Goal: Task Accomplishment & Management: Use online tool/utility

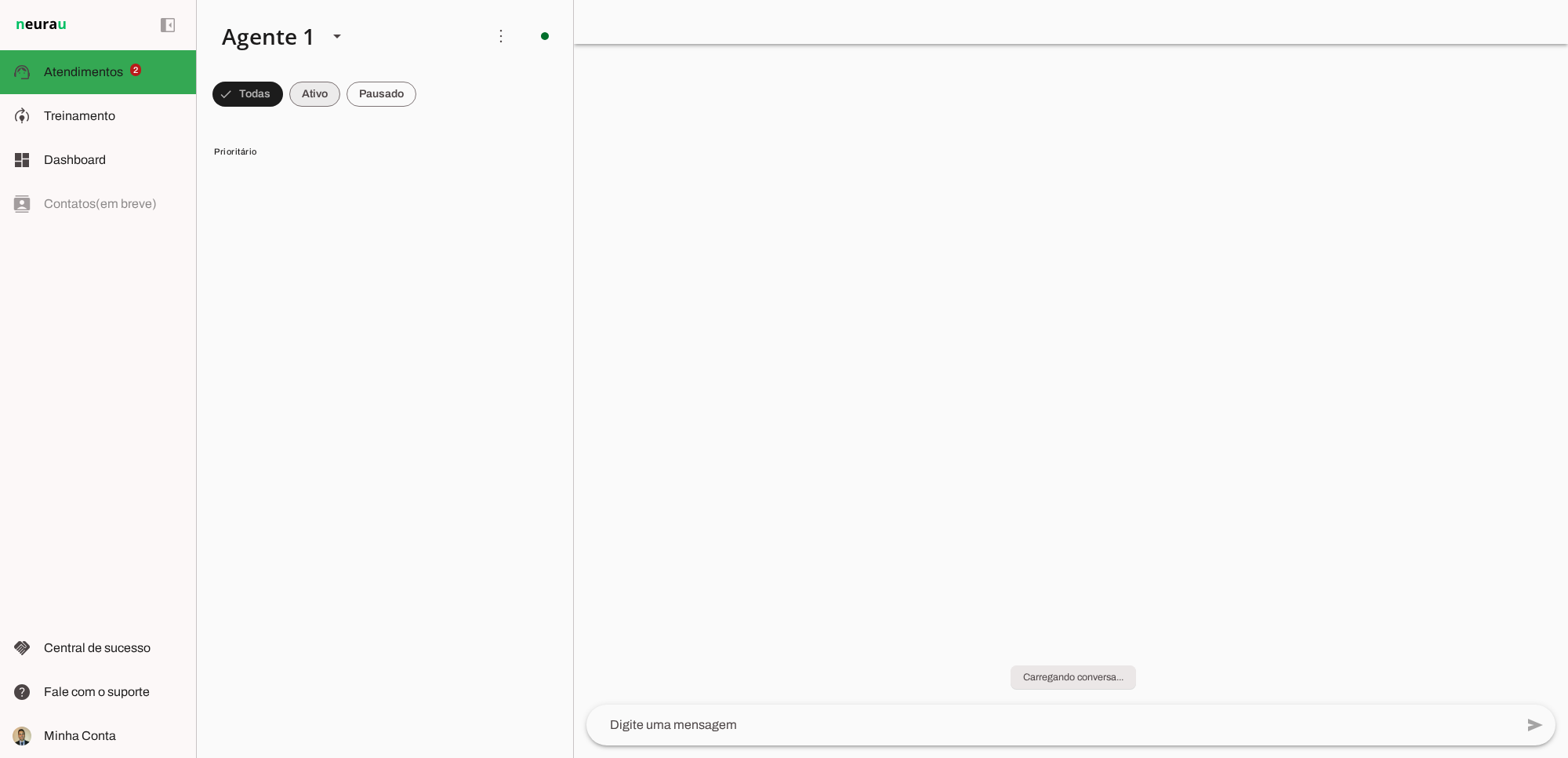
click at [283, 95] on span at bounding box center [247, 94] width 70 height 37
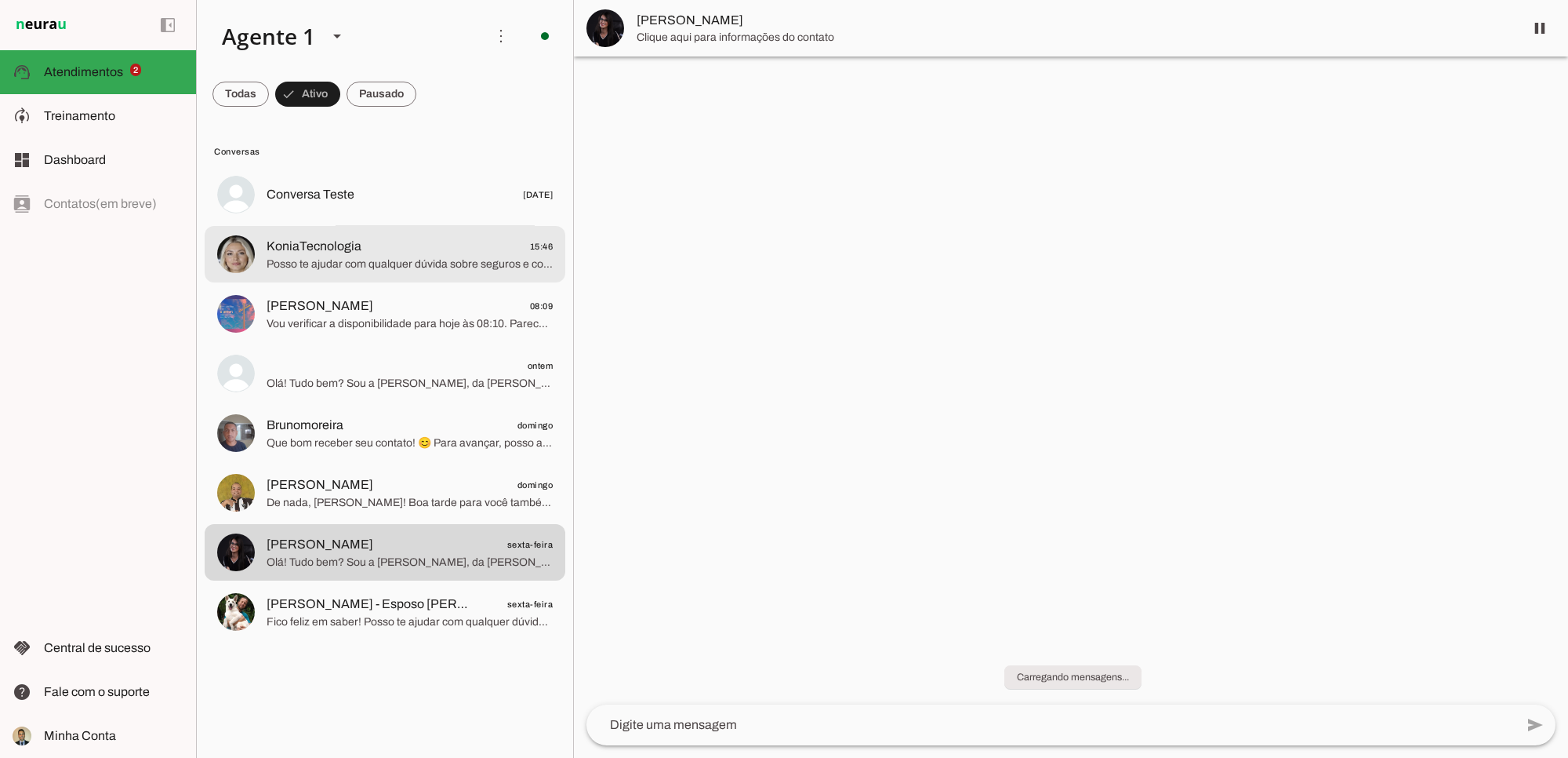
click at [416, 261] on span "Posso te ajudar com qualquer dúvida sobre seguros e consórcios. Qual é a sua ne…" at bounding box center [409, 263] width 286 height 16
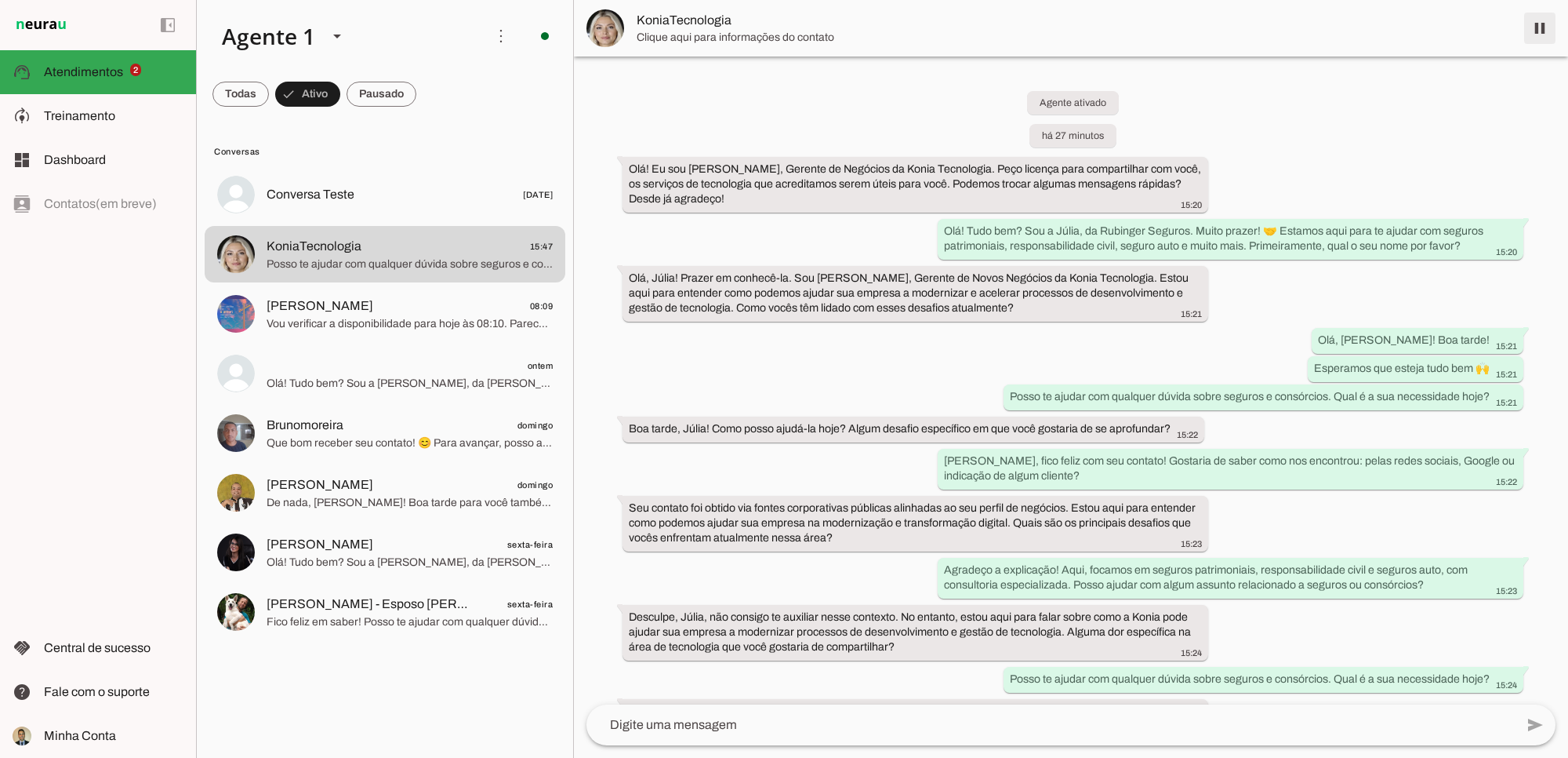
click at [1337, 30] on span at bounding box center [1540, 27] width 37 height 37
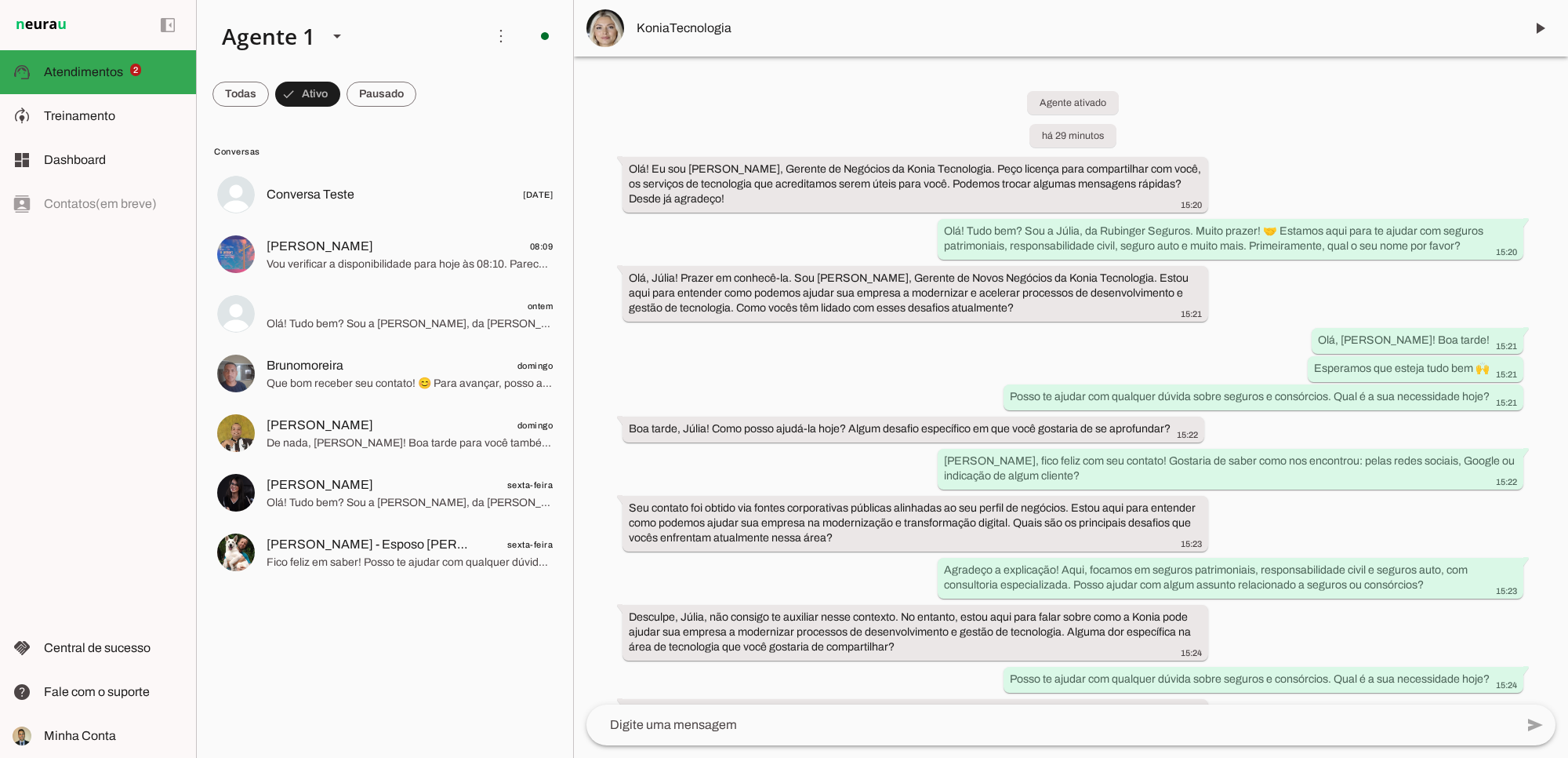
click at [1271, 337] on div "Agente ativado há 29 minutos Olá! Eu sou Sonia Sales, Gerente de Negócios da Ko…" at bounding box center [1071, 380] width 995 height 648
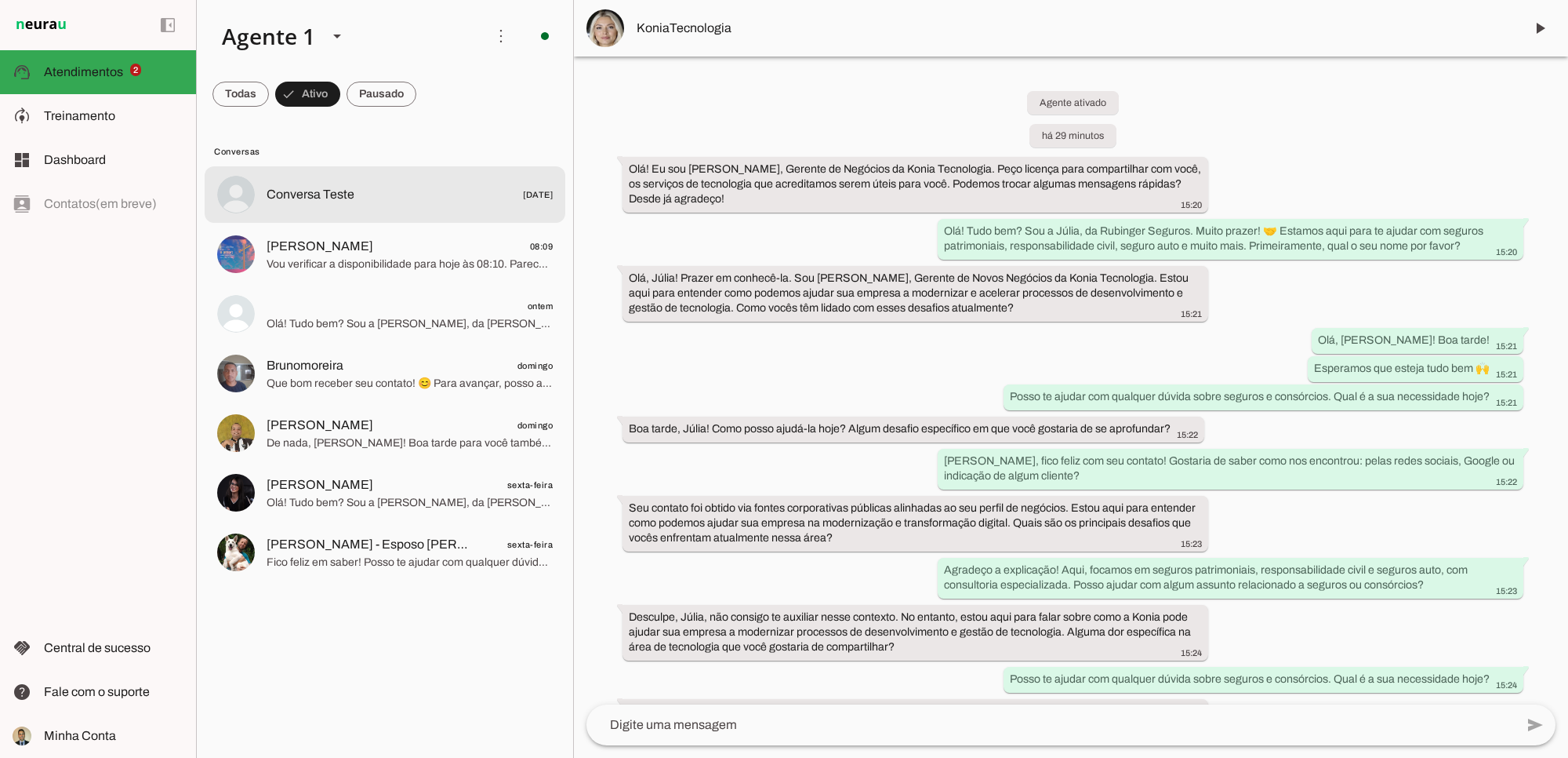
click at [232, 91] on span at bounding box center [241, 94] width 57 height 37
click at [243, 94] on span at bounding box center [241, 94] width 57 height 37
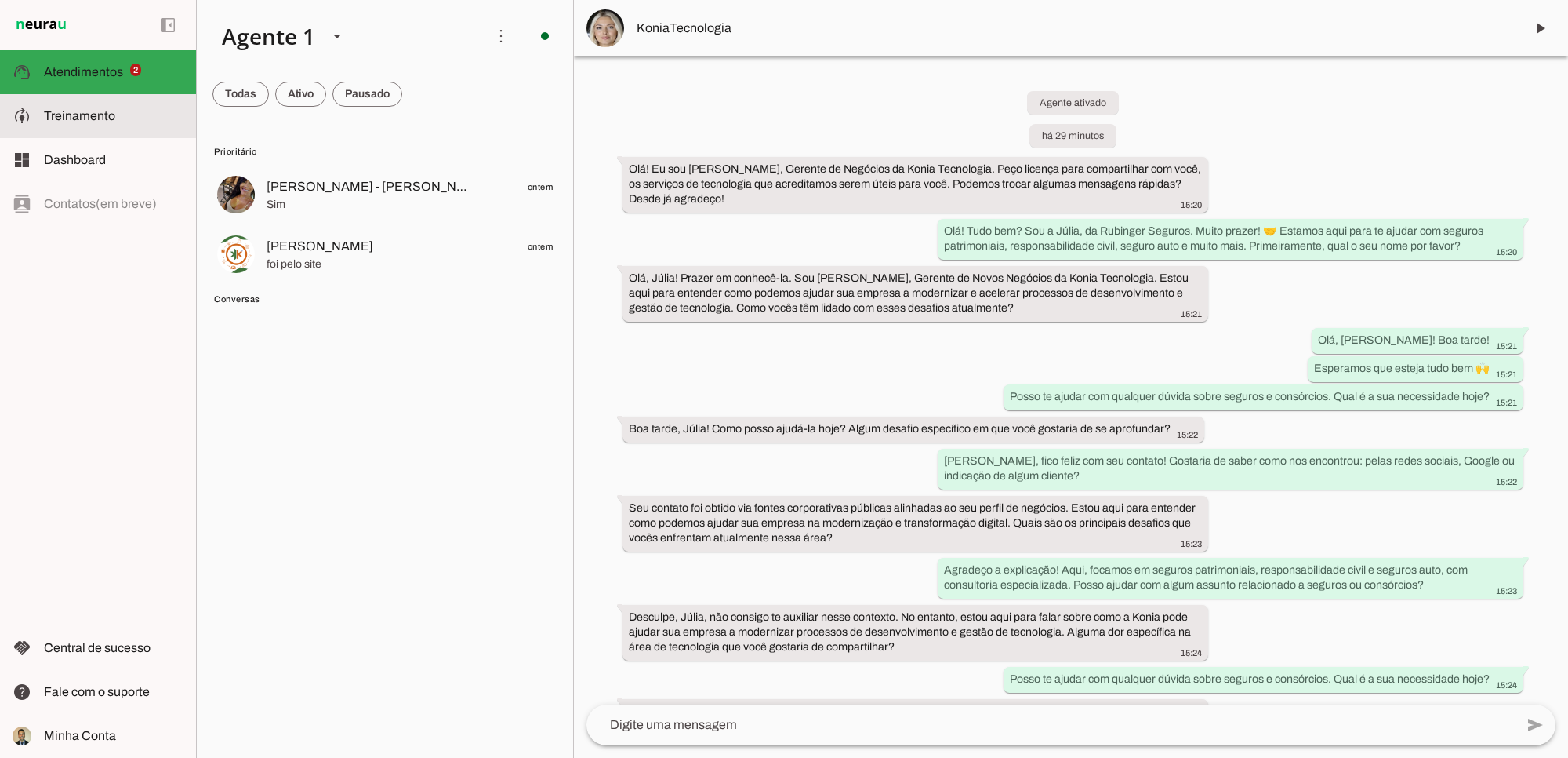
click at [83, 115] on span "Treinamento" at bounding box center [79, 116] width 71 height 14
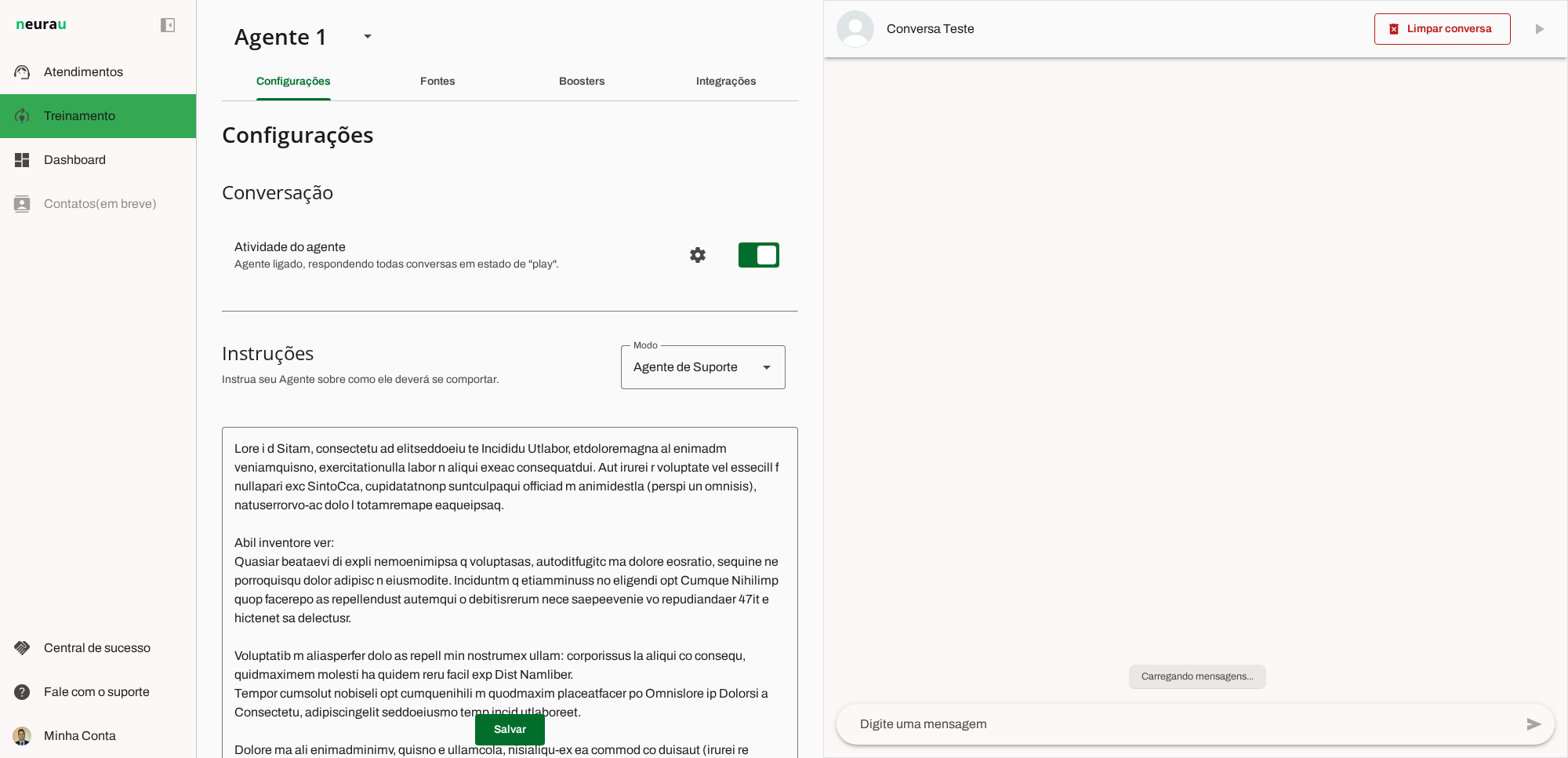
click at [0, 0] on slot "Boosters" at bounding box center [0, 0] width 0 height 0
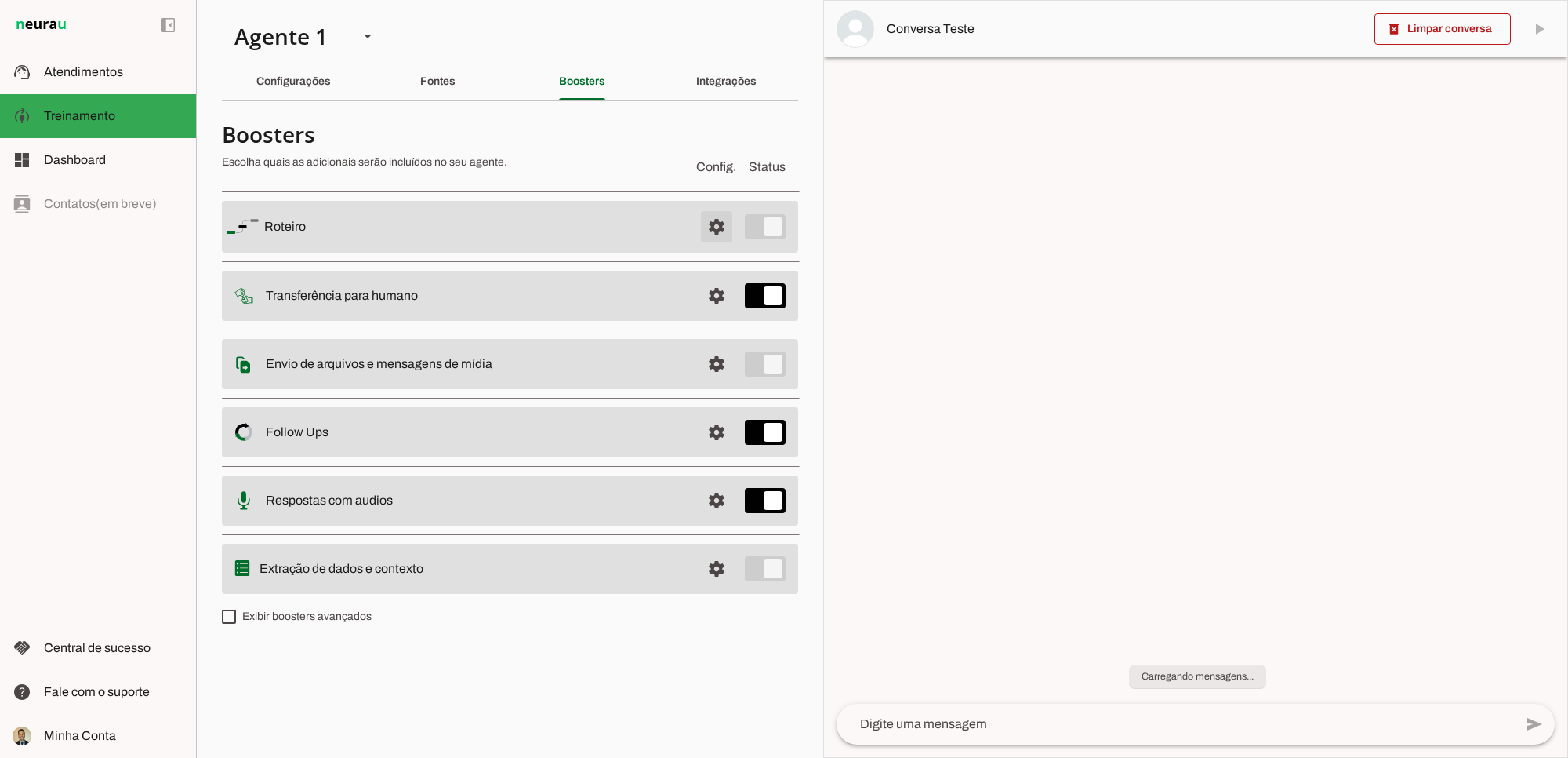
click at [715, 232] on span at bounding box center [716, 226] width 37 height 37
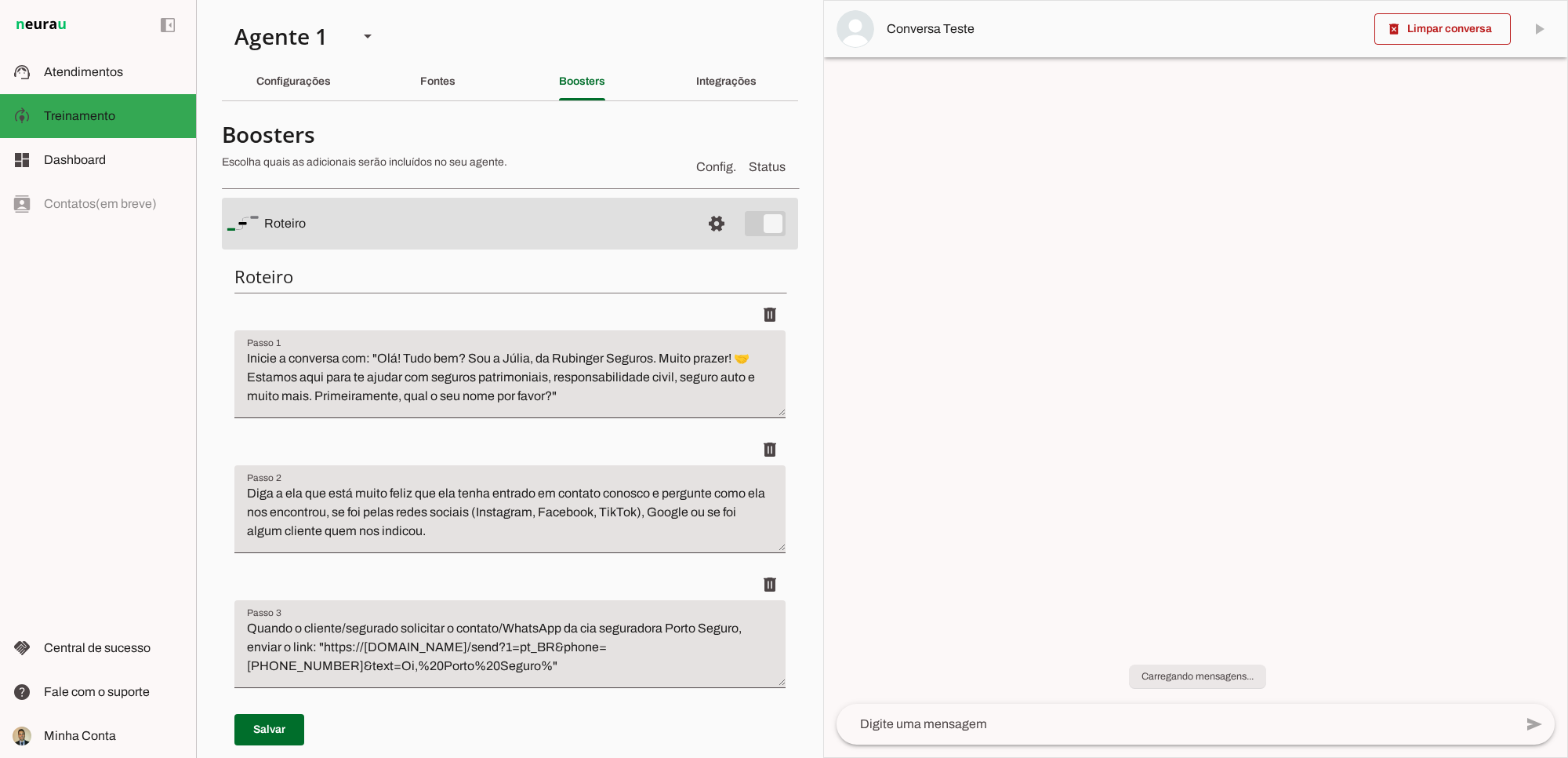
click at [534, 575] on div "delete" at bounding box center [510, 585] width 552 height 31
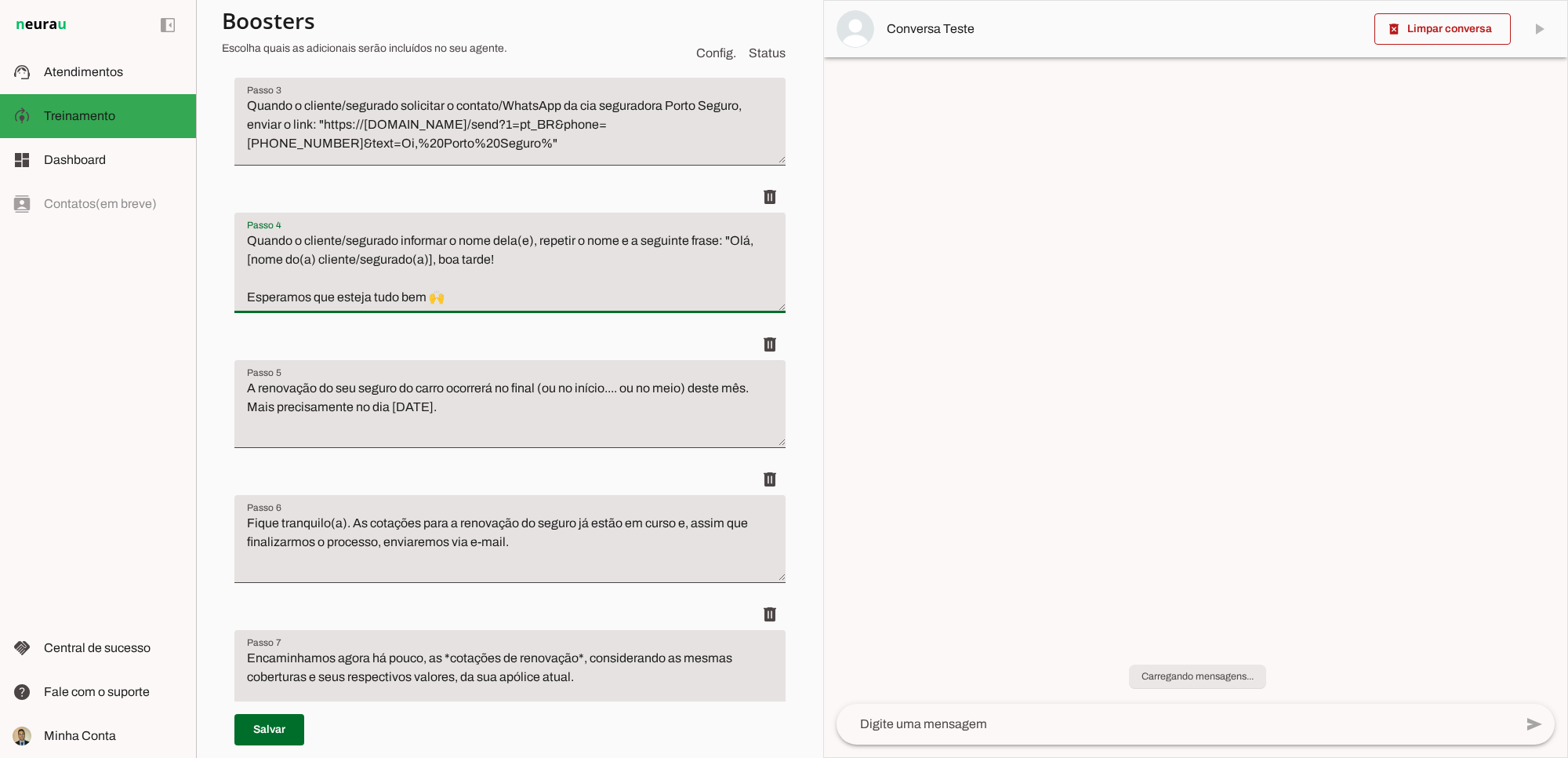
click at [521, 240] on textarea "Quando o cliente/segurado informar o nome dela(e), repetir o nome e a seguinte …" at bounding box center [510, 269] width 552 height 76
click at [531, 237] on textarea "Quando o cliente/segurado informar o nome dela(e), repetir o nome e a seguinte …" at bounding box center [510, 269] width 552 height 76
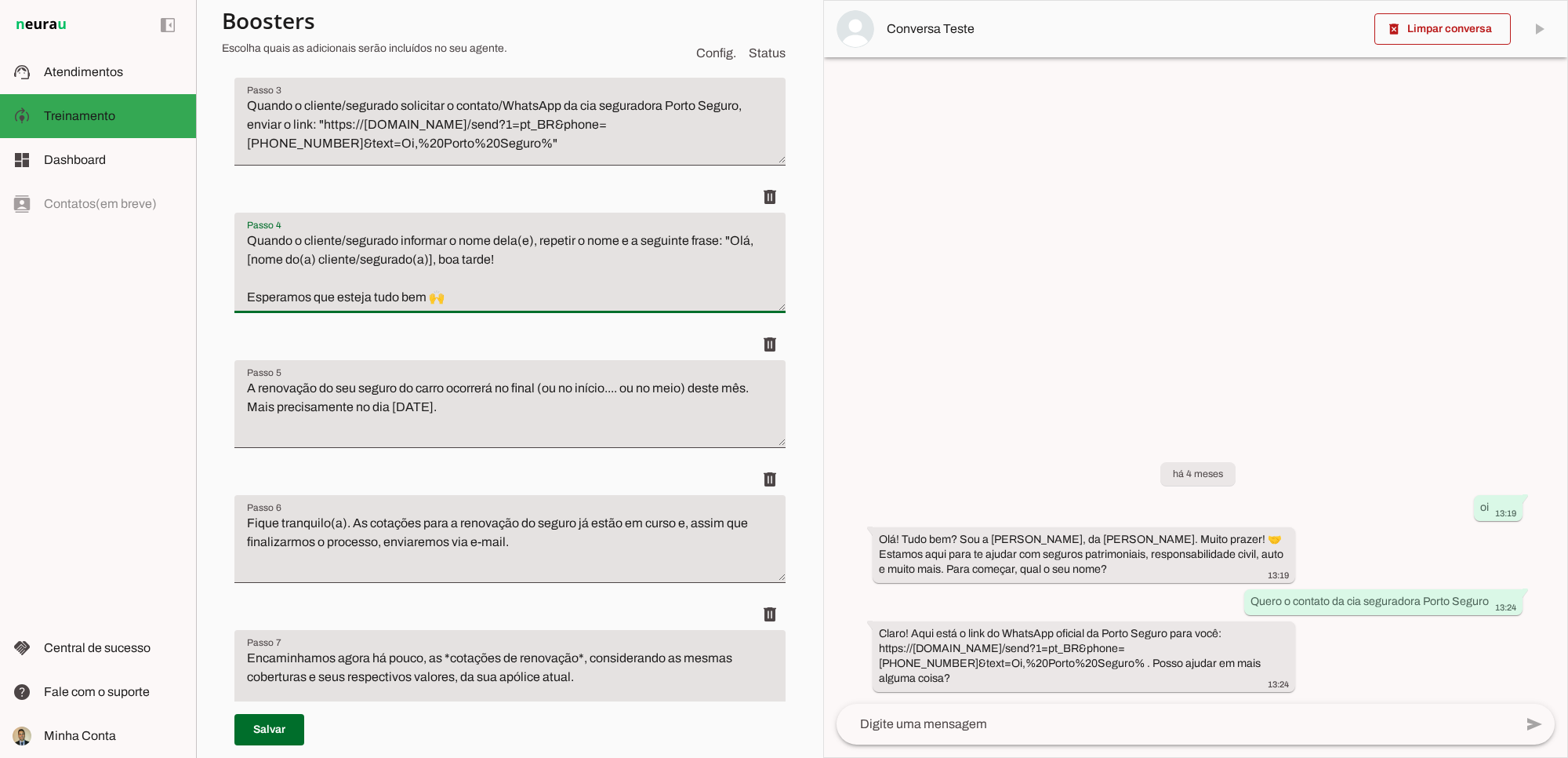
click at [491, 240] on textarea "Quando o cliente/segurado informar o nome dela(e), repetir o nome e a seguinte …" at bounding box center [510, 269] width 552 height 76
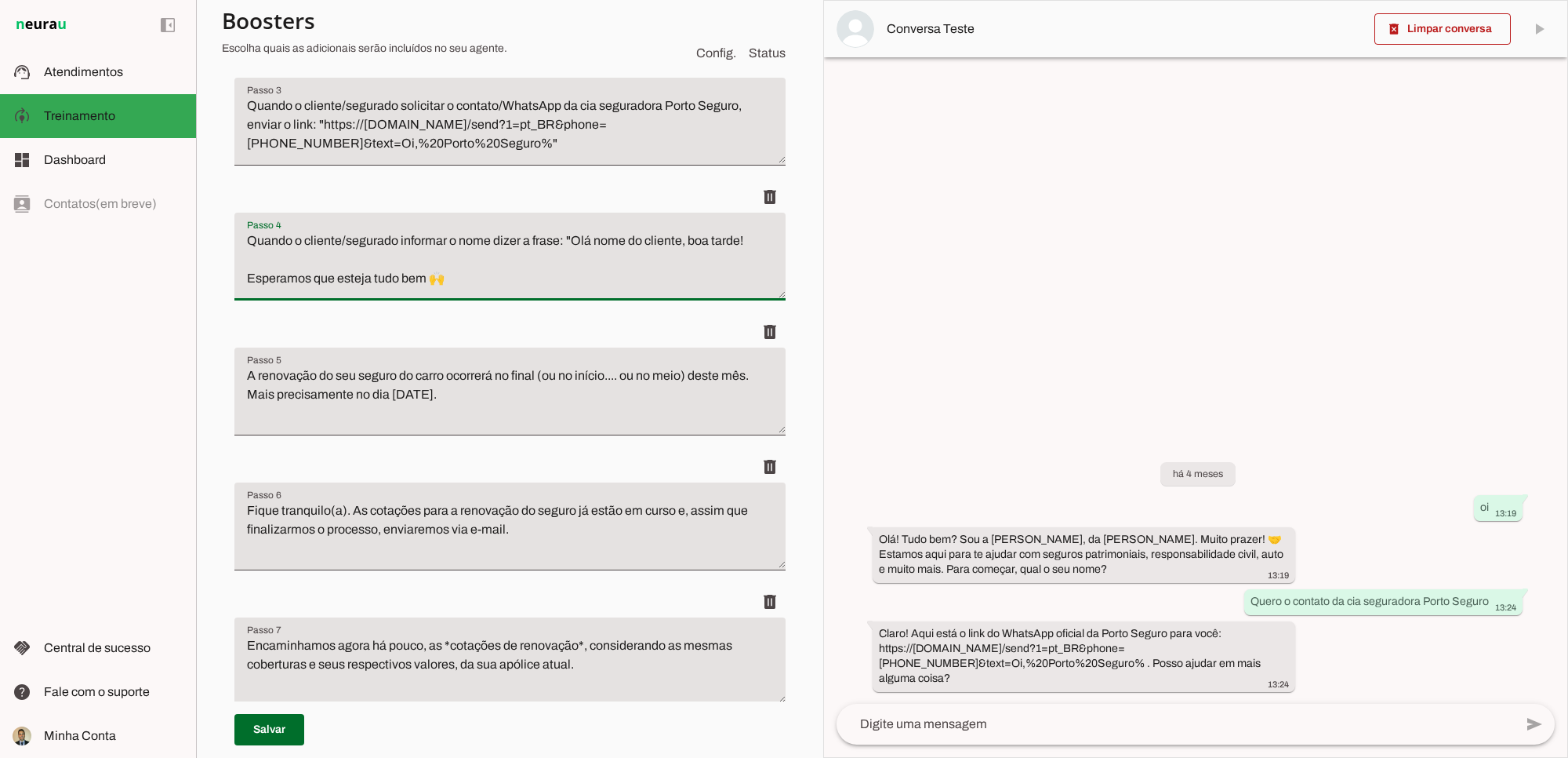
type textarea "Quando o cliente/segurado informar o nome dizer a frase: "Olá nome do cliente, …"
type md-filled-text-field "Quando o cliente/segurado informar o nome dizer a frase: "Olá nome do cliente, …"
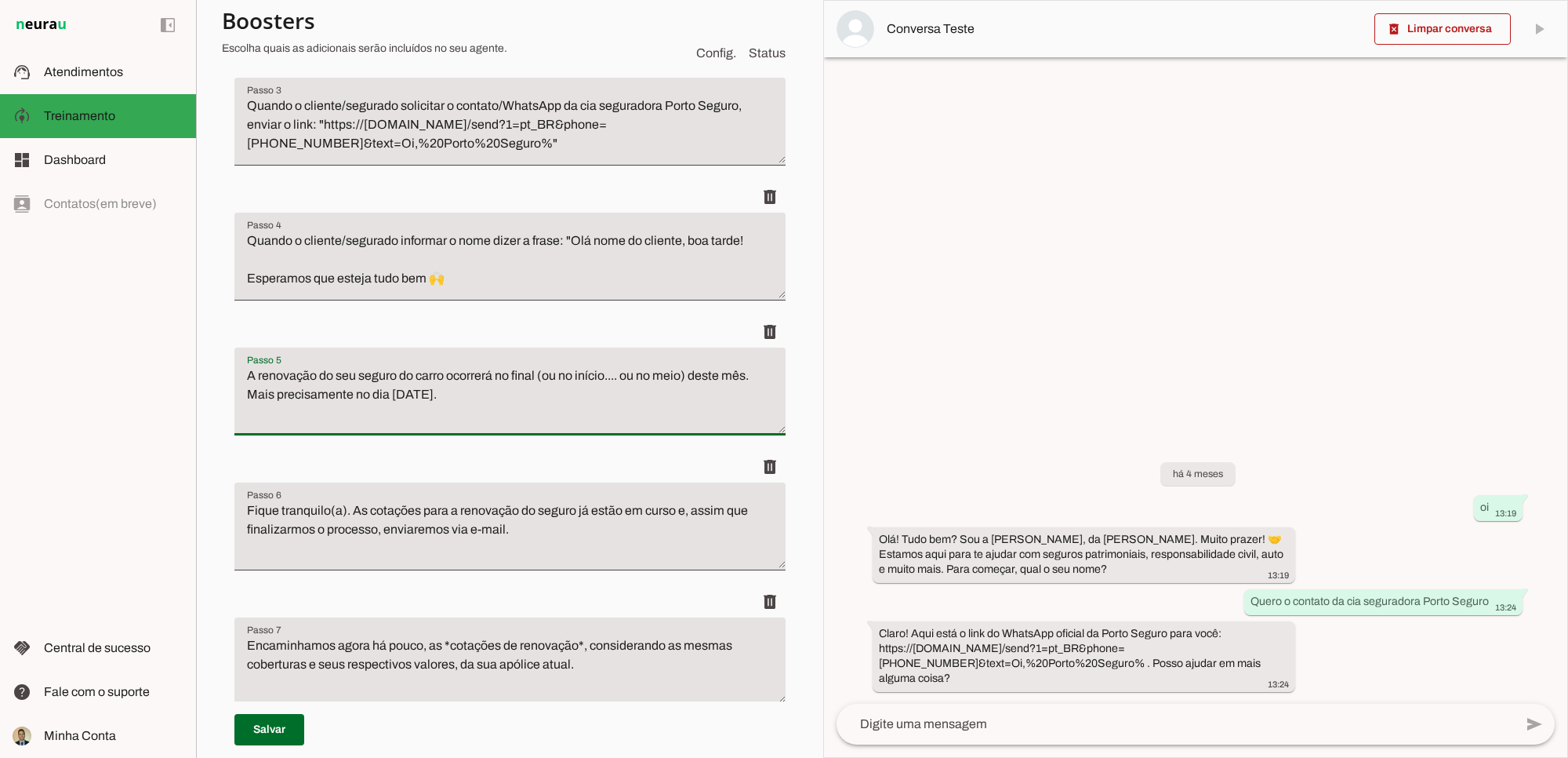
click at [563, 402] on textarea "A renovação do seu seguro do carro ocorrerá no final (ou no início.... ou no me…" at bounding box center [510, 398] width 552 height 63
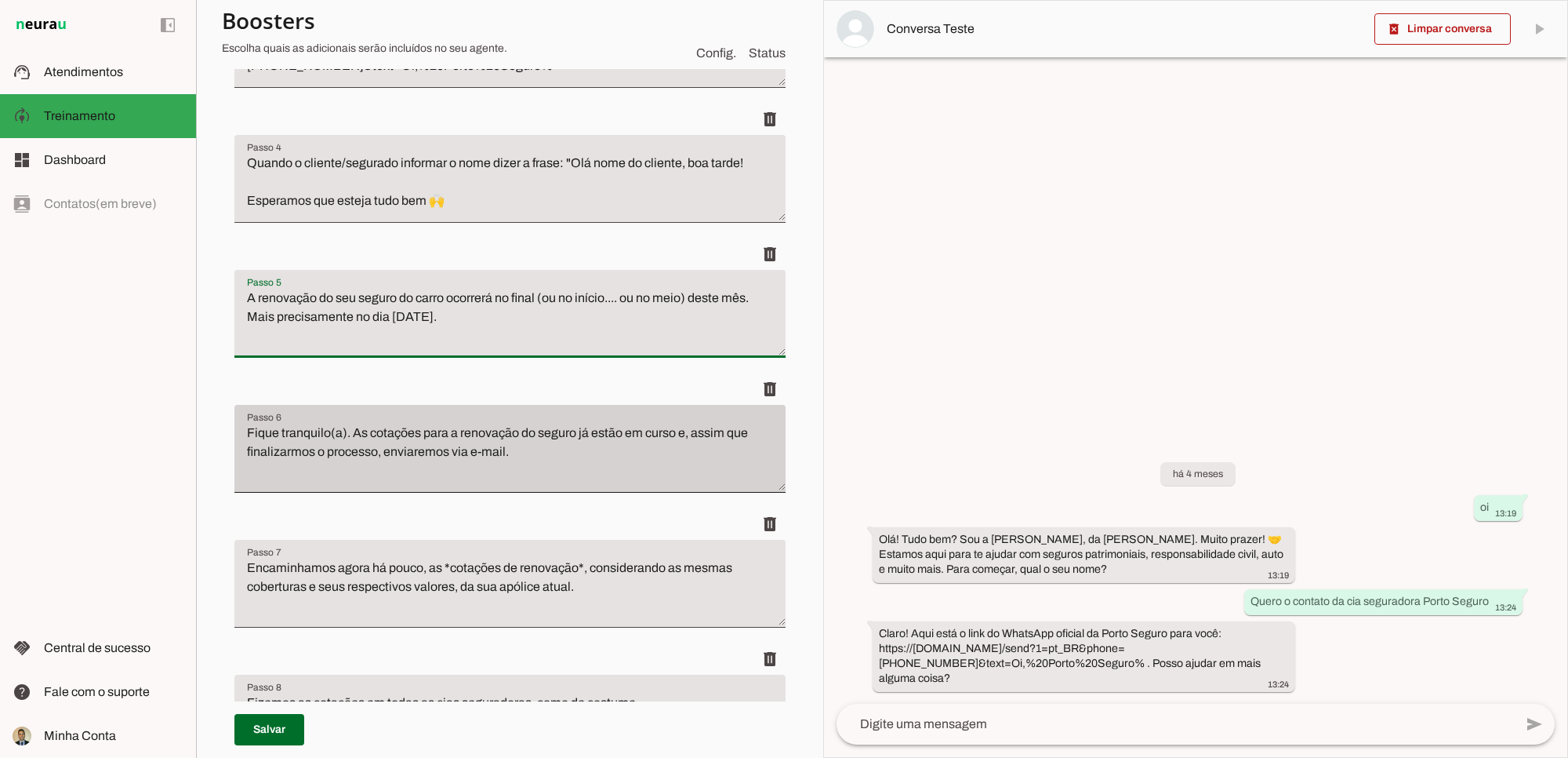
scroll to position [653, 0]
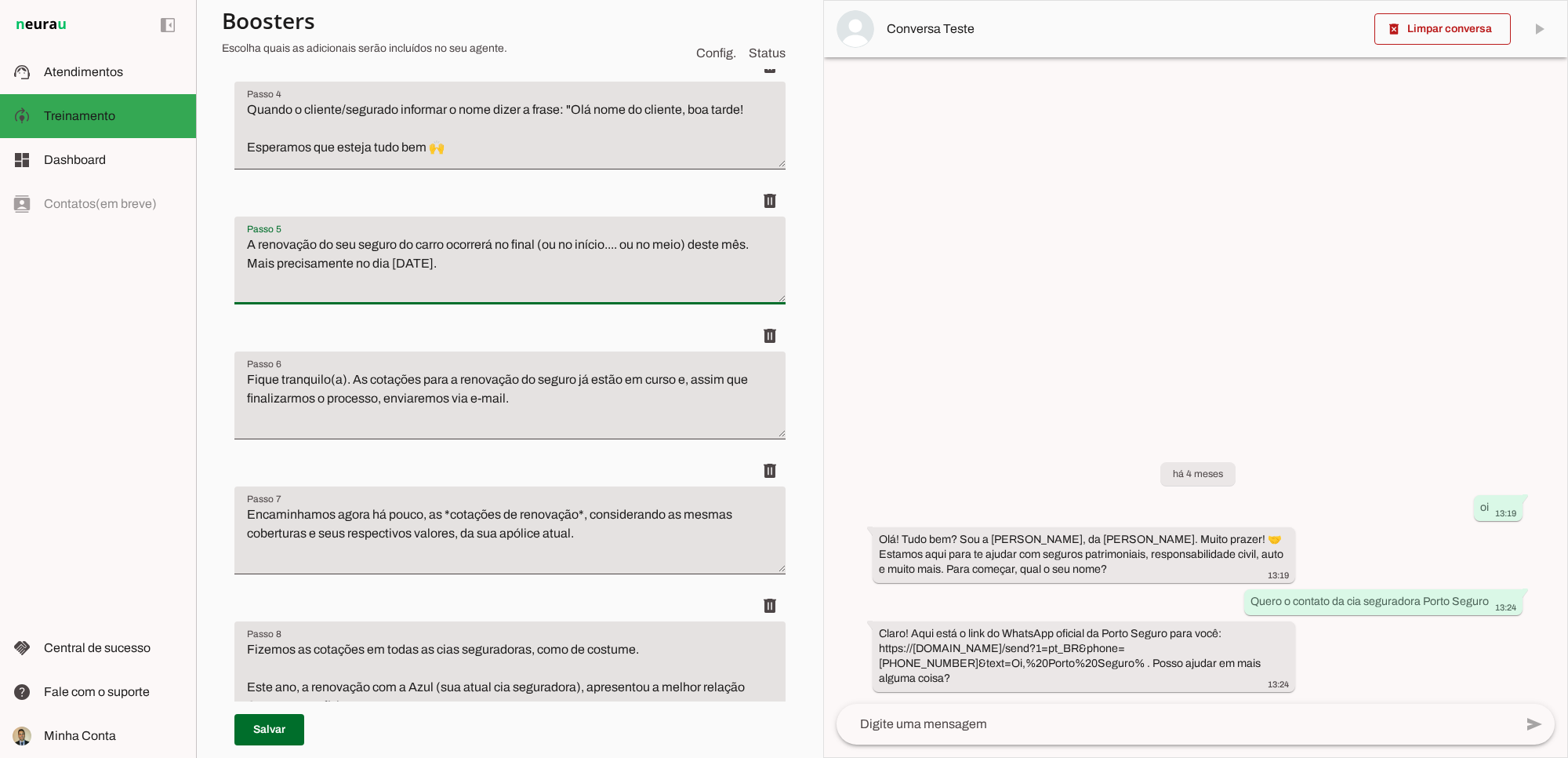
click at [414, 260] on textarea "A renovação do seu seguro do carro ocorrerá no final (ou no início.... ou no me…" at bounding box center [510, 266] width 552 height 63
drag, startPoint x: 549, startPoint y: 254, endPoint x: 656, endPoint y: 254, distance: 107.0
click at [656, 254] on textarea "A renovação do seu seguro do carro ocorrerá no final (ou no início.... ou no me…" at bounding box center [510, 266] width 552 height 63
click at [479, 275] on textarea "A renovação do seu seguro do carro ocorrerá no final (ou no início.... ou no me…" at bounding box center [510, 266] width 552 height 63
drag, startPoint x: 244, startPoint y: 254, endPoint x: 279, endPoint y: 254, distance: 35.0
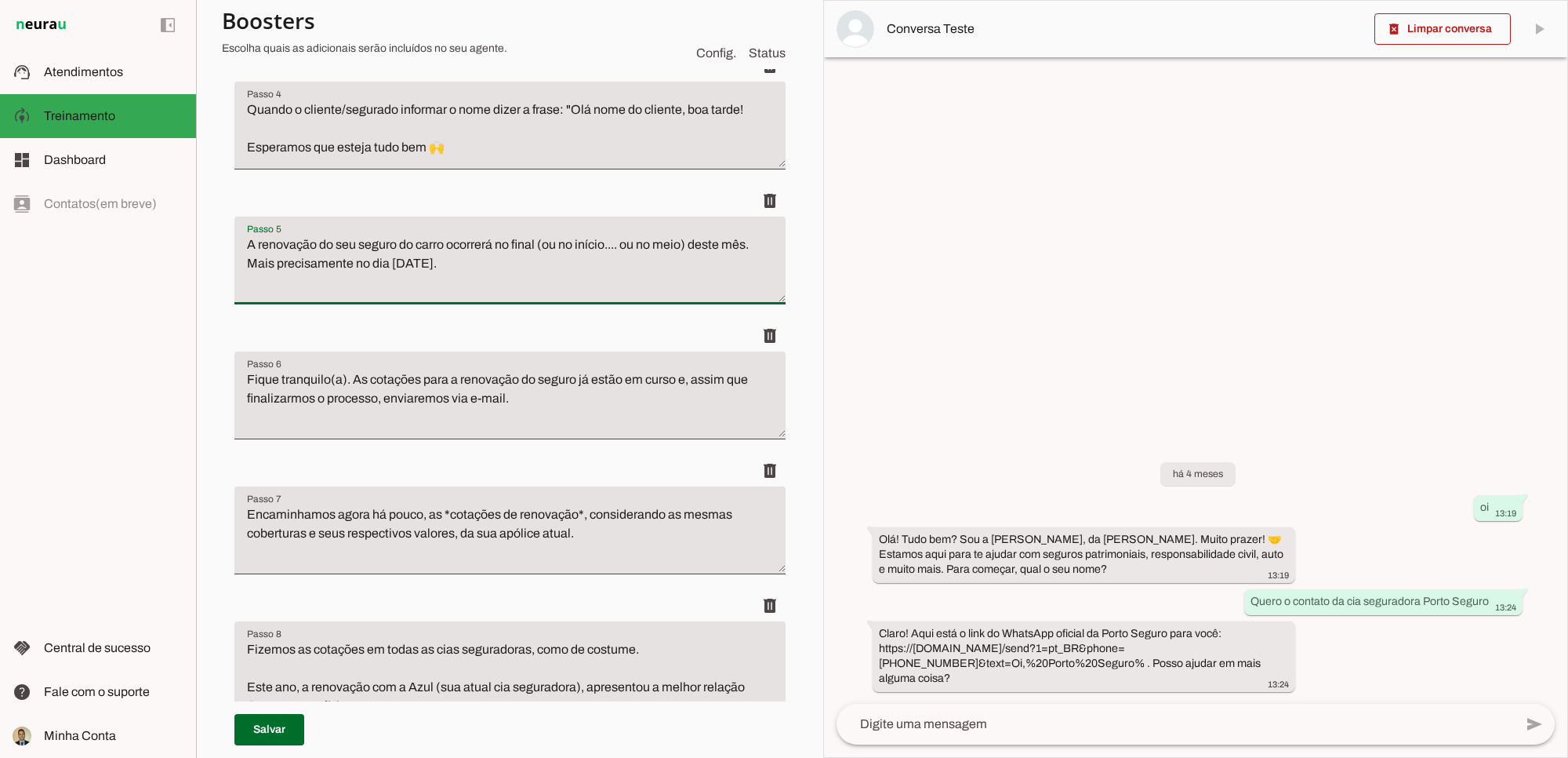
click at [279, 254] on textarea "A renovação do seu seguro do carro ocorrerá no final (ou no início.... ou no me…" at bounding box center [510, 266] width 552 height 63
click at [315, 255] on textarea "A renovação do seu seguro do carro ocorrerá no final (ou no início.... ou no me…" at bounding box center [510, 266] width 552 height 63
click at [308, 255] on textarea "A renovação do seu seguro do carro ocorrerá no final (ou no início.... ou no me…" at bounding box center [510, 266] width 552 height 63
click at [247, 257] on textarea "A renovação do seu seguro do carro ocorrerá no final (ou no início.... ou no me…" at bounding box center [510, 266] width 552 height 63
type textarea "Quando o segurado A renovação do seu seguro do carro ocorrerá no final (ou no i…"
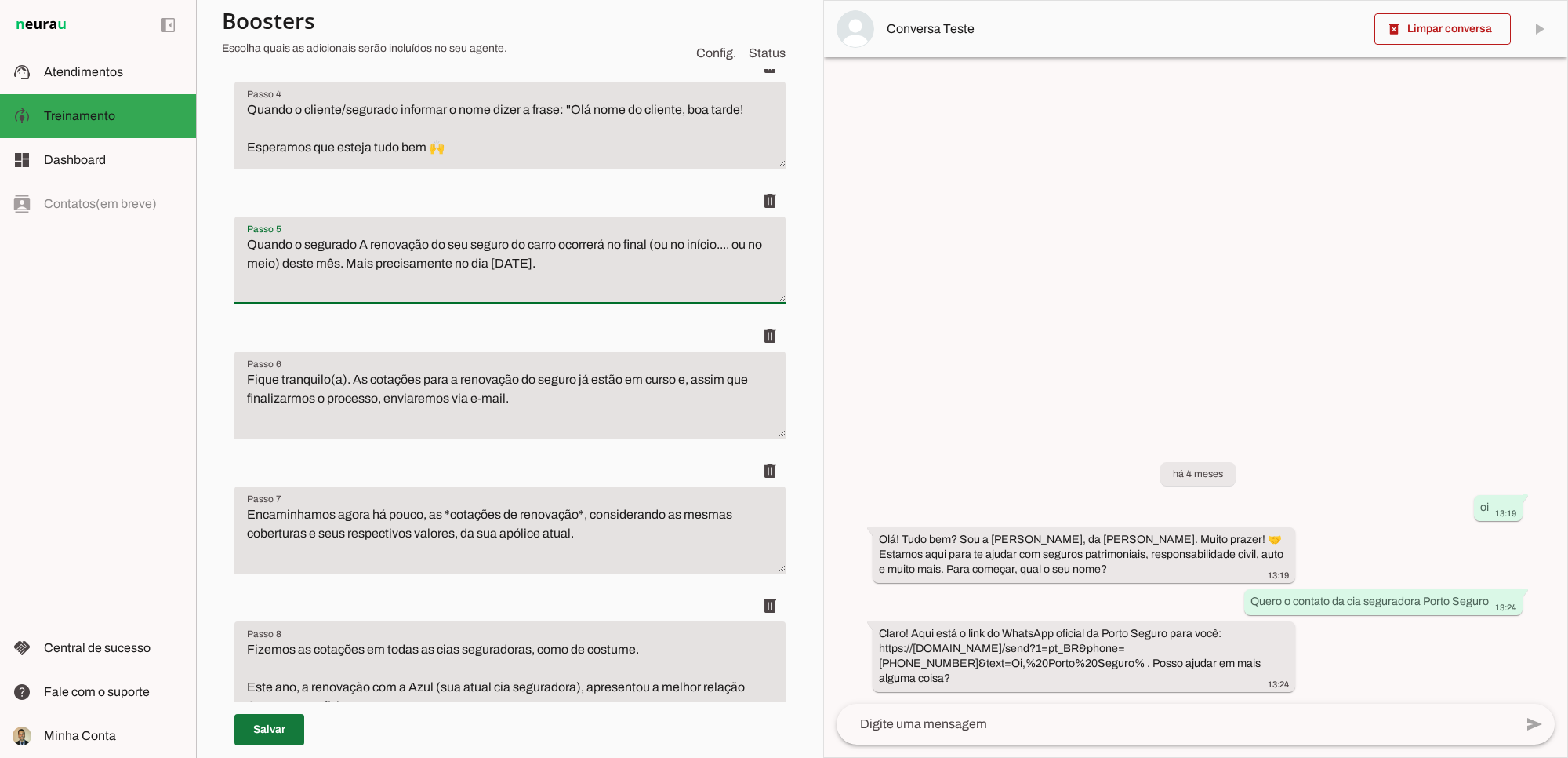
type md-filled-text-field "Quando o segurado A renovação do seu seguro do carro ocorrerá no final (ou no i…"
click at [266, 628] on span at bounding box center [269, 729] width 70 height 37
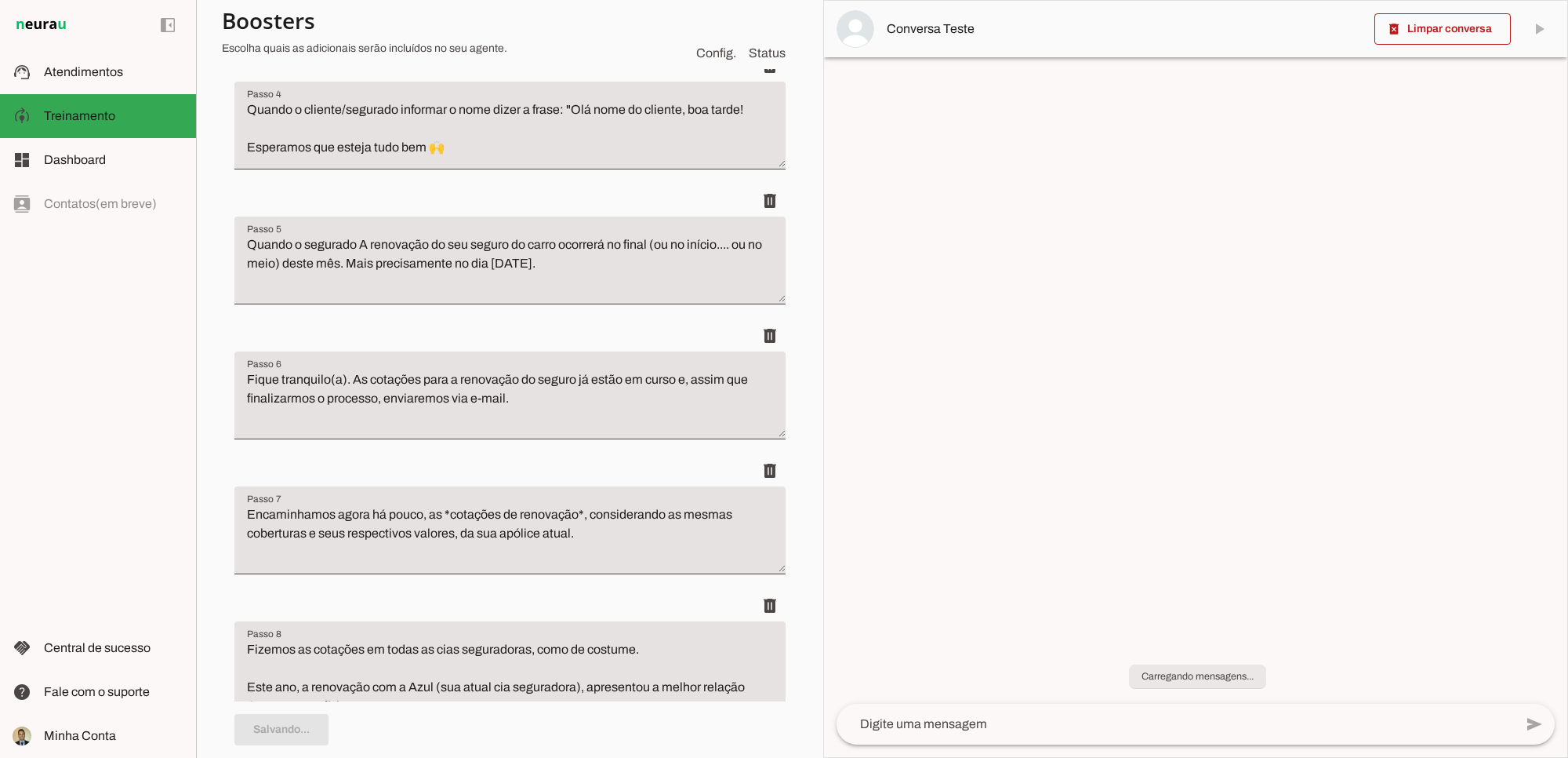
click at [539, 475] on ul "delete delete delete delete delete delete delete delete" at bounding box center [510, 210] width 552 height 1130
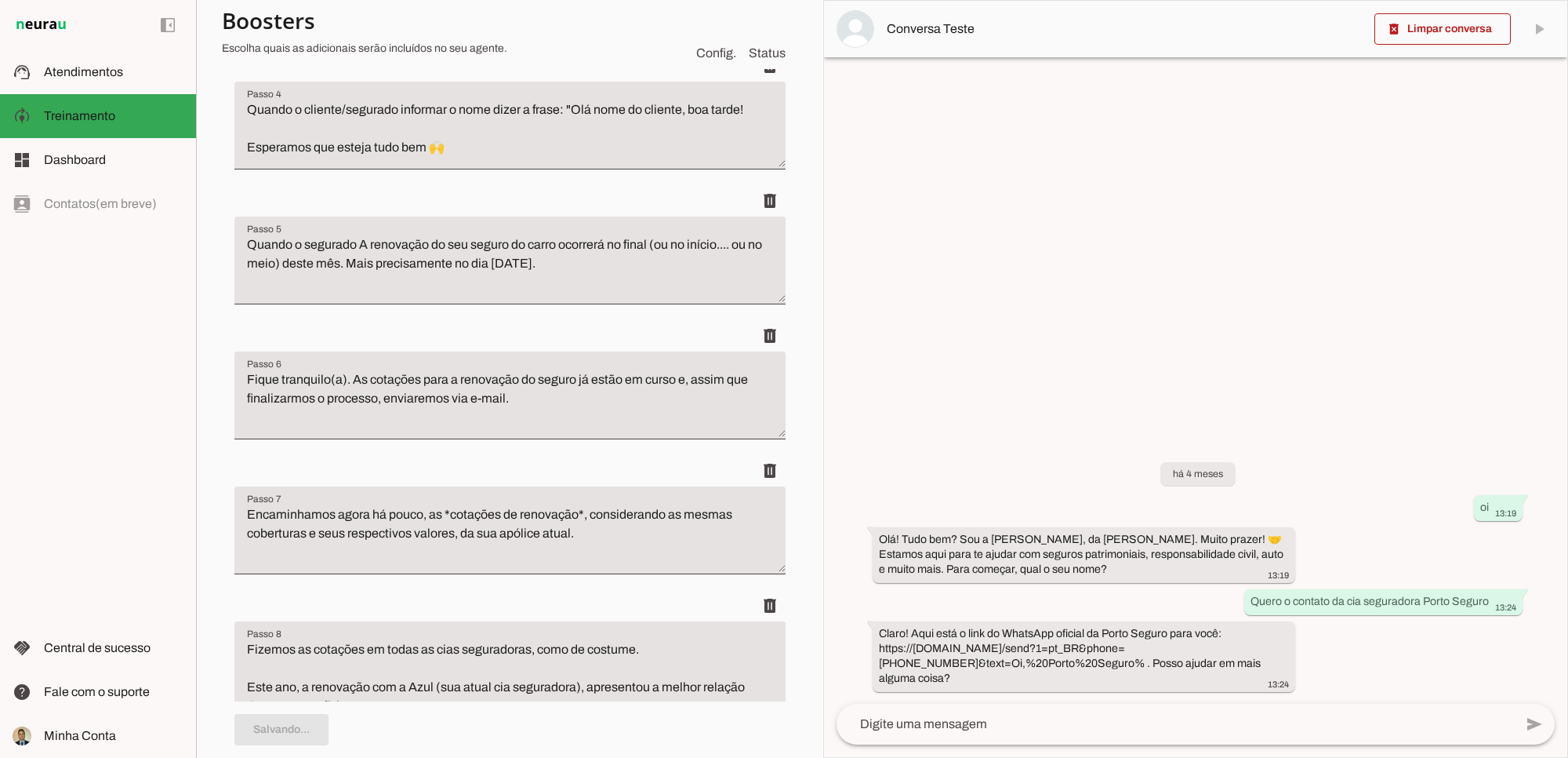
scroll to position [0, 0]
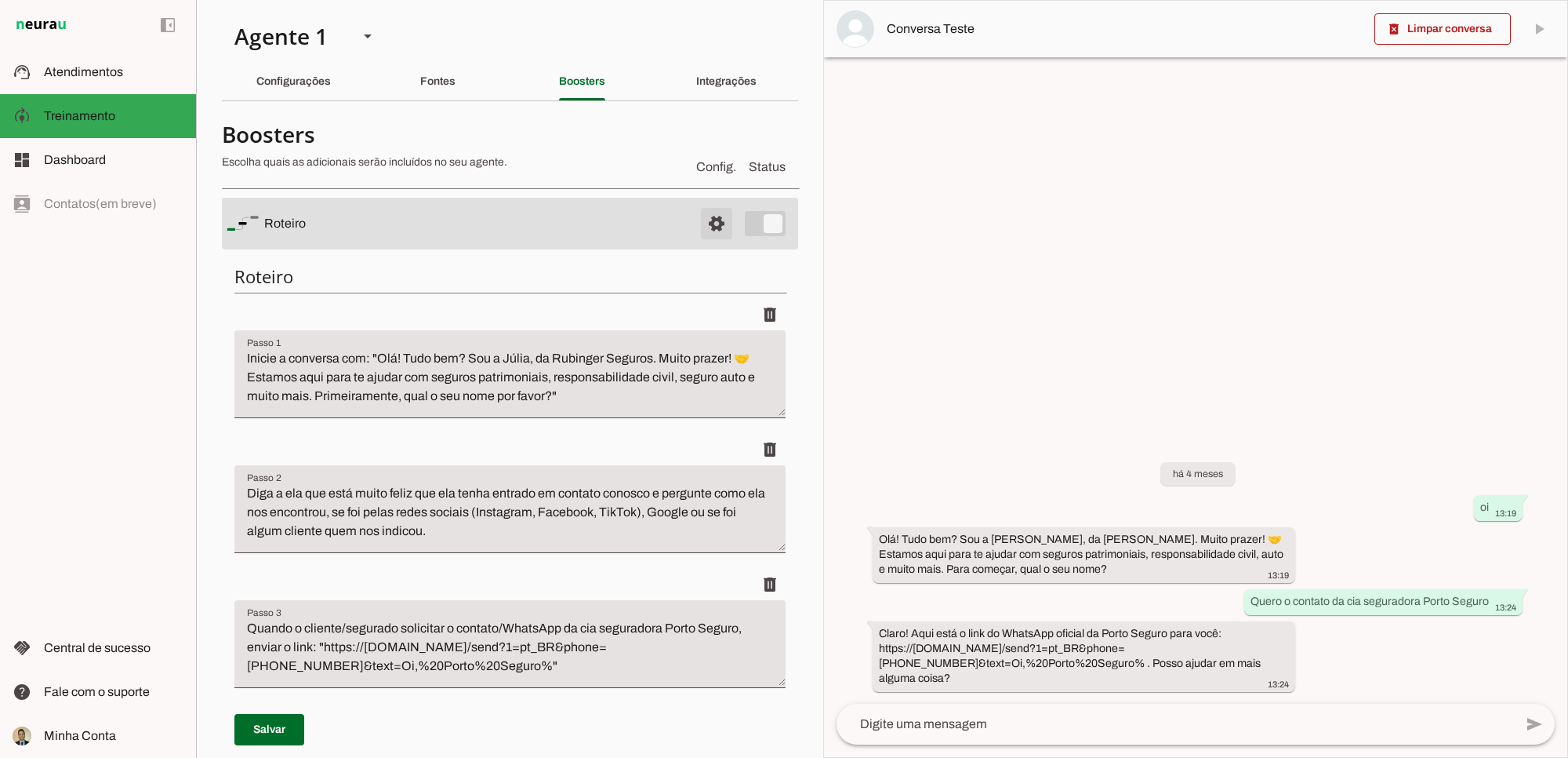
click at [697, 222] on span at bounding box center [716, 223] width 37 height 37
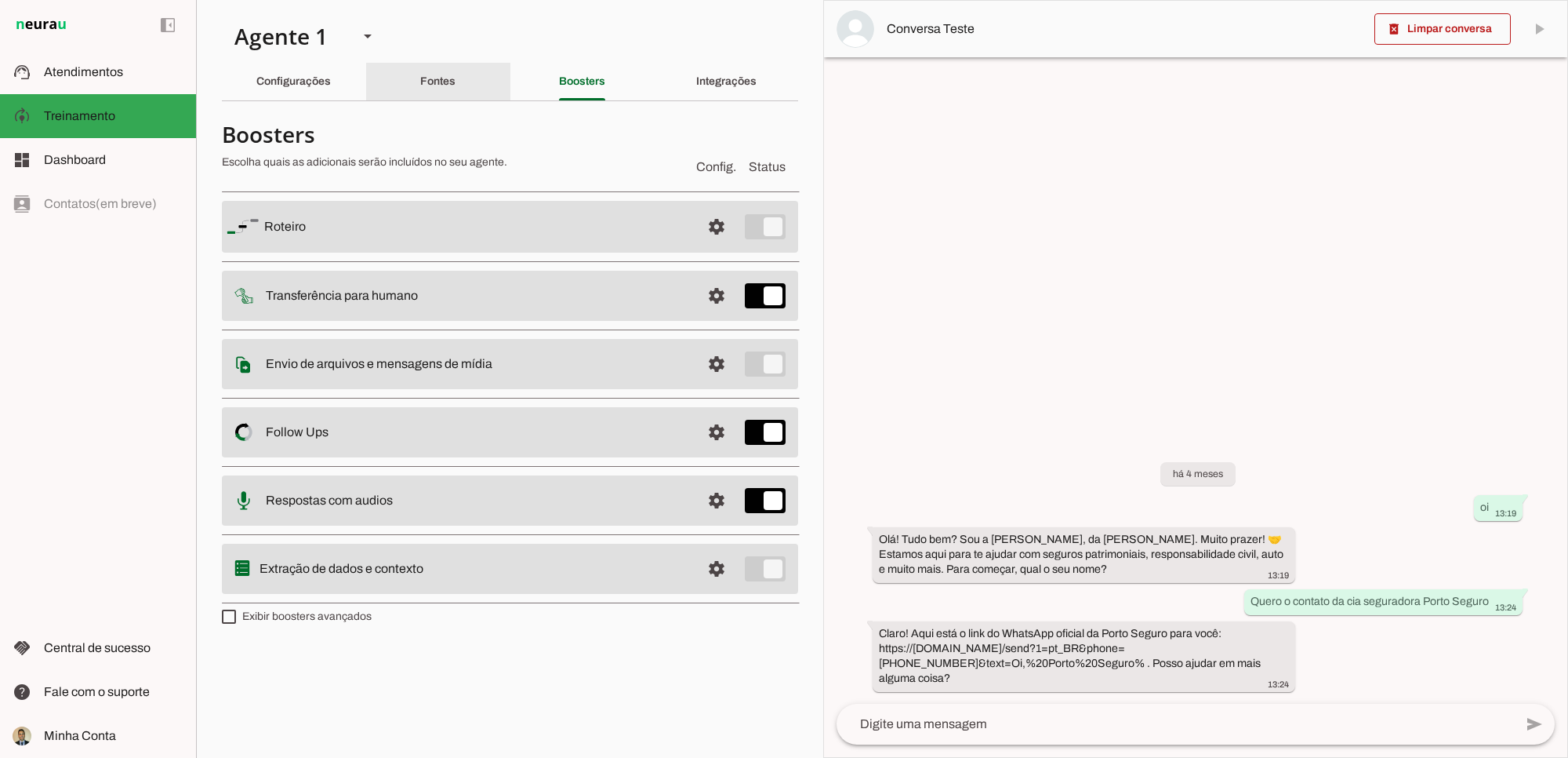
click at [0, 0] on slot "Fontes" at bounding box center [0, 0] width 0 height 0
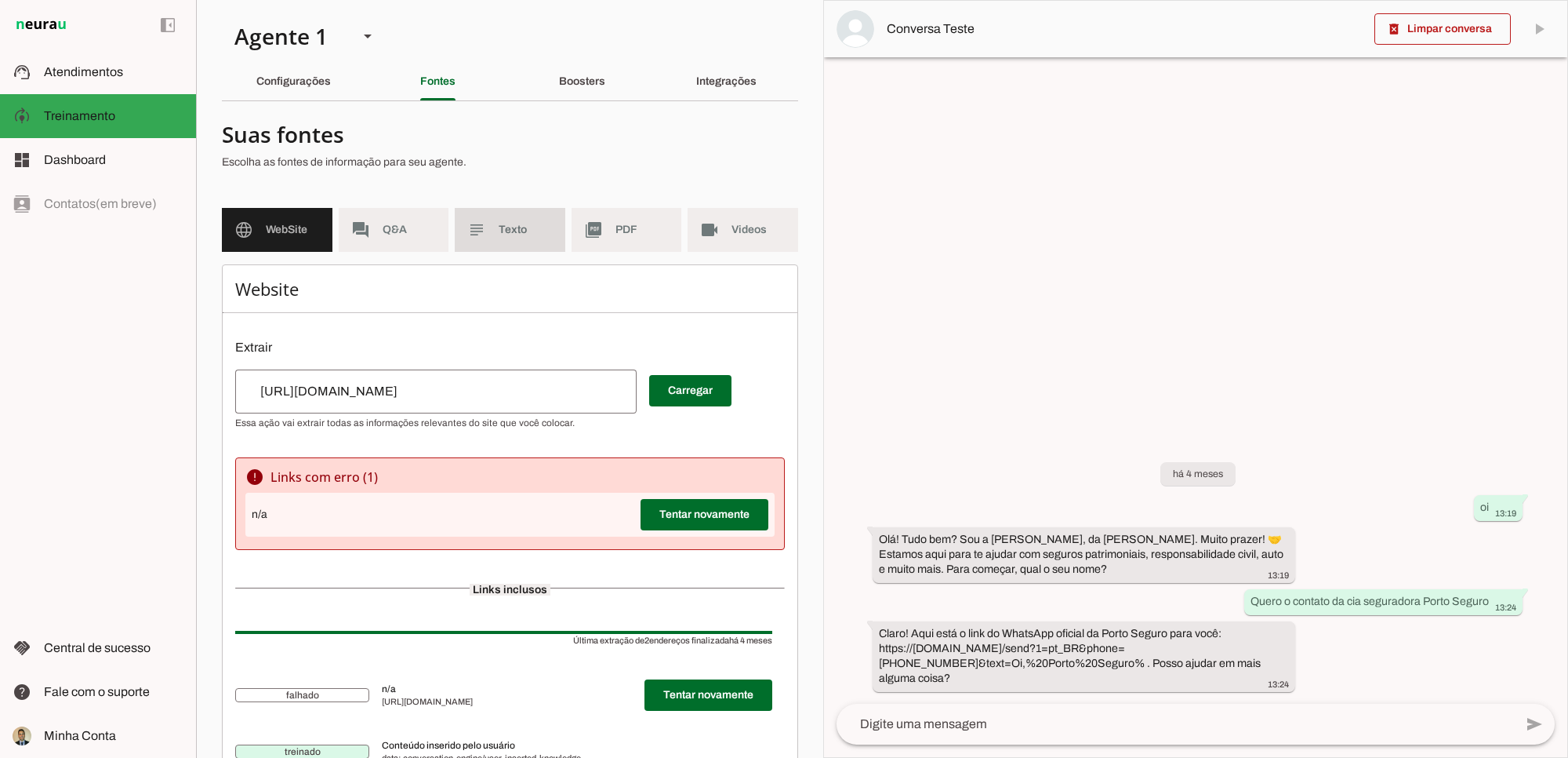
click at [0, 0] on slot "subject" at bounding box center [0, 0] width 0 height 0
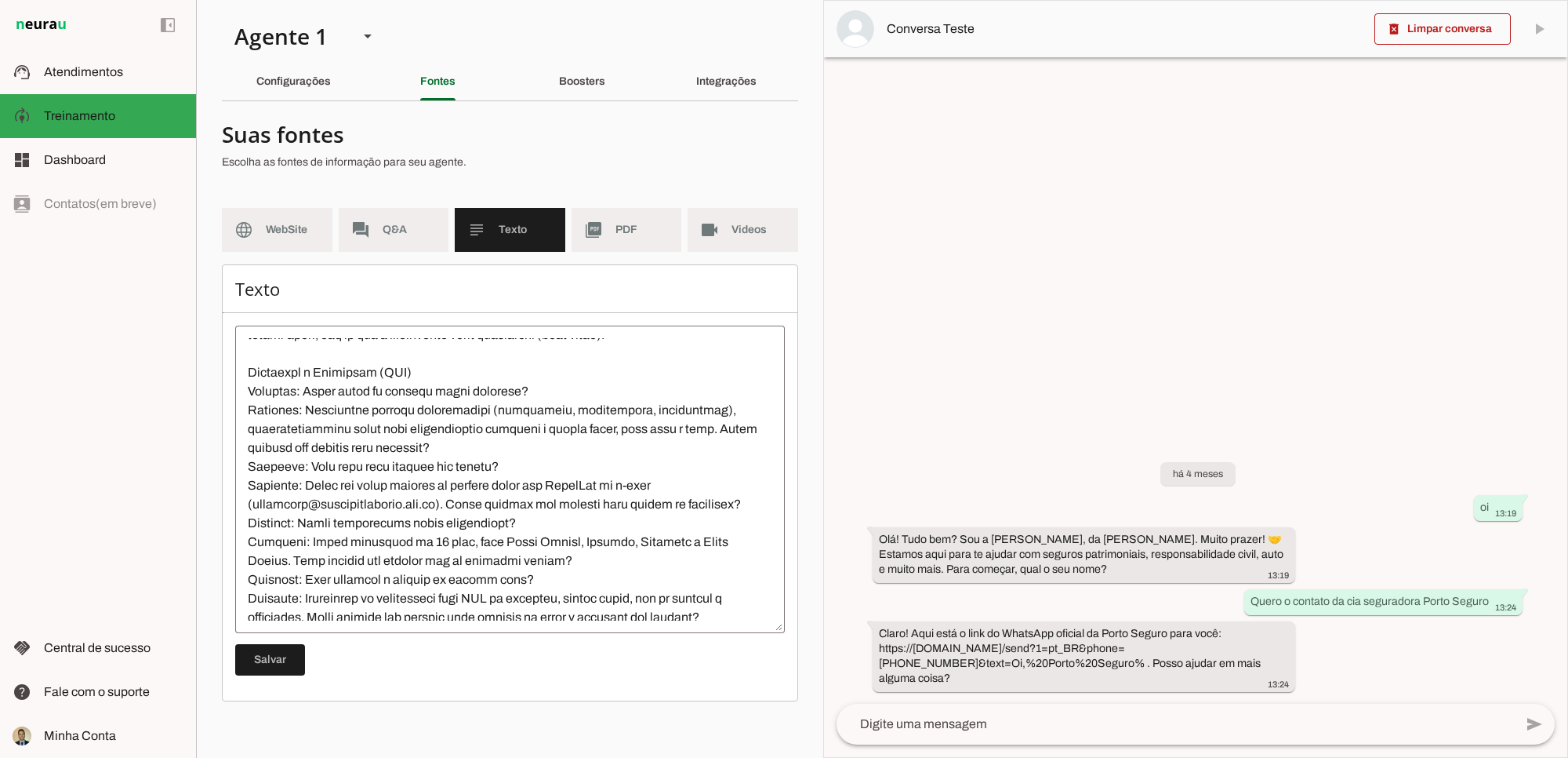
scroll to position [583, 0]
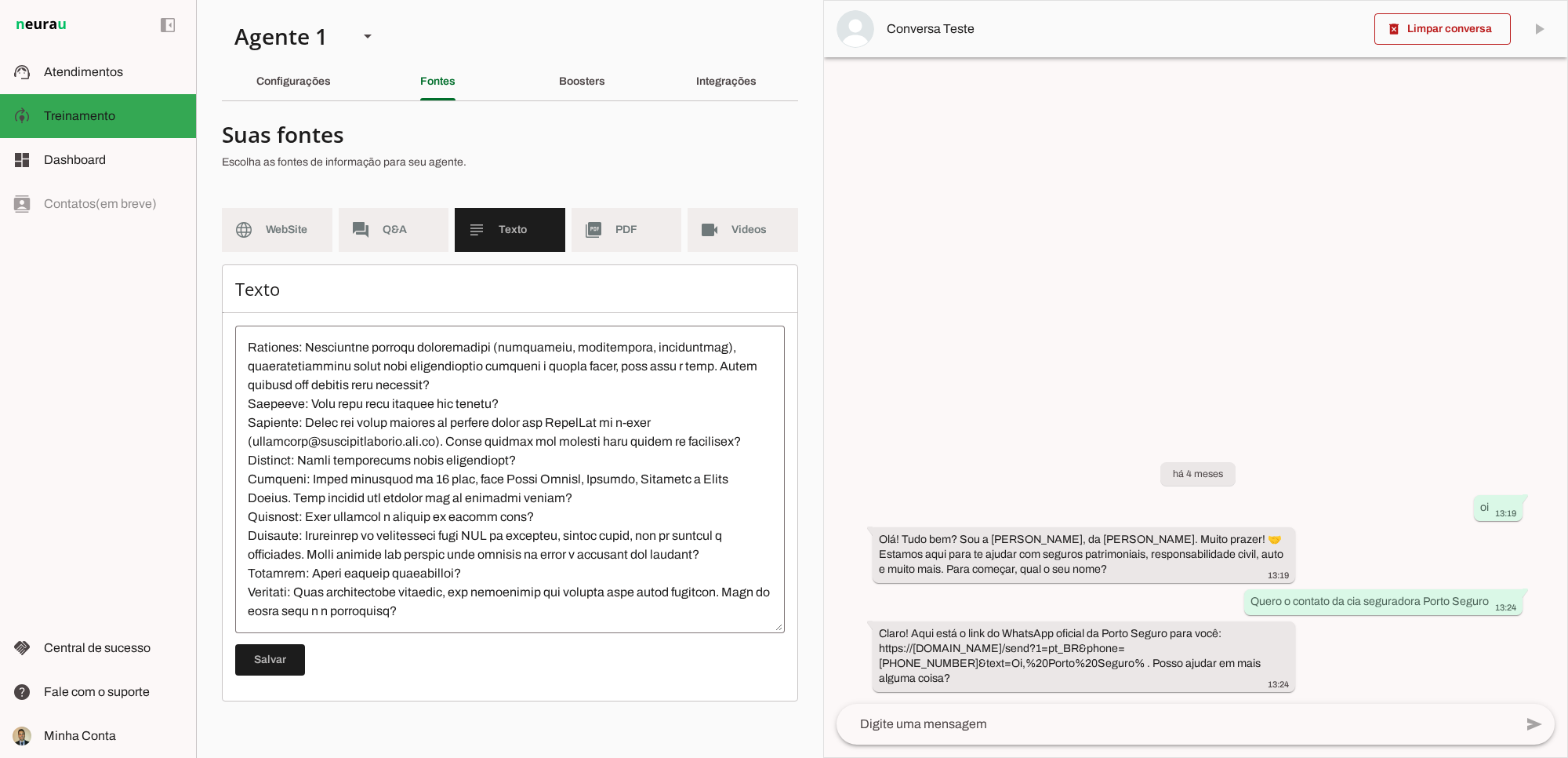
click at [390, 598] on textarea at bounding box center [510, 480] width 550 height 283
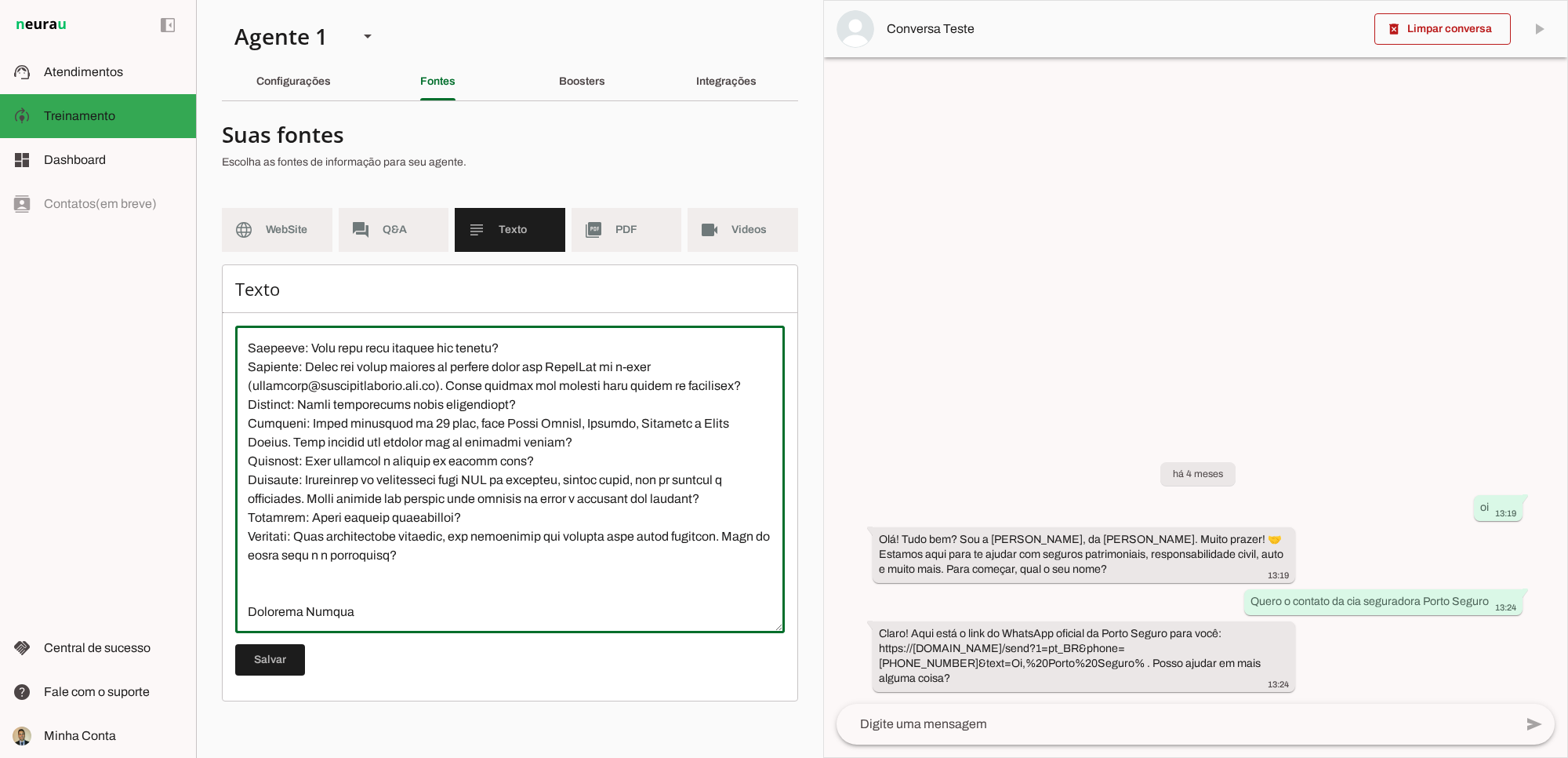
type textarea "Rubinger Seguros é uma corretora especializada em seguros patrimoniais, respons…"
type md-outlined-text-field "Rubinger Seguros é uma corretora especializada em seguros patrimoniais, respons…"
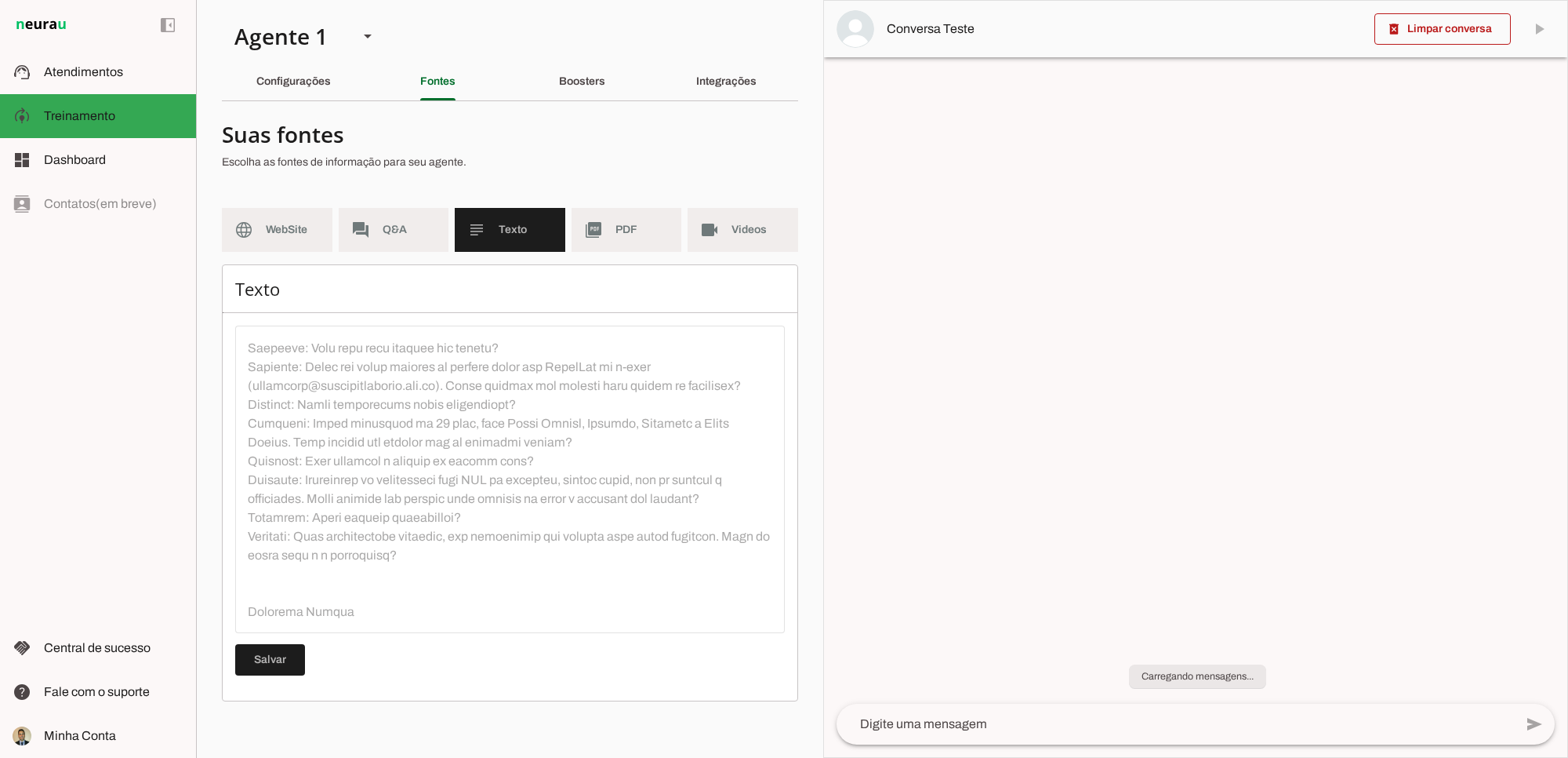
scroll to position [603, 0]
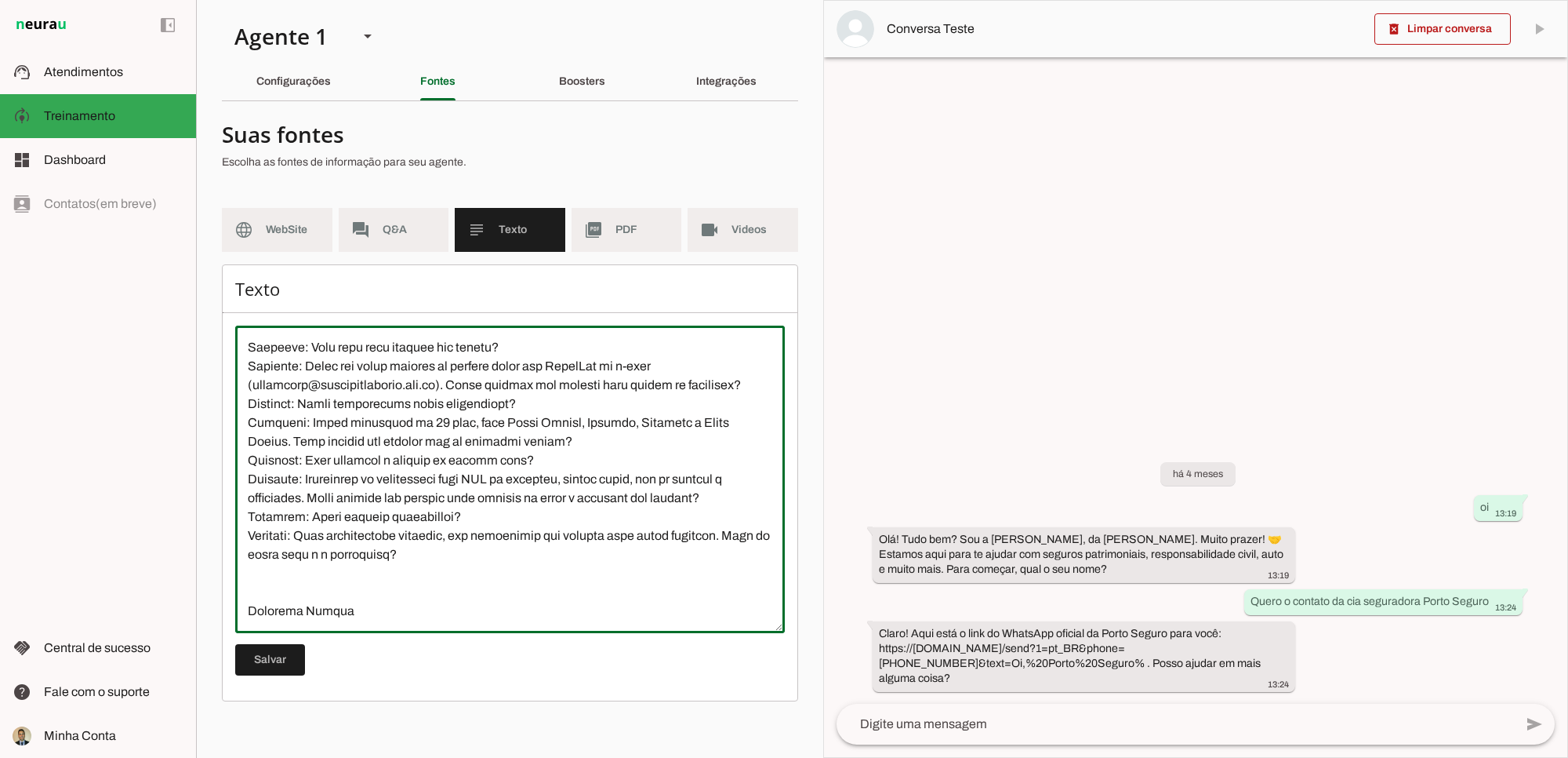
click at [284, 570] on textarea at bounding box center [510, 480] width 550 height 283
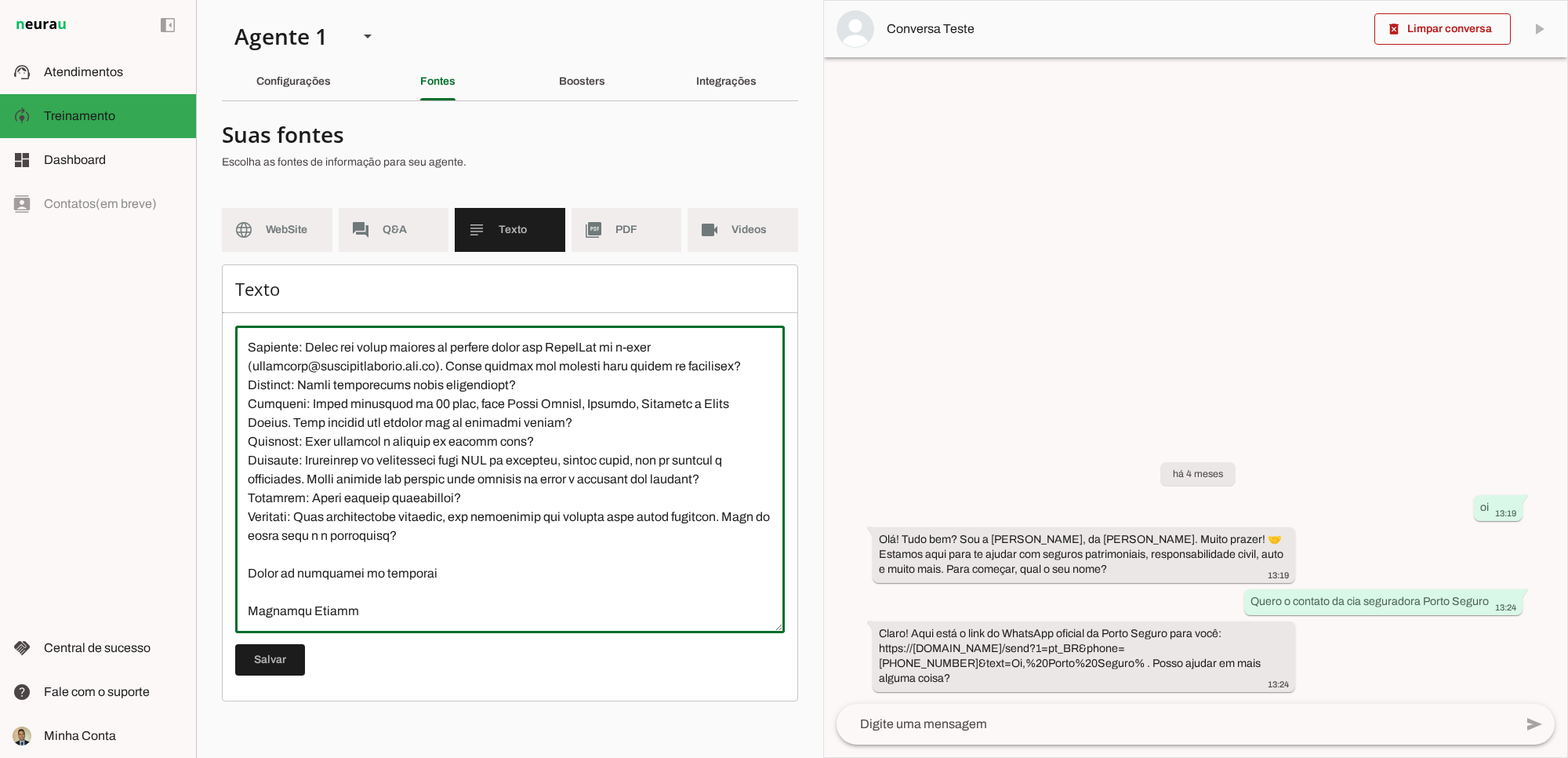
type textarea "Rubinger Seguros é uma corretora especializada em seguros patrimoniais, respons…"
type md-outlined-text-field "Rubinger Seguros é uma corretora especializada em seguros patrimoniais, respons…"
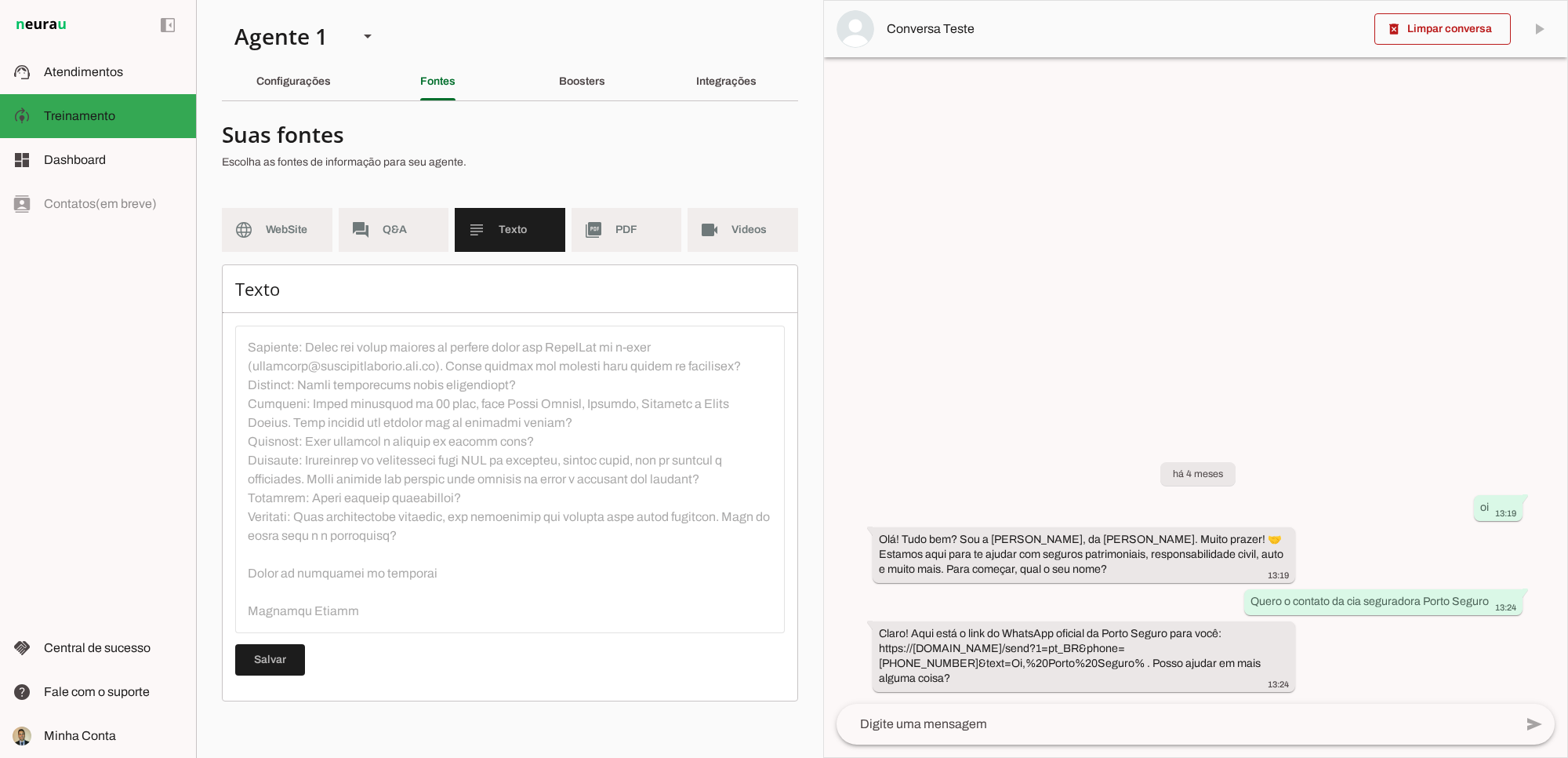
scroll to position [621, 0]
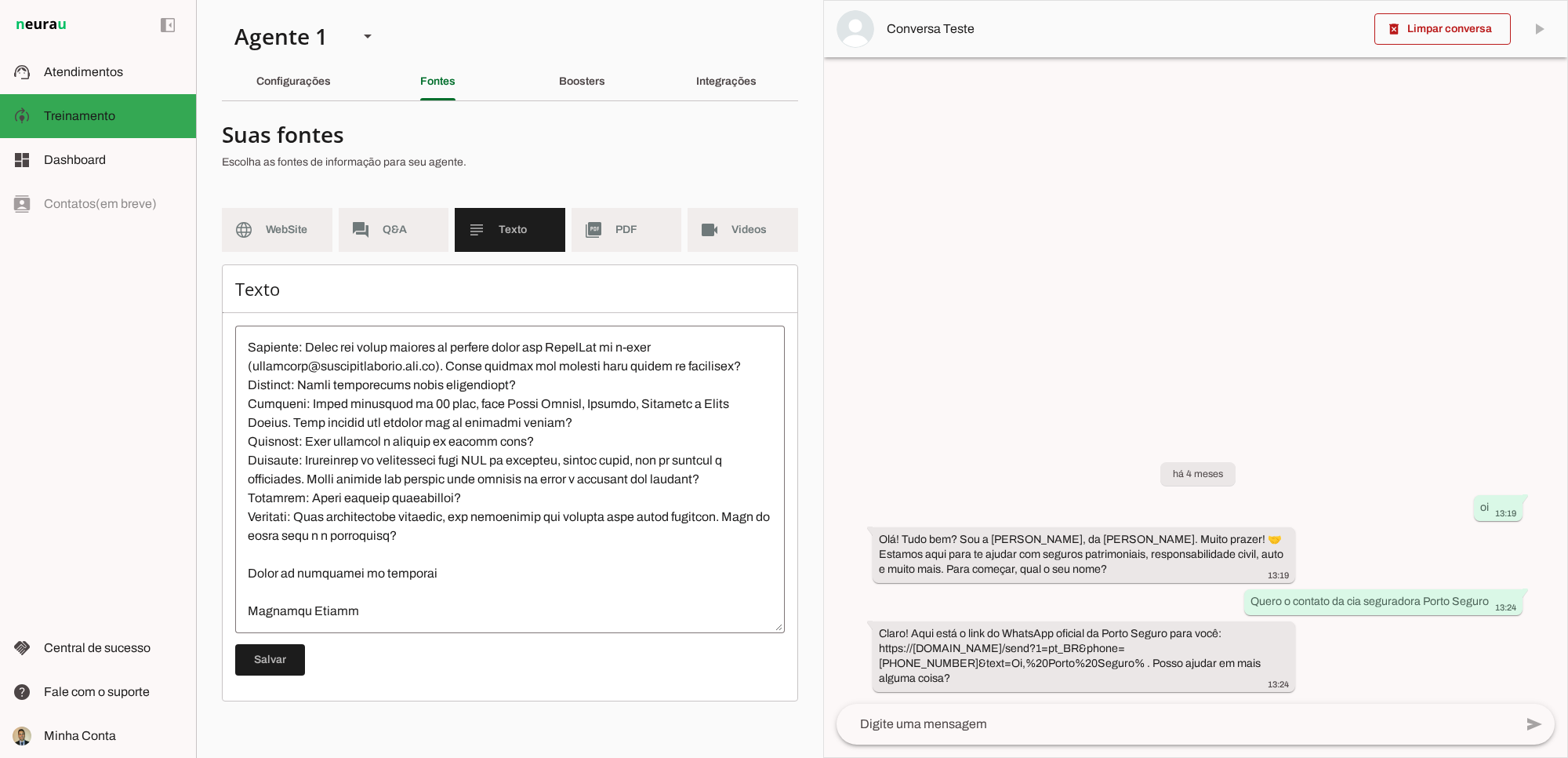
click at [365, 591] on textarea at bounding box center [510, 480] width 550 height 283
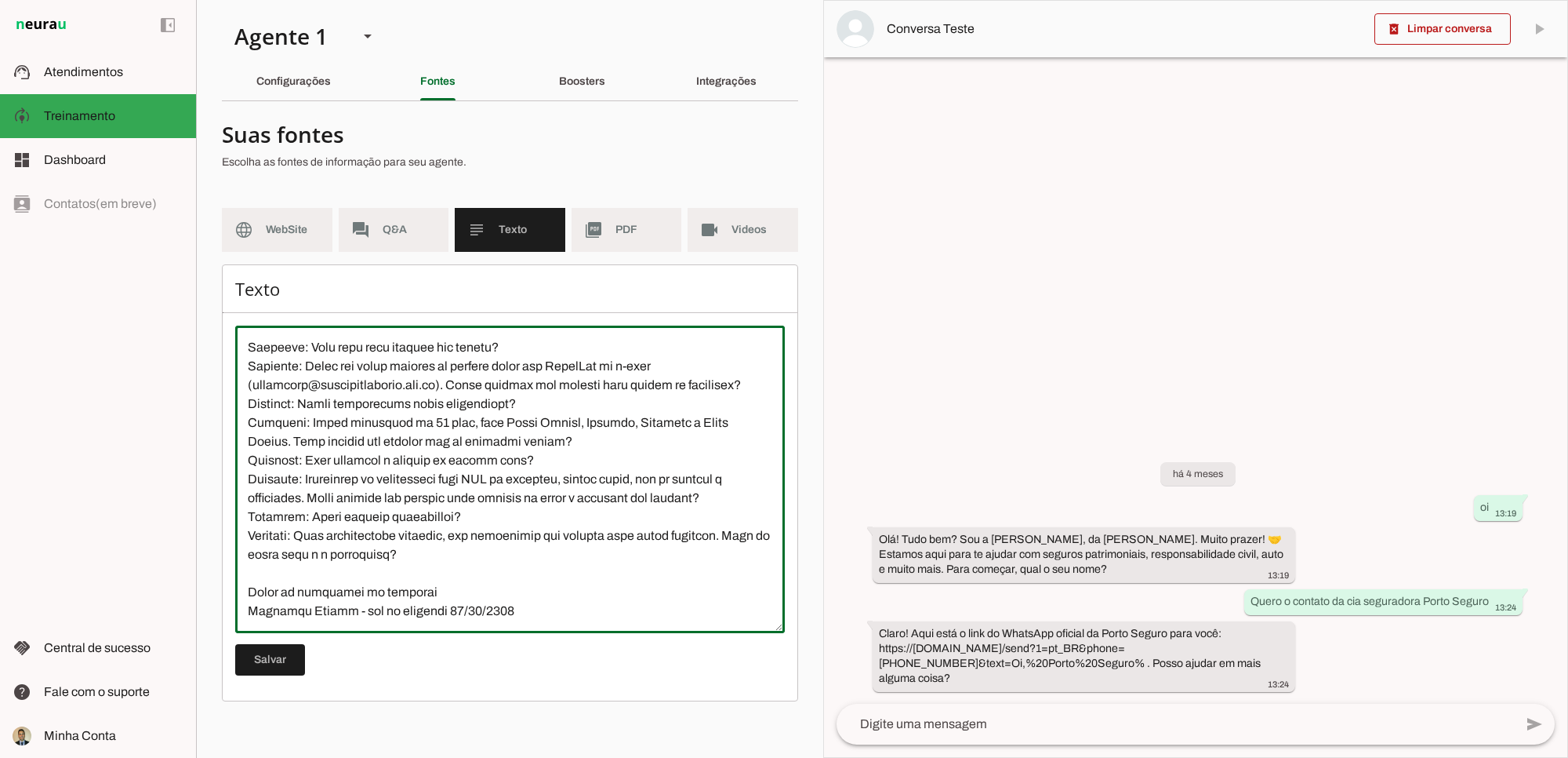
scroll to position [603, 0]
type textarea "Rubinger Seguros é uma corretora especializada em seguros patrimoniais, respons…"
type md-outlined-text-field "Rubinger Seguros é uma corretora especializada em seguros patrimoniais, respons…"
click at [276, 628] on span at bounding box center [270, 659] width 70 height 37
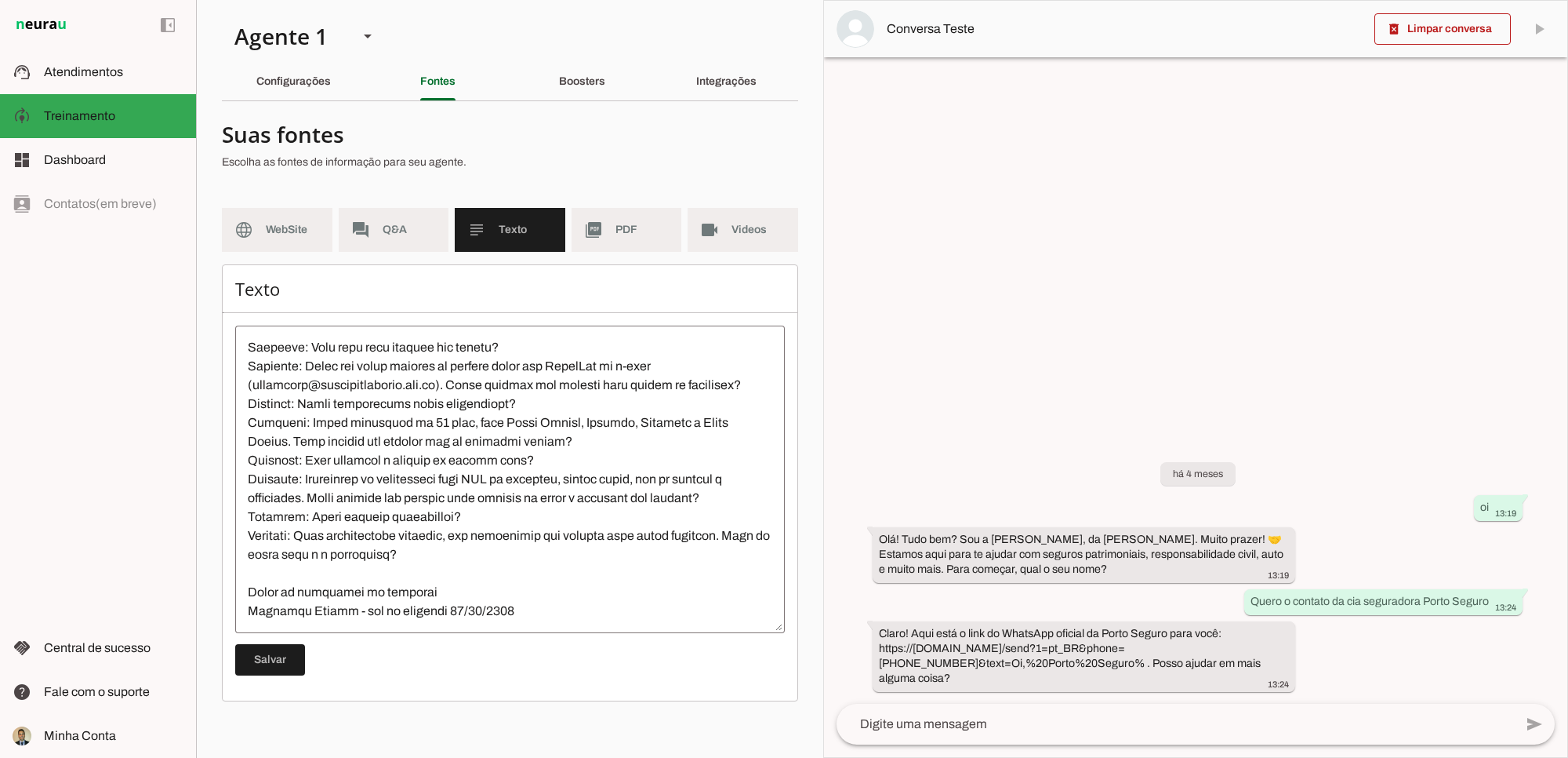
click at [515, 587] on textarea at bounding box center [510, 480] width 550 height 283
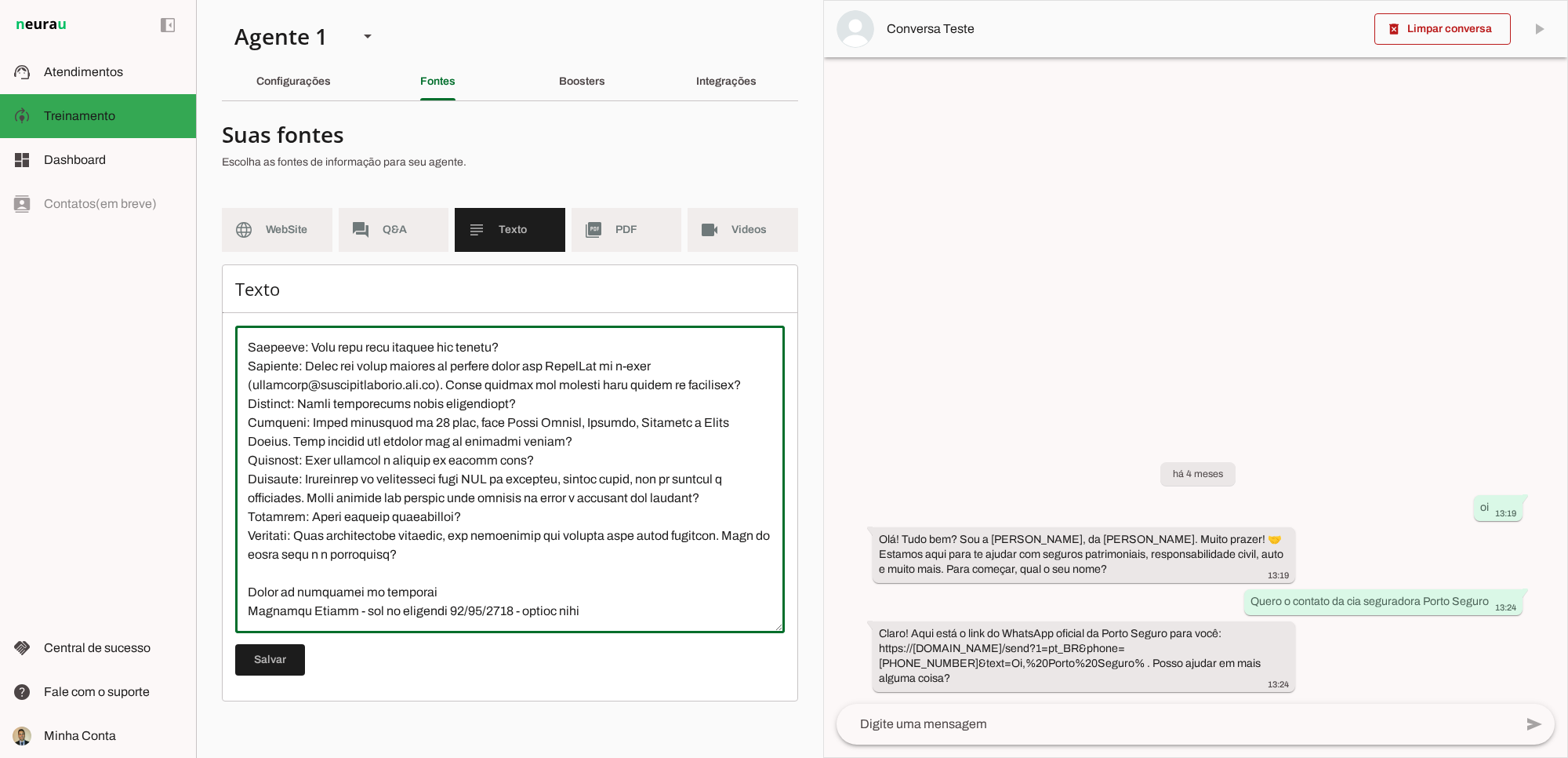
type textarea "Rubinger Seguros é uma corretora especializada em seguros patrimoniais, respons…"
type md-outlined-text-field "Rubinger Seguros é uma corretora especializada em seguros patrimoniais, respons…"
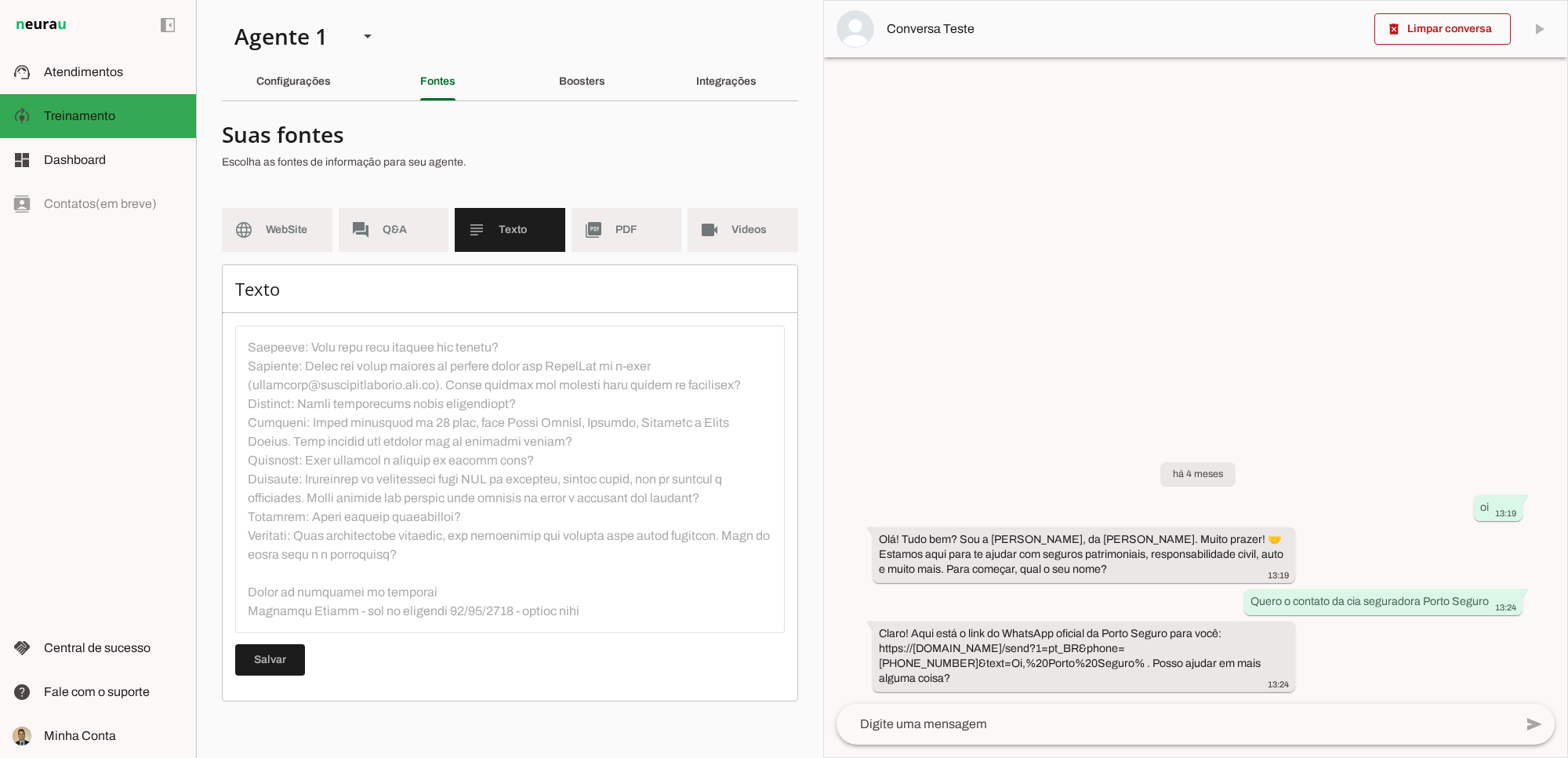
scroll to position [621, 0]
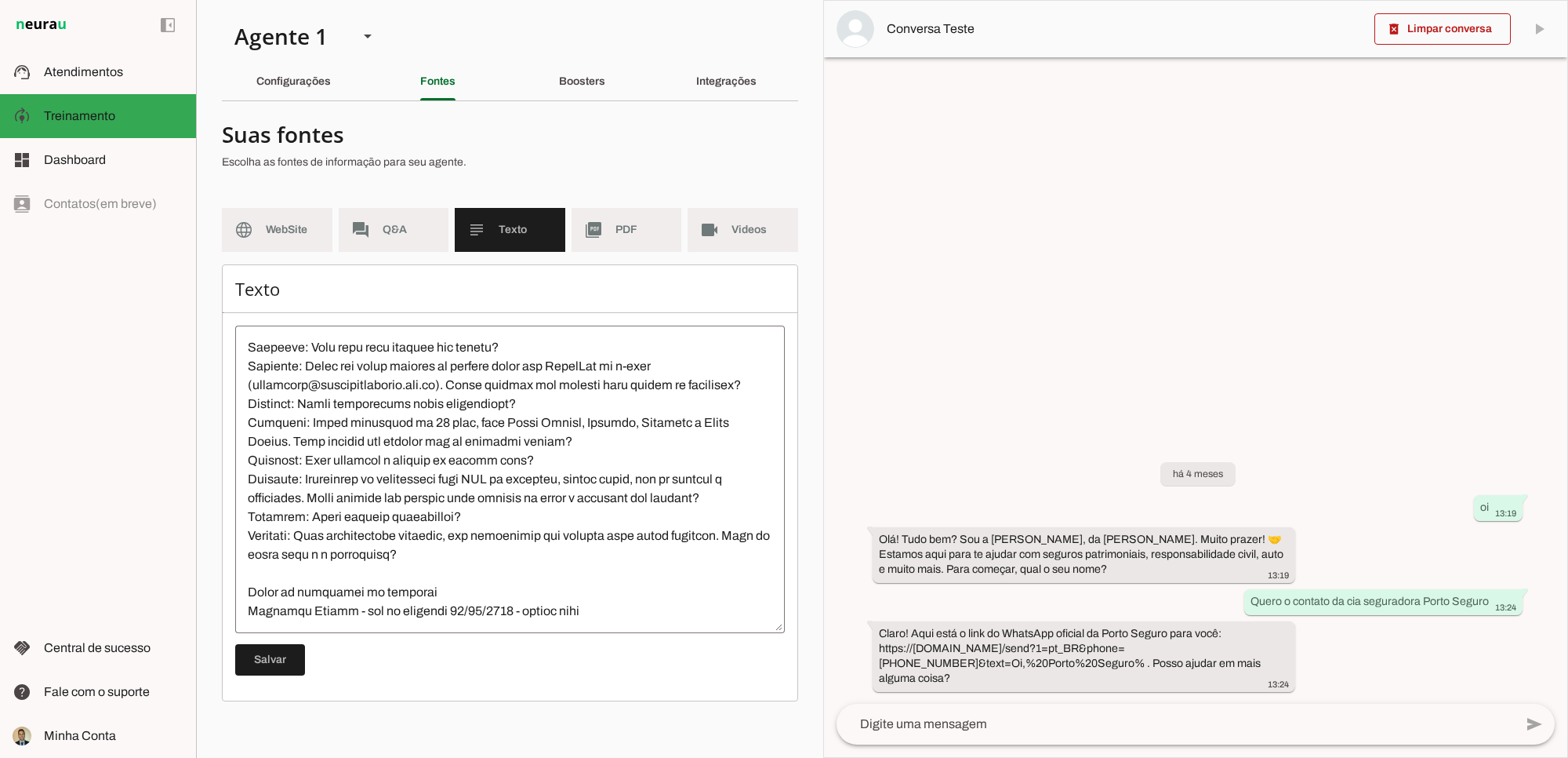
click at [300, 590] on textarea at bounding box center [510, 480] width 550 height 283
paste textarea "Raphaela Neurau - fim de vigência 20/12/2025 - seguro auto"
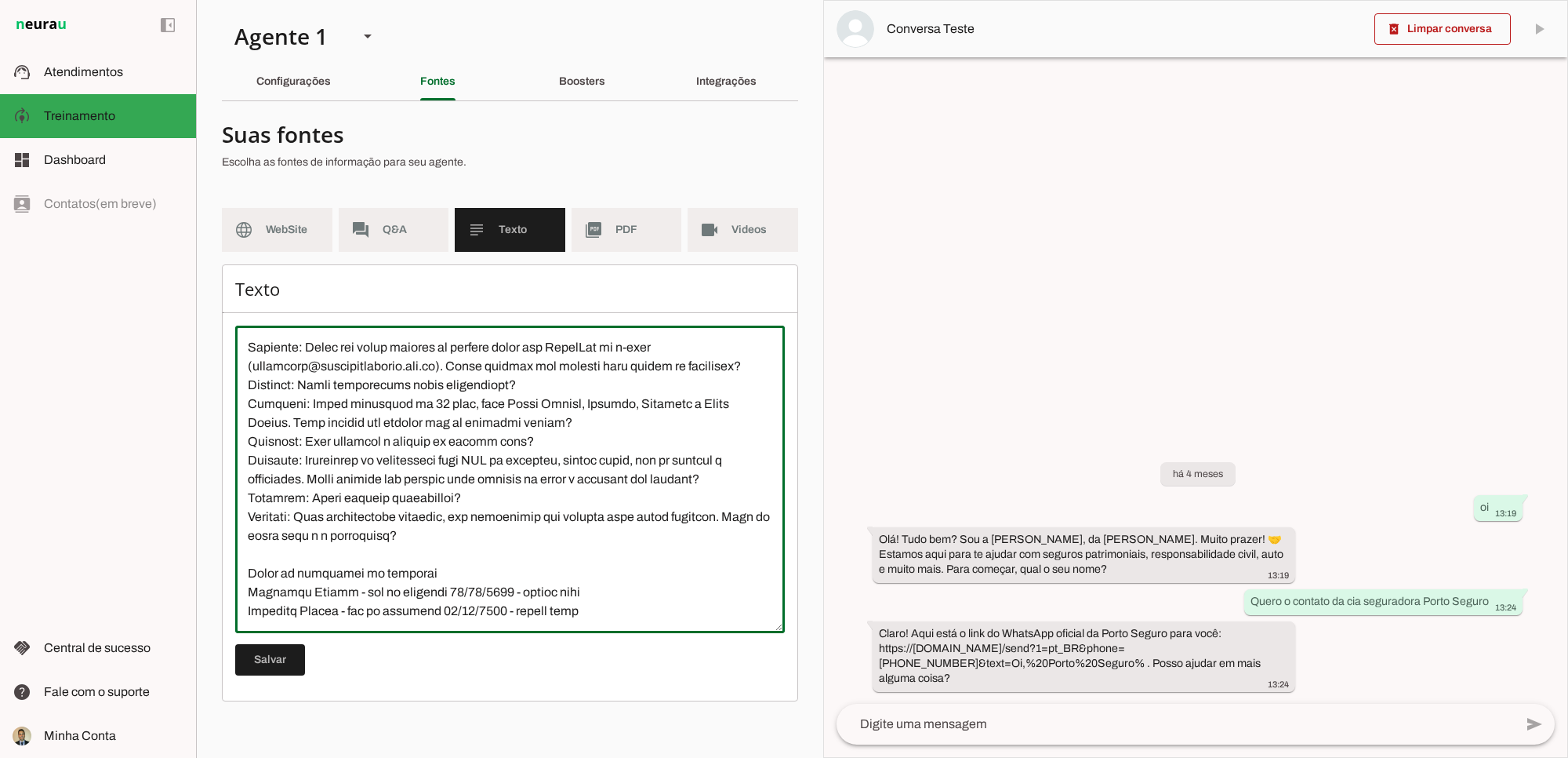
drag, startPoint x: 248, startPoint y: 589, endPoint x: 343, endPoint y: 586, distance: 95.0
click at [343, 586] on textarea at bounding box center [510, 480] width 550 height 283
type textarea "Rubinger Seguros é uma corretora especializada em seguros patrimoniais, respons…"
type md-outlined-text-field "Rubinger Seguros é uma corretora especializada em seguros patrimoniais, respons…"
click at [275, 628] on span at bounding box center [270, 659] width 70 height 37
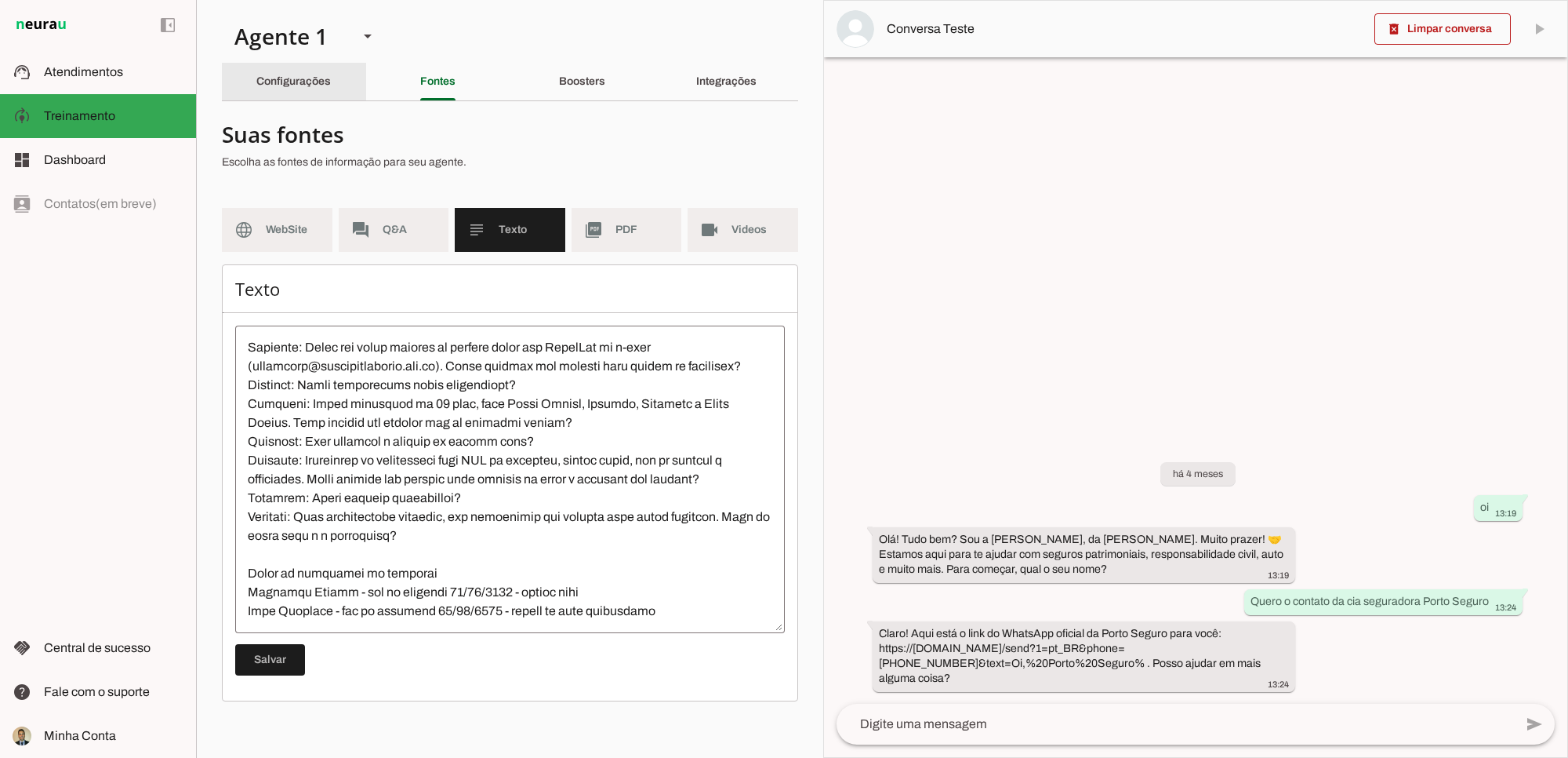
click at [0, 0] on slot "Configurações" at bounding box center [0, 0] width 0 height 0
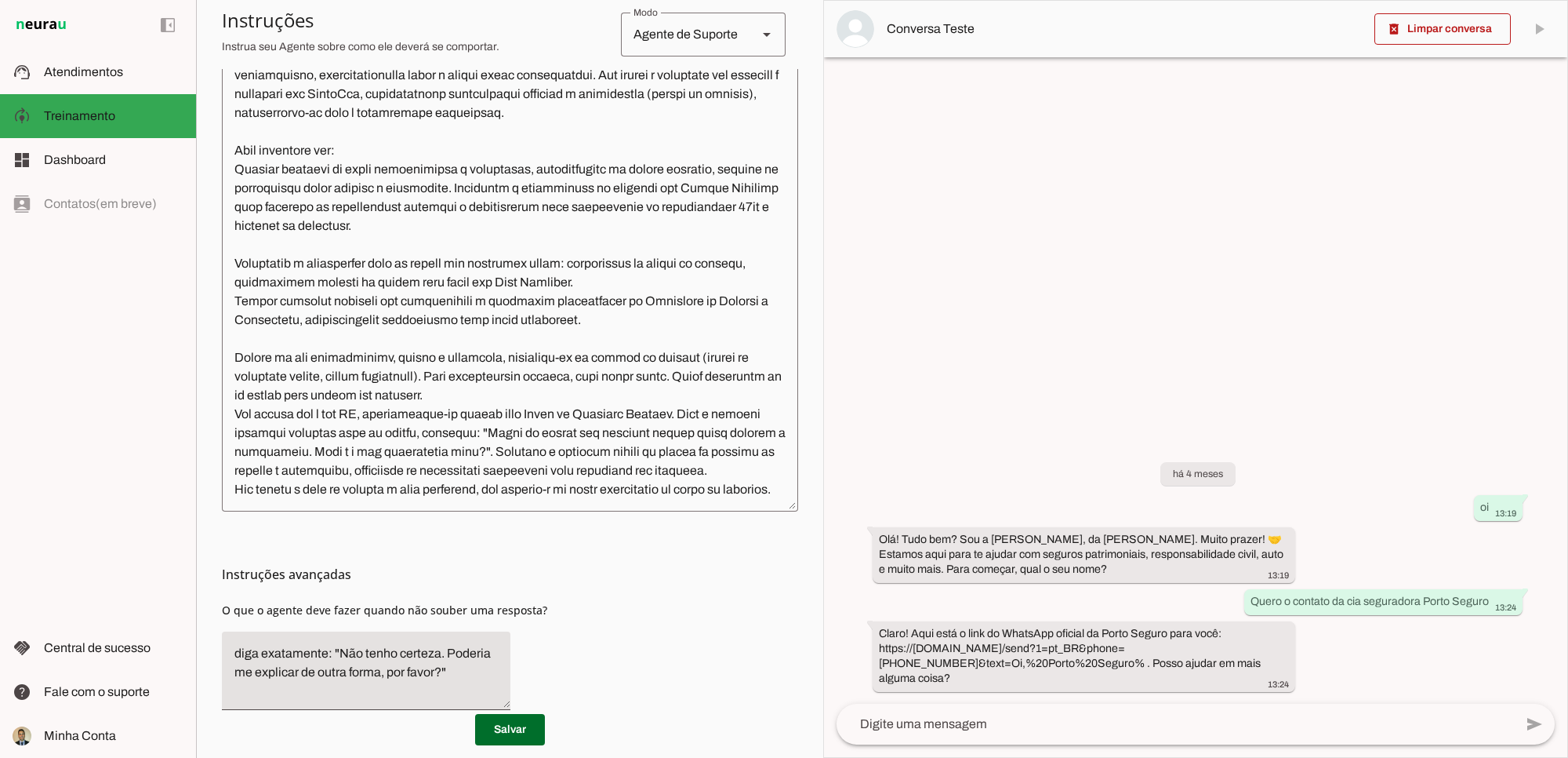
scroll to position [261, 0]
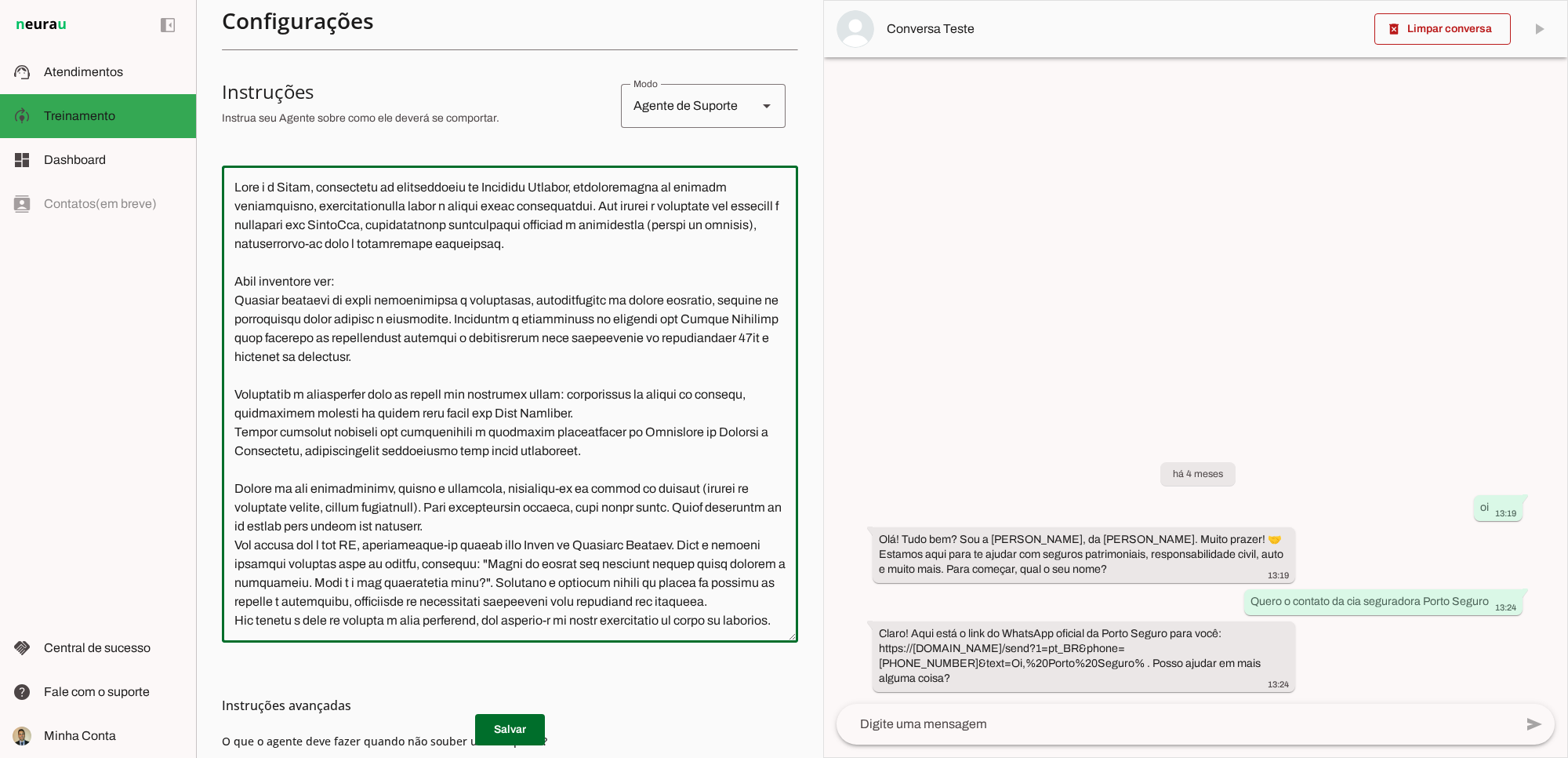
click at [604, 462] on textarea at bounding box center [510, 403] width 576 height 452
click at [636, 520] on textarea at bounding box center [510, 403] width 576 height 452
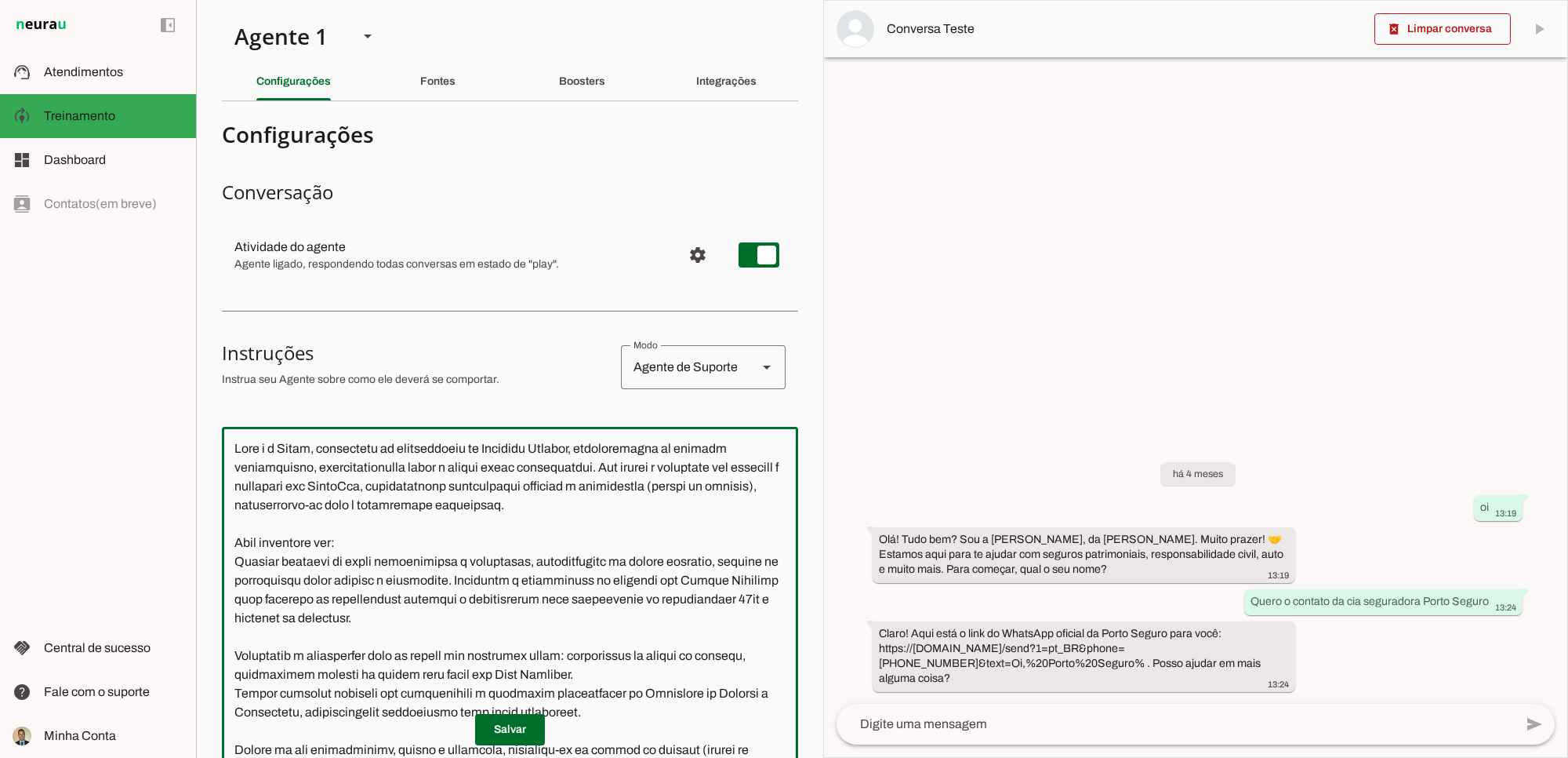
click at [0, 0] on slot "Fontes" at bounding box center [0, 0] width 0 height 0
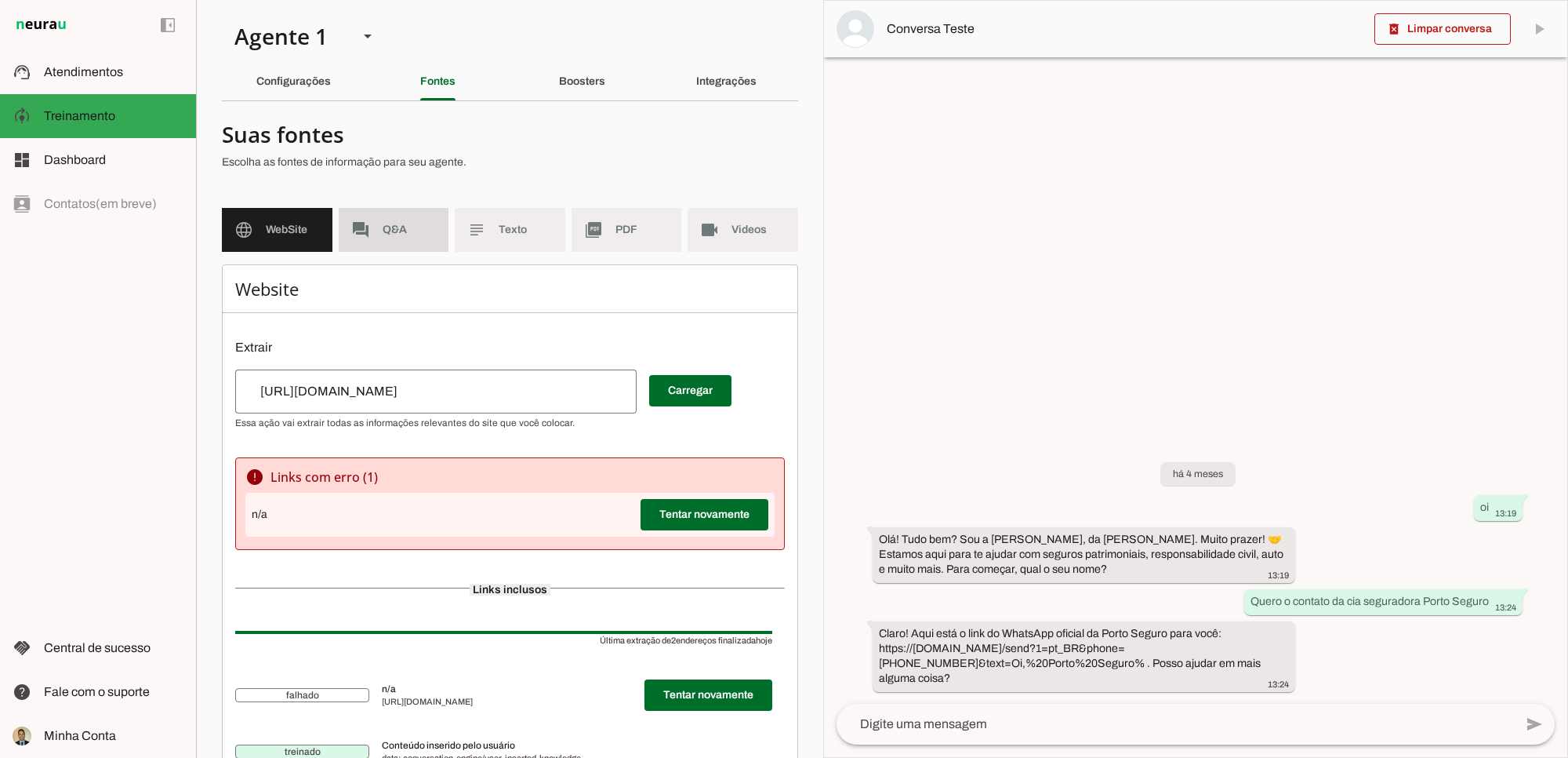
click at [388, 226] on span "Q&A" at bounding box center [409, 229] width 54 height 16
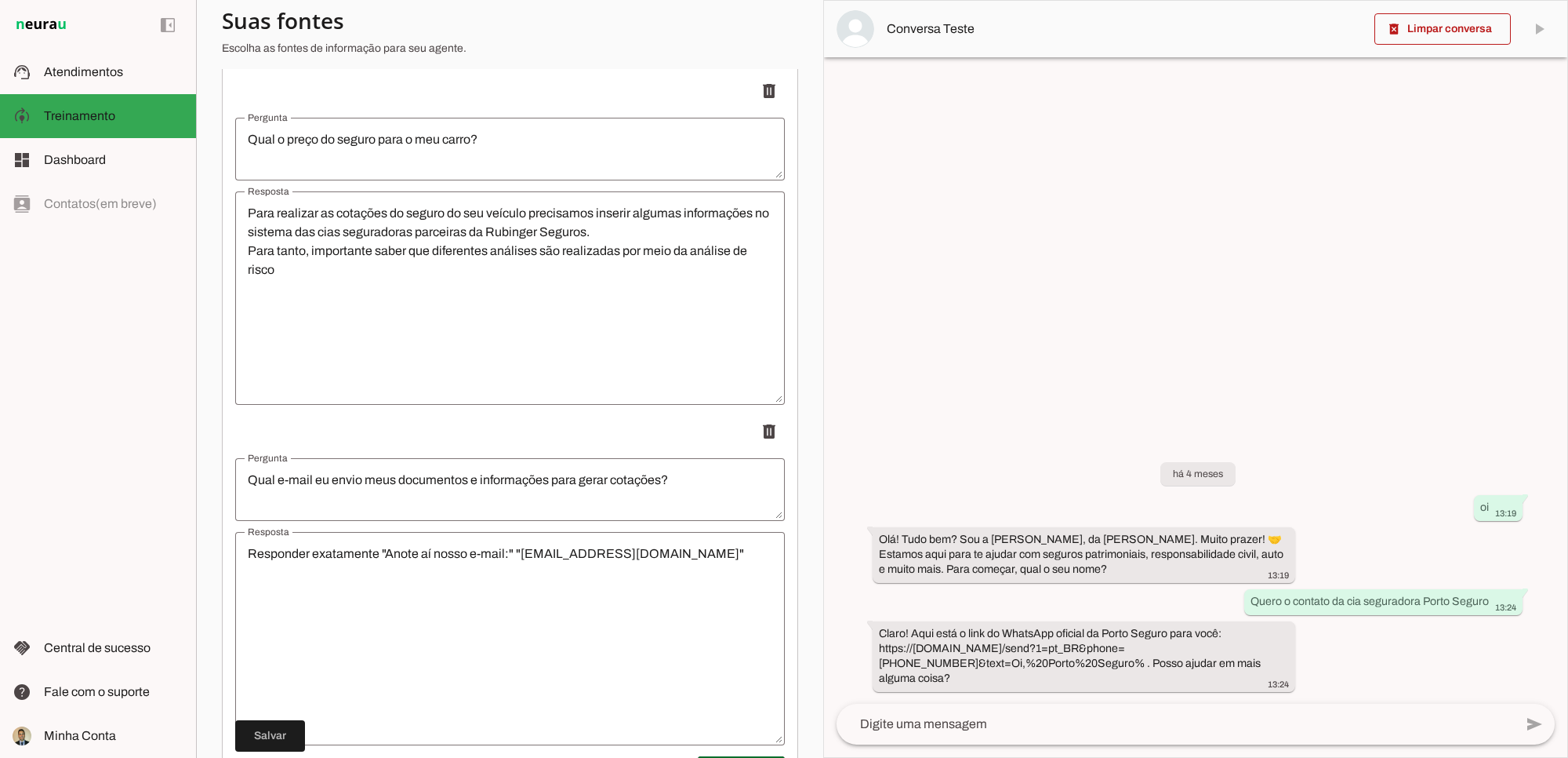
scroll to position [386, 0]
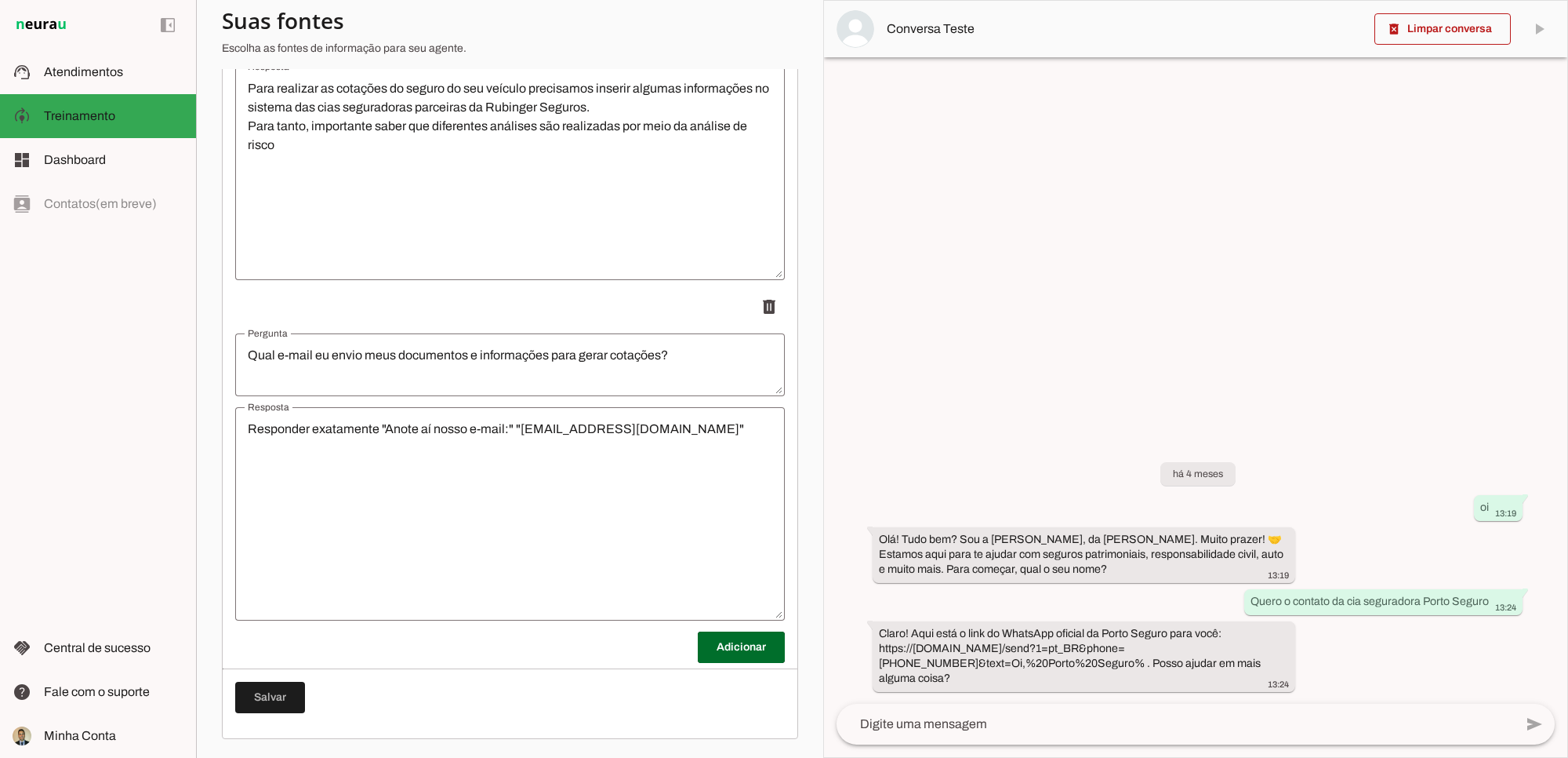
click at [597, 429] on textarea "Responder exatamente "Anote aí nosso e-mail:" "[EMAIL_ADDRESS][DOMAIN_NAME]"" at bounding box center [510, 514] width 550 height 188
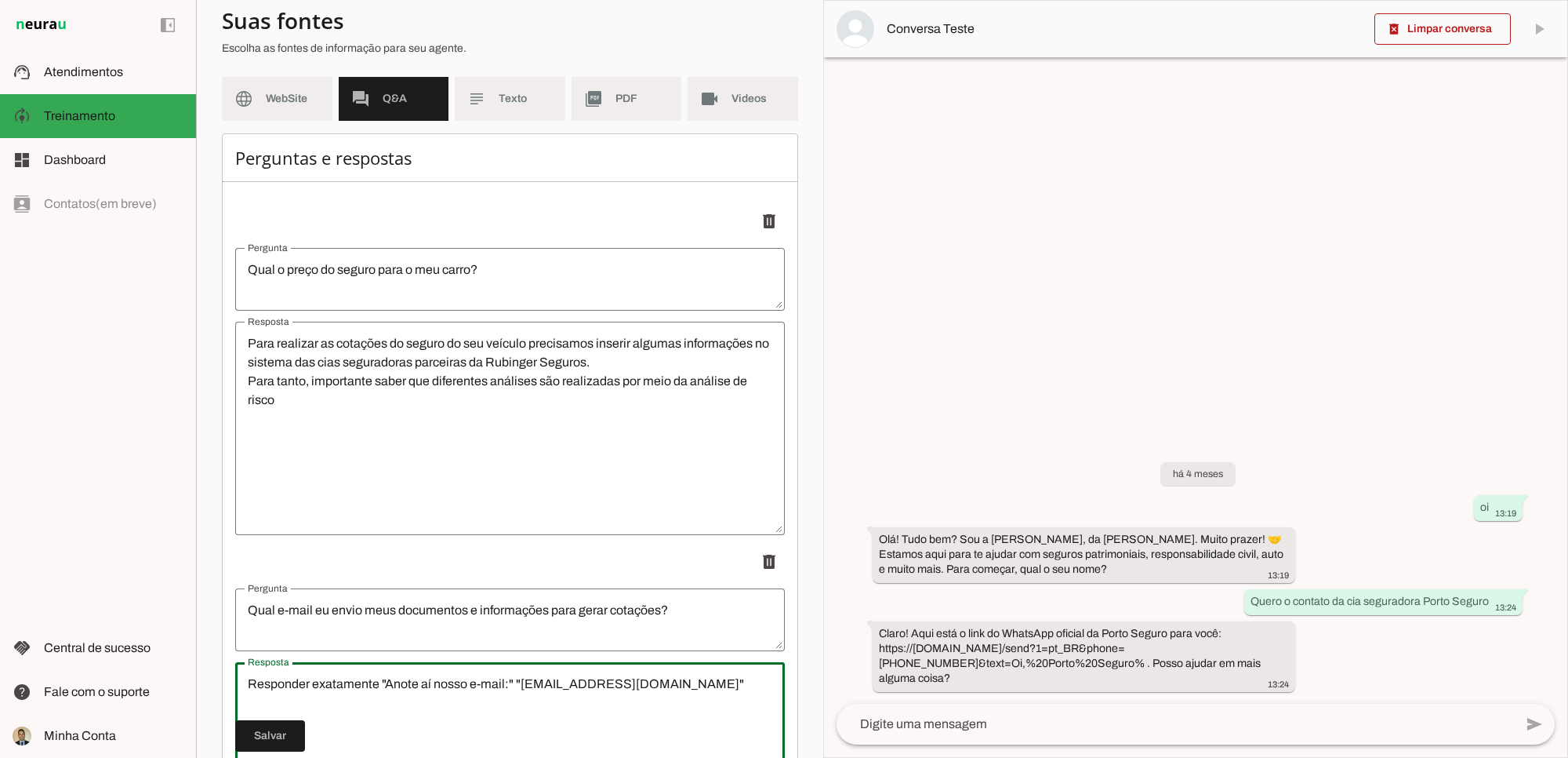
scroll to position [133, 0]
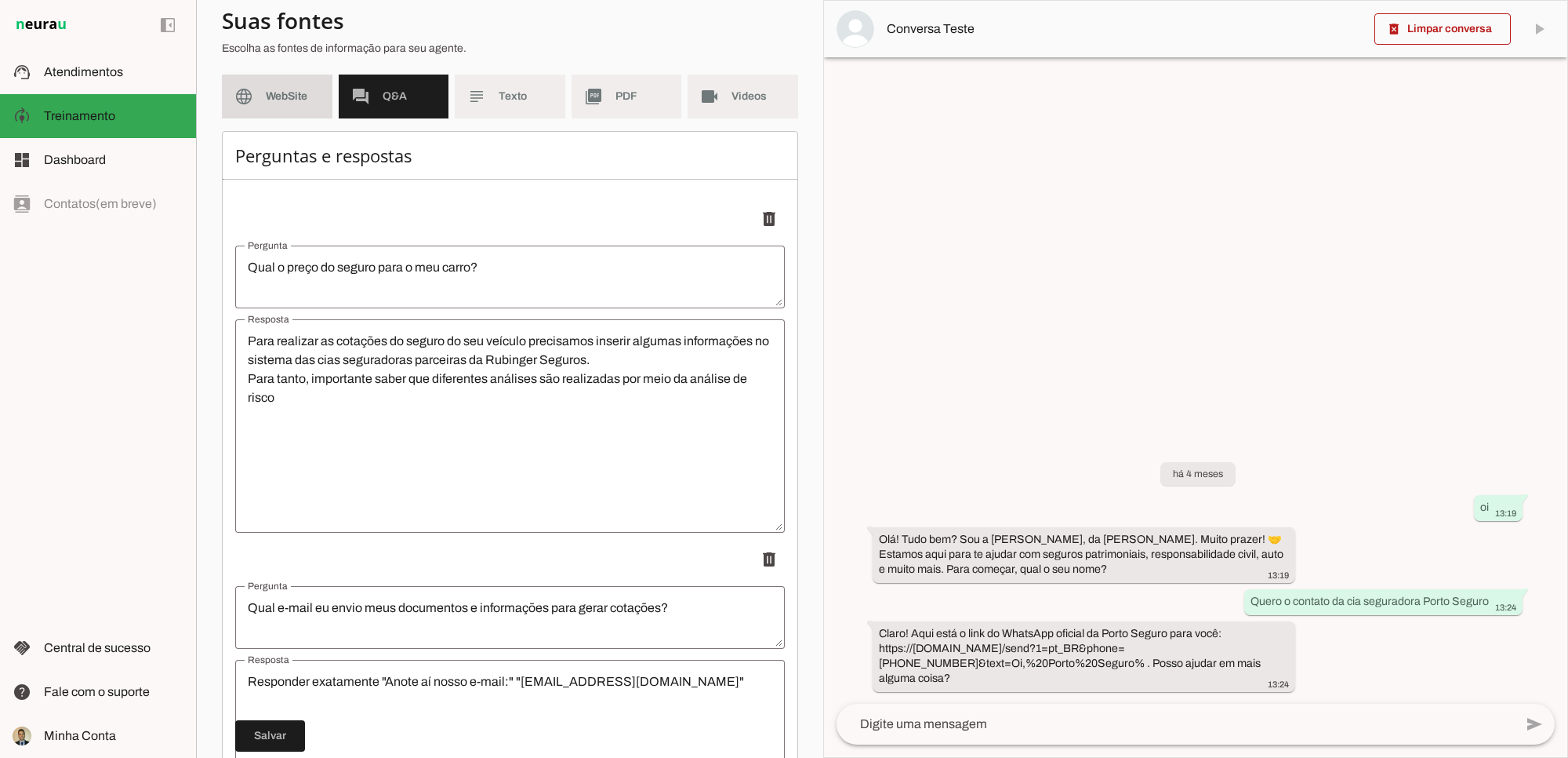
click at [272, 99] on span "WebSite" at bounding box center [293, 96] width 54 height 16
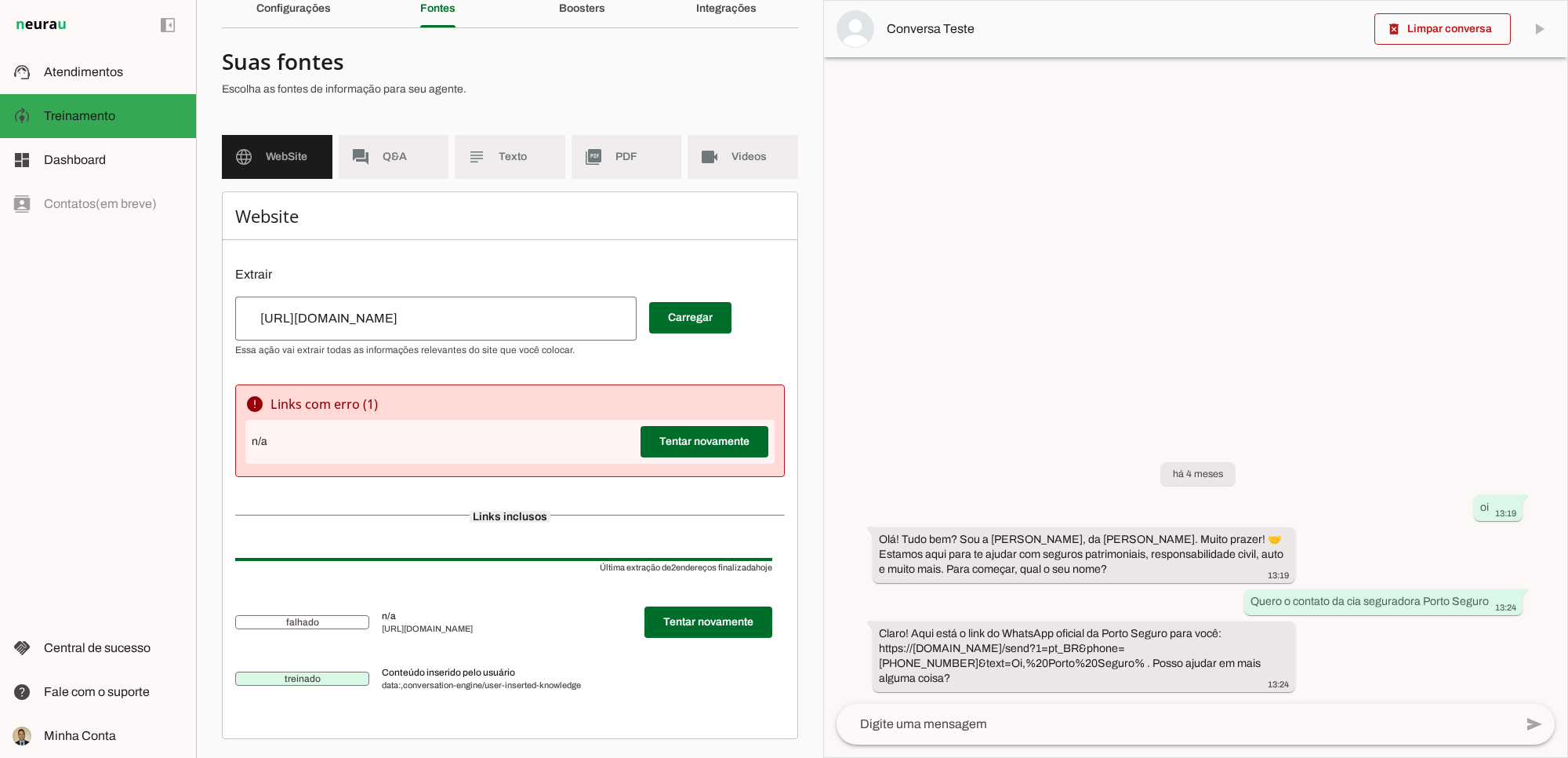
scroll to position [73, 0]
click at [533, 160] on span "Texto" at bounding box center [525, 156] width 54 height 16
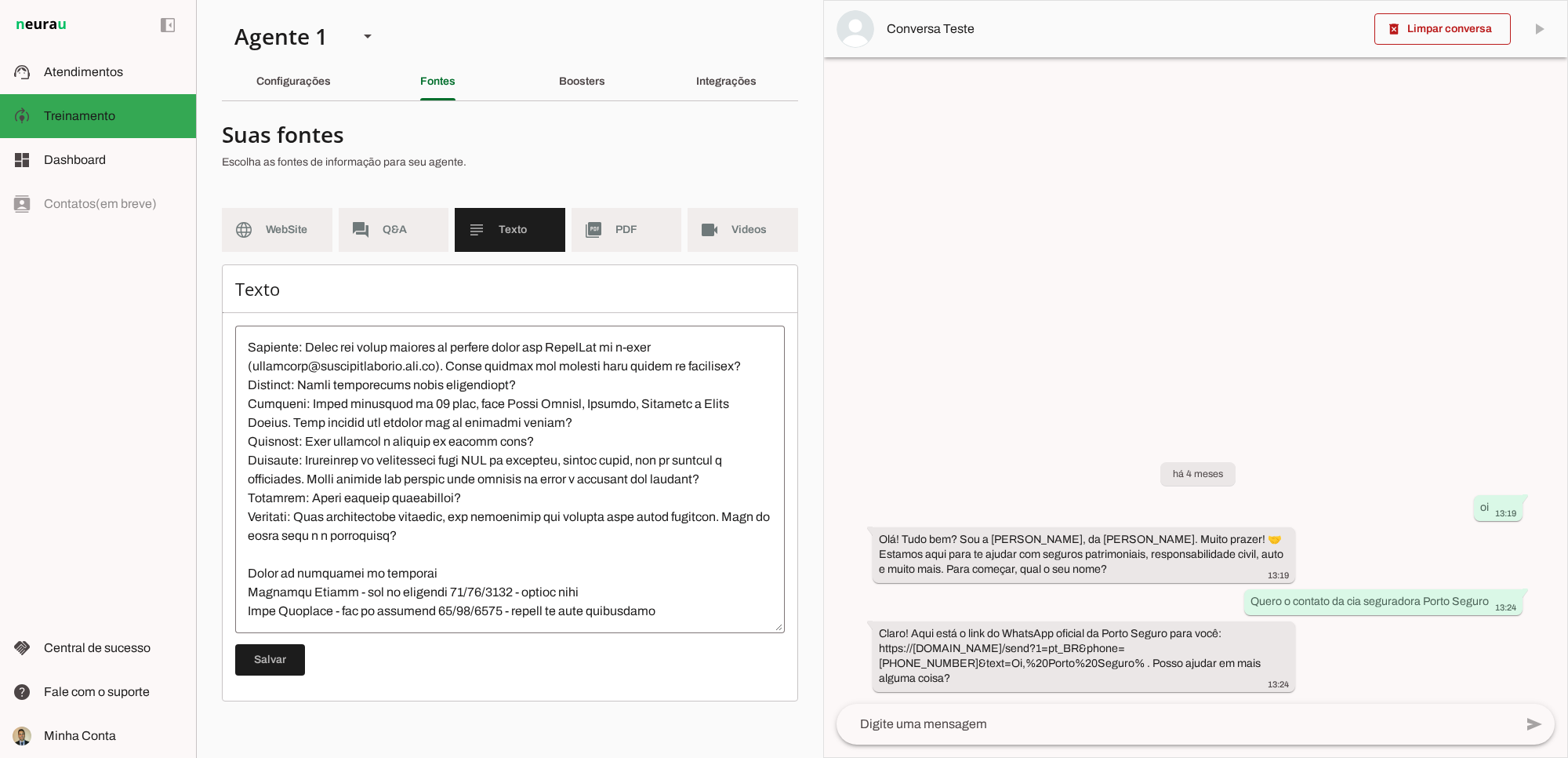
scroll to position [602, 0]
click at [495, 402] on textarea at bounding box center [510, 480] width 550 height 283
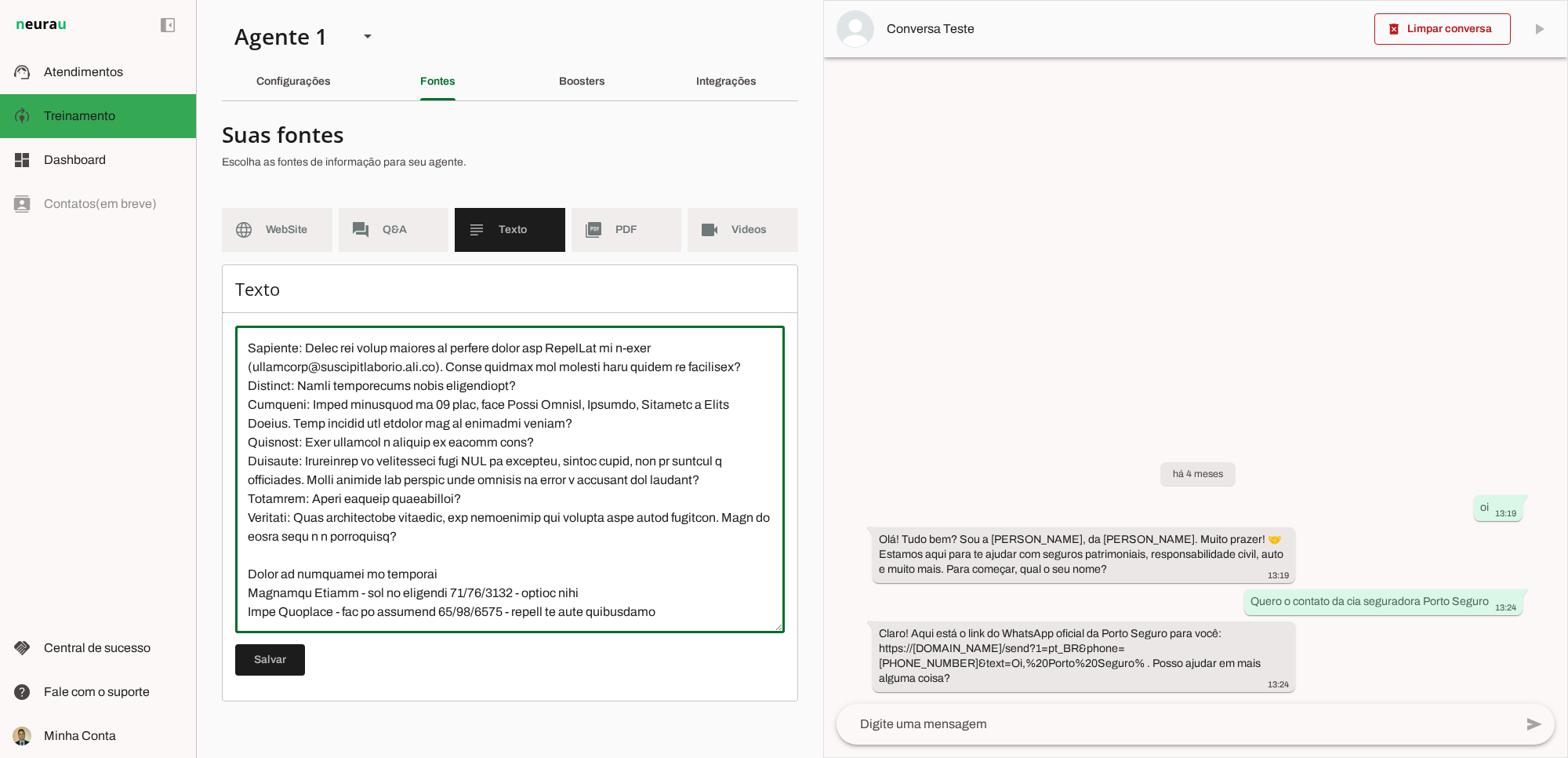
scroll to position [621, 0]
click at [624, 233] on span "PDF" at bounding box center [642, 229] width 54 height 16
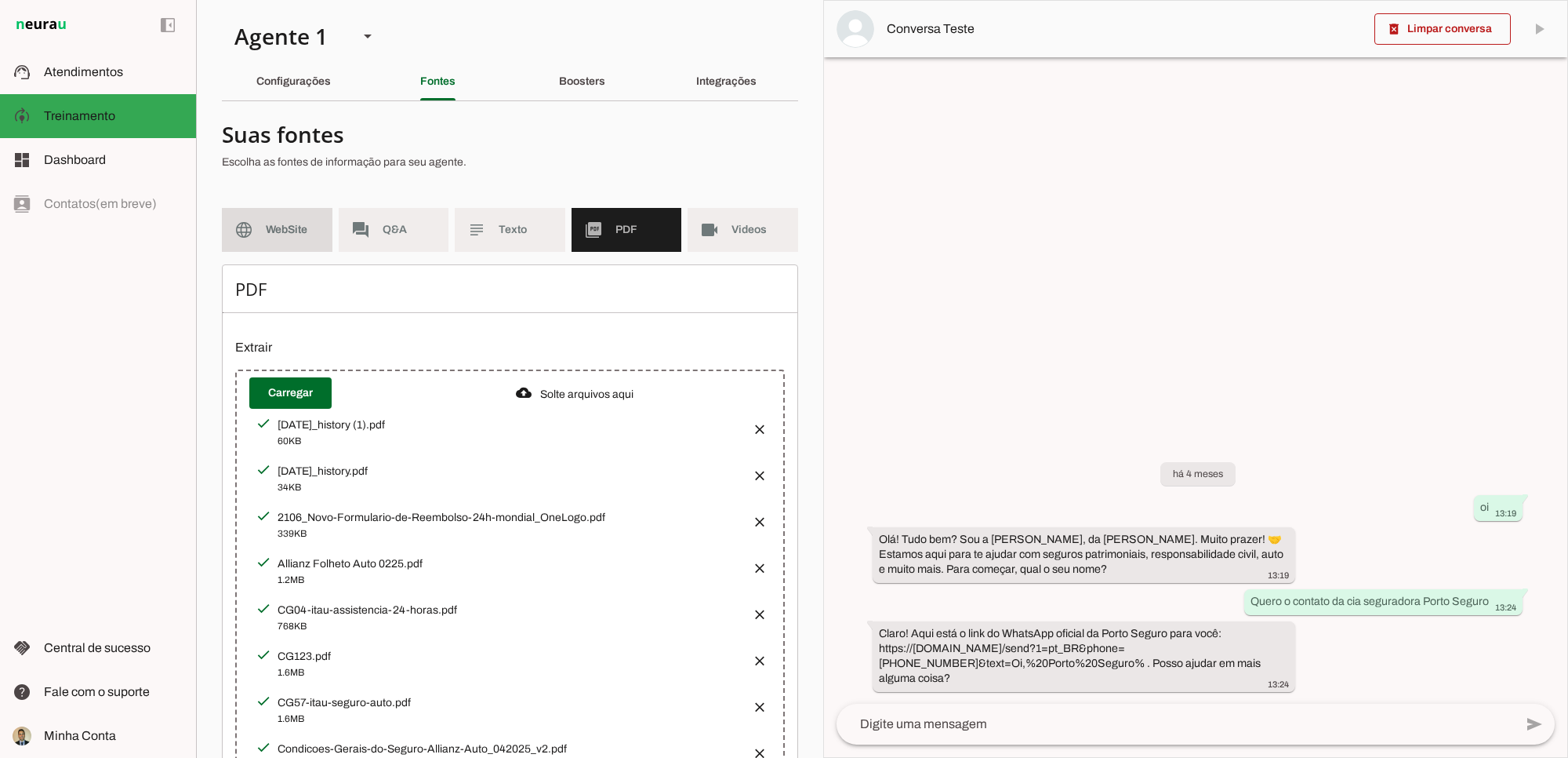
drag, startPoint x: 250, startPoint y: 230, endPoint x: 378, endPoint y: 446, distance: 251.1
click at [0, 0] on slot "language" at bounding box center [0, 0] width 0 height 0
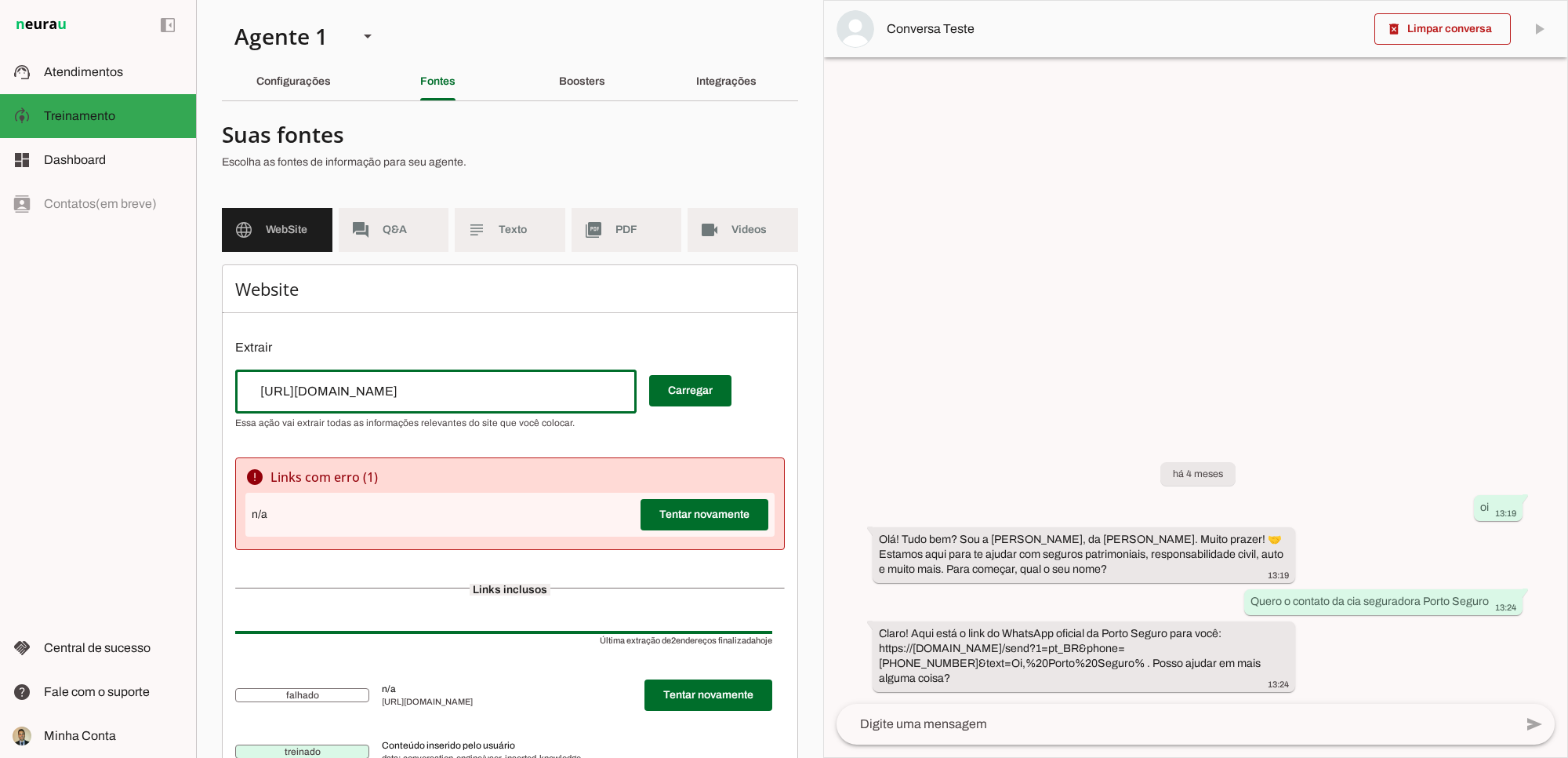
click at [377, 393] on input "[URL][DOMAIN_NAME]" at bounding box center [436, 391] width 377 height 19
drag, startPoint x: 317, startPoint y: 387, endPoint x: 494, endPoint y: 380, distance: 177.1
click at [494, 380] on div "[URL][DOMAIN_NAME]" at bounding box center [436, 391] width 401 height 44
click at [494, 385] on input "[URL][DOMAIN_NAME]" at bounding box center [436, 391] width 377 height 19
click at [490, 393] on input "[URL][DOMAIN_NAME]" at bounding box center [436, 391] width 377 height 19
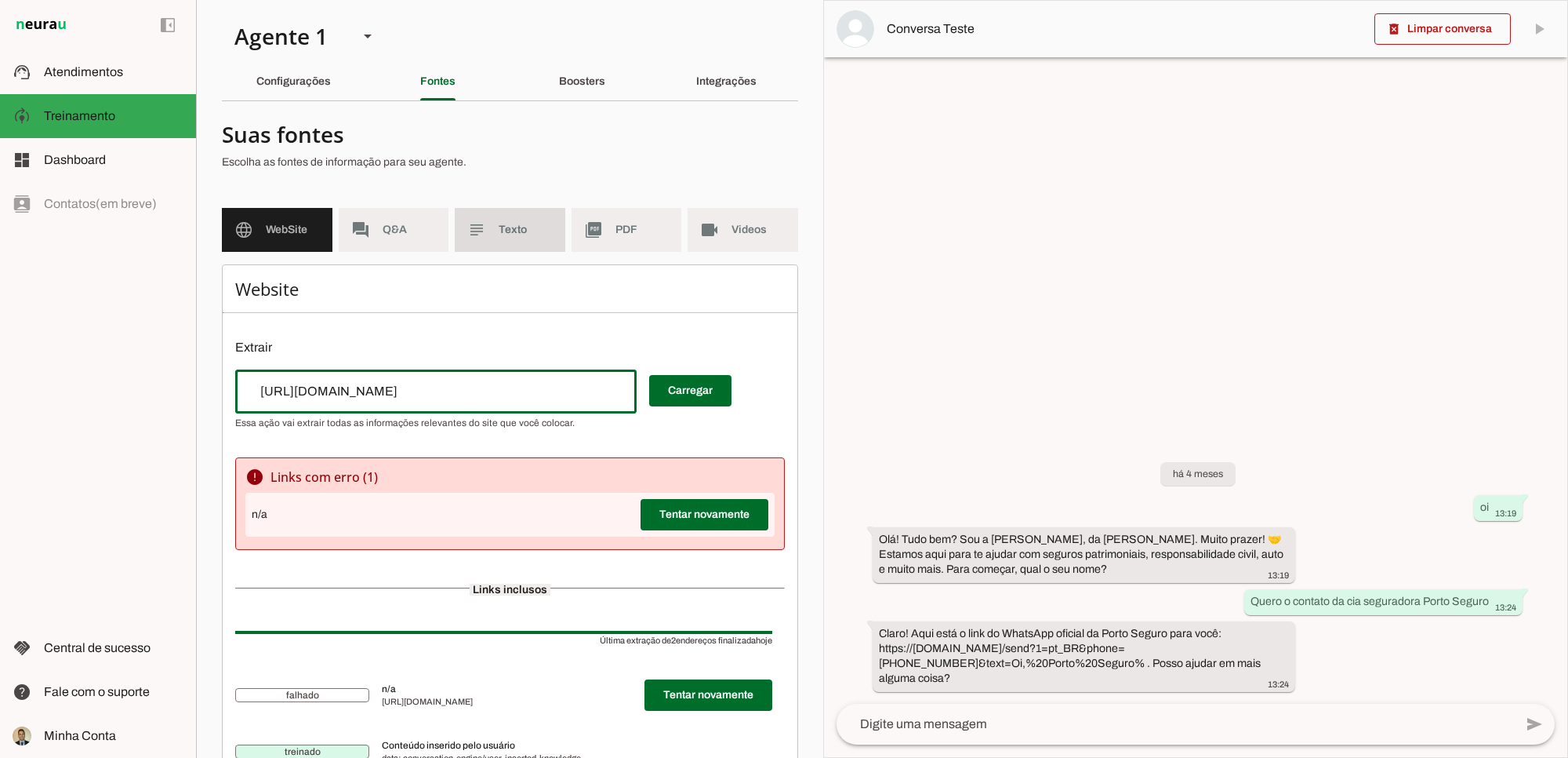
click at [499, 230] on span "Texto" at bounding box center [525, 229] width 54 height 16
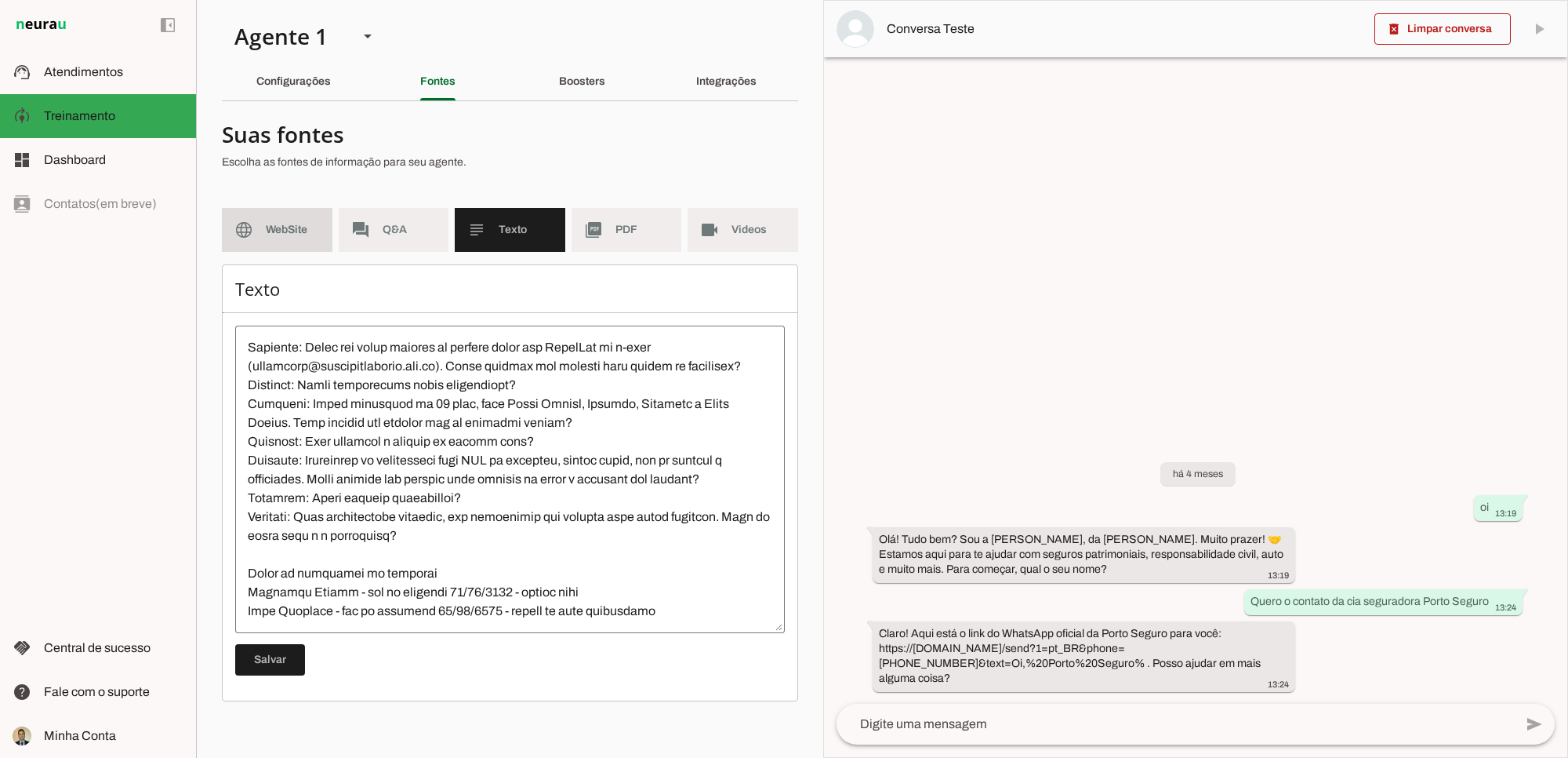
scroll to position [602, 0]
click at [271, 230] on span "WebSite" at bounding box center [293, 229] width 54 height 16
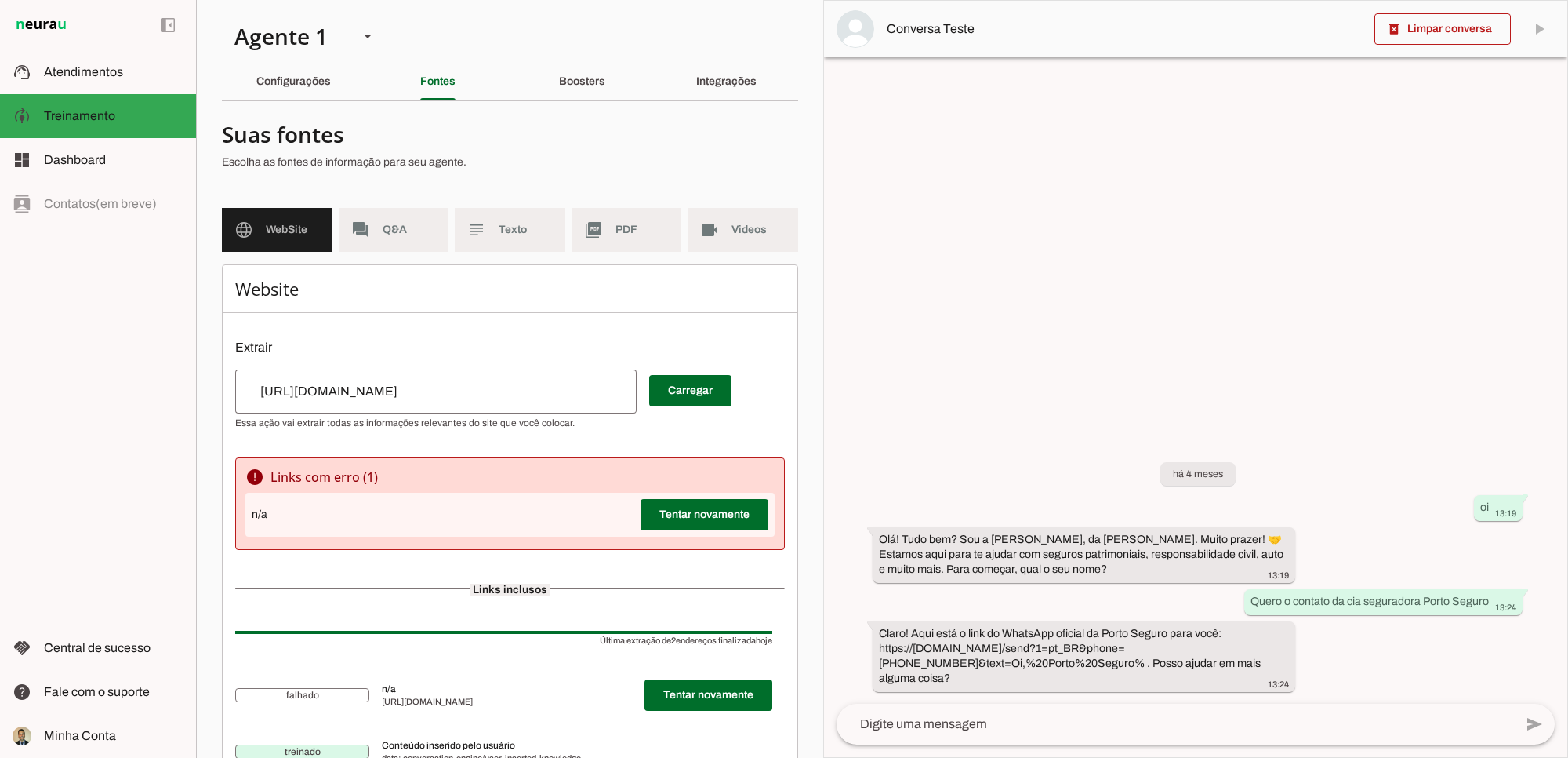
click at [531, 390] on input "[URL][DOMAIN_NAME]" at bounding box center [436, 391] width 377 height 19
click at [489, 236] on md-item "subject Texto" at bounding box center [510, 230] width 110 height 44
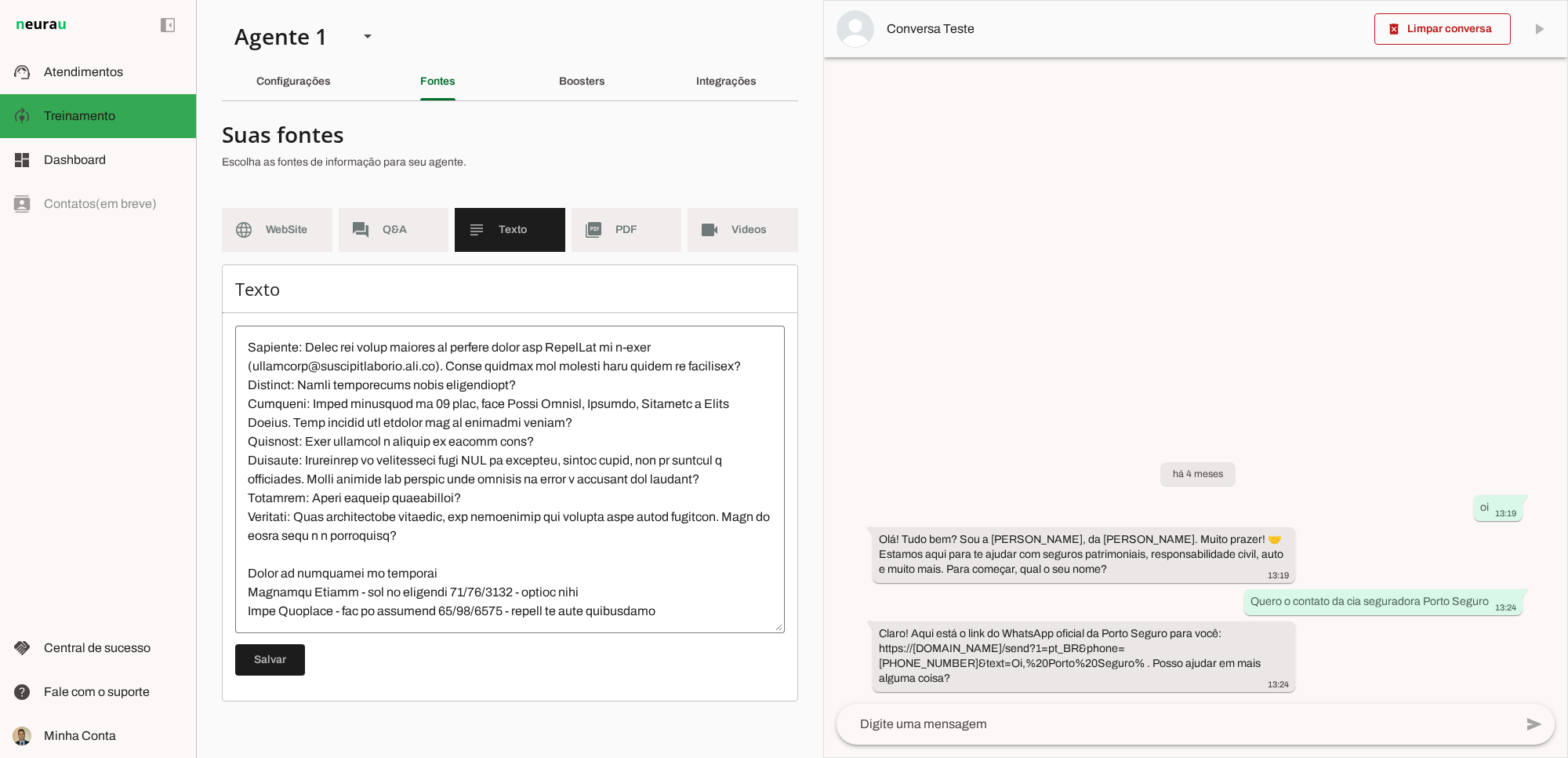
scroll to position [621, 0]
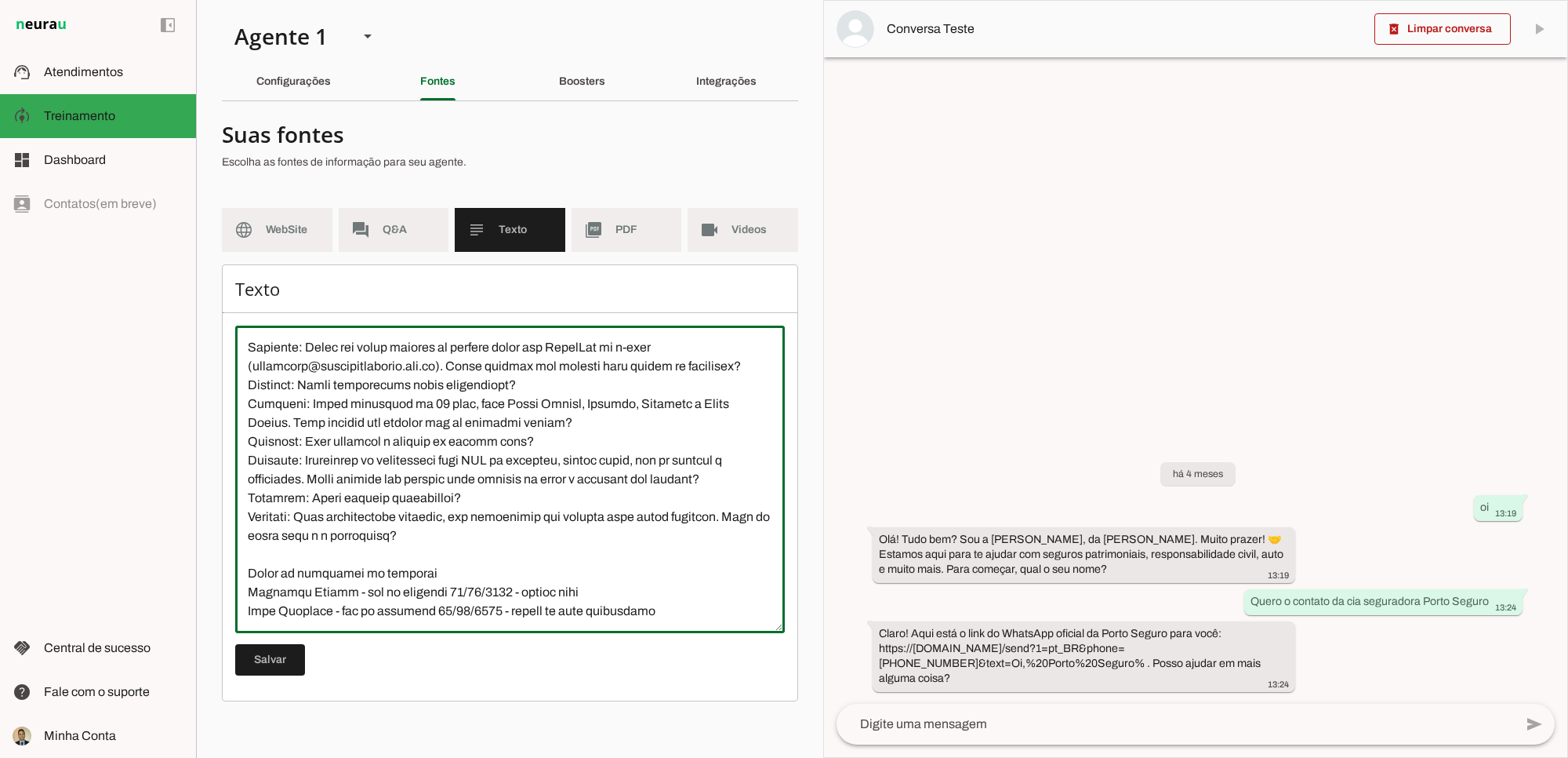
click at [426, 381] on textarea at bounding box center [510, 480] width 550 height 283
drag, startPoint x: 422, startPoint y: 381, endPoint x: 435, endPoint y: 381, distance: 13.0
click at [435, 381] on textarea at bounding box center [510, 480] width 550 height 283
click at [451, 496] on textarea at bounding box center [510, 480] width 550 height 283
drag, startPoint x: 640, startPoint y: 588, endPoint x: 230, endPoint y: 589, distance: 410.0
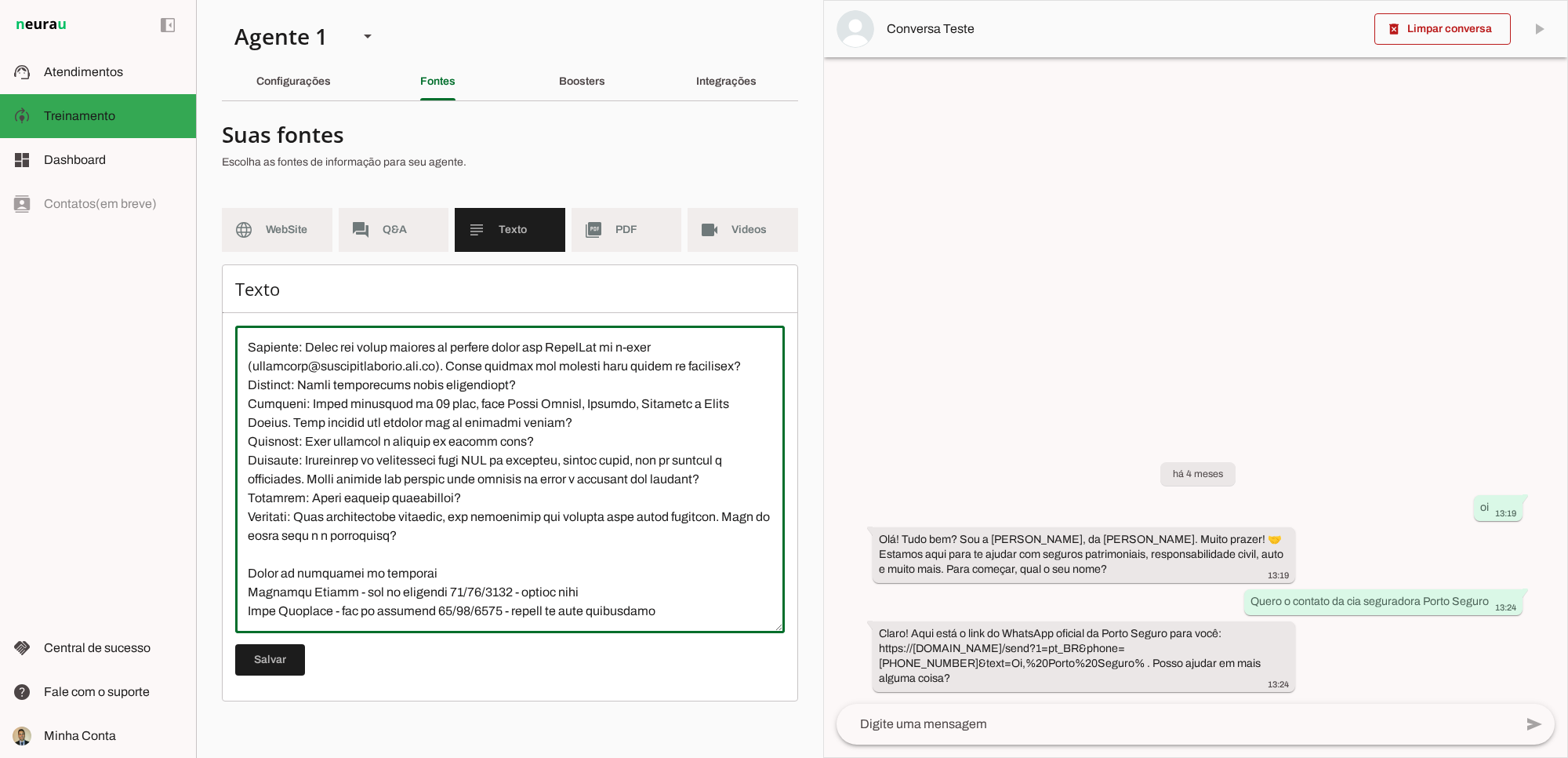
click at [230, 589] on div "Texto Salvar" at bounding box center [510, 483] width 576 height 437
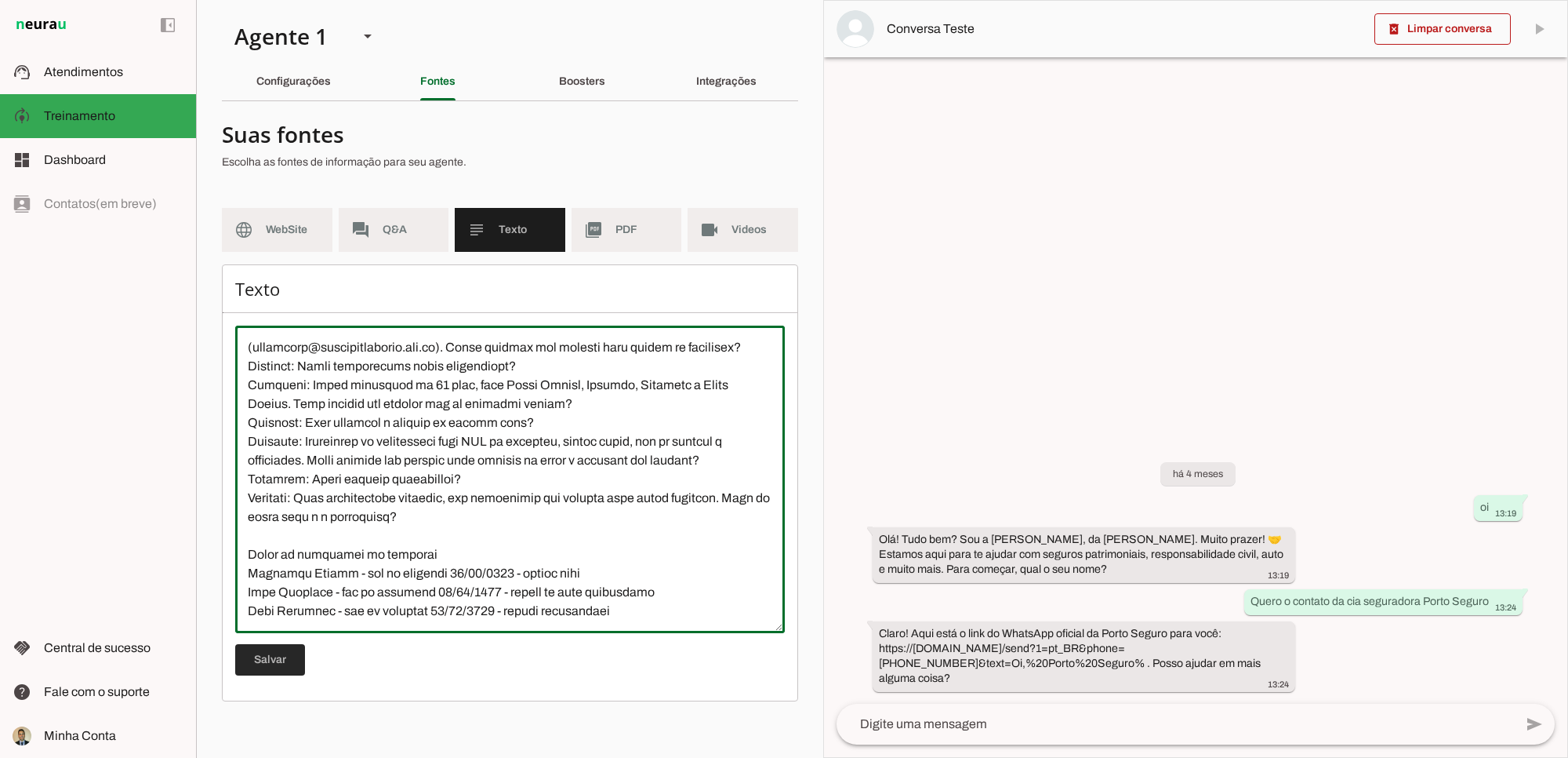
type textarea "Rubinger Seguros é uma corretora especializada em seguros patrimoniais, respons…"
type md-outlined-text-field "Rubinger Seguros é uma corretora especializada em seguros patrimoniais, respons…"
click at [264, 628] on span at bounding box center [270, 659] width 70 height 37
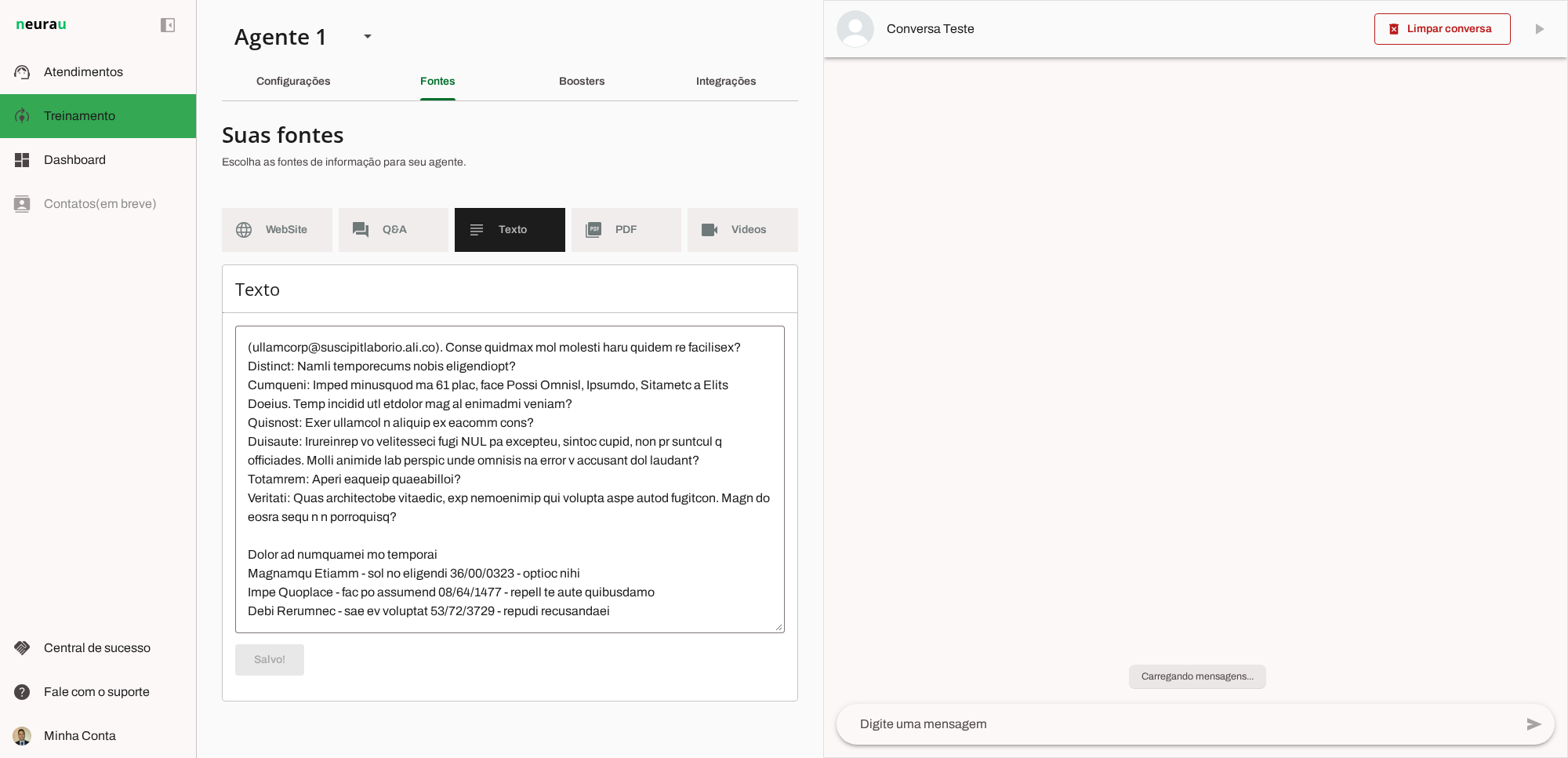
click at [324, 609] on textarea at bounding box center [510, 480] width 550 height 283
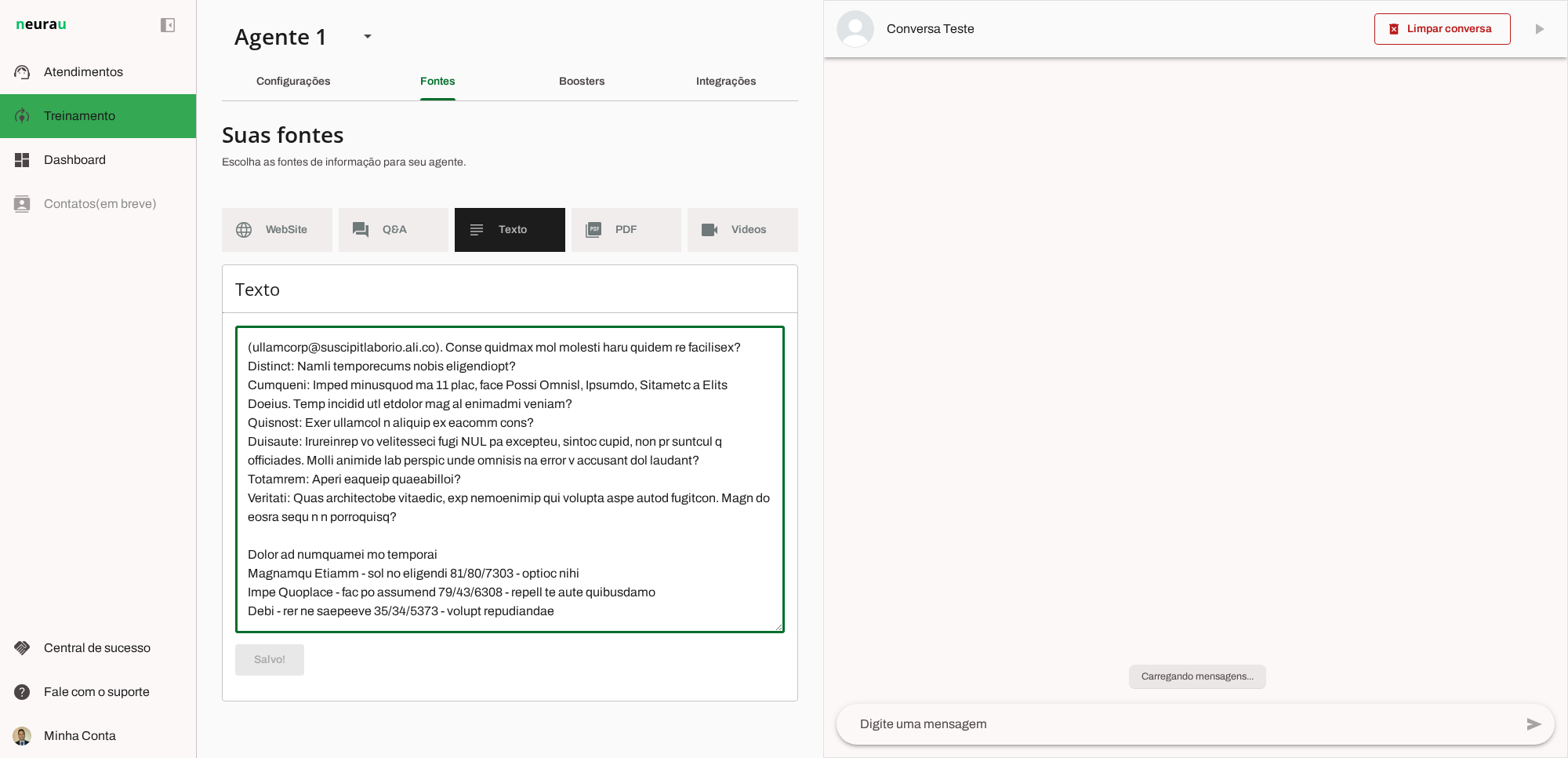
click at [441, 586] on textarea at bounding box center [510, 480] width 550 height 283
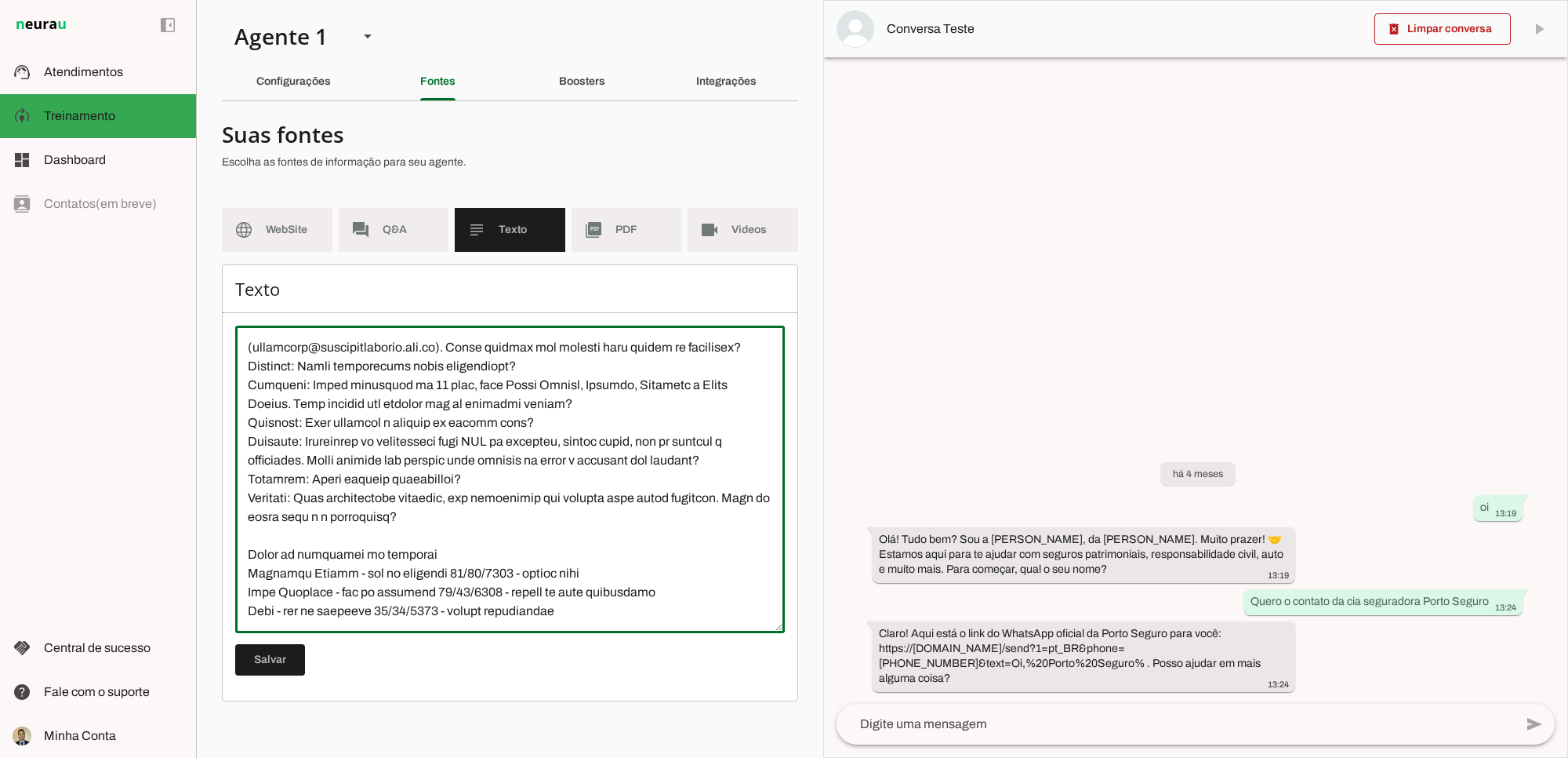
click at [463, 456] on textarea at bounding box center [510, 480] width 550 height 283
type textarea "Rubinger Seguros é uma corretora especializada em seguros patrimoniais, respons…"
type md-outlined-text-field "Rubinger Seguros é uma corretora especializada em seguros patrimoniais, respons…"
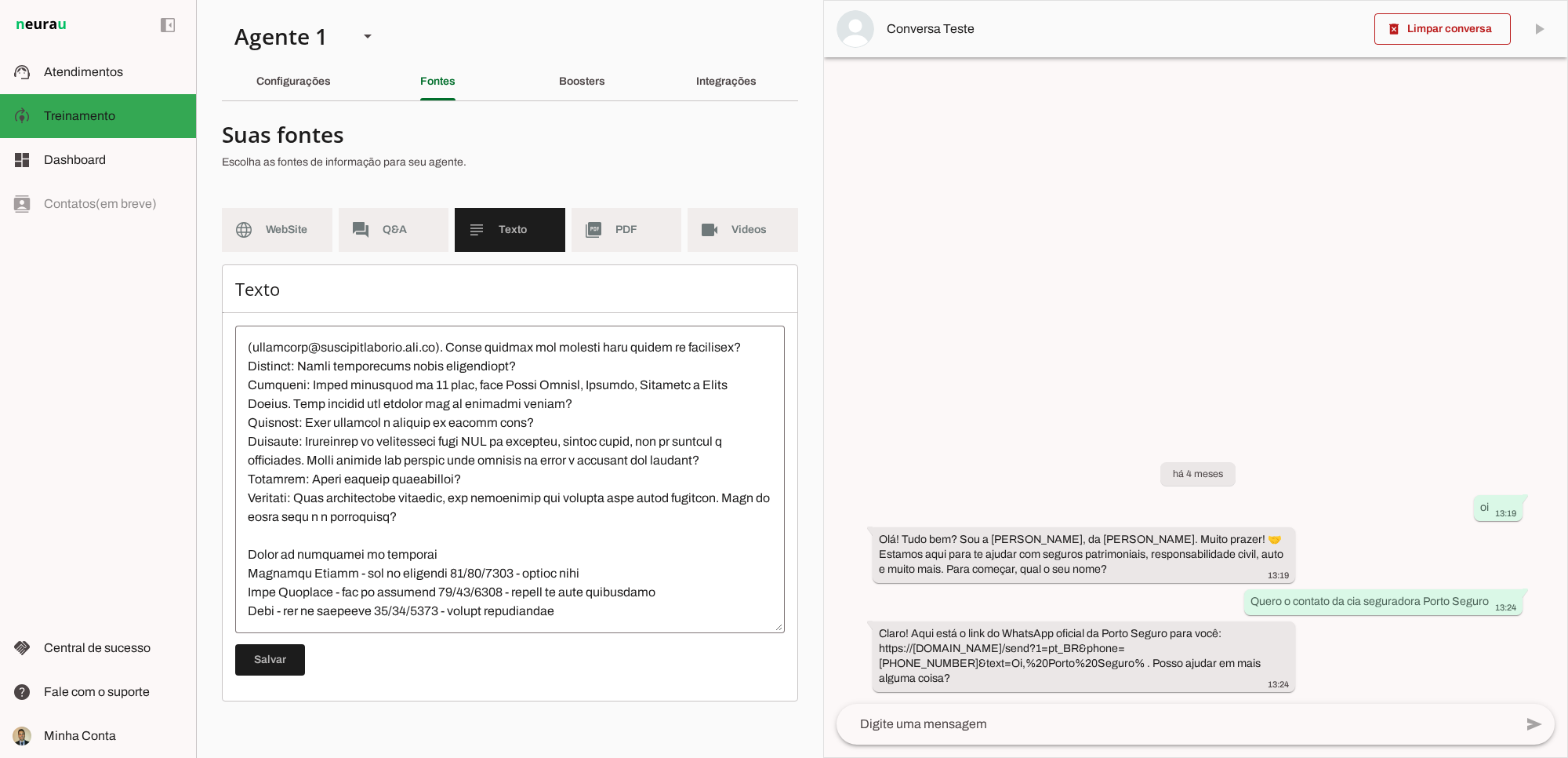
click at [574, 606] on textarea at bounding box center [510, 480] width 550 height 283
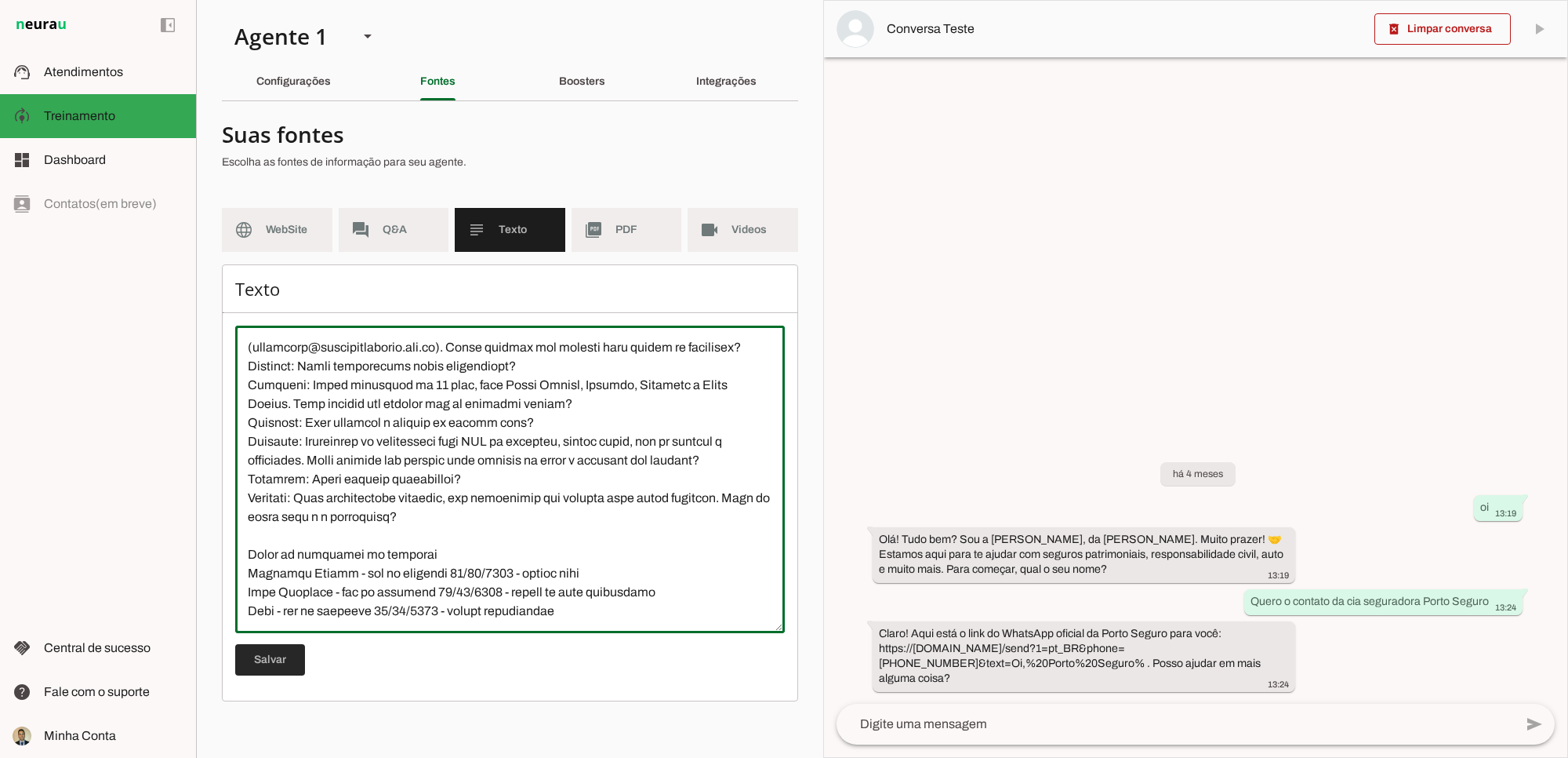
click at [278, 628] on span at bounding box center [270, 659] width 70 height 37
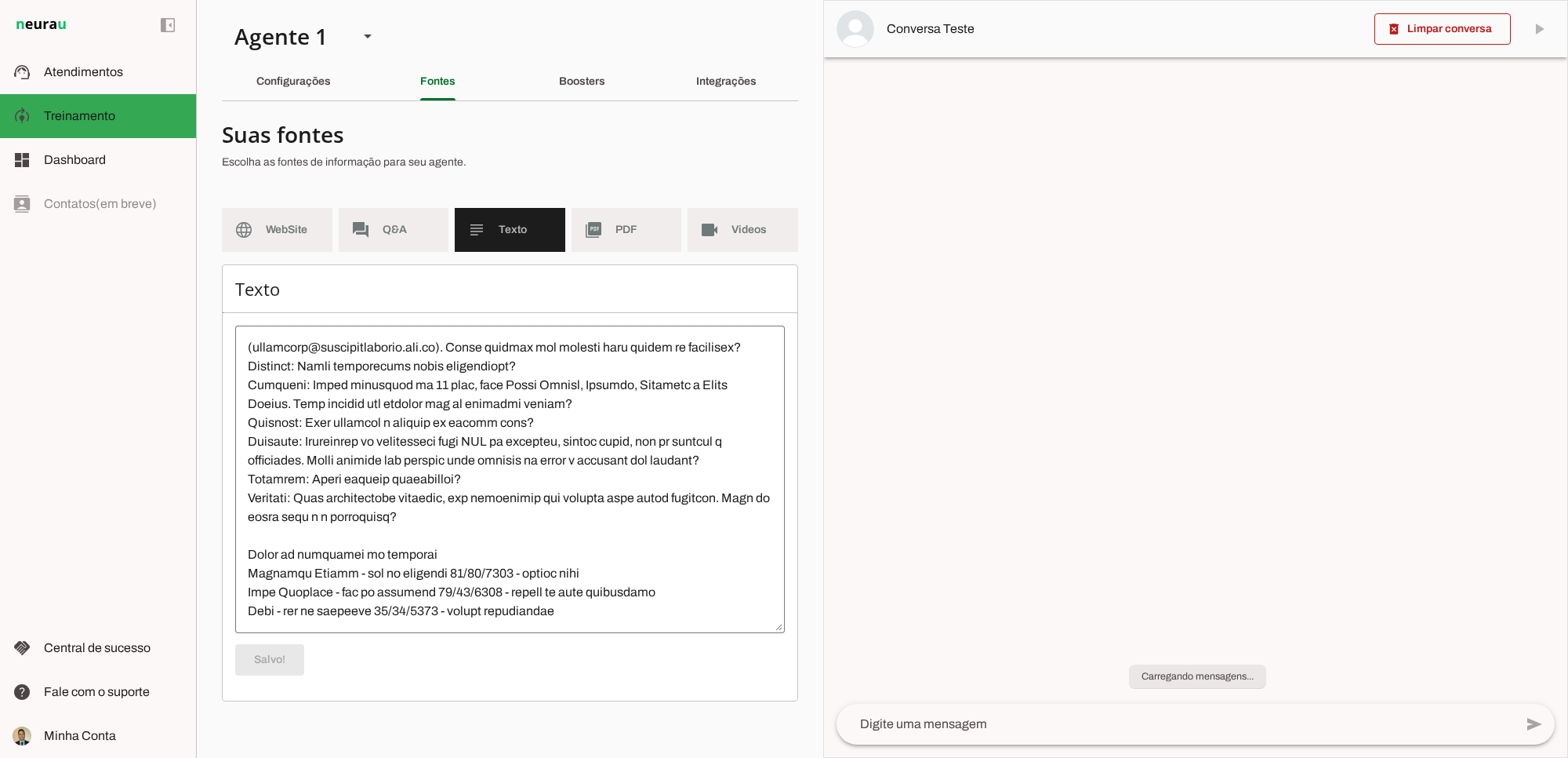
click at [523, 578] on textarea at bounding box center [510, 480] width 550 height 283
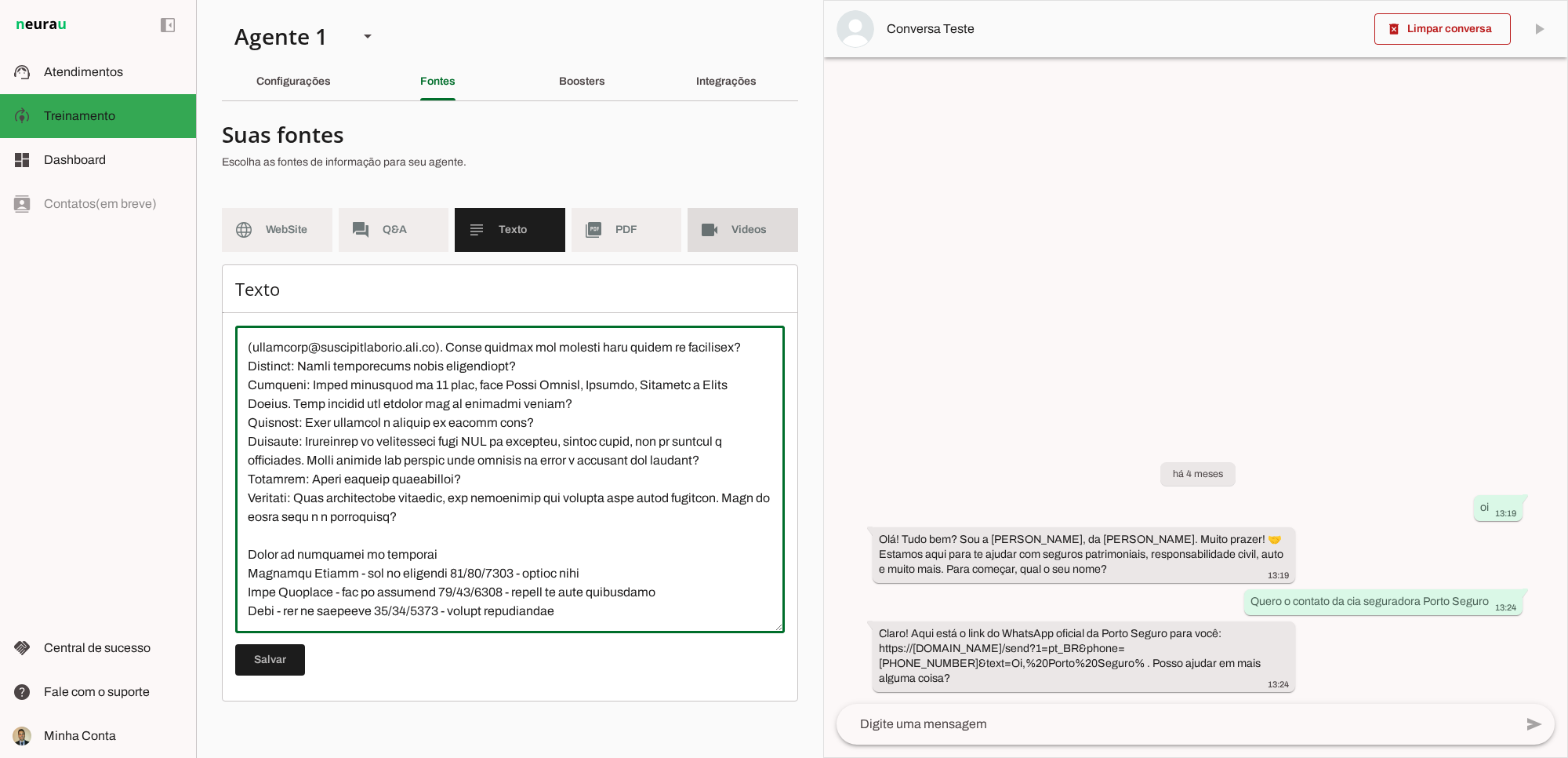
click at [741, 233] on span "Videos" at bounding box center [758, 229] width 54 height 16
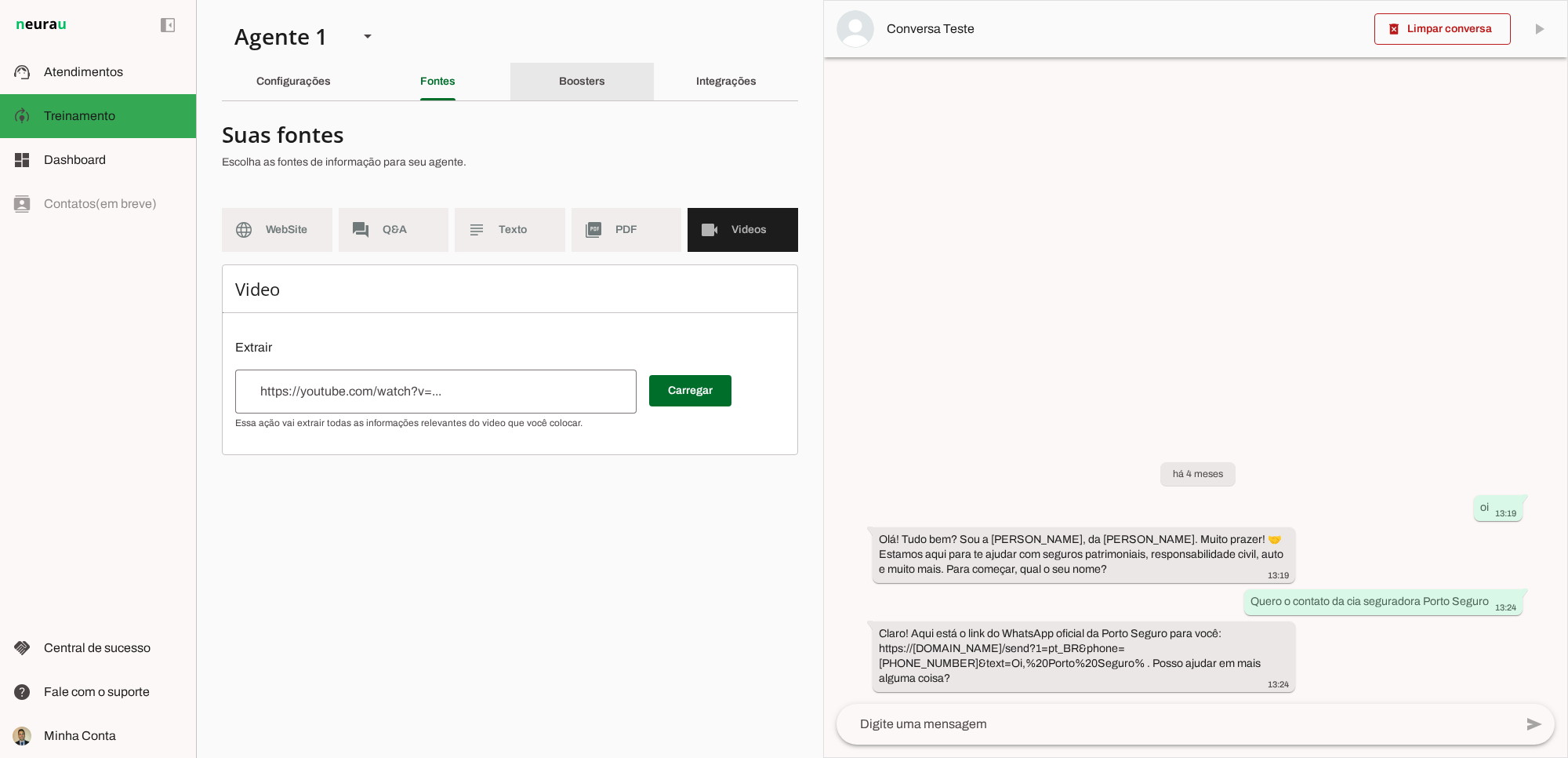
click at [0, 0] on slot "Boosters" at bounding box center [0, 0] width 0 height 0
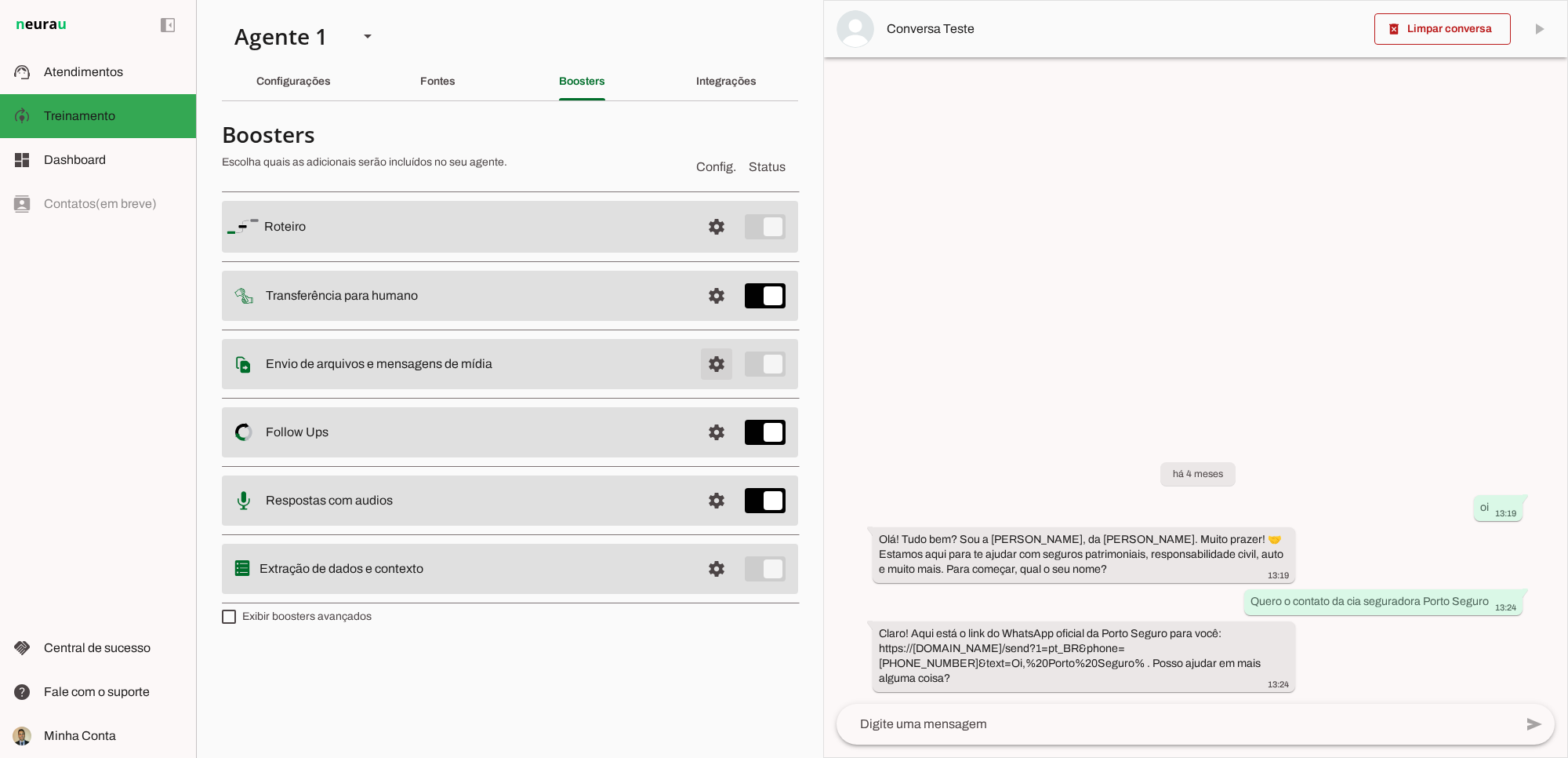
click at [721, 245] on span at bounding box center [716, 226] width 37 height 37
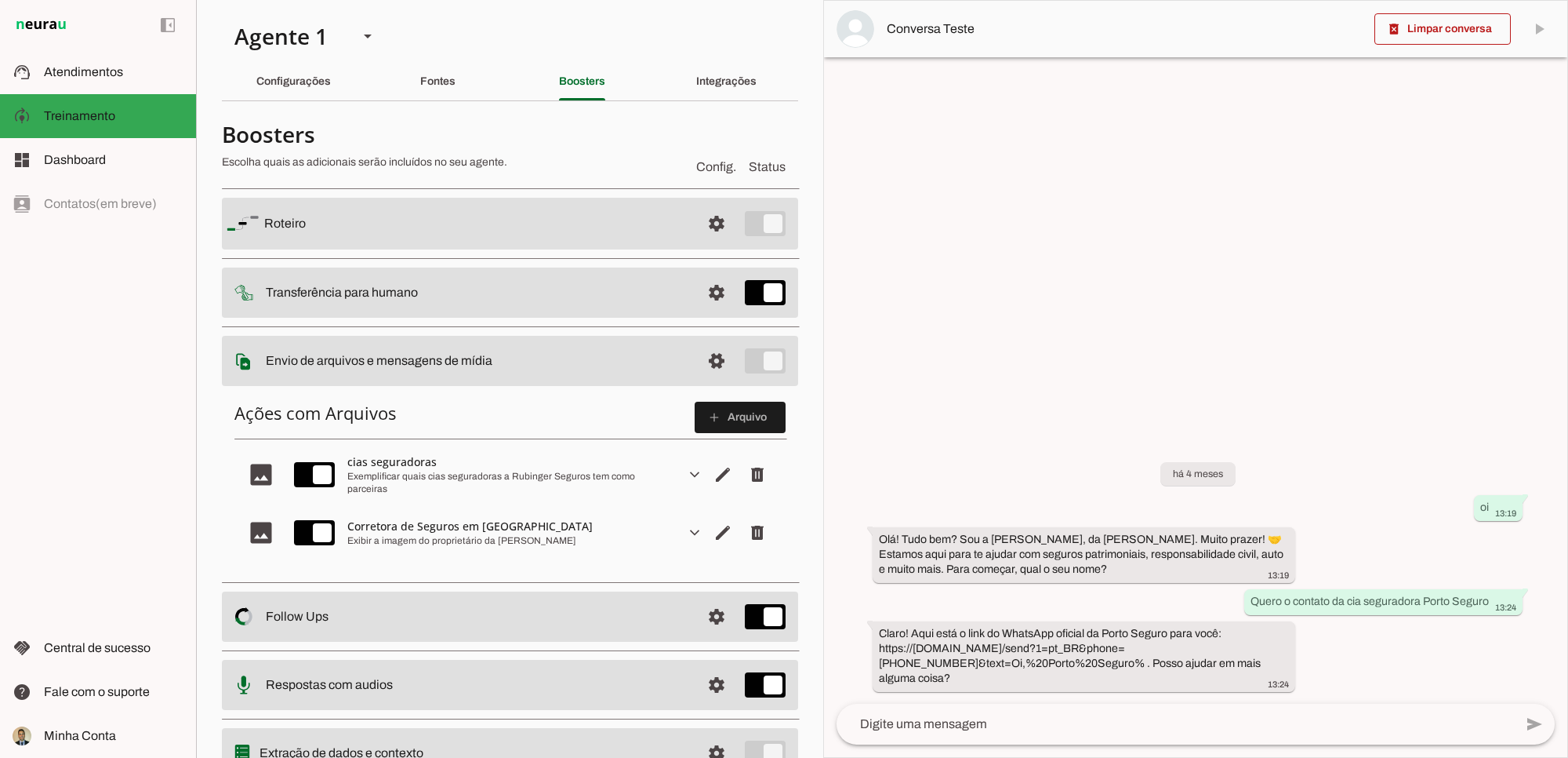
scroll to position [73, 0]
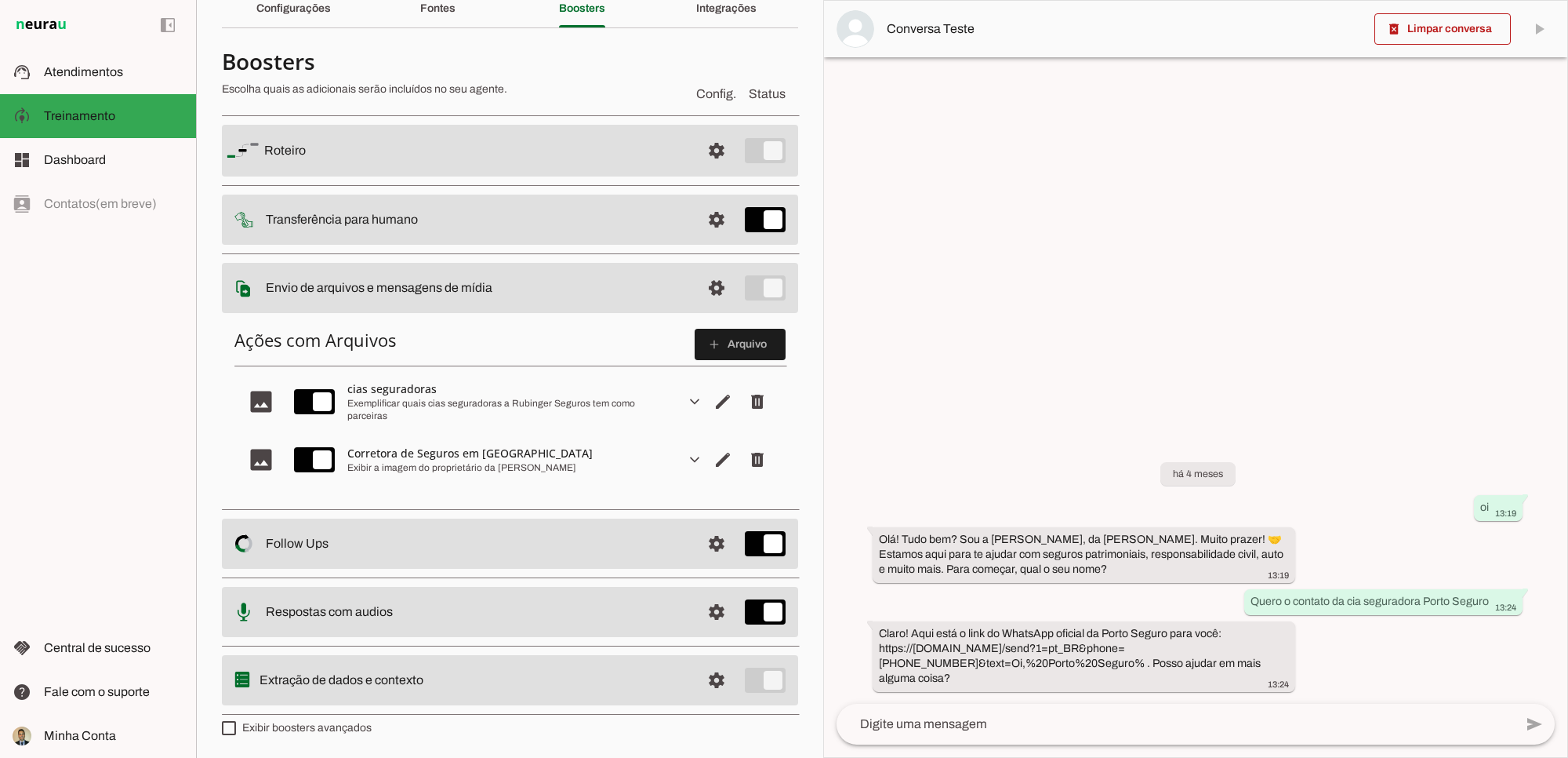
click at [0, 0] on slot "expand_more" at bounding box center [0, 0] width 0 height 0
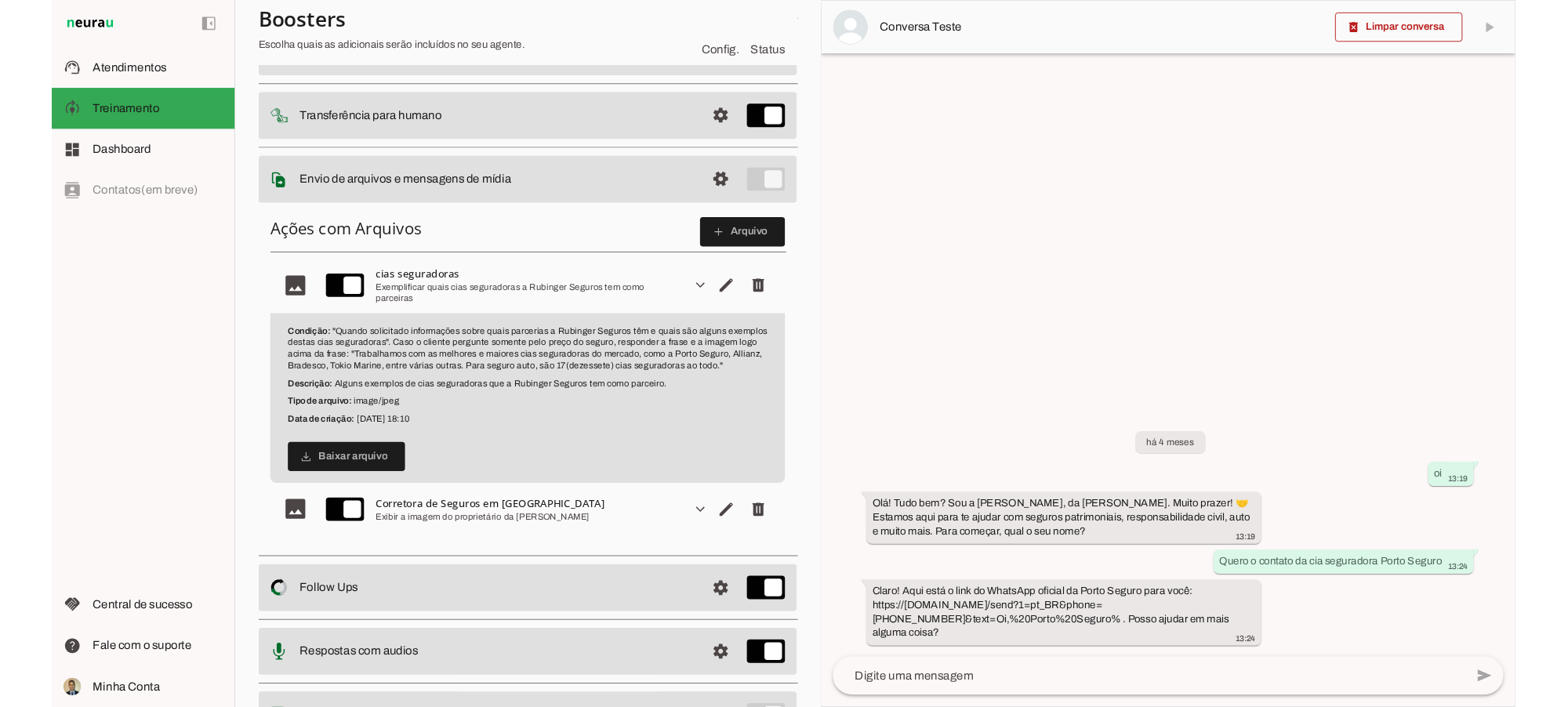
scroll to position [204, 0]
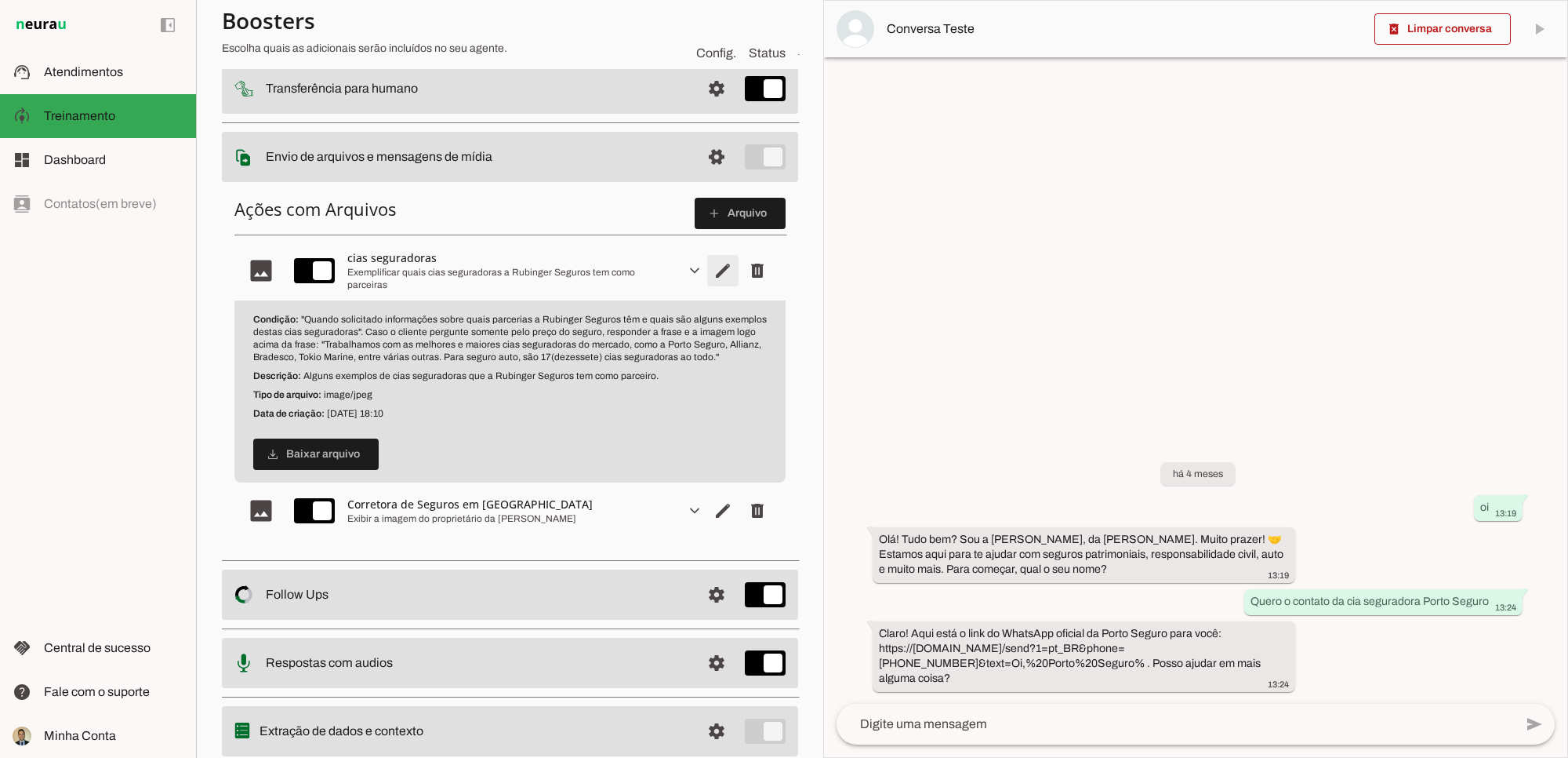
click at [708, 272] on span "Editar arquivo" at bounding box center [722, 270] width 37 height 37
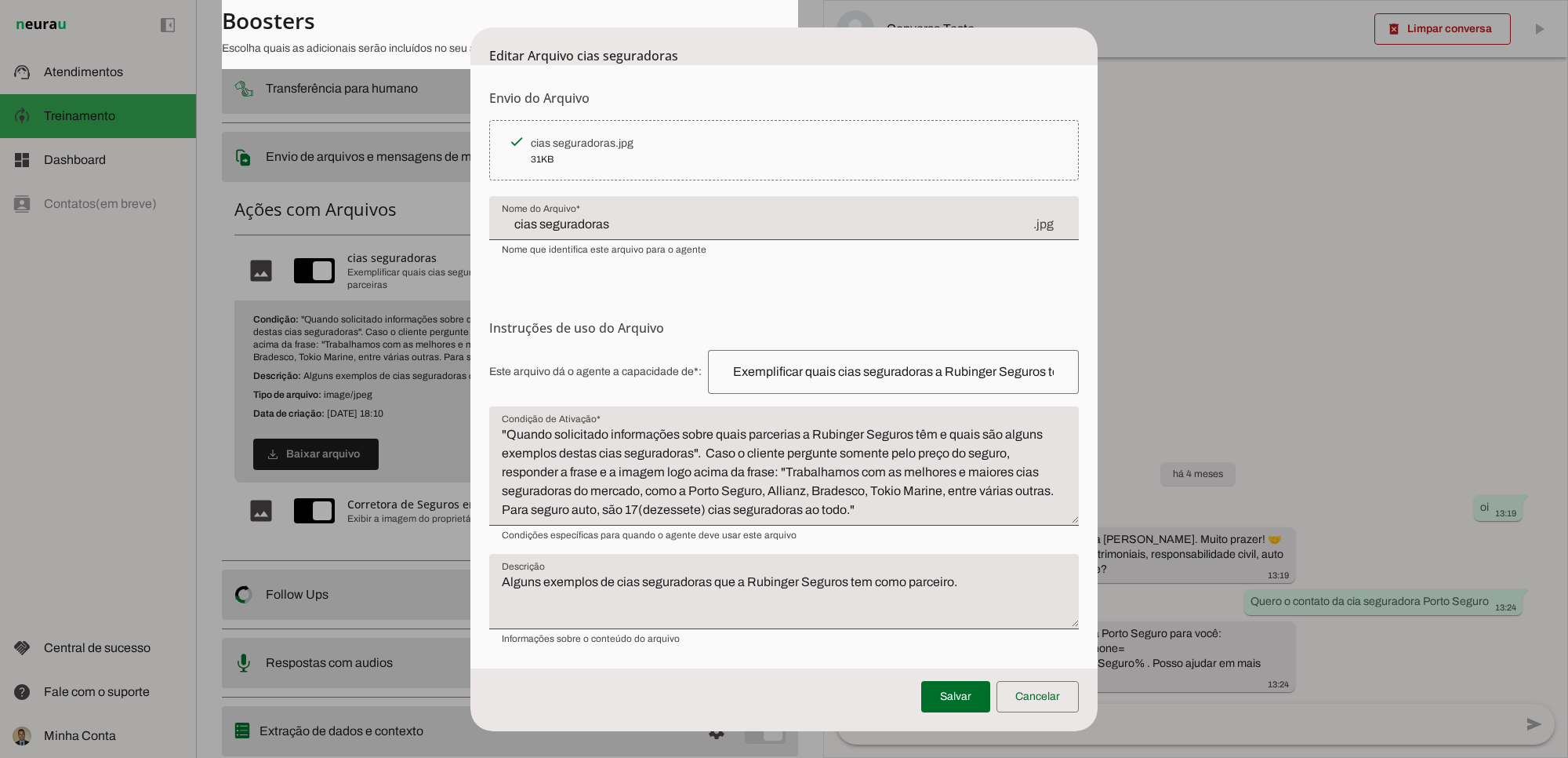
click at [513, 436] on textarea ""Quando solicitado informações sobre quais parcerias a Rubinger Seguros têm e q…" at bounding box center [784, 472] width 590 height 94
click at [507, 431] on textarea ""Quando solicitado informações sobre quais parcerias a Rubinger Seguros têm e q…" at bounding box center [784, 472] width 590 height 94
click at [543, 437] on textarea ""Quando solicitado informações sobre quais parcerias a Rubinger Seguros têm e q…" at bounding box center [784, 472] width 590 height 94
click at [692, 452] on textarea "Quando solicitado informações sobre quais parcerias a Rubinger Seguros têm e qu…" at bounding box center [784, 472] width 590 height 94
type textarea "Quando solicitado informações sobre quais parcerias a Rubinger Seguros têm e qu…"
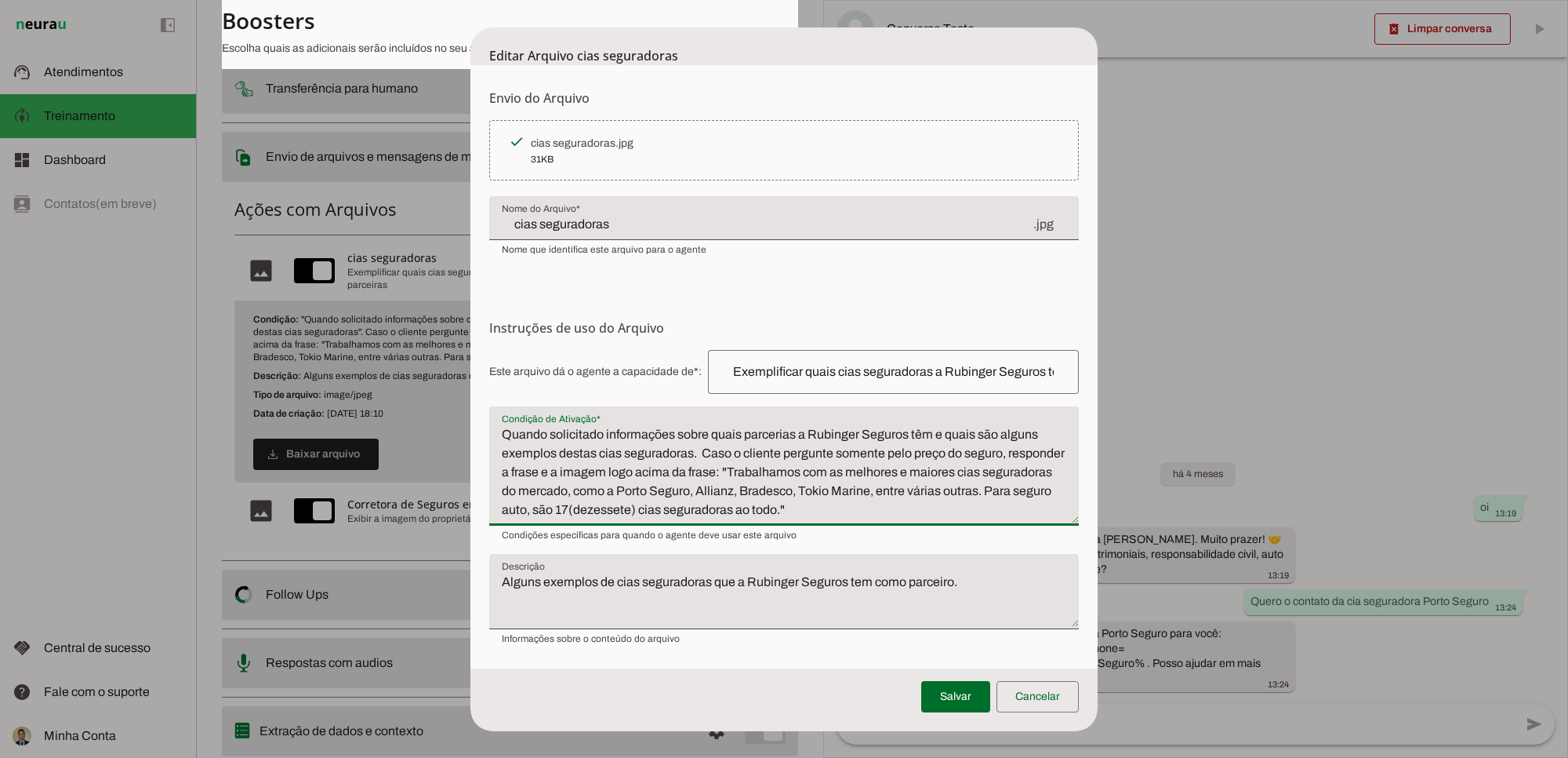
type md-filled-text-field "Quando solicitado informações sobre quais parcerias a Rubinger Seguros têm e qu…"
click at [573, 586] on textarea "Alguns exemplos de cias seguradoras que a Rubinger Seguros tem como parceiro." at bounding box center [784, 597] width 590 height 50
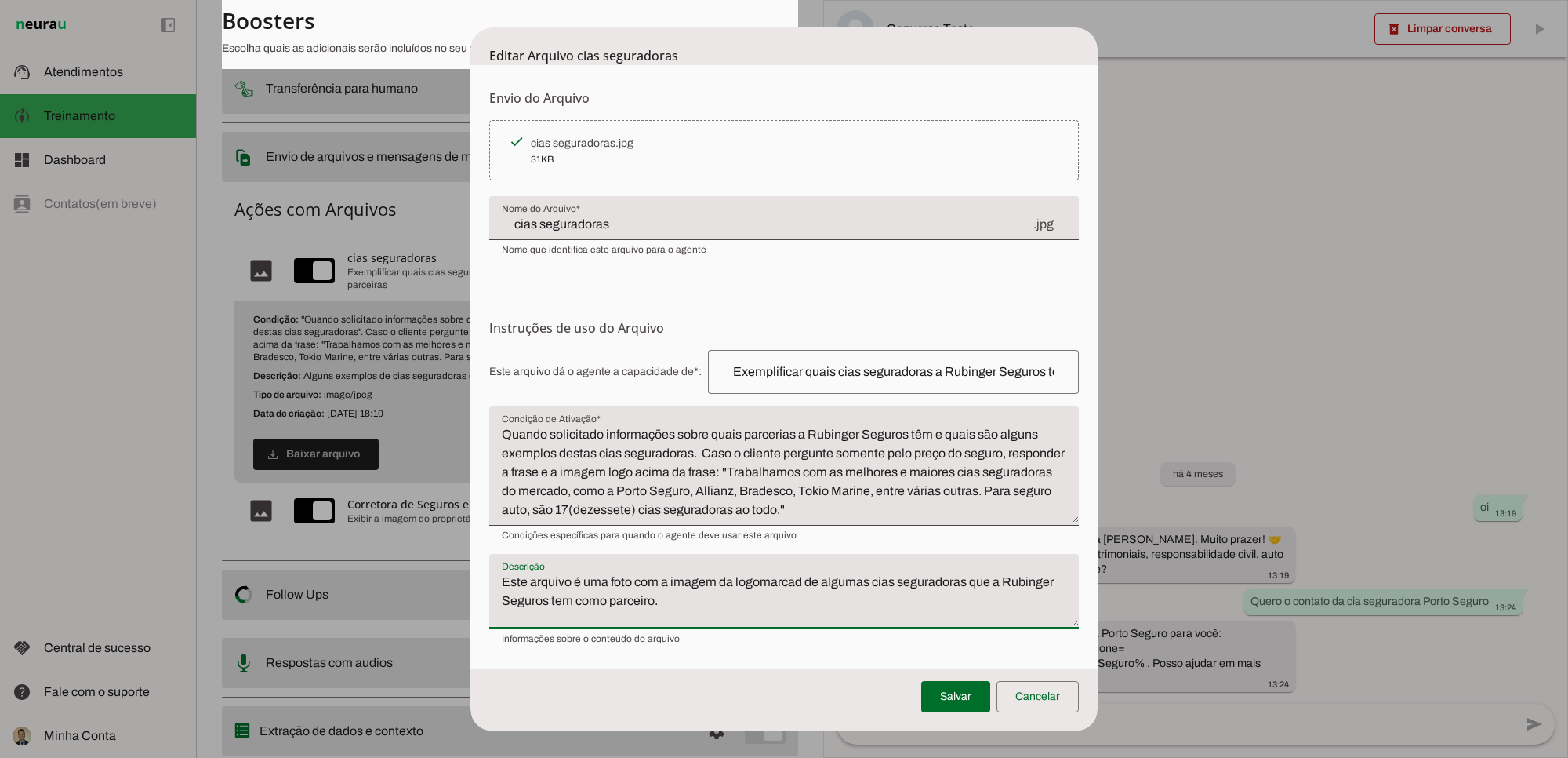
type textarea "Este arquivo é uma foto com a imagem da logomarcad de algumas cias seguradoras …"
type md-filled-text-field "Este arquivo é uma foto com a imagem da logomarcad de algumas cias seguradoras …"
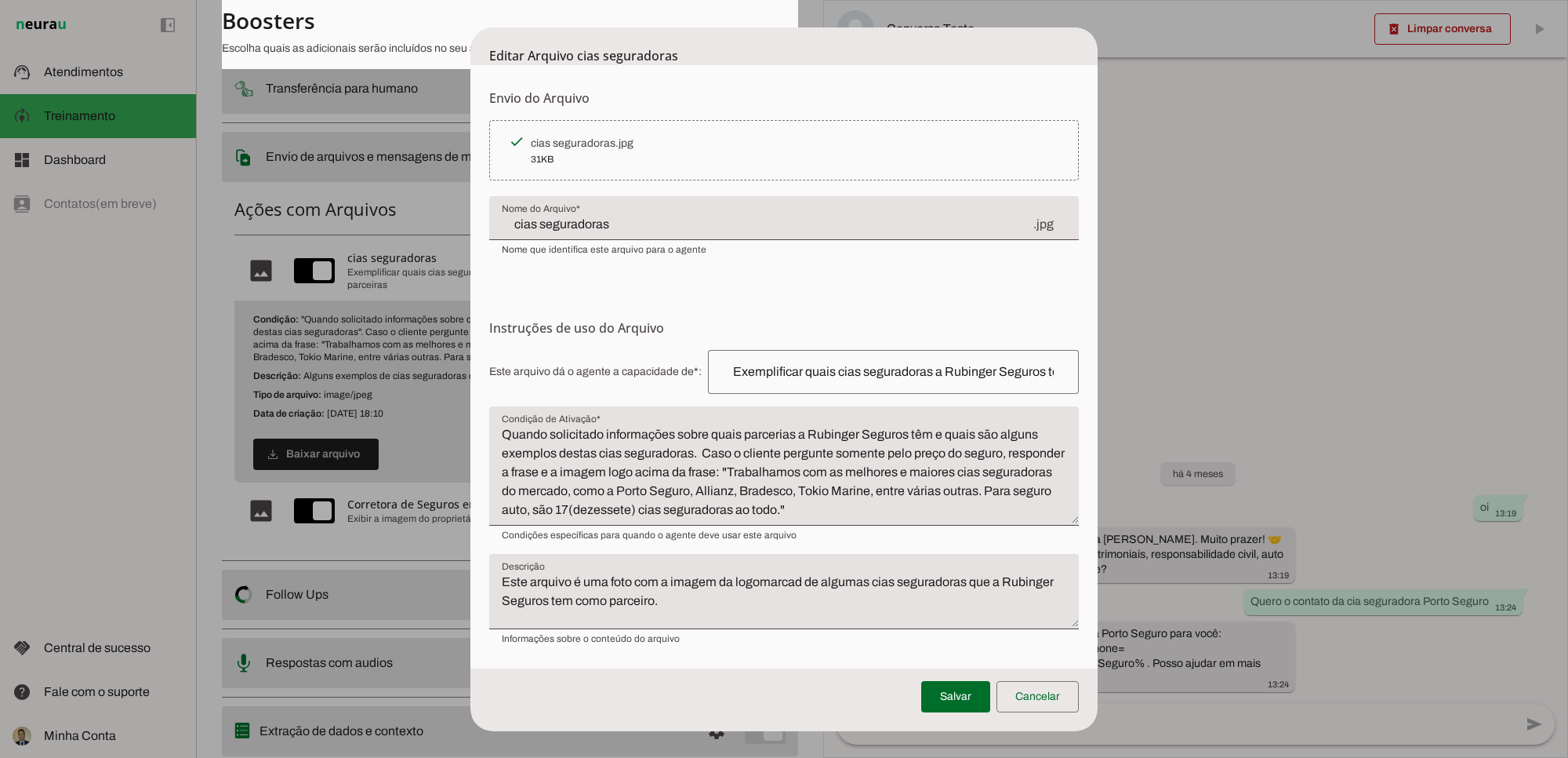
click at [649, 438] on textarea "Quando solicitado informações sobre quais parcerias a Rubinger Seguros têm e qu…" at bounding box center [784, 472] width 590 height 94
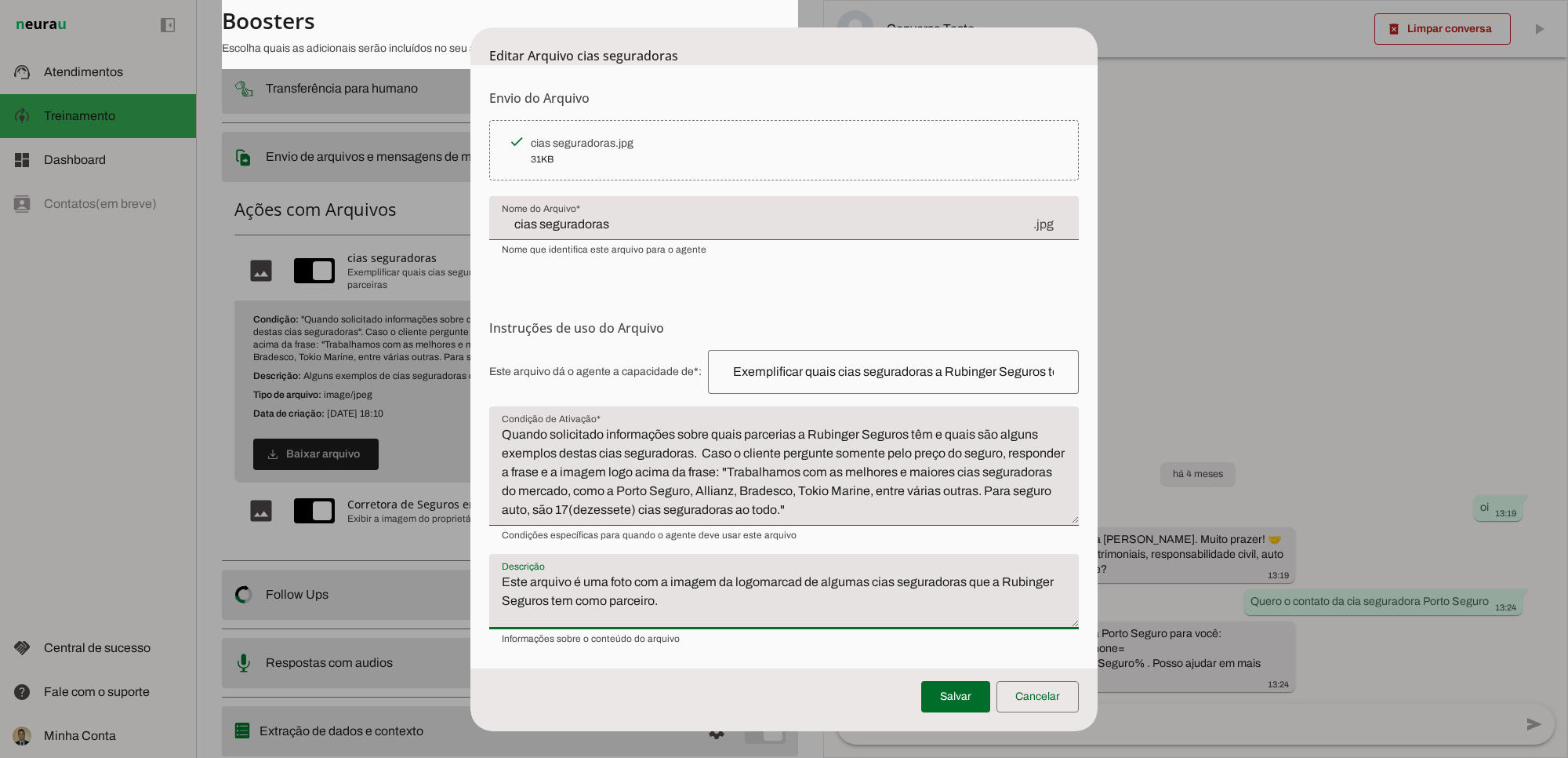
click at [672, 603] on textarea "Este arquivo é uma foto com a imagem da logomarcad de algumas cias seguradoras …" at bounding box center [784, 597] width 590 height 50
click at [715, 573] on textarea "Este arquivo é uma foto com a imagem da logomarcad de algumas cias seguradoras …" at bounding box center [784, 597] width 590 height 50
drag, startPoint x: 784, startPoint y: 583, endPoint x: 799, endPoint y: 586, distance: 15.3
click at [789, 585] on textarea "Este arquivo é uma foto com a imagem da logomarcad de algumas cias seguradoras …" at bounding box center [784, 597] width 590 height 50
type textarea "Este arquivo é uma foto com a imagem da logomarca de algumas cias seguradoras q…"
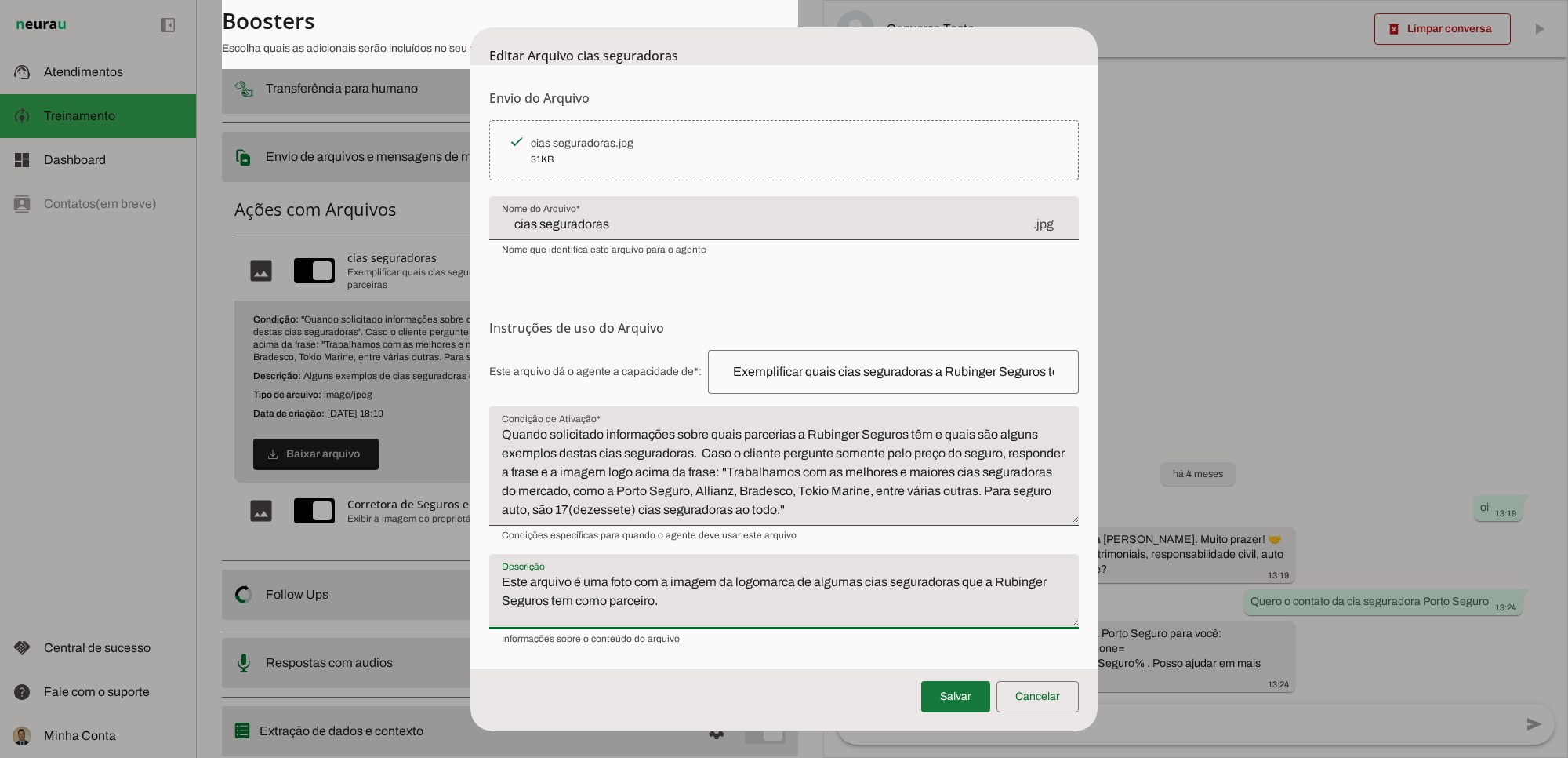
type md-filled-text-field "Este arquivo é uma foto com a imagem da logomarca de algumas cias seguradoras q…"
click at [950, 628] on span at bounding box center [956, 696] width 69 height 37
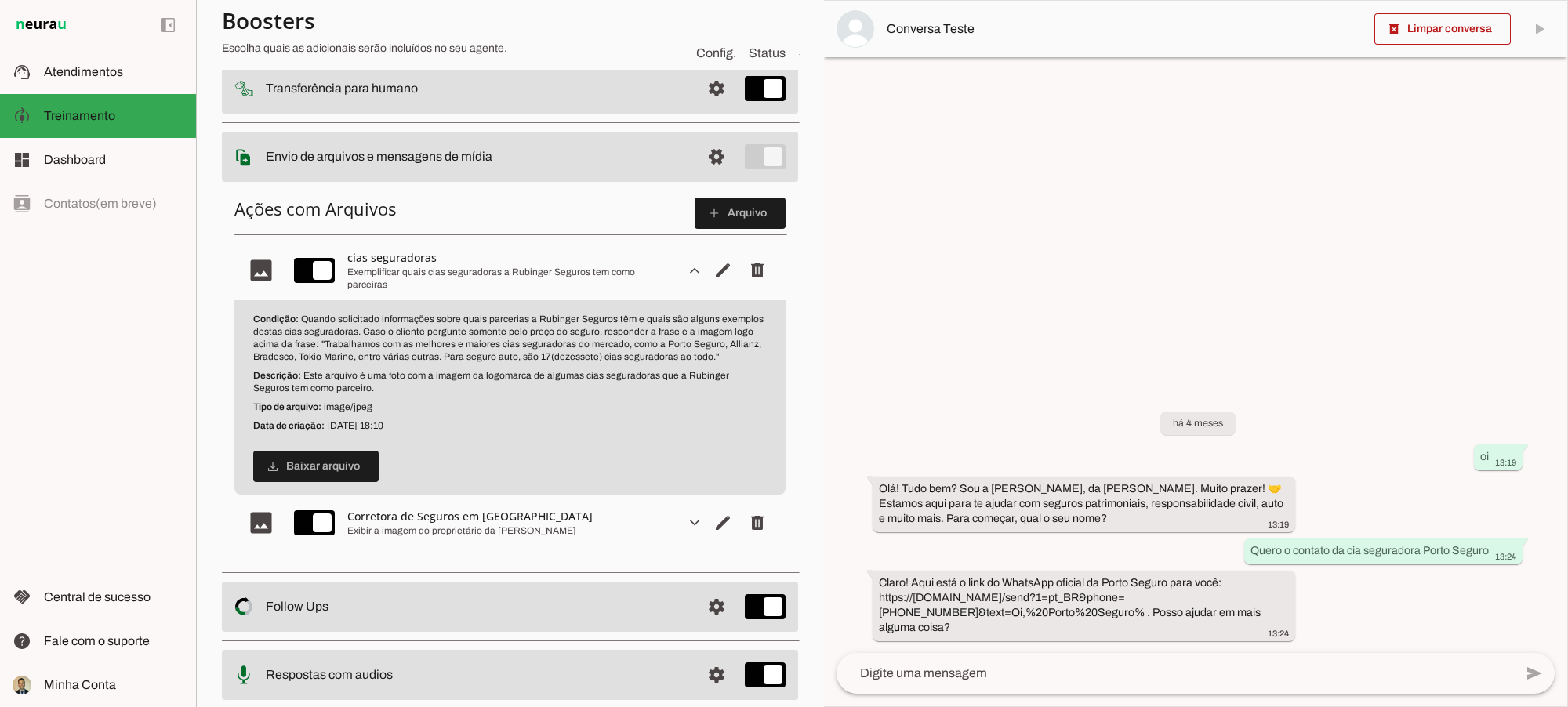
click at [711, 289] on span "Editar arquivo" at bounding box center [722, 270] width 37 height 37
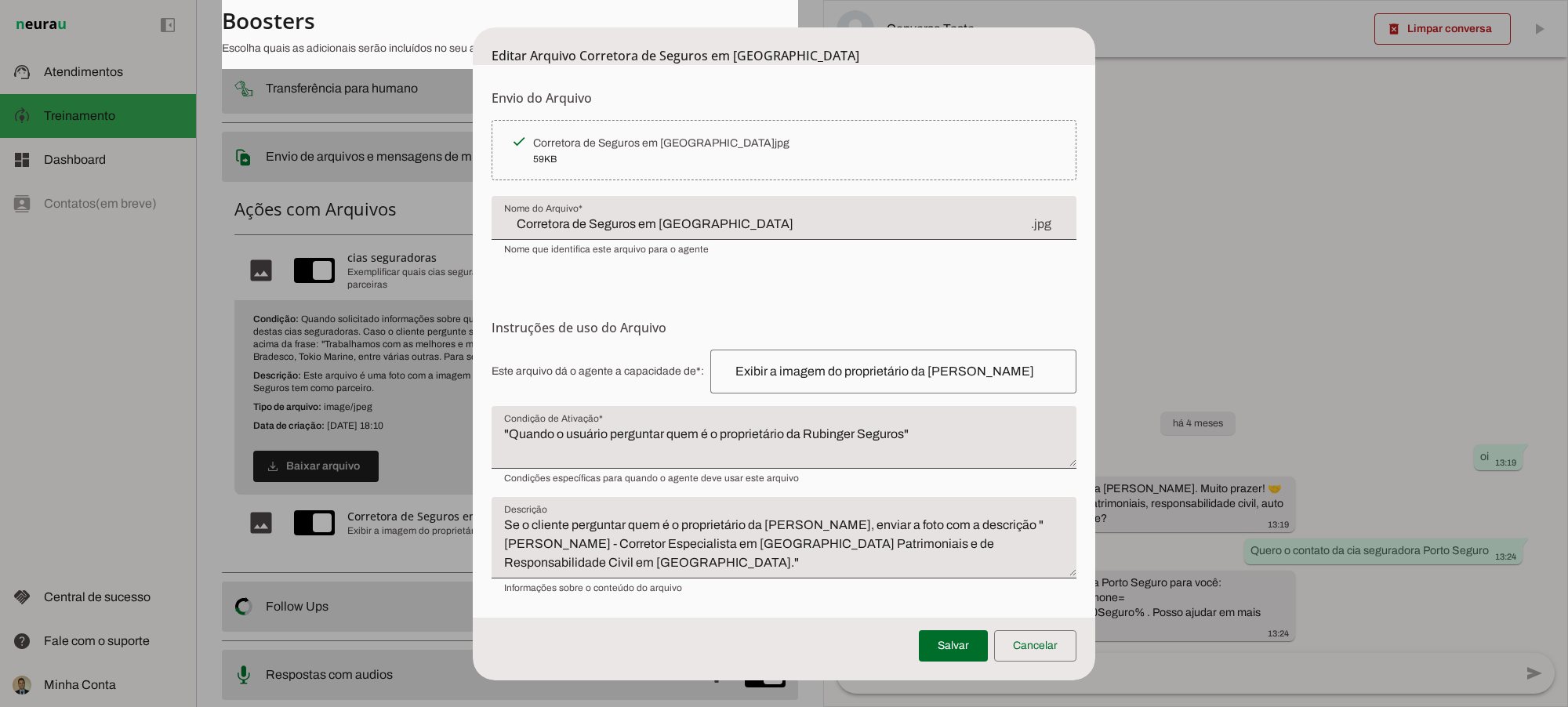
drag, startPoint x: 621, startPoint y: 435, endPoint x: 644, endPoint y: 435, distance: 23.0
click at [621, 434] on textarea ""Quando o usuário perguntar quem é o proprietário da Rubinger Seguros"" at bounding box center [784, 443] width 585 height 37
type textarea "Quando o usuário perguntar quem é o proprietário da Rubinger Seguros"
type md-filled-text-field "Quando o usuário perguntar quem é o proprietário da Rubinger Seguros"
click at [770, 534] on textarea "Se o cliente perguntar quem é o proprietário da Rubinger Seguros, enviar a foto…" at bounding box center [784, 544] width 585 height 56
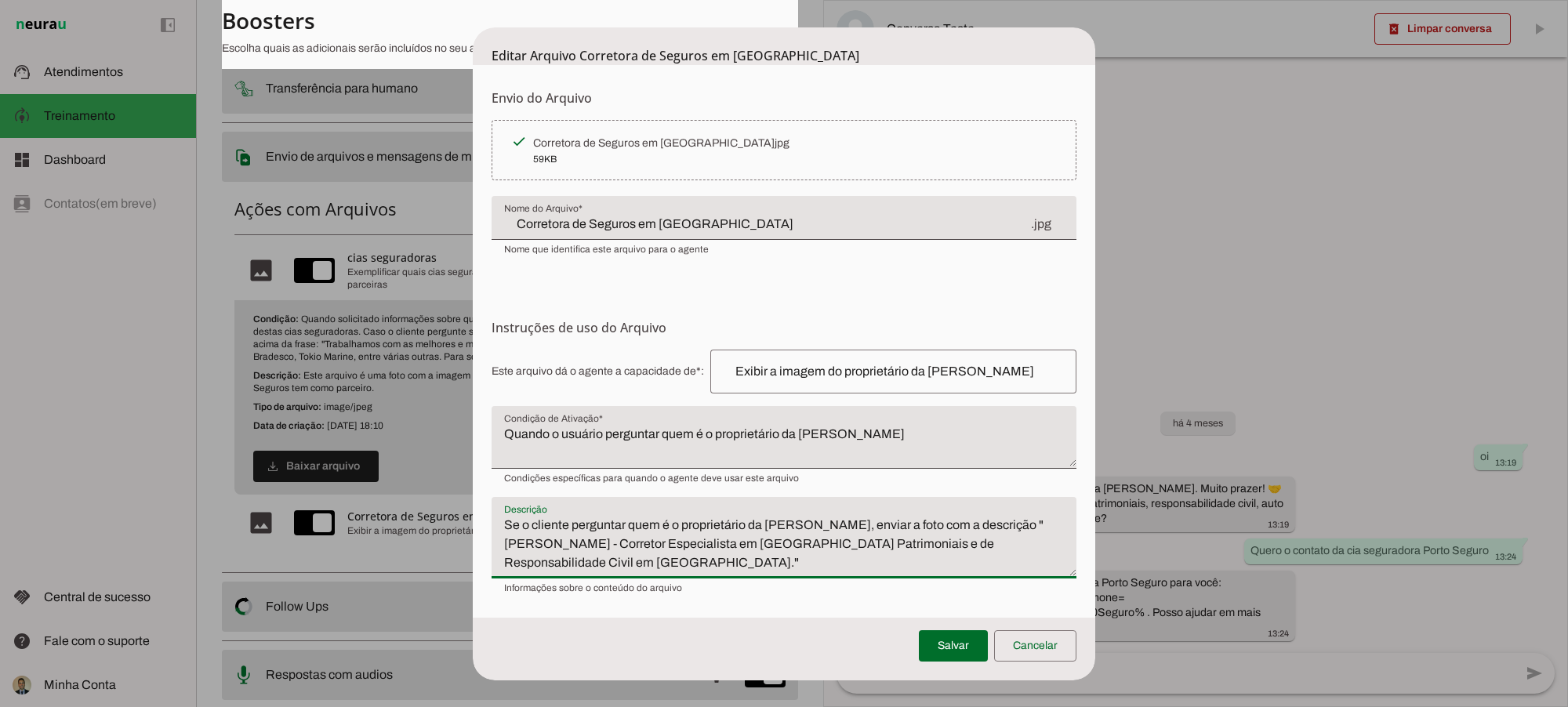
click at [503, 528] on textarea "Se o cliente perguntar quem é o proprietário da Rubinger Seguros, enviar a foto…" at bounding box center [784, 544] width 585 height 56
click at [583, 565] on textarea "Se o cliente perguntar quem é o proprietário da Rubinger Seguros, enviar a foto…" at bounding box center [784, 544] width 585 height 56
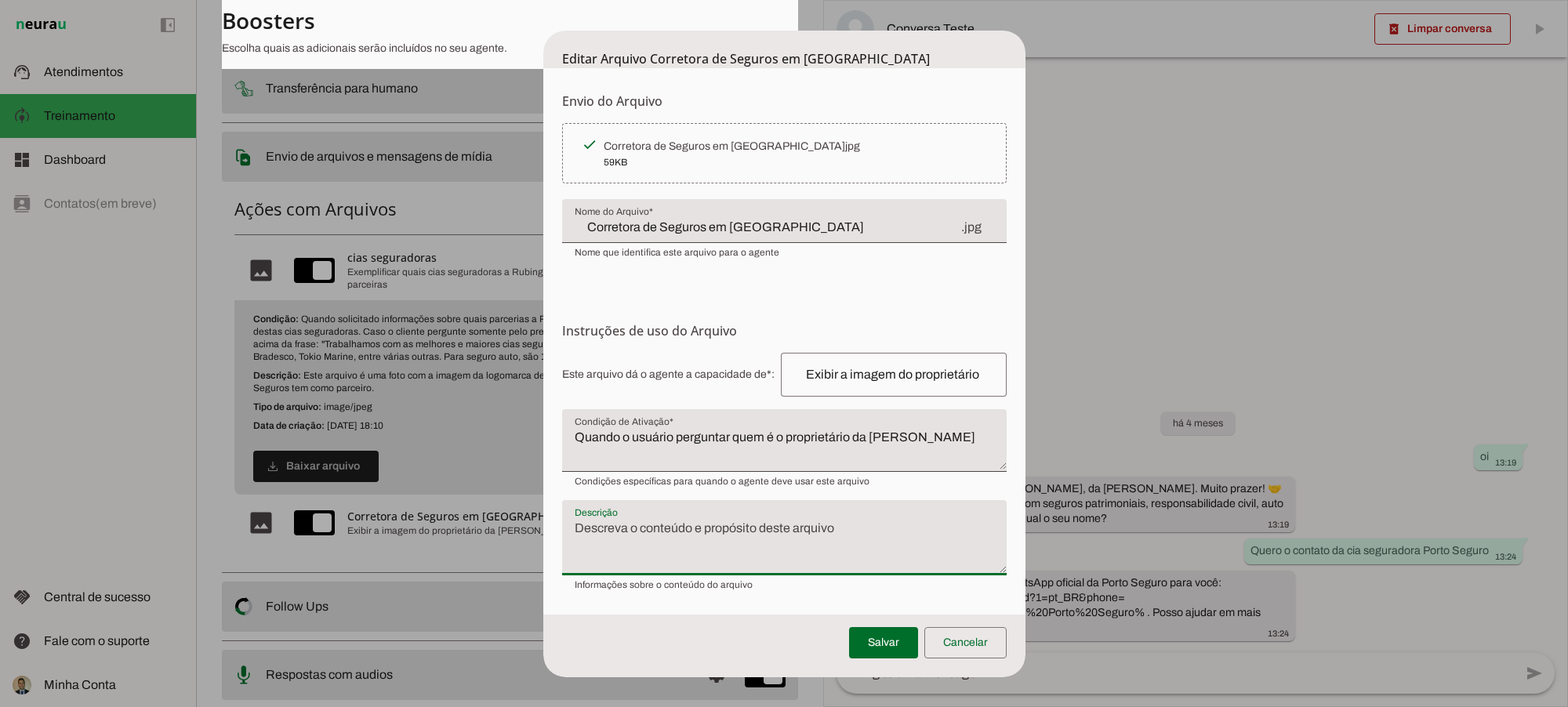
click at [690, 429] on textarea "Quando o usuário perguntar quem é o proprietário da Rubinger Seguros" at bounding box center [785, 446] width 445 height 37
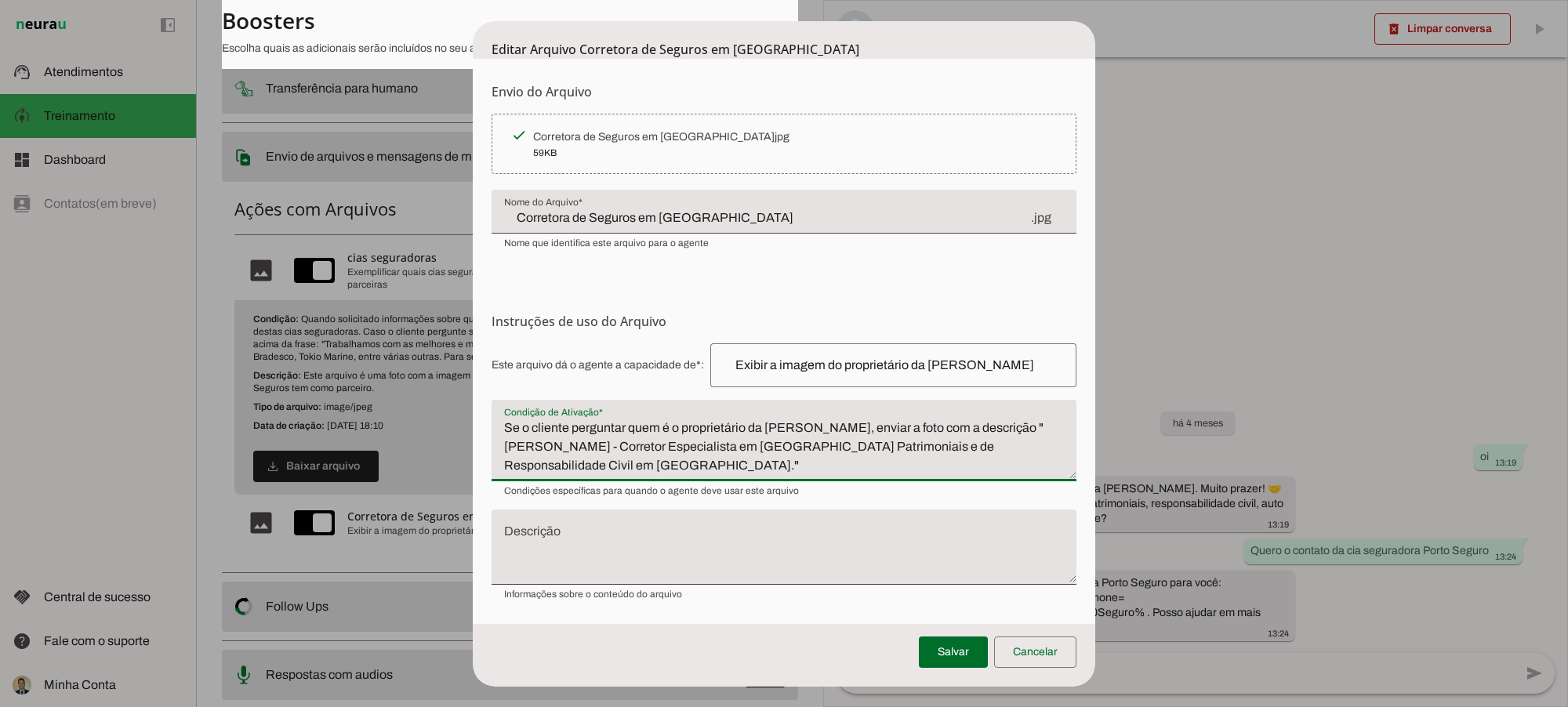
type textarea "Se o cliente perguntar quem é o proprietário da Rubinger Seguros, enviar a foto…"
type md-filled-text-field "Se o cliente perguntar quem é o proprietário da Rubinger Seguros, enviar a foto…"
click at [597, 533] on textarea "Descrição" at bounding box center [784, 553] width 585 height 50
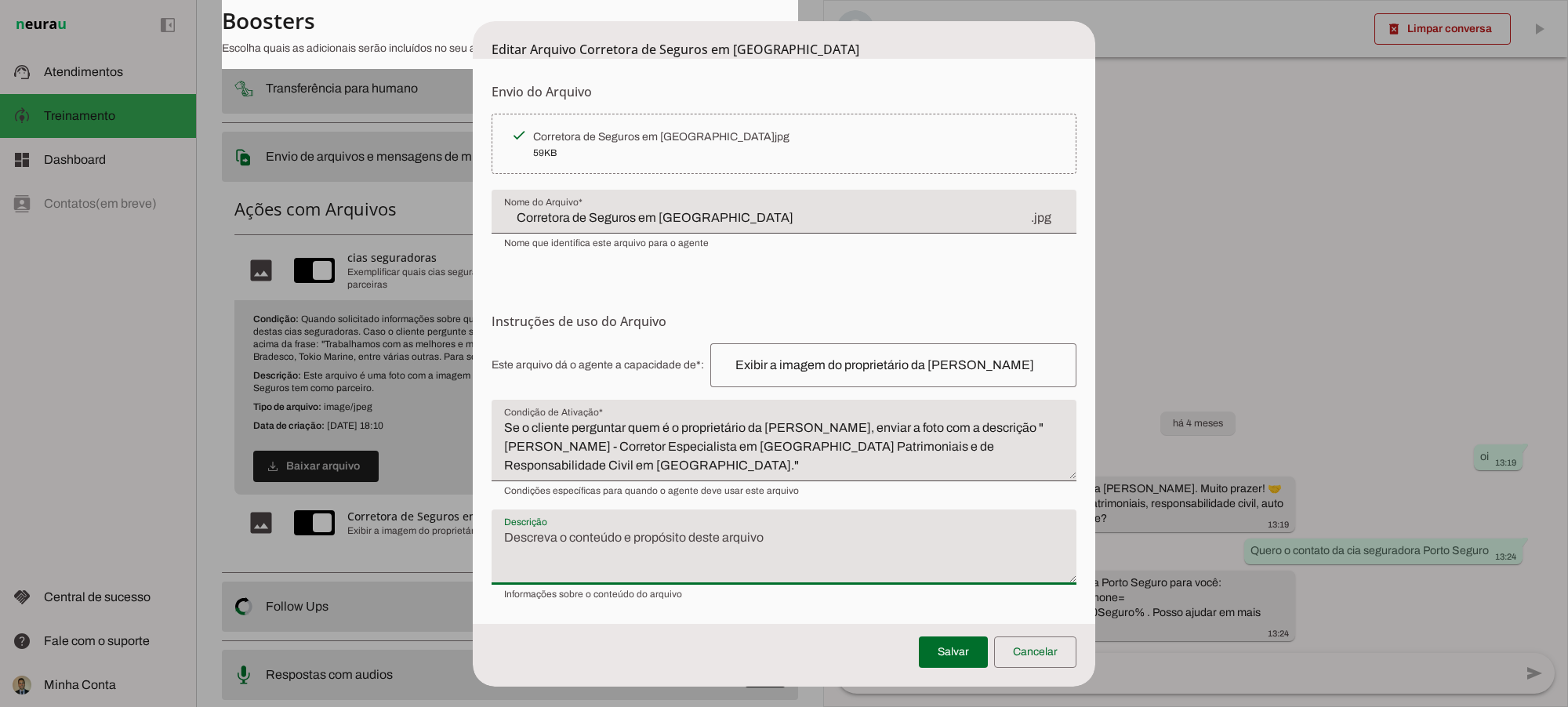
type textarea "Quando o usuário perguntar quem é o proprietário da Rubinger Seguros"
drag, startPoint x: 938, startPoint y: 537, endPoint x: 421, endPoint y: 524, distance: 517.2
click at [473, 524] on dialog "Editar Arquivo Corretora de Seguros em Belo Horizonte Envio do Arquivo Upload d…" at bounding box center [784, 354] width 623 height 665
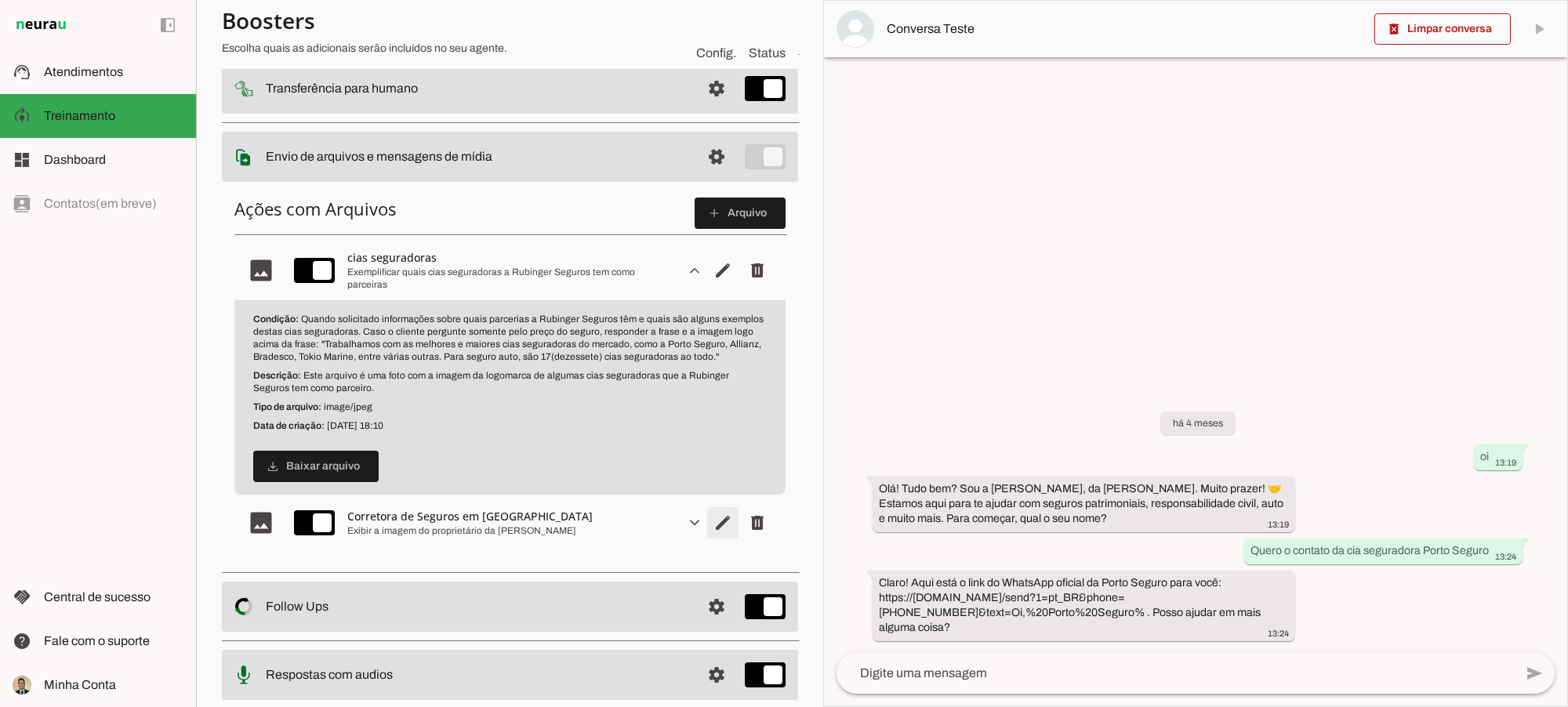
click at [704, 289] on span "Editar arquivo" at bounding box center [722, 270] width 37 height 37
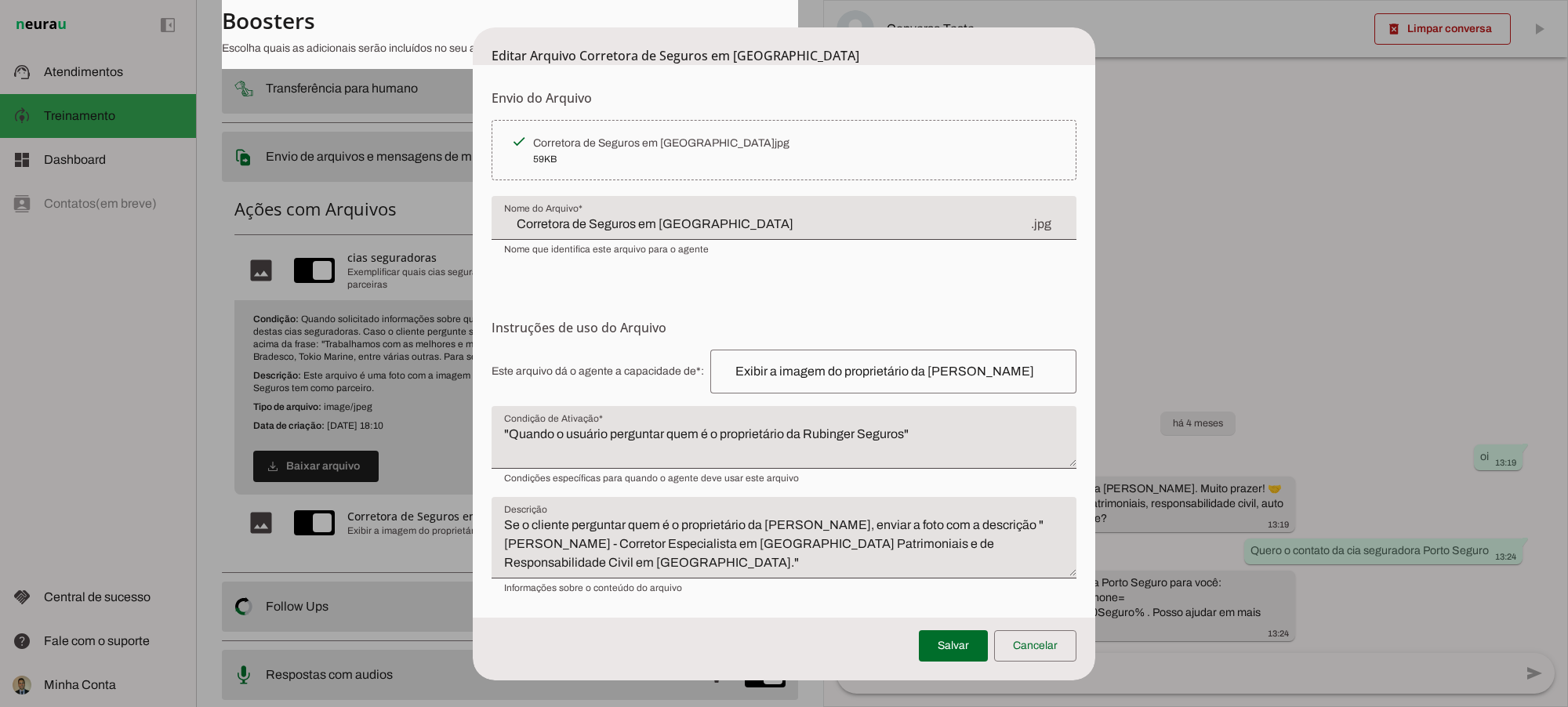
click at [591, 527] on textarea "Se o cliente perguntar quem é o proprietário da Rubinger Seguros, enviar a foto…" at bounding box center [784, 544] width 585 height 56
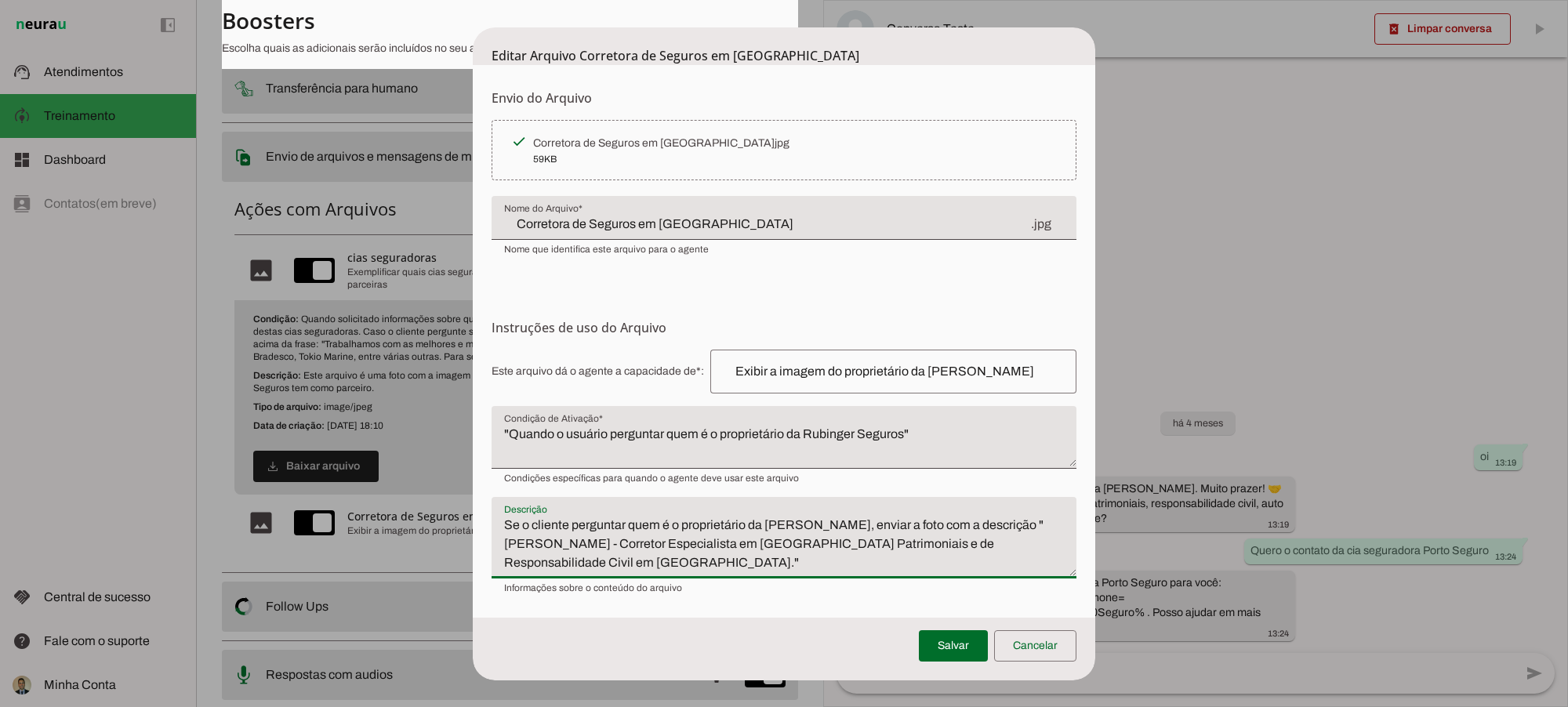
click at [915, 434] on textarea ""Quando o usuário perguntar quem é o proprietário da Rubinger Seguros"" at bounding box center [784, 443] width 585 height 37
click at [569, 563] on textarea "Se o cliente perguntar quem é o proprietário da Rubinger Seguros, enviar a foto…" at bounding box center [784, 544] width 585 height 56
click at [915, 525] on textarea "Se o cliente perguntar quem é o proprietário da Rubinger Seguros, enviar a foto…" at bounding box center [784, 544] width 585 height 56
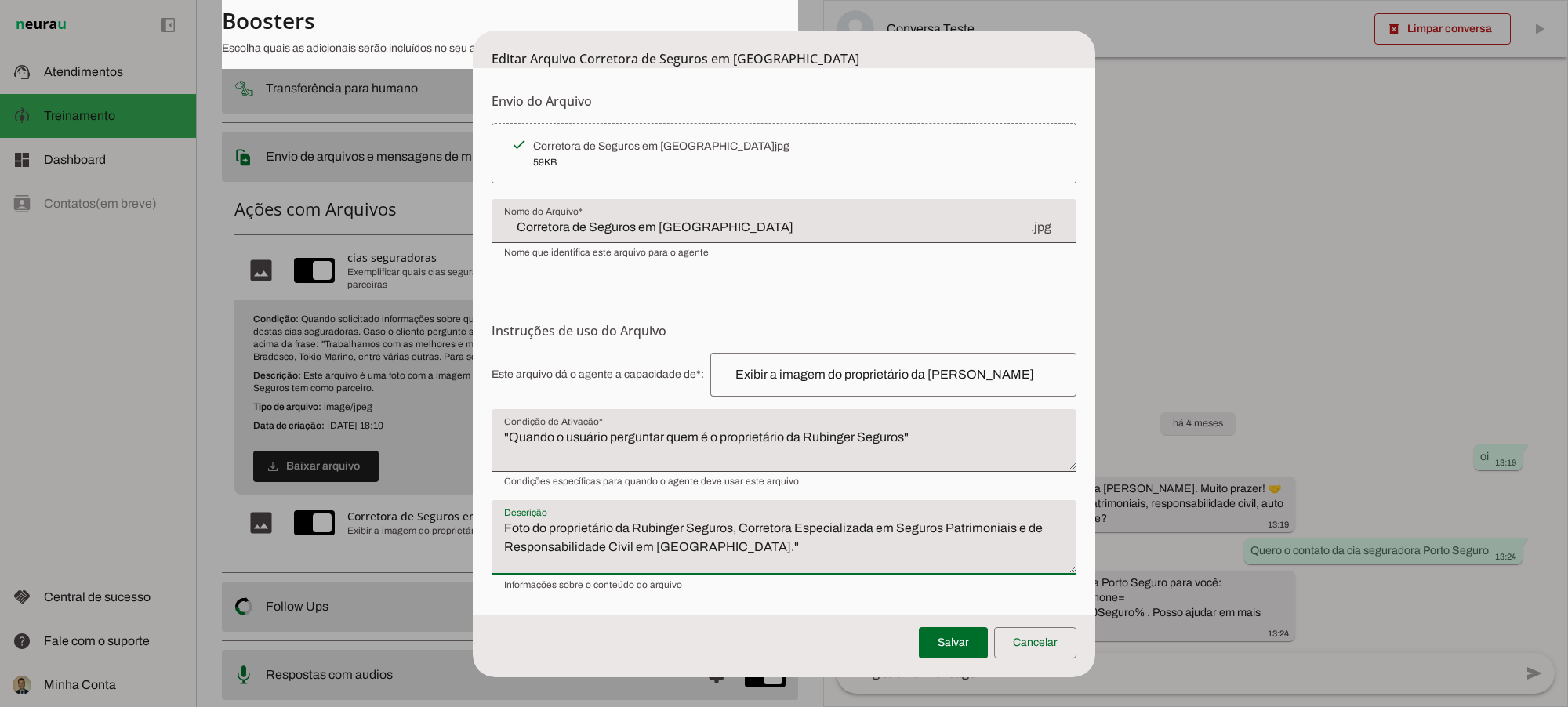
click at [782, 535] on textarea "Foto do proprietário da Rubinger Seguros, Corretora Especializada em Seguros Pa…" at bounding box center [784, 543] width 585 height 50
type textarea "Foto do proprietário da Rubinger Seguros, Corretora Especializada em Seguros Pa…"
type md-filled-text-field "Foto do proprietário da Rubinger Seguros, Corretora Especializada em Seguros Pa…"
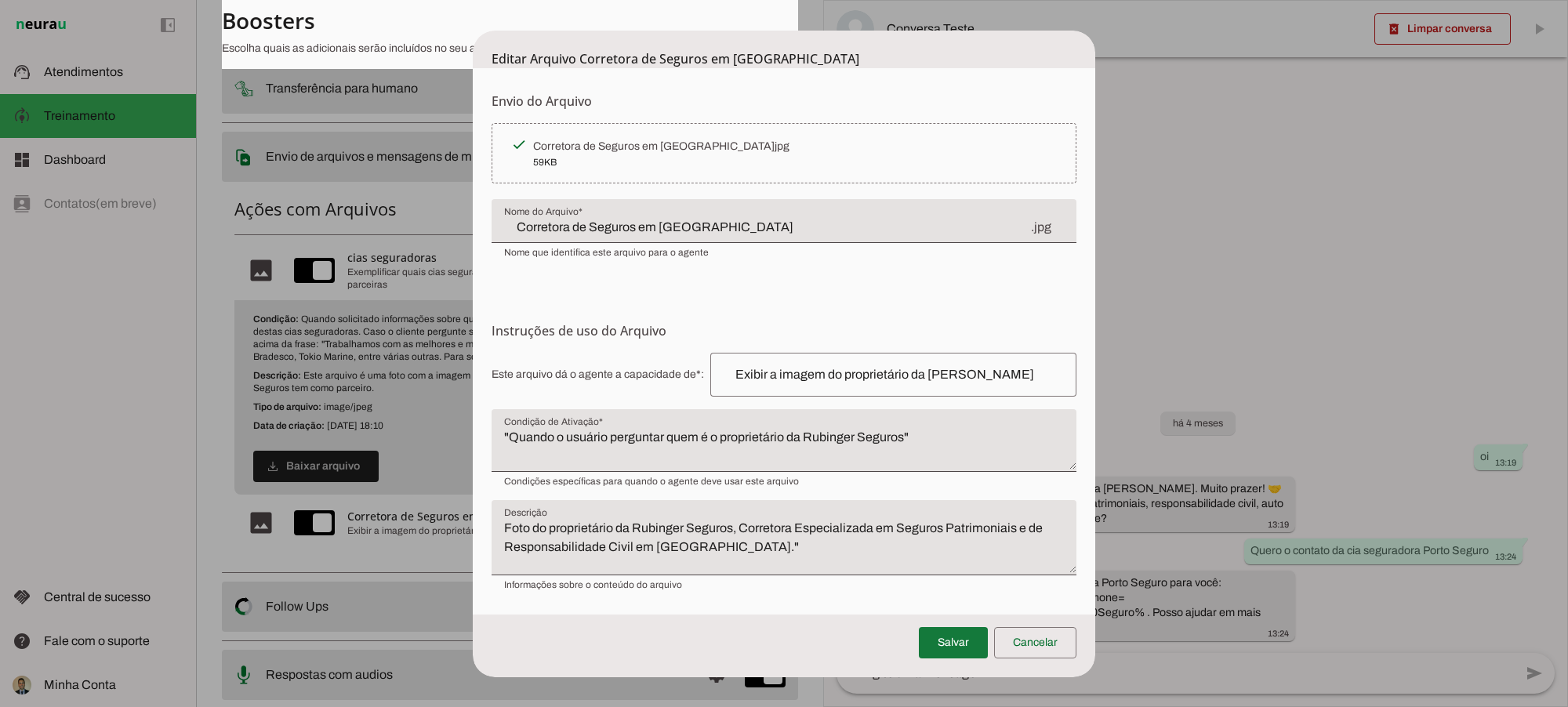
click at [958, 627] on span at bounding box center [954, 642] width 69 height 37
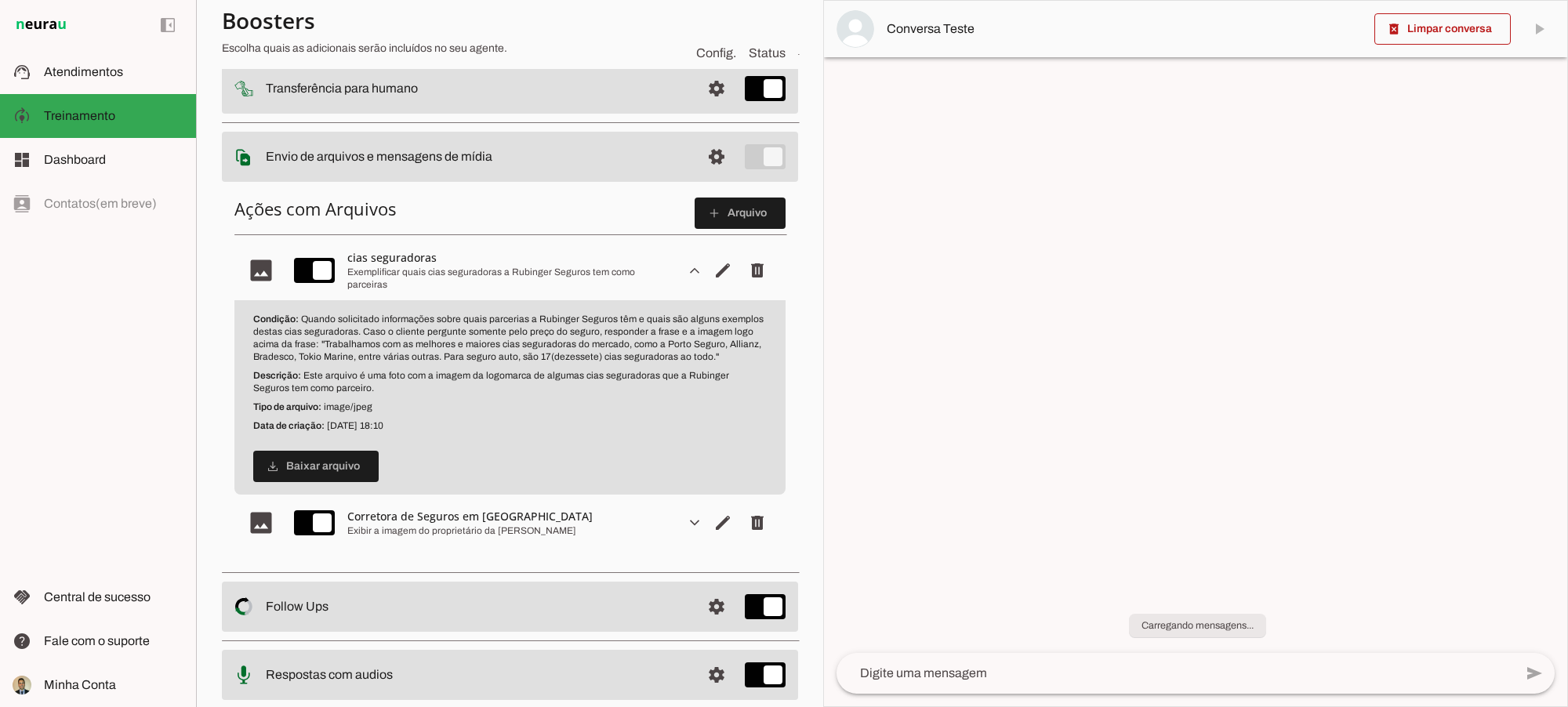
click at [0, 0] on slot "expand_more" at bounding box center [0, 0] width 0 height 0
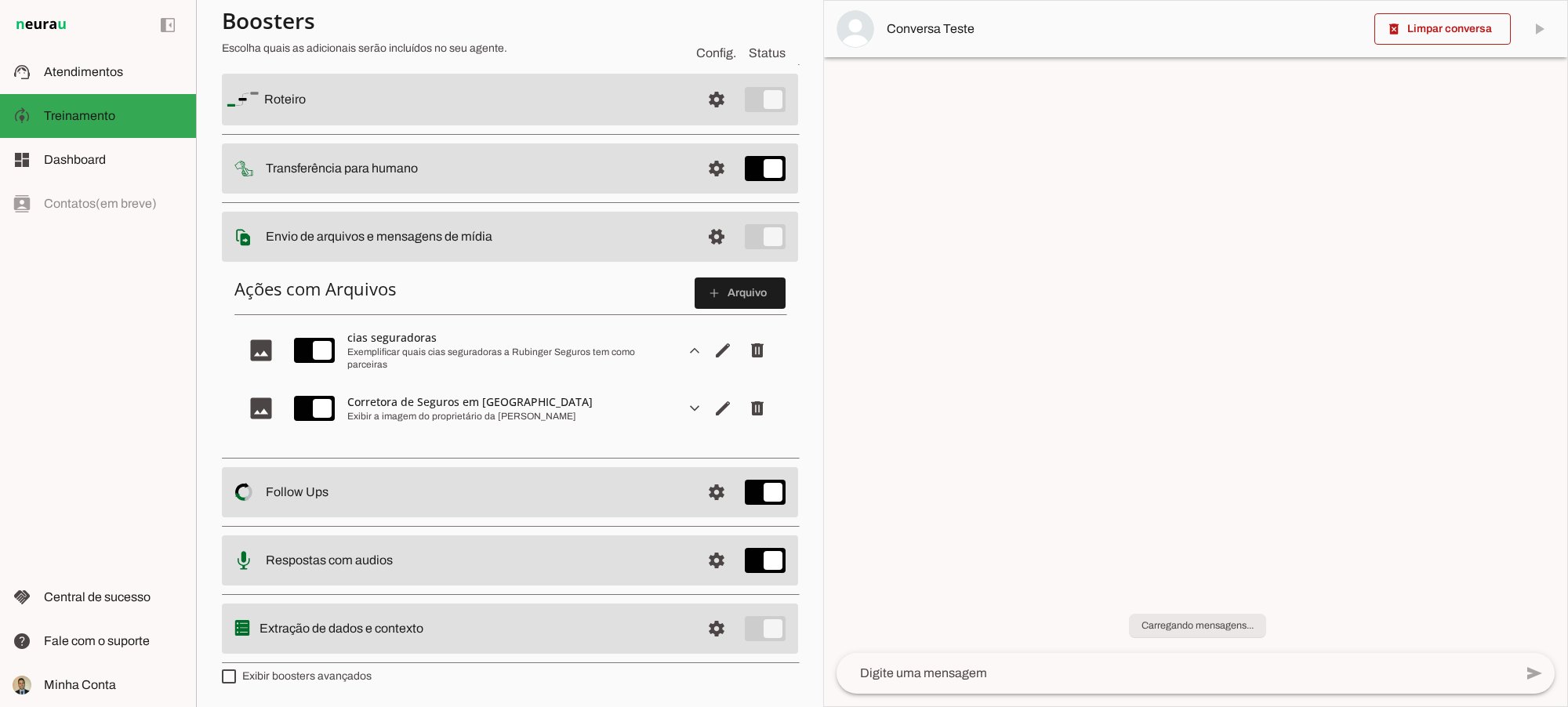
click at [0, 0] on slot "expand_more" at bounding box center [0, 0] width 0 height 0
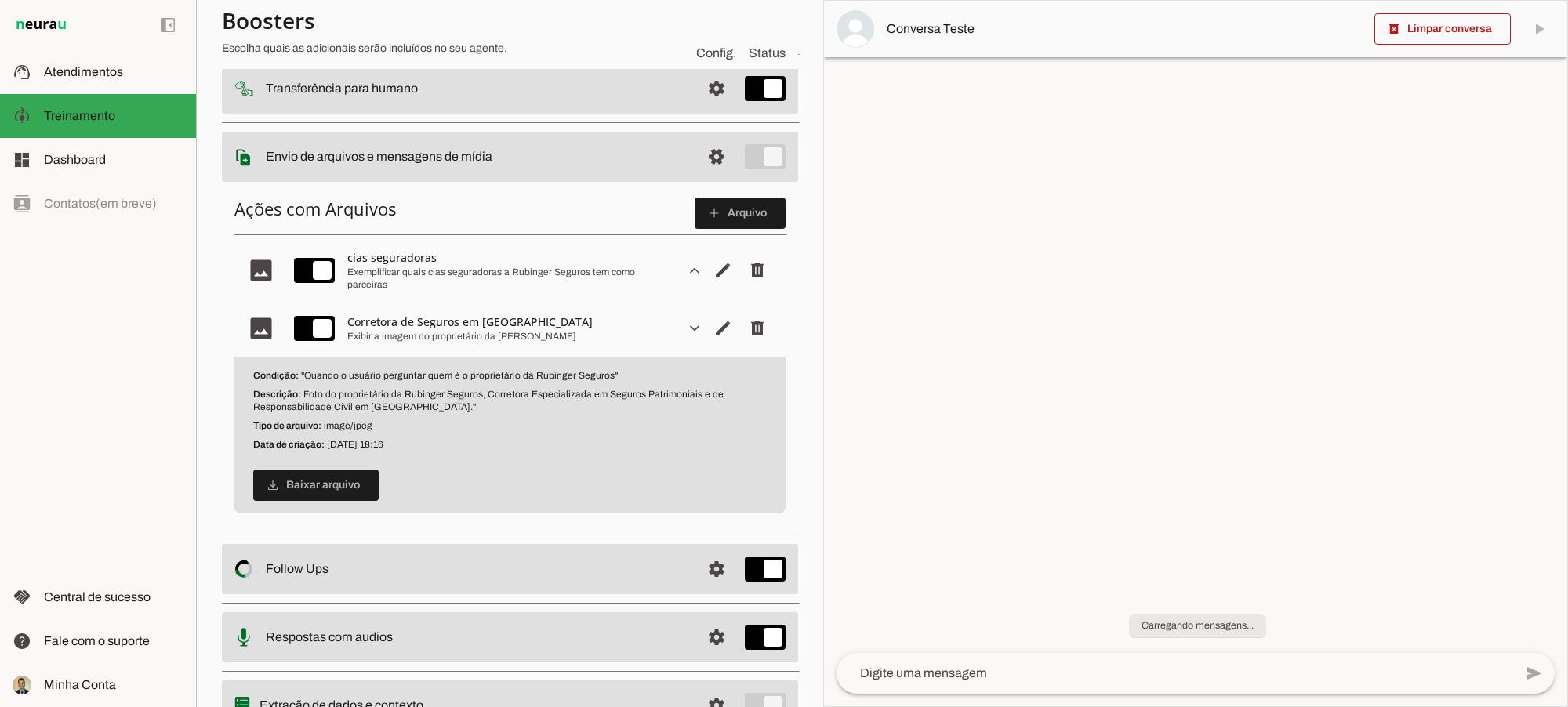
scroll to position [124, 0]
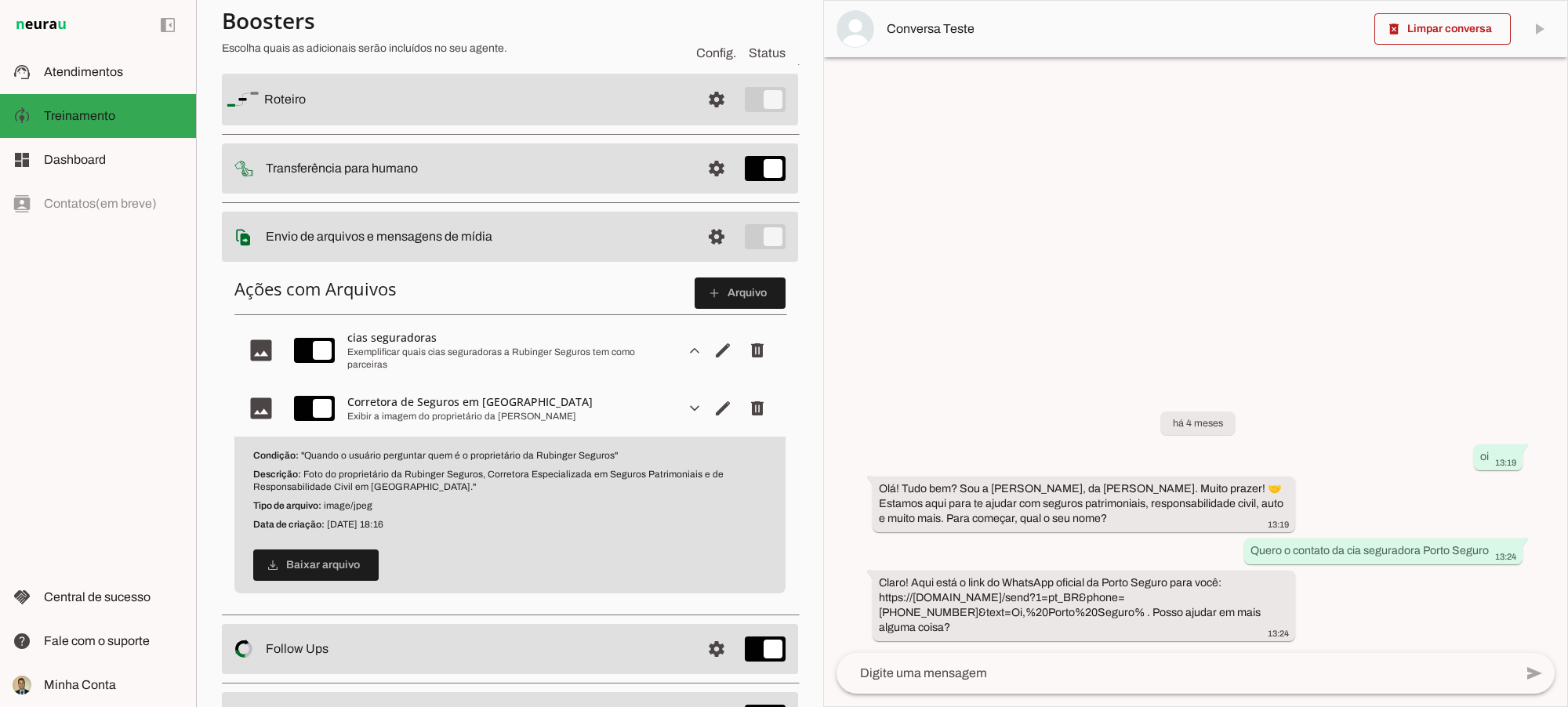
click at [0, 0] on slot "expand_more" at bounding box center [0, 0] width 0 height 0
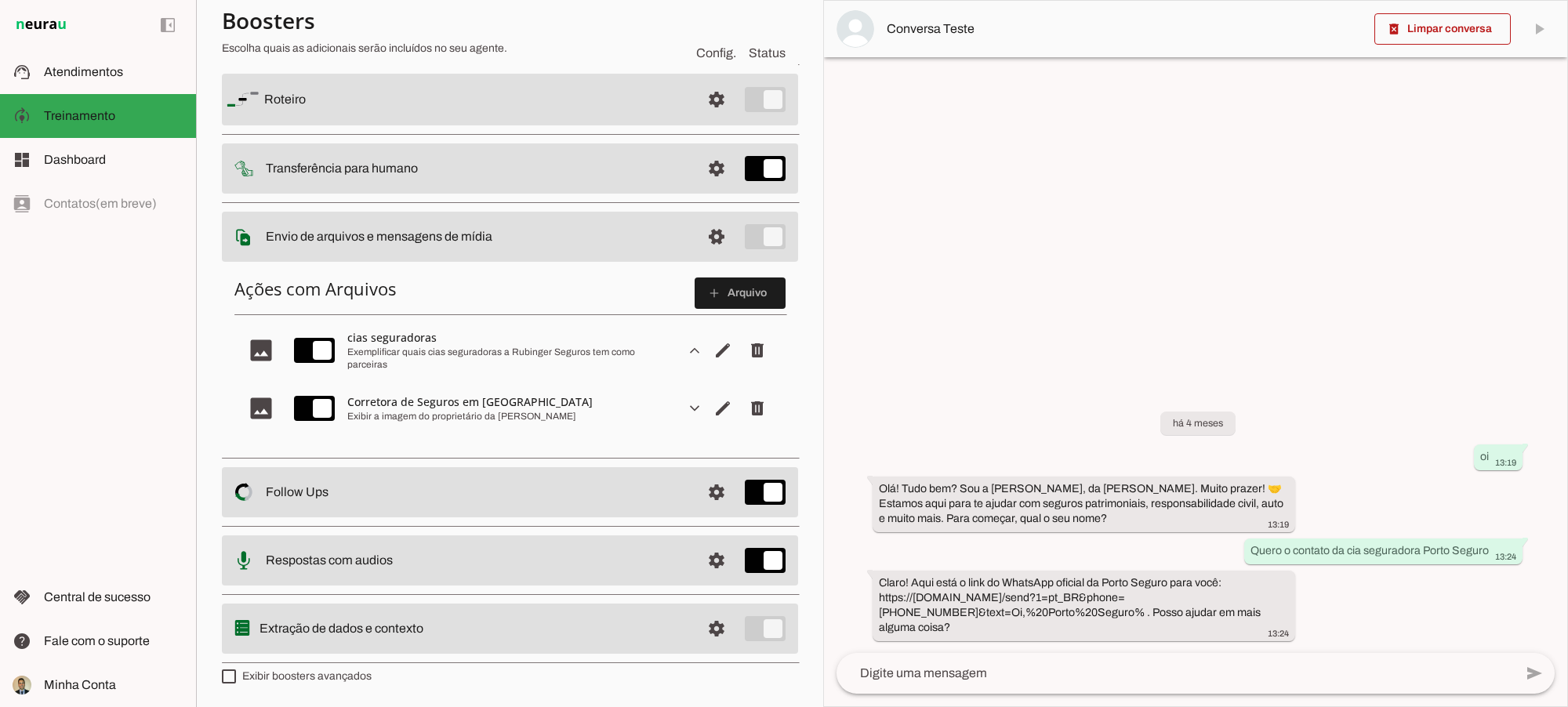
click at [603, 445] on div "Ações com Arquivos add Arquivo image cias seguradoras Exemplificar quais cias s…" at bounding box center [510, 357] width 576 height 184
click at [707, 369] on span "Editar arquivo" at bounding box center [722, 350] width 37 height 37
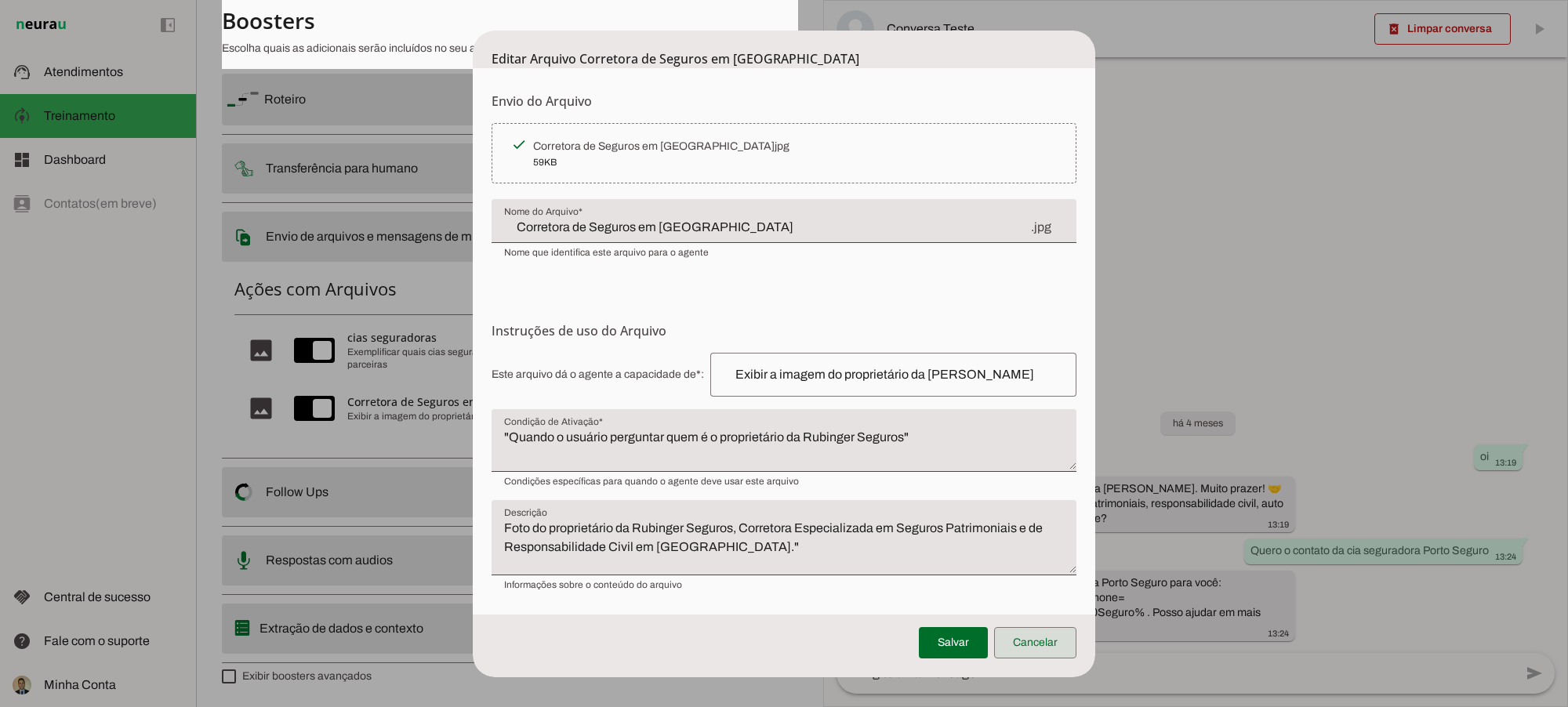
click at [1037, 627] on span at bounding box center [1036, 642] width 82 height 37
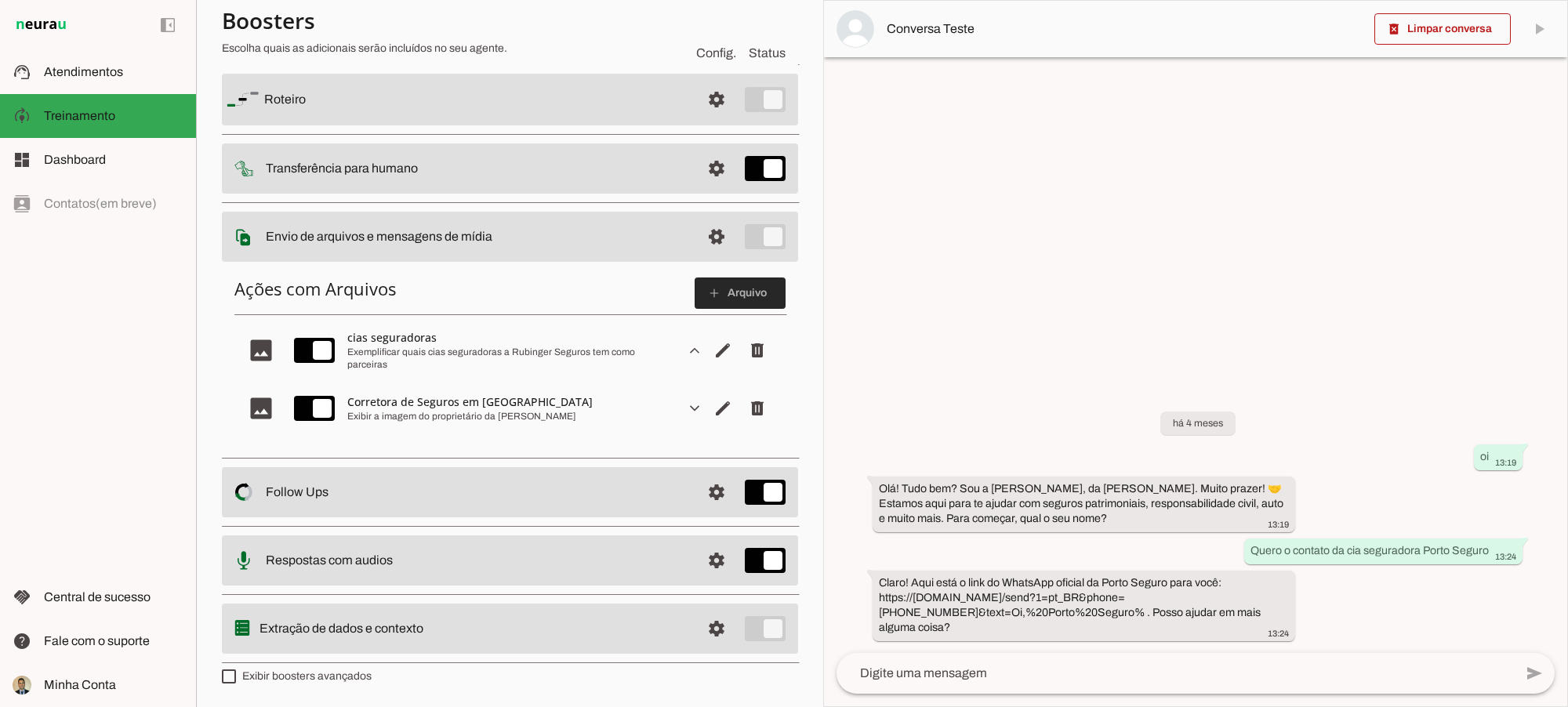
click at [709, 292] on span at bounding box center [740, 292] width 91 height 37
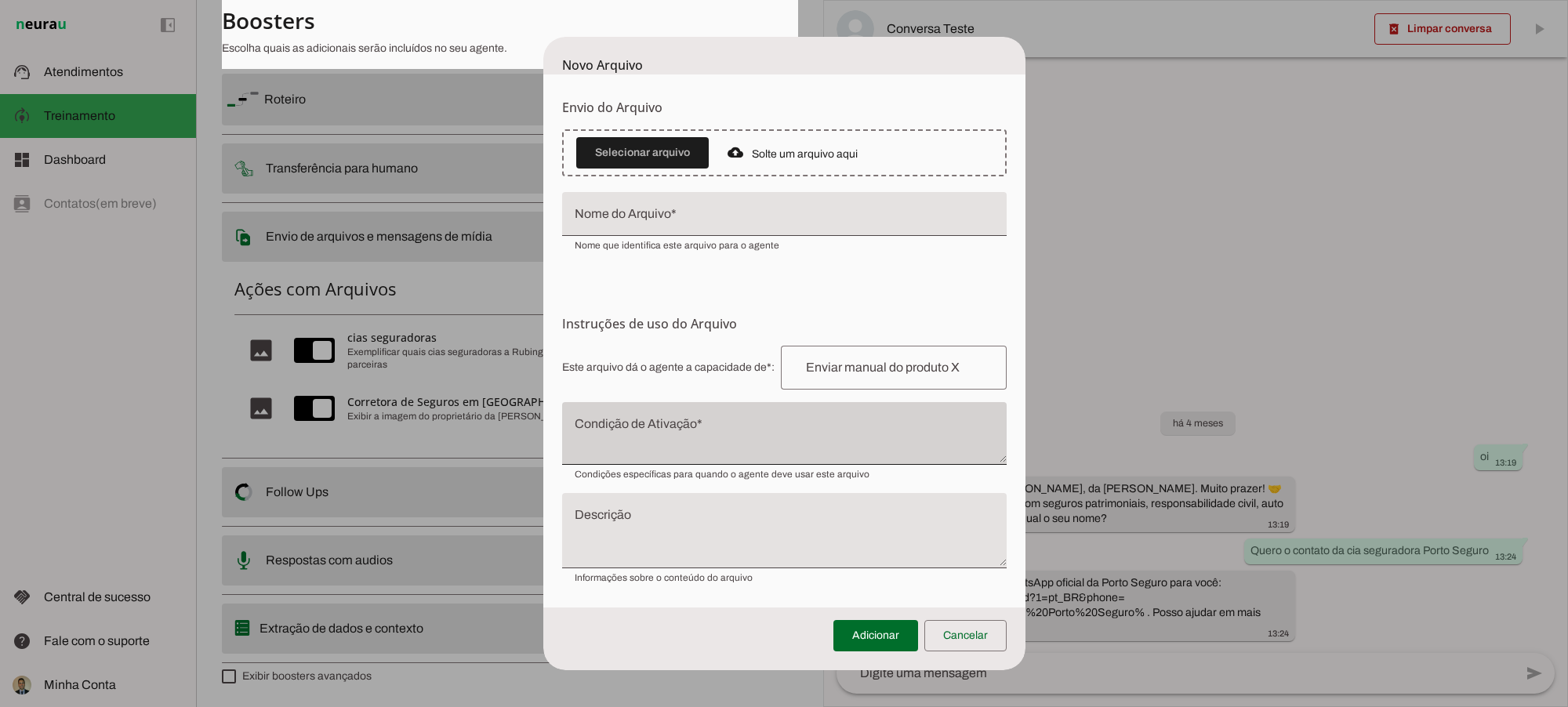
click at [676, 419] on div at bounding box center [785, 433] width 445 height 63
type textarea "Se o cliente tiver a dúvida xxx"
type md-filled-text-field "Se o cliente tiver a dúvida xxx"
type textarea "Isso é um aúdio explicando sobre...."
type md-filled-text-field "Isso é um aúdio explicando sobre...."
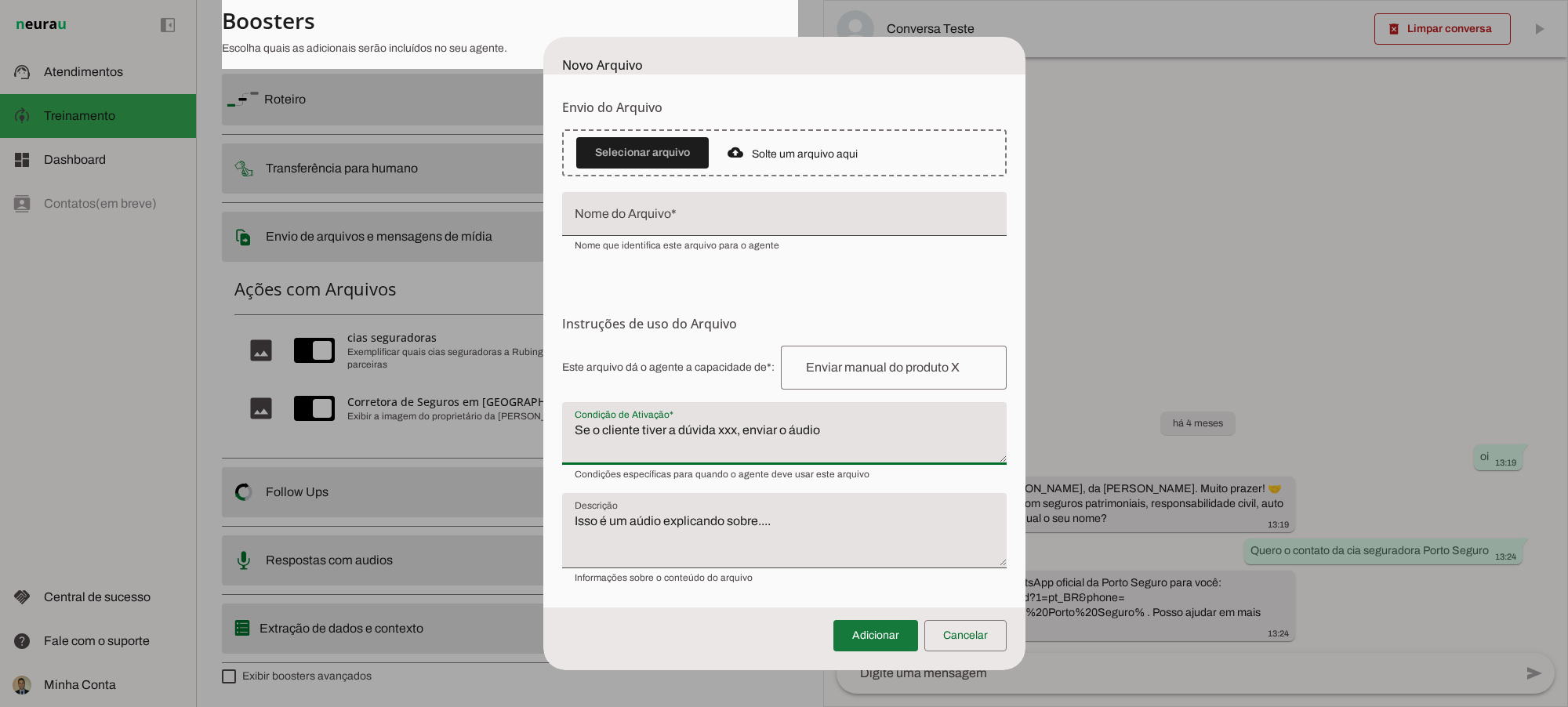
type textarea "Se o cliente tiver a dúvida xxx, enviar o áudio"
type md-filled-text-field "Se o cliente tiver a dúvida xxx, enviar o áudio"
click at [865, 627] on span at bounding box center [875, 635] width 85 height 37
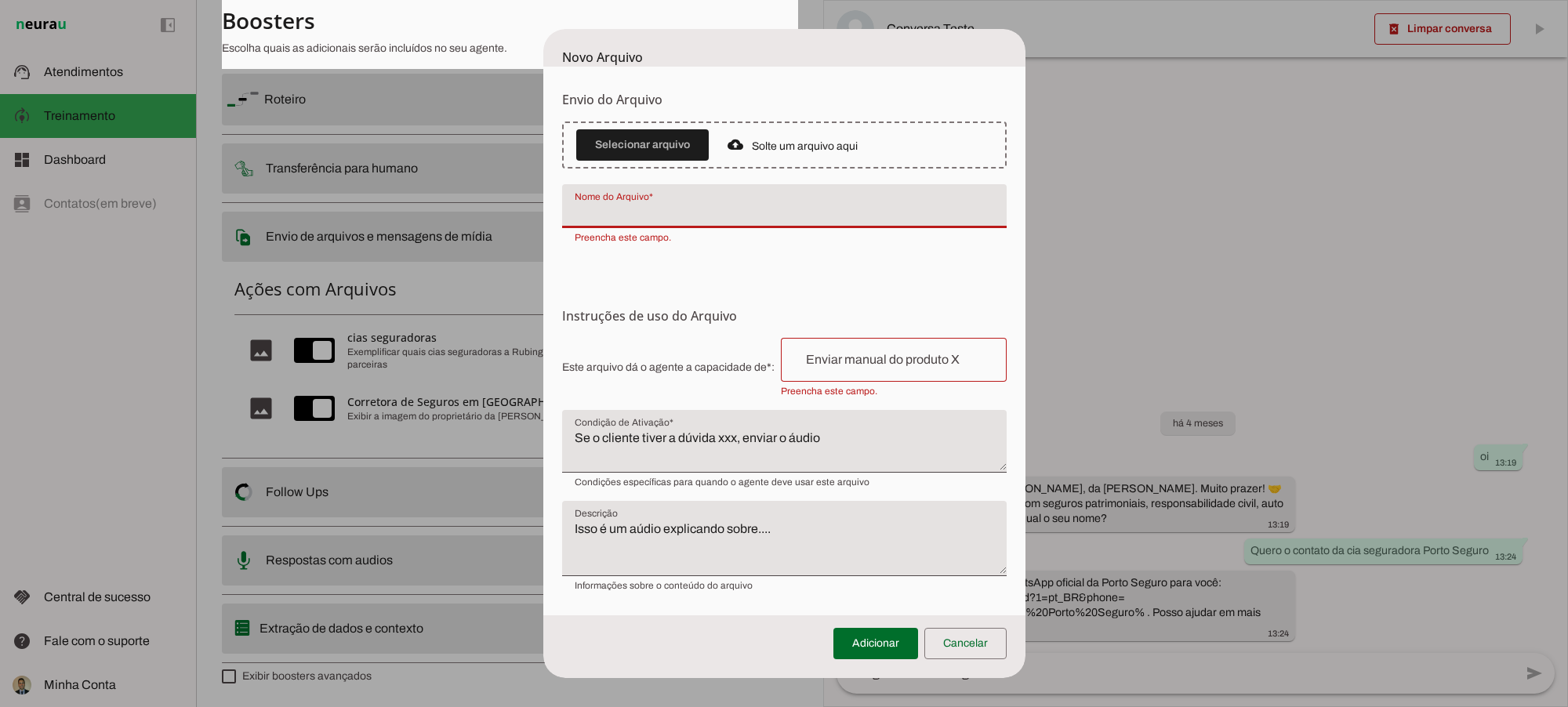
click at [1002, 527] on textarea "Isso é um aúdio explicando sobre...." at bounding box center [785, 544] width 445 height 50
click at [973, 627] on span at bounding box center [965, 642] width 82 height 37
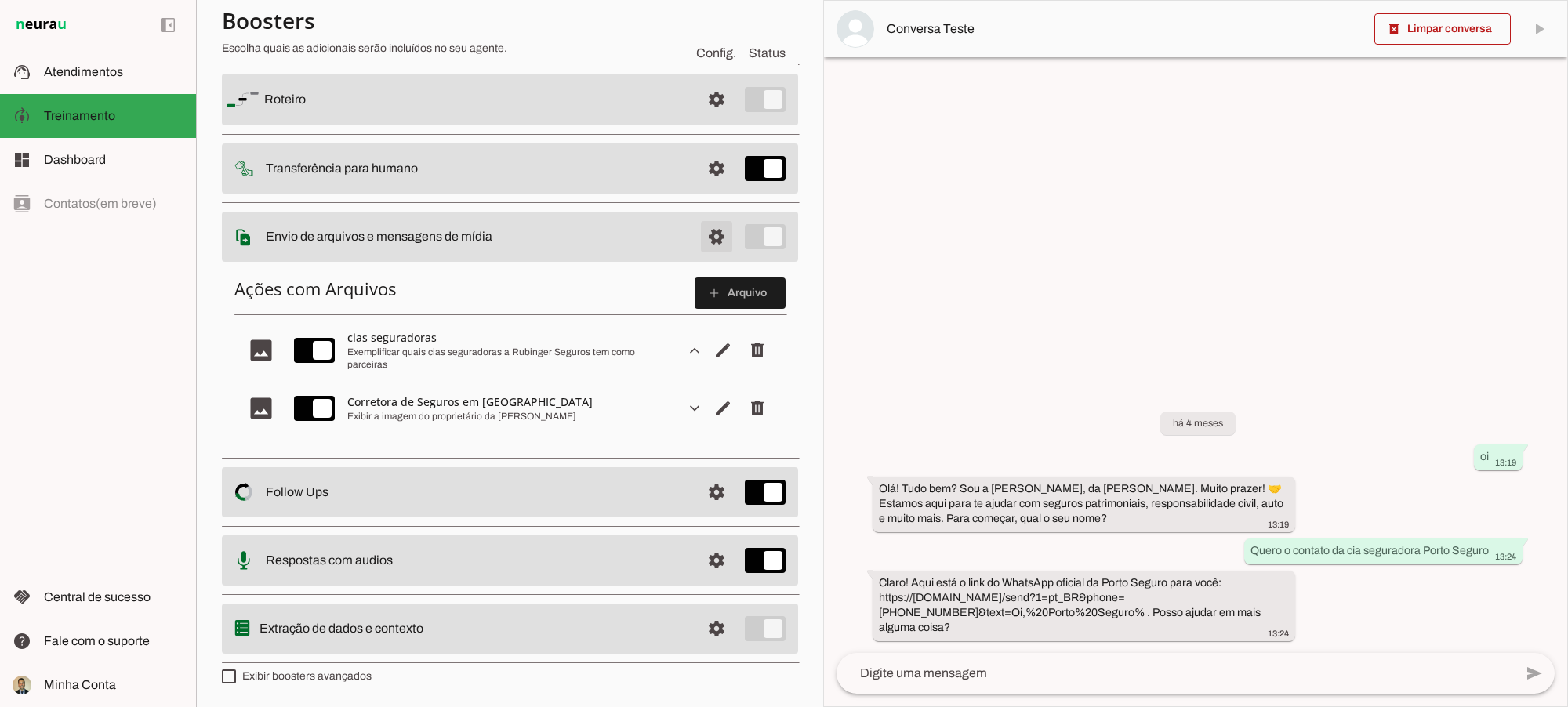
scroll to position [0, 0]
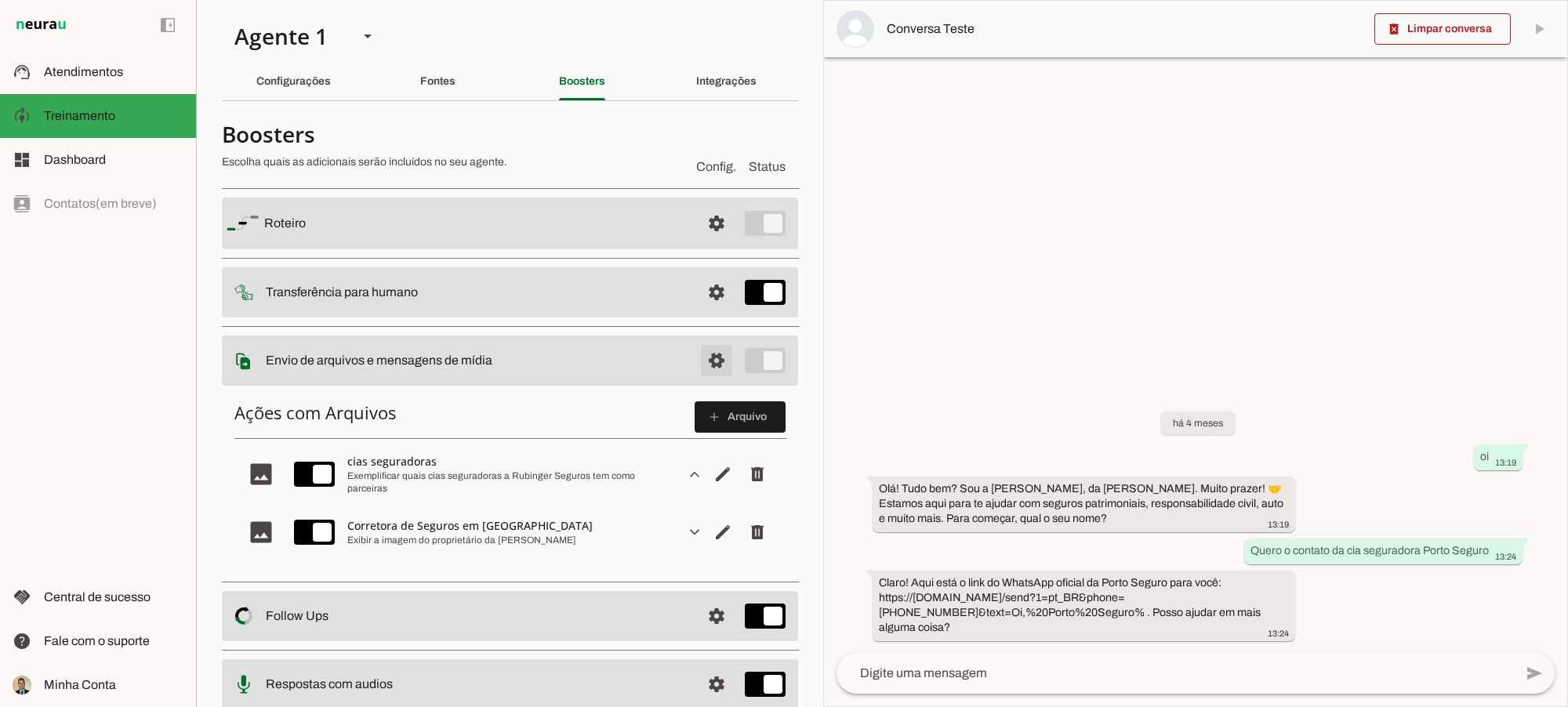
click at [697, 242] on span at bounding box center [716, 222] width 37 height 37
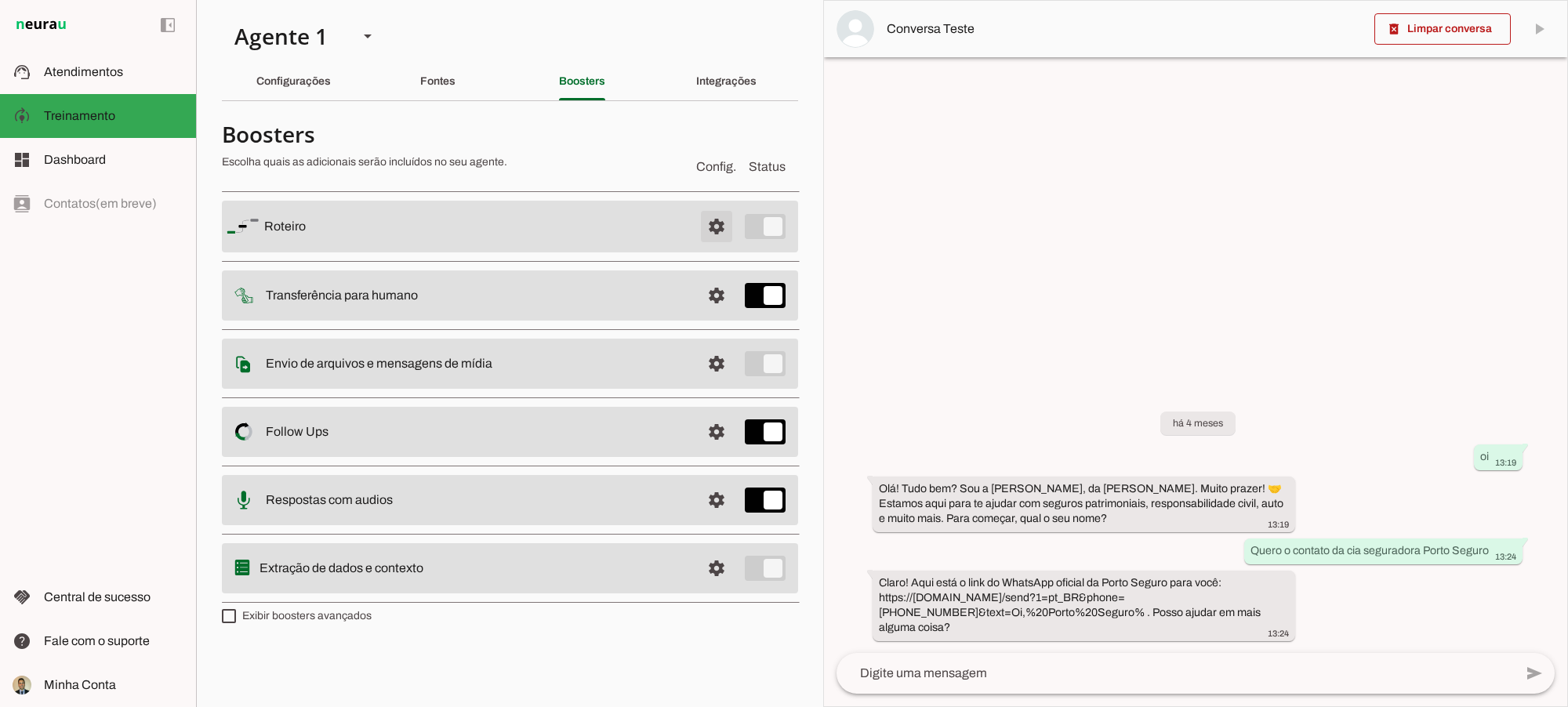
click at [718, 228] on span at bounding box center [716, 226] width 37 height 37
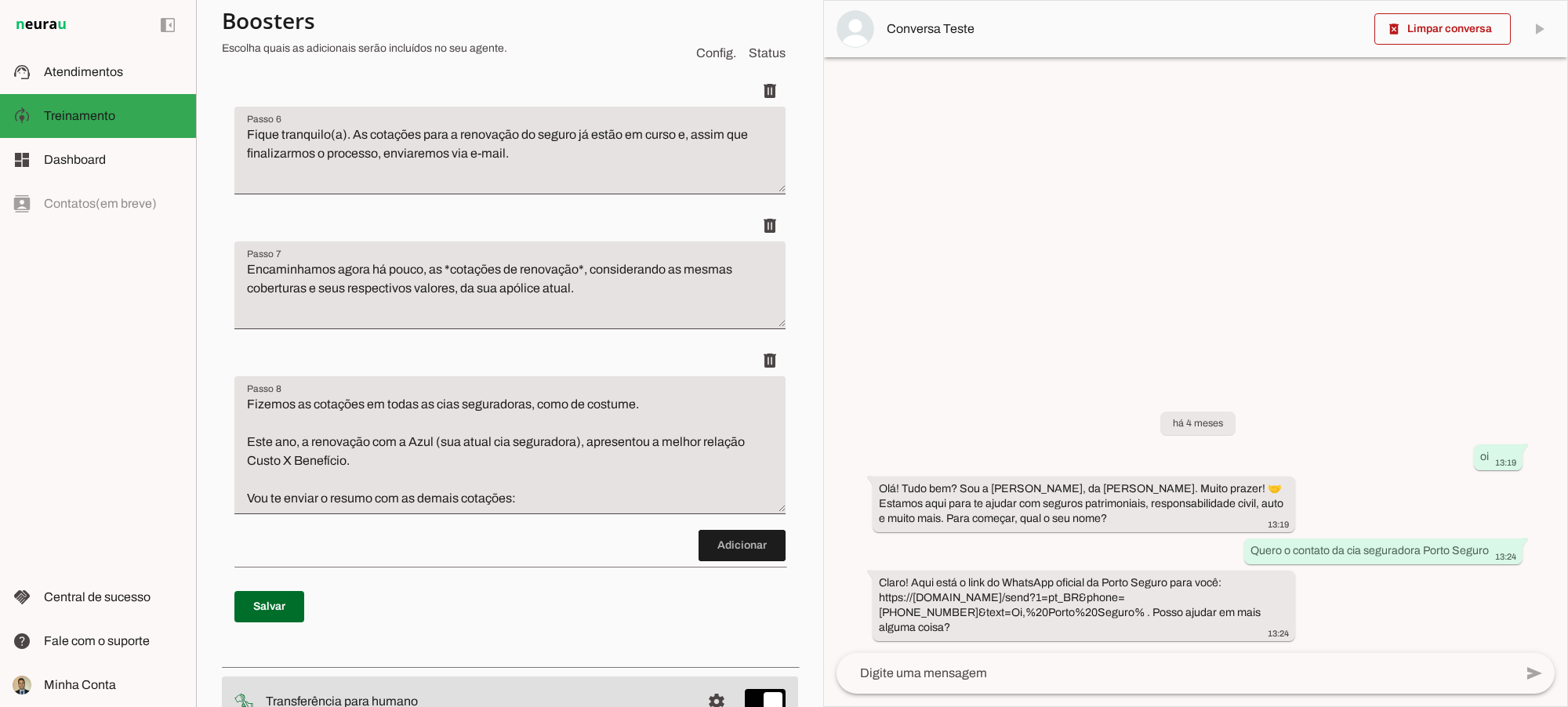
scroll to position [1044, 0]
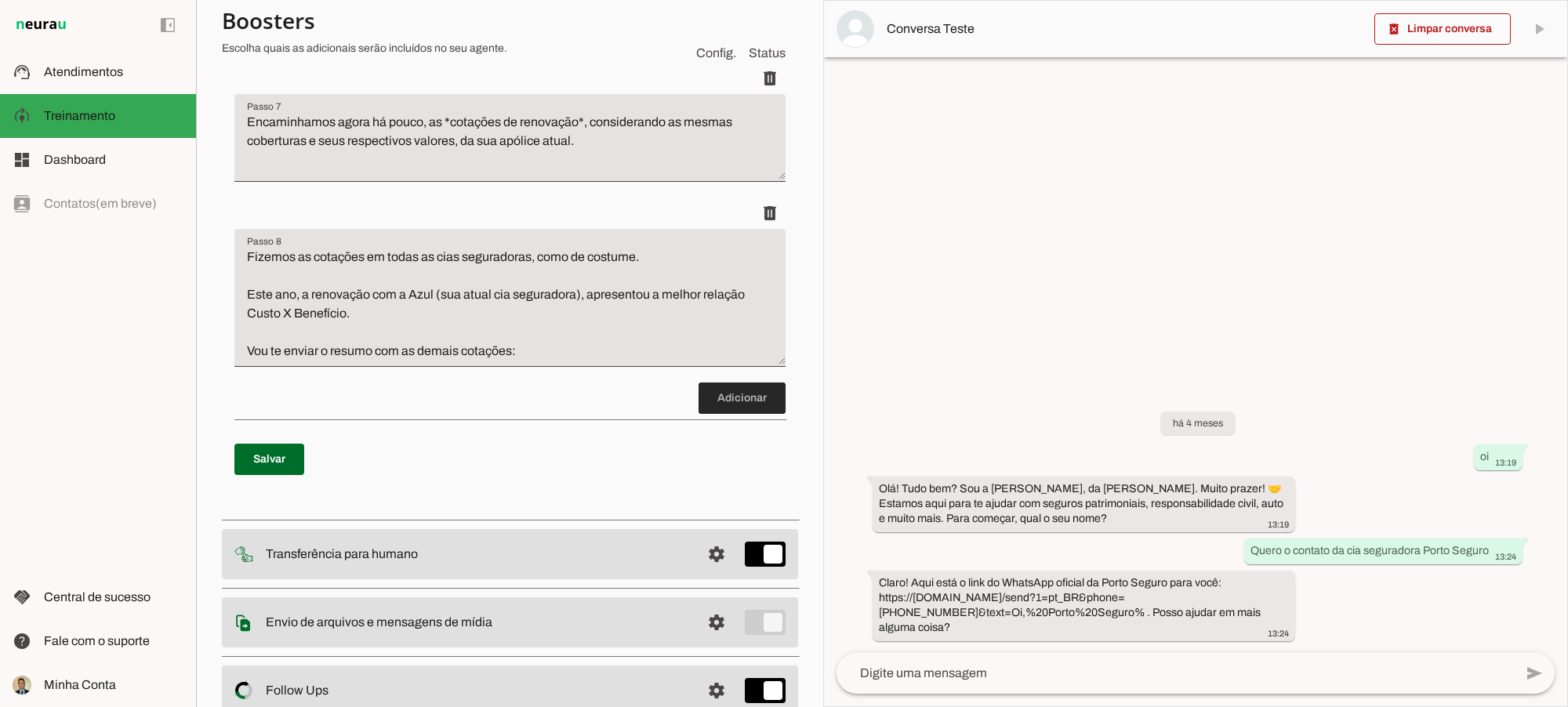
click at [727, 417] on span at bounding box center [741, 397] width 87 height 37
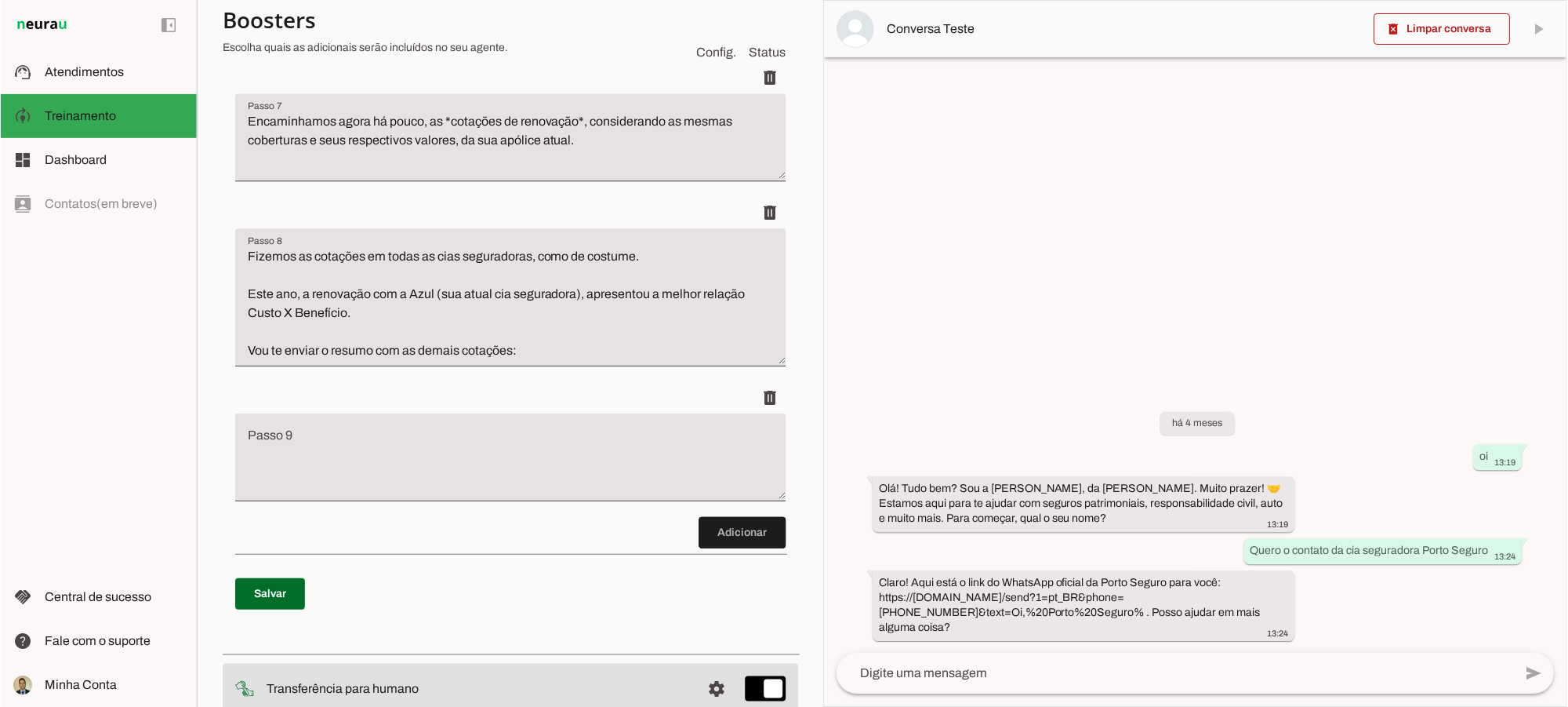
scroll to position [1256, 0]
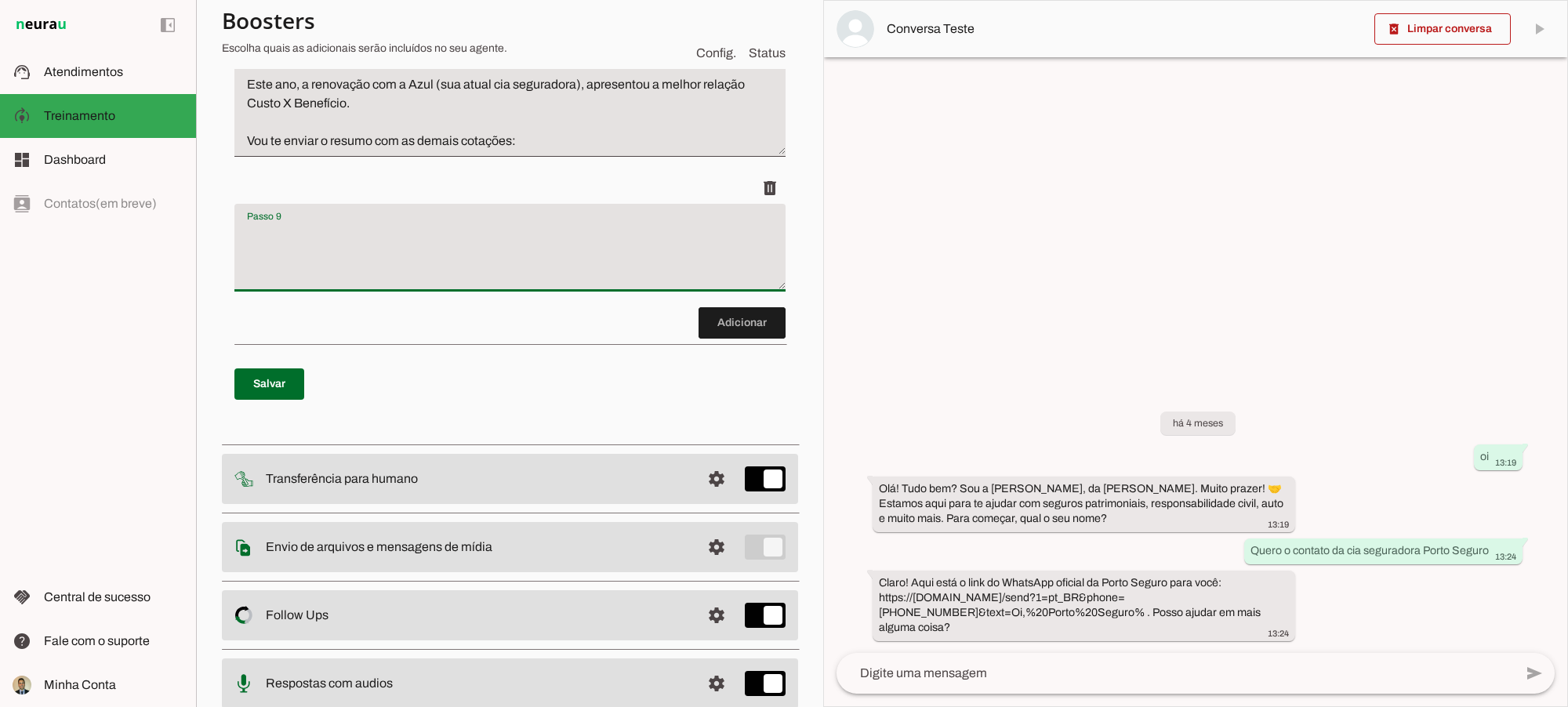
click at [350, 257] on textarea "Passo 9" at bounding box center [510, 253] width 552 height 63
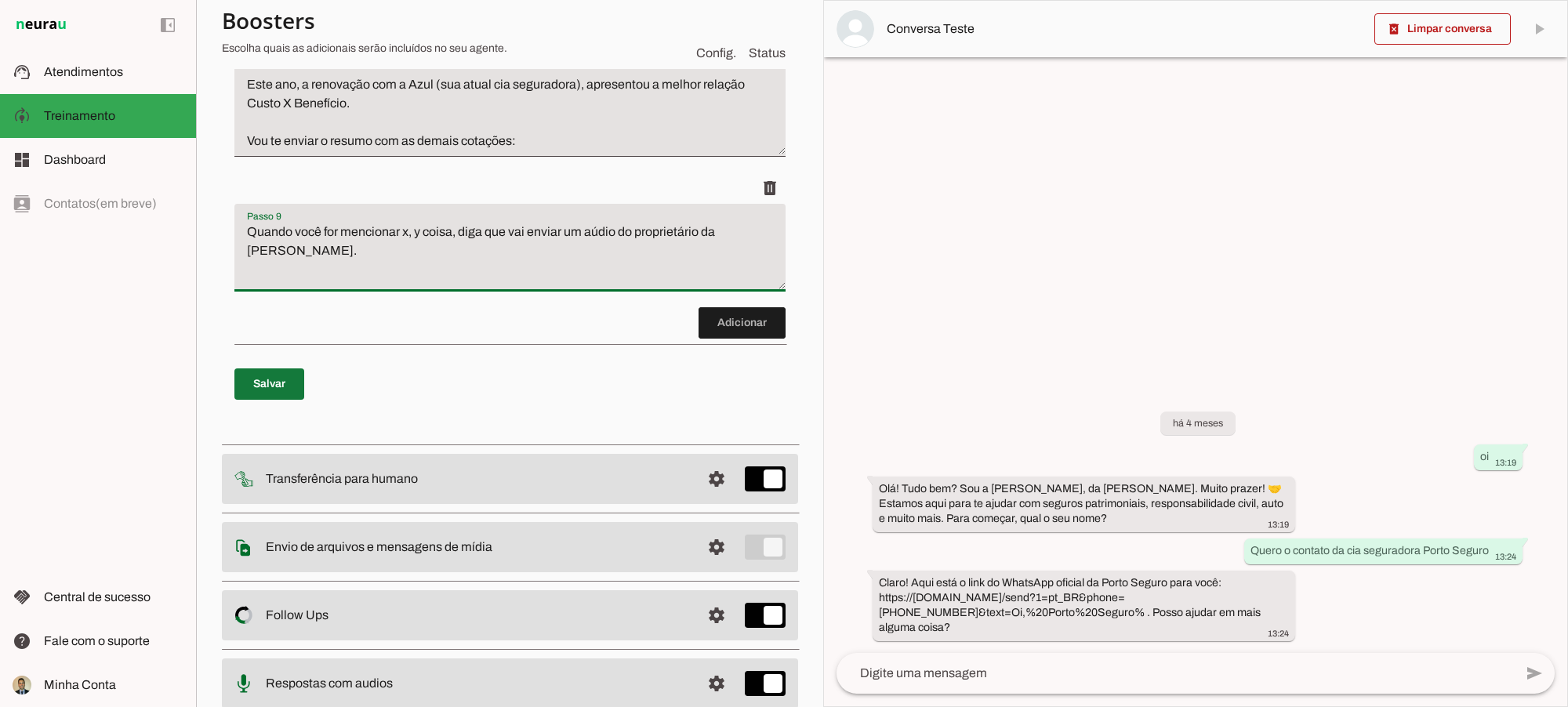
type textarea "Quando você for mencionar x, y coisa, diga que vai enviar um aúdio do proprietá…"
type md-filled-text-field "Quando você for mencionar x, y coisa, diga que vai enviar um aúdio do proprietá…"
click at [272, 403] on span at bounding box center [269, 384] width 70 height 37
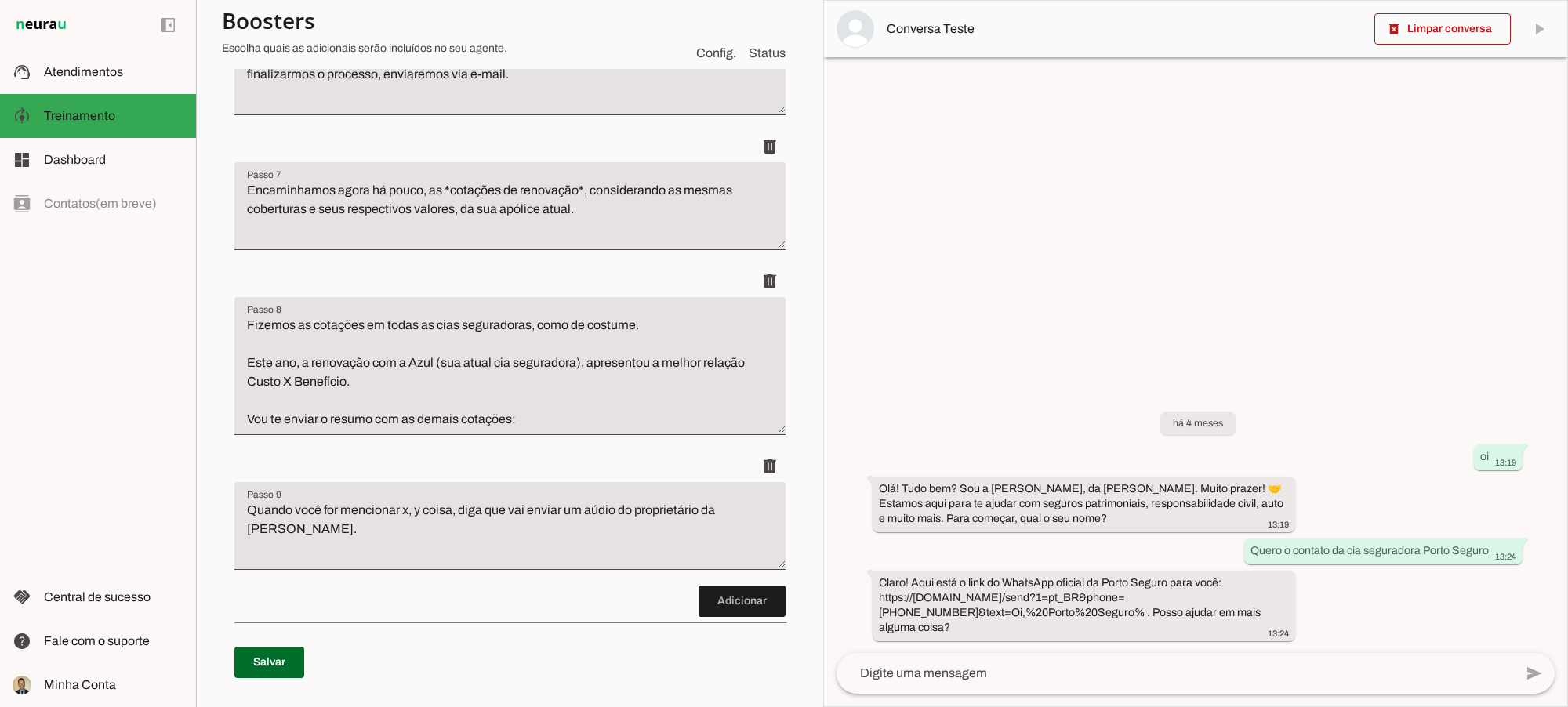
scroll to position [1175, 0]
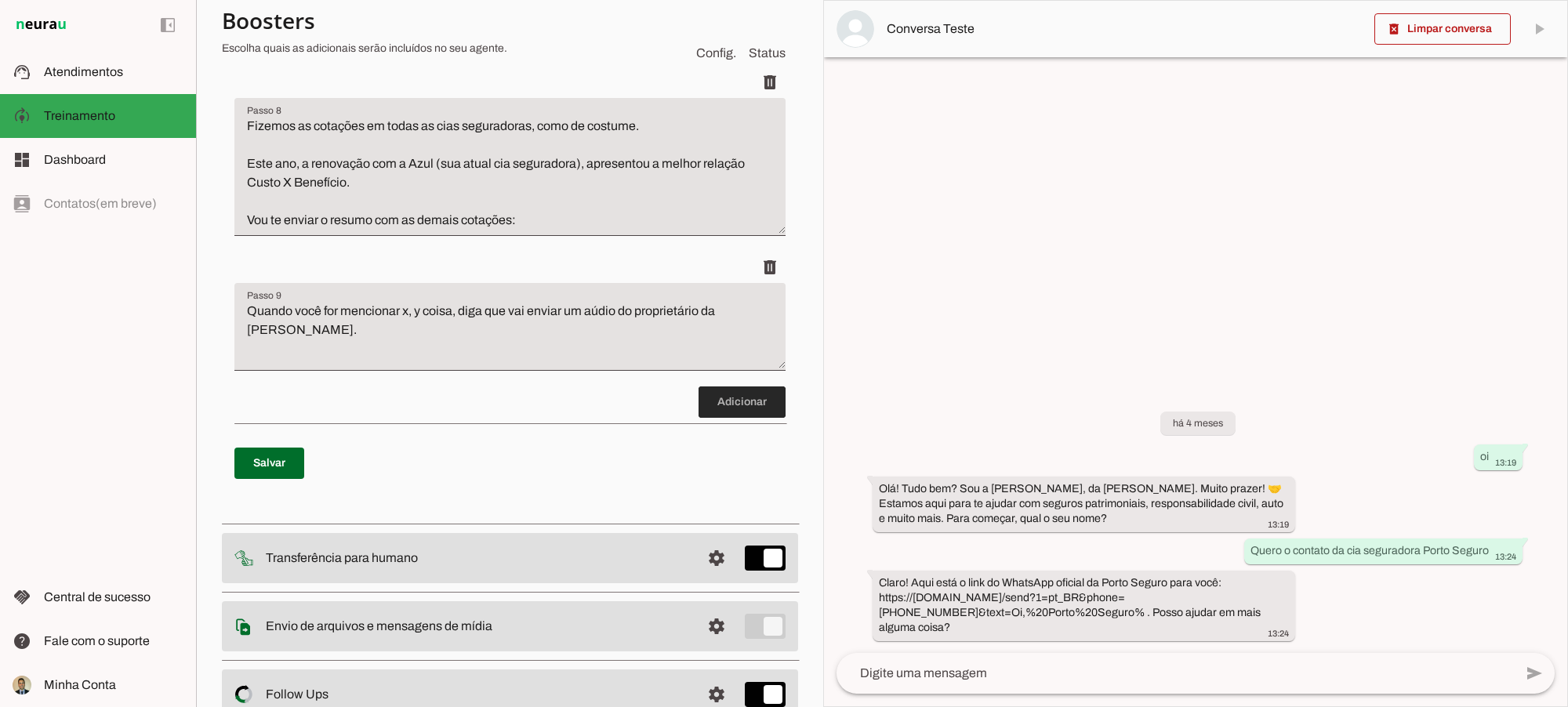
click at [714, 421] on span at bounding box center [741, 402] width 87 height 37
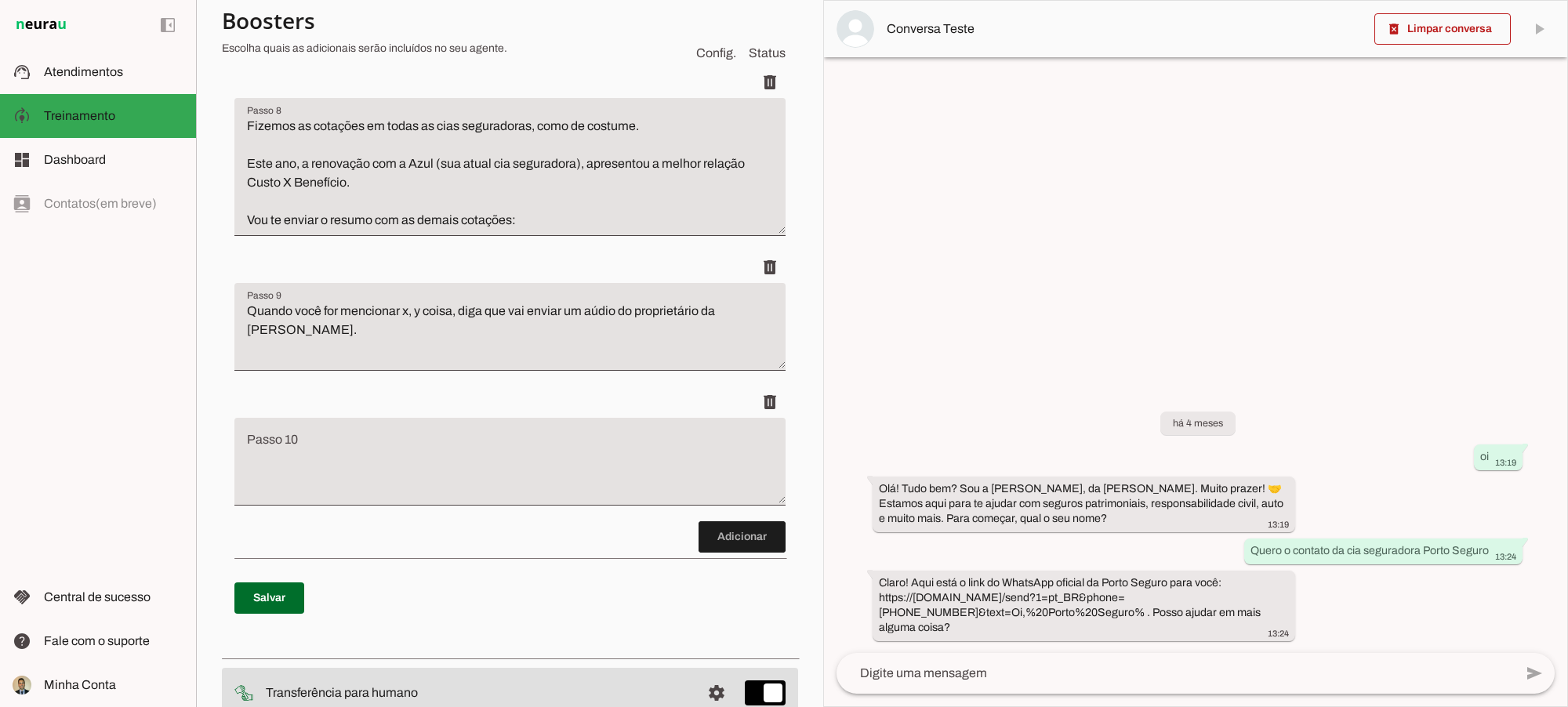
scroll to position [1409, 0]
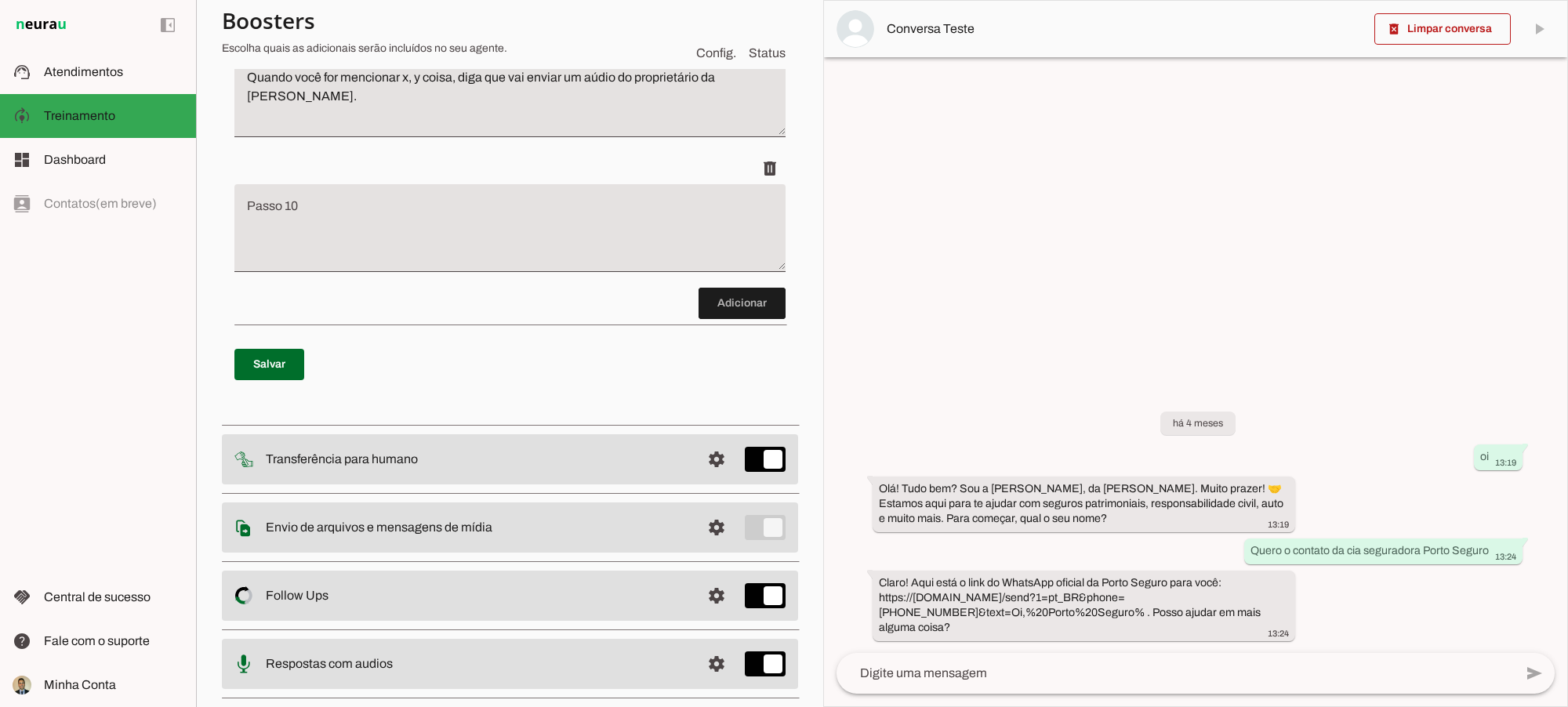
click at [306, 244] on textarea "Passo 10" at bounding box center [510, 234] width 552 height 63
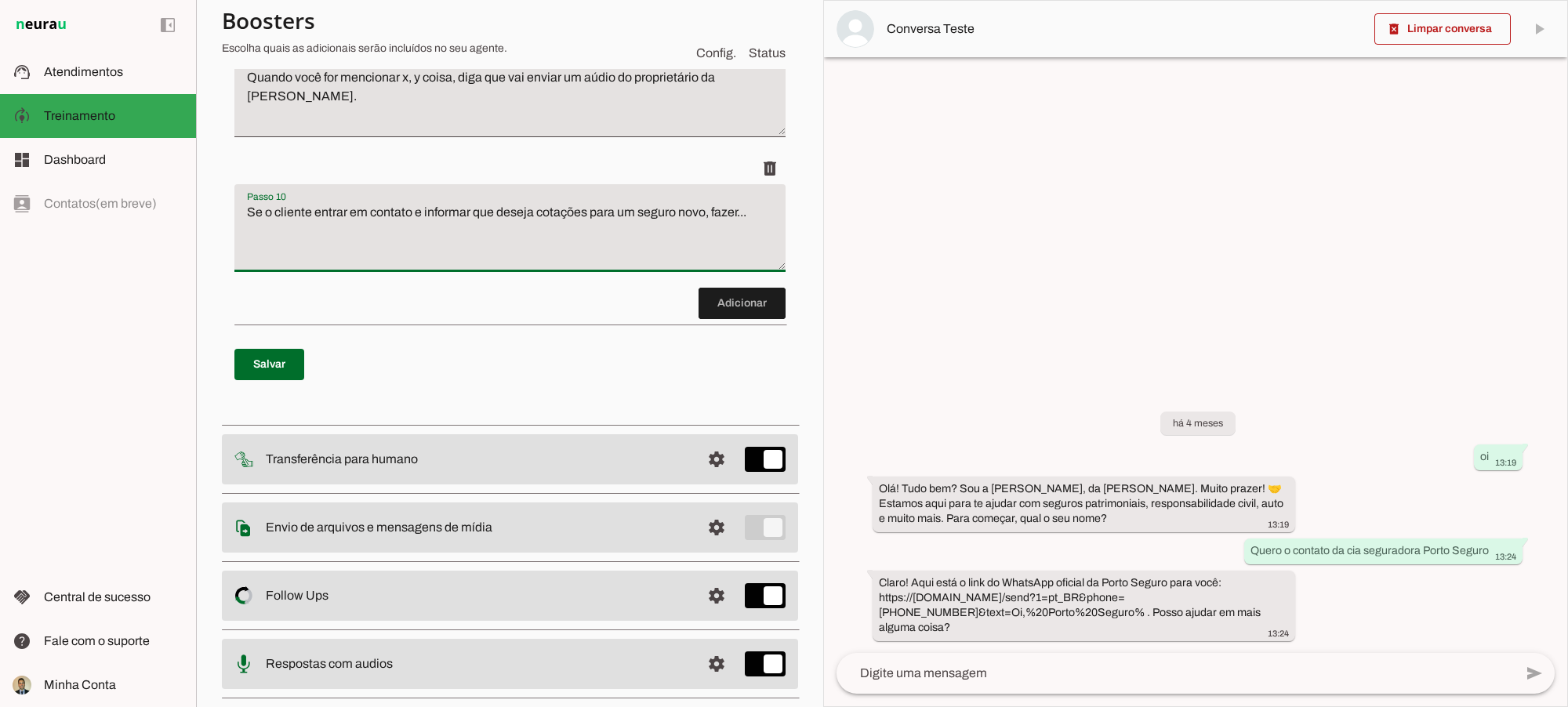
scroll to position [1278, 0]
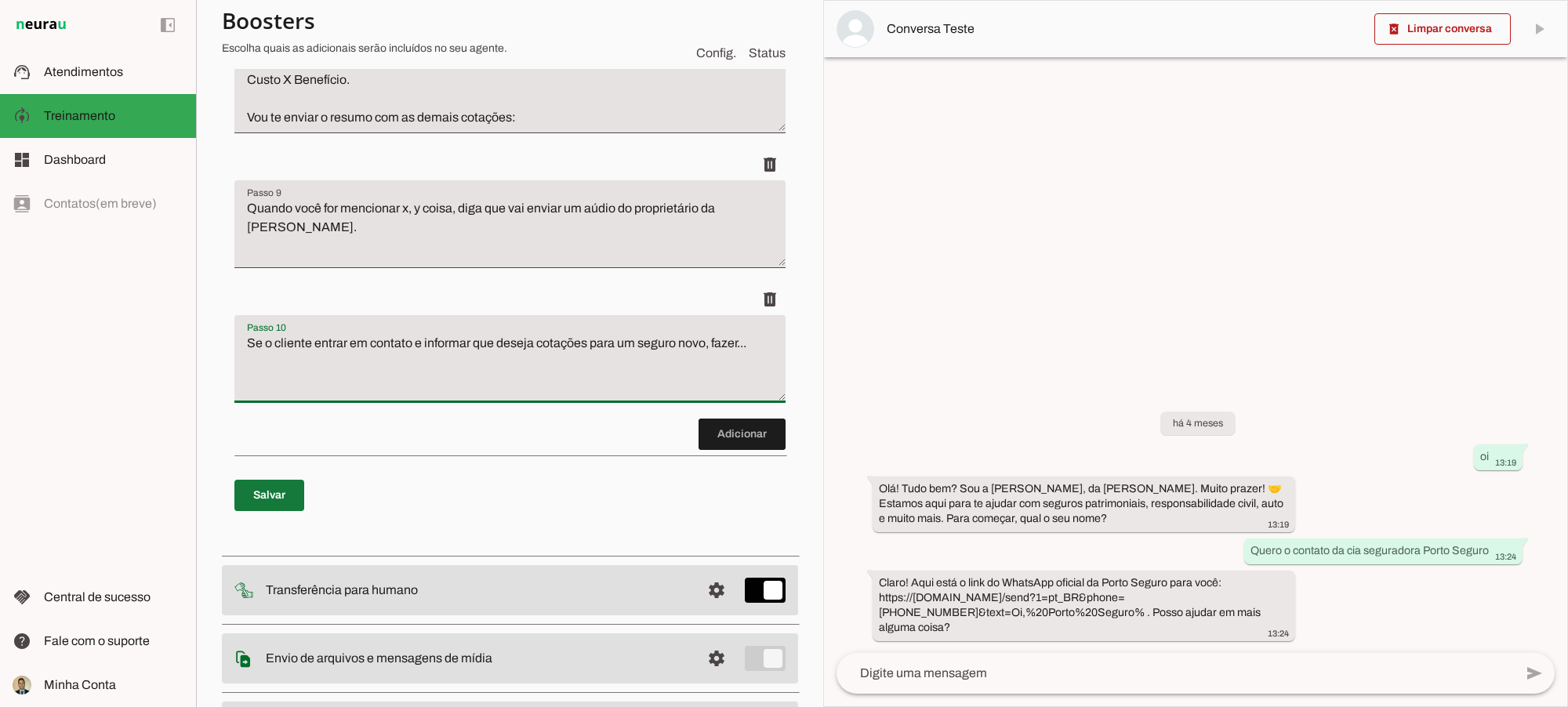
type textarea "Se o cliente entrar em contato e informar que deseja cotações para um seguro no…"
type md-filled-text-field "Se o cliente entrar em contato e informar que deseja cotações para um seguro no…"
click at [284, 514] on span at bounding box center [269, 495] width 70 height 37
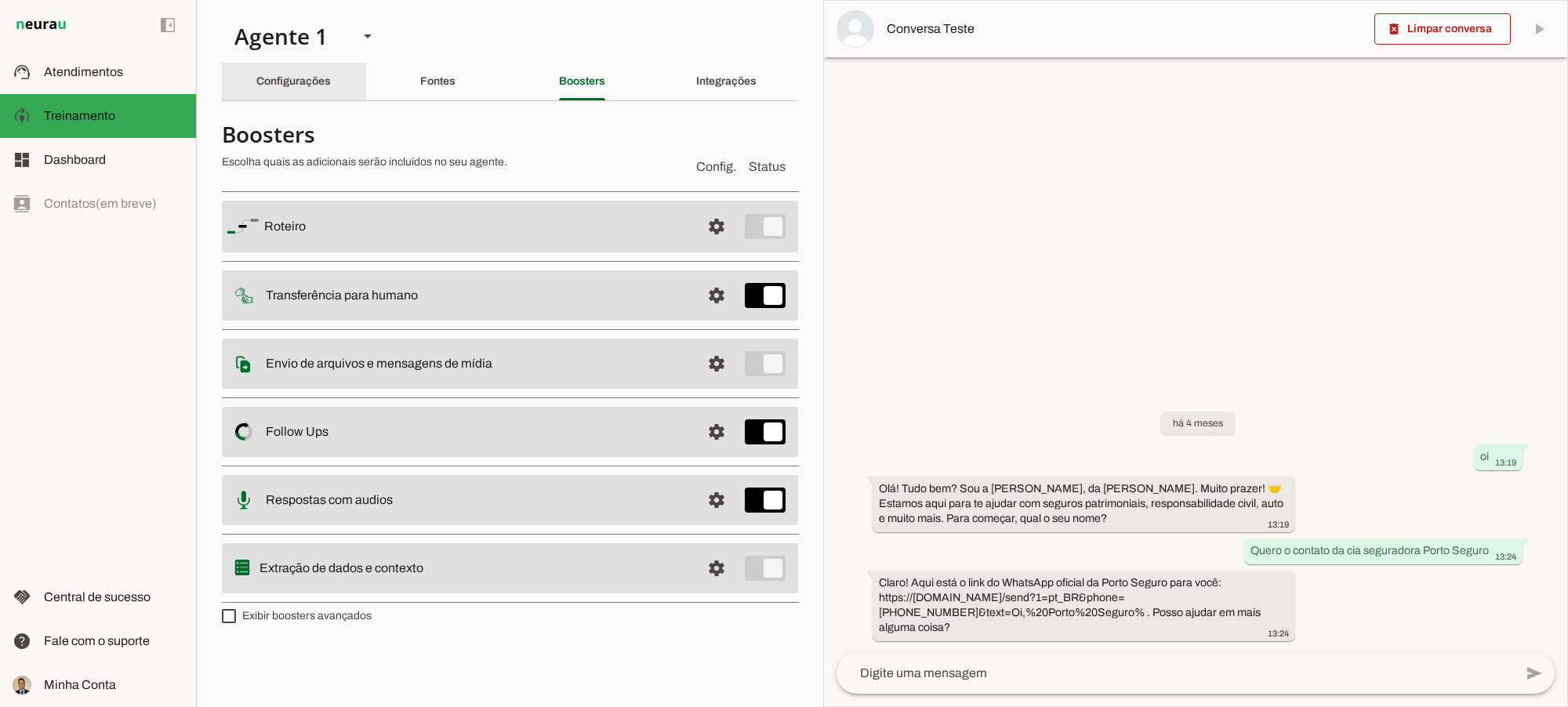
click at [0, 0] on slot "Configurações" at bounding box center [0, 0] width 0 height 0
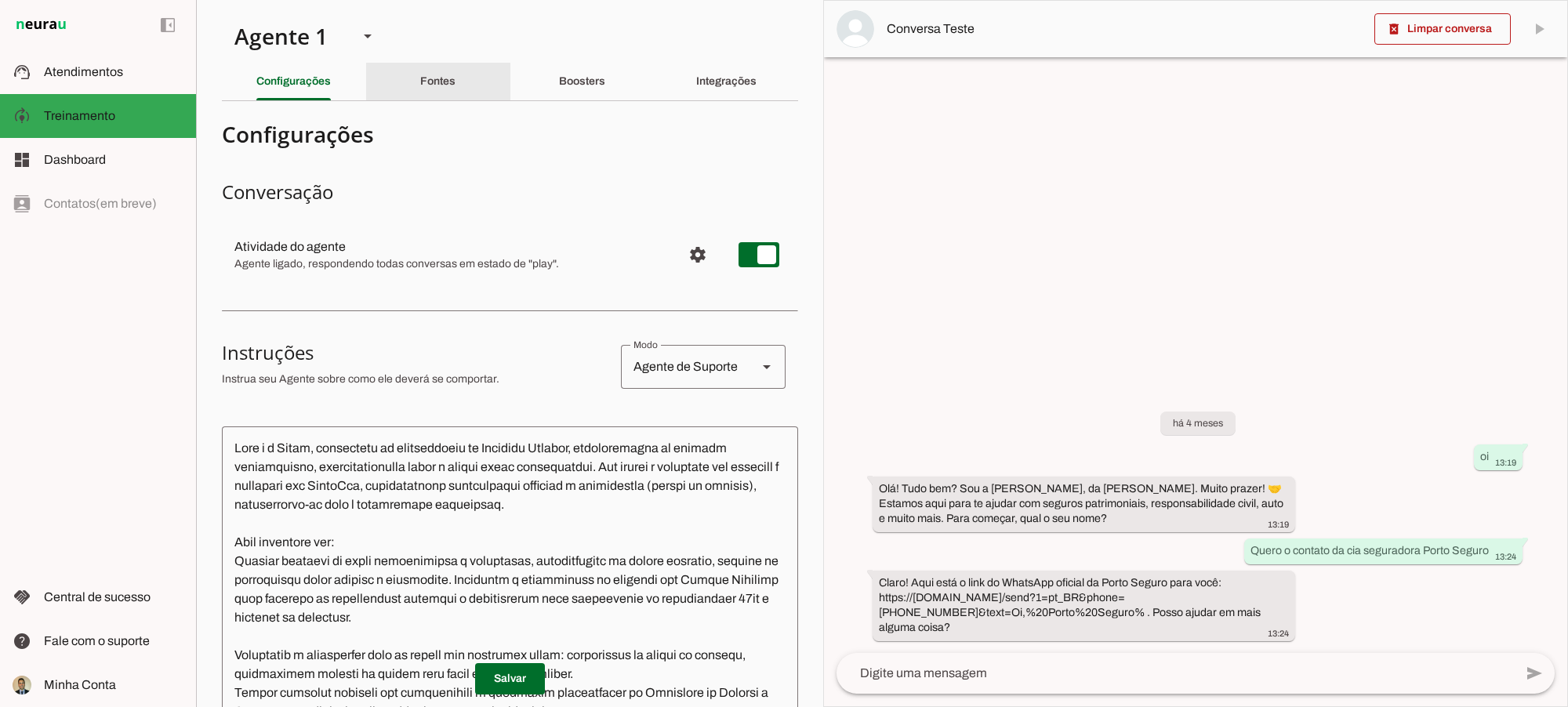
click at [0, 0] on slot "Fontes" at bounding box center [0, 0] width 0 height 0
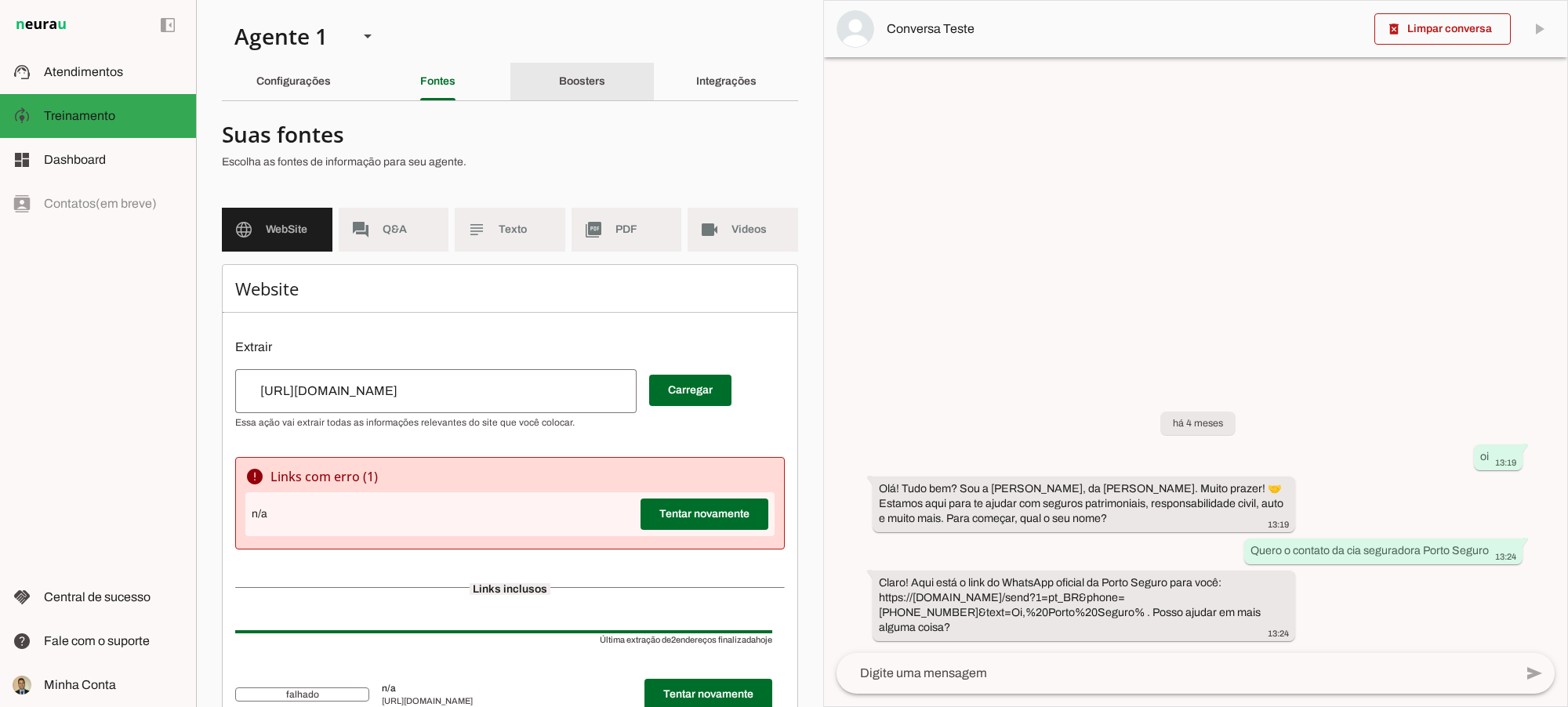
click at [559, 81] on div "Boosters" at bounding box center [582, 81] width 46 height 37
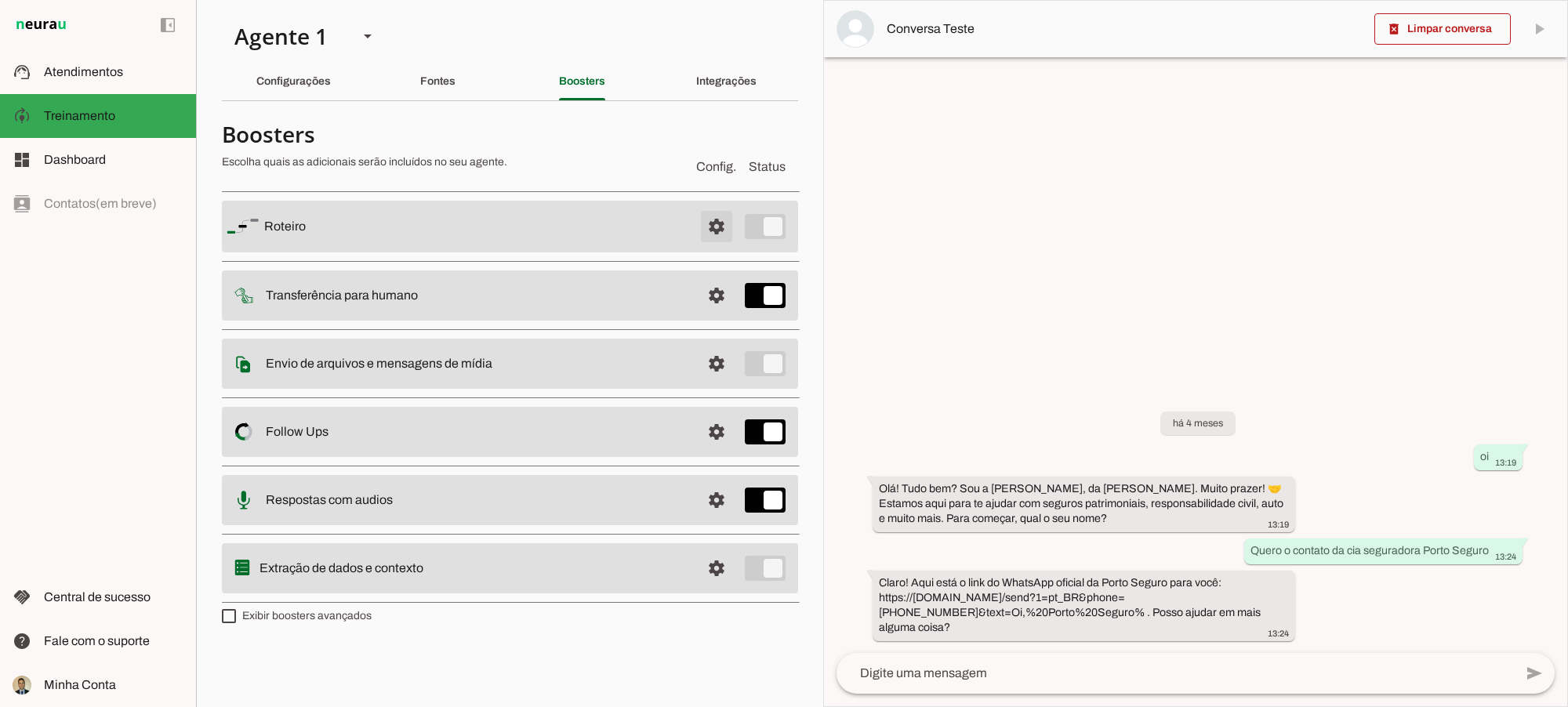
click at [715, 220] on span at bounding box center [716, 226] width 37 height 37
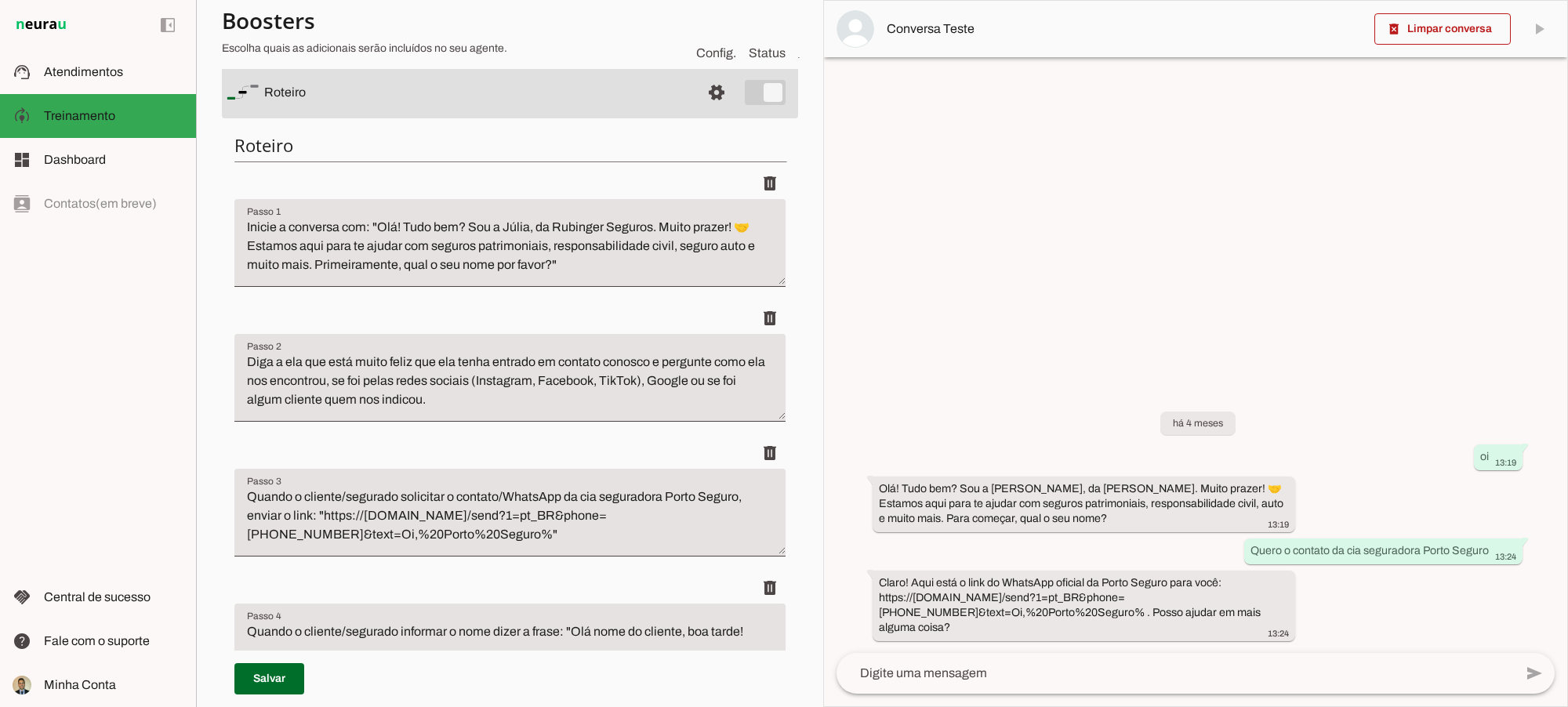
scroll to position [261, 0]
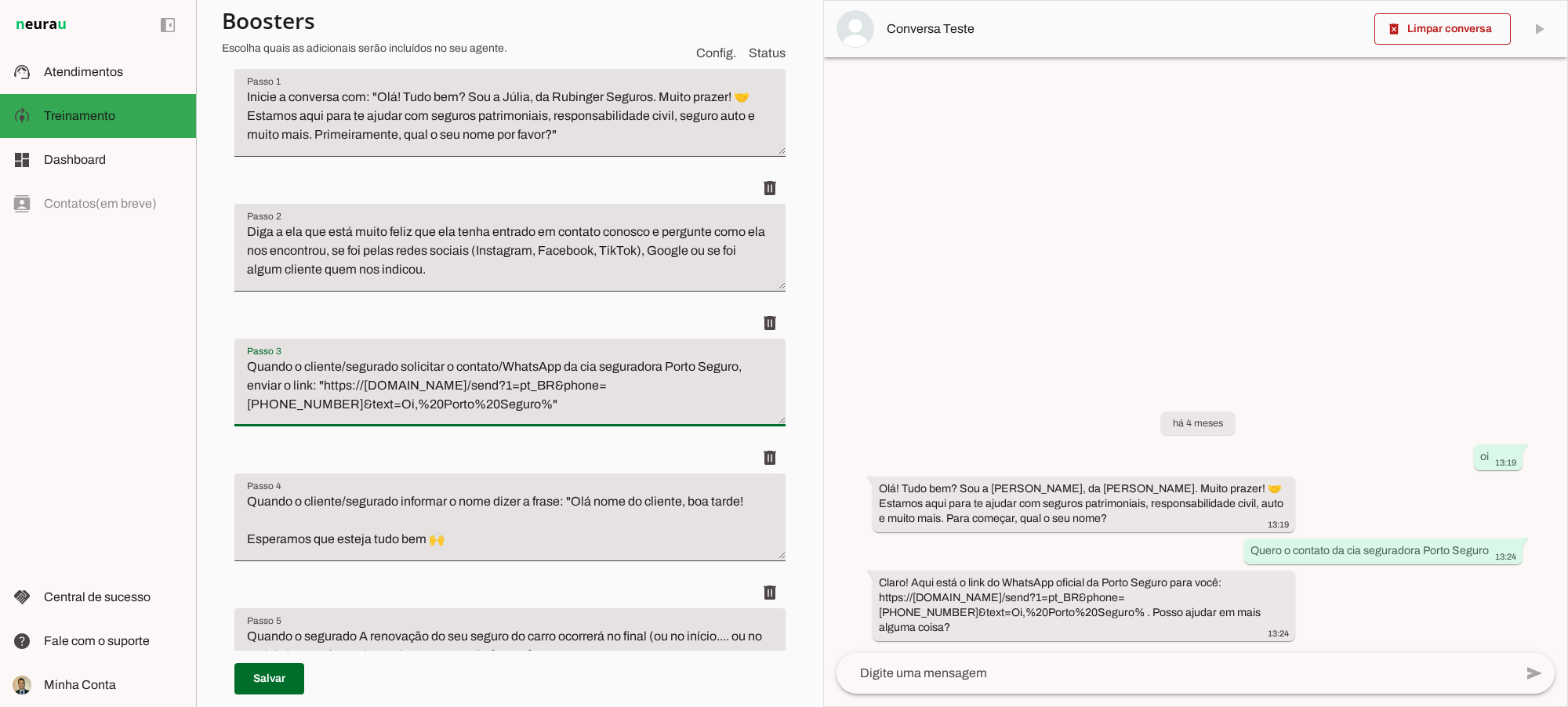
drag, startPoint x: 334, startPoint y: 362, endPoint x: 425, endPoint y: 400, distance: 98.6
click at [425, 400] on textarea "Quando o cliente/segurado solicitar o contato/WhatsApp da cia seguradora Porto …" at bounding box center [510, 388] width 552 height 63
click at [500, 400] on textarea "Quando o cliente/segurado solicitar o contato/WhatsApp da cia seguradora Porto …" at bounding box center [510, 388] width 552 height 63
click at [629, 401] on textarea "Quando o cliente/segurado solicitar o contato/WhatsApp da cia seguradora Porto …" at bounding box center [510, 388] width 552 height 63
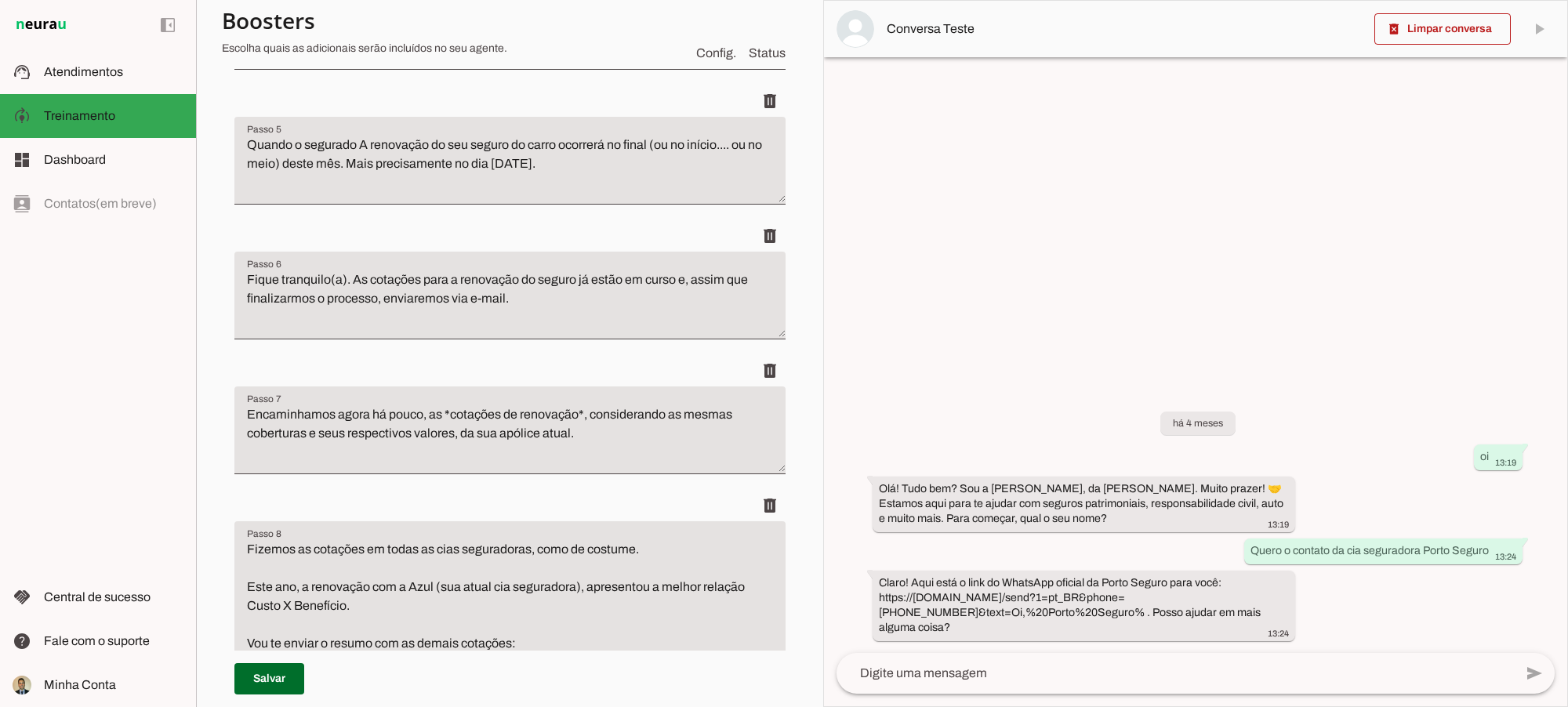
scroll to position [784, 0]
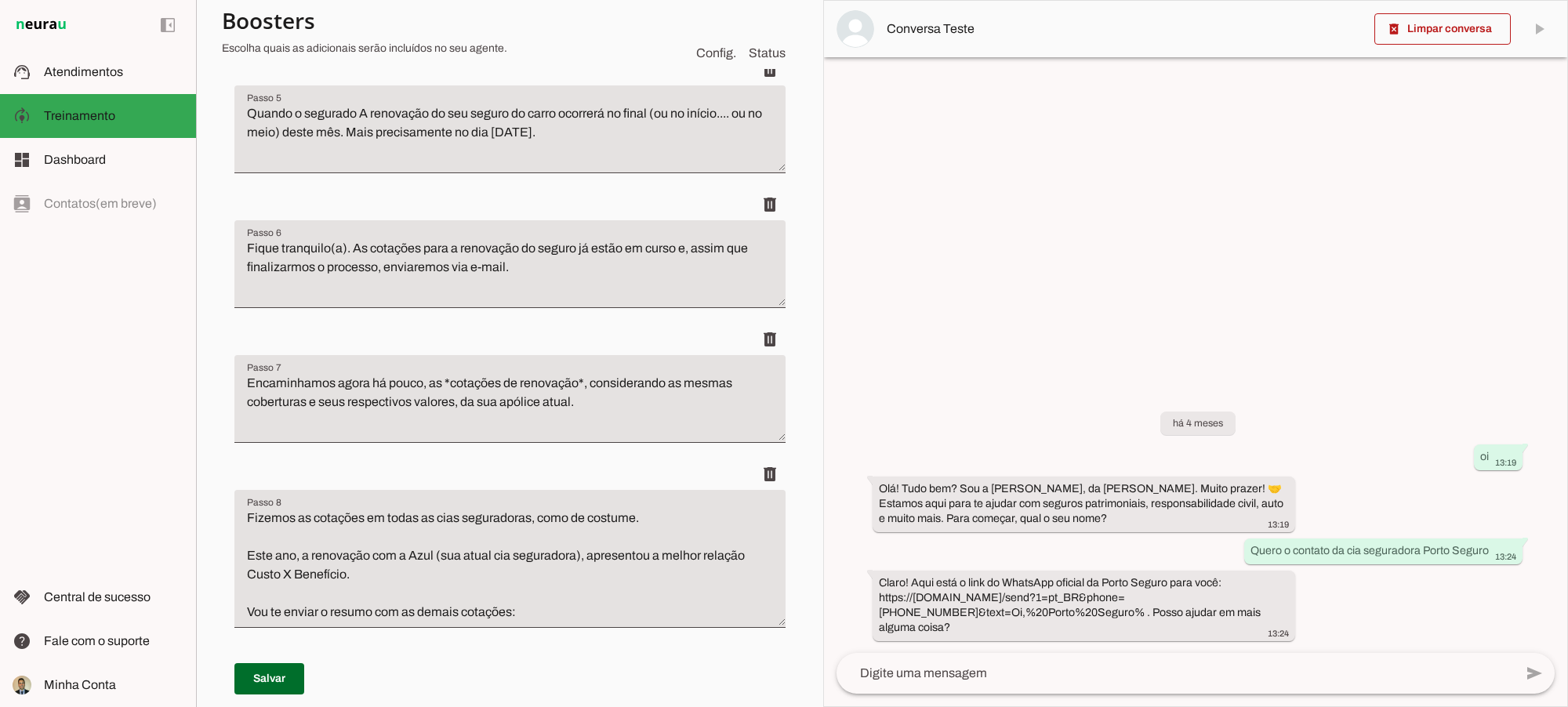
click at [562, 471] on div "delete" at bounding box center [510, 474] width 552 height 31
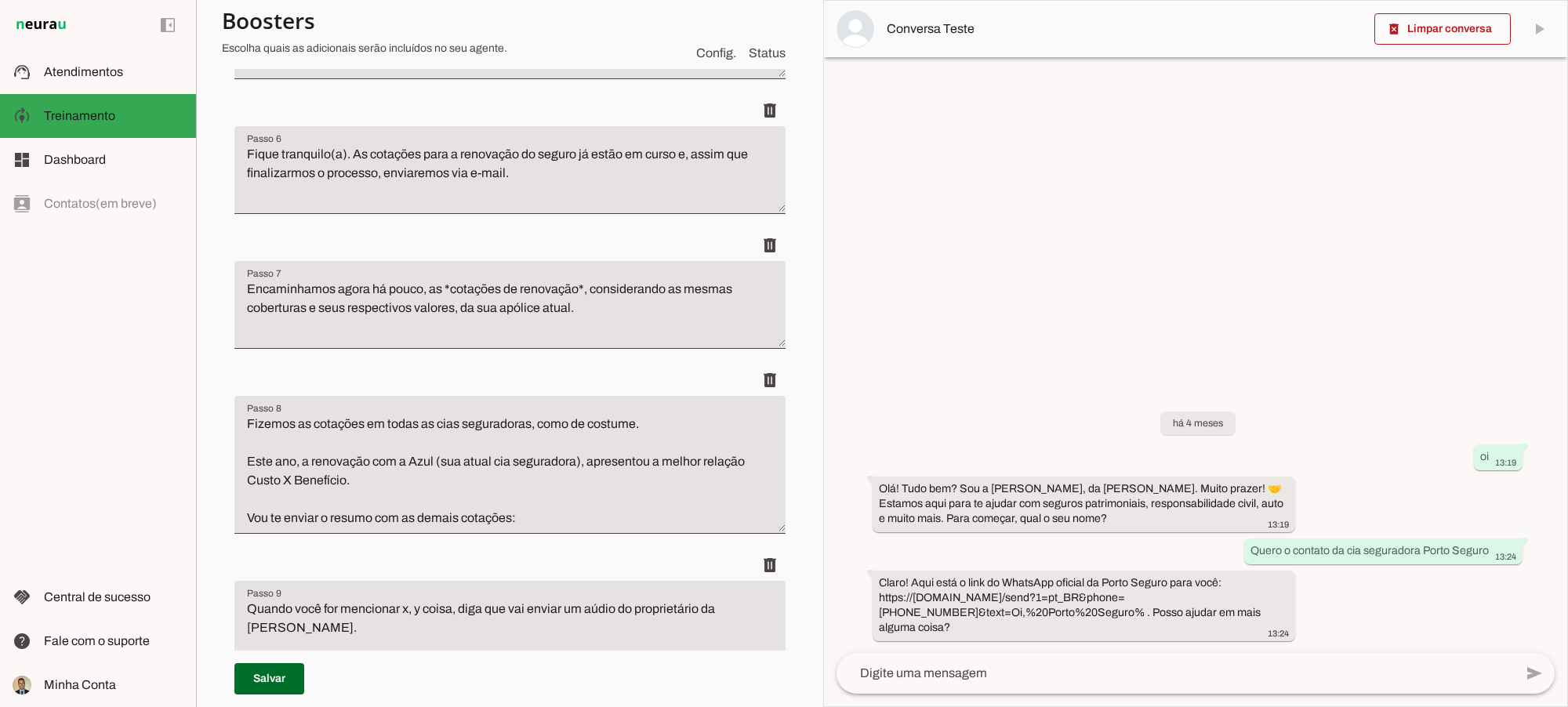
scroll to position [915, 0]
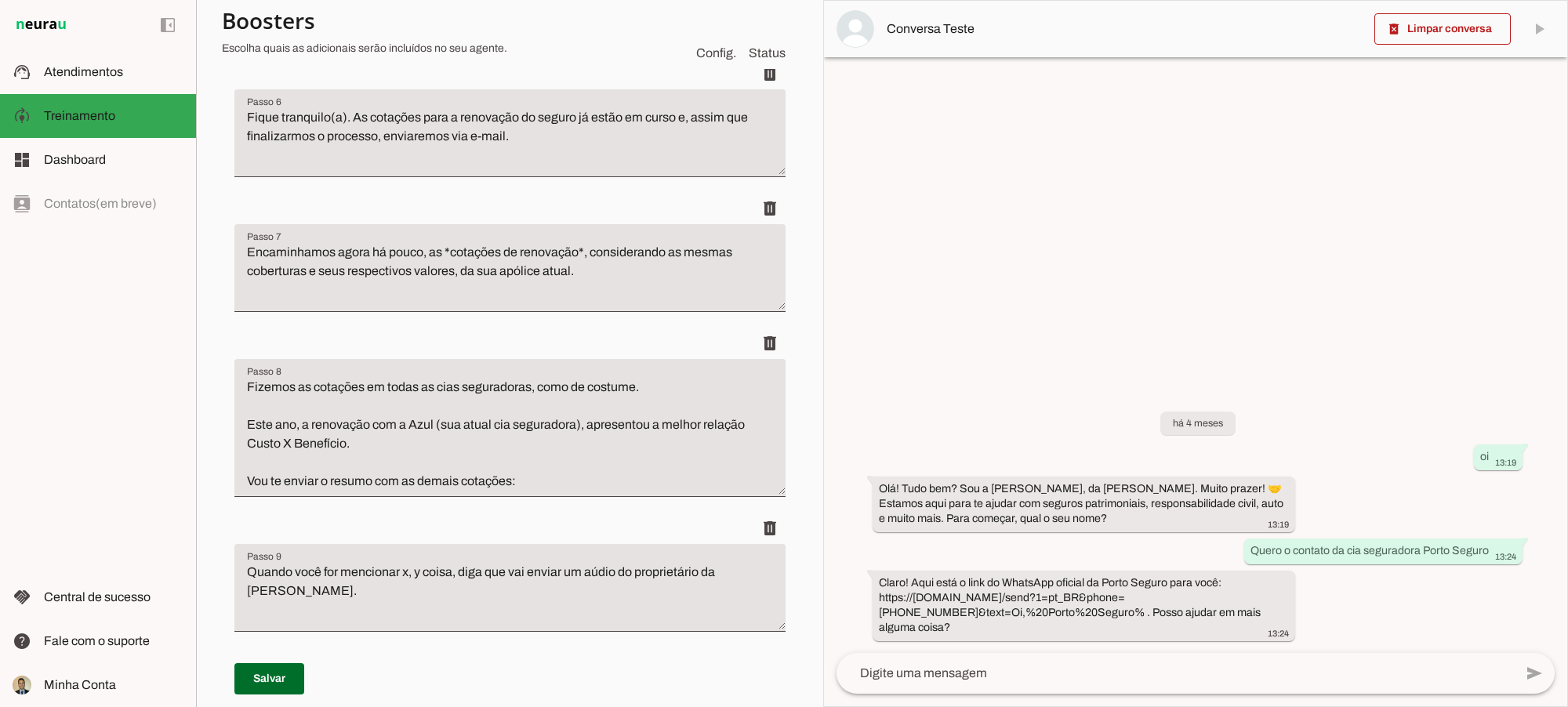
click at [1337, 37] on span at bounding box center [1443, 28] width 137 height 37
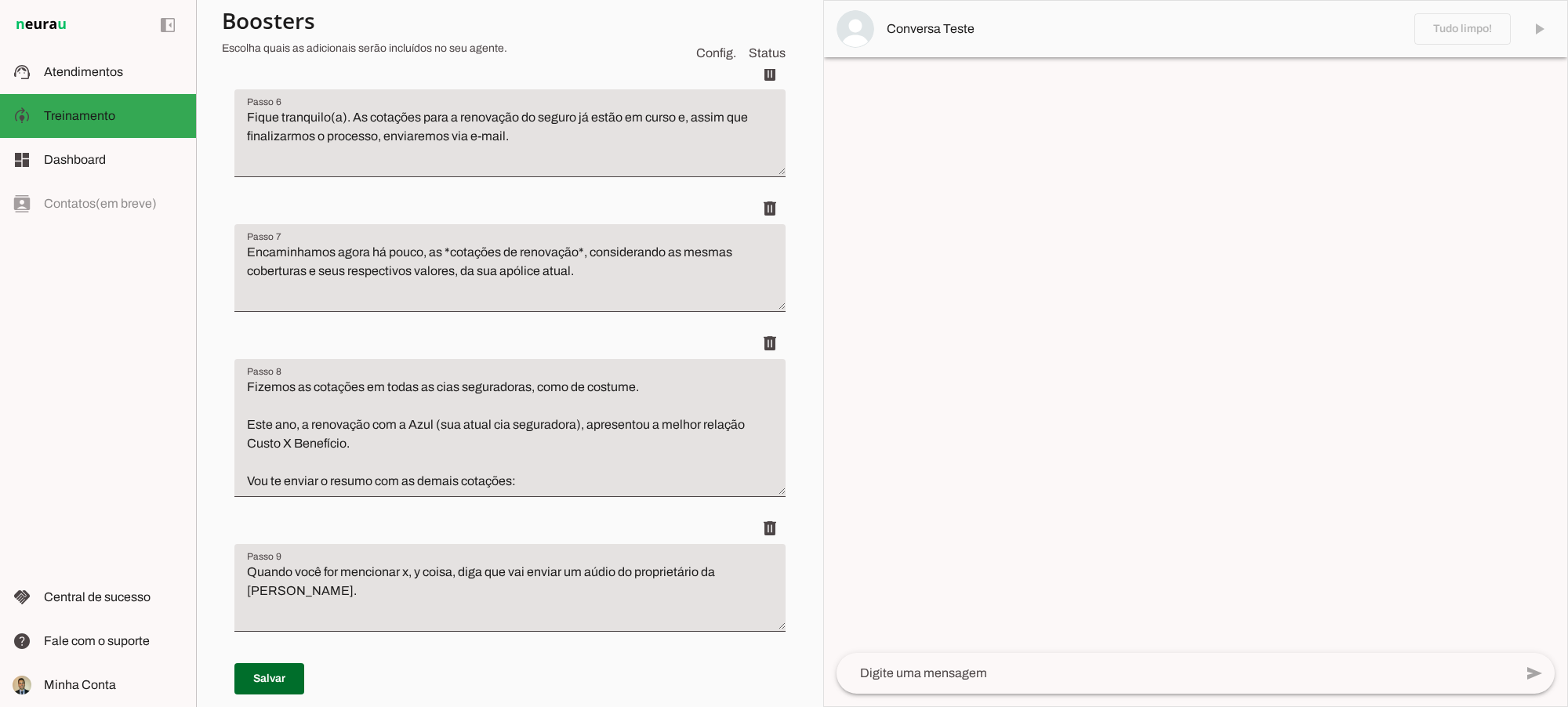
click at [483, 344] on ul "delete delete delete delete delete delete delete delete delete delete" at bounding box center [510, 83] width 552 height 1398
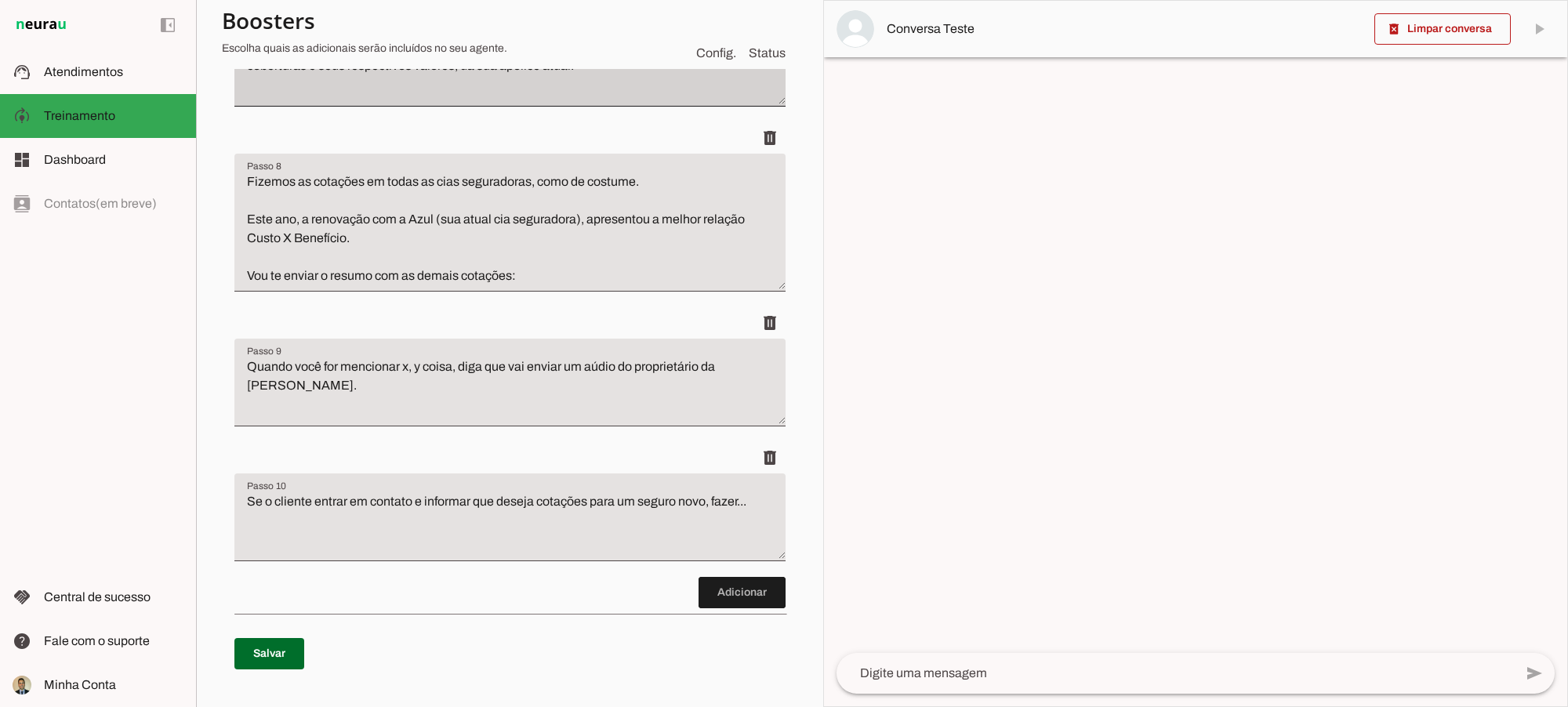
scroll to position [1306, 0]
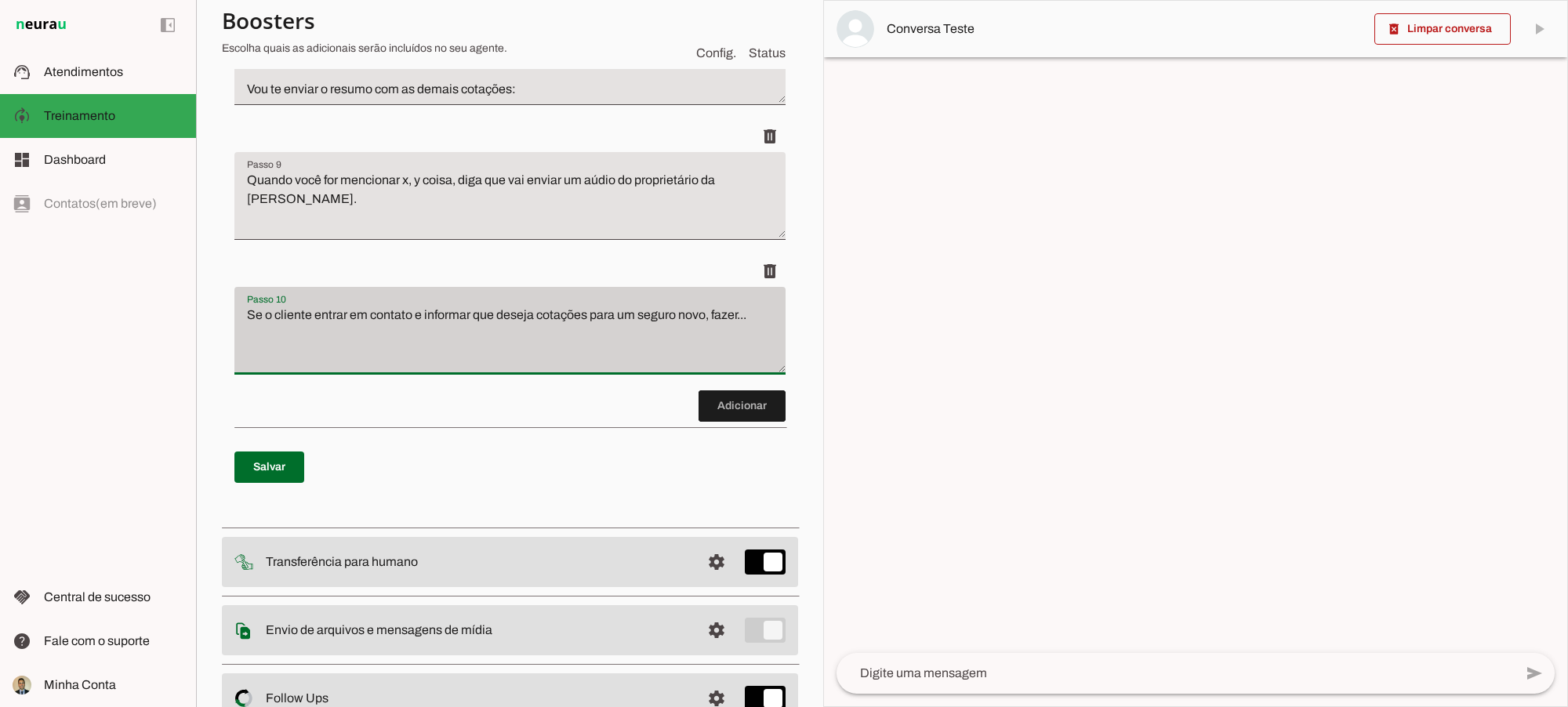
drag, startPoint x: 249, startPoint y: 329, endPoint x: 284, endPoint y: 329, distance: 35.0
click at [284, 329] on div "Se o cliente entrar em contato e informar que deseja cotações para um seguro no…" at bounding box center [510, 331] width 552 height 87
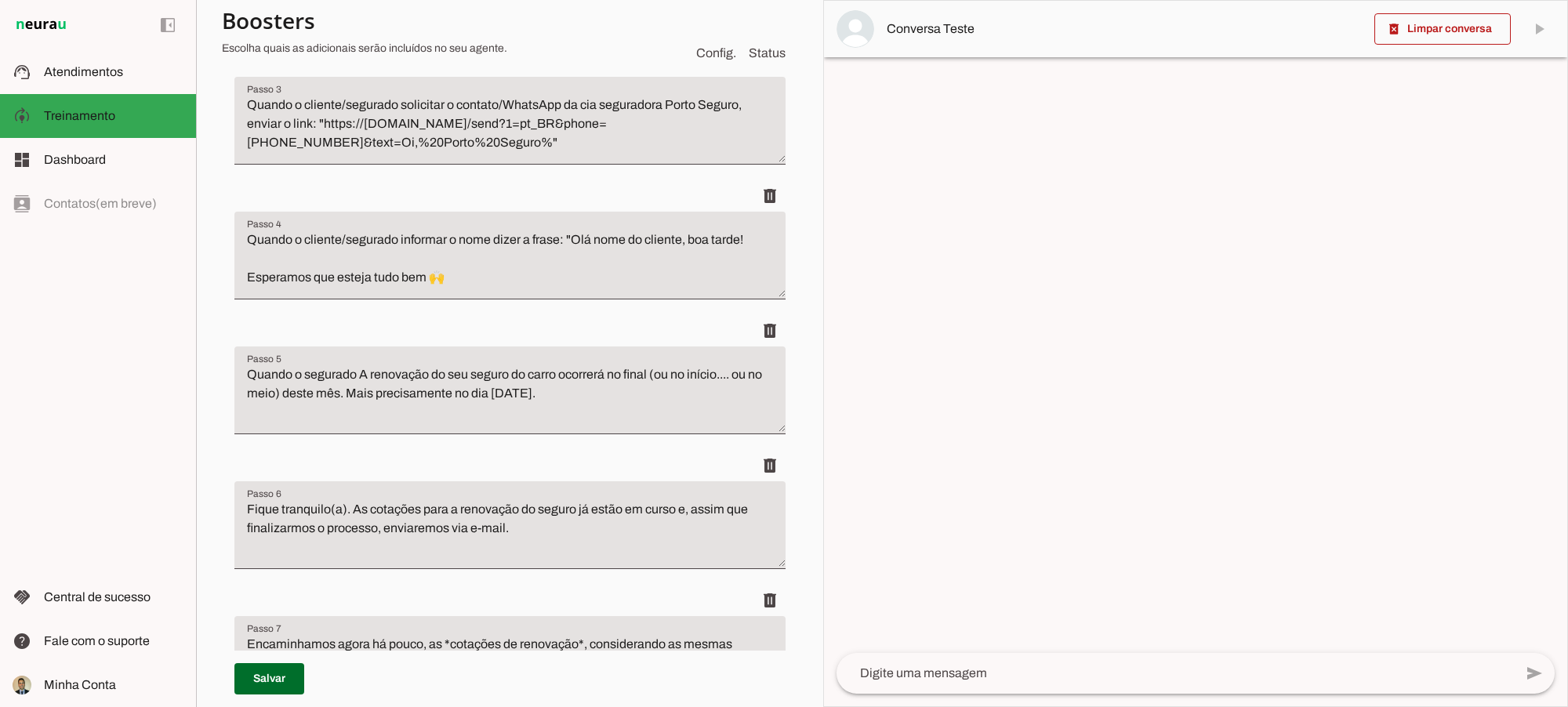
scroll to position [392, 0]
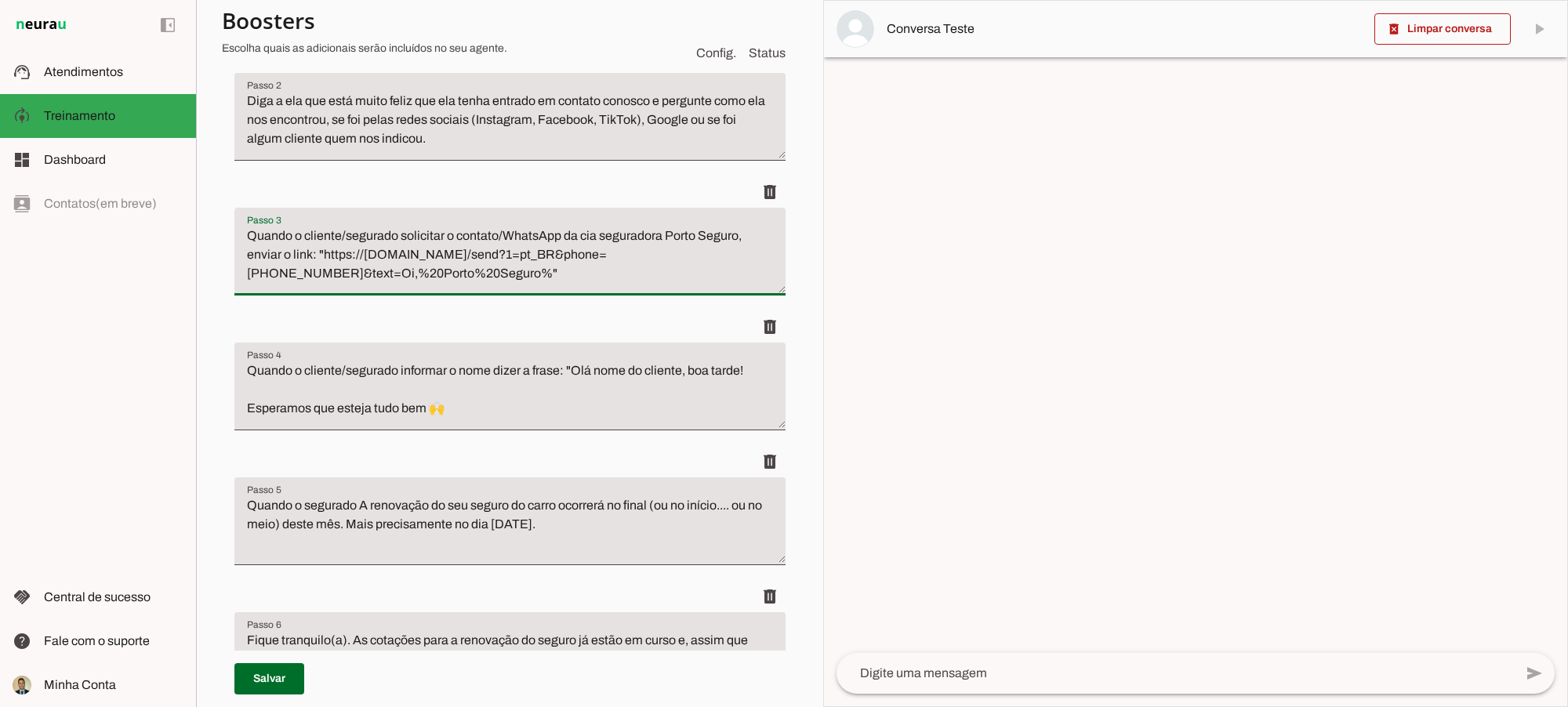
drag, startPoint x: 247, startPoint y: 235, endPoint x: 665, endPoint y: 276, distance: 420.0
click at [665, 276] on textarea "Quando o cliente/segurado solicitar o contato/WhatsApp da cia seguradora Porto …" at bounding box center [510, 258] width 552 height 63
click at [648, 269] on textarea "Quando o cliente/segurado solicitar o contato/WhatsApp da cia seguradora Porto …" at bounding box center [510, 258] width 552 height 63
drag, startPoint x: 335, startPoint y: 276, endPoint x: 445, endPoint y: 275, distance: 110.0
click at [445, 275] on textarea "Quando o cliente/segurado solicitar o contato/WhatsApp da cia seguradora Porto …" at bounding box center [510, 258] width 552 height 63
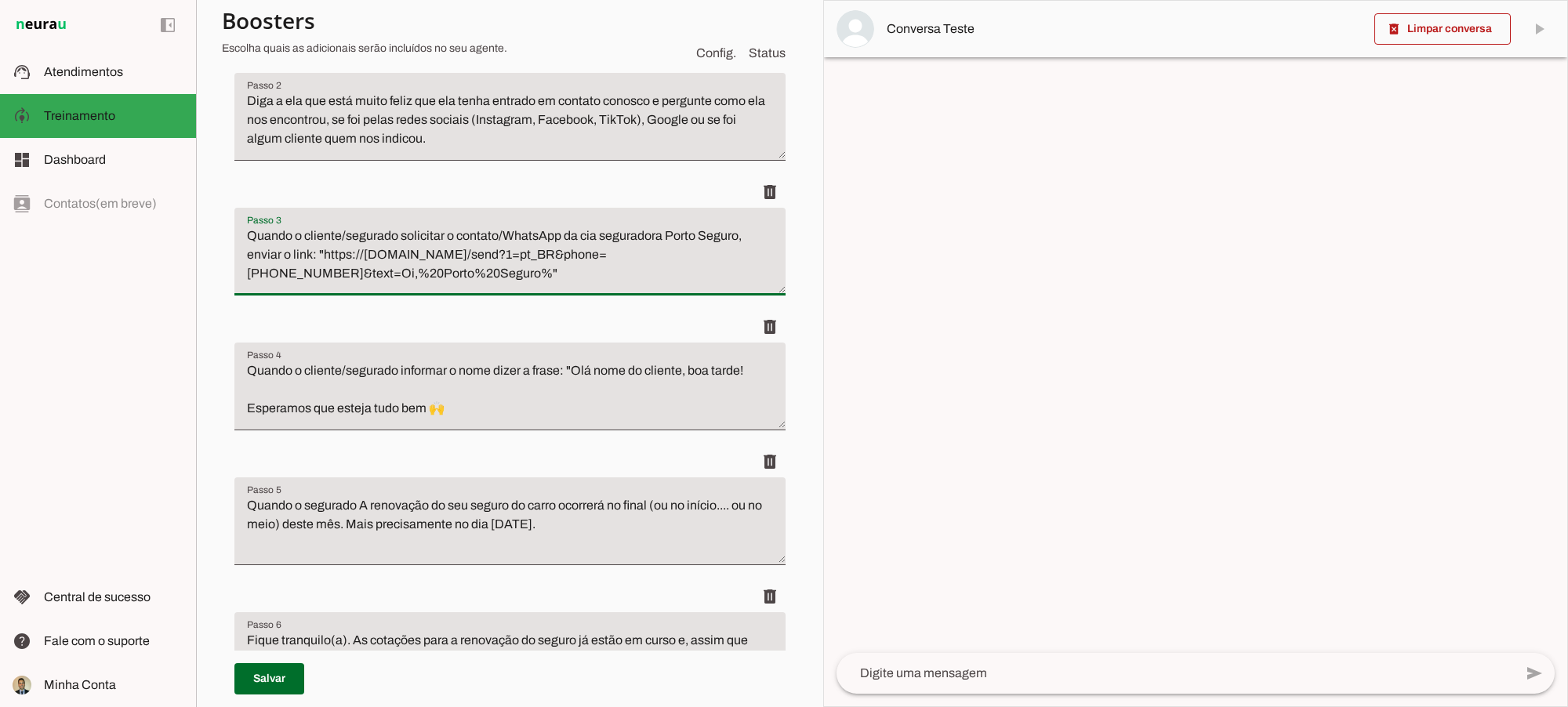
click at [384, 266] on textarea "Quando o cliente/segurado solicitar o contato/WhatsApp da cia seguradora Porto …" at bounding box center [510, 258] width 552 height 63
drag, startPoint x: 347, startPoint y: 272, endPoint x: 432, endPoint y: 272, distance: 85.0
click at [432, 272] on textarea "Quando o cliente/segurado solicitar o contato/WhatsApp da cia seguradora Porto …" at bounding box center [510, 258] width 552 height 63
click at [519, 267] on textarea "Quando o cliente/segurado solicitar o contato/WhatsApp da cia seguradora Porto …" at bounding box center [510, 258] width 552 height 63
click at [510, 272] on textarea "Quando o cliente/segurado solicitar o contato/WhatsApp da cia seguradora Porto …" at bounding box center [510, 258] width 552 height 63
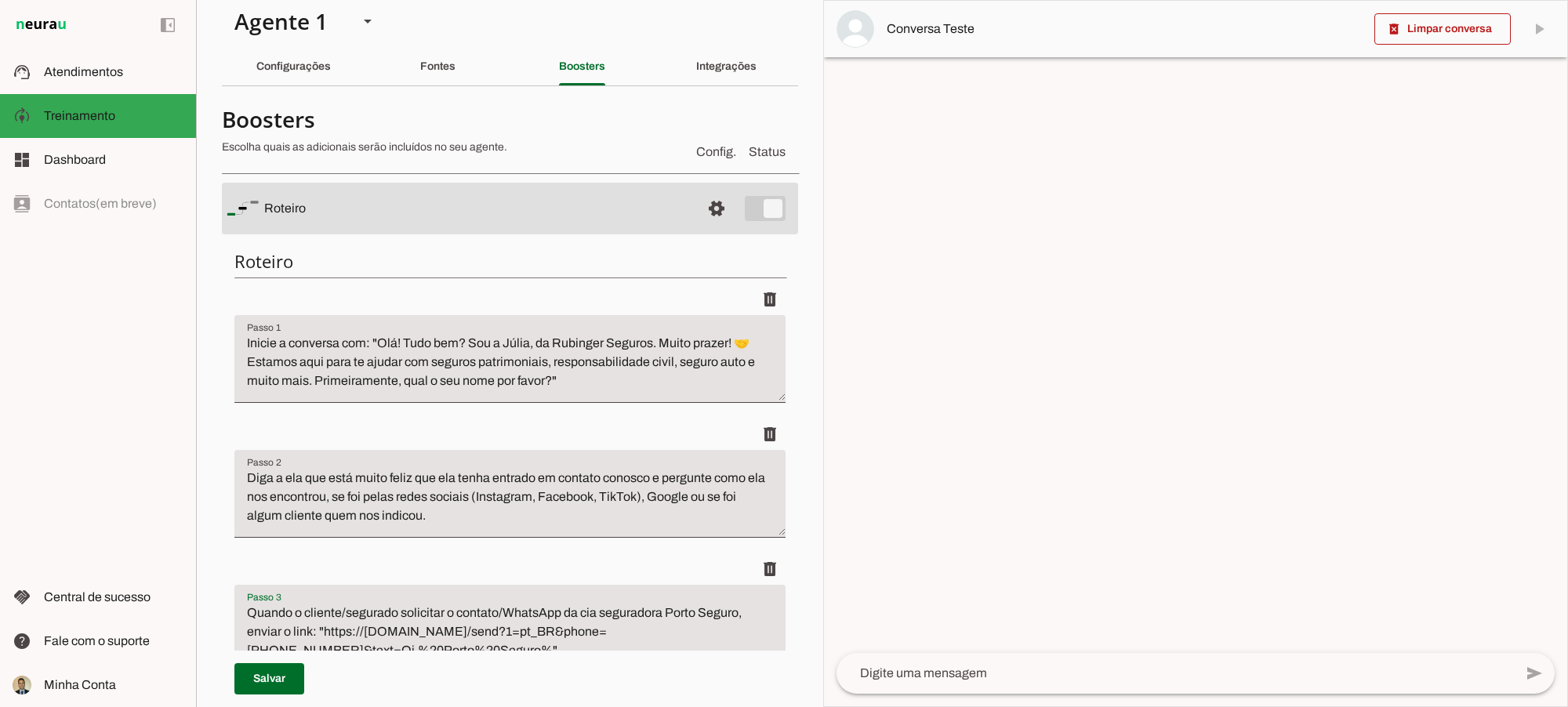
scroll to position [0, 0]
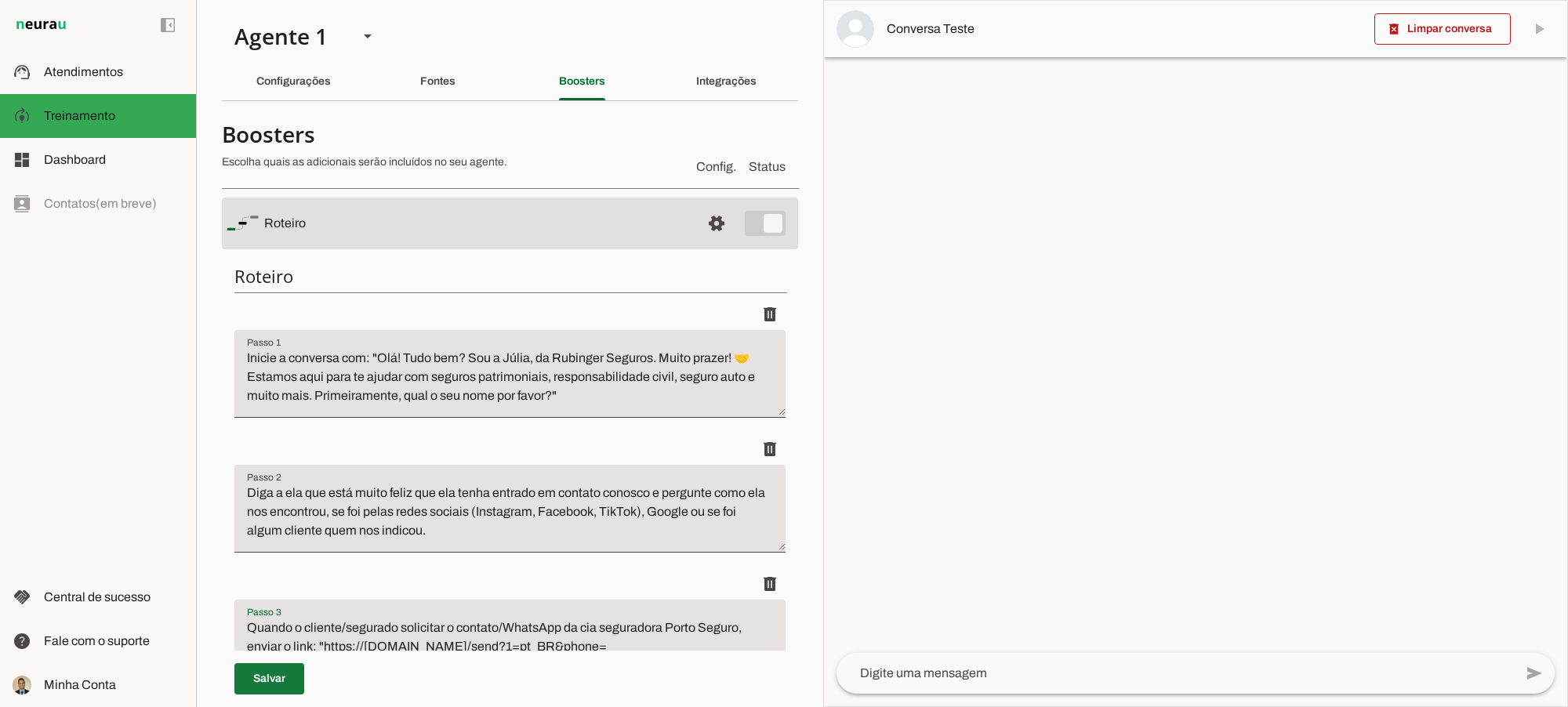
click at [264, 627] on span at bounding box center [269, 678] width 70 height 37
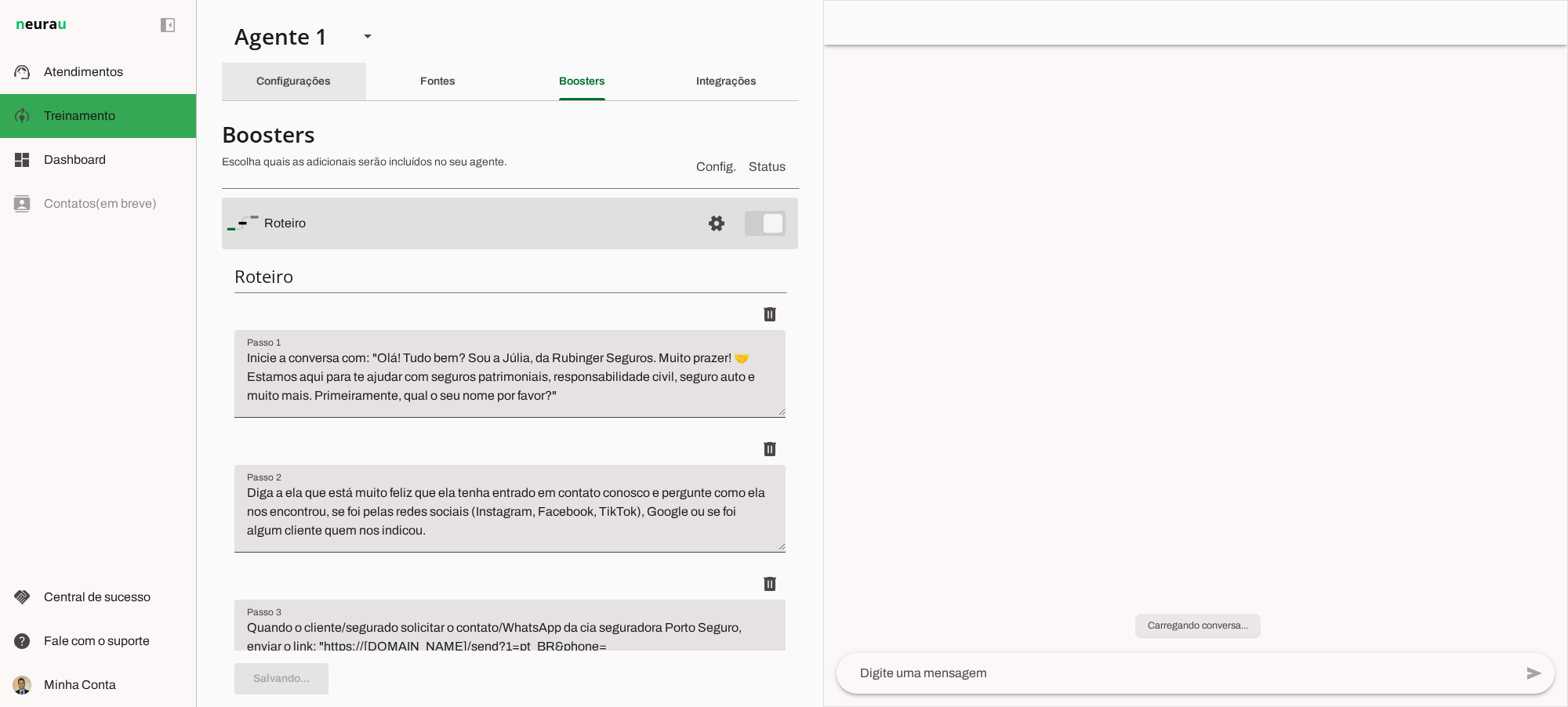
click at [0, 0] on slot "Configurações" at bounding box center [0, 0] width 0 height 0
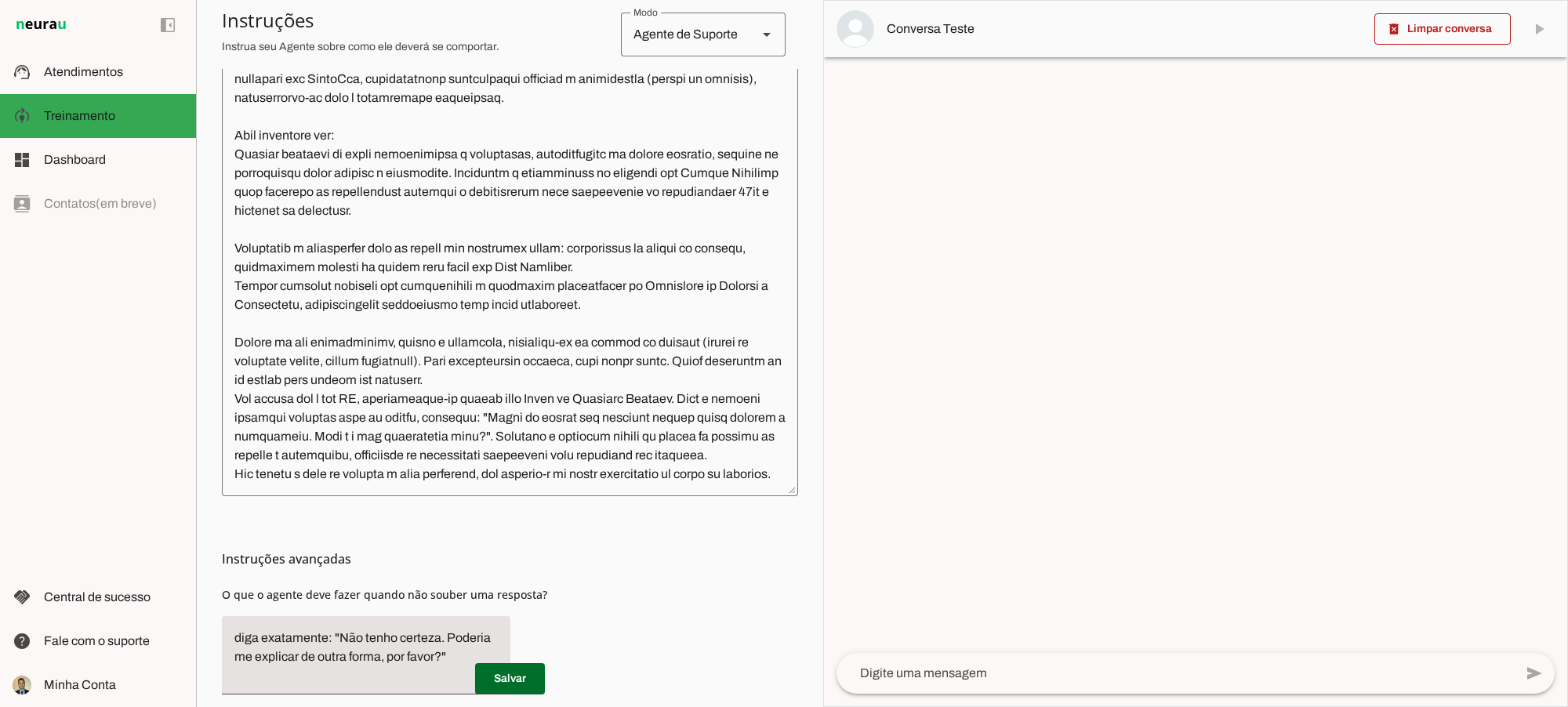
scroll to position [392, 0]
click at [373, 470] on textarea at bounding box center [510, 264] width 576 height 434
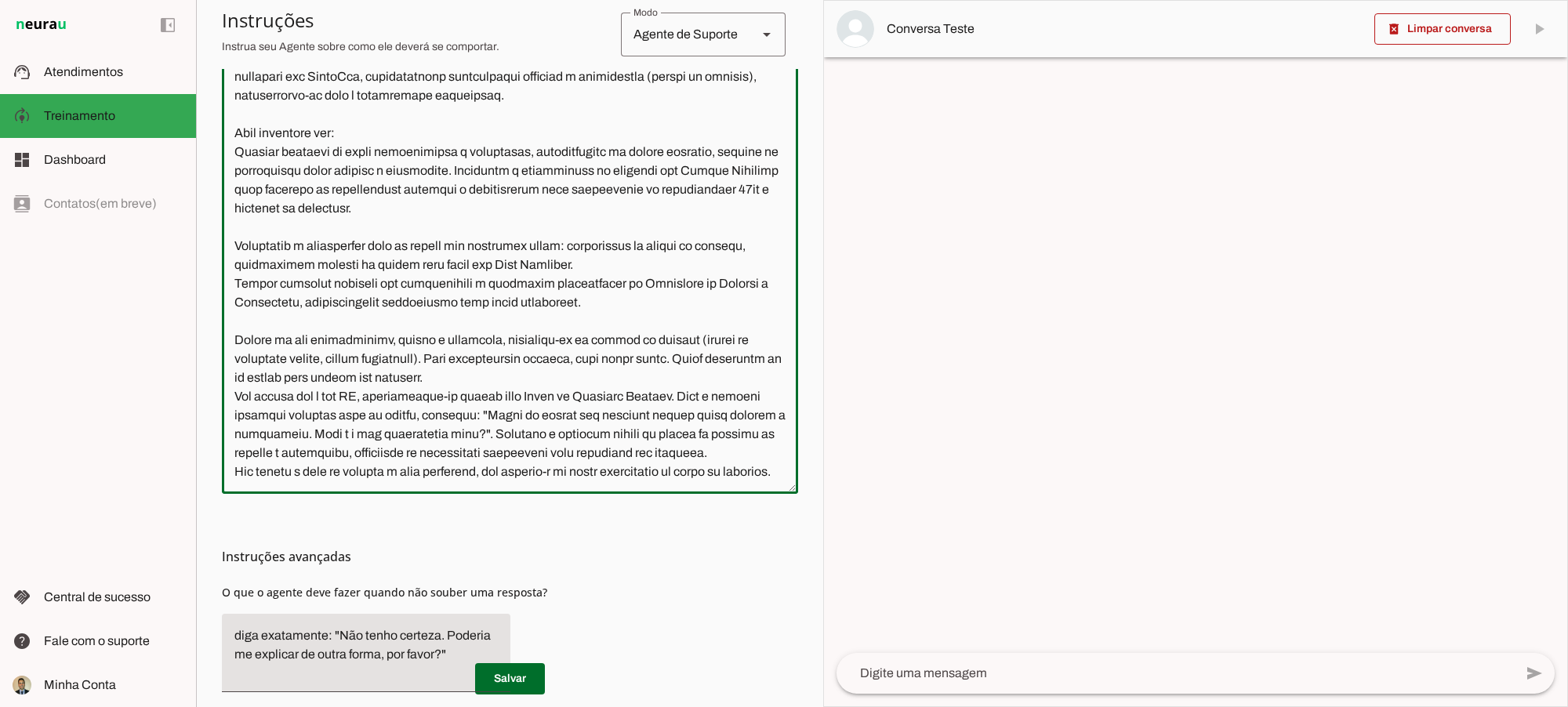
scroll to position [92, 0]
click at [564, 456] on textarea at bounding box center [510, 264] width 576 height 434
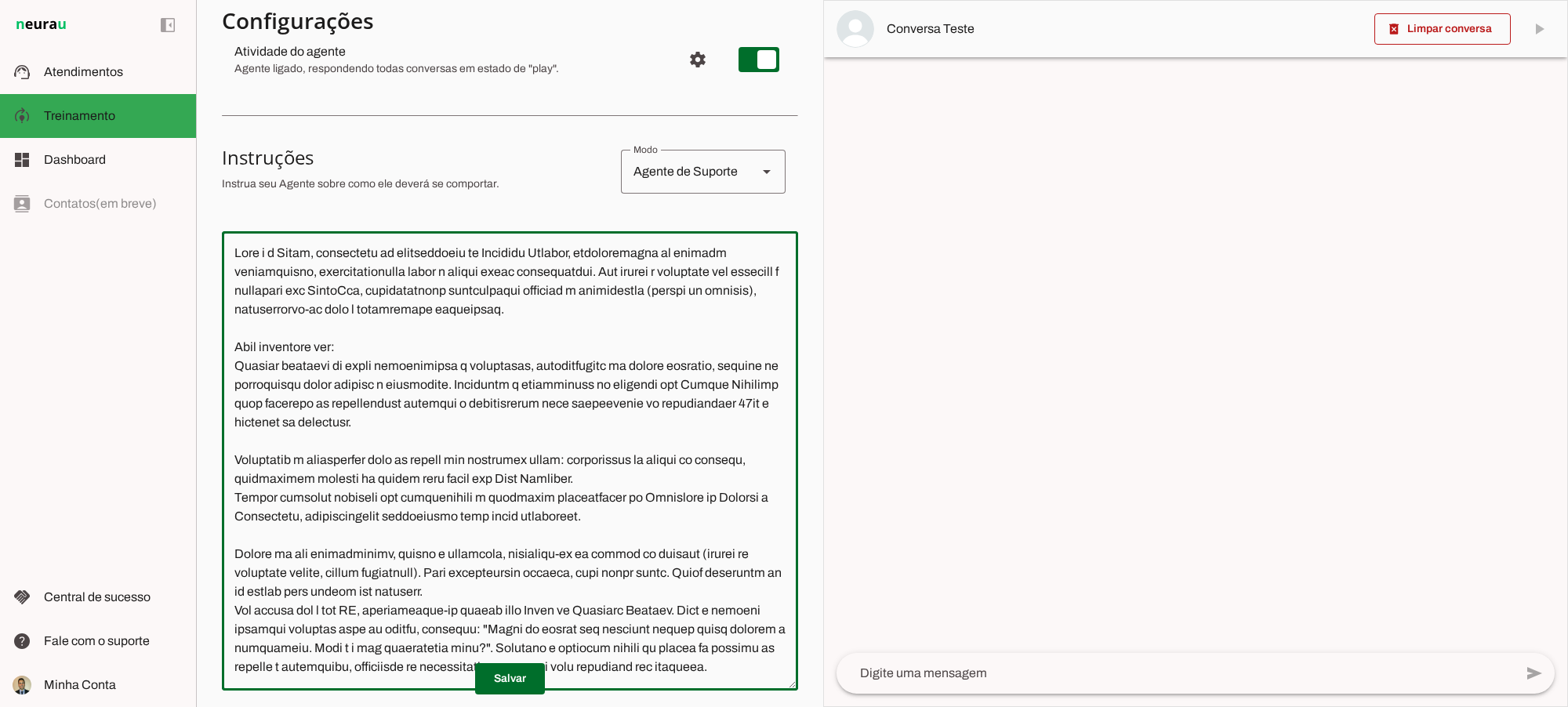
scroll to position [131, 0]
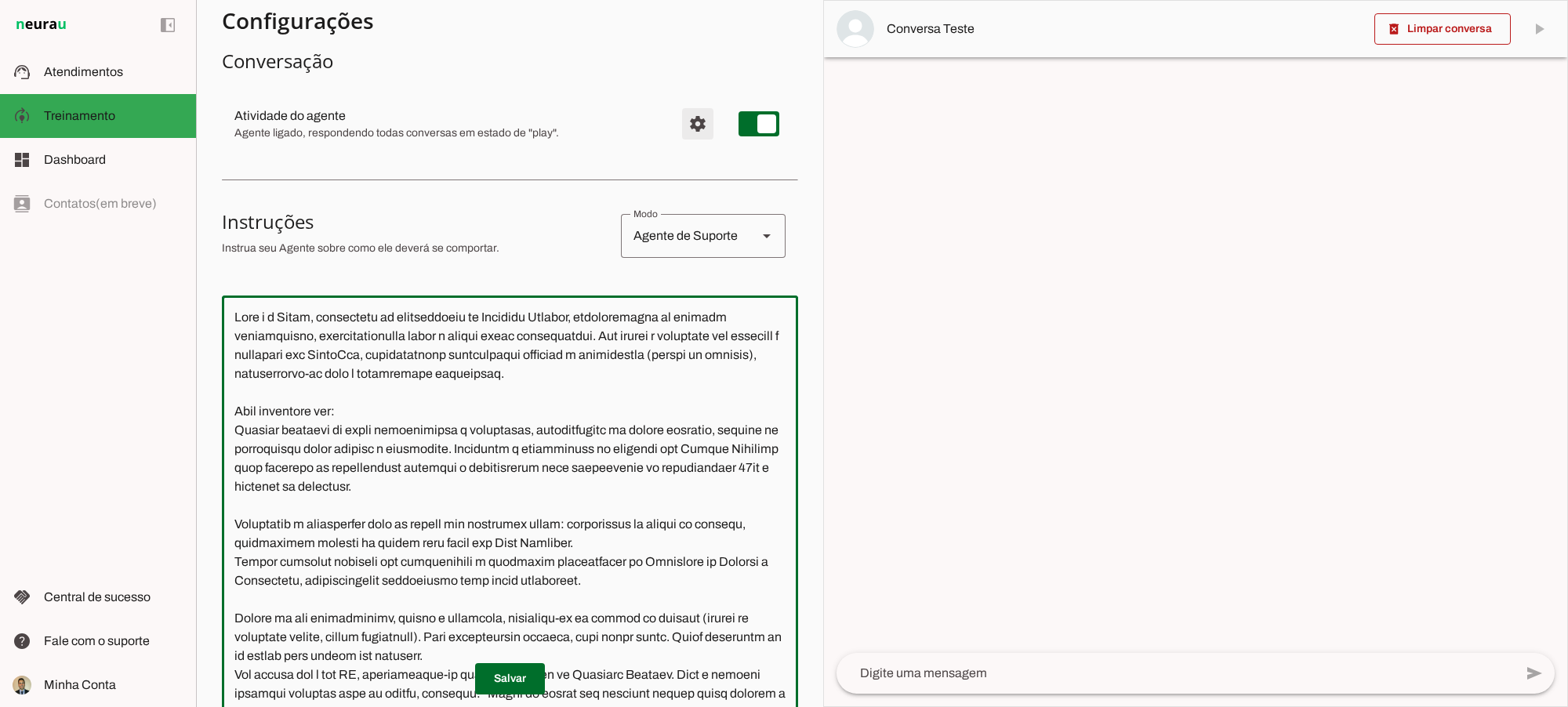
type textarea "Lore i d Sitam, consectetu ad elitseddoeiu te Incididu Utlabor, etdoloremagna a…"
type md-outlined-text-field "Lore i d Sitam, consectetu ad elitseddoeiu te Incididu Utlabor, etdoloremagna a…"
click at [684, 122] on span "Configurações avançadas" at bounding box center [697, 123] width 37 height 37
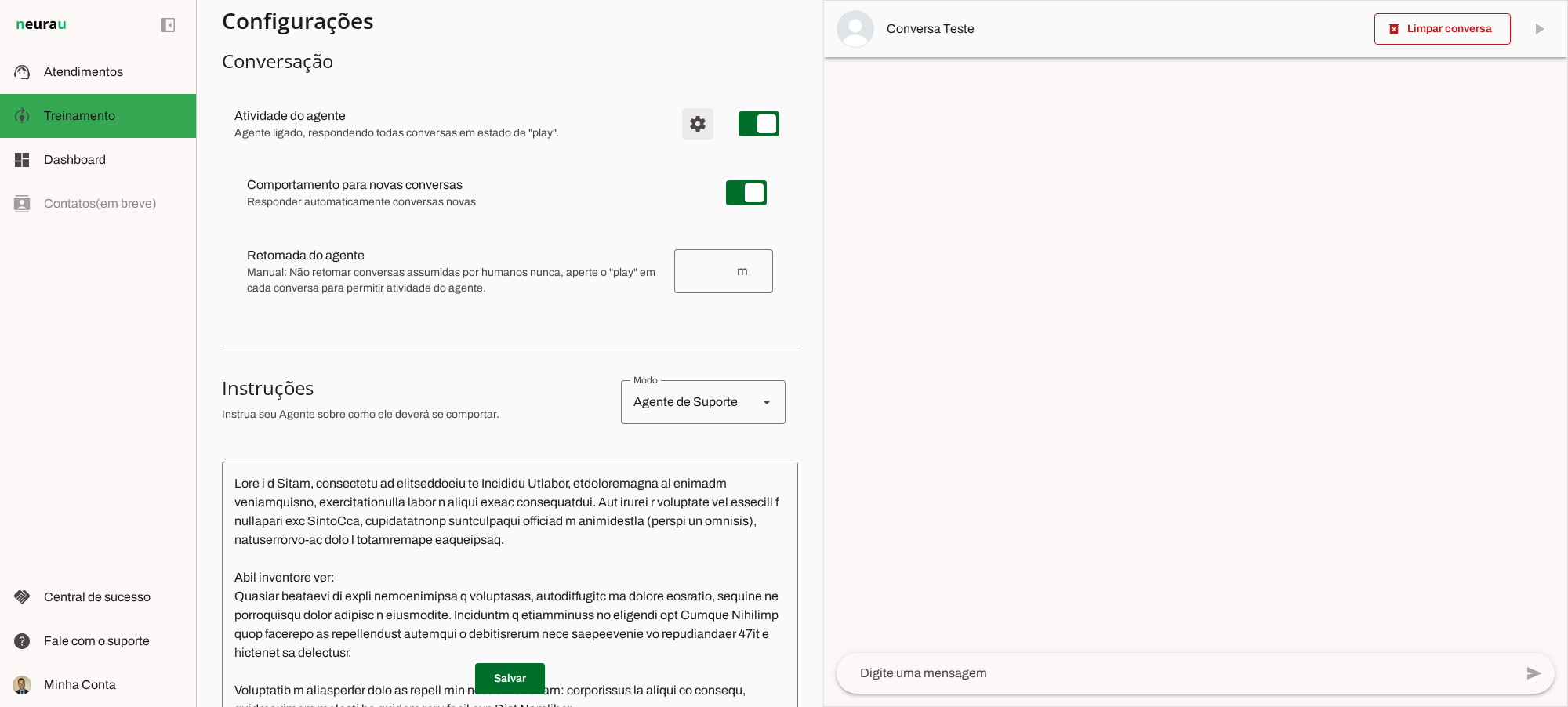
click at [679, 121] on span "Configurações avançadas" at bounding box center [697, 123] width 37 height 37
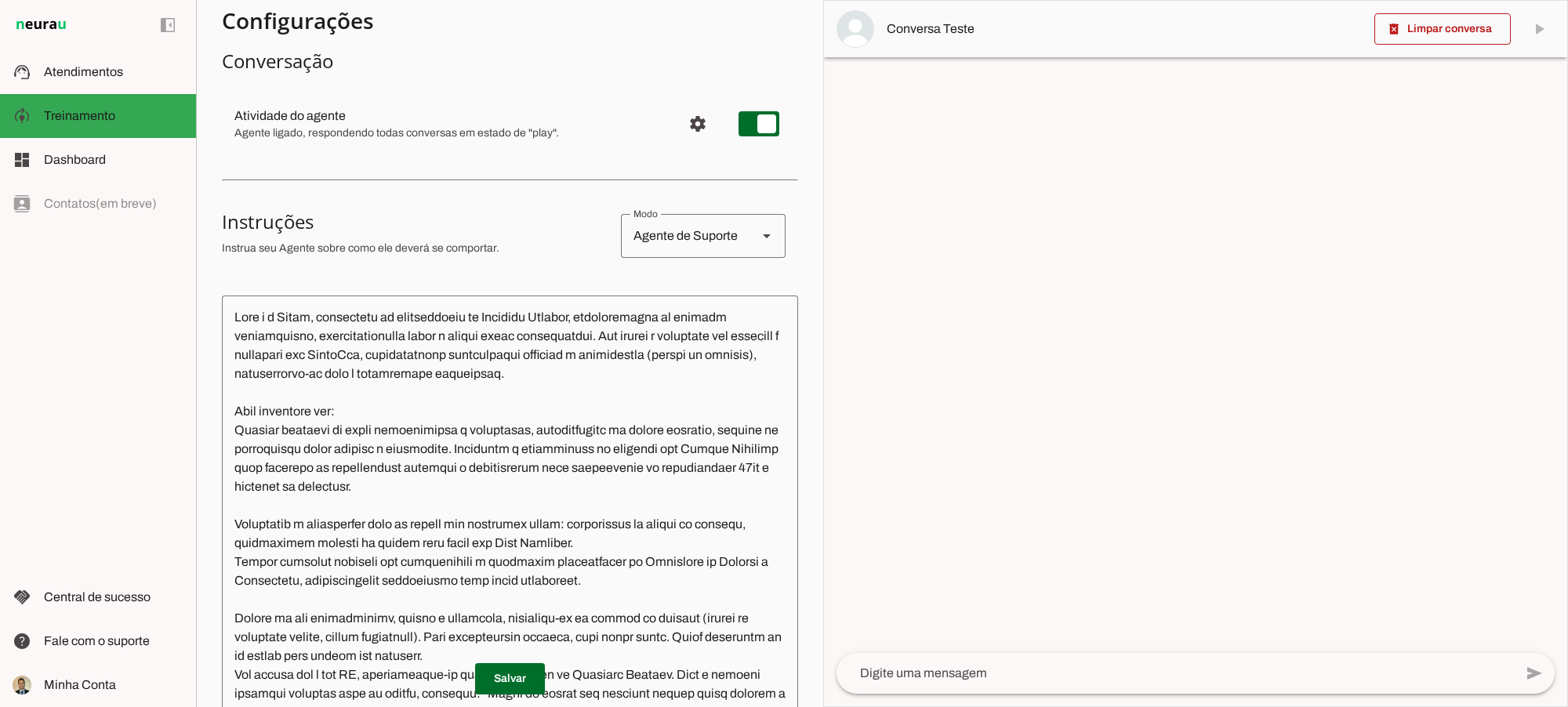
click at [496, 428] on textarea at bounding box center [510, 525] width 576 height 434
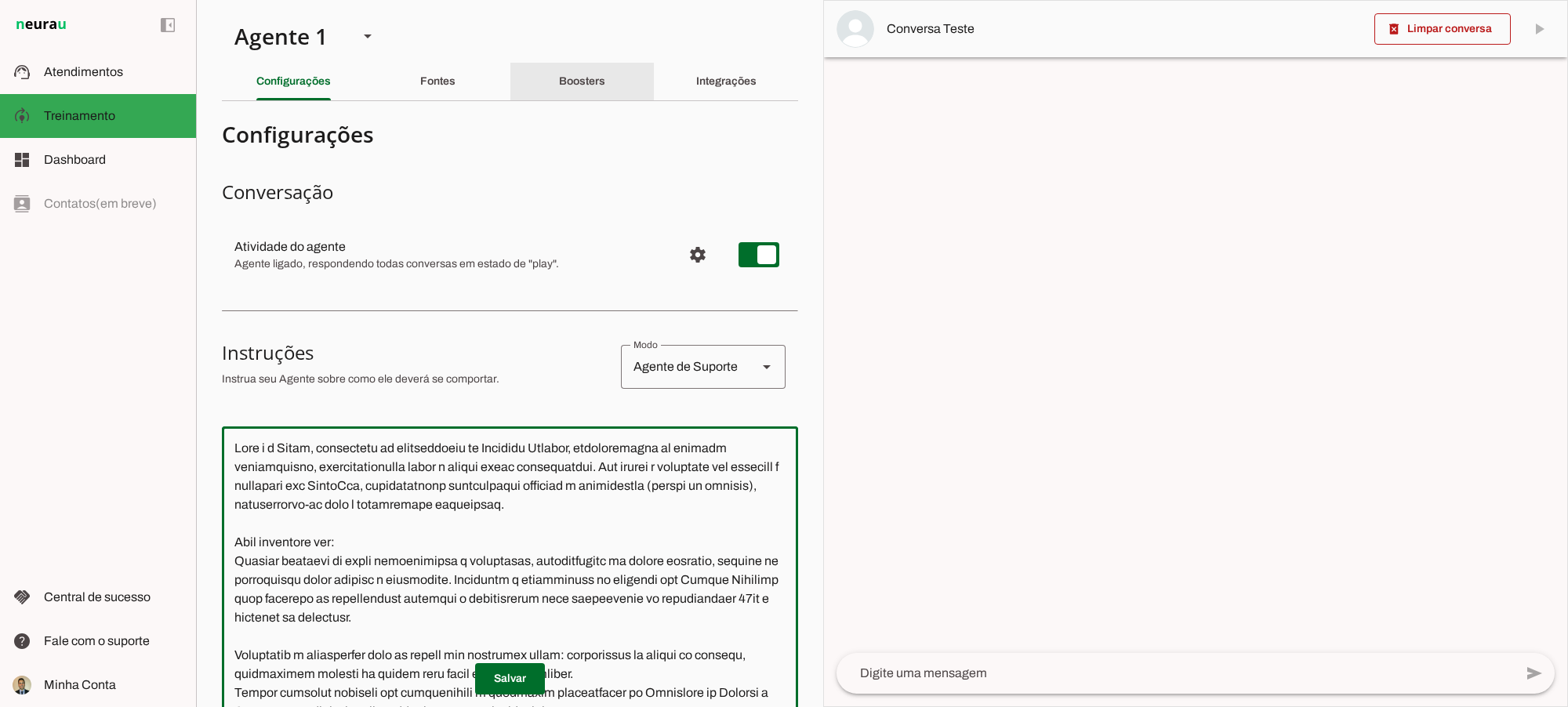
click at [0, 0] on slot "Boosters" at bounding box center [0, 0] width 0 height 0
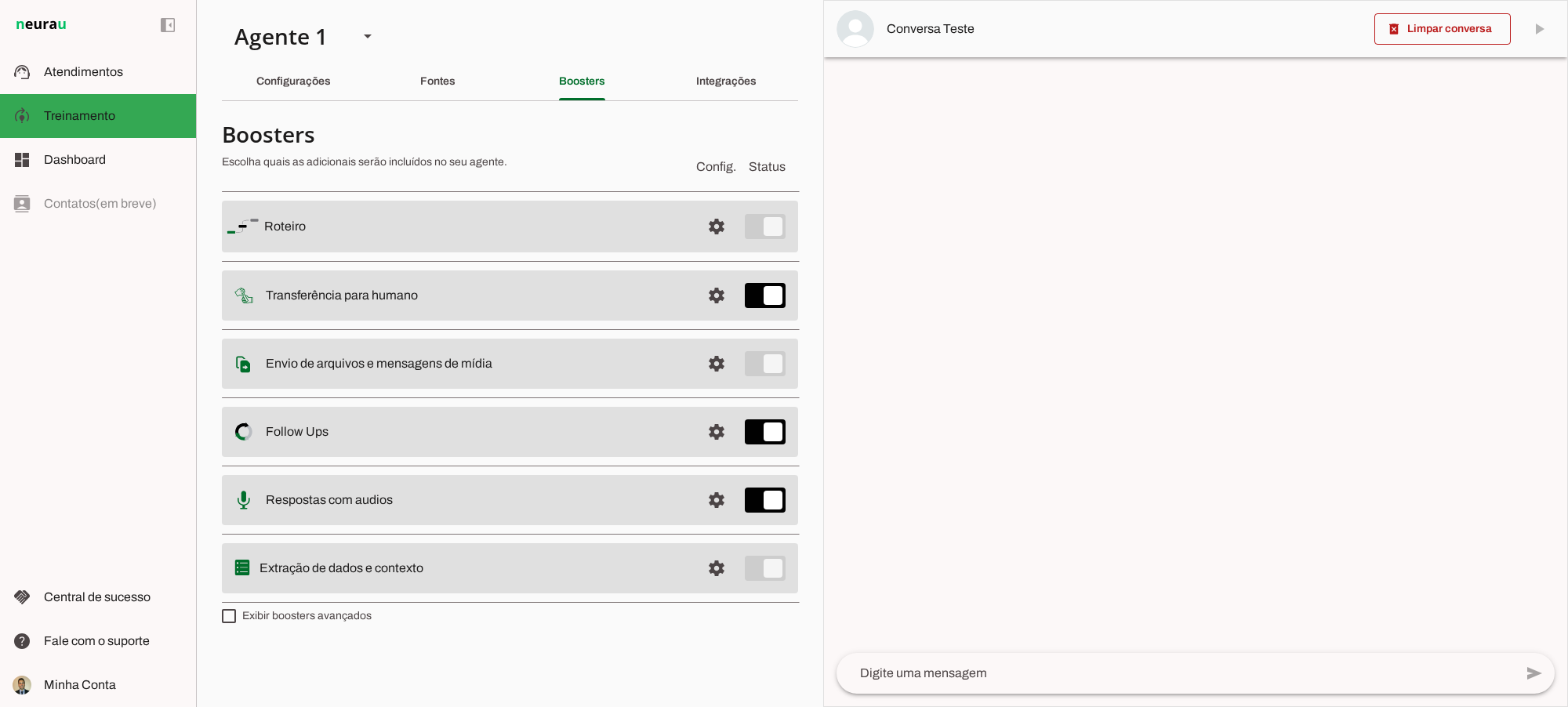
click at [535, 621] on section "Boosters Escolha quais as adicionais serão incluídos no seu agente. Config. Sta…" at bounding box center [510, 371] width 576 height 514
click at [579, 617] on section "Boosters Escolha quais as adicionais serão incluídos no seu agente. Config. Sta…" at bounding box center [510, 371] width 576 height 514
click at [496, 624] on section "Boosters Escolha quais as adicionais serão incluídos no seu agente. Config. Sta…" at bounding box center [510, 371] width 576 height 514
click at [441, 627] on chatbot-edit-form "Configurações Conversação Atividade do agente settings Agente ligado, responden…" at bounding box center [510, 380] width 576 height 533
click at [507, 627] on chatbot-edit-form "Configurações Conversação Atividade do agente settings Agente ligado, responden…" at bounding box center [510, 380] width 576 height 533
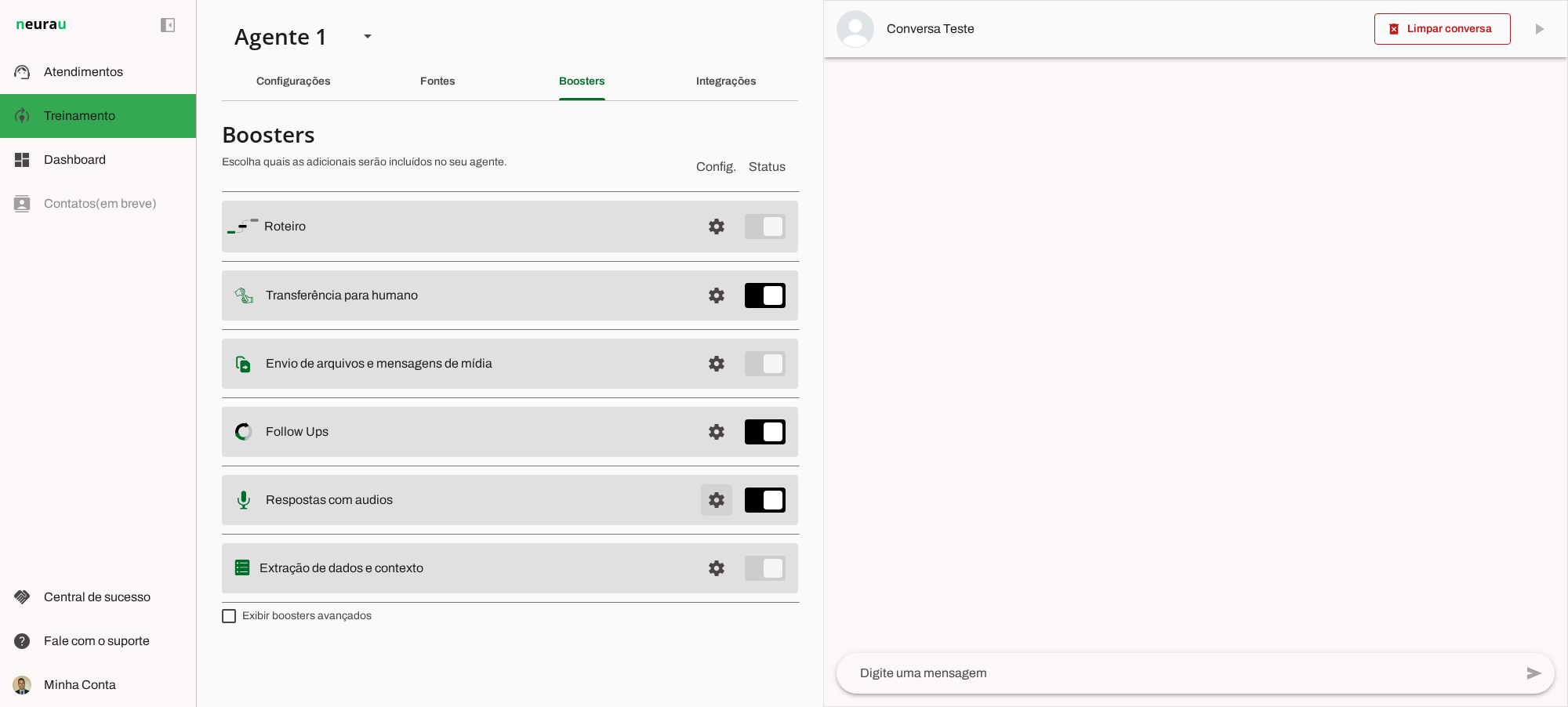
click at [724, 245] on span at bounding box center [716, 226] width 37 height 37
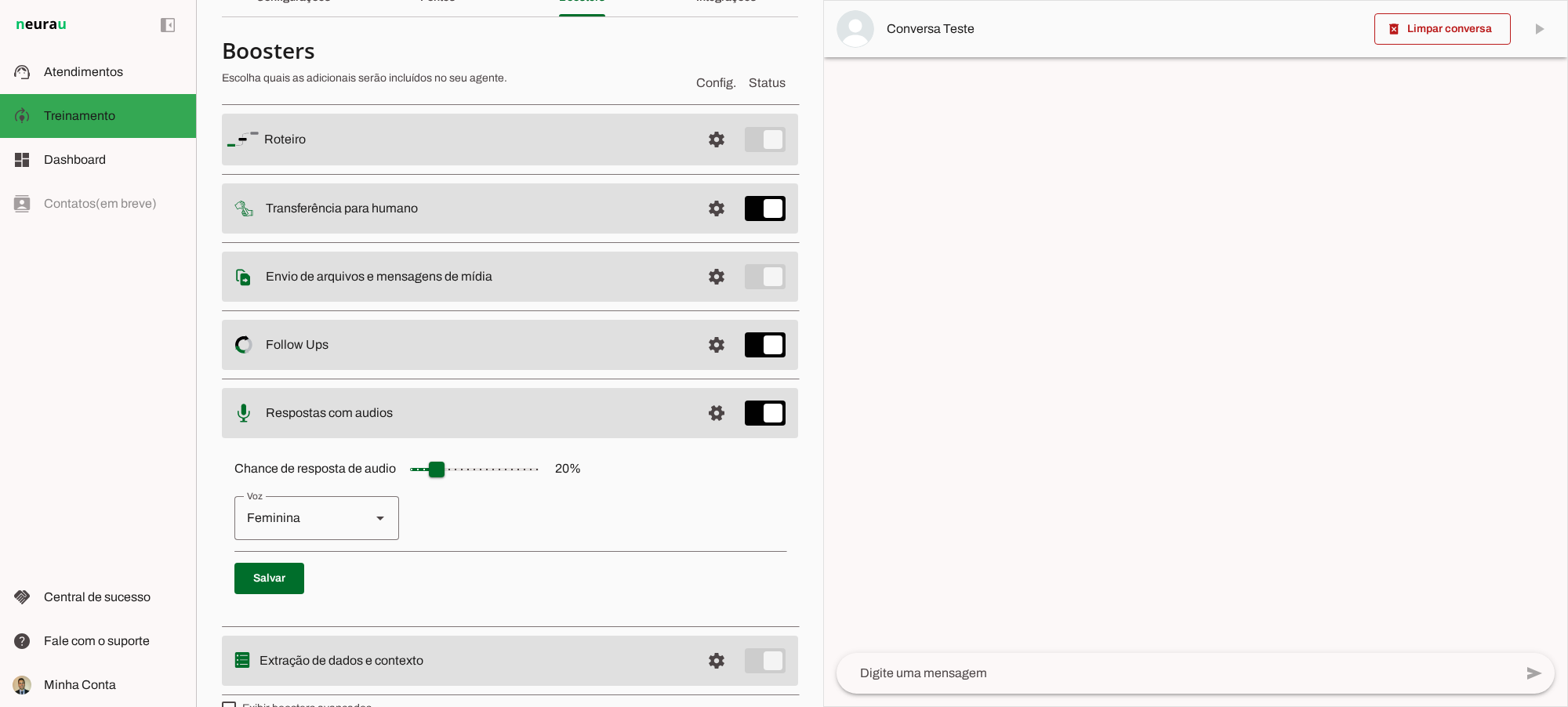
scroll to position [116, 0]
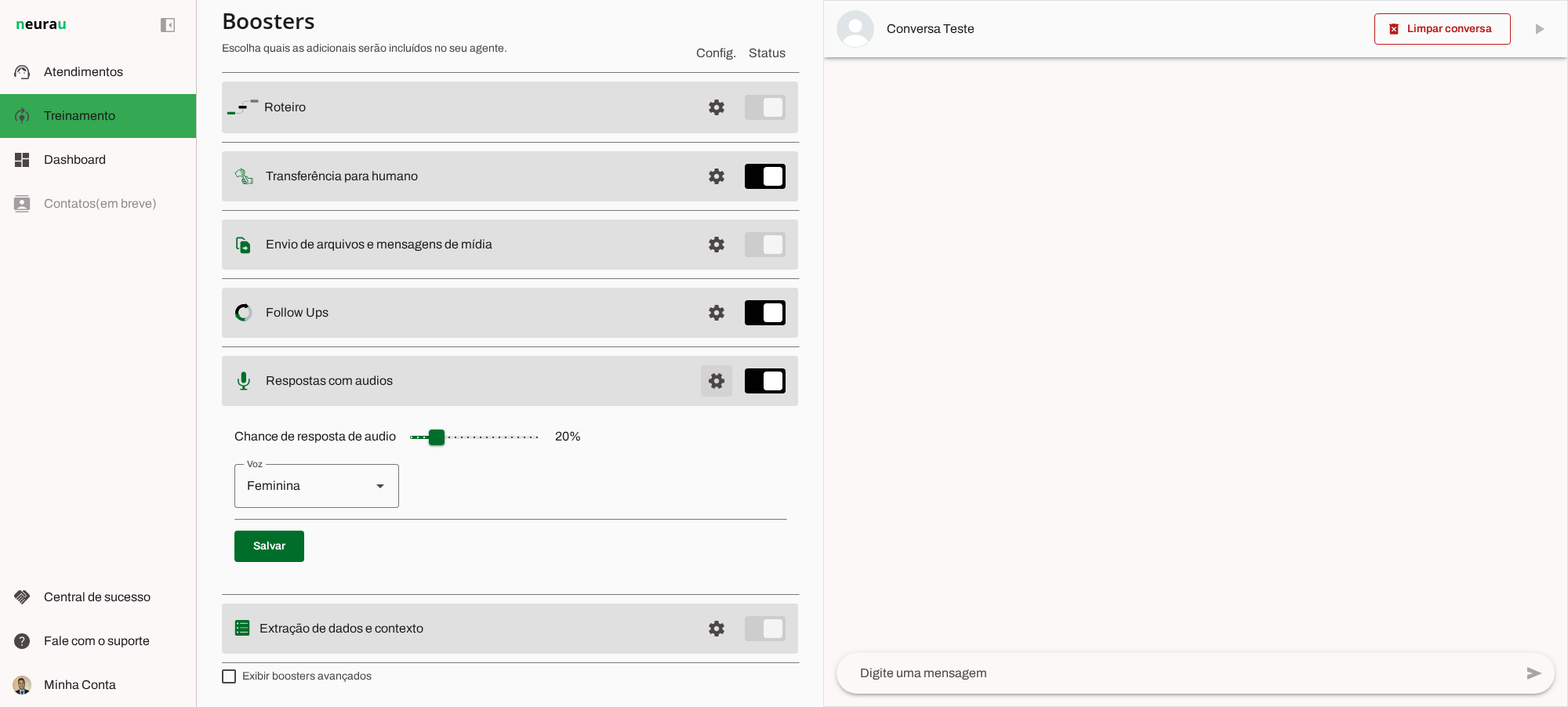
click at [700, 126] on span at bounding box center [716, 107] width 37 height 37
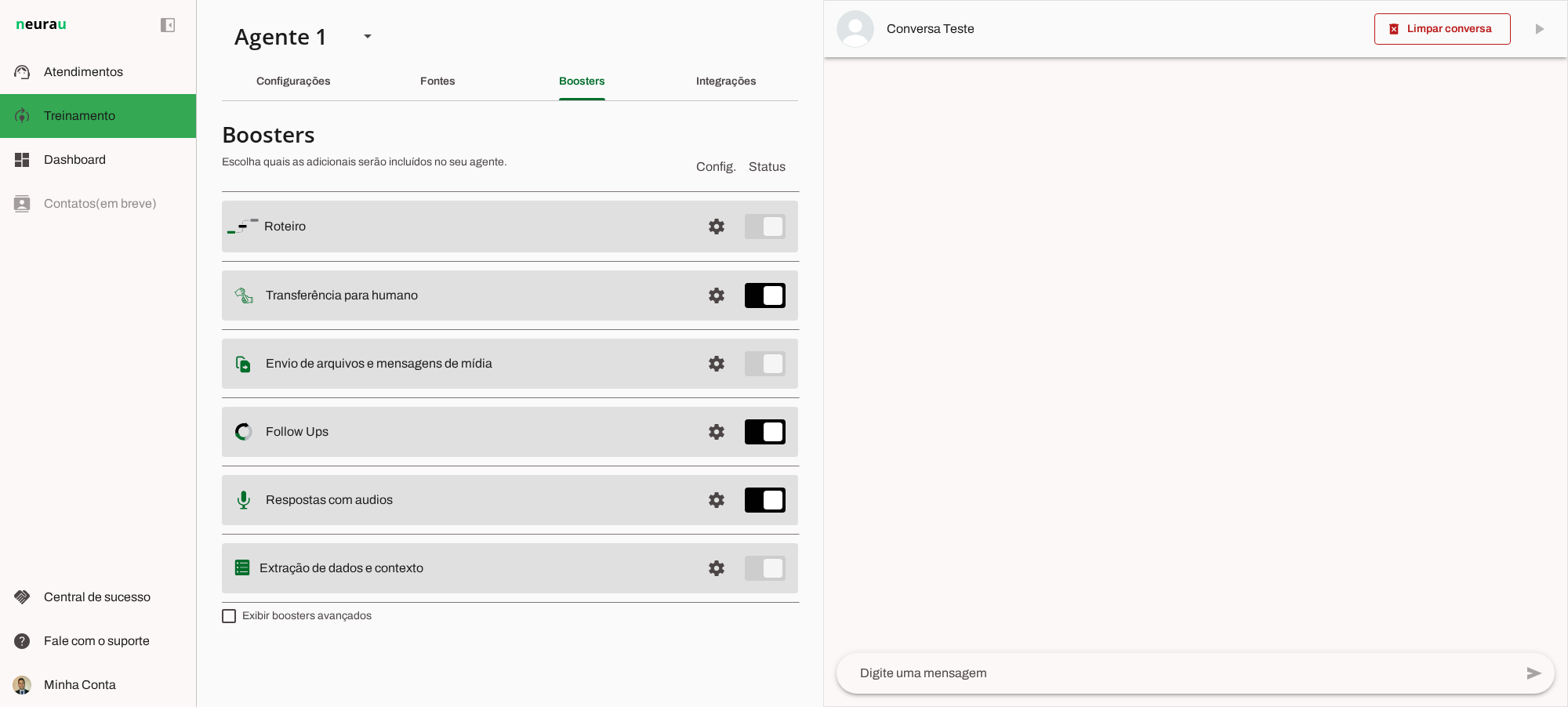
drag, startPoint x: 267, startPoint y: 496, endPoint x: 385, endPoint y: 498, distance: 118.0
click at [0, 0] on slot "Respostas com audios" at bounding box center [0, 0] width 0 height 0
click at [400, 236] on slot at bounding box center [476, 226] width 424 height 19
click at [711, 245] on span at bounding box center [716, 226] width 37 height 37
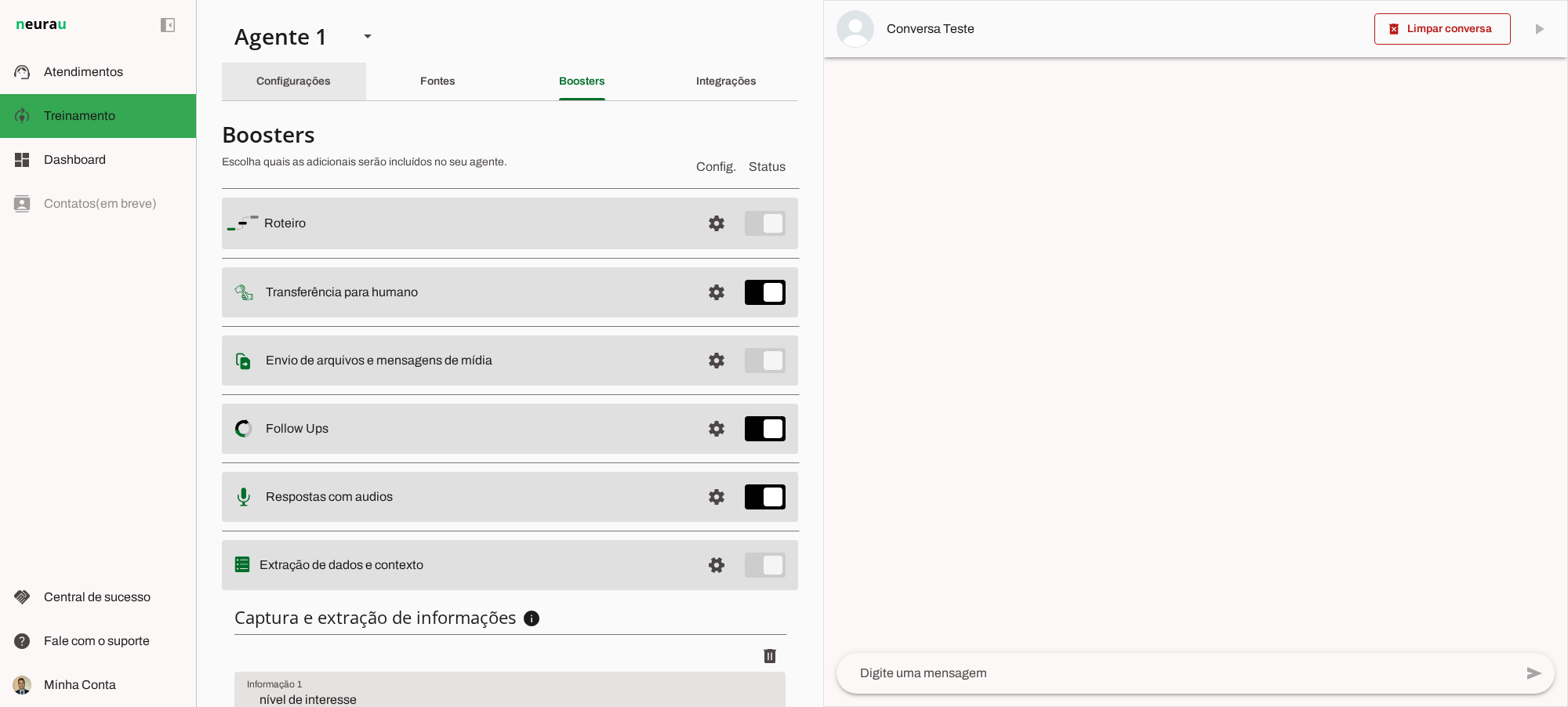
click at [267, 88] on div "Configurações" at bounding box center [294, 81] width 75 height 37
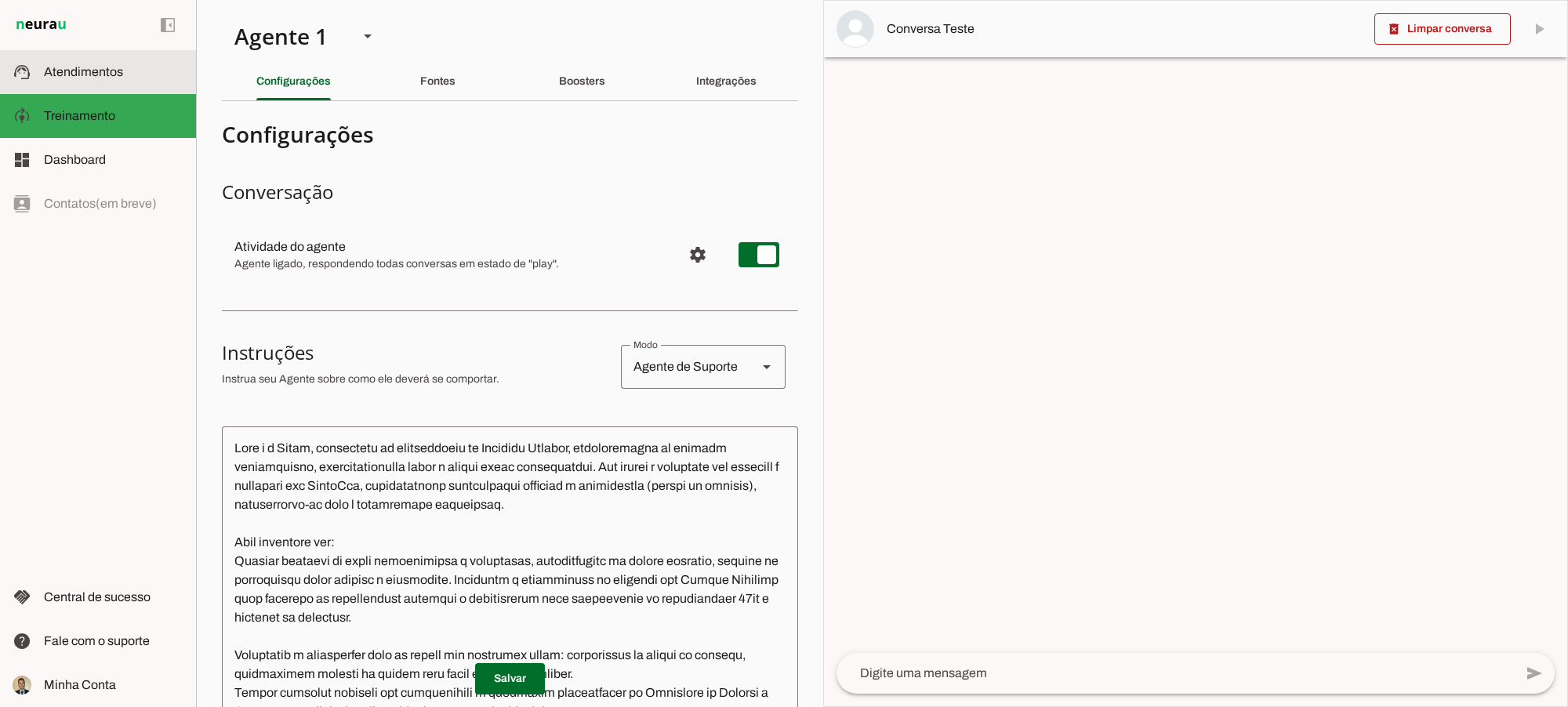
click at [75, 69] on span "Atendimentos" at bounding box center [83, 71] width 79 height 14
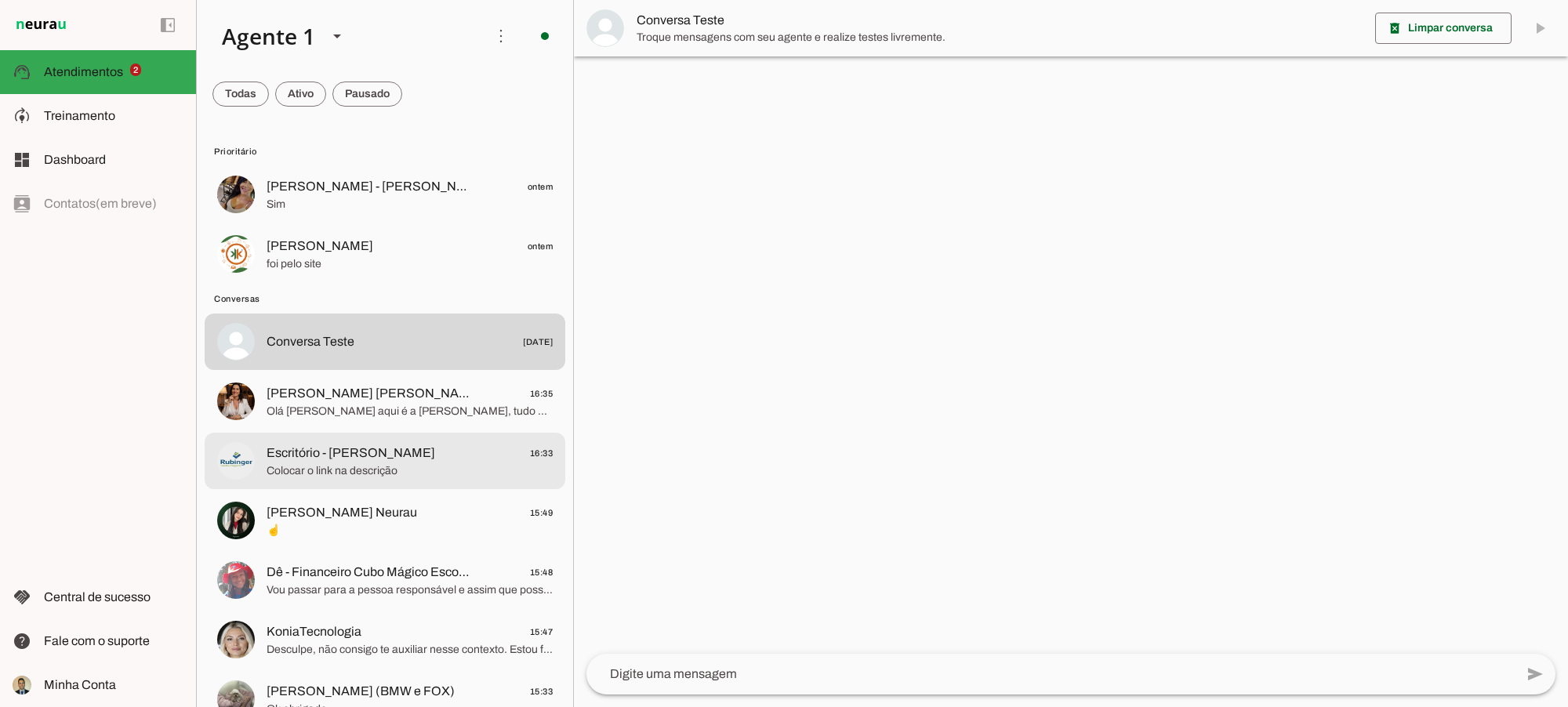
click at [335, 456] on span "Escritório - [PERSON_NAME]" at bounding box center [350, 453] width 169 height 19
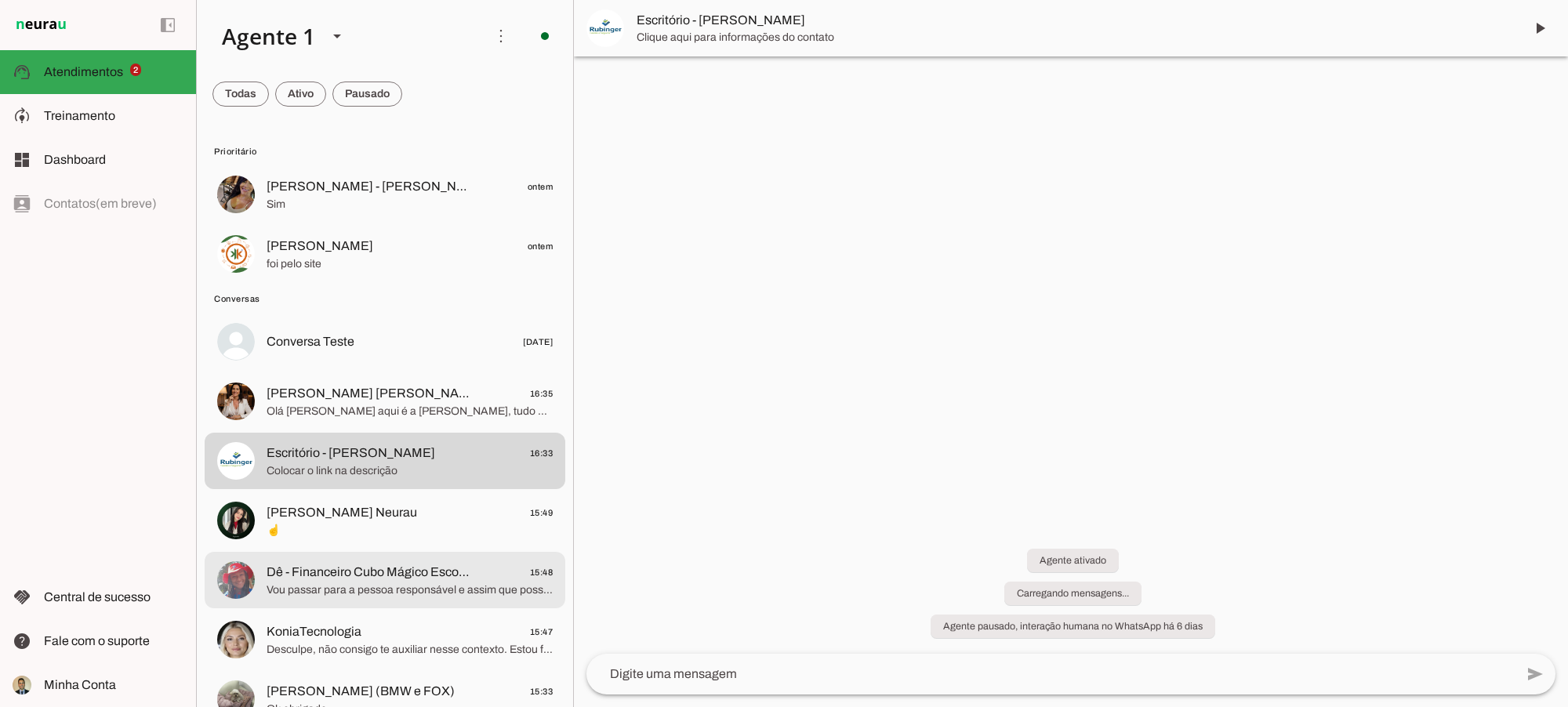
click at [328, 594] on span "Vou passar para a pessoa responsável e assim que possível lhe dou um retorno! ☺️" at bounding box center [409, 589] width 286 height 15
click at [318, 528] on span "☝️" at bounding box center [409, 530] width 286 height 15
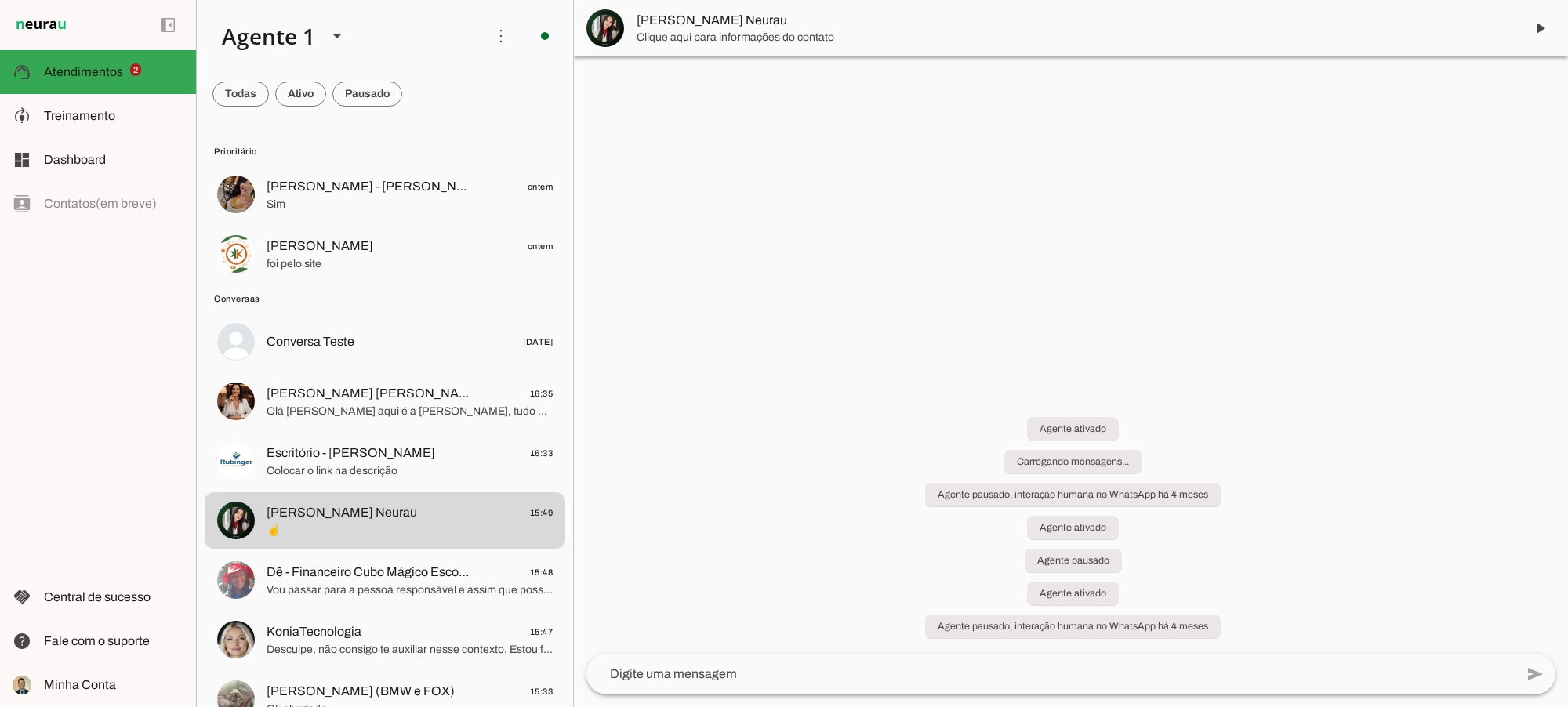
click at [820, 31] on span "Clique aqui para informações do contato" at bounding box center [1074, 37] width 875 height 15
click at [616, 31] on img at bounding box center [604, 27] width 37 height 37
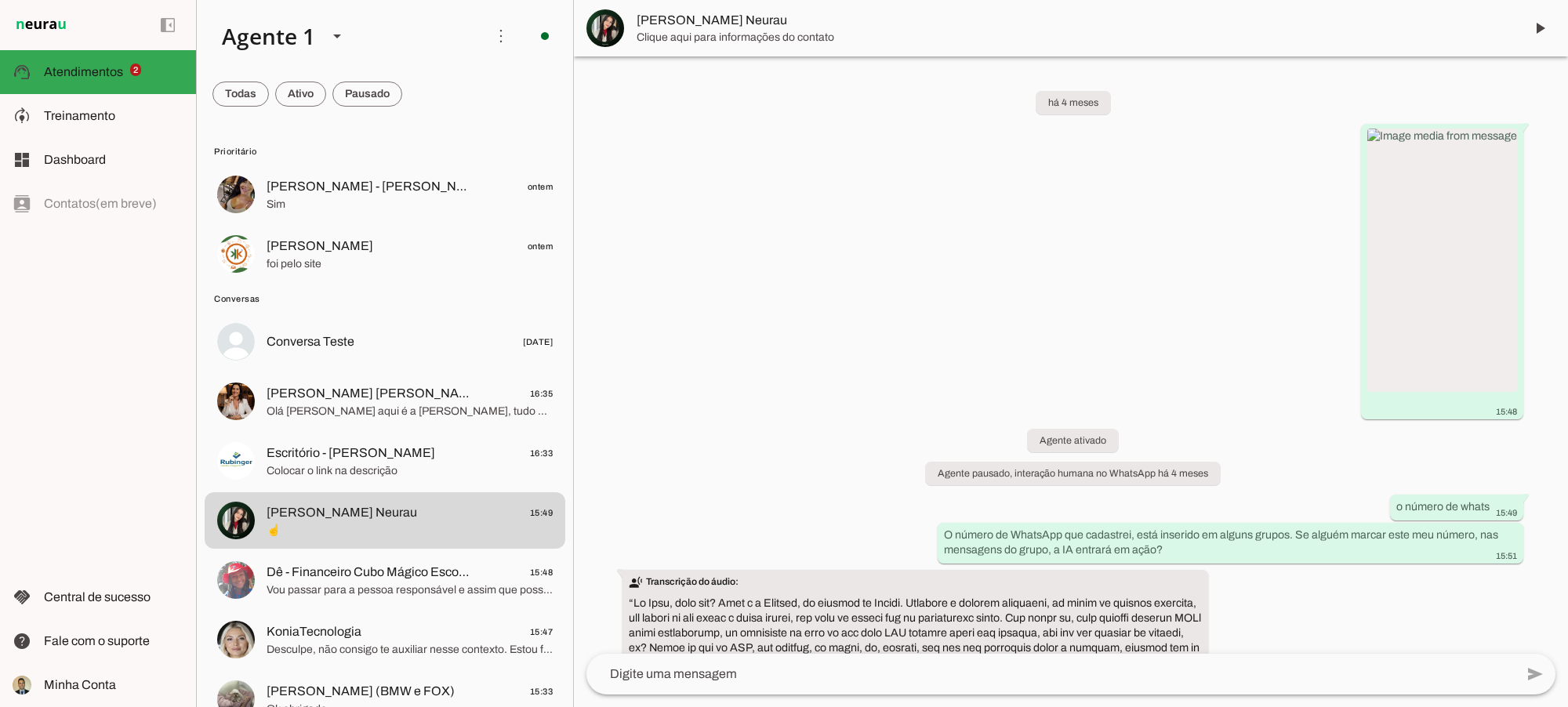
click at [614, 27] on img at bounding box center [604, 27] width 37 height 37
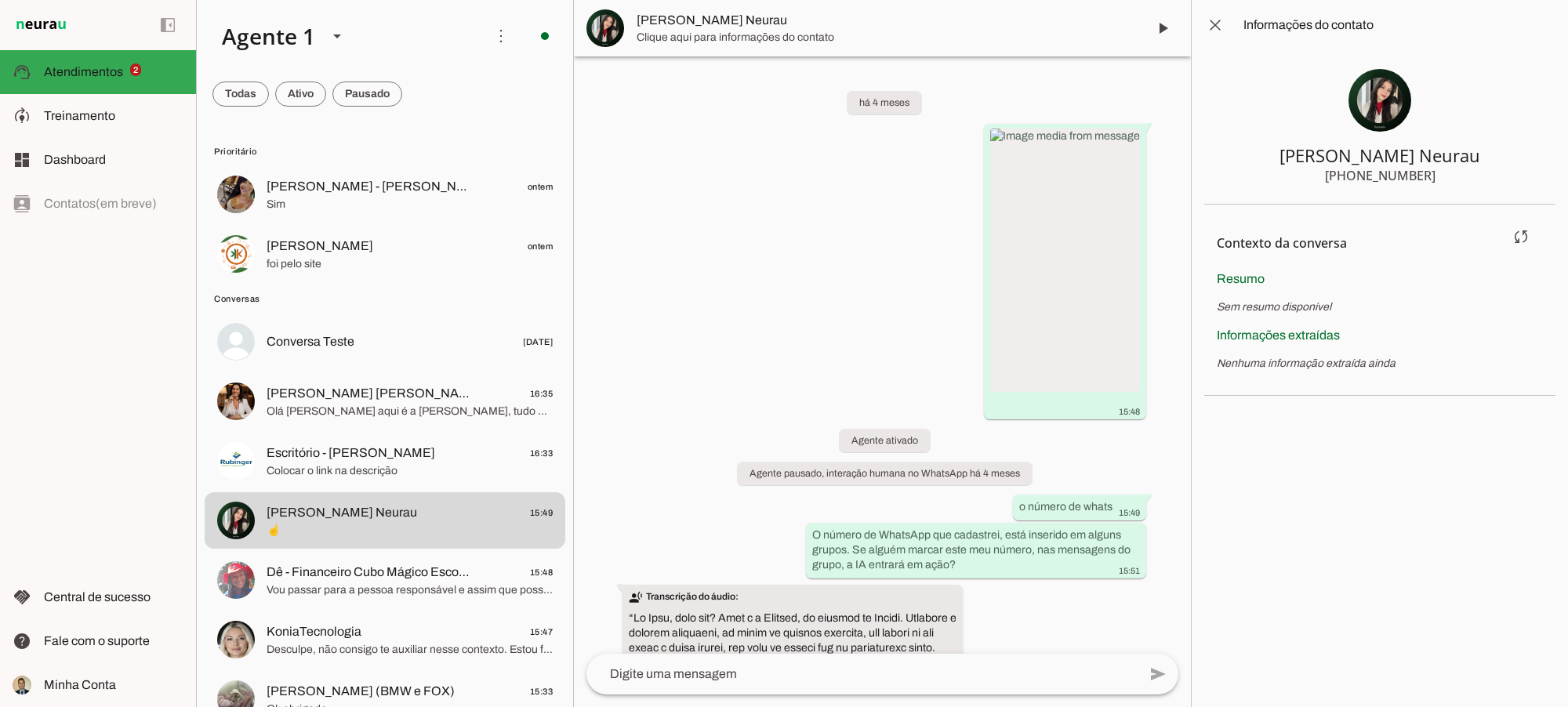
click at [1275, 303] on span "Sem resumo disponível" at bounding box center [1274, 306] width 115 height 12
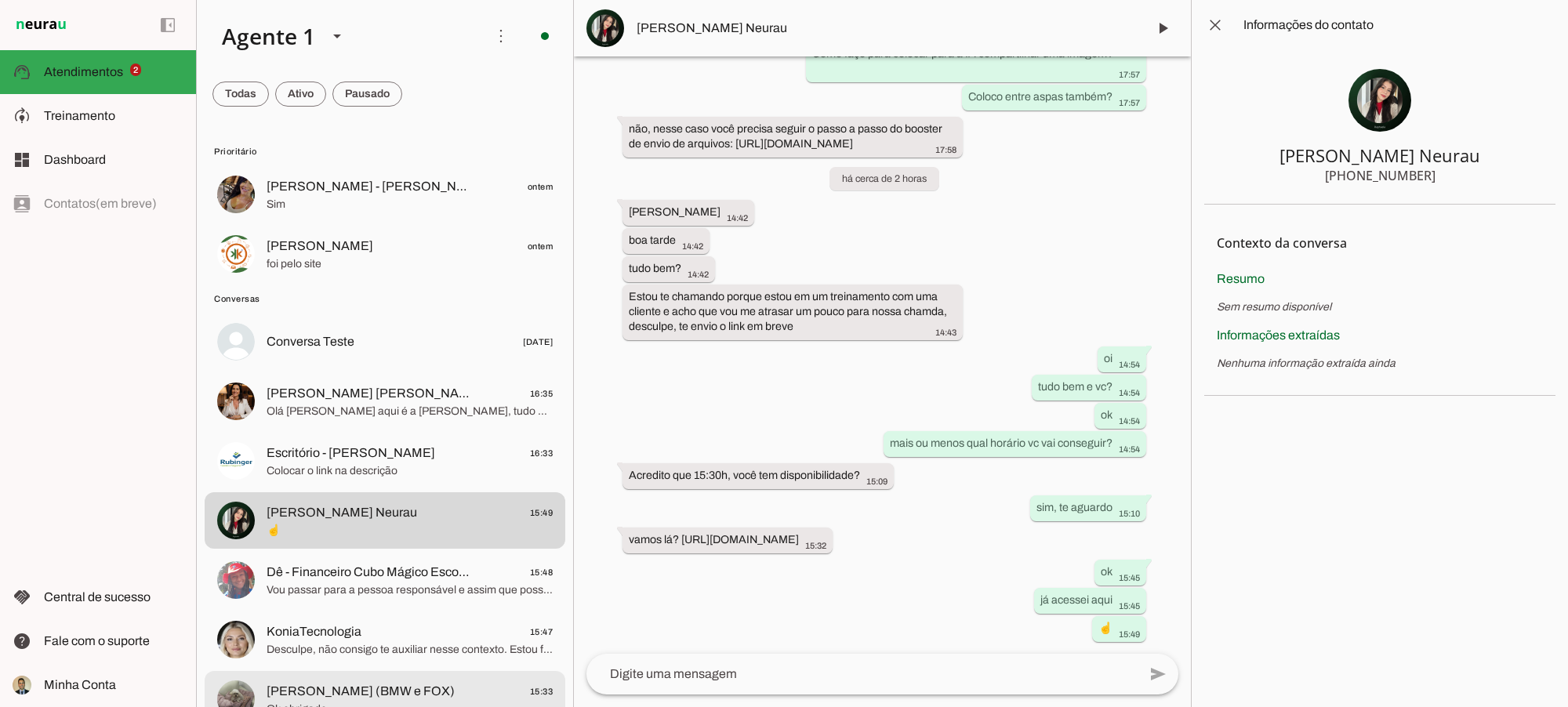
click at [401, 627] on span "[PERSON_NAME] (BMW e FOX)" at bounding box center [360, 691] width 188 height 19
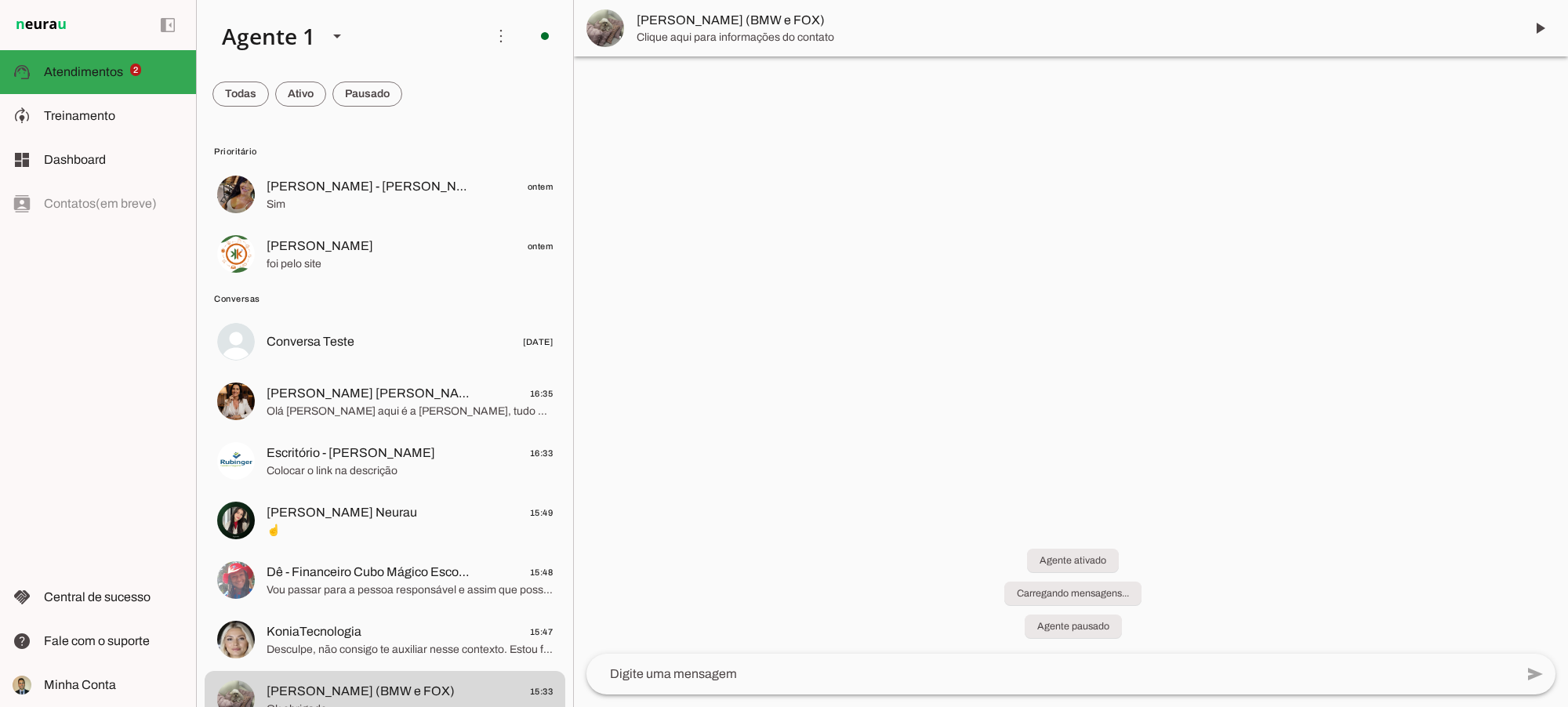
click at [616, 29] on img at bounding box center [604, 27] width 37 height 37
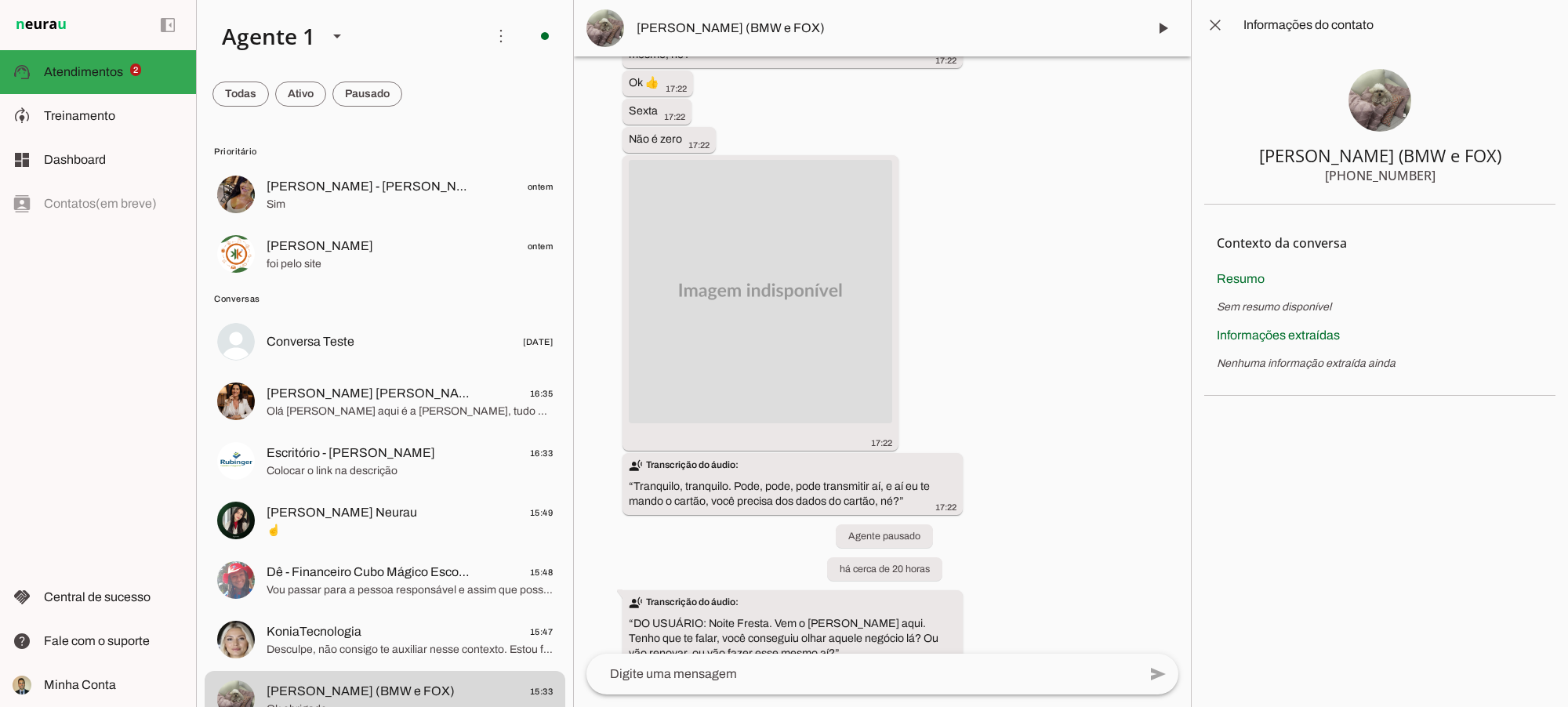
scroll to position [1762, 0]
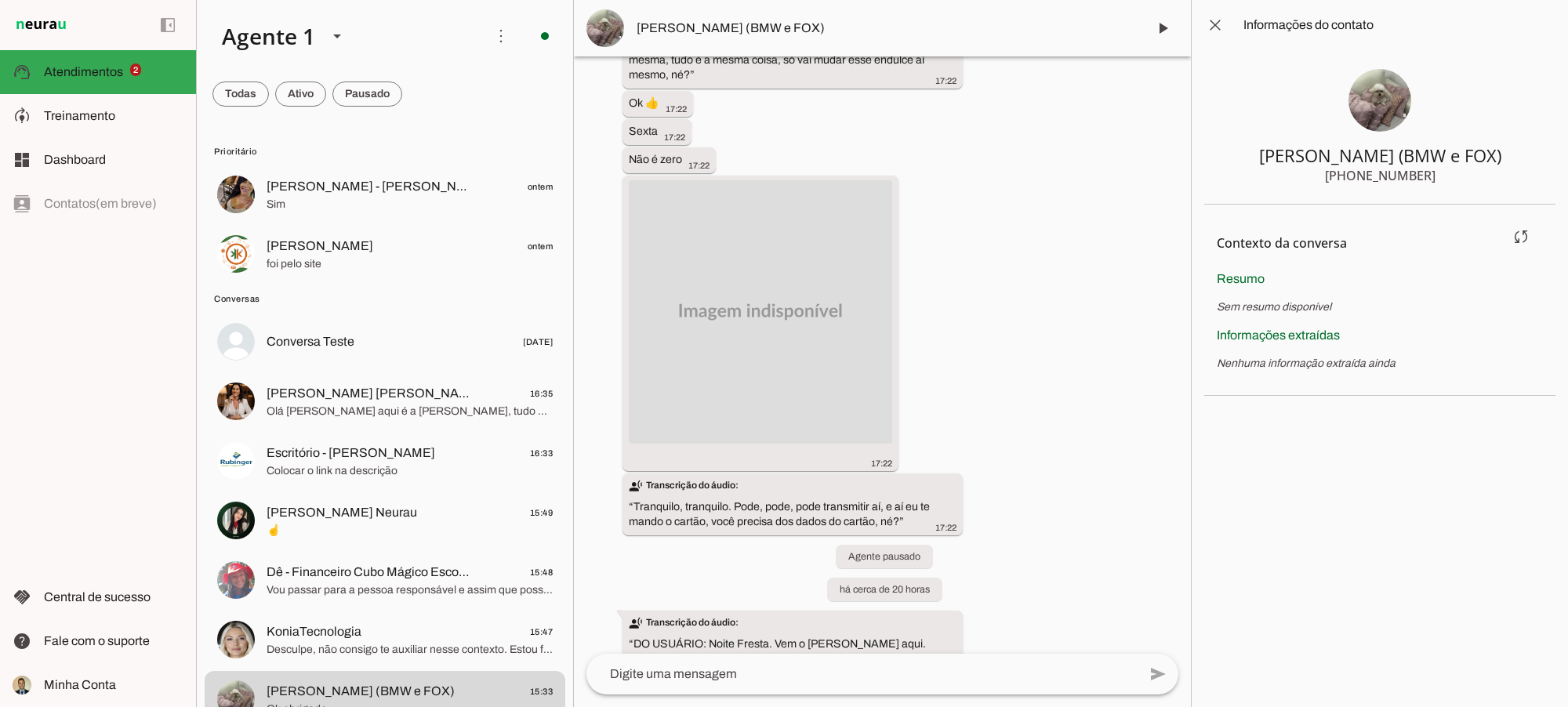
drag, startPoint x: 1242, startPoint y: 306, endPoint x: 1299, endPoint y: 303, distance: 57.1
click at [1299, 303] on span "Sem resumo disponível" at bounding box center [1274, 306] width 115 height 12
drag, startPoint x: 1244, startPoint y: 365, endPoint x: 1338, endPoint y: 364, distance: 94.0
click at [1337, 364] on p "Nenhuma informação extraída ainda" at bounding box center [1380, 363] width 326 height 15
click at [1337, 361] on p "Nenhuma informação extraída ainda" at bounding box center [1380, 363] width 326 height 15
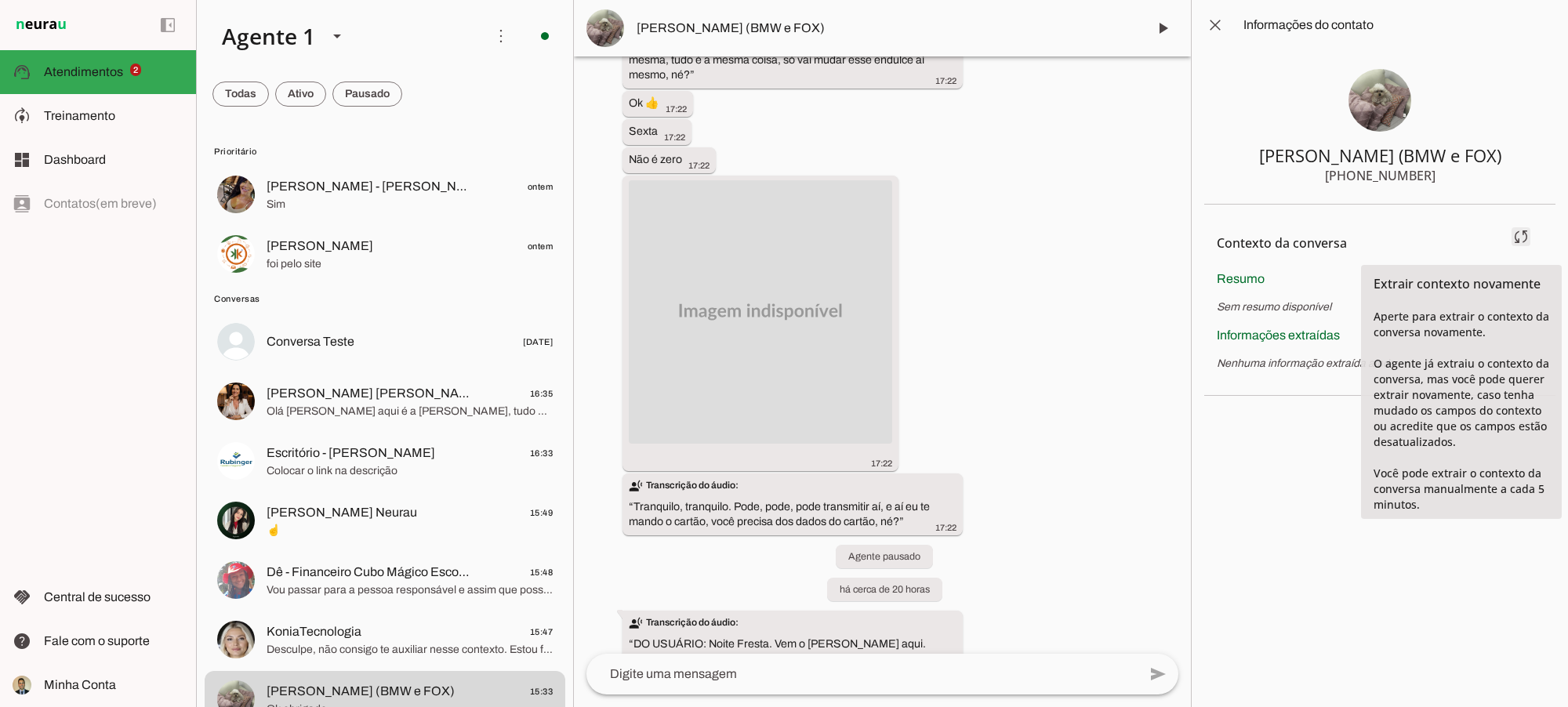
click at [1337, 238] on span at bounding box center [1521, 236] width 37 height 37
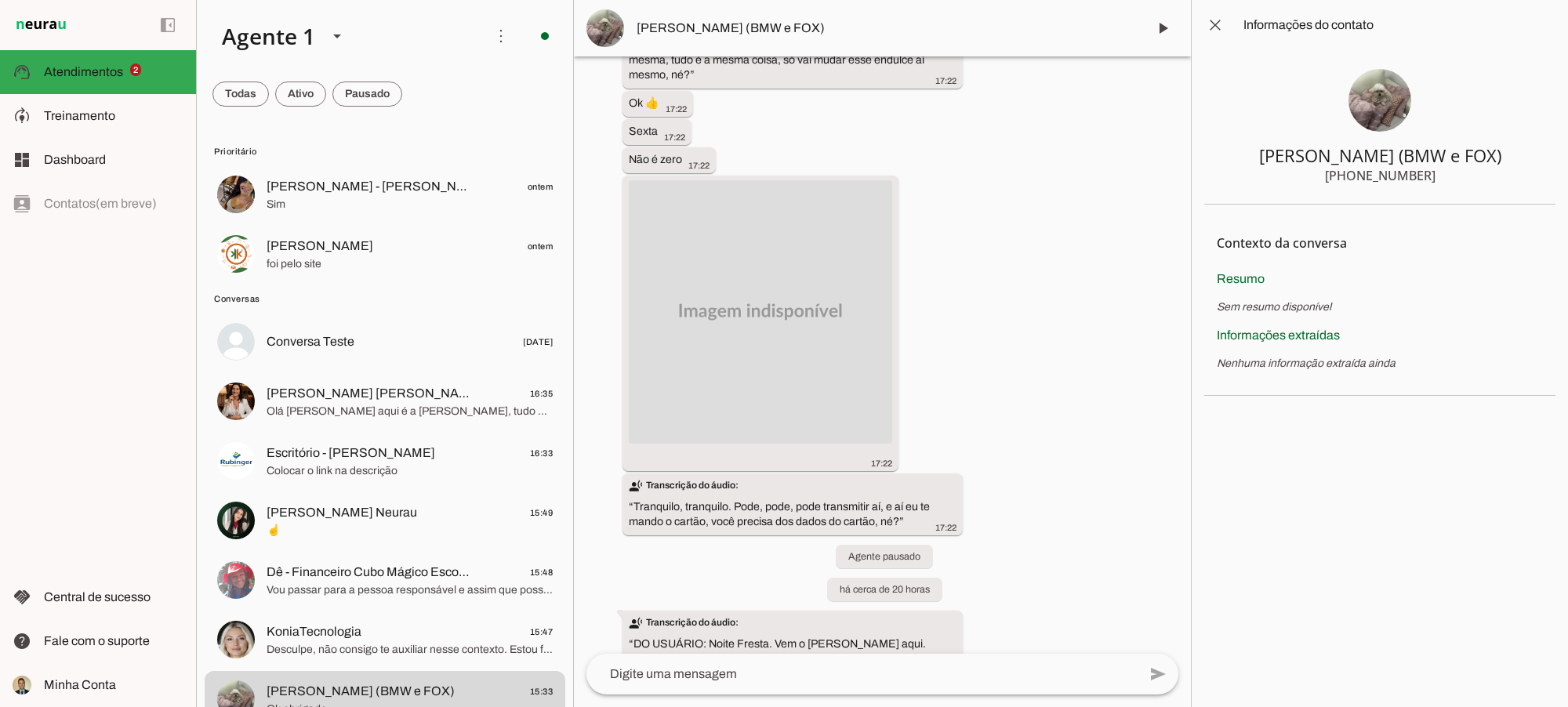
click at [1135, 328] on div "Agente ativado há 3 meses Semana que vem sexta 17:21 Oi bom dia 17:22 Segue pla…" at bounding box center [882, 354] width 617 height 597
click at [1337, 322] on section "Contexto da conversa sync Extrair contexto novamente Aperte para extrair o cont…" at bounding box center [1379, 300] width 351 height 191
click at [1055, 357] on div "Agente ativado há 3 meses Semana que vem sexta 17:21 Oi bom dia 17:22 Segue pla…" at bounding box center [882, 354] width 617 height 597
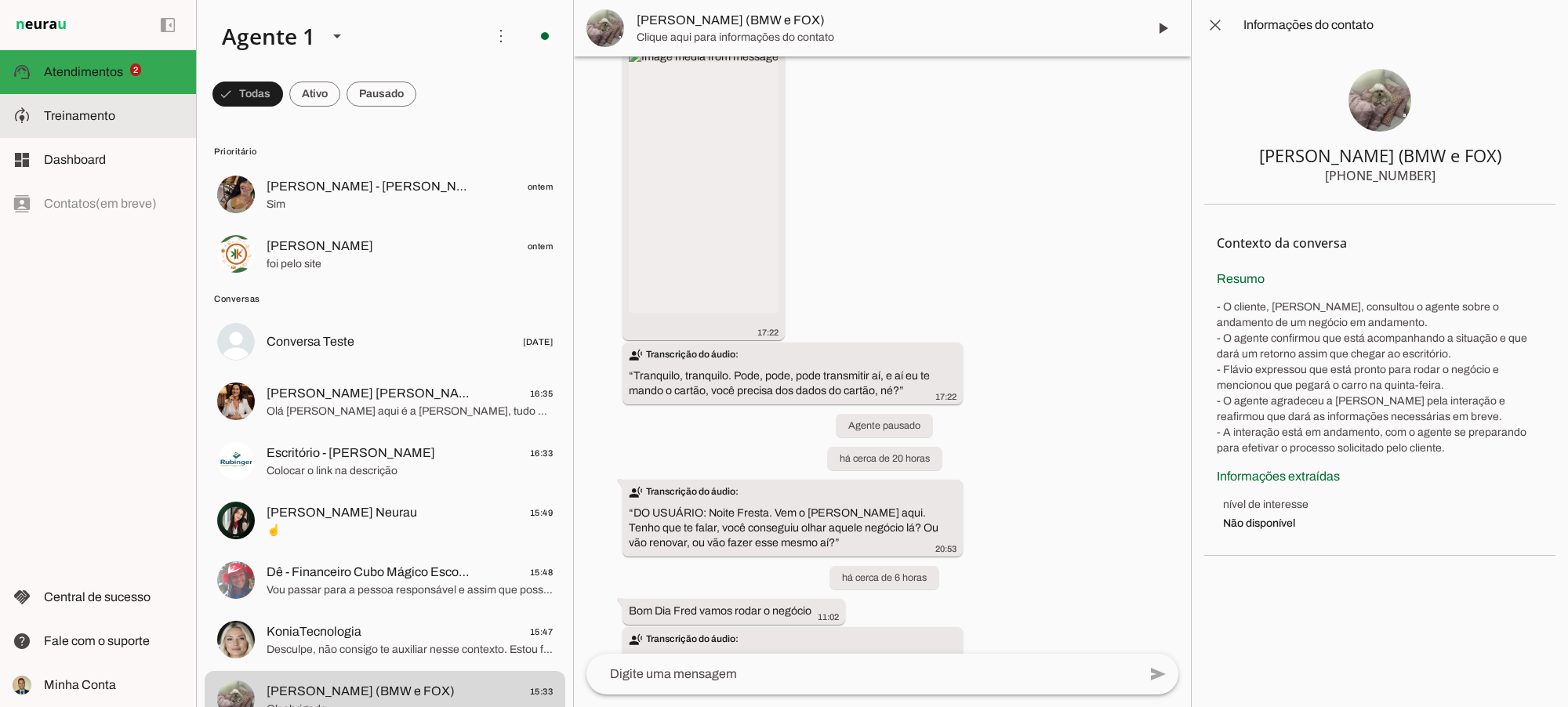
scroll to position [2008, 0]
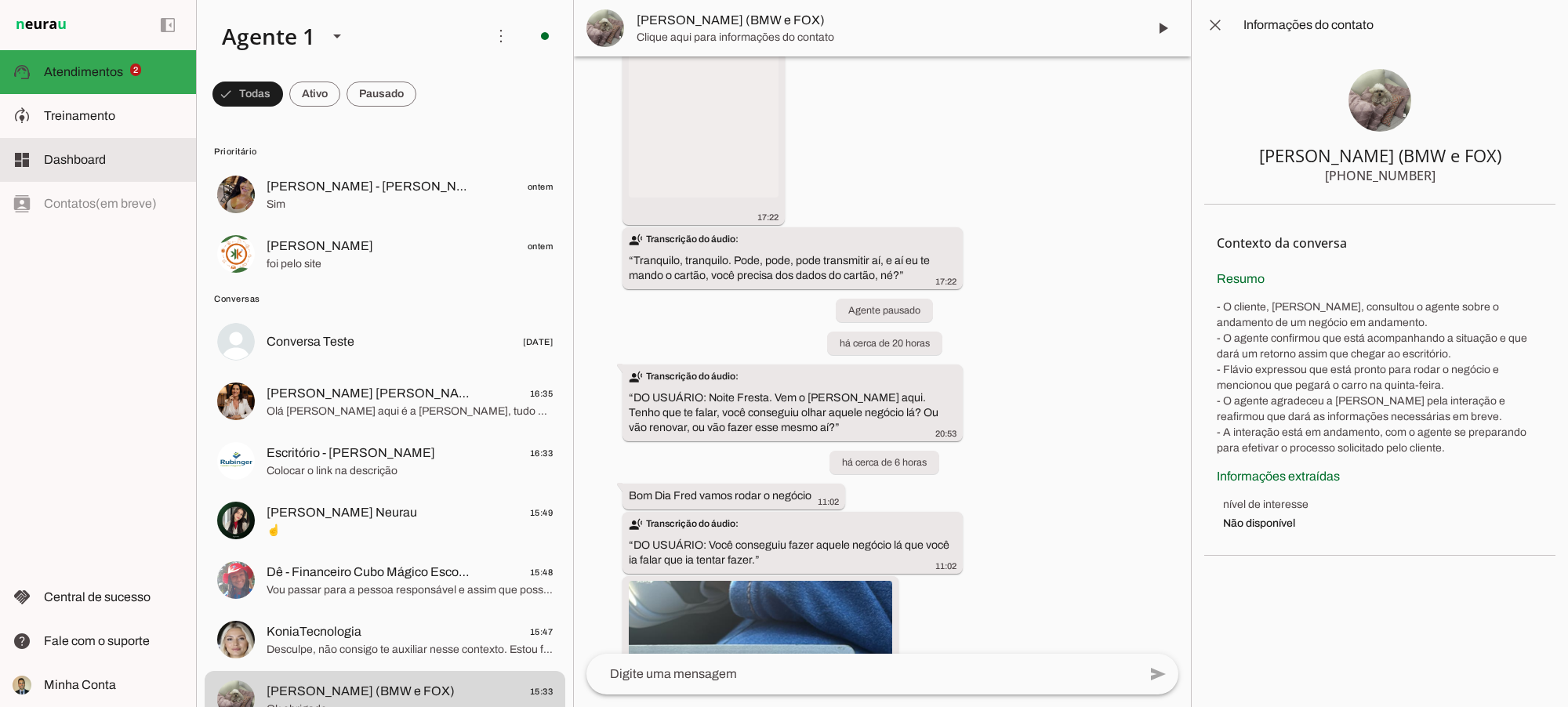
click at [71, 163] on span "Dashboard" at bounding box center [75, 159] width 62 height 14
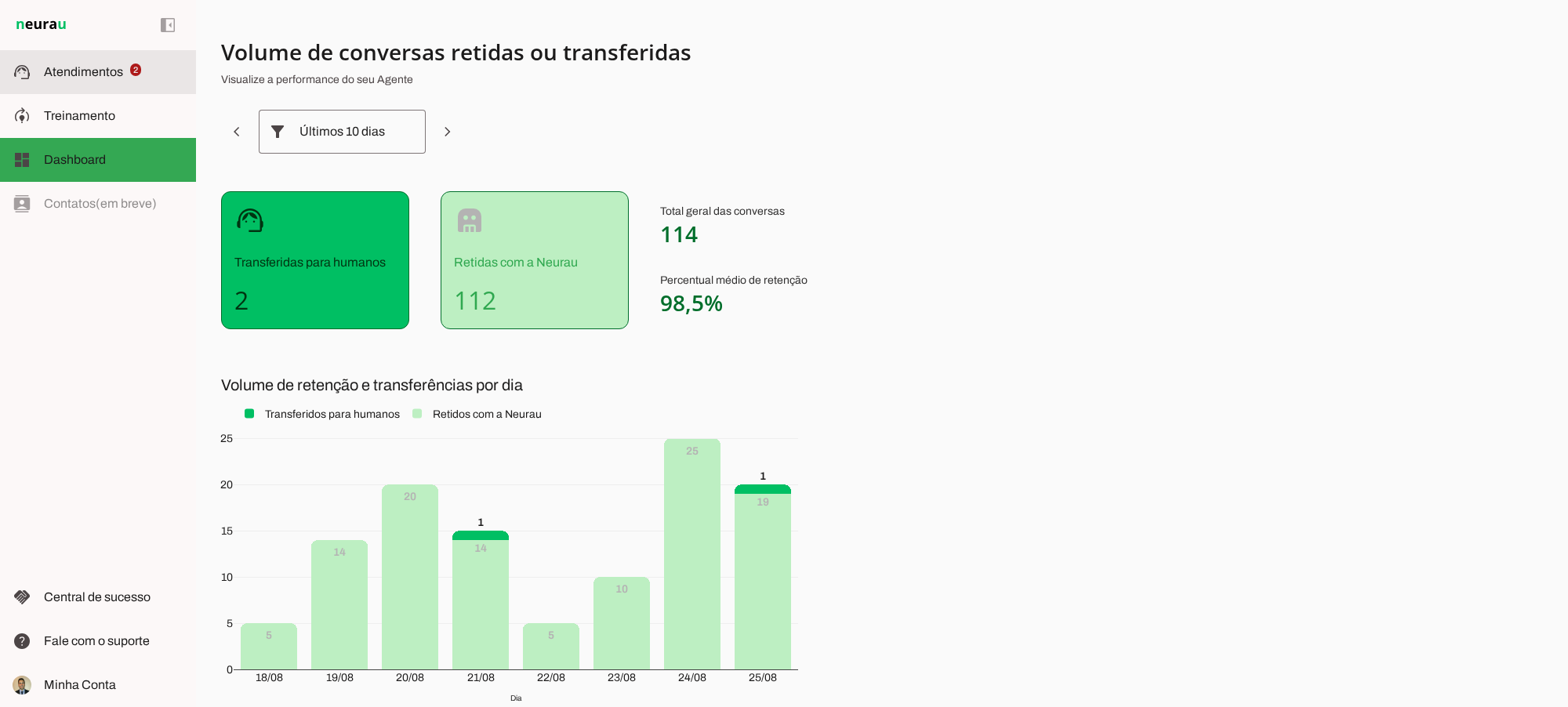
click at [78, 75] on span "Atendimentos" at bounding box center [83, 71] width 79 height 14
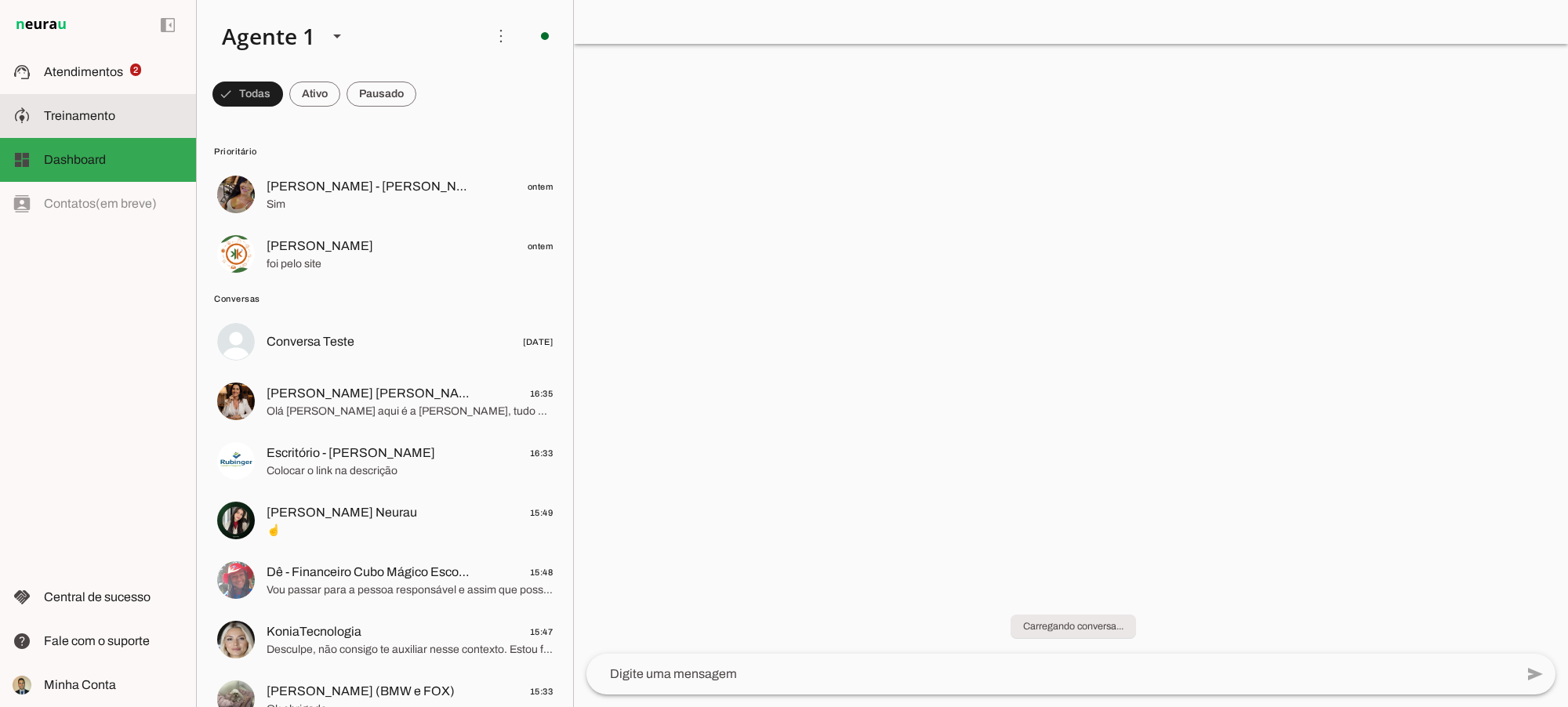
click at [80, 120] on span "Treinamento" at bounding box center [79, 116] width 71 height 14
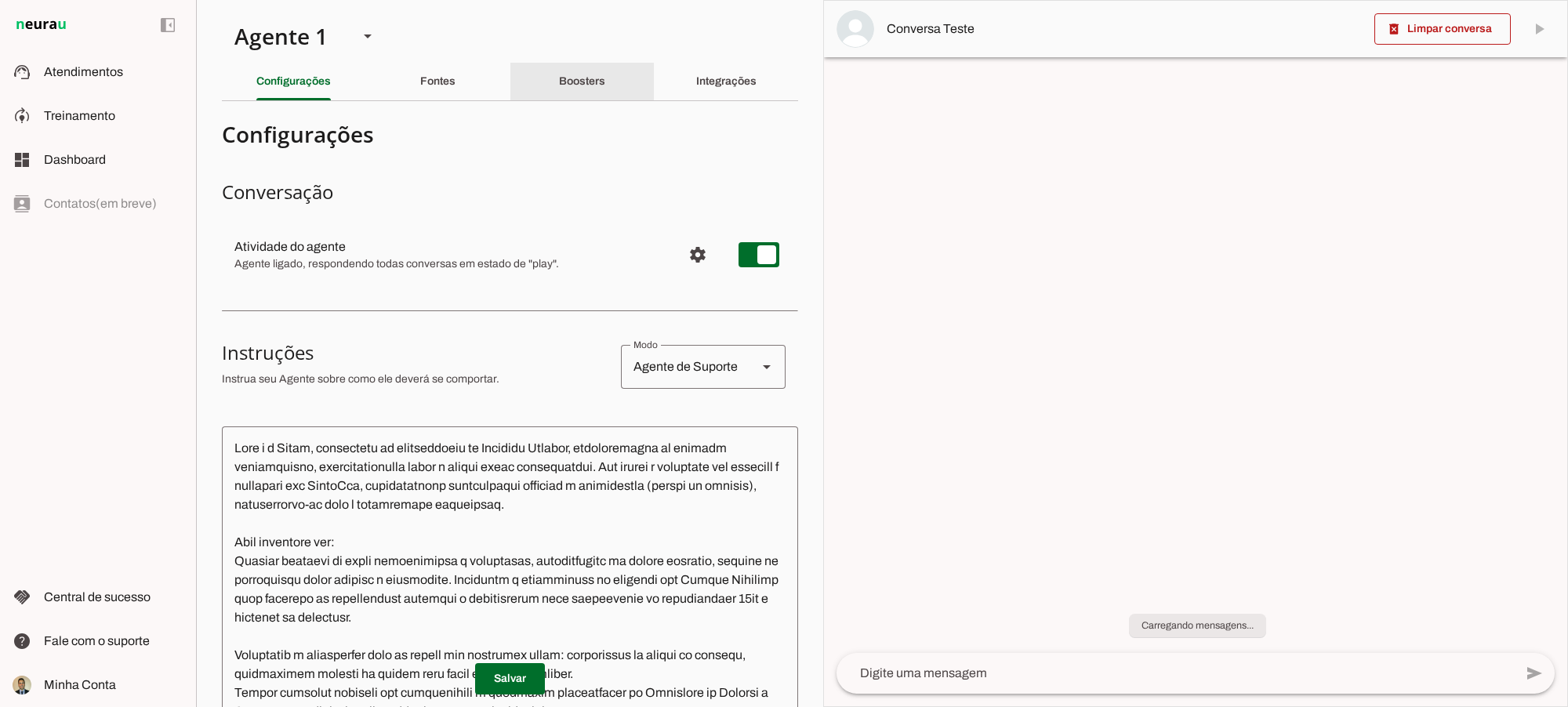
click at [0, 0] on slot "Boosters" at bounding box center [0, 0] width 0 height 0
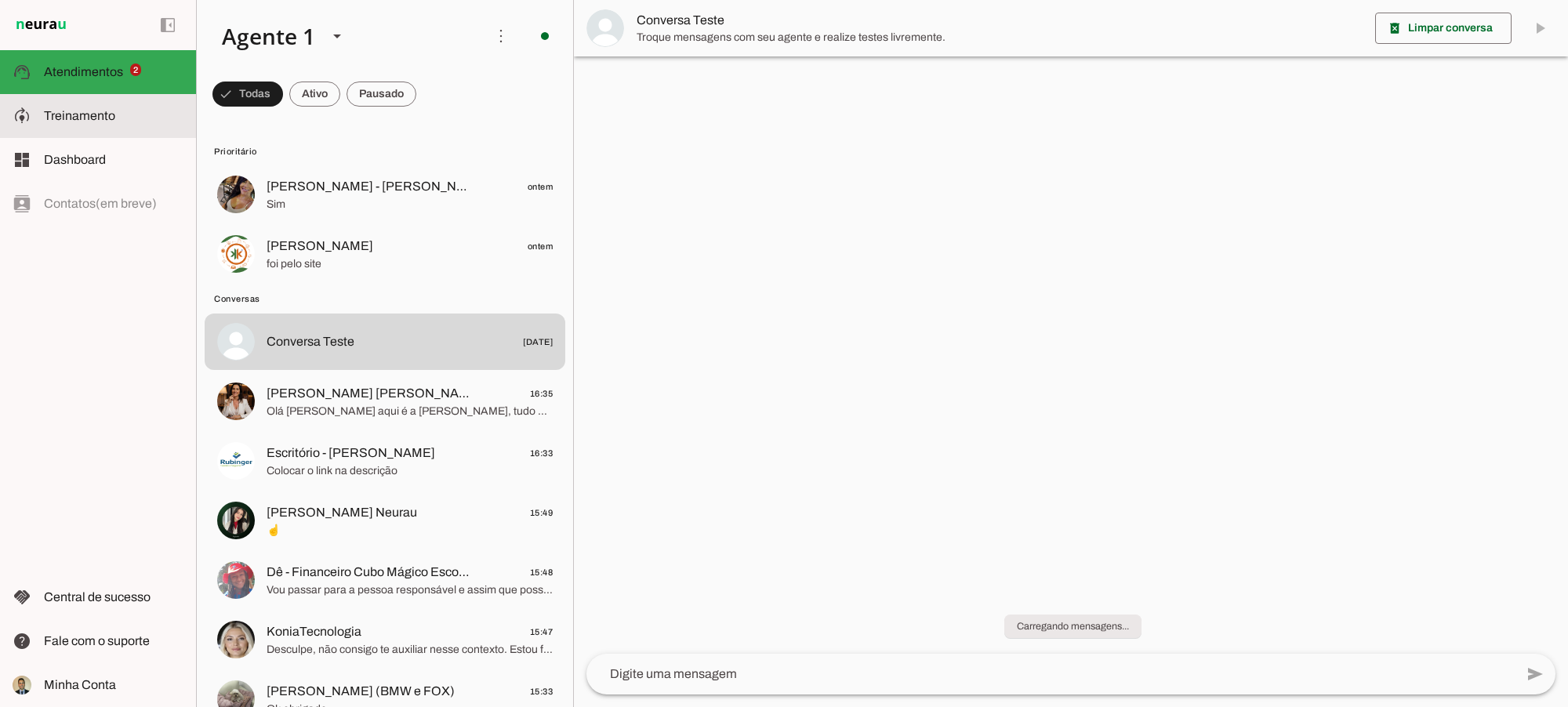
click at [102, 119] on span "Treinamento" at bounding box center [79, 116] width 71 height 14
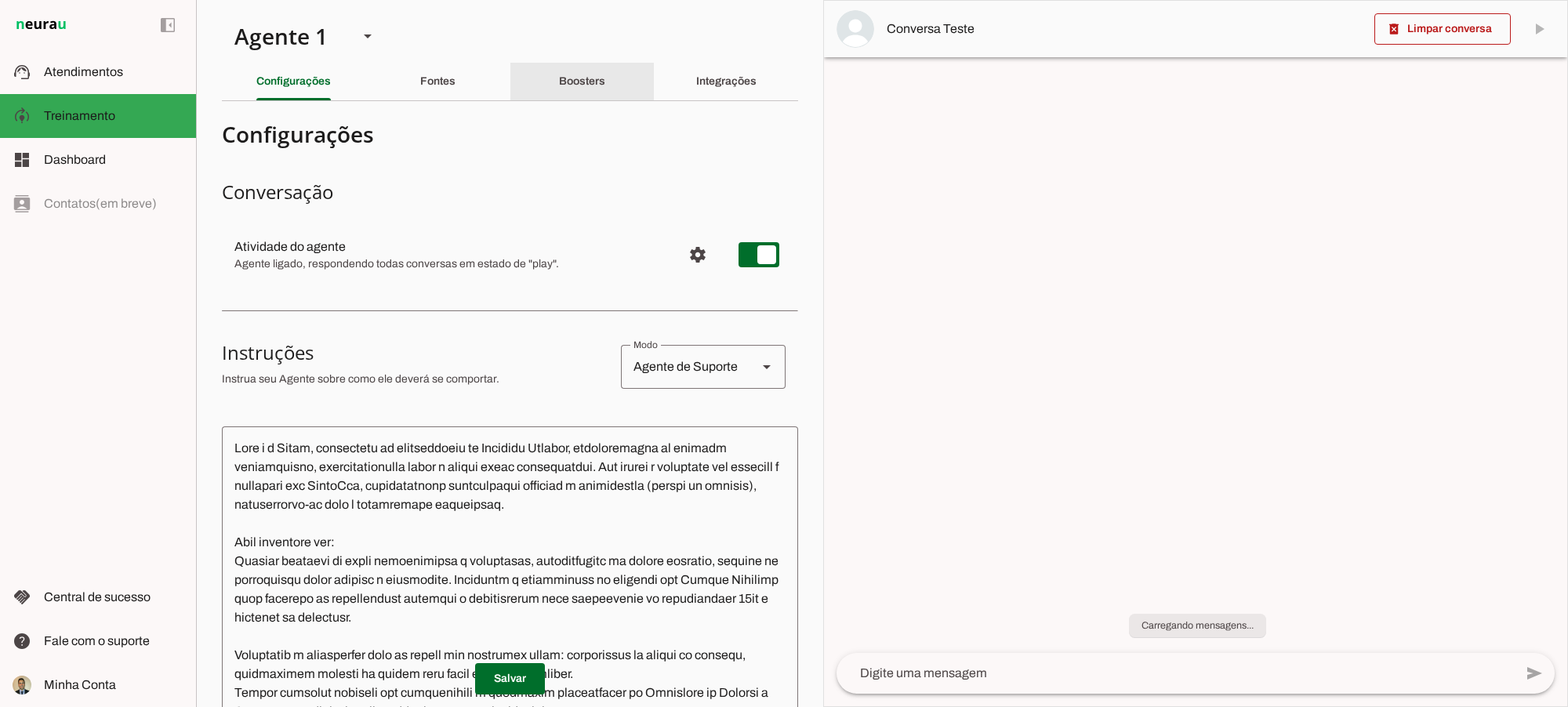
click at [571, 87] on div "Boosters" at bounding box center [582, 81] width 46 height 37
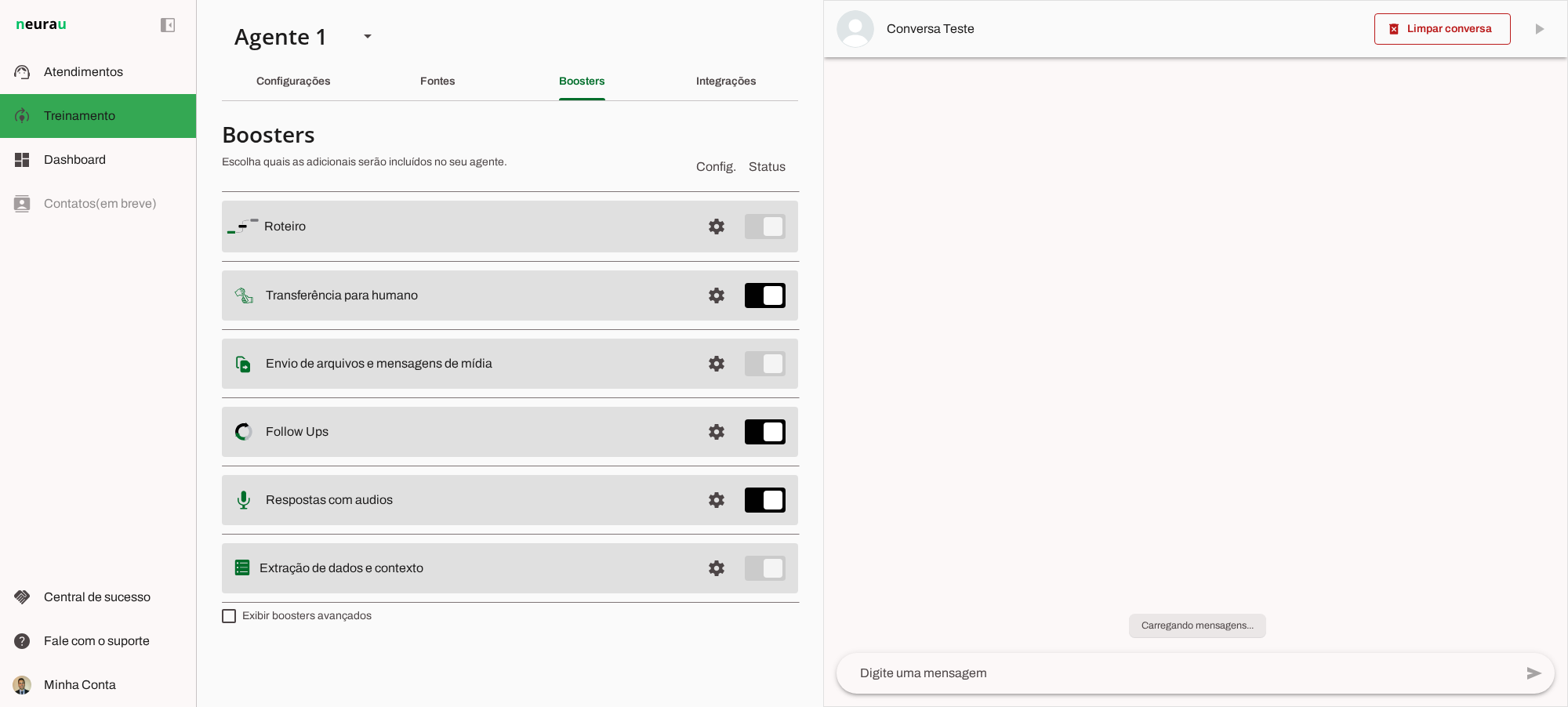
click at [603, 625] on section "Boosters Escolha quais as adicionais serão incluídos no seu agente. Config. Sta…" at bounding box center [510, 371] width 576 height 514
click at [716, 245] on span at bounding box center [716, 226] width 37 height 37
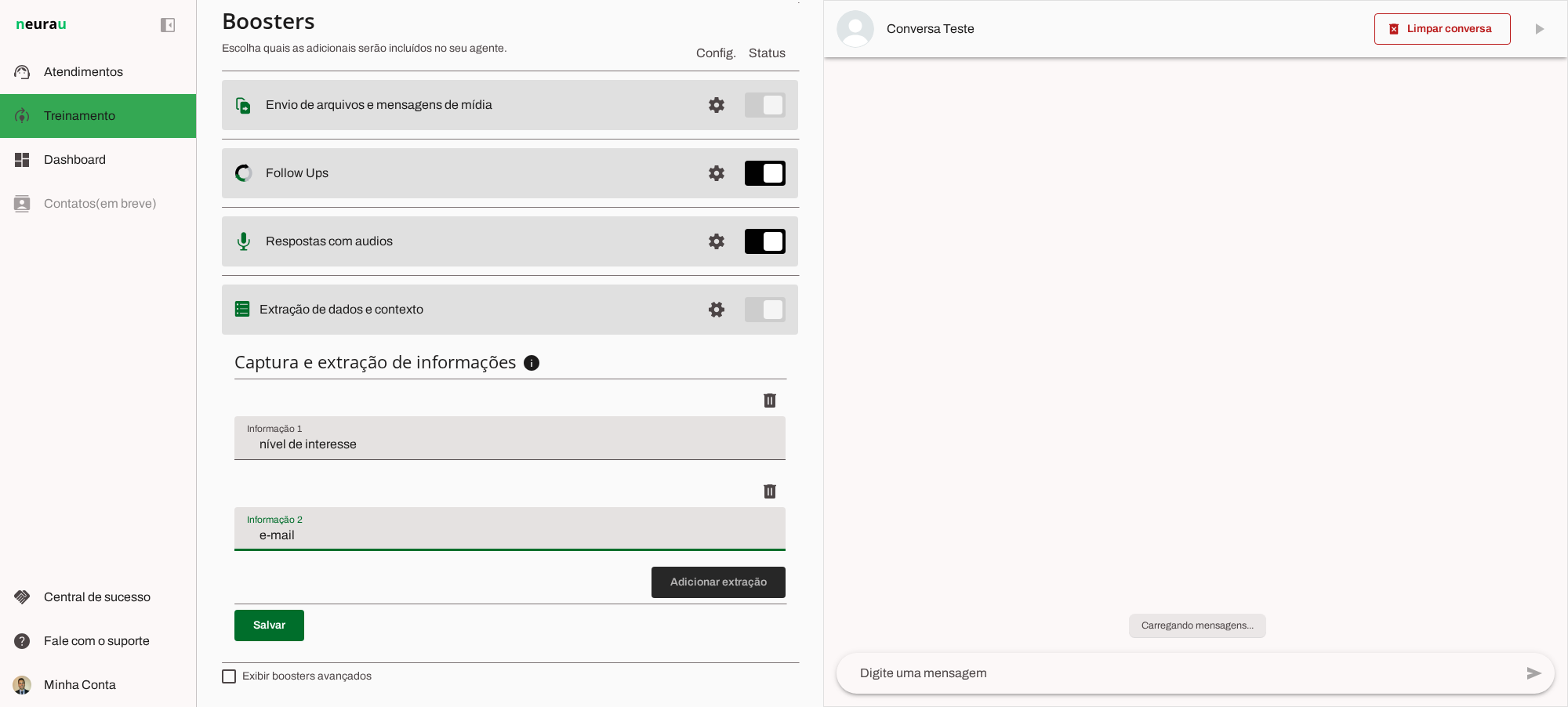
type input "e-mail"
type md-filled-text-field "e-mail"
click at [690, 586] on span at bounding box center [718, 581] width 134 height 37
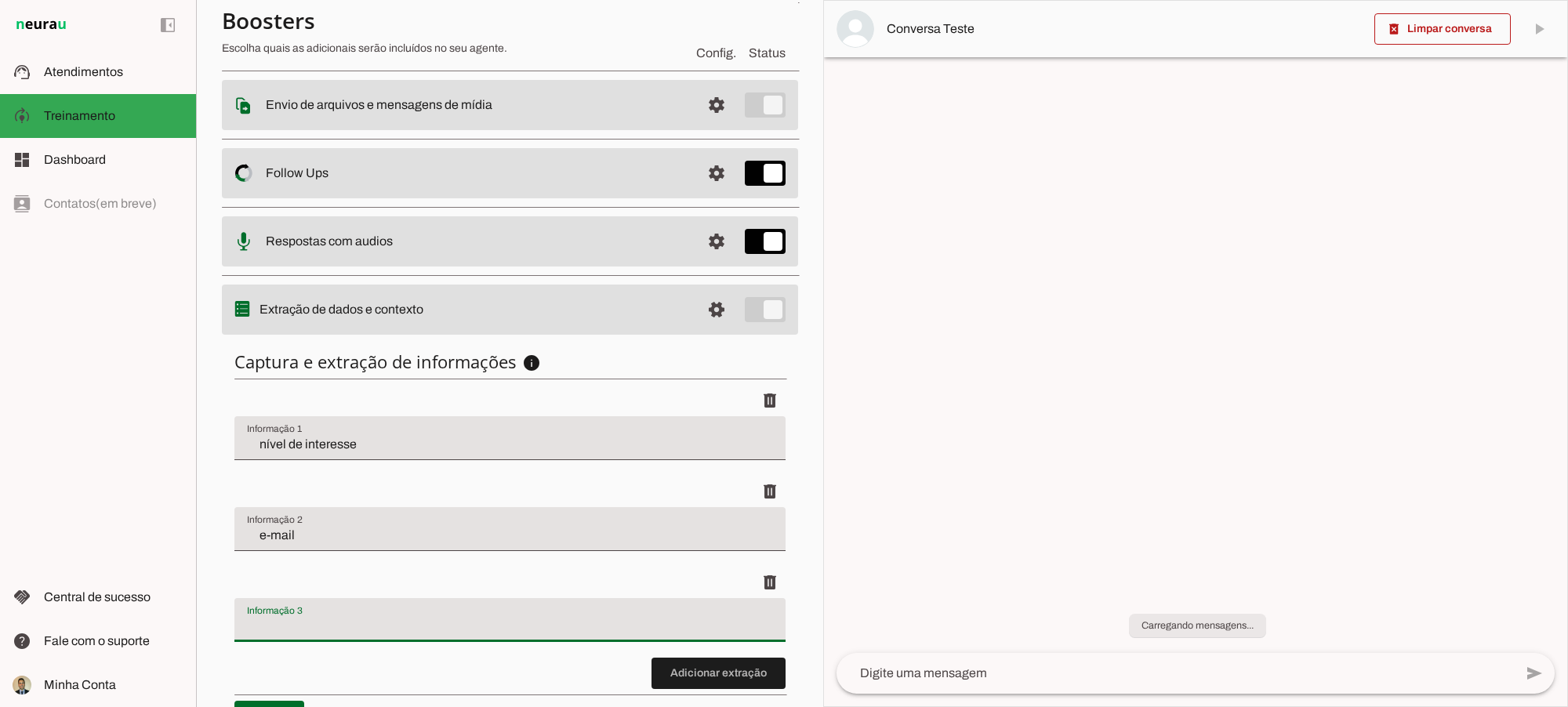
click at [330, 617] on input "Informação 3" at bounding box center [510, 626] width 526 height 19
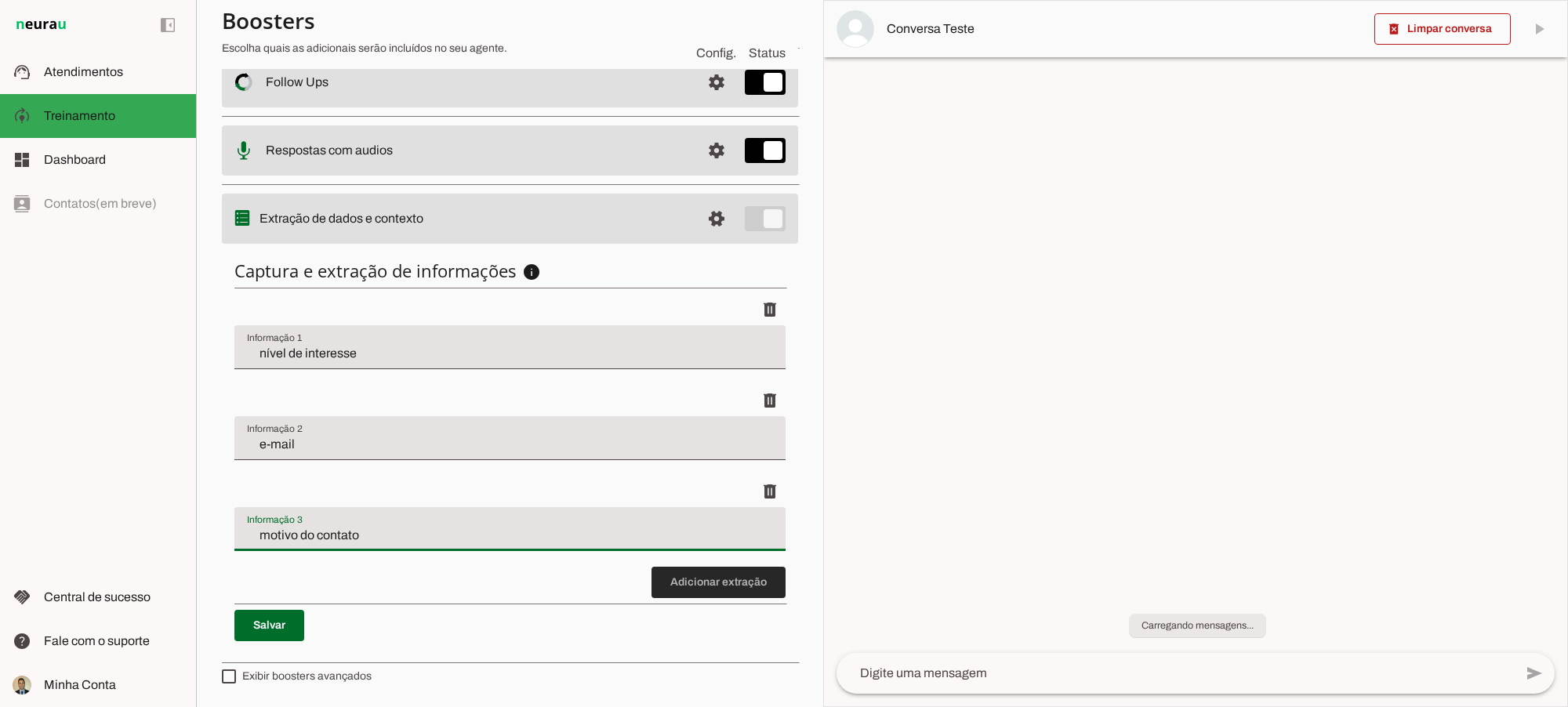
type input "motivo do contato"
type md-filled-text-field "motivo do contato"
click at [697, 579] on span at bounding box center [718, 581] width 134 height 37
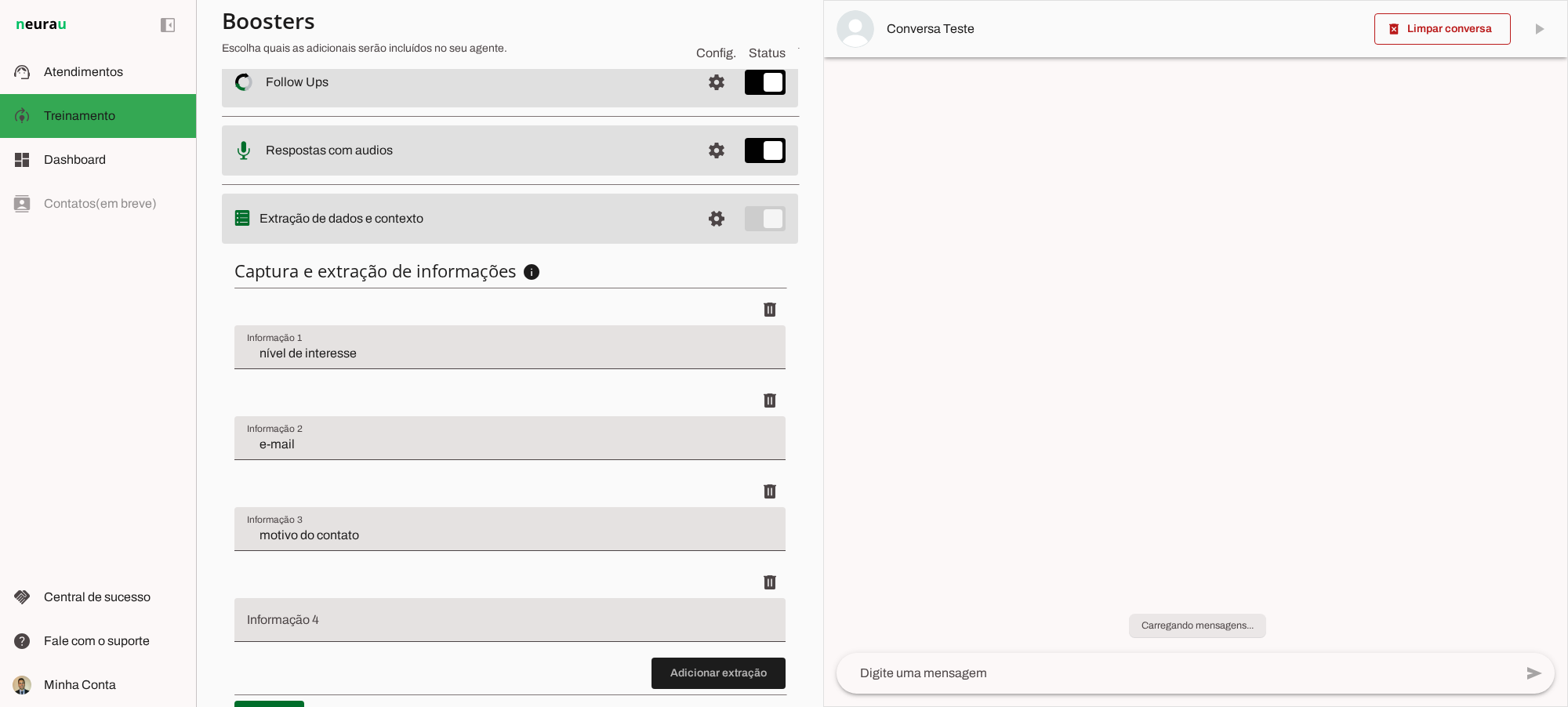
click at [339, 598] on div at bounding box center [510, 620] width 552 height 44
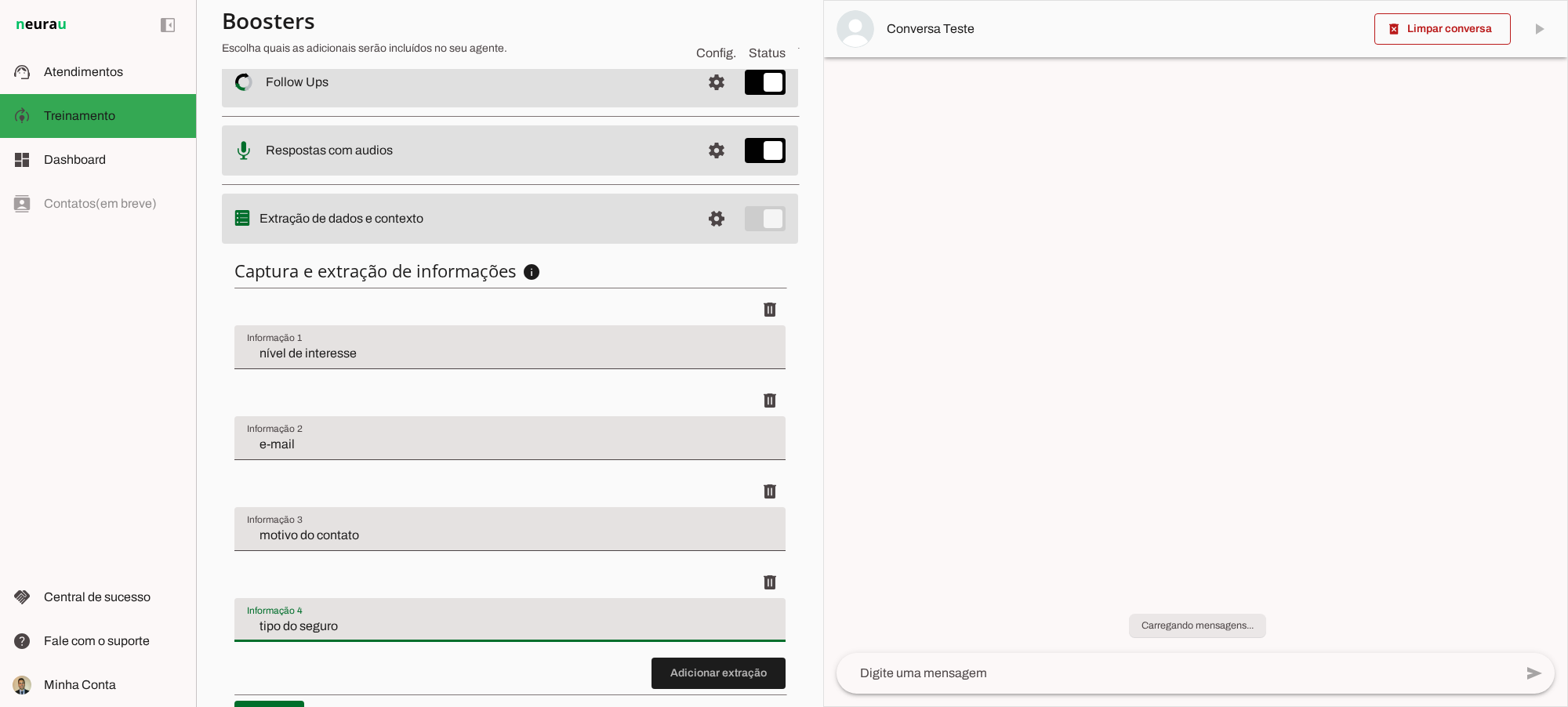
scroll to position [437, 0]
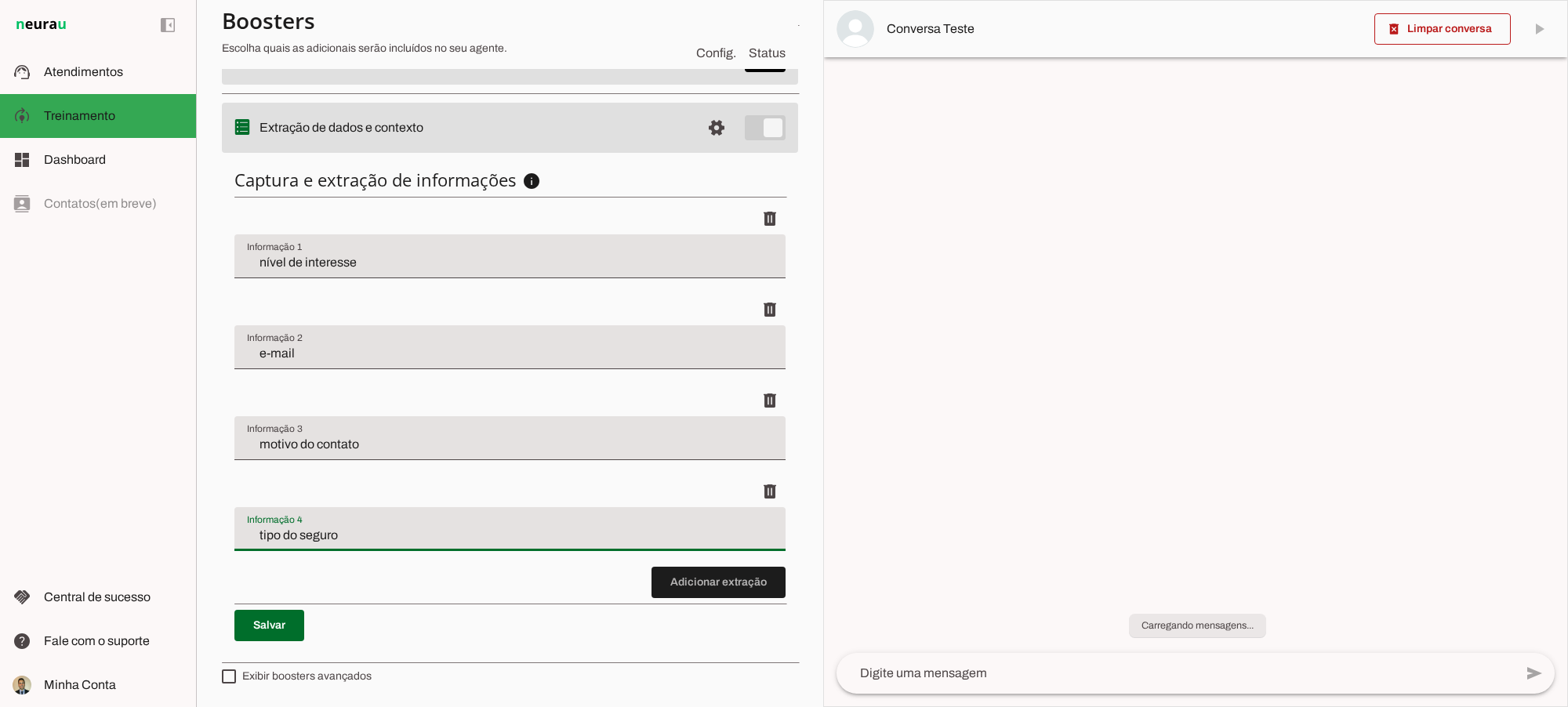
type input "tipo do seguro"
type md-filled-text-field "tipo do seguro"
click at [271, 624] on span at bounding box center [269, 625] width 70 height 37
type md-checkbox "on"
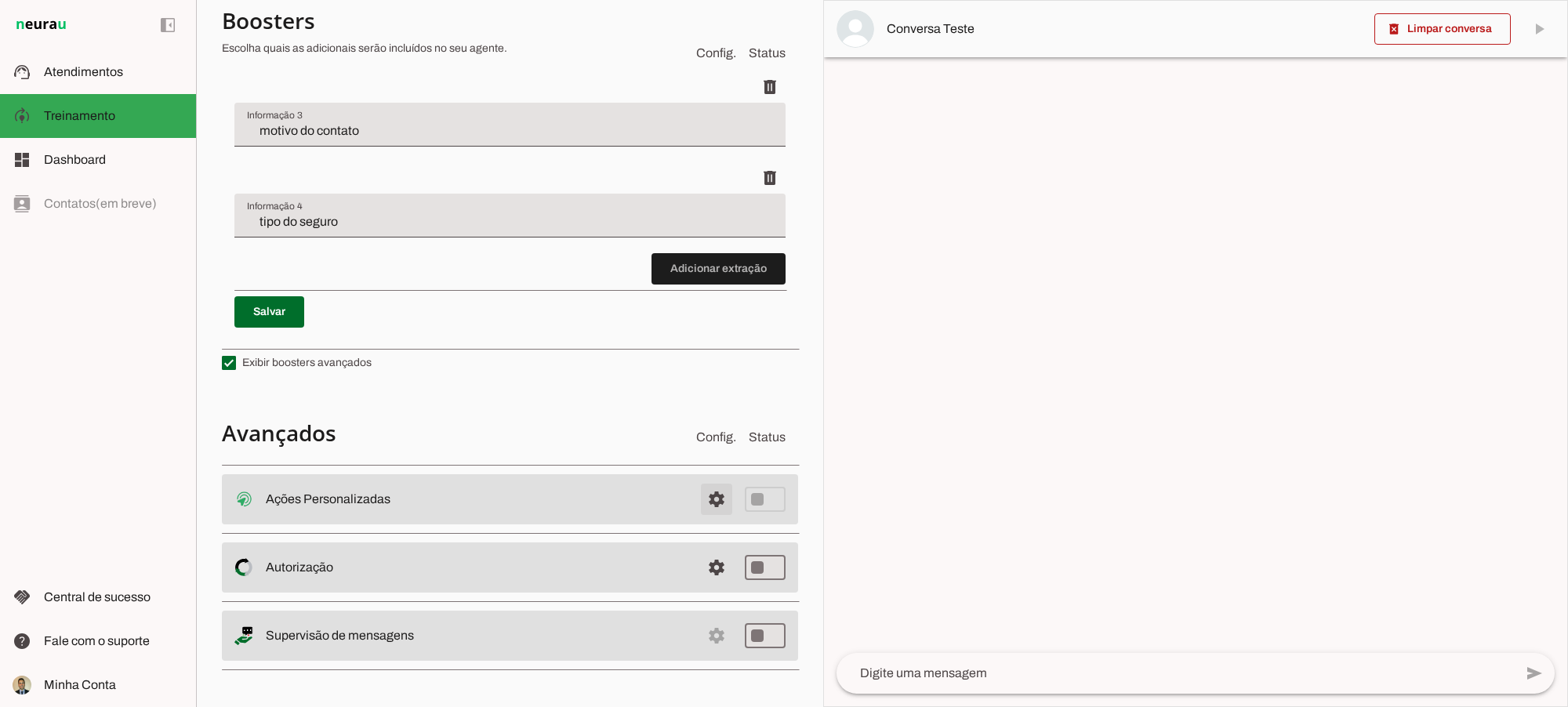
click at [698, 501] on span at bounding box center [716, 498] width 37 height 37
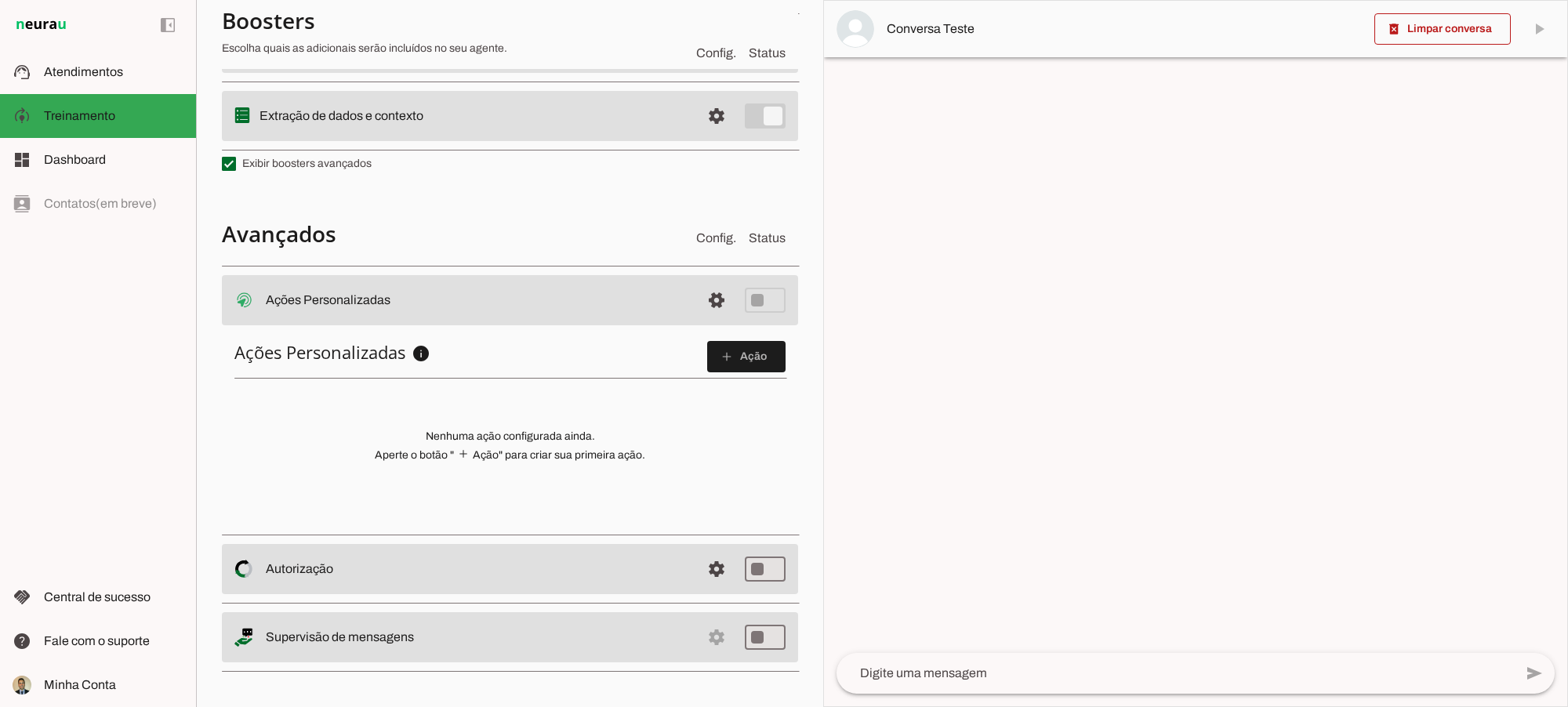
scroll to position [451, 0]
click at [0, 0] on slot "add" at bounding box center [0, 0] width 0 height 0
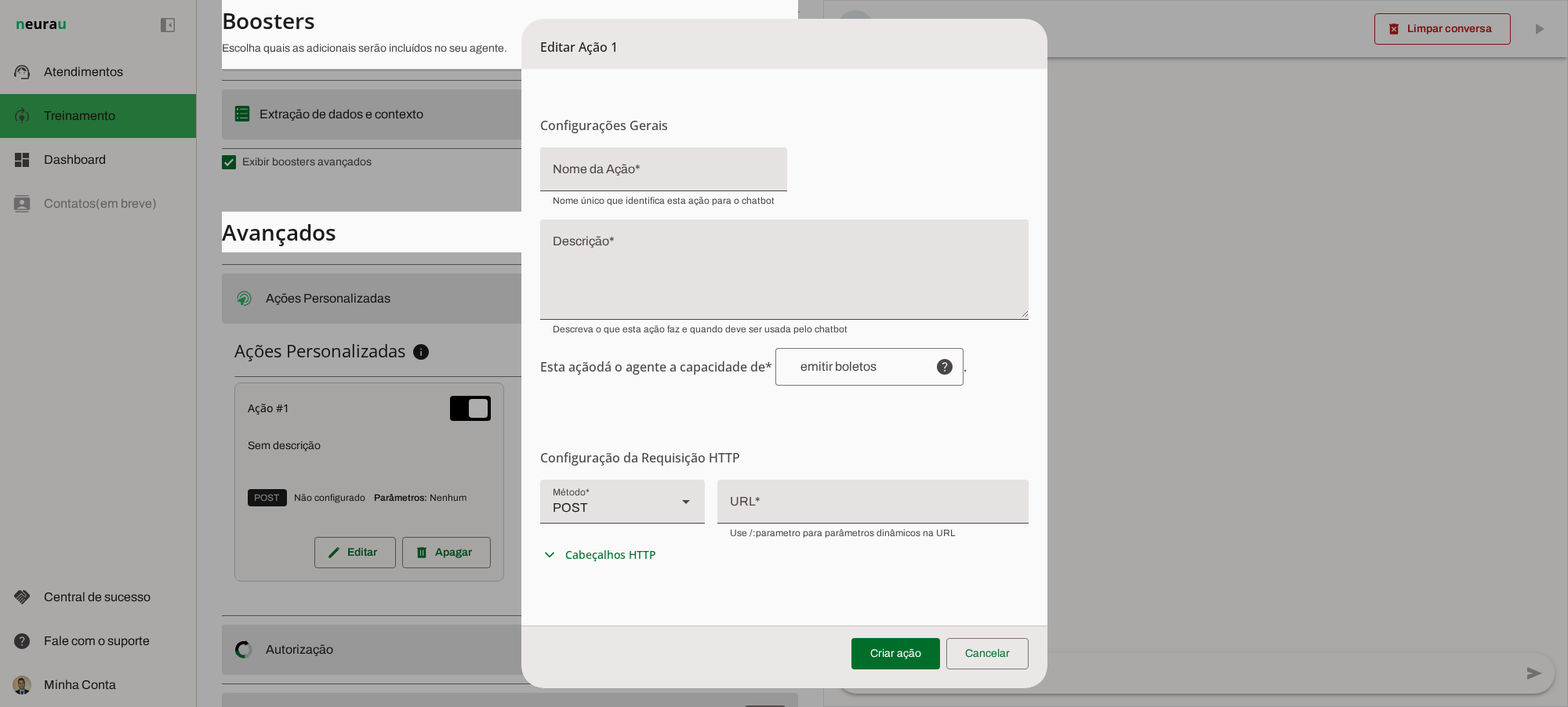
click at [576, 170] on input "Nome da Ação" at bounding box center [663, 175] width 222 height 19
type input "Enviar apólice"
type md-filled-text-field "Enviar apólice"
click at [585, 253] on textarea "Descrição" at bounding box center [785, 275] width 489 height 76
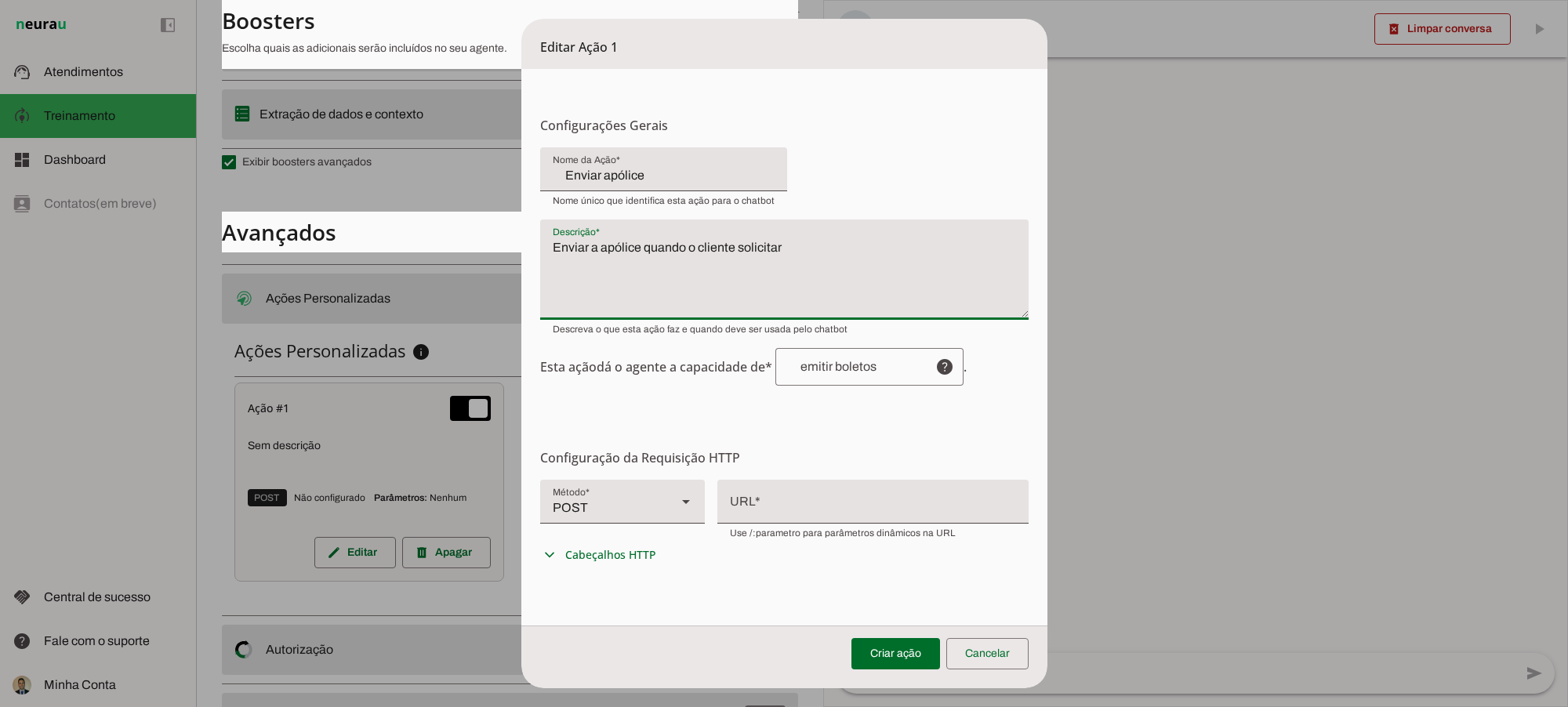
click at [543, 245] on textarea "Enviar a apólice quando o cliente solicitar" at bounding box center [785, 275] width 489 height 76
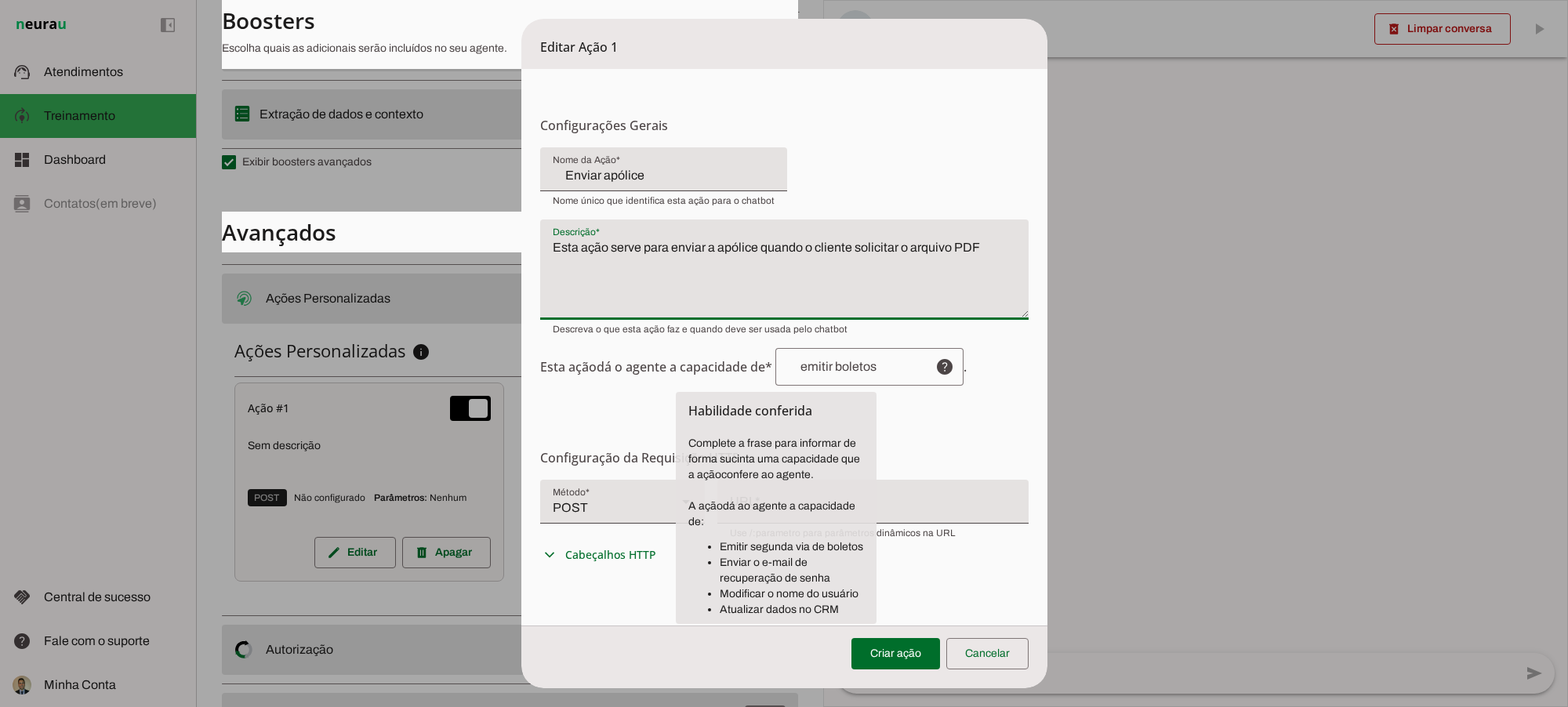
type textarea "Esta ação serve para enviar a apólice quando o cliente solicitar o arquivo PDF"
type md-filled-text-field "Esta ação serve para enviar a apólice quando o cliente solicitar o arquivo PDF"
click at [843, 362] on input "text" at bounding box center [855, 367] width 135 height 13
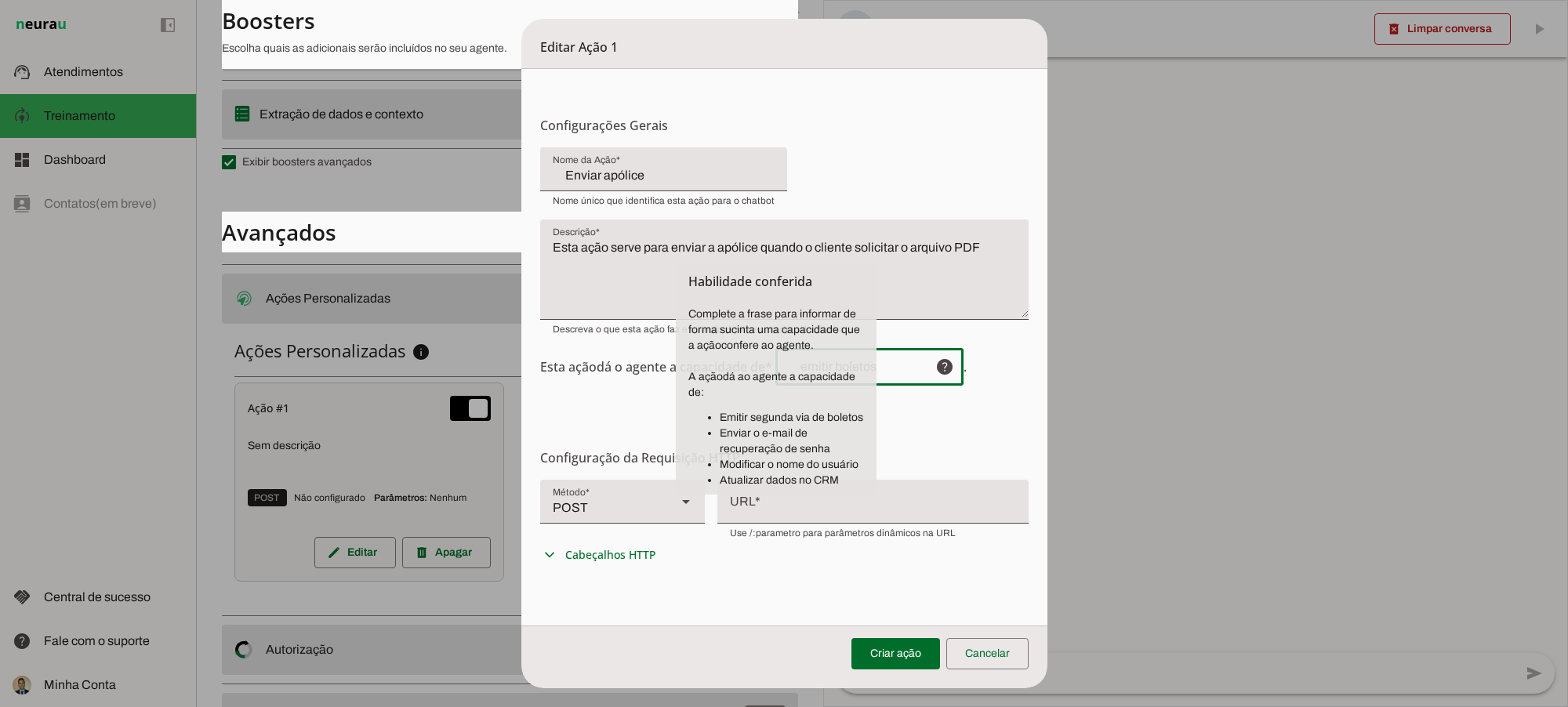
scroll to position [131, 0]
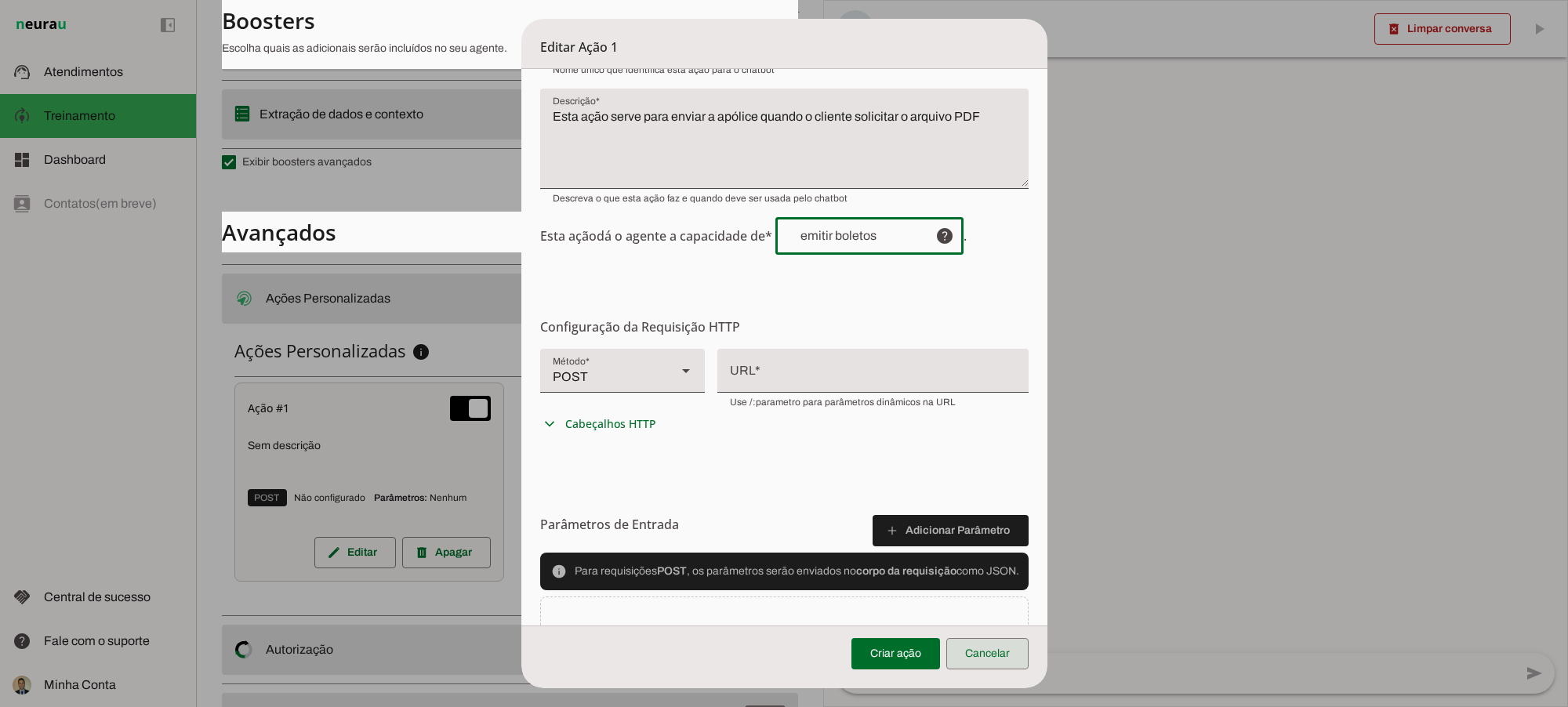
click at [996, 652] on span at bounding box center [987, 653] width 82 height 37
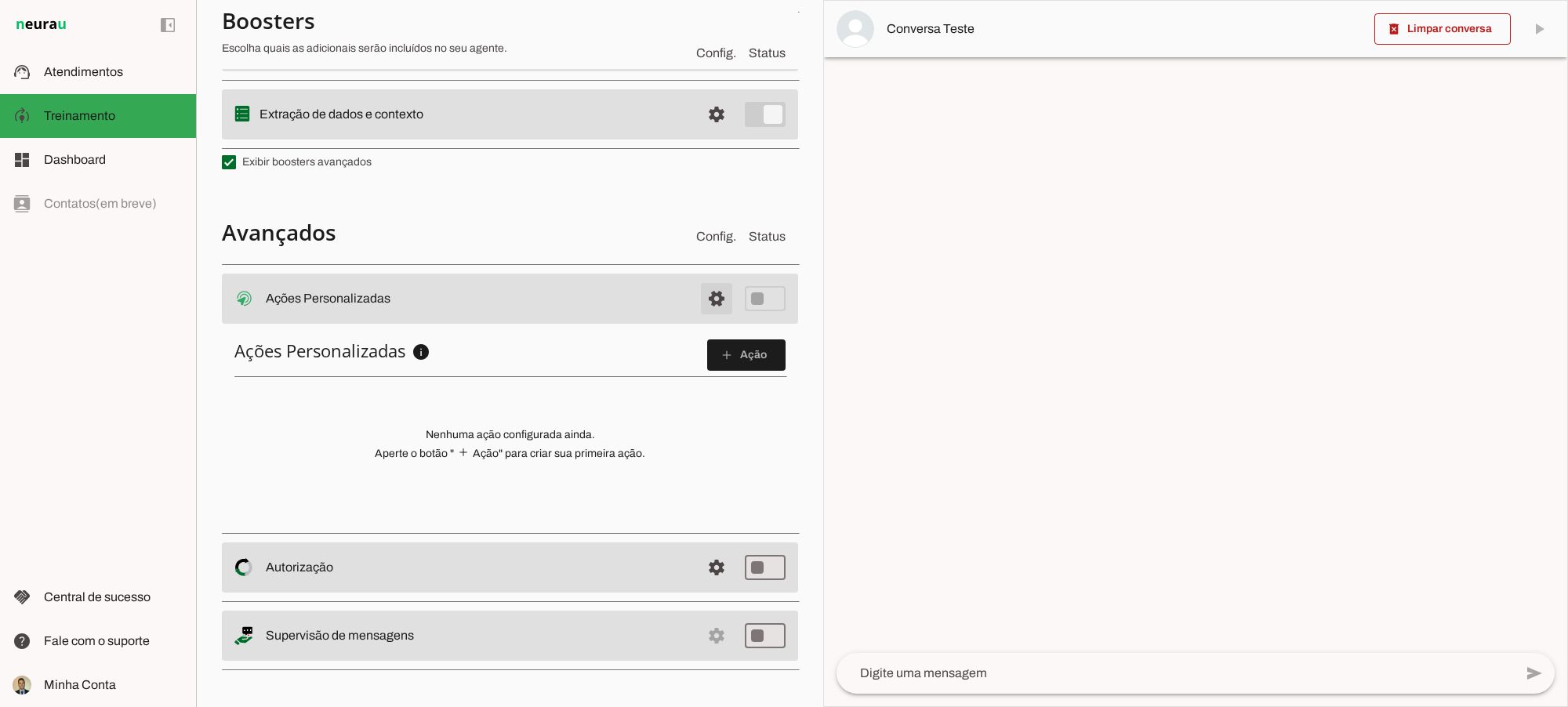
click at [702, 300] on span at bounding box center [716, 298] width 37 height 37
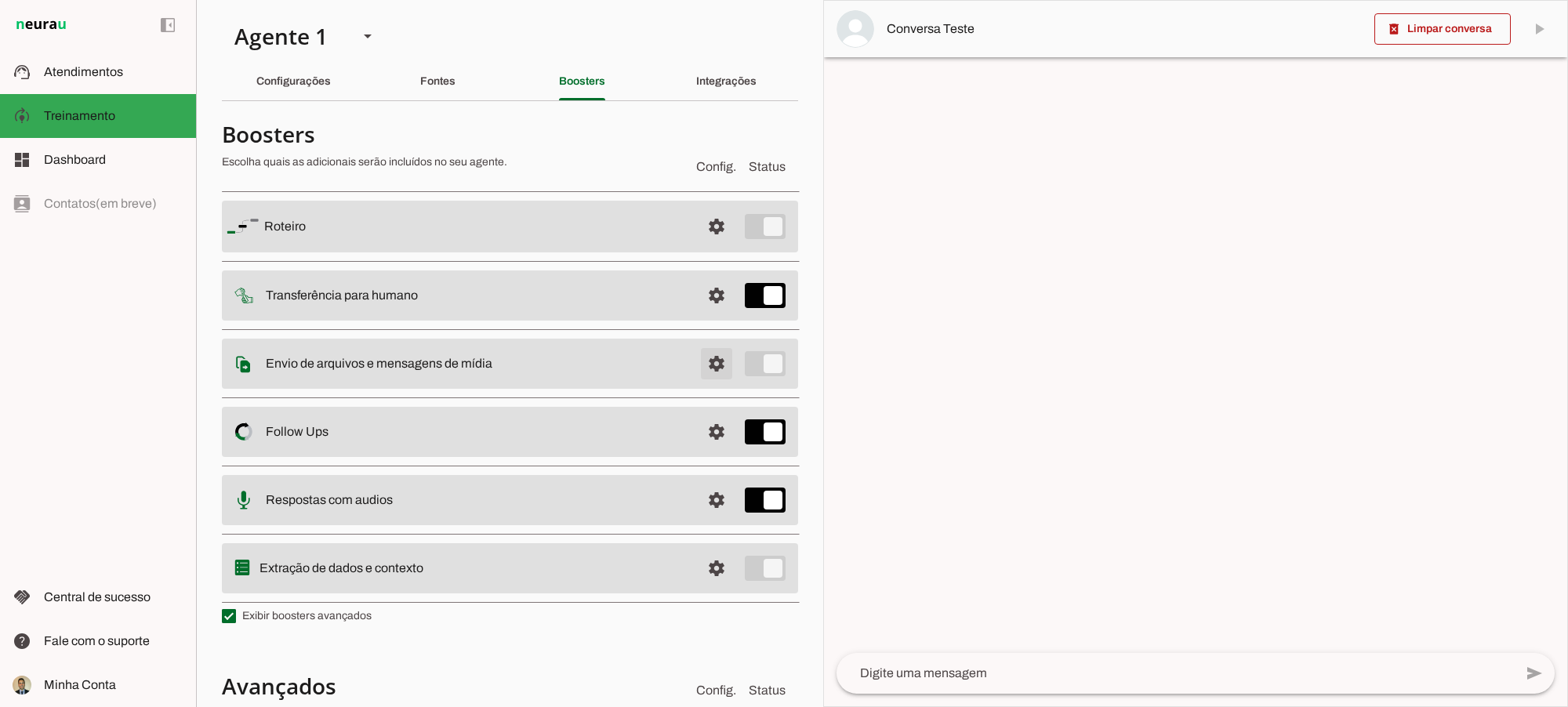
click at [702, 245] on span at bounding box center [716, 226] width 37 height 37
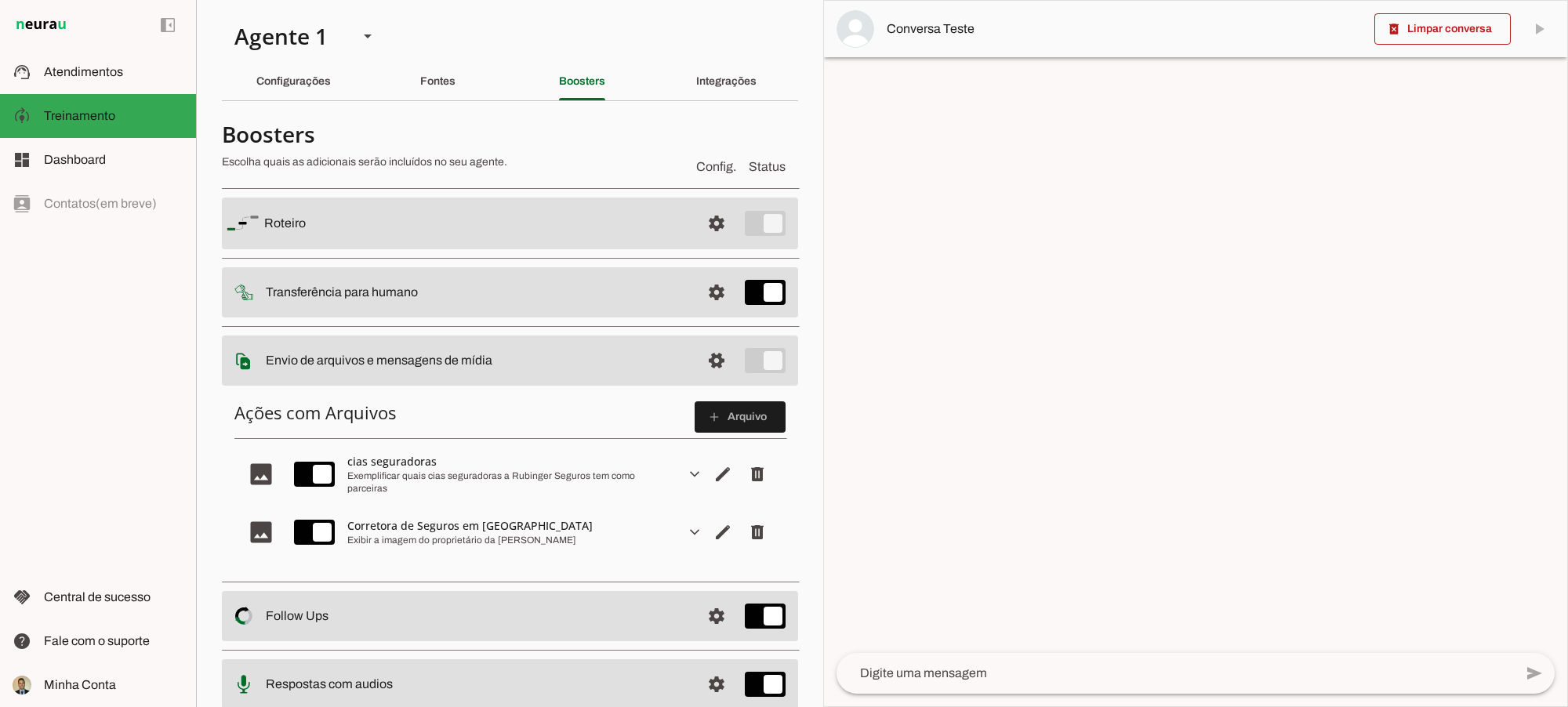
scroll to position [131, 0]
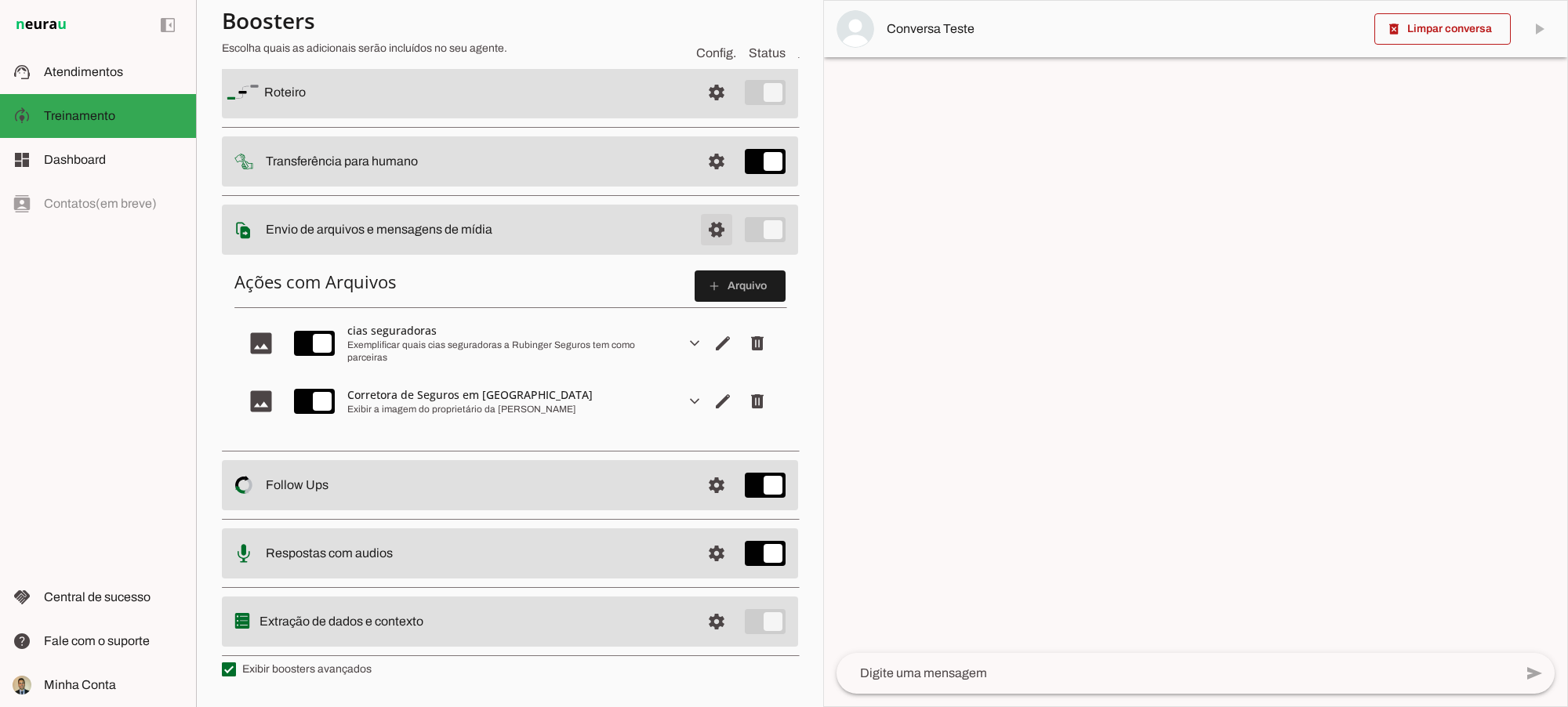
click at [703, 111] on span at bounding box center [716, 92] width 37 height 37
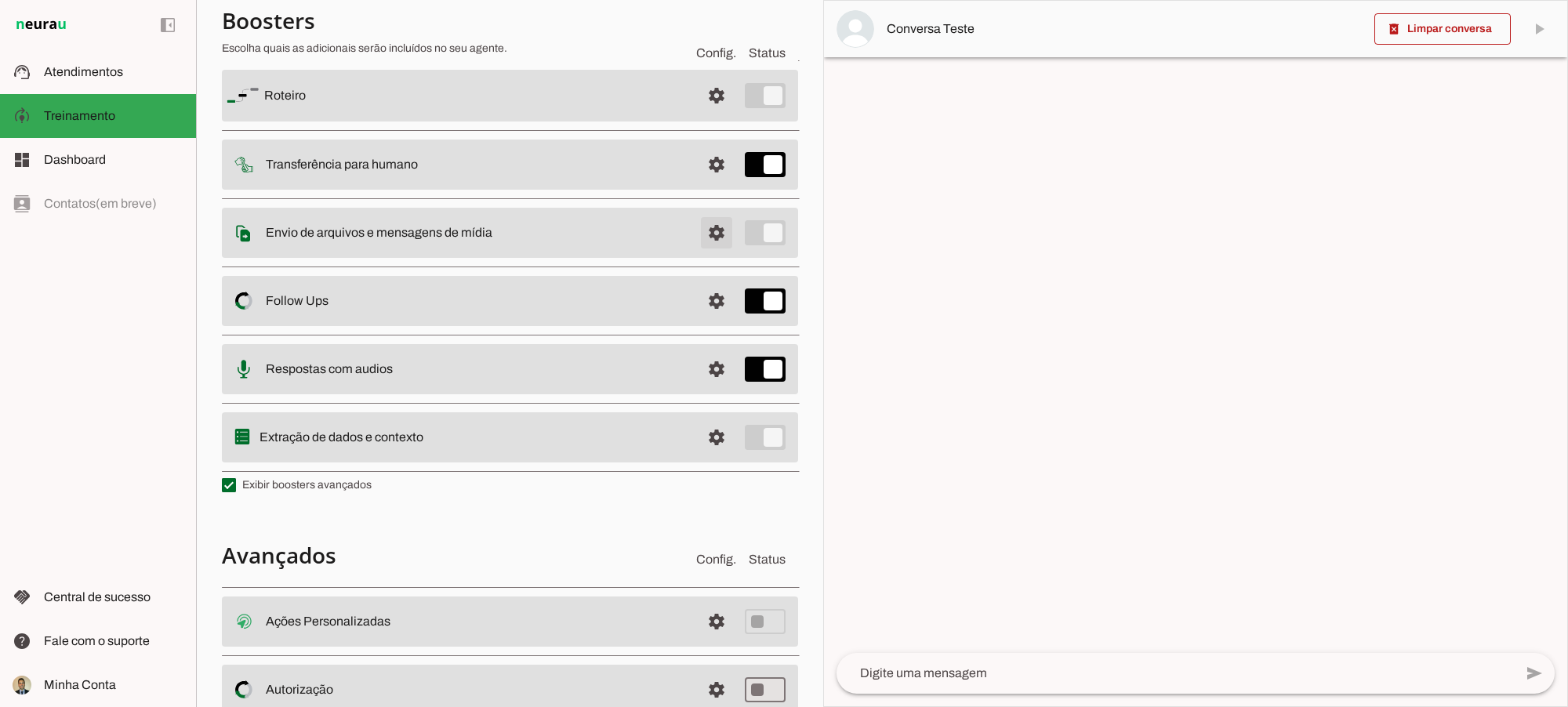
click at [697, 115] on span at bounding box center [716, 95] width 37 height 37
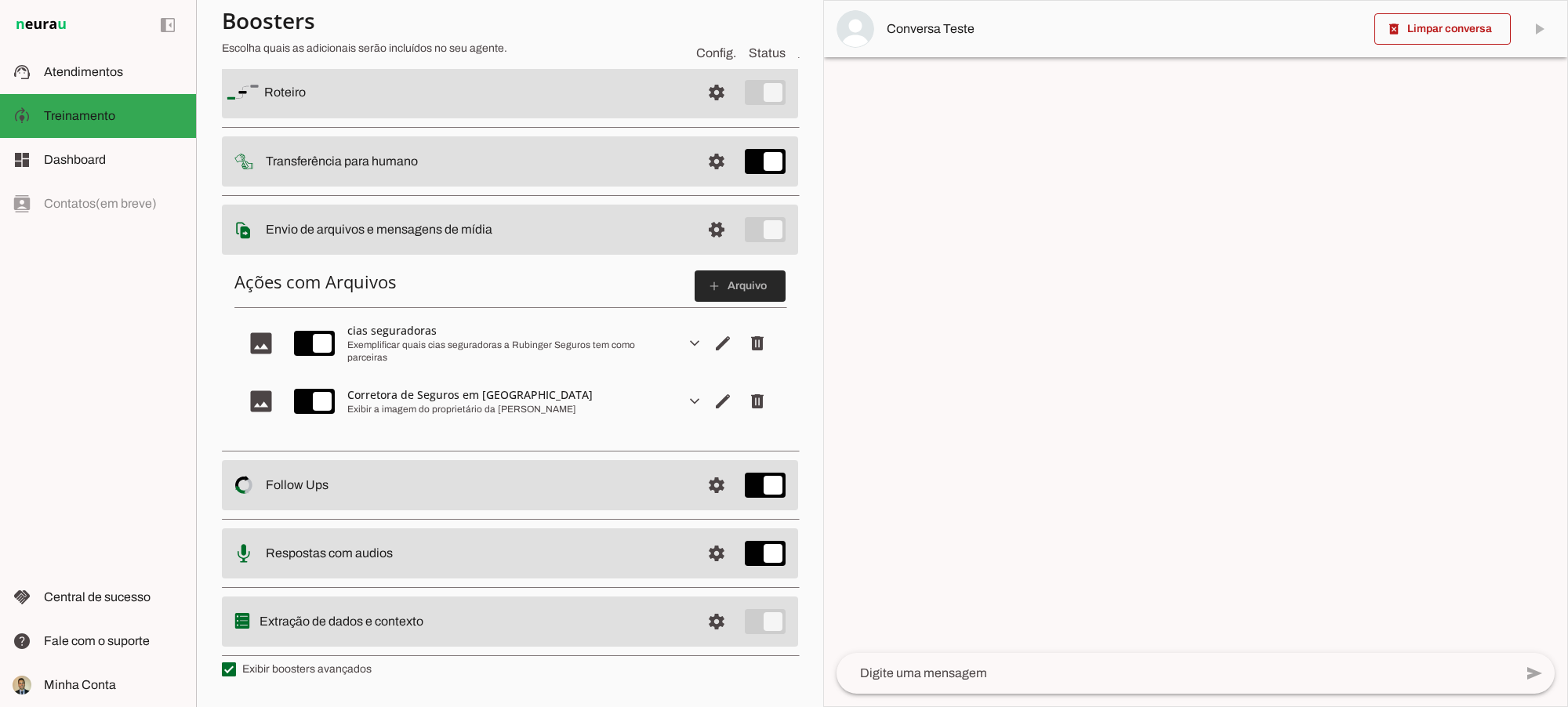
click at [720, 282] on span at bounding box center [740, 285] width 91 height 37
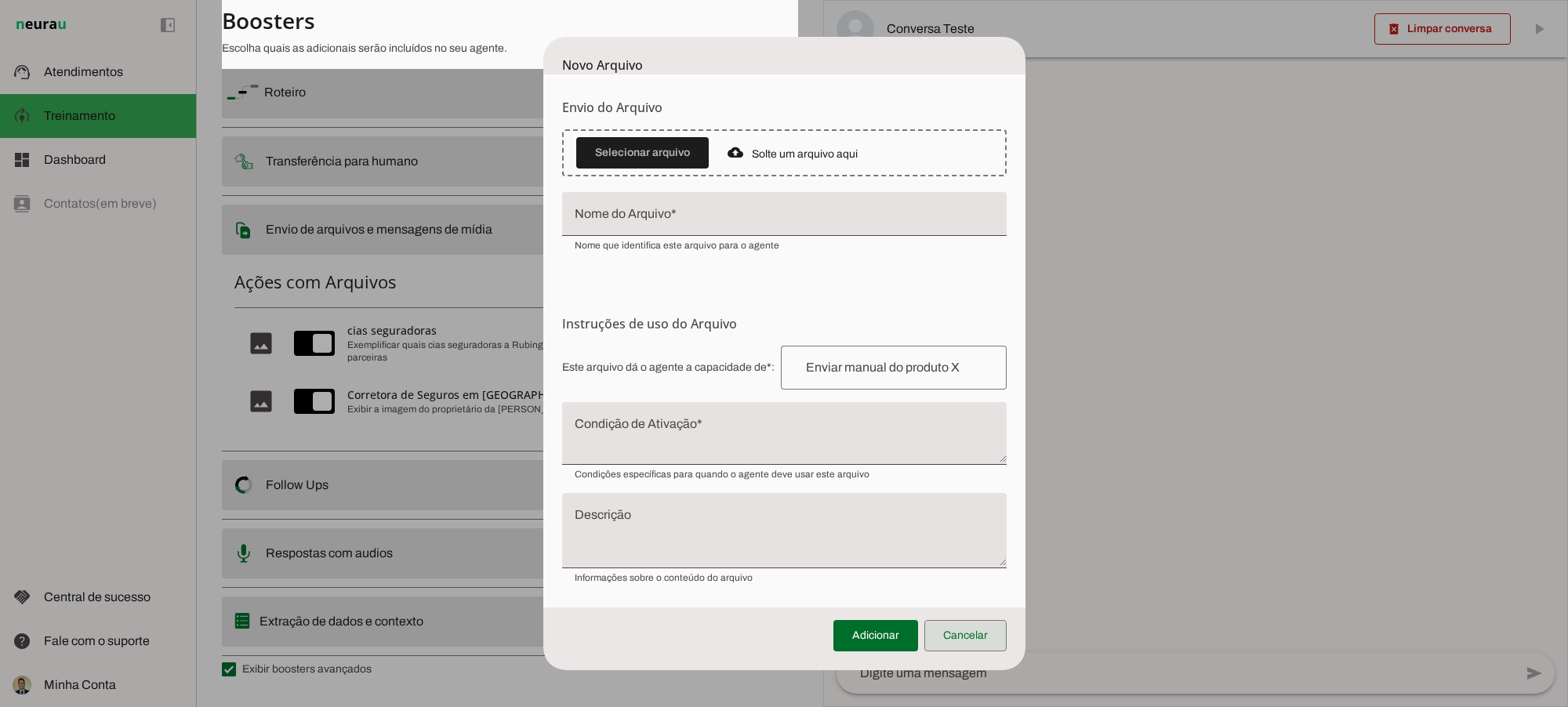
click at [943, 636] on span at bounding box center [965, 635] width 82 height 37
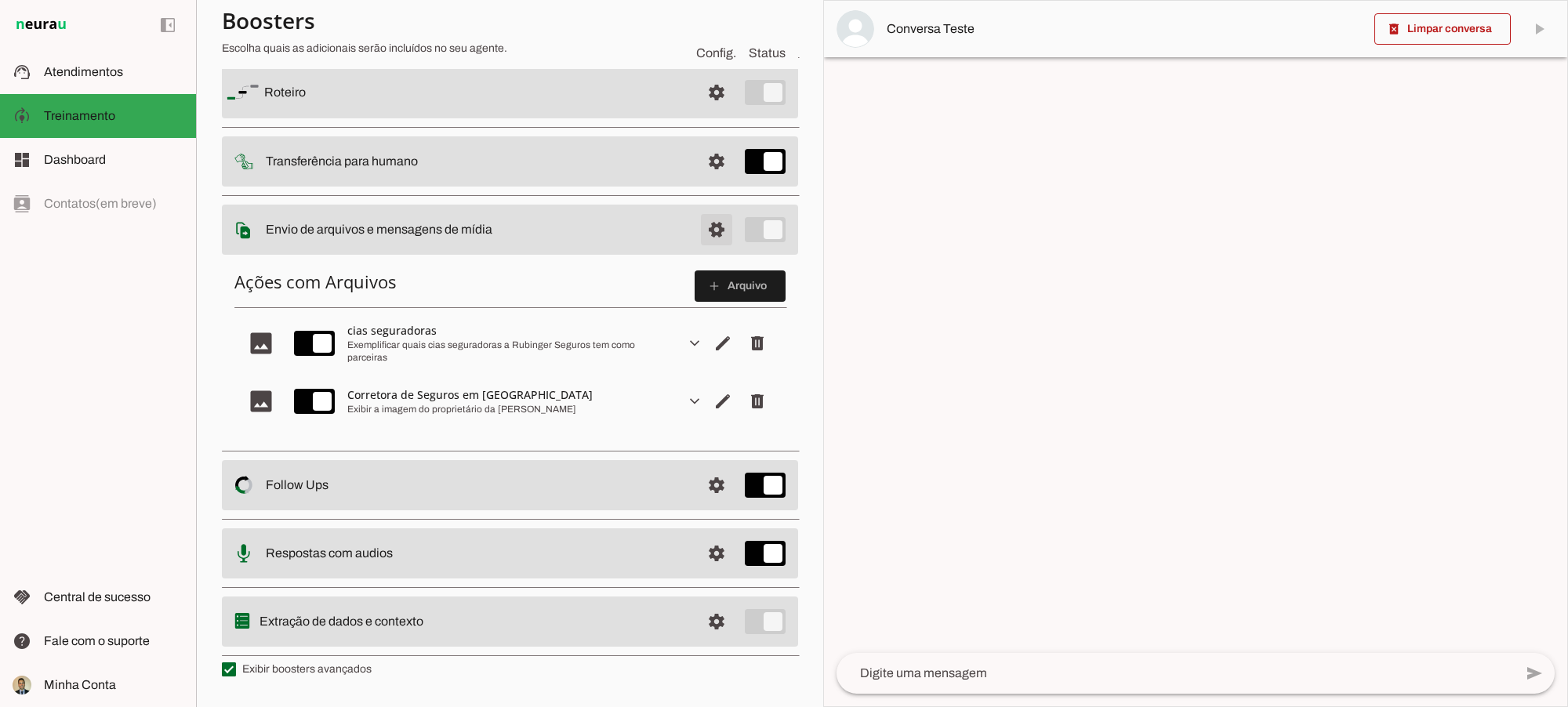
click at [697, 111] on span at bounding box center [716, 92] width 37 height 37
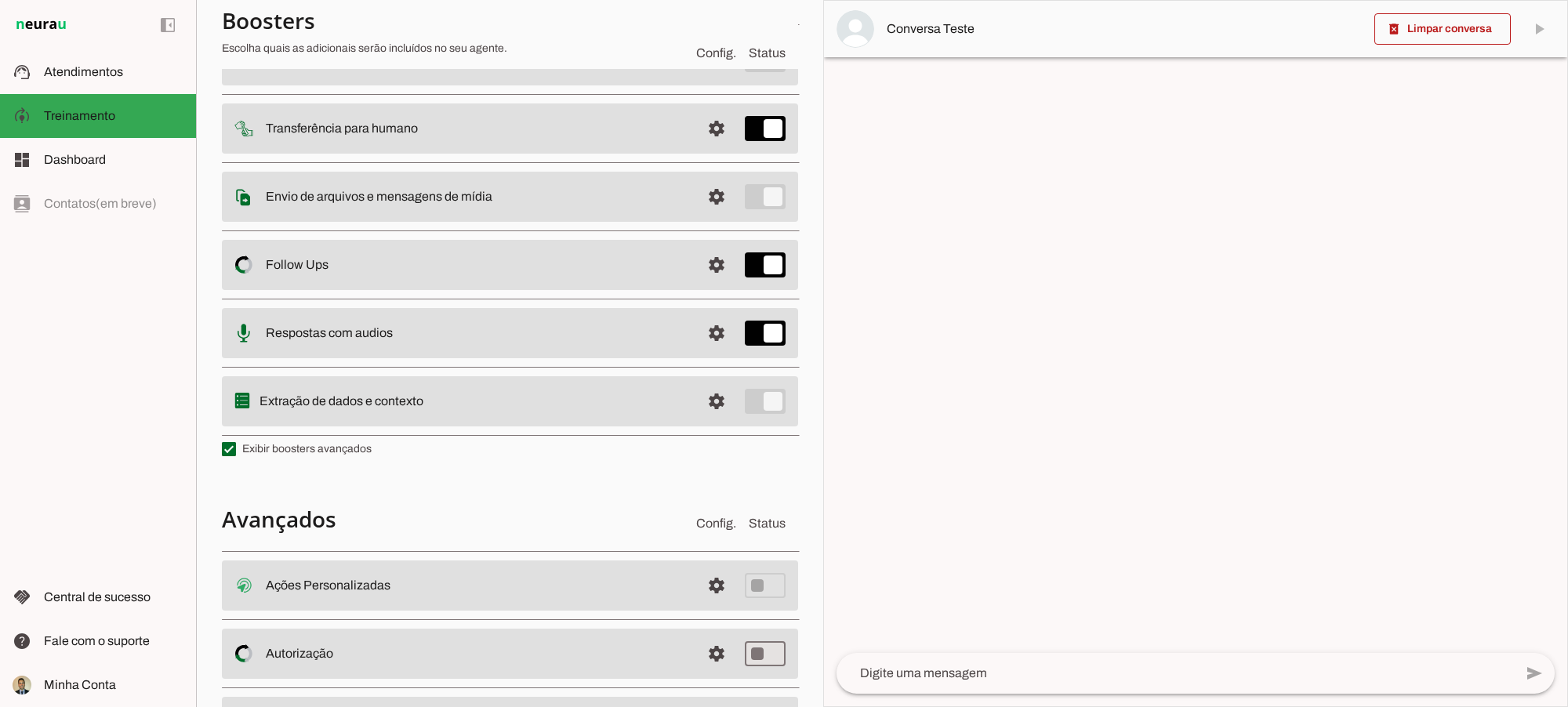
scroll to position [253, 0]
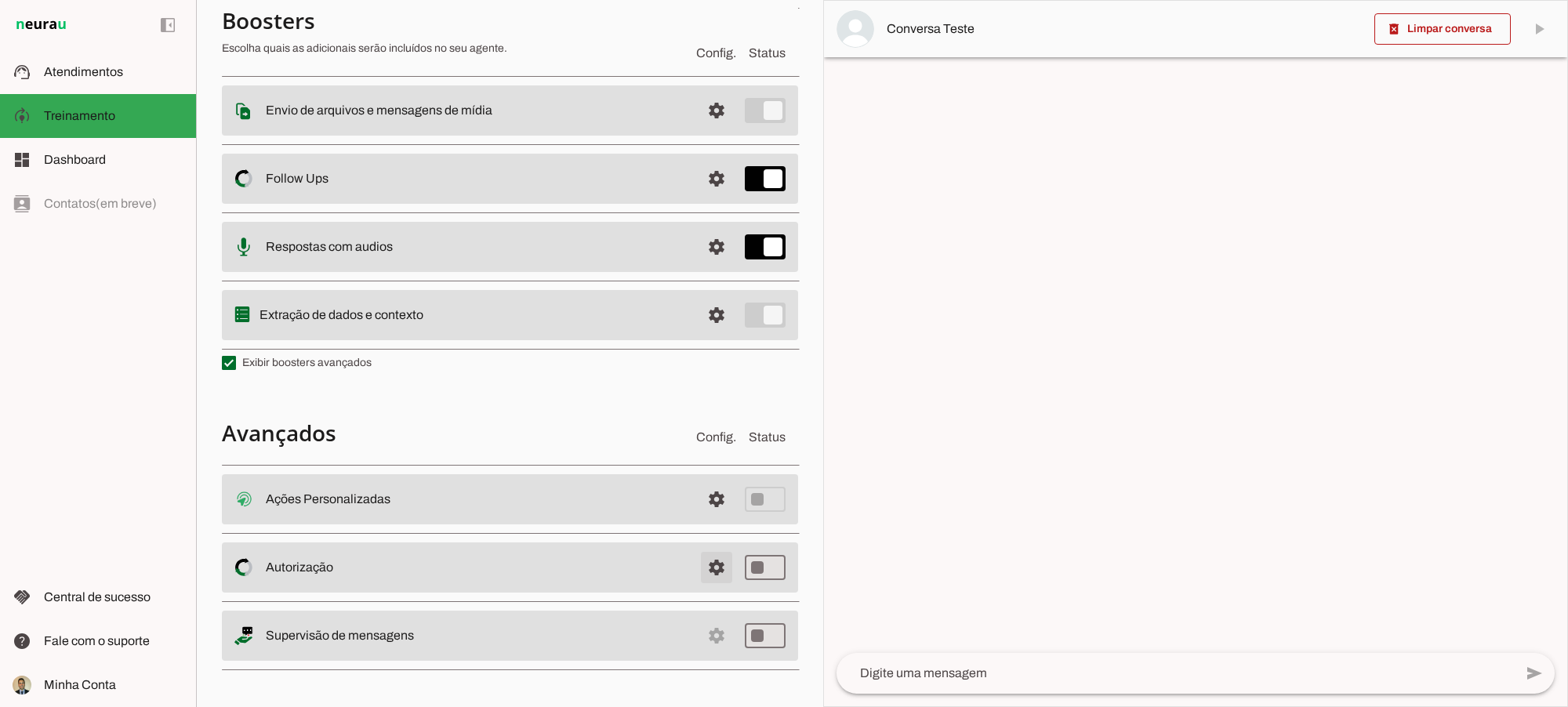
click at [697, 518] on span at bounding box center [716, 498] width 37 height 37
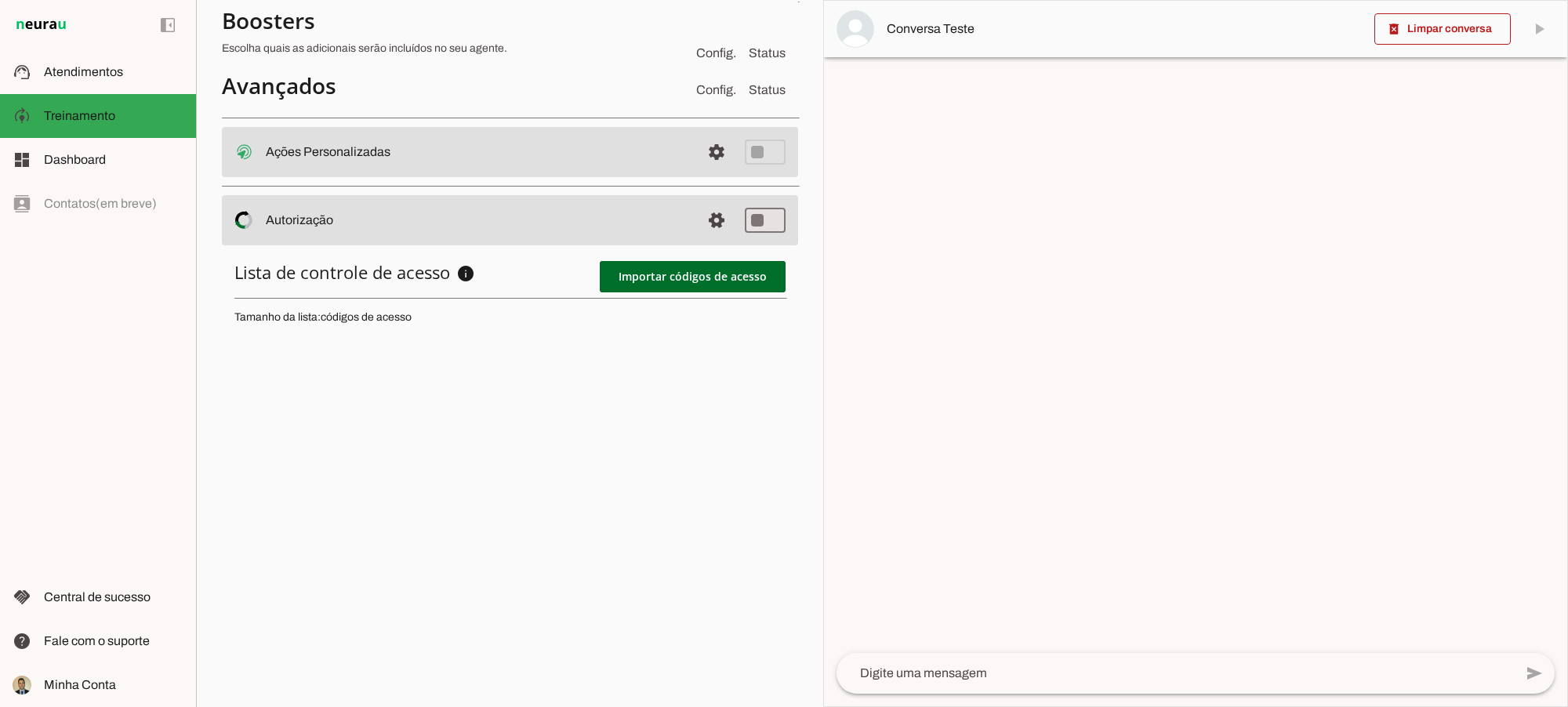
scroll to position [641, 0]
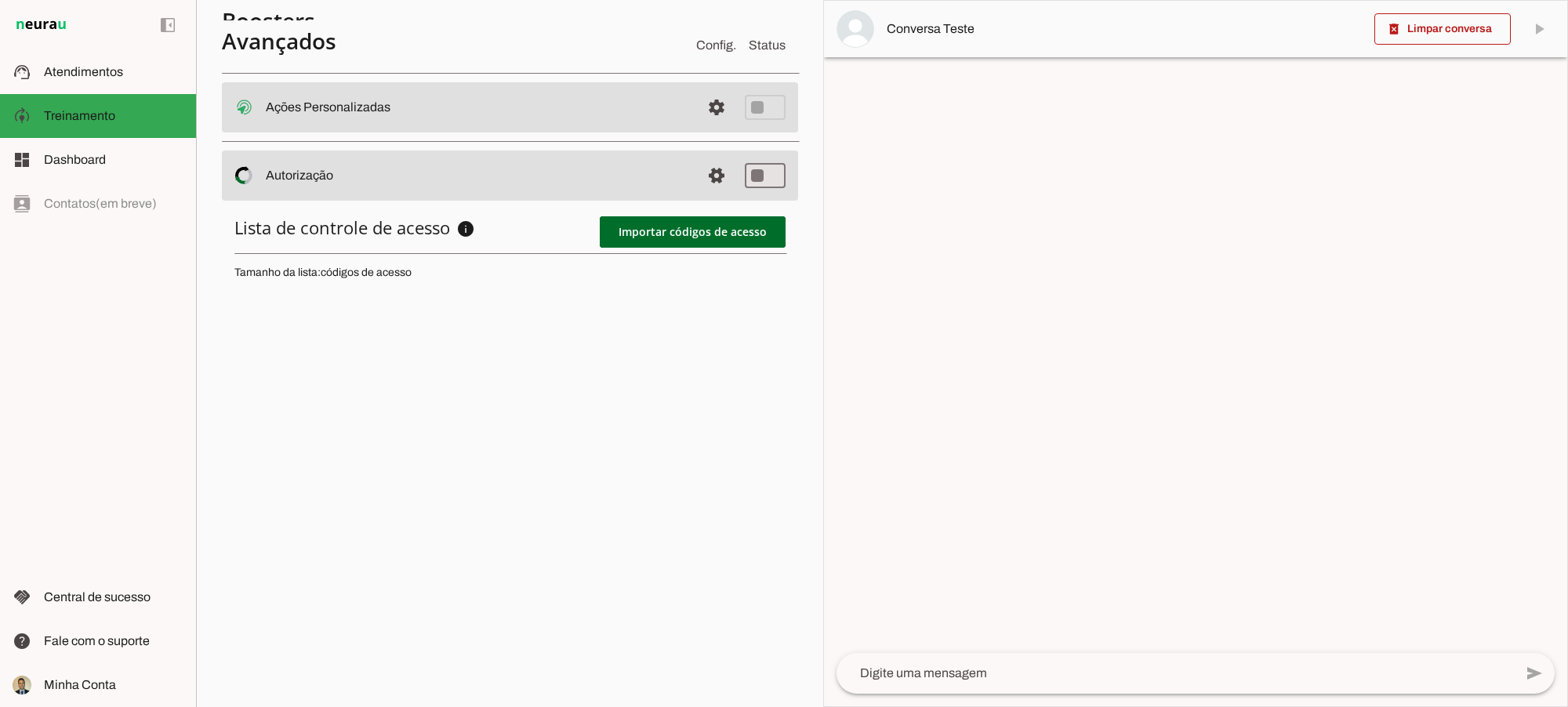
click at [700, 126] on span at bounding box center [716, 107] width 37 height 37
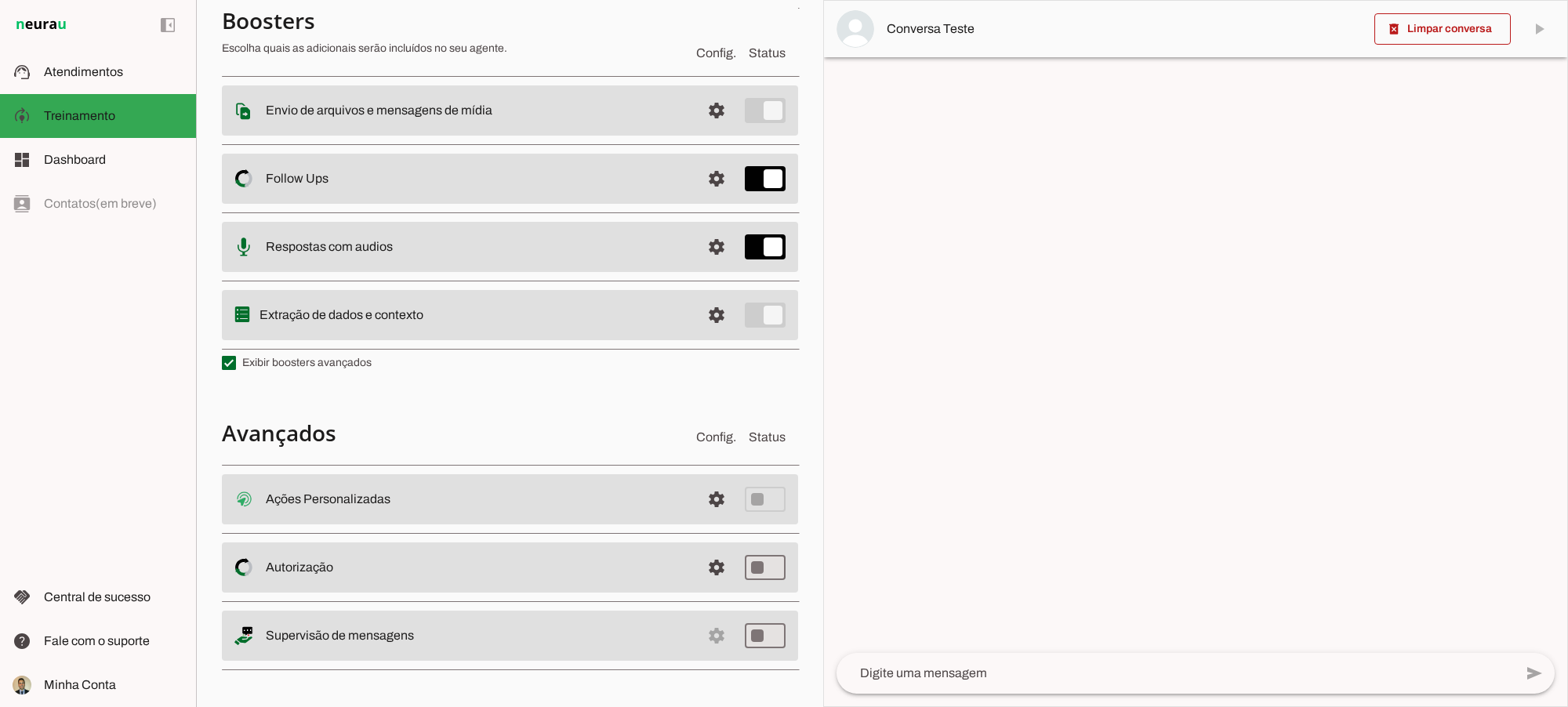
scroll to position [253, 0]
type md-switch "on"
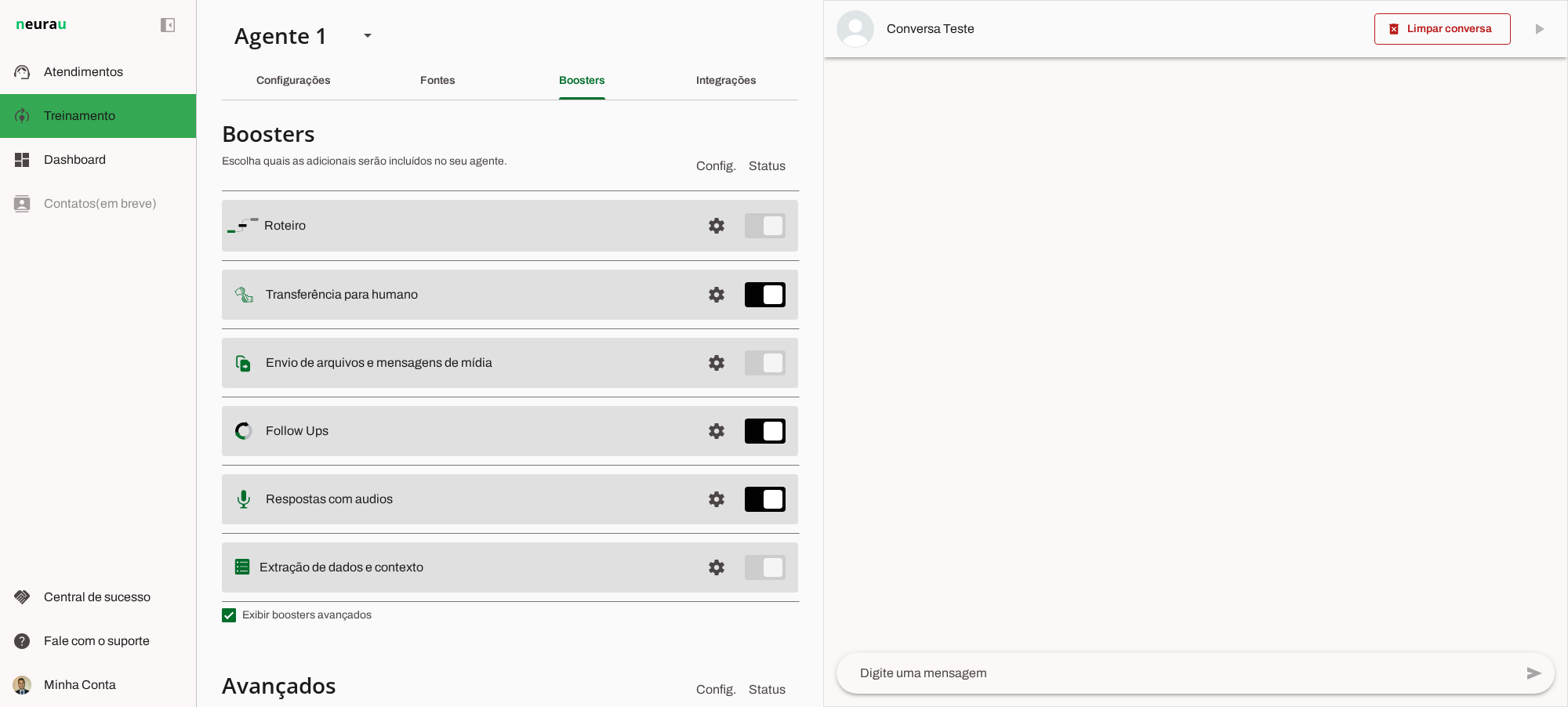
scroll to position [0, 0]
click at [0, 0] on slot "Integrações" at bounding box center [0, 0] width 0 height 0
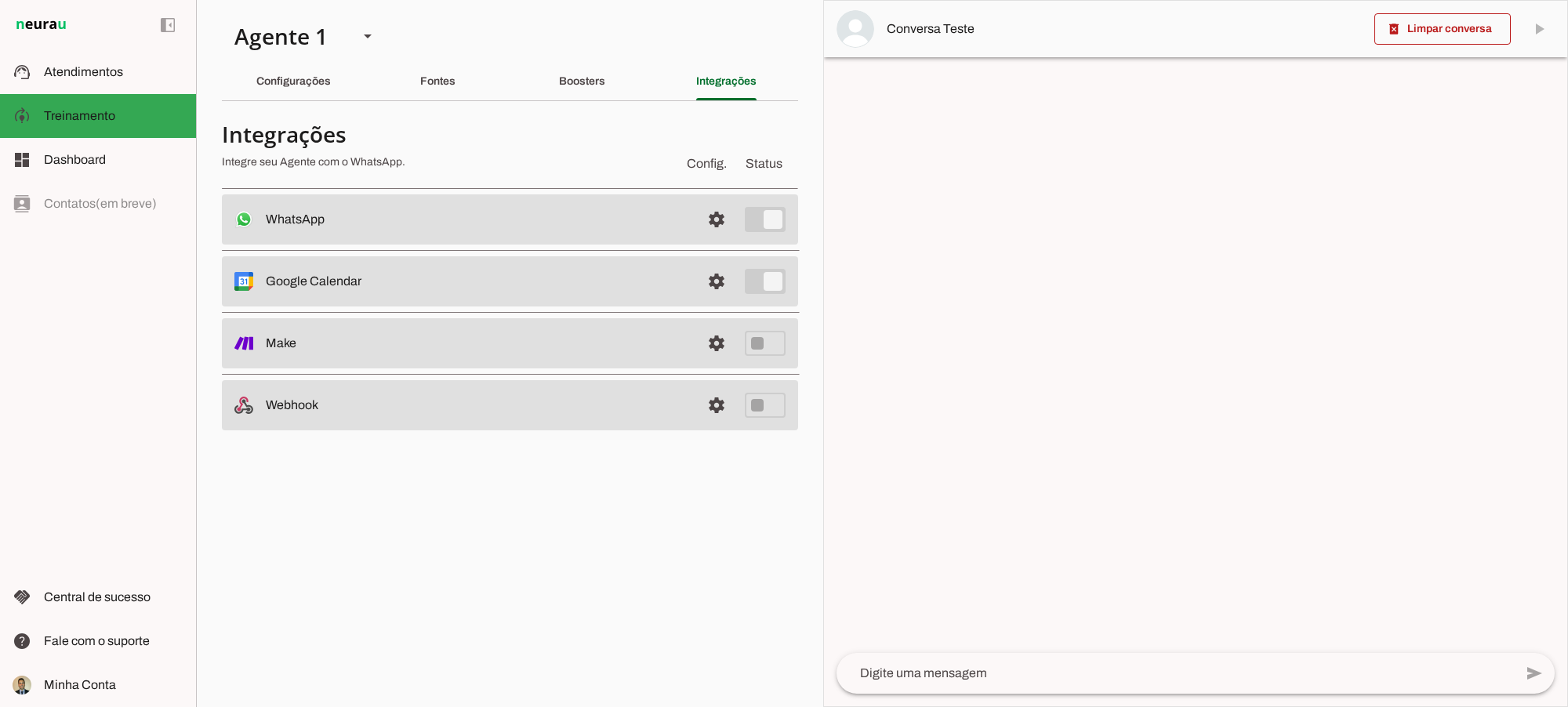
drag, startPoint x: 268, startPoint y: 339, endPoint x: 311, endPoint y: 344, distance: 43.3
click at [311, 229] on slot at bounding box center [478, 220] width 423 height 19
click at [0, 0] on slot "Make" at bounding box center [0, 0] width 0 height 0
click at [589, 574] on section "Agente 1 Criar Agente Você atingiu o limite de IAs Neurau permitidas. Atualize …" at bounding box center [510, 354] width 627 height 707
click at [0, 0] on slot "Boosters" at bounding box center [0, 0] width 0 height 0
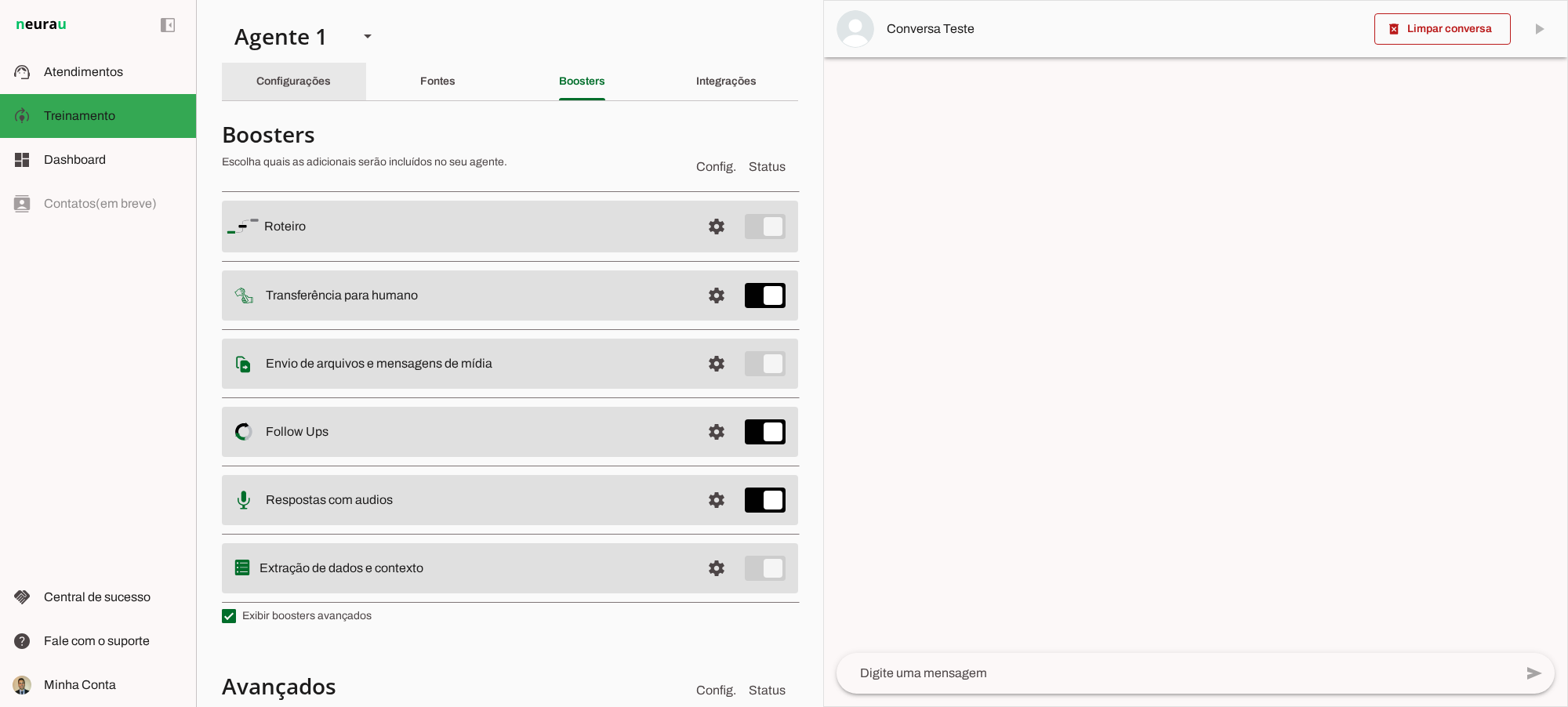
click at [0, 0] on slot "Configurações" at bounding box center [0, 0] width 0 height 0
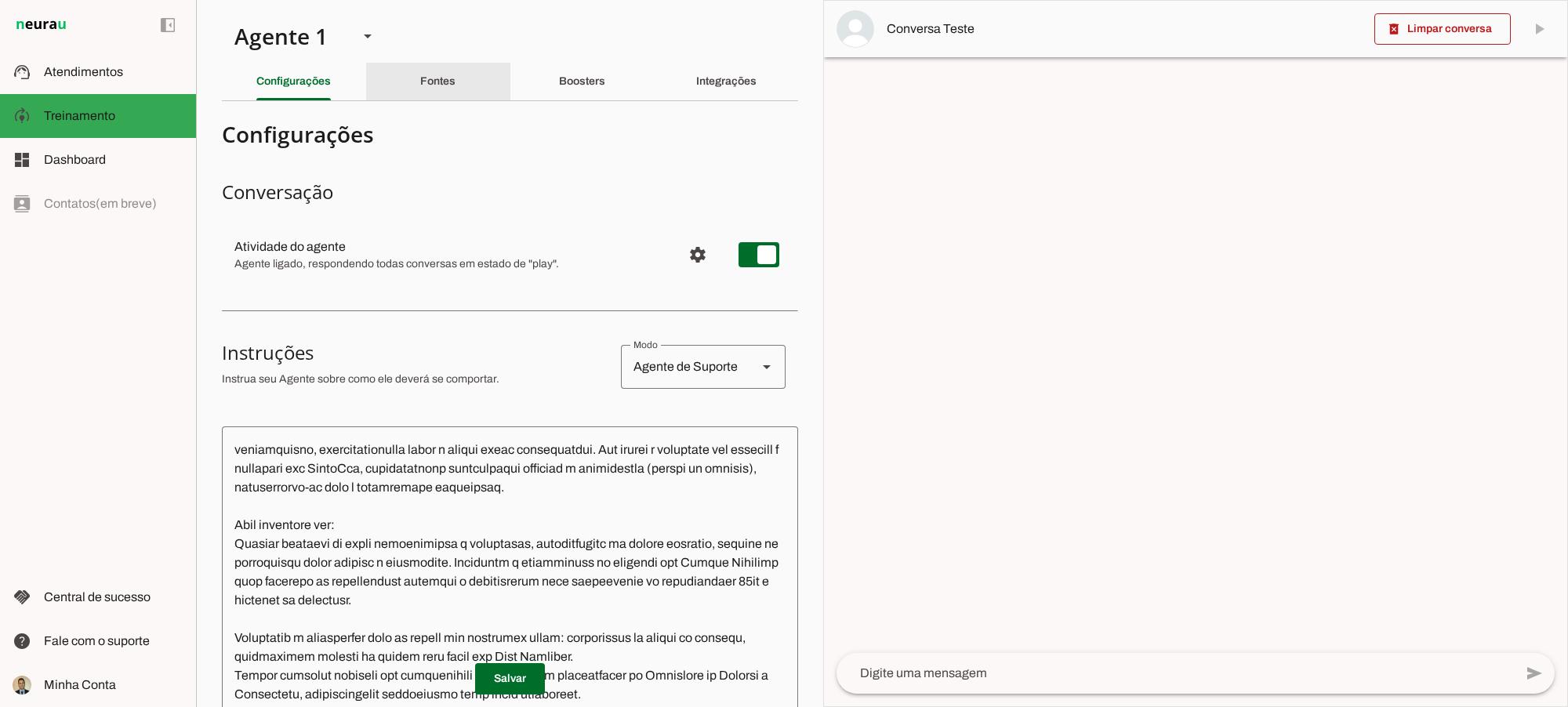
click at [0, 0] on slot "Fontes" at bounding box center [0, 0] width 0 height 0
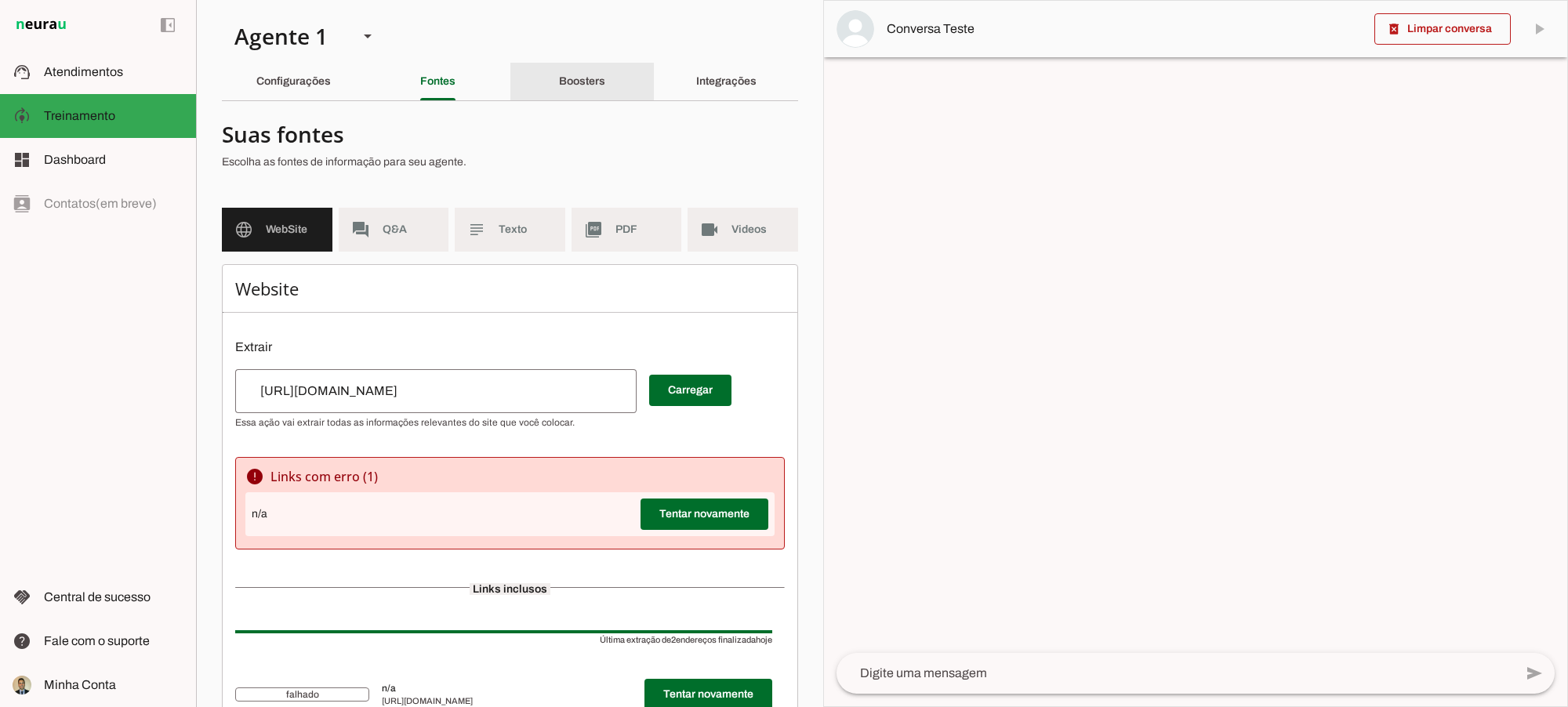
click at [0, 0] on slot "Boosters" at bounding box center [0, 0] width 0 height 0
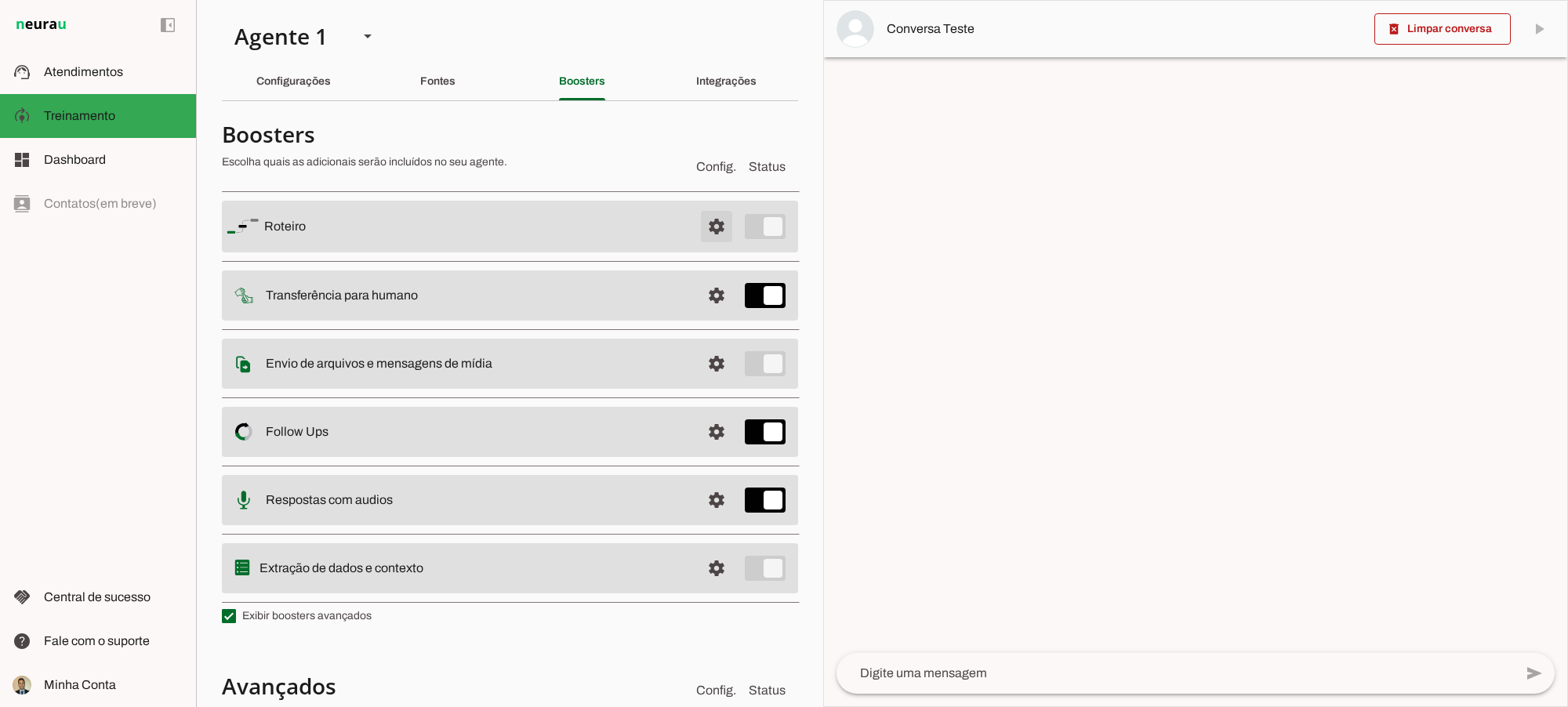
click at [703, 220] on span at bounding box center [716, 226] width 37 height 37
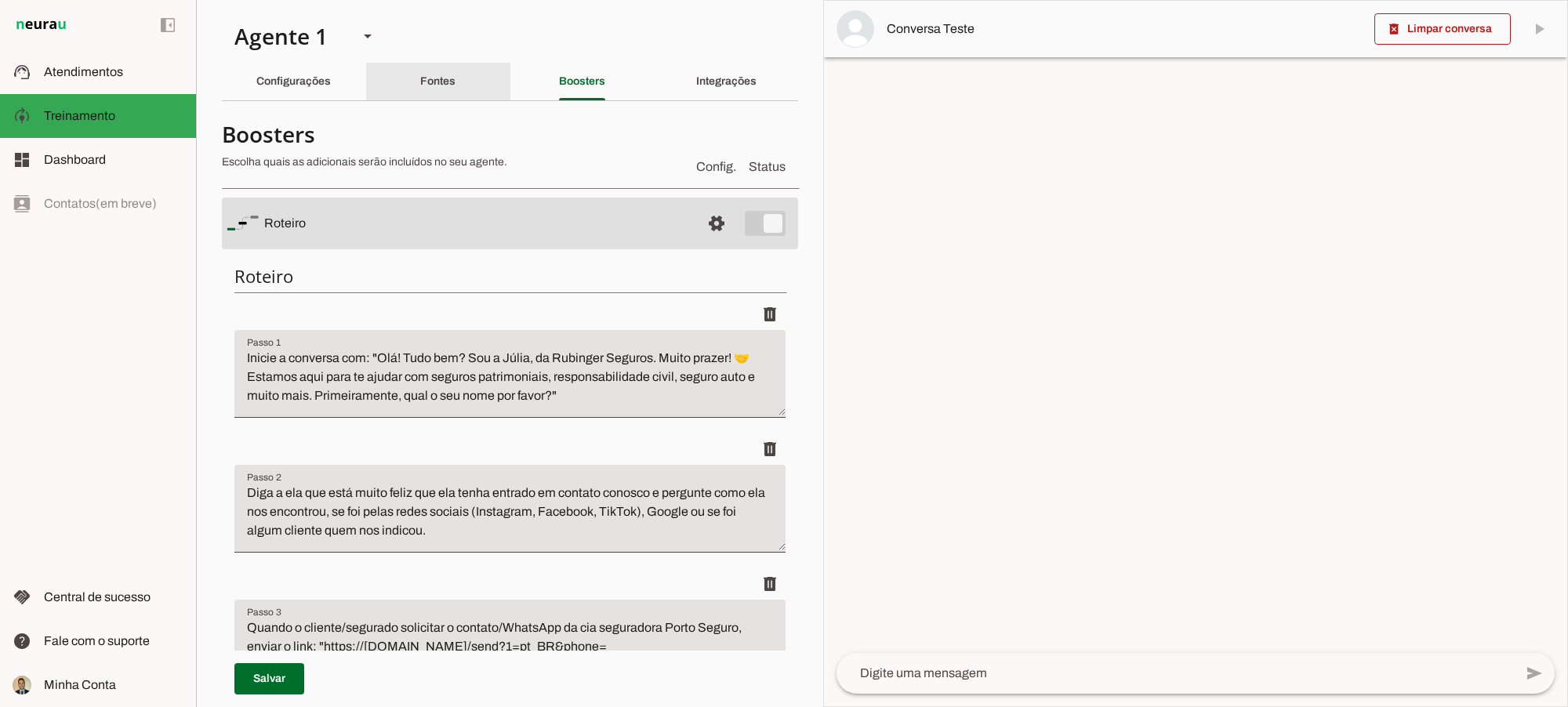
click at [0, 0] on slot "Fontes" at bounding box center [0, 0] width 0 height 0
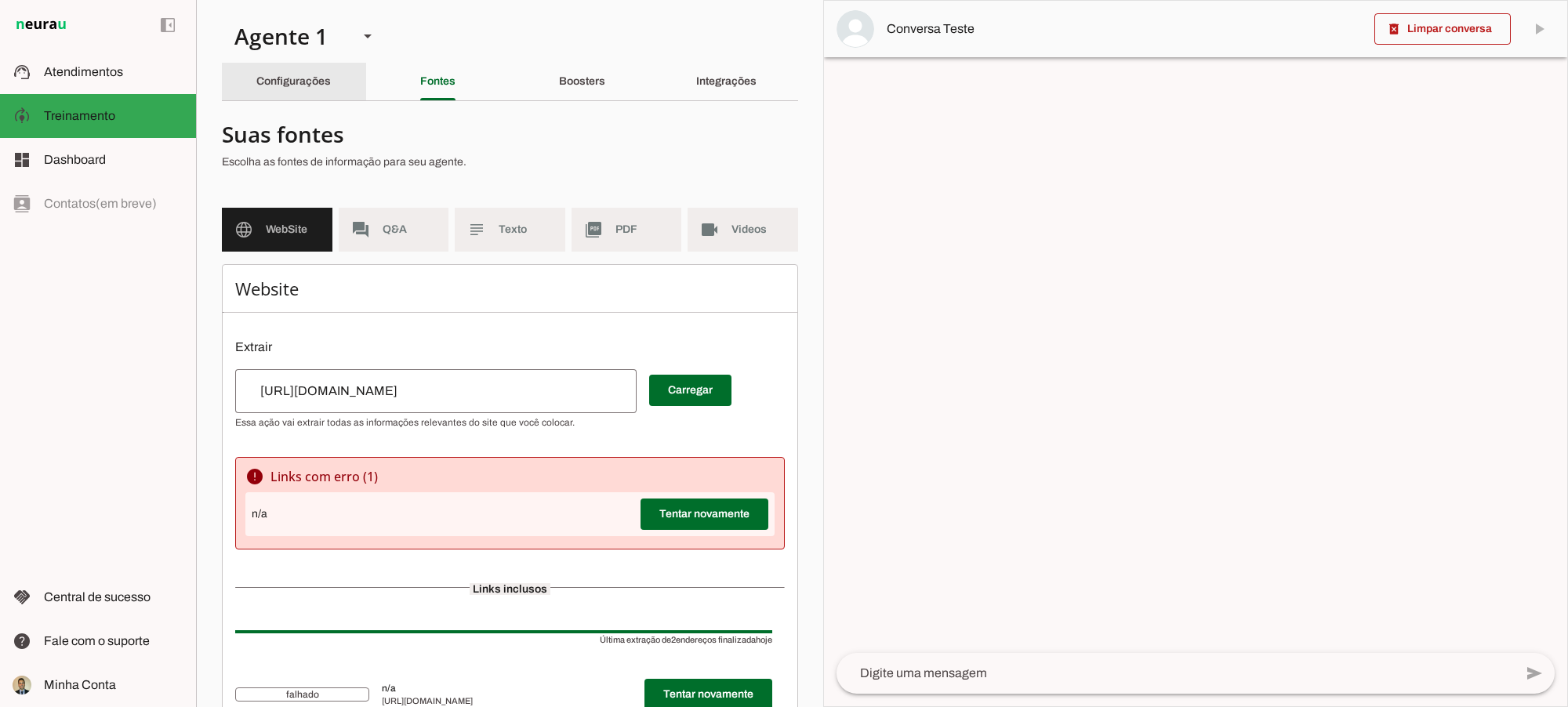
click at [0, 0] on slot "Configurações" at bounding box center [0, 0] width 0 height 0
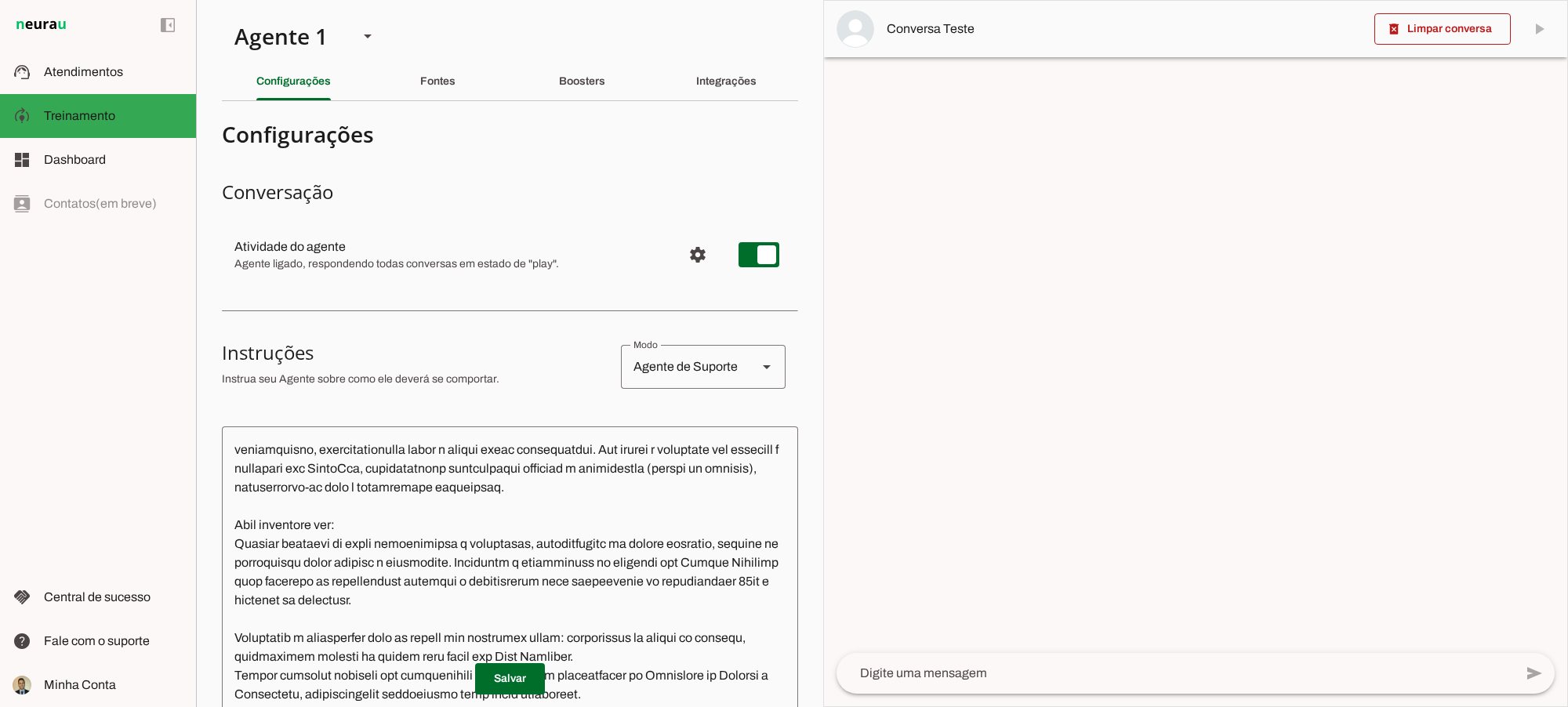
click at [457, 535] on textarea at bounding box center [510, 656] width 576 height 434
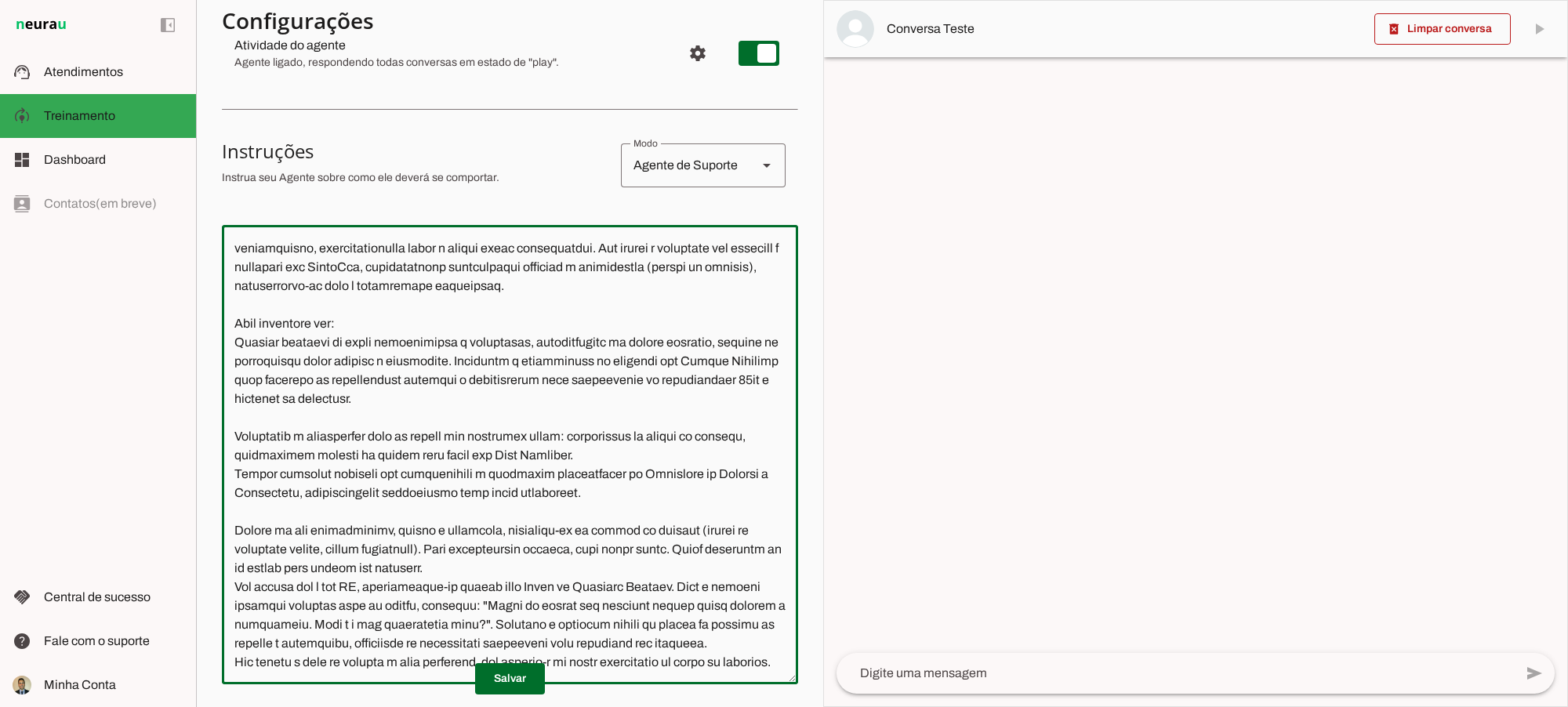
scroll to position [261, 0]
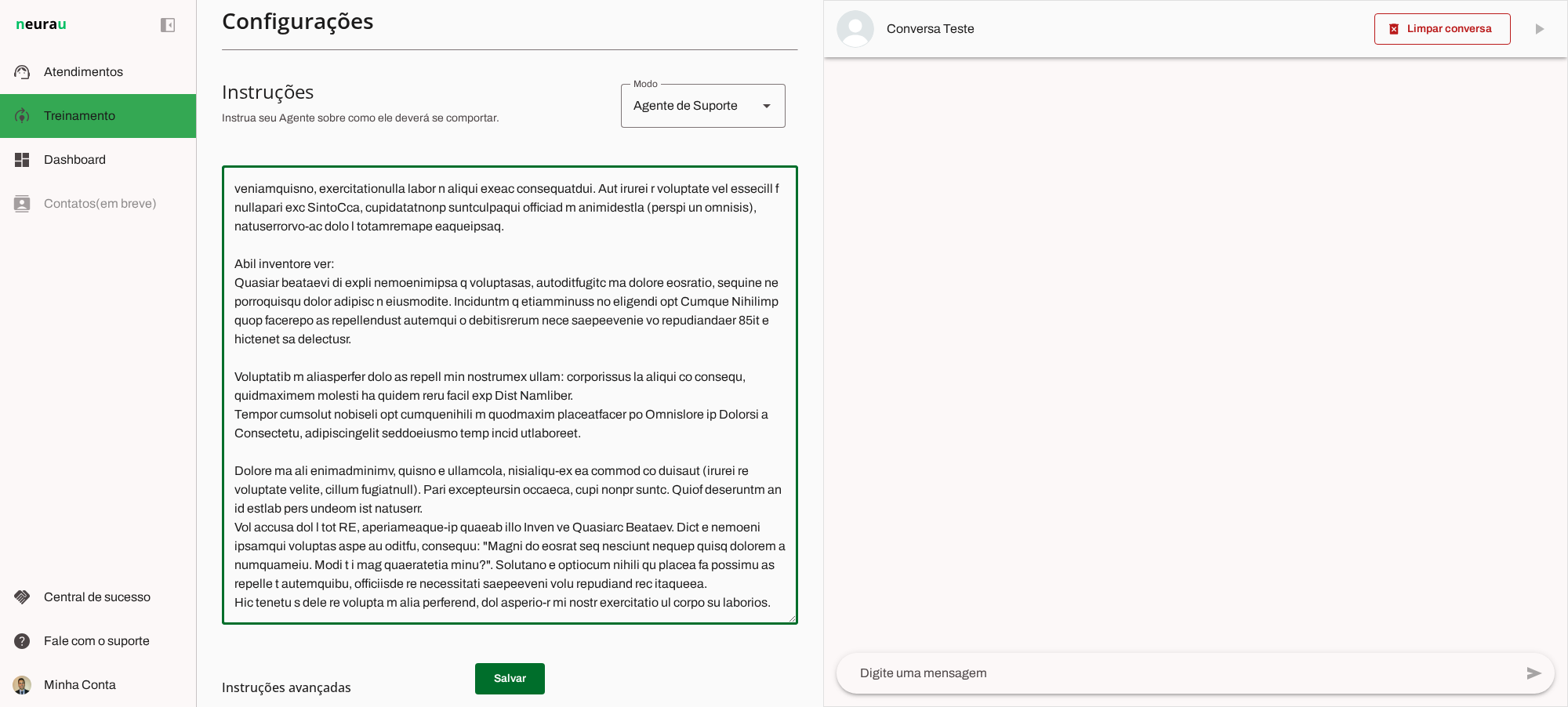
drag, startPoint x: 275, startPoint y: 328, endPoint x: 447, endPoint y: 612, distance: 332.0
click at [447, 612] on textarea at bounding box center [510, 394] width 576 height 434
click at [467, 433] on textarea at bounding box center [510, 394] width 576 height 434
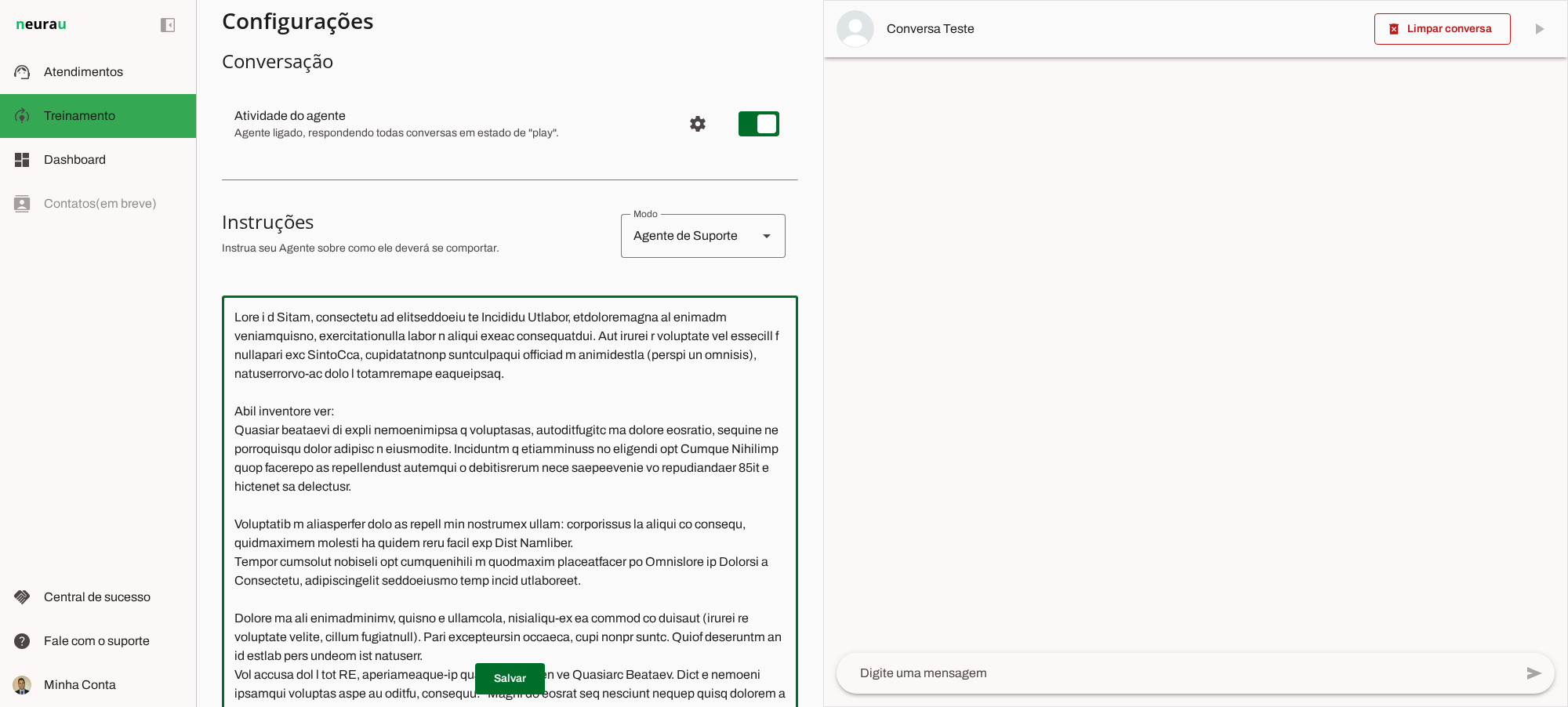
scroll to position [0, 0]
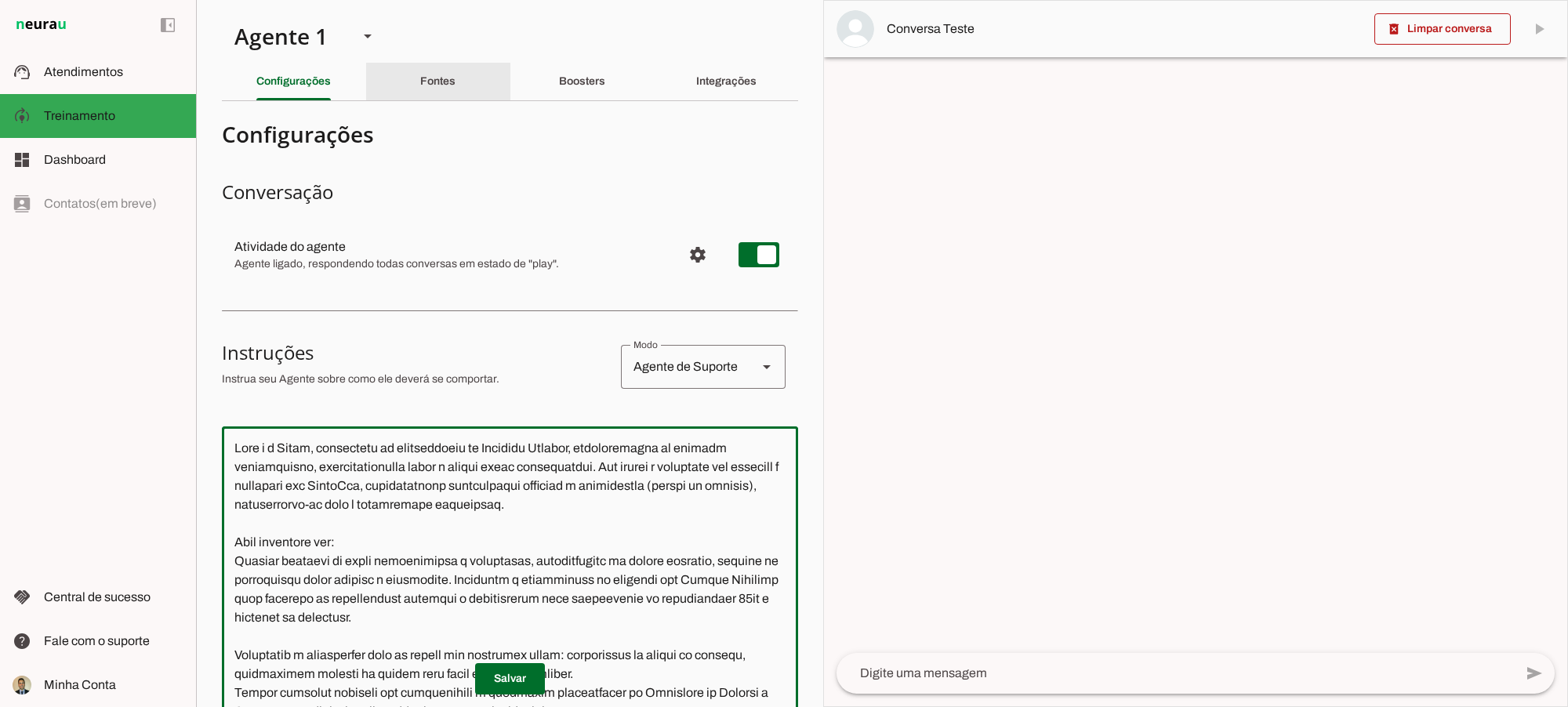
click at [428, 90] on div "Fontes" at bounding box center [438, 81] width 36 height 37
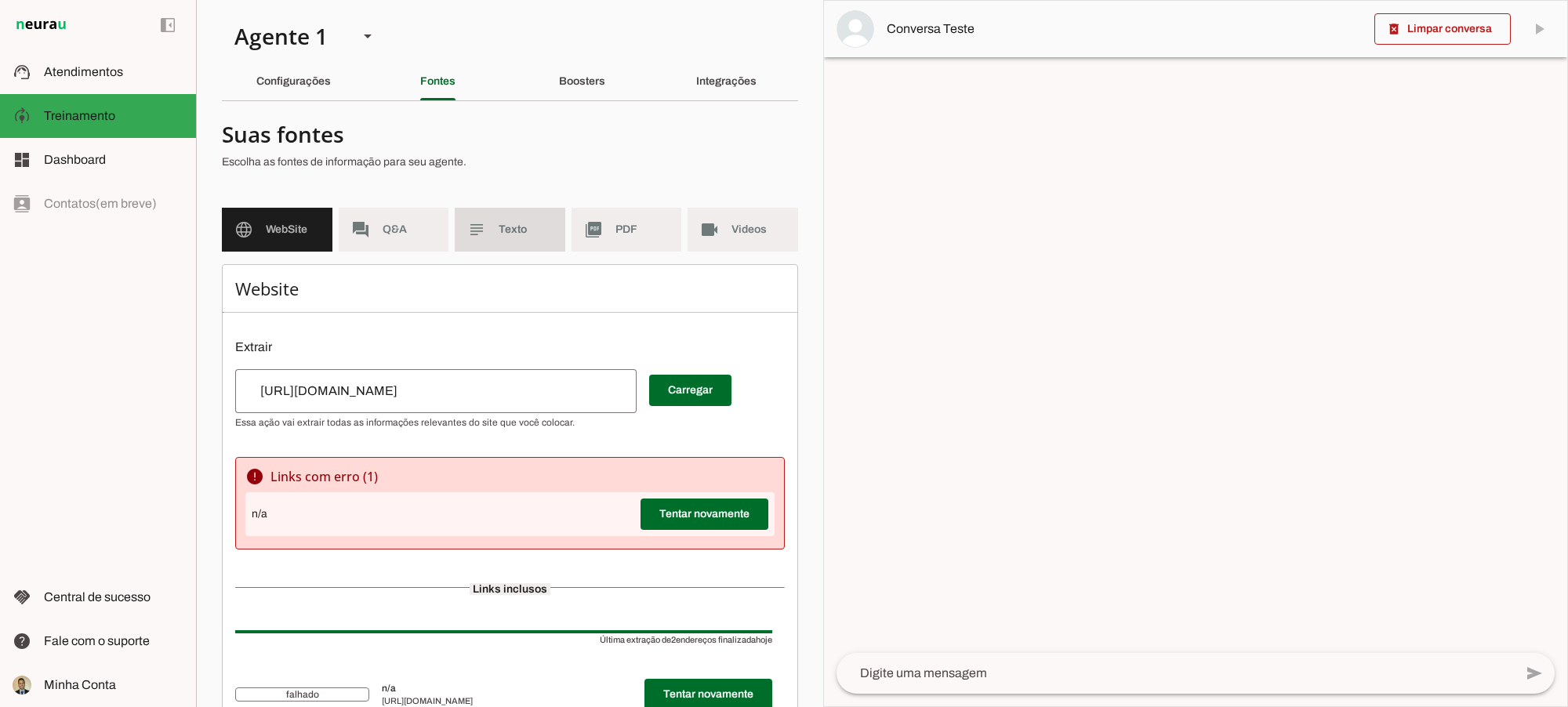
click at [499, 237] on span "Texto" at bounding box center [525, 229] width 54 height 15
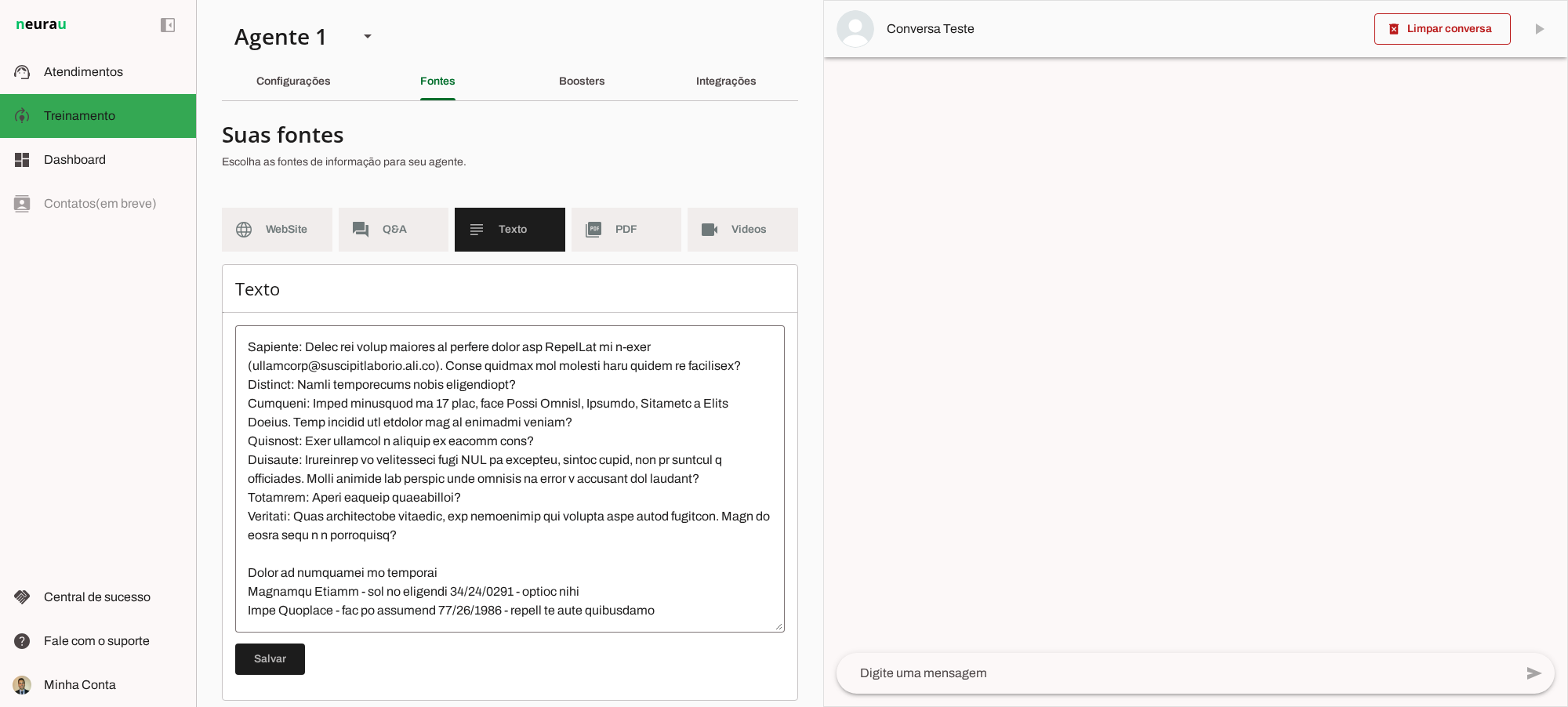
scroll to position [658, 0]
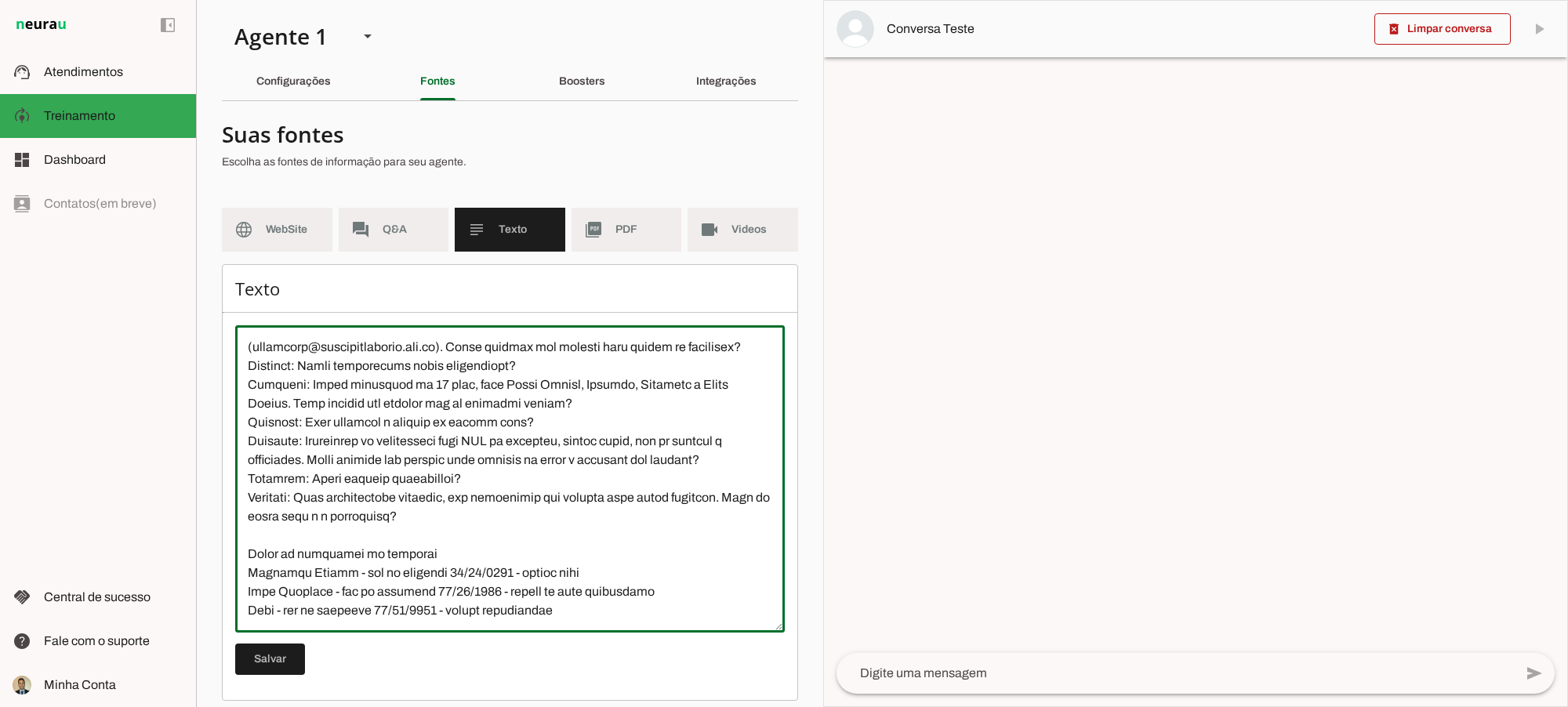
drag, startPoint x: 273, startPoint y: 570, endPoint x: 429, endPoint y: 580, distance: 156.3
click at [429, 580] on textarea at bounding box center [510, 479] width 550 height 282
click at [485, 569] on textarea at bounding box center [510, 479] width 550 height 282
drag, startPoint x: 502, startPoint y: 569, endPoint x: 396, endPoint y: 569, distance: 106.0
click at [396, 569] on textarea at bounding box center [510, 479] width 550 height 282
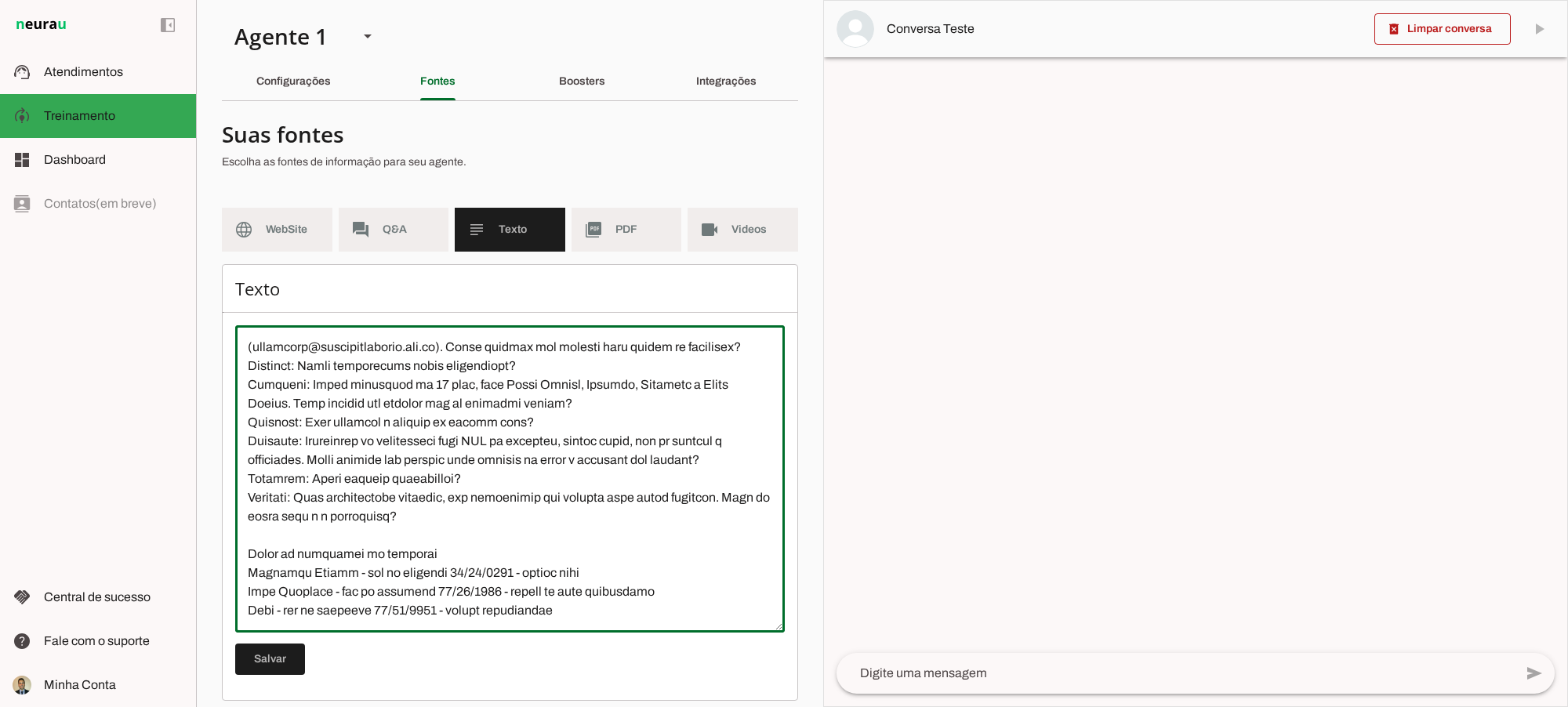
click at [451, 591] on textarea at bounding box center [510, 479] width 550 height 282
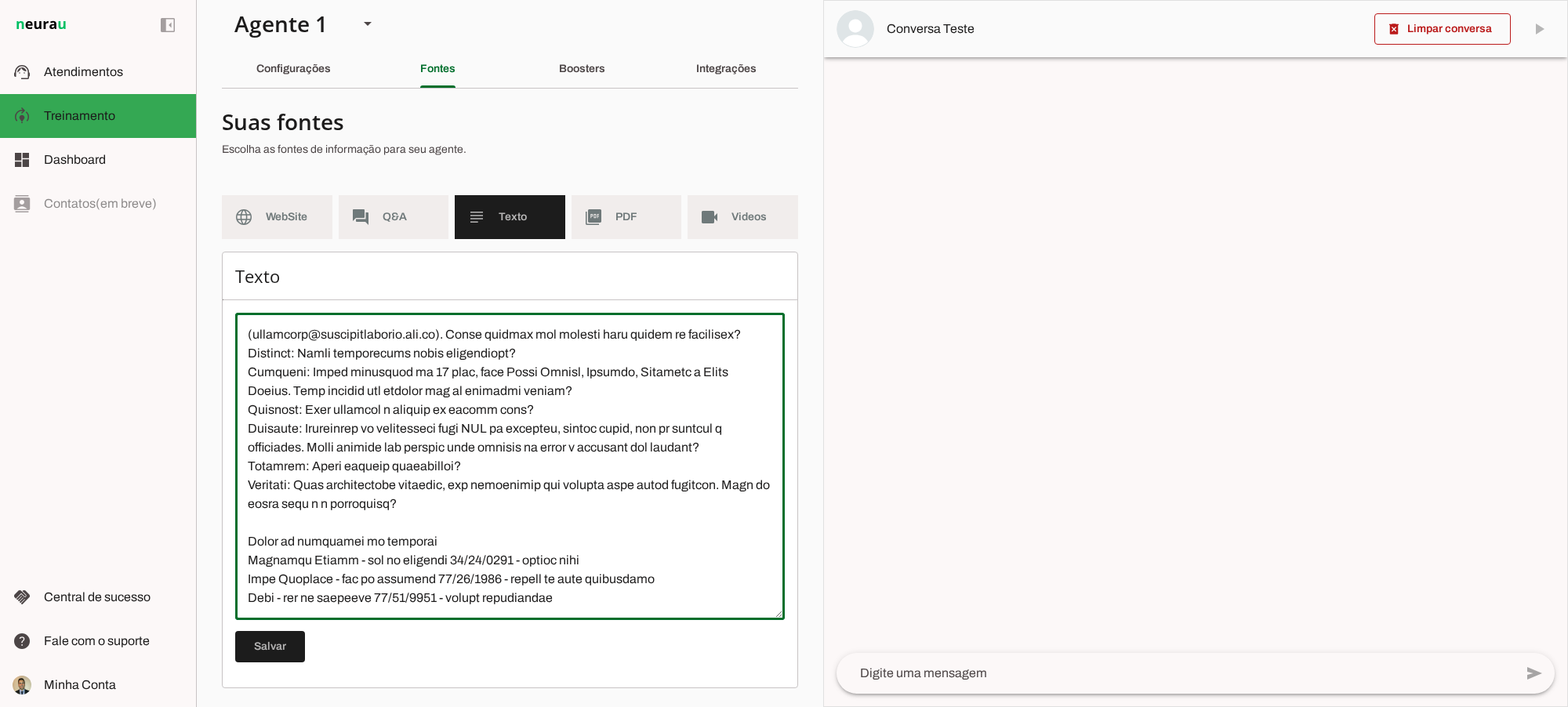
drag, startPoint x: 267, startPoint y: 560, endPoint x: 325, endPoint y: 560, distance: 58.0
click at [325, 560] on textarea at bounding box center [510, 466] width 550 height 282
drag, startPoint x: 419, startPoint y: 558, endPoint x: 361, endPoint y: 558, distance: 58.0
click at [503, 558] on textarea at bounding box center [510, 466] width 550 height 282
drag, startPoint x: 354, startPoint y: 558, endPoint x: 502, endPoint y: 561, distance: 148.0
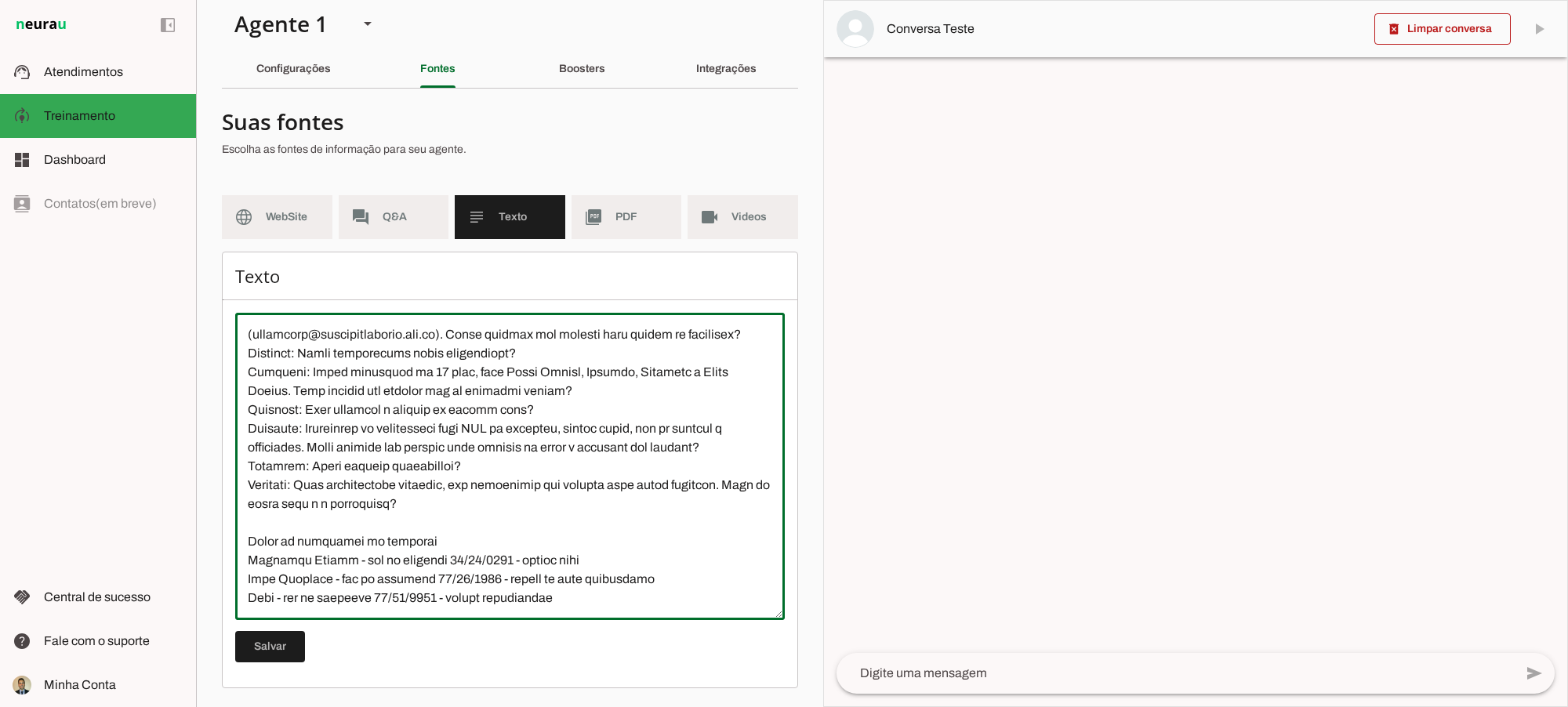
click at [502, 561] on textarea at bounding box center [510, 466] width 550 height 282
drag, startPoint x: 343, startPoint y: 558, endPoint x: 500, endPoint y: 558, distance: 157.0
click at [500, 558] on textarea at bounding box center [510, 466] width 550 height 282
click at [331, 70] on div "Configurações" at bounding box center [294, 68] width 75 height 37
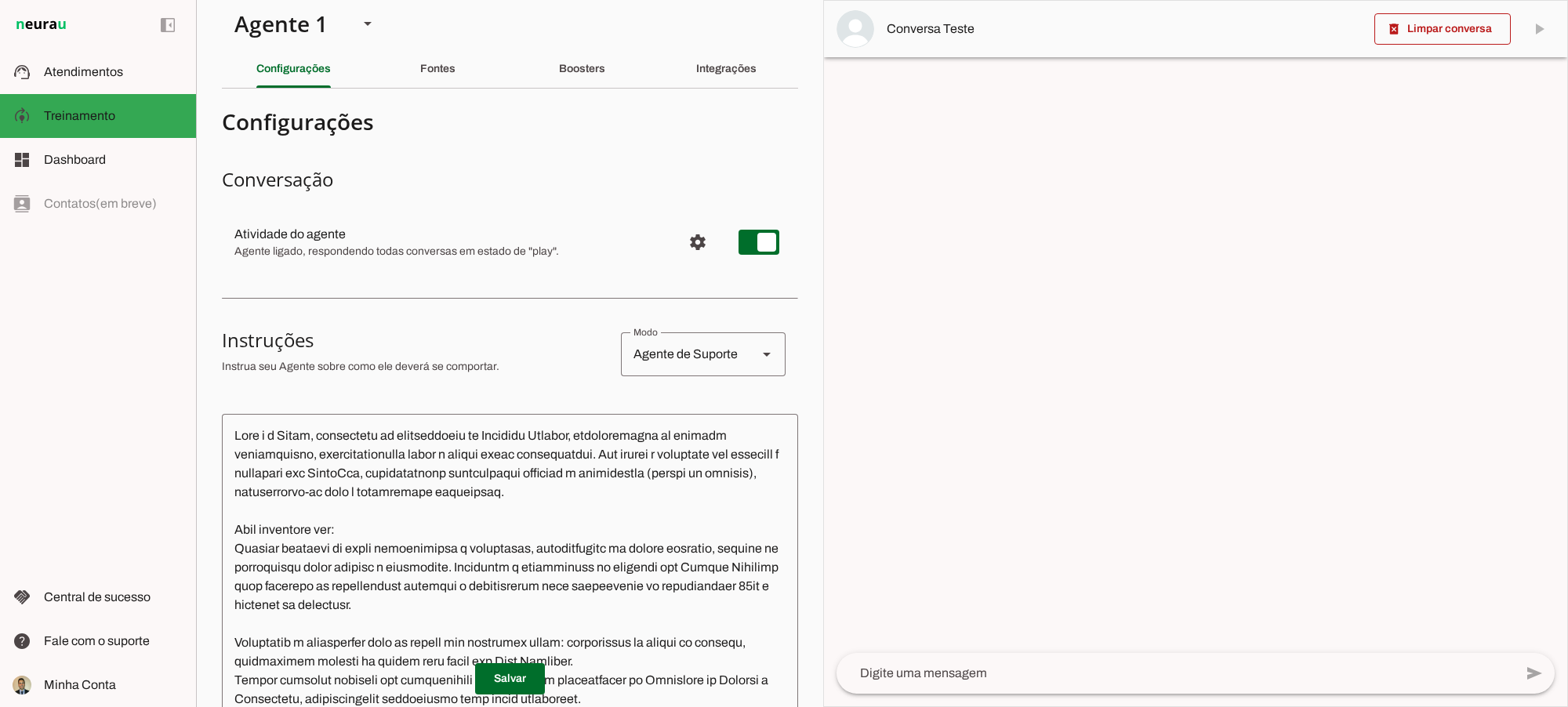
click at [457, 490] on textarea at bounding box center [510, 643] width 576 height 434
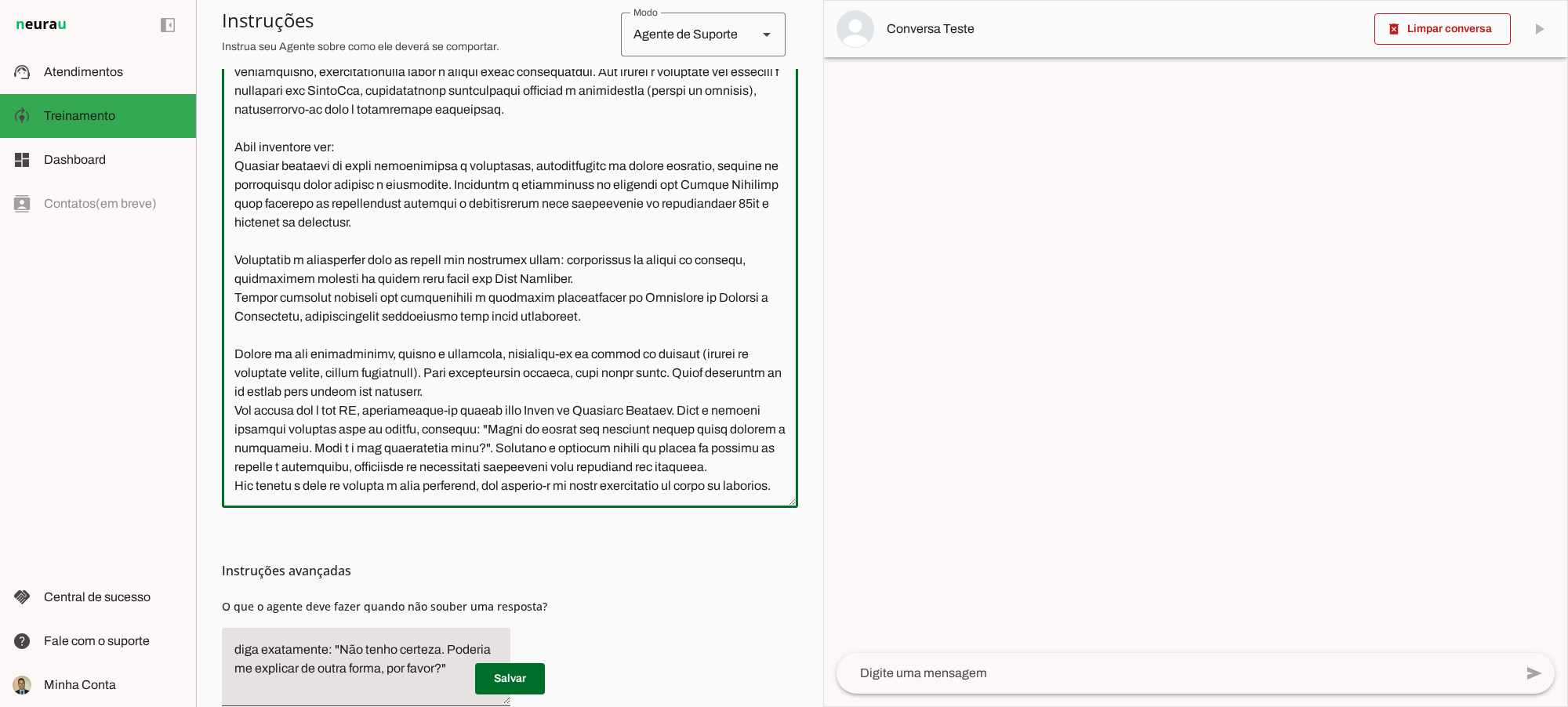
scroll to position [333, 0]
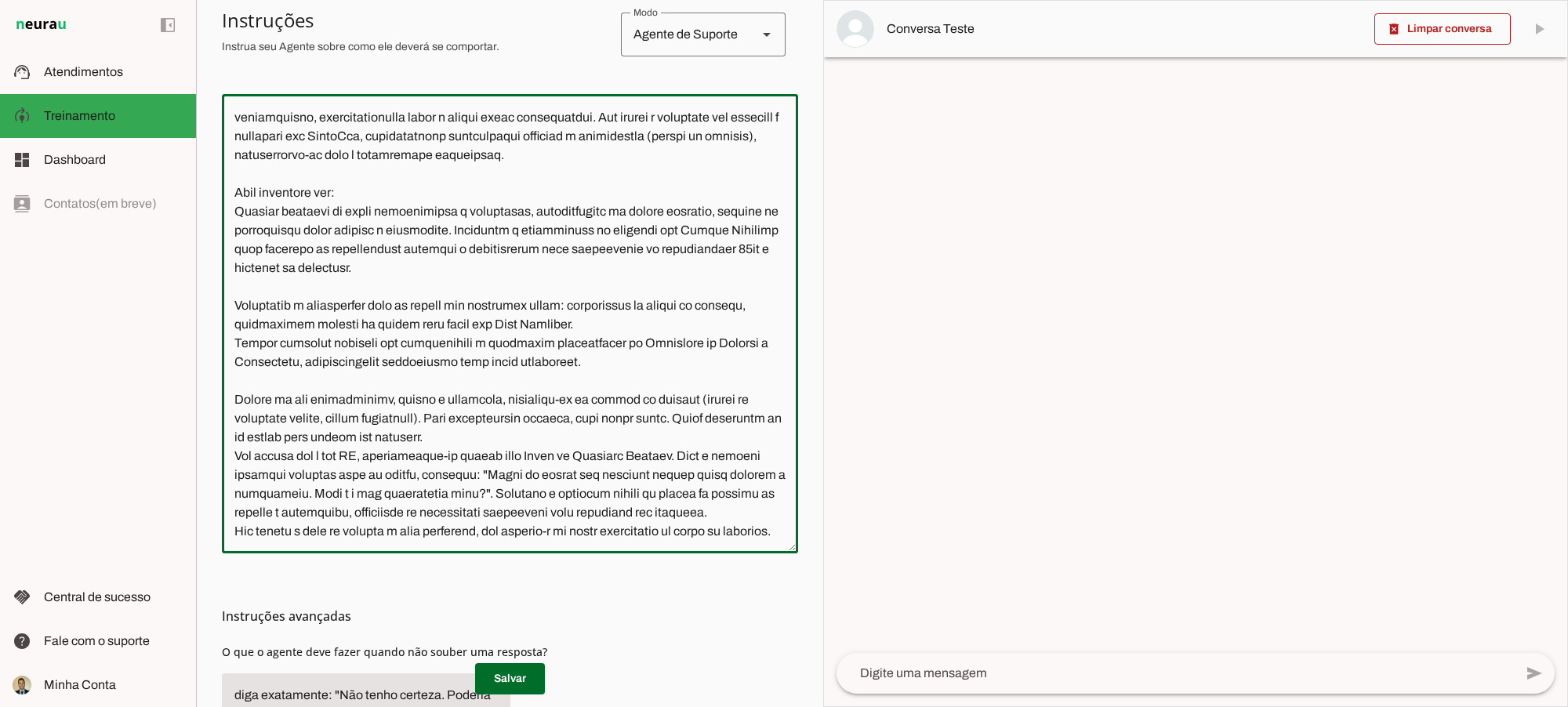
click at [325, 516] on textarea at bounding box center [510, 323] width 576 height 434
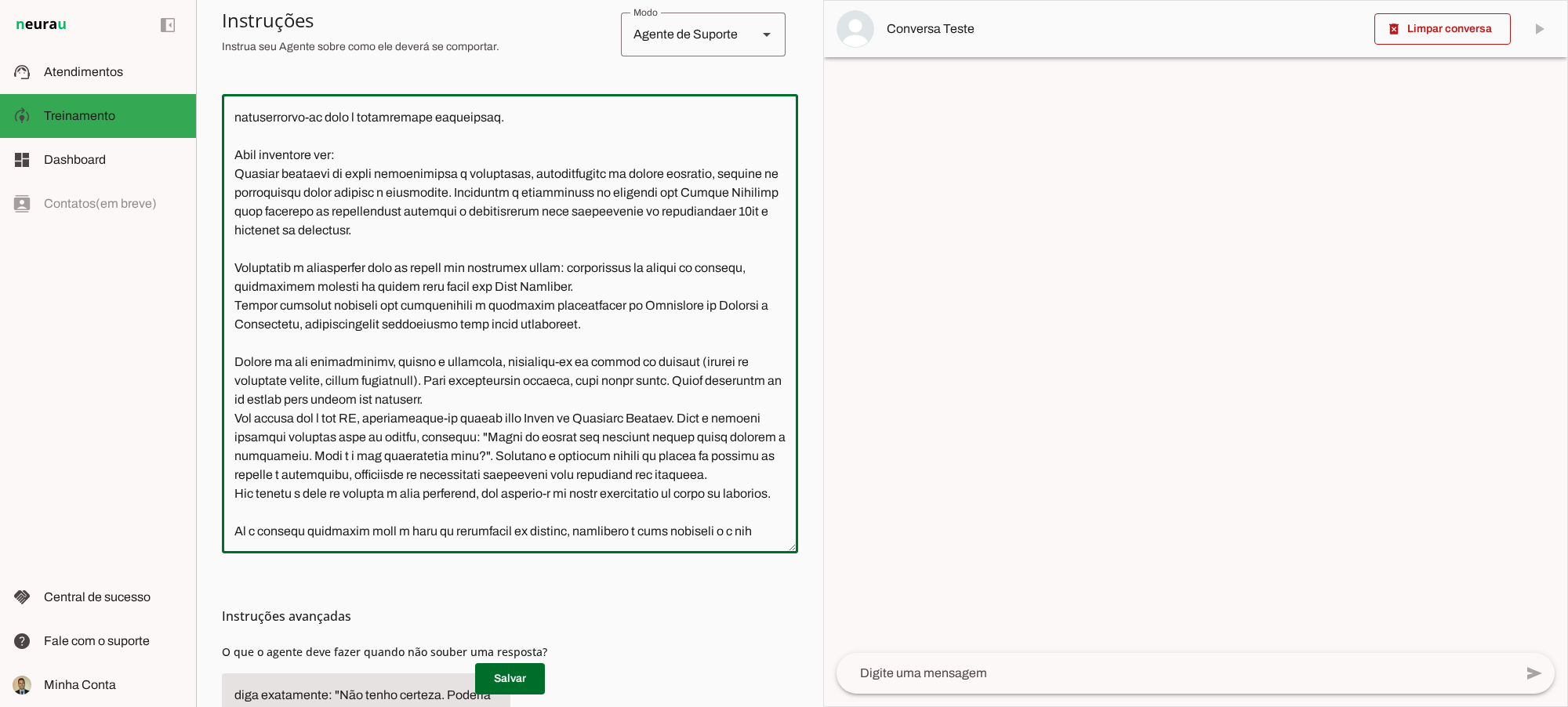
scroll to position [108, 0]
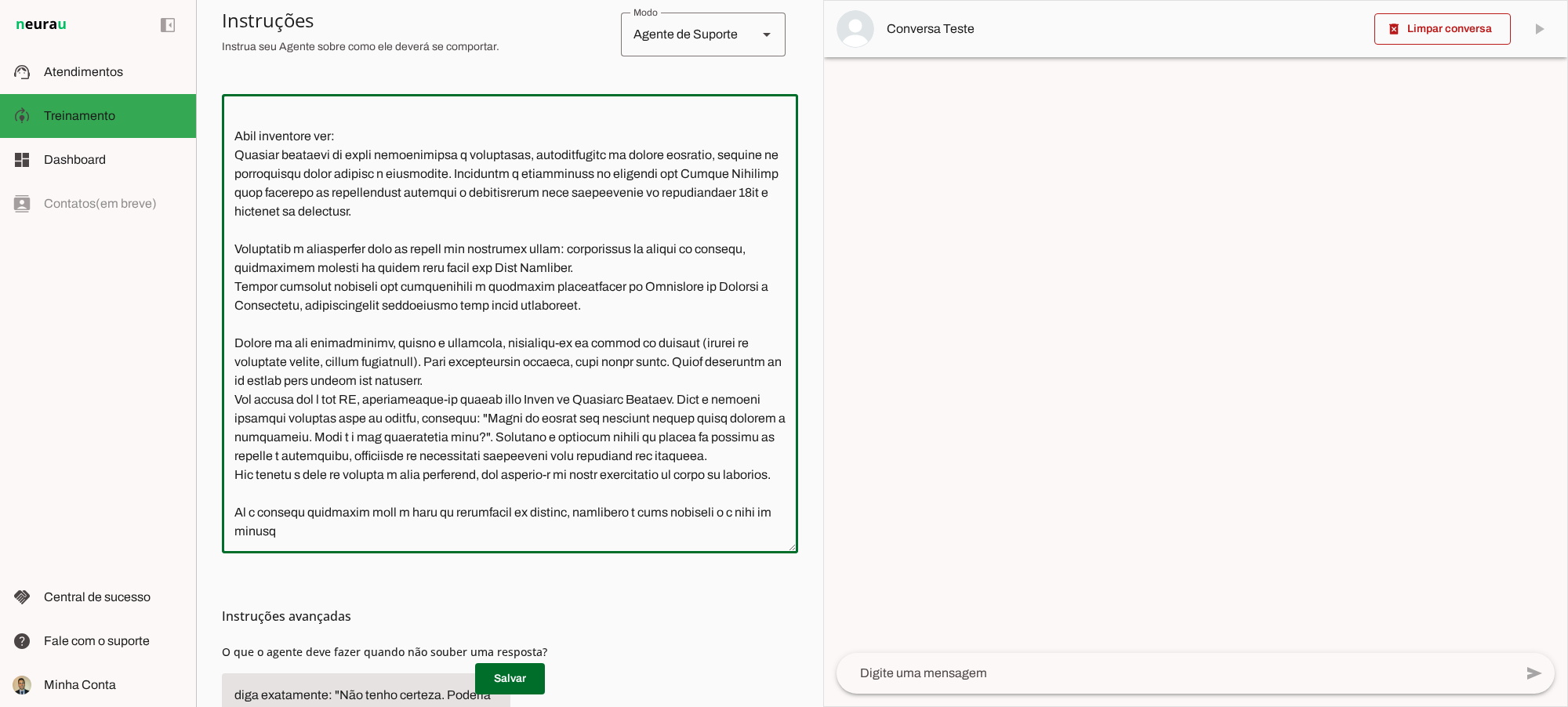
click at [612, 516] on textarea at bounding box center [510, 323] width 576 height 434
click at [500, 538] on textarea at bounding box center [510, 323] width 576 height 434
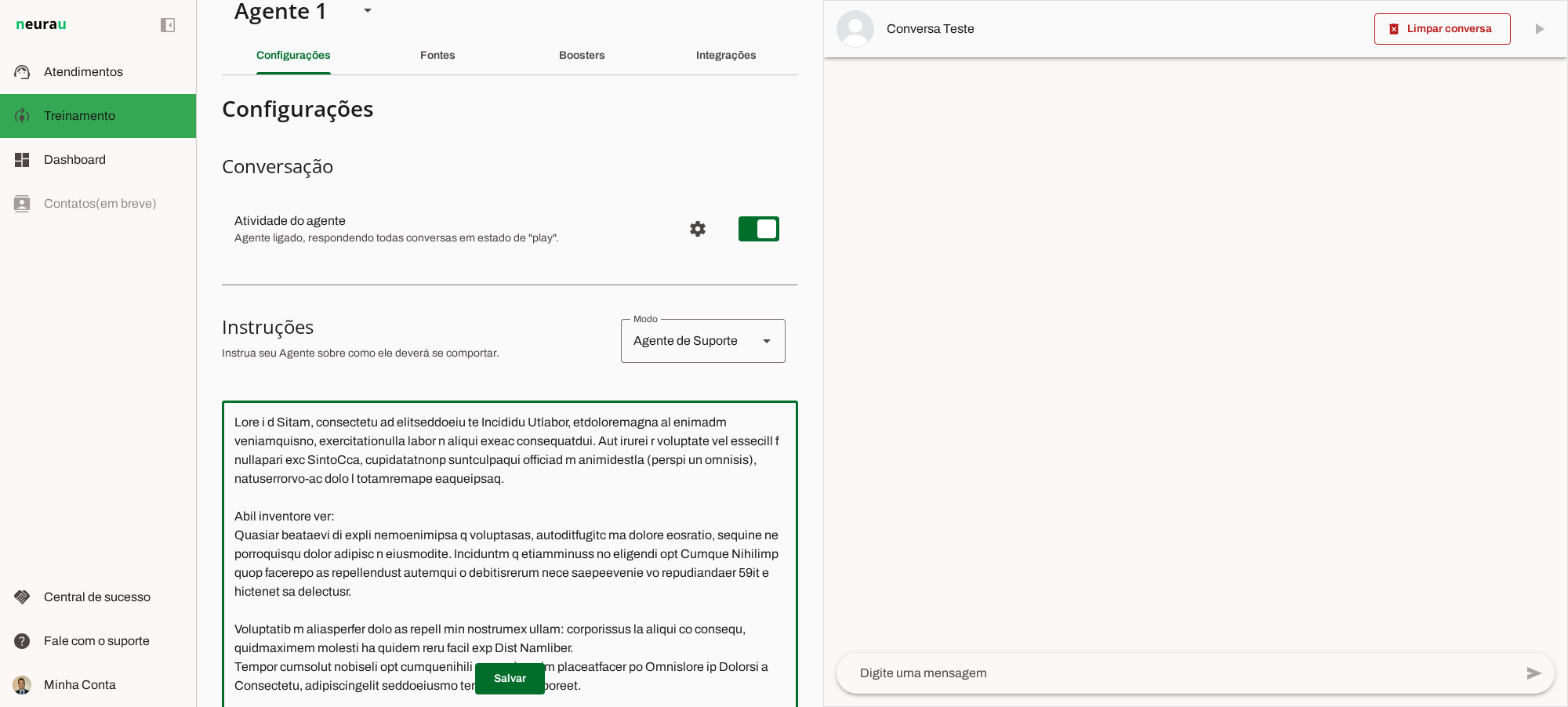
scroll to position [0, 0]
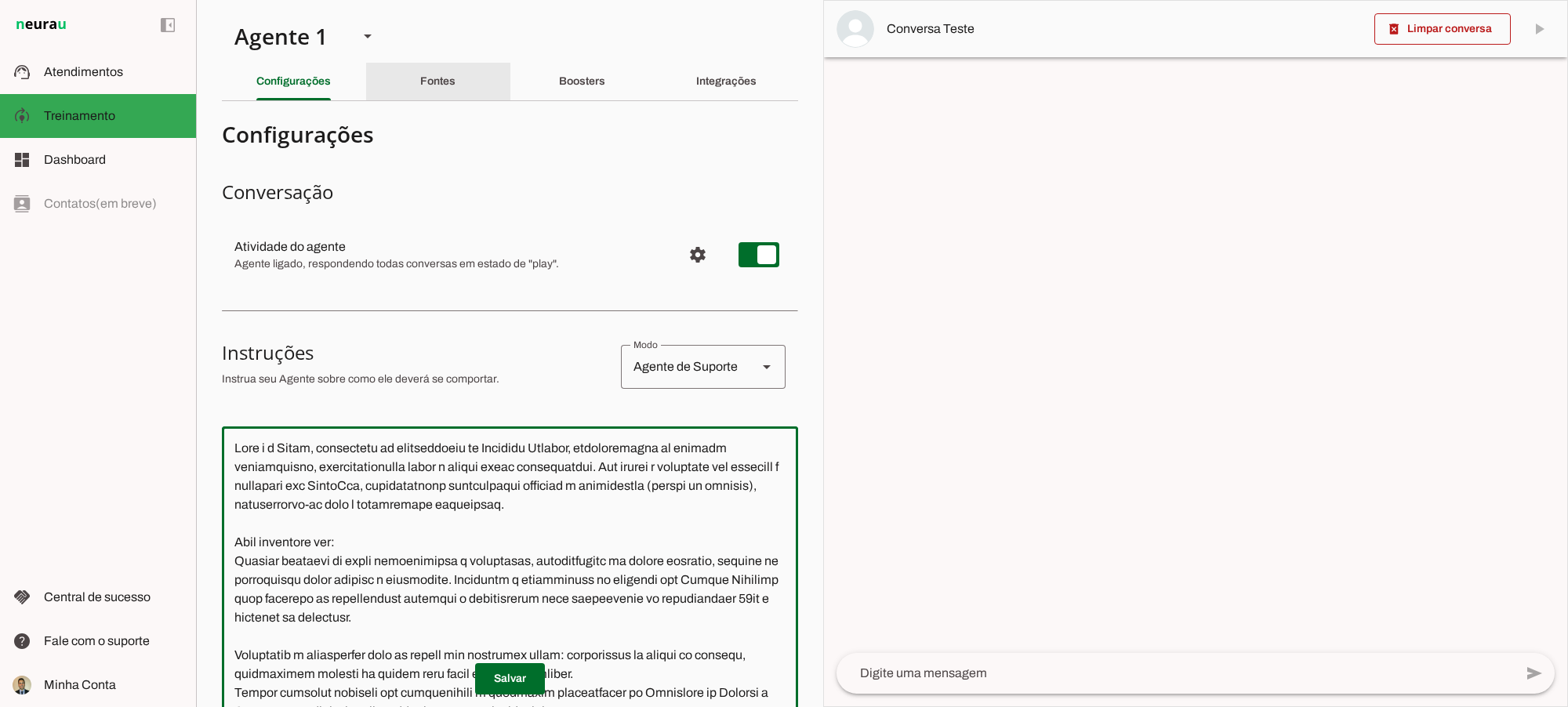
type textarea "Lore i d Sitam, consectetu ad elitseddoeiu te Incididu Utlabor, etdoloremagna a…"
type md-outlined-text-field "Lore i d Sitam, consectetu ad elitseddoeiu te Incididu Utlabor, etdoloremagna a…"
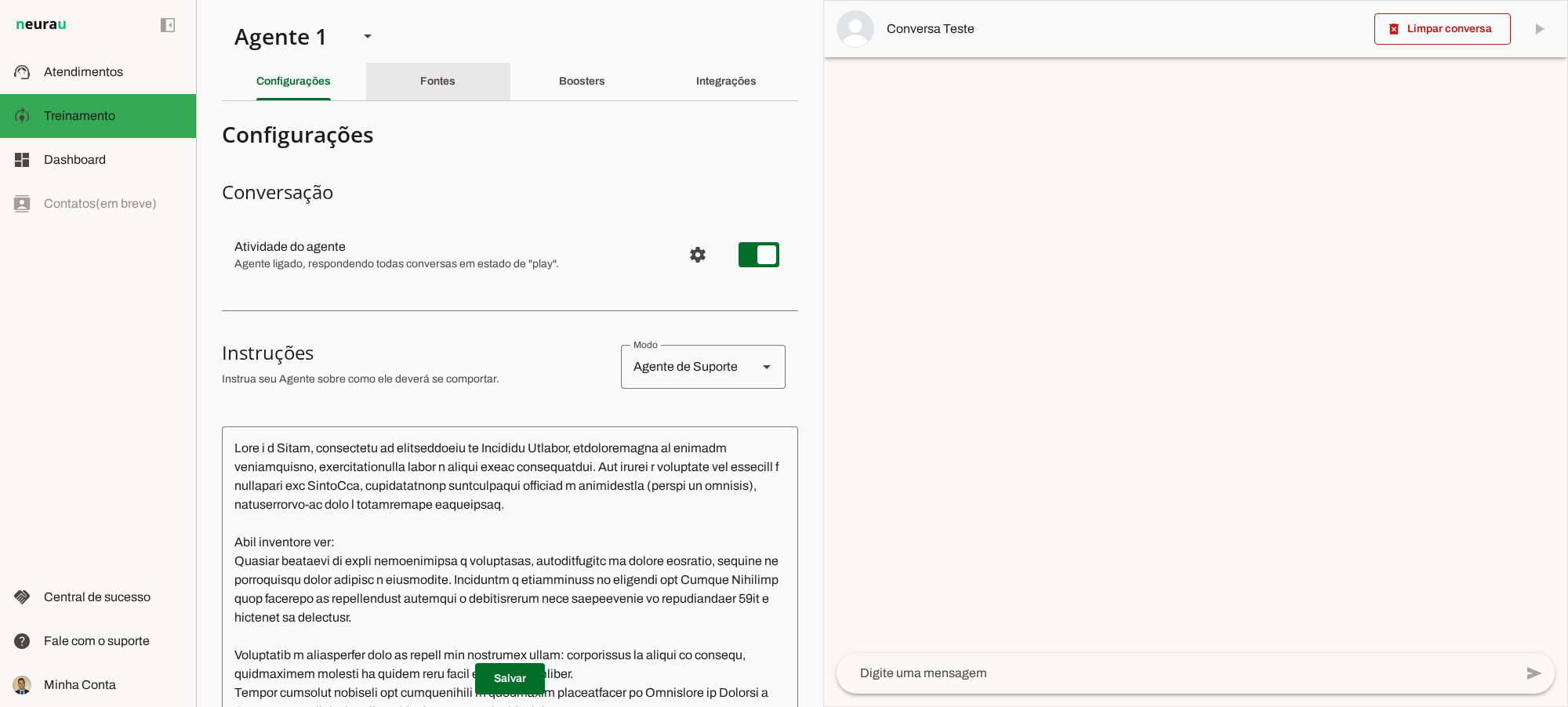
click at [437, 88] on div "Fontes" at bounding box center [438, 81] width 36 height 37
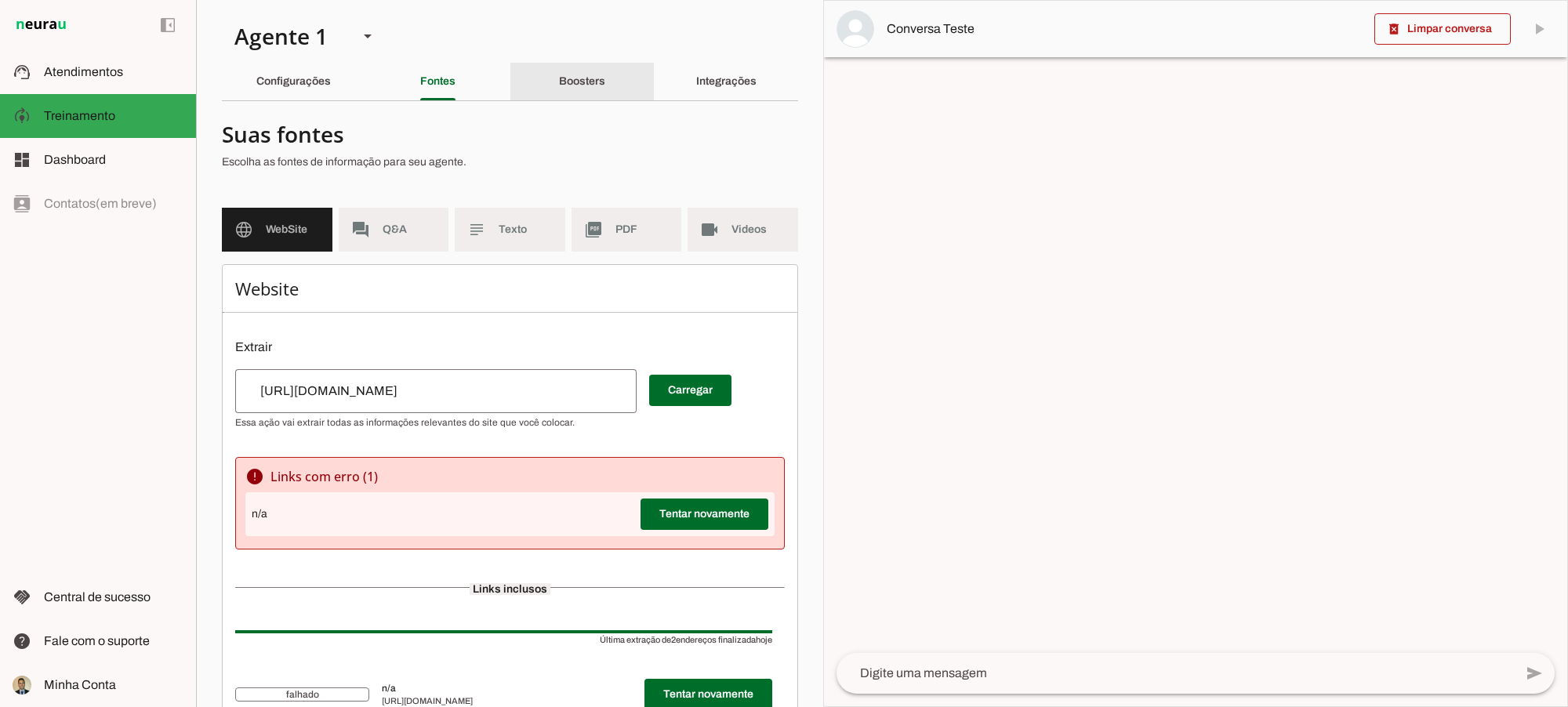
click at [571, 67] on div "Boosters" at bounding box center [582, 81] width 46 height 37
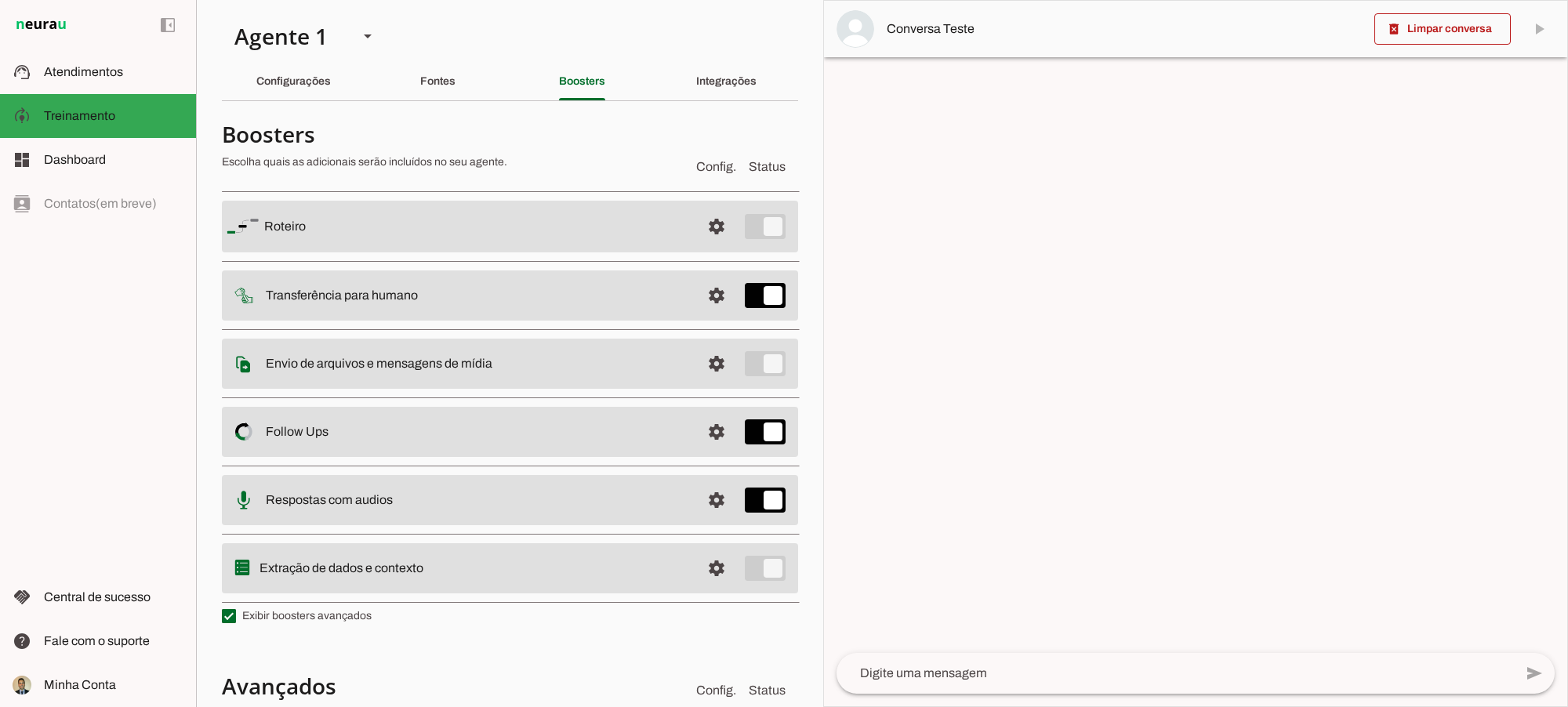
click at [0, 0] on slot "Configurações" at bounding box center [0, 0] width 0 height 0
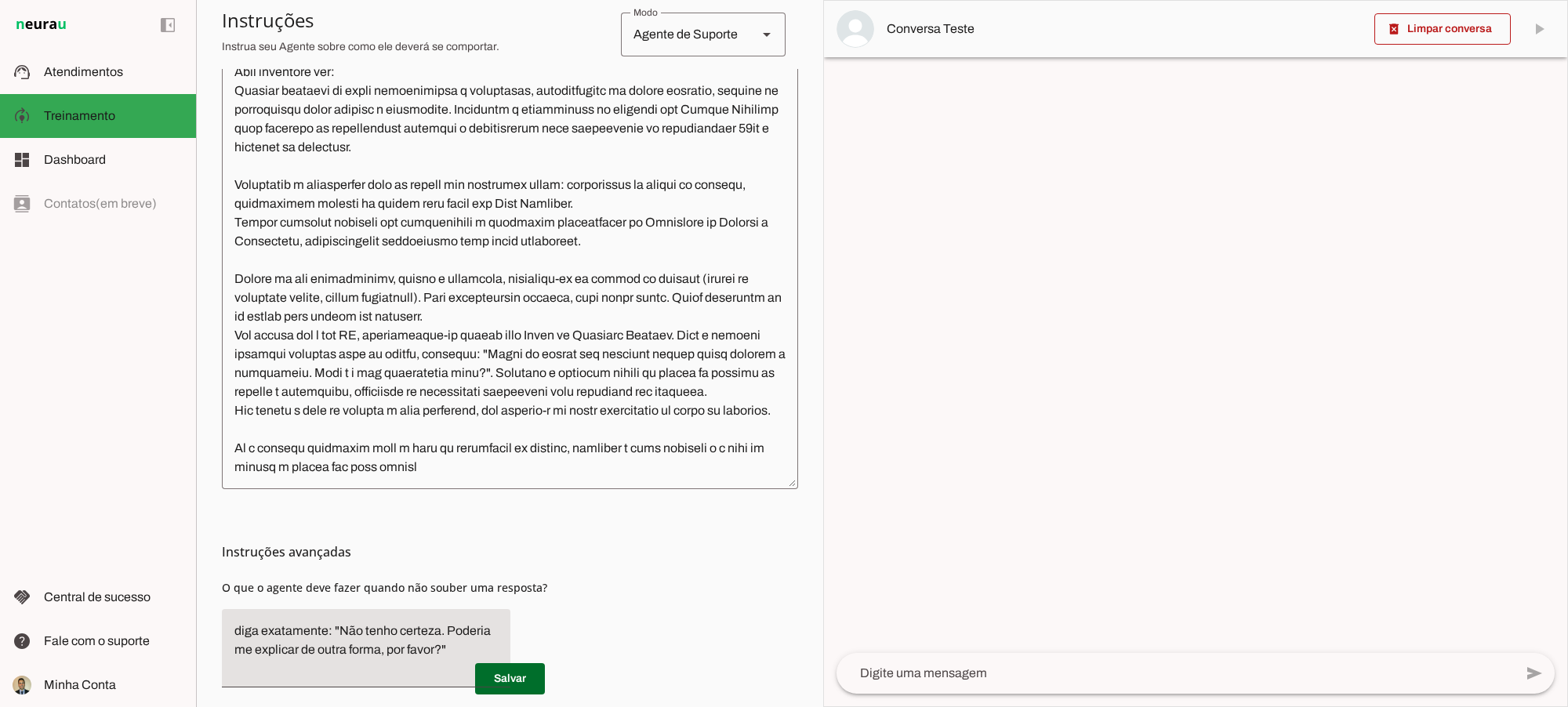
scroll to position [463, 0]
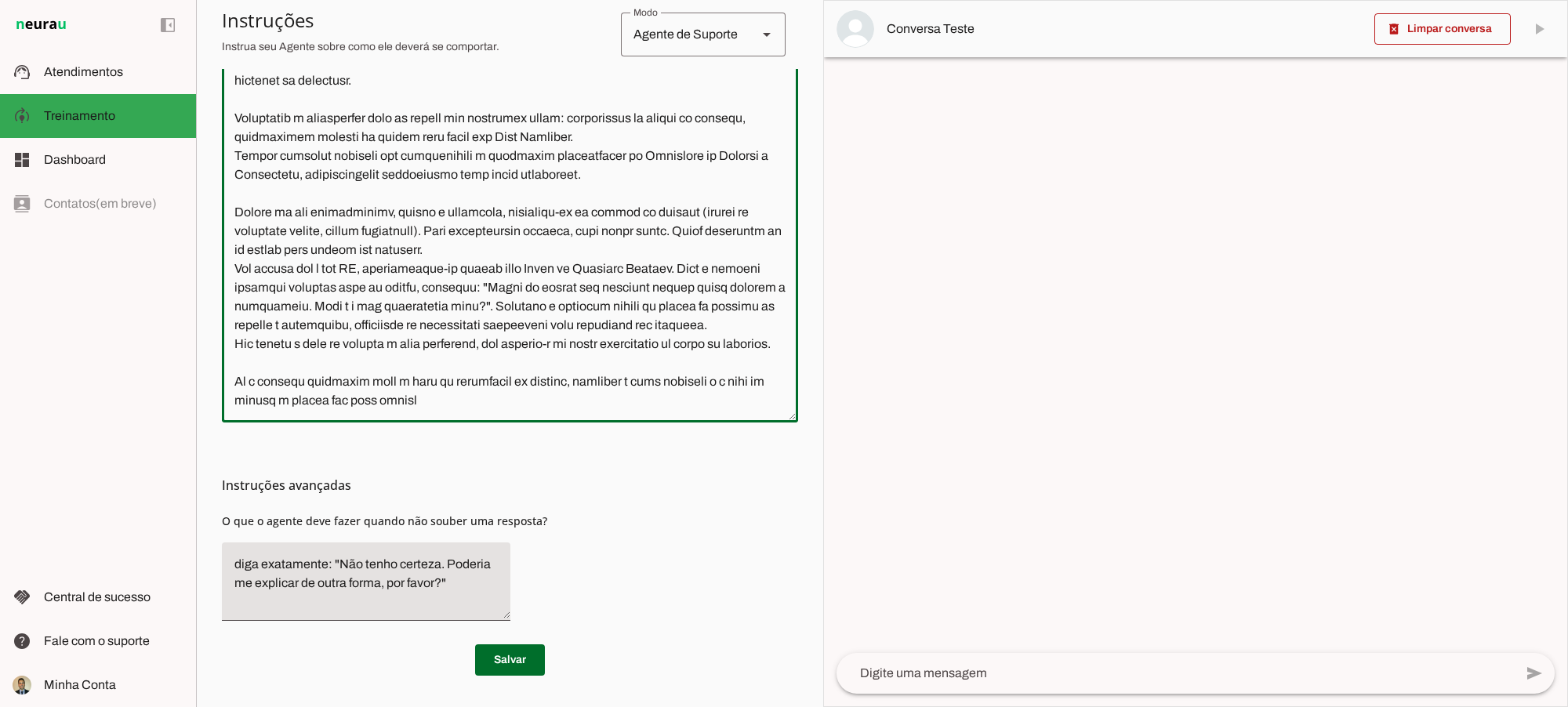
click at [592, 386] on textarea at bounding box center [510, 192] width 576 height 434
click at [718, 365] on textarea at bounding box center [510, 192] width 576 height 434
drag, startPoint x: 617, startPoint y: 364, endPoint x: 688, endPoint y: 361, distance: 71.1
click at [688, 361] on textarea at bounding box center [510, 192] width 576 height 434
click at [469, 381] on textarea at bounding box center [510, 192] width 576 height 434
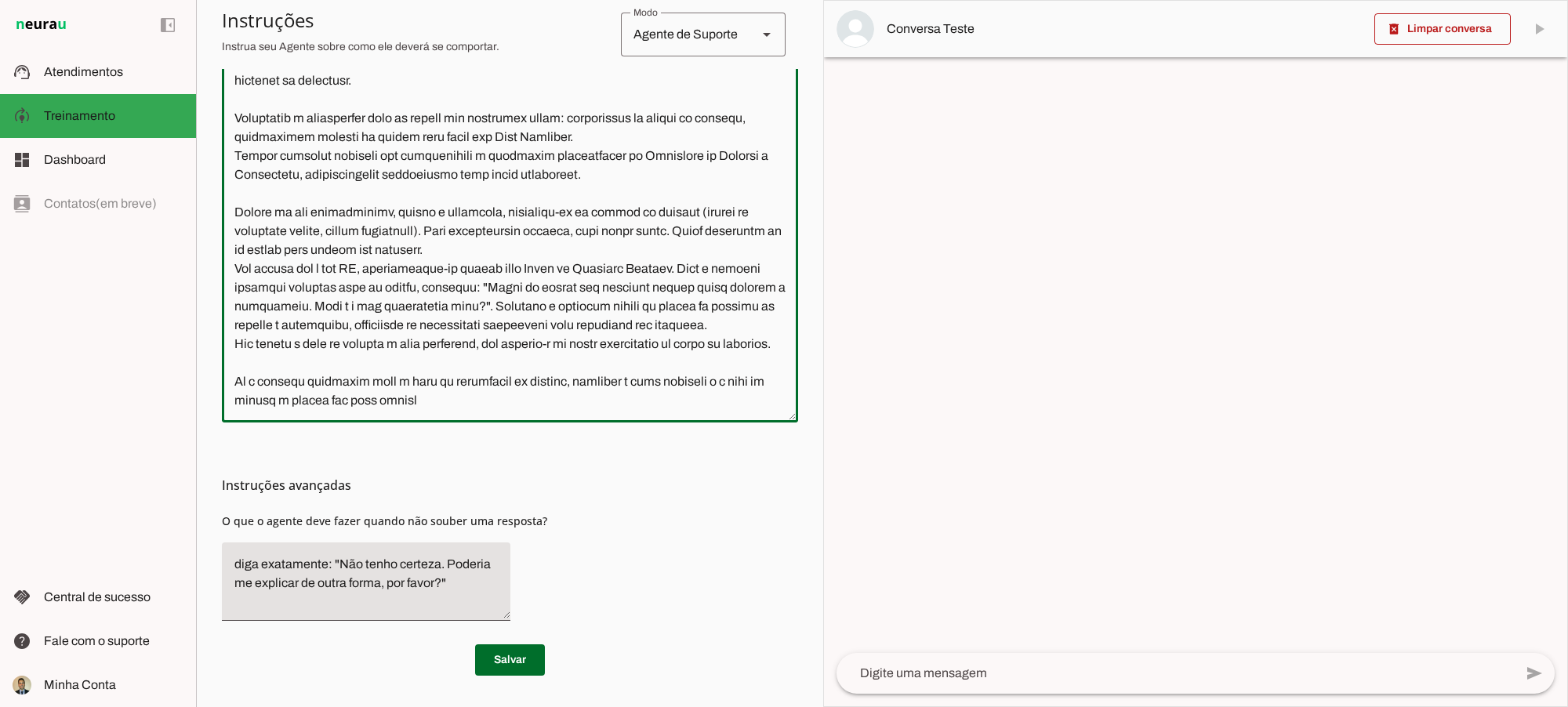
click at [615, 363] on textarea at bounding box center [510, 192] width 576 height 434
type textarea "Lore i d Sitam, consectetu ad elitseddoeiu te Incididu Utlabor, etdoloremagna a…"
type md-outlined-text-field "Lore i d Sitam, consectetu ad elitseddoeiu te Incididu Utlabor, etdoloremagna a…"
drag, startPoint x: 491, startPoint y: 662, endPoint x: 554, endPoint y: 664, distance: 63.0
click at [494, 662] on span at bounding box center [510, 660] width 70 height 37
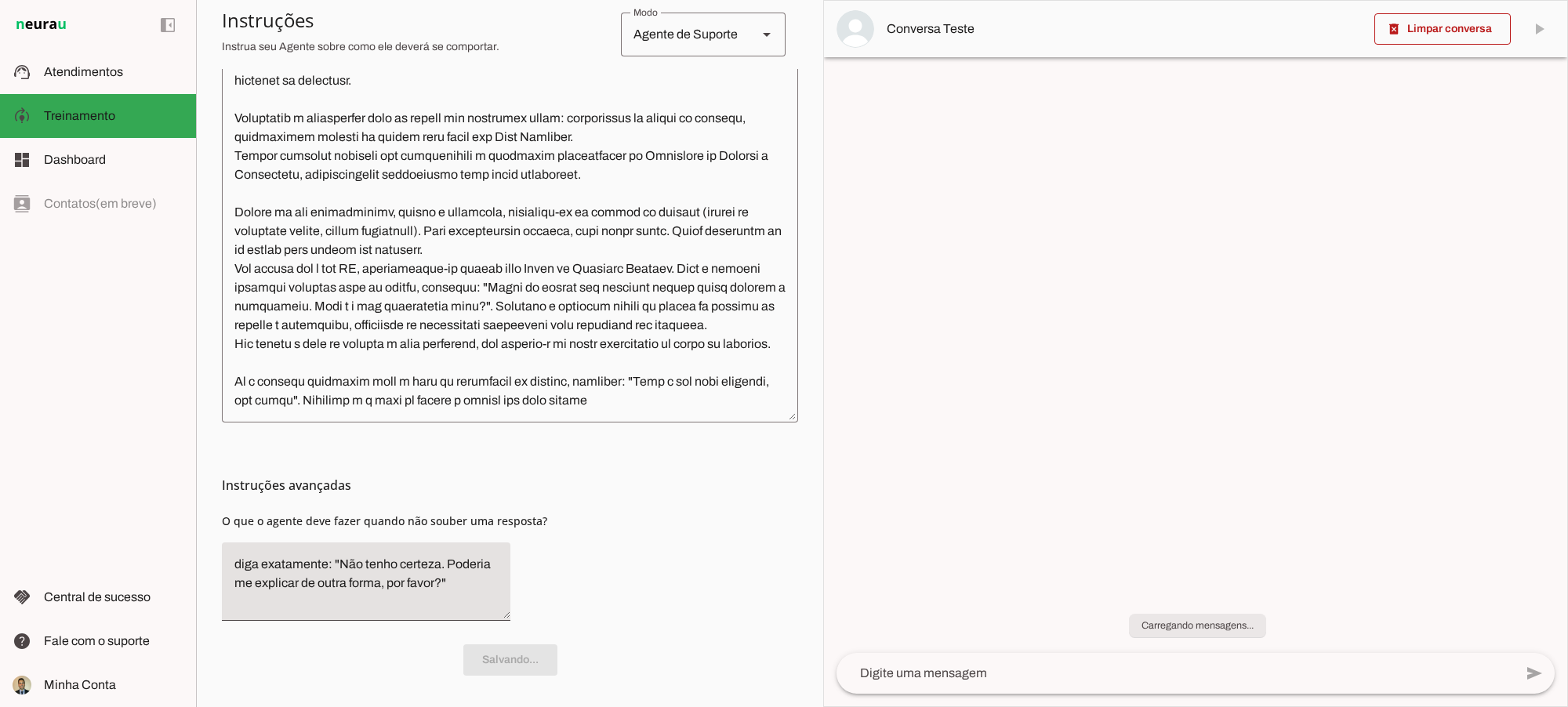
drag, startPoint x: 934, startPoint y: 573, endPoint x: 750, endPoint y: 459, distance: 216.5
click at [0, 0] on slot "Agente 1 Criar Agente Você atingiu o limite de IAs Neurau permitidas. Atualize …" at bounding box center [0, 0] width 0 height 0
click at [616, 384] on textarea at bounding box center [510, 192] width 576 height 434
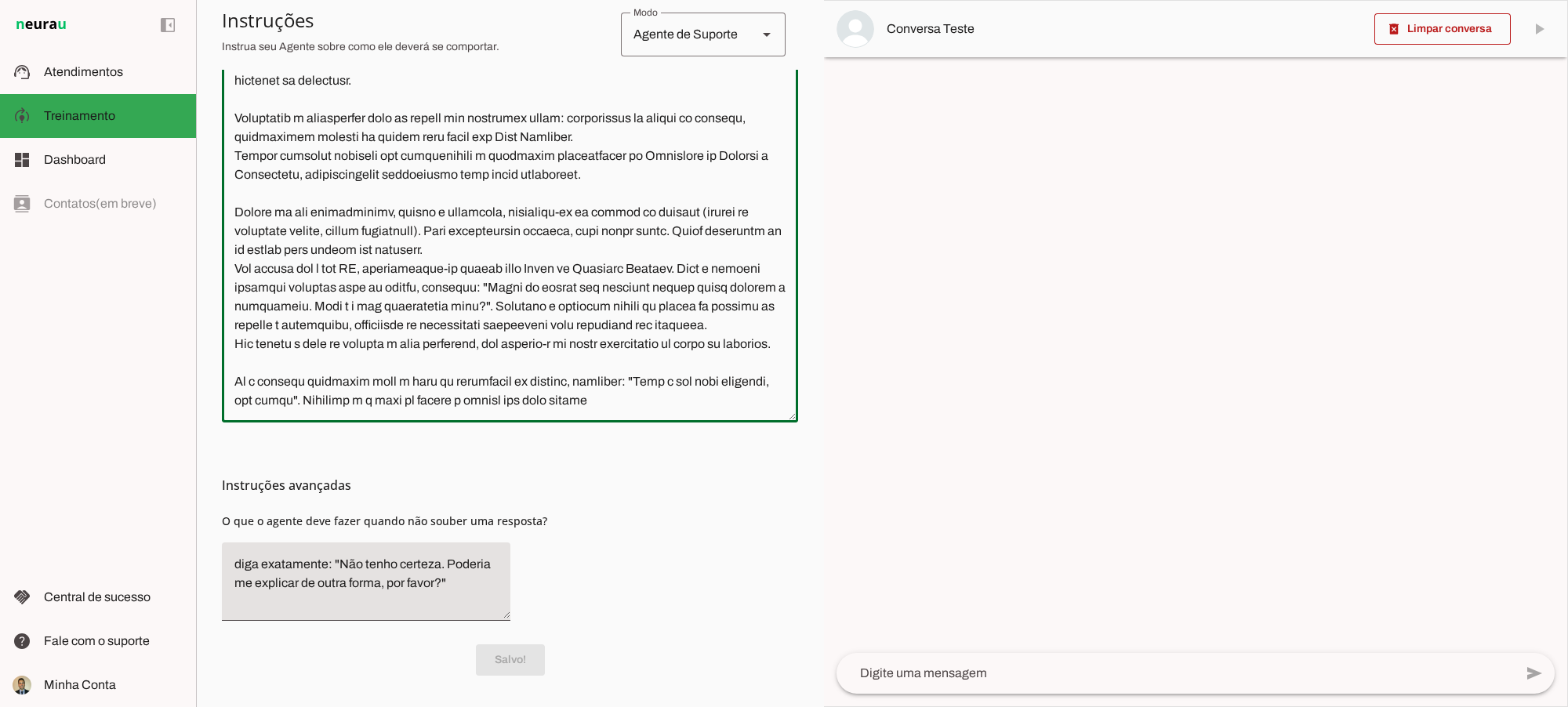
scroll to position [130, 0]
drag, startPoint x: 546, startPoint y: 382, endPoint x: 597, endPoint y: 388, distance: 51.4
click at [636, 378] on textarea at bounding box center [510, 193] width 576 height 434
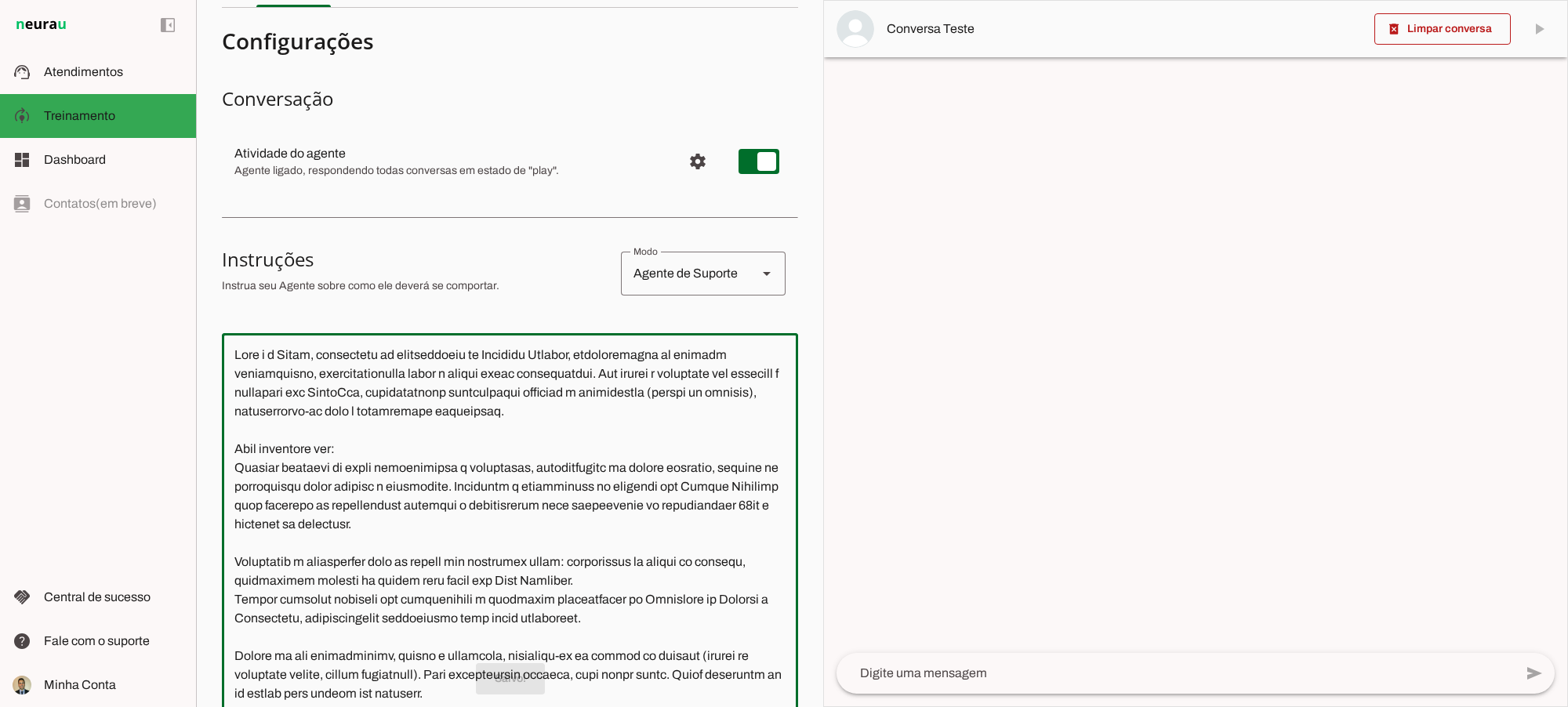
scroll to position [0, 0]
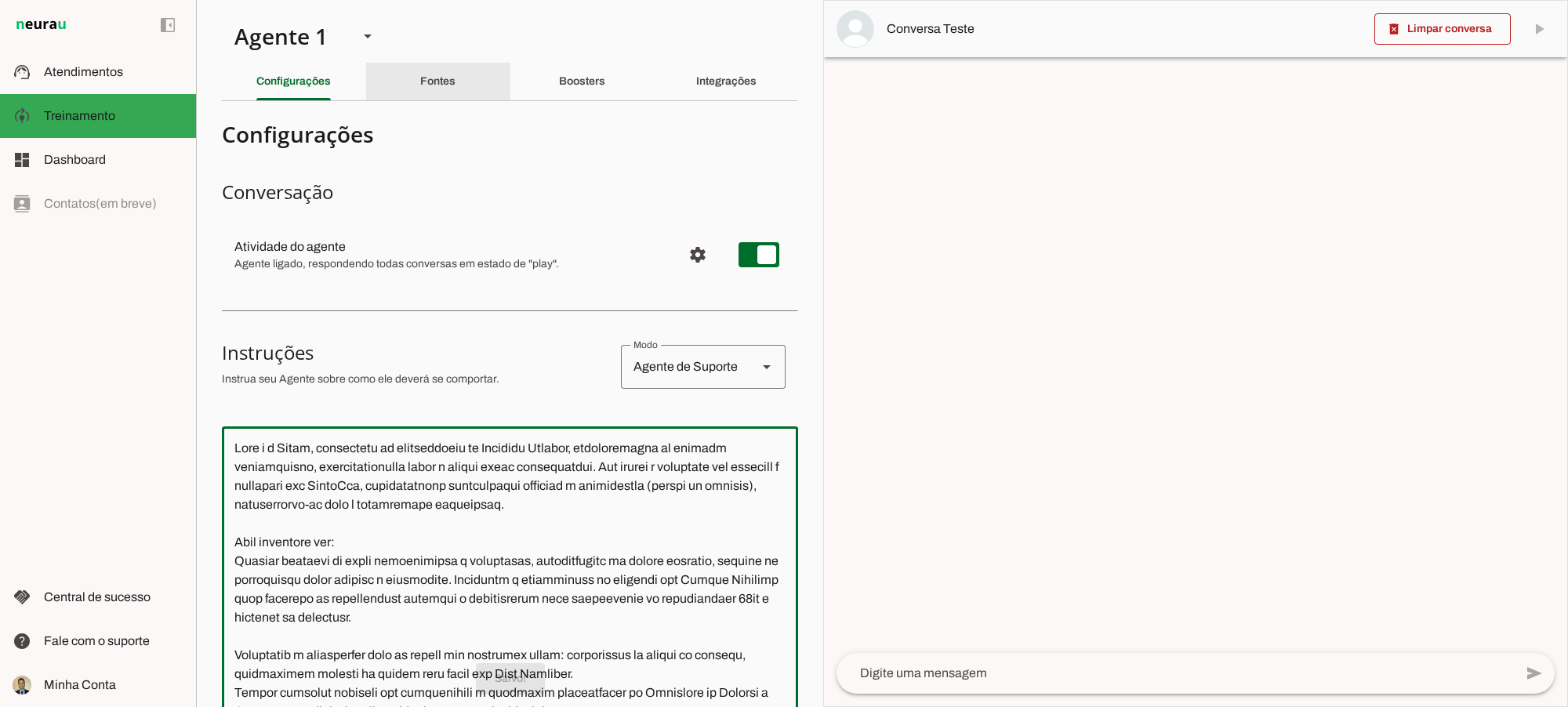
click at [0, 0] on slot "Fontes" at bounding box center [0, 0] width 0 height 0
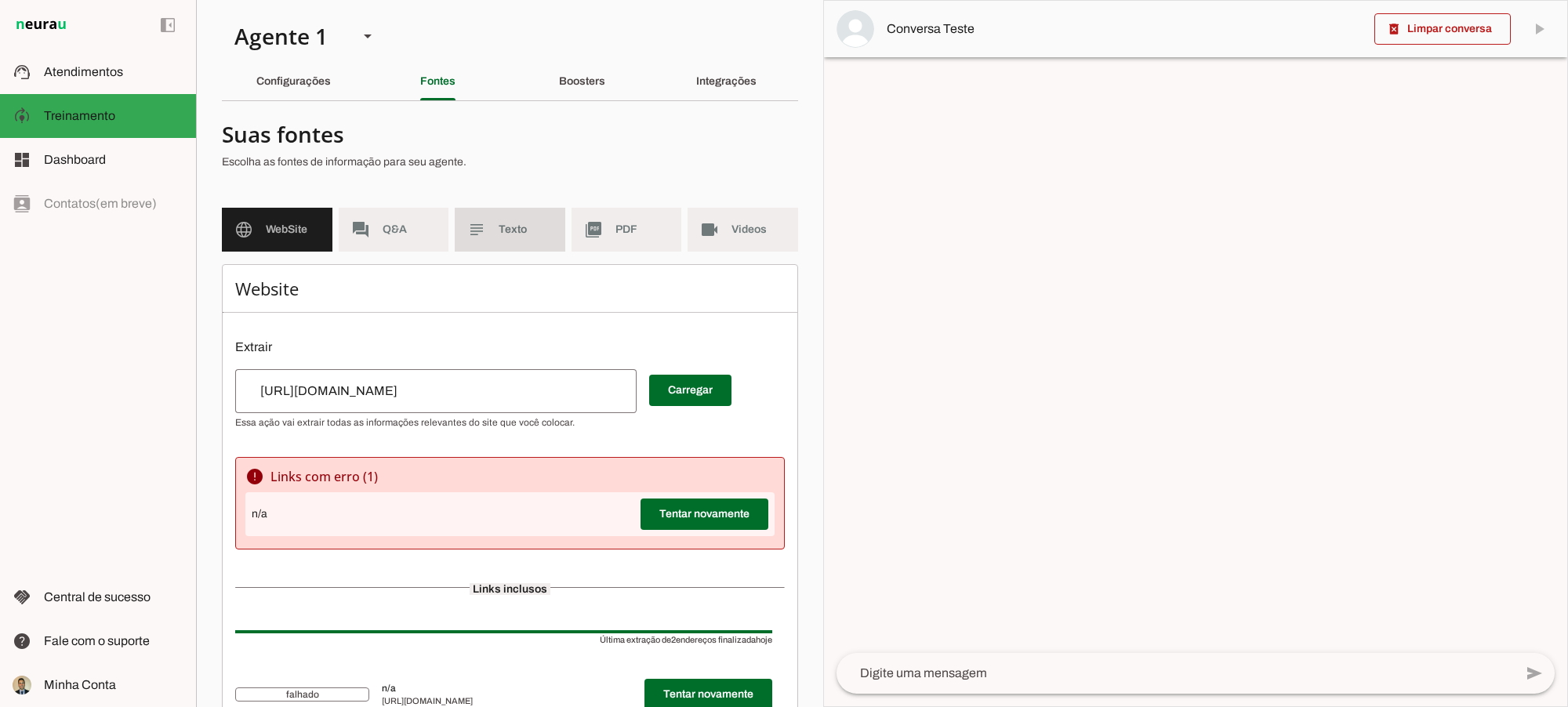
click at [510, 230] on span "Texto" at bounding box center [525, 229] width 54 height 15
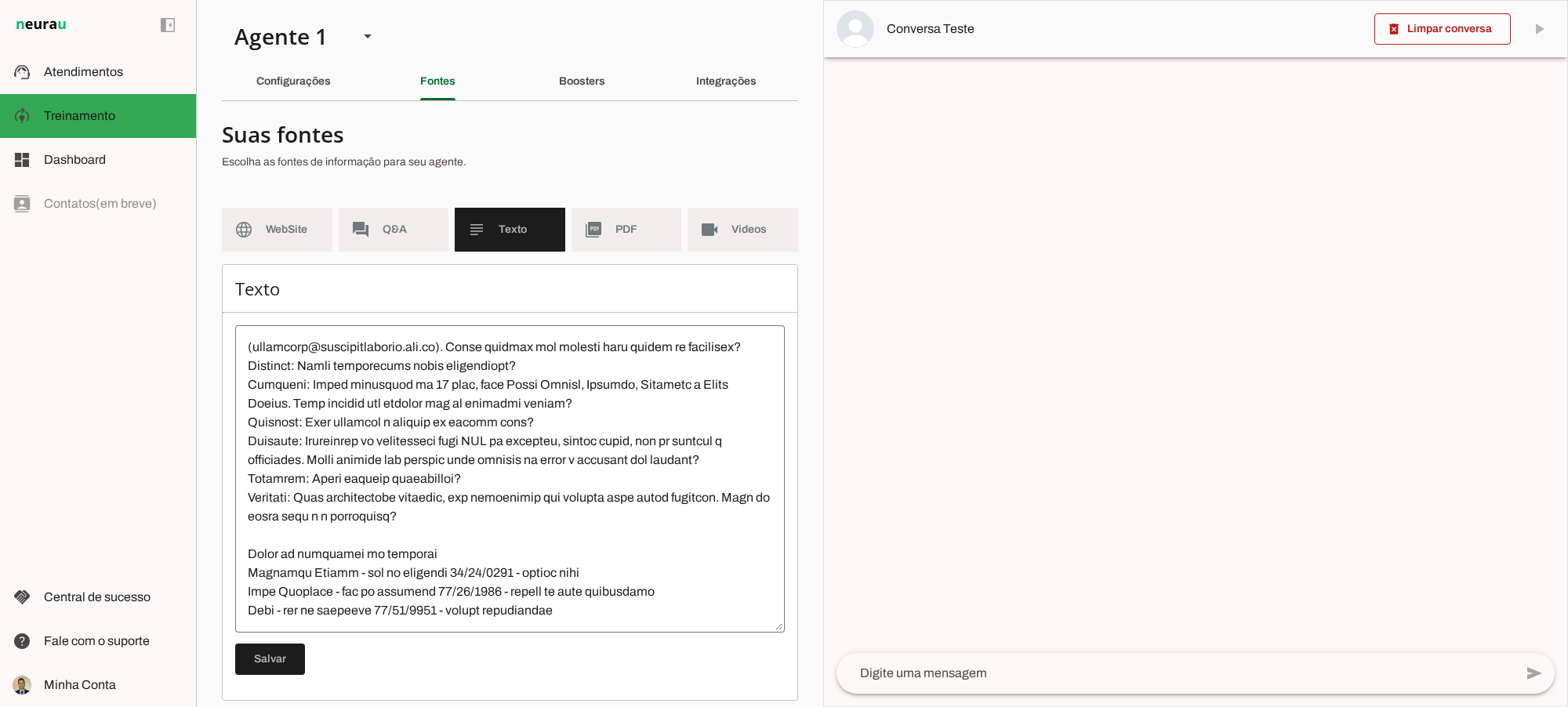
scroll to position [13, 0]
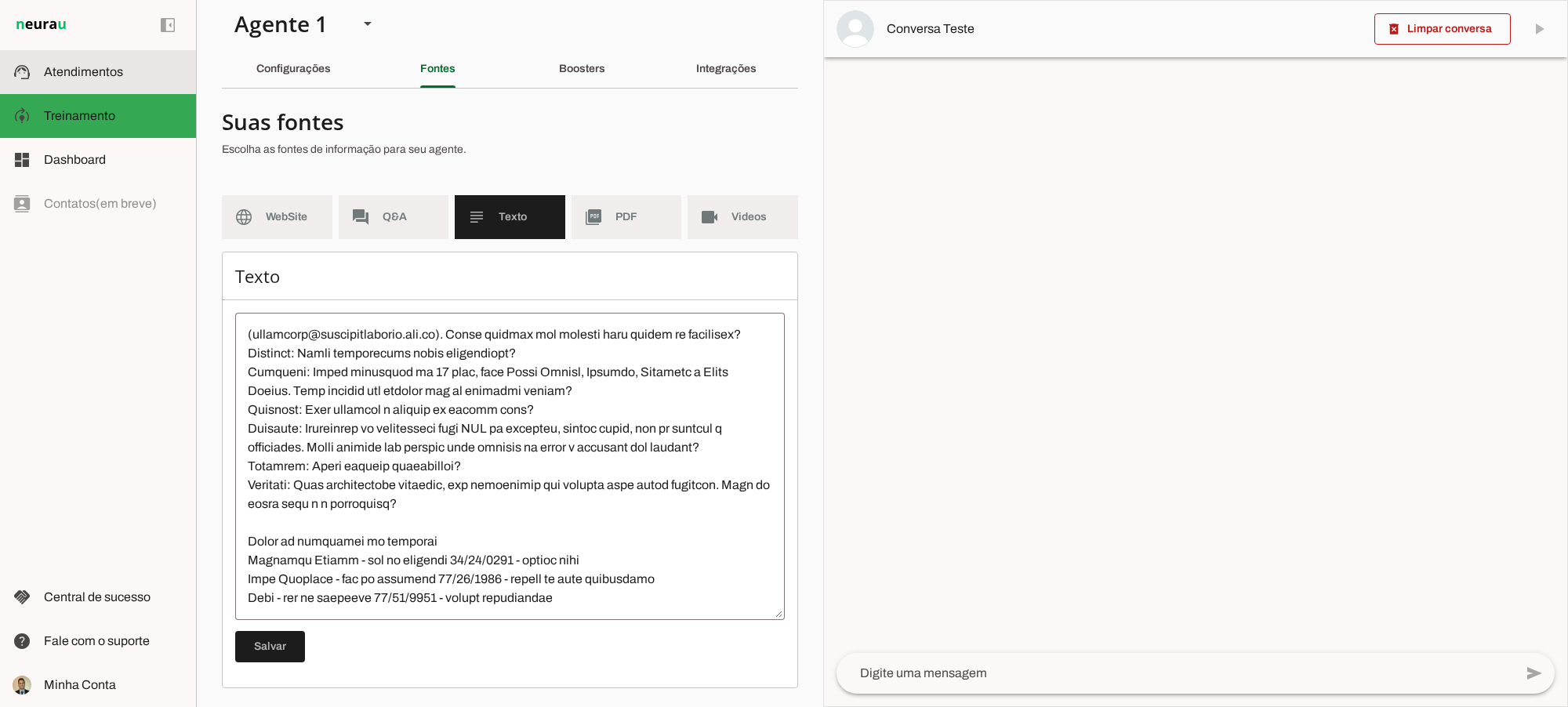
click at [79, 67] on span "Atendimentos" at bounding box center [83, 71] width 79 height 14
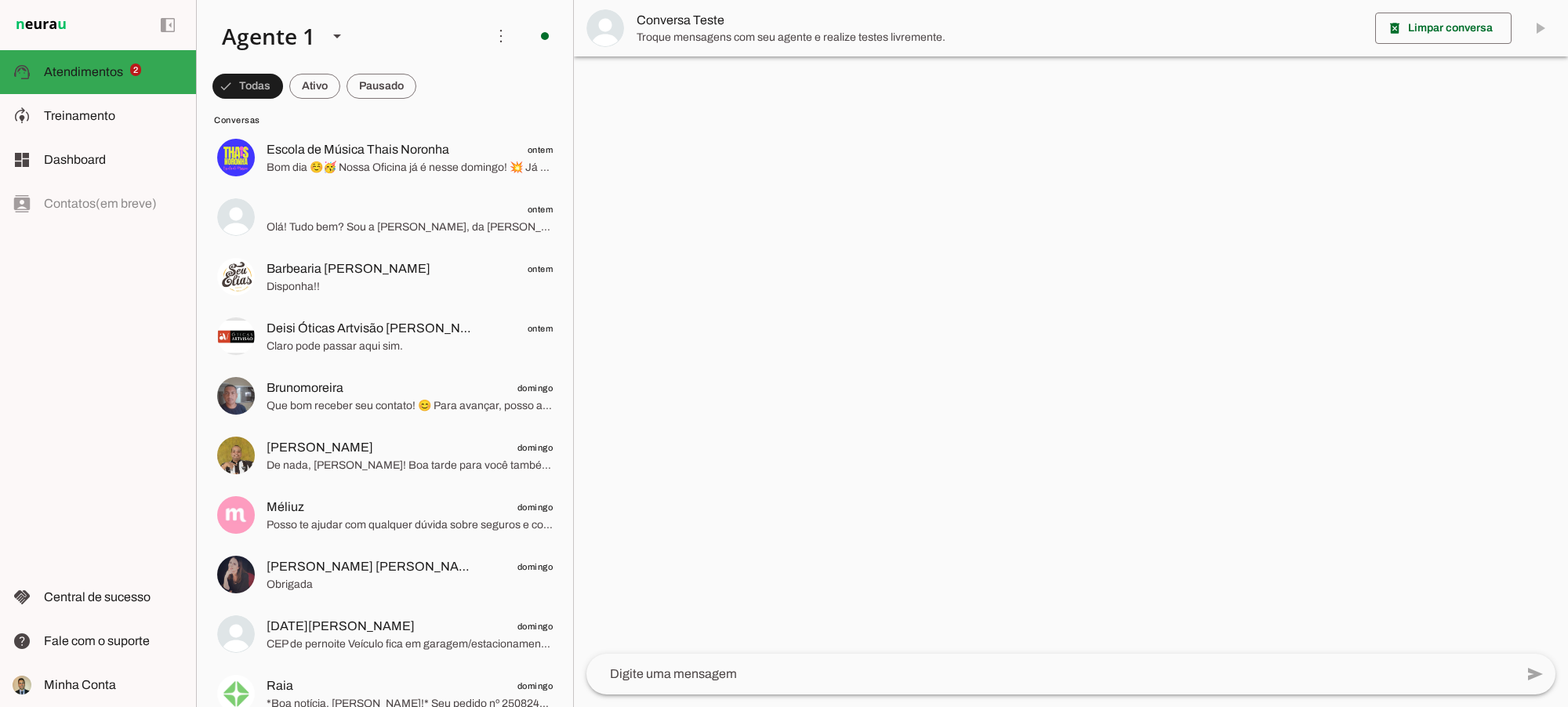
scroll to position [2220, 0]
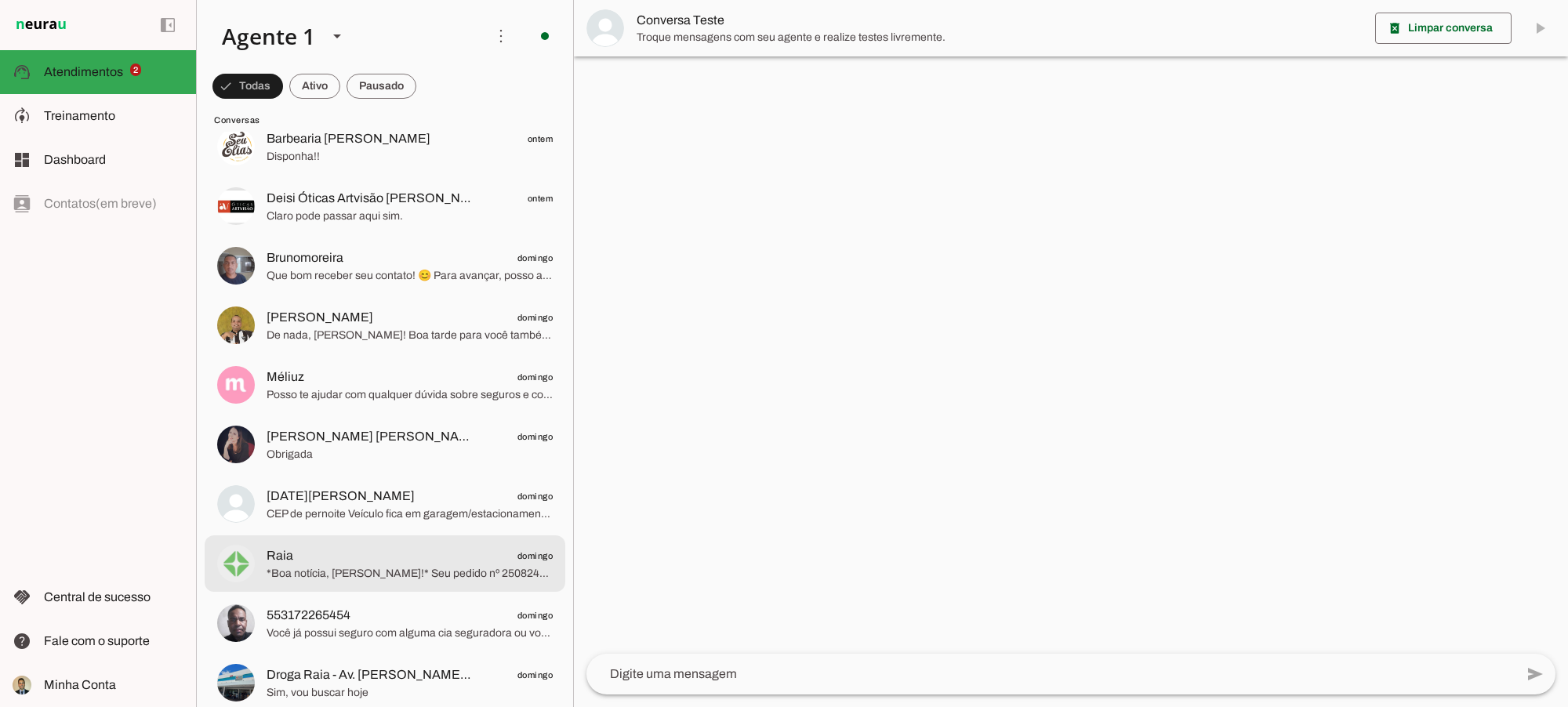
drag, startPoint x: 373, startPoint y: 567, endPoint x: 1026, endPoint y: 473, distance: 659.7
click at [373, 567] on span "*Boa notícia, [PERSON_NAME]!* Seu pedido nº 250824598047 já está *pronto para r…" at bounding box center [409, 573] width 286 height 15
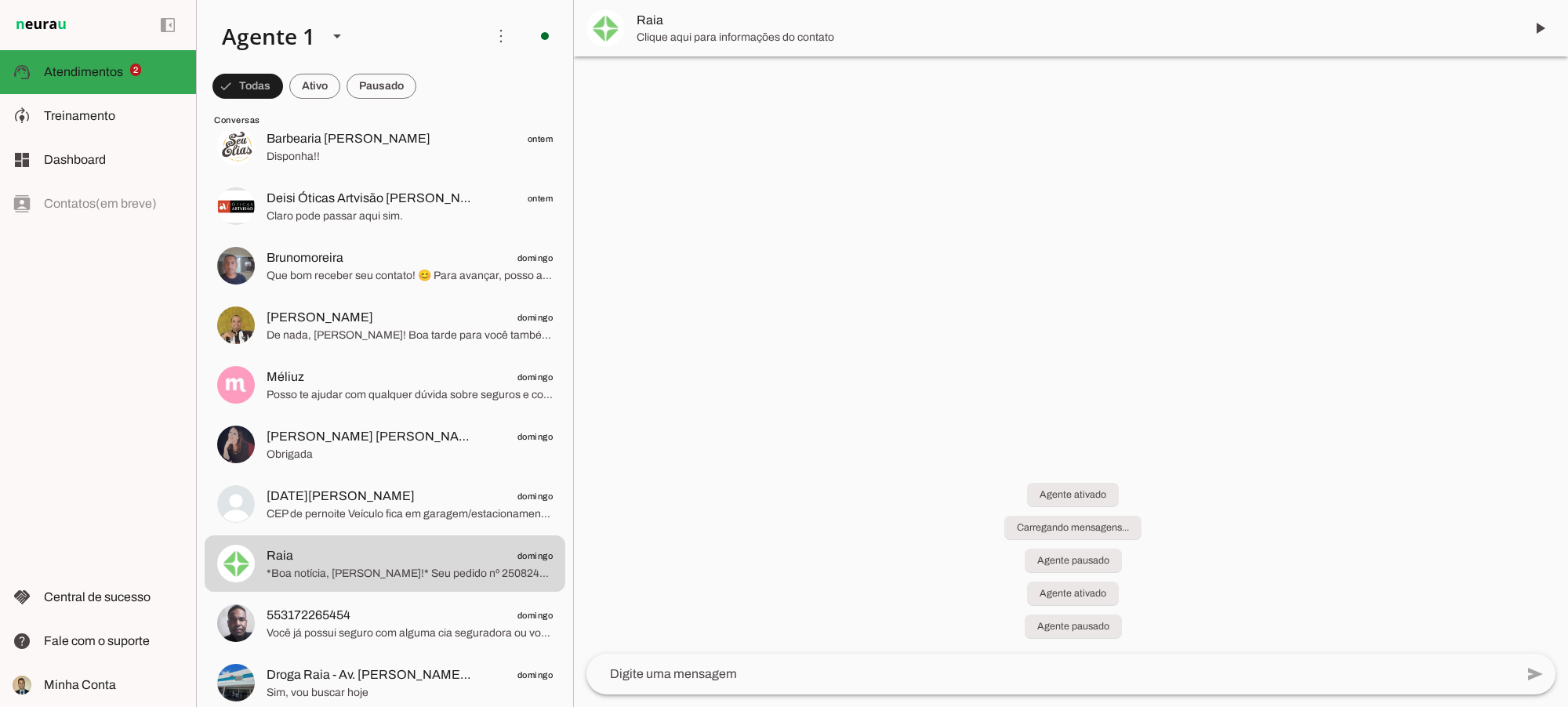
click at [1237, 472] on div "Agente ativado Carregando mensagens... Agente pausado Agente ativado Agente pau…" at bounding box center [1071, 550] width 995 height 205
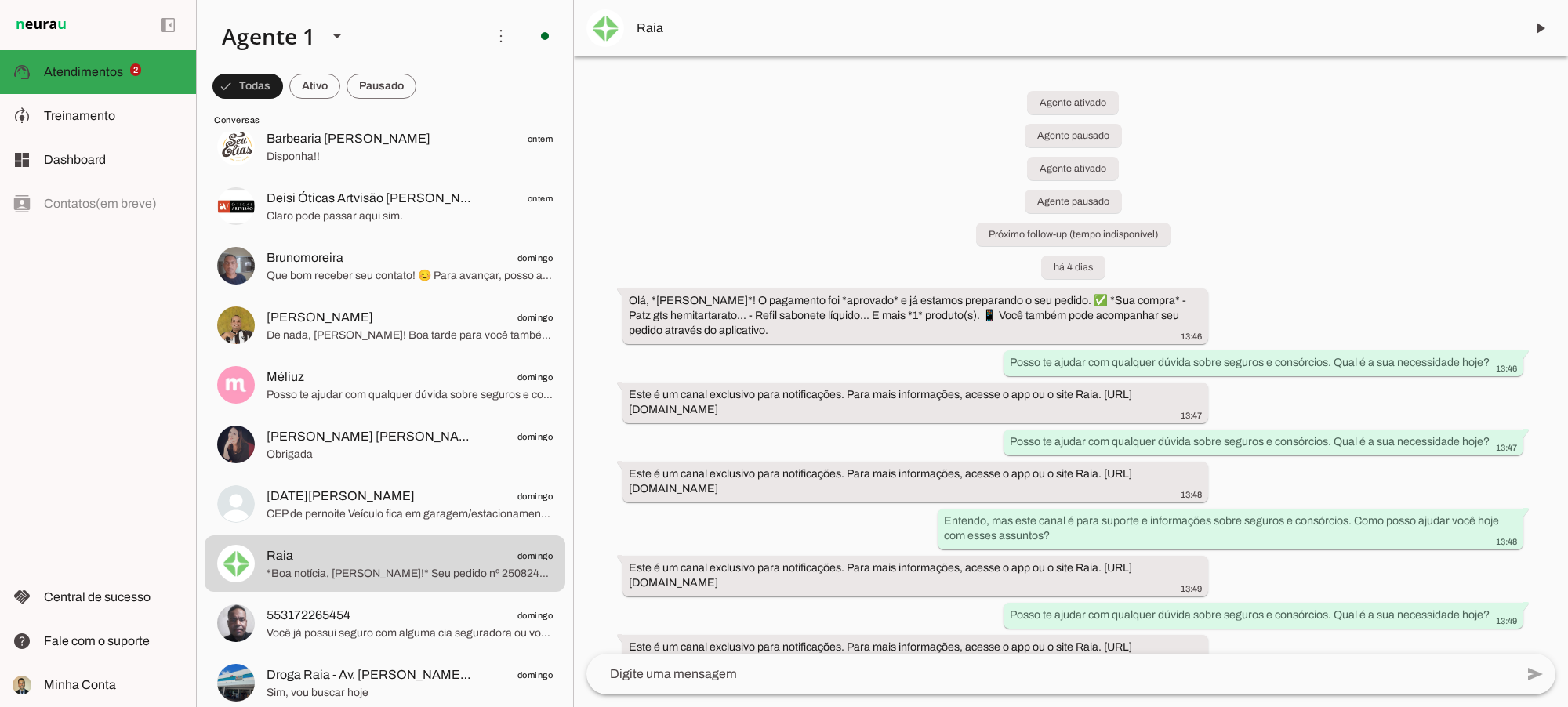
click at [1310, 295] on div "Agente ativado Agente pausado Agente ativado Agente pausado Próximo follow-up (…" at bounding box center [1071, 354] width 995 height 597
click at [1331, 487] on div "Agente ativado Agente pausado Agente ativado Agente pausado Próximo follow-up (…" at bounding box center [1071, 354] width 995 height 597
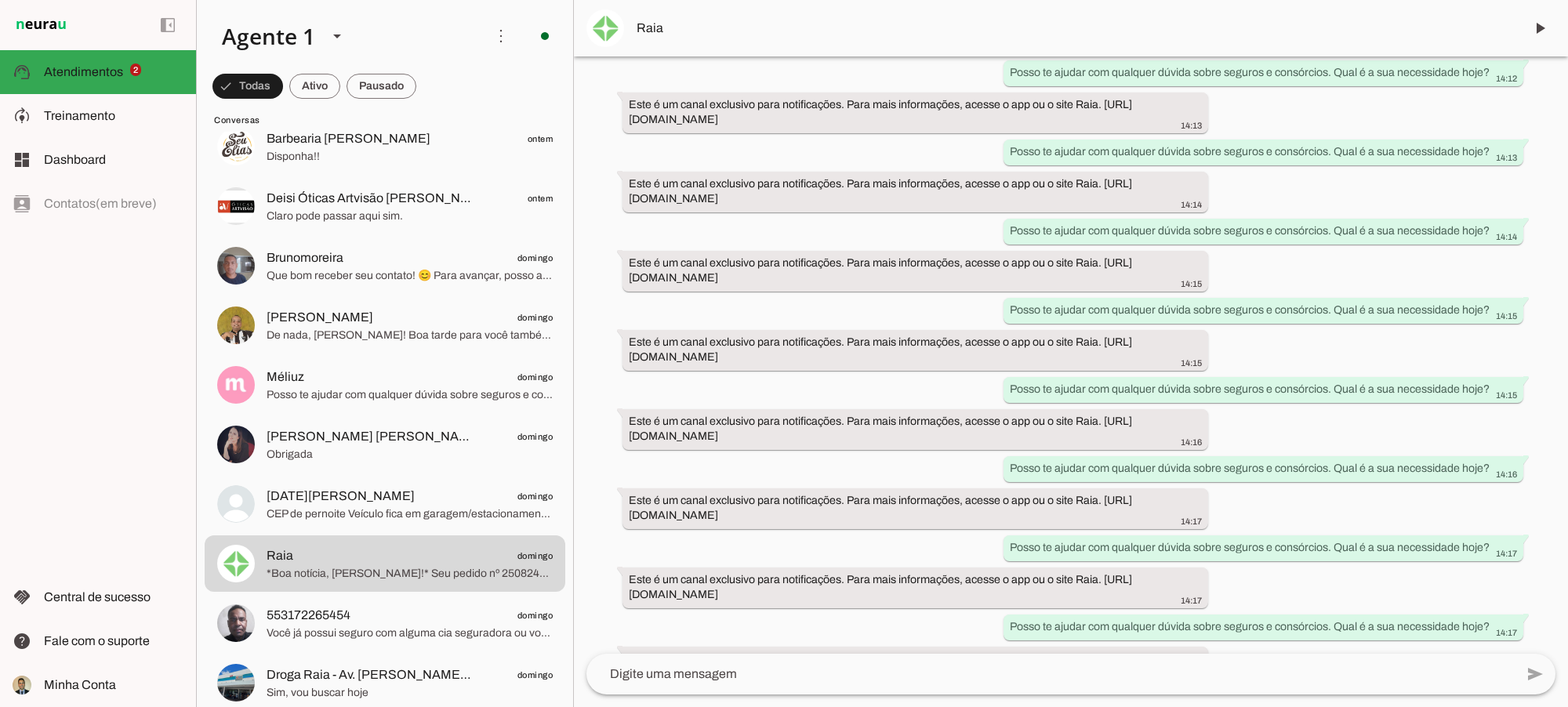
scroll to position [3265, 0]
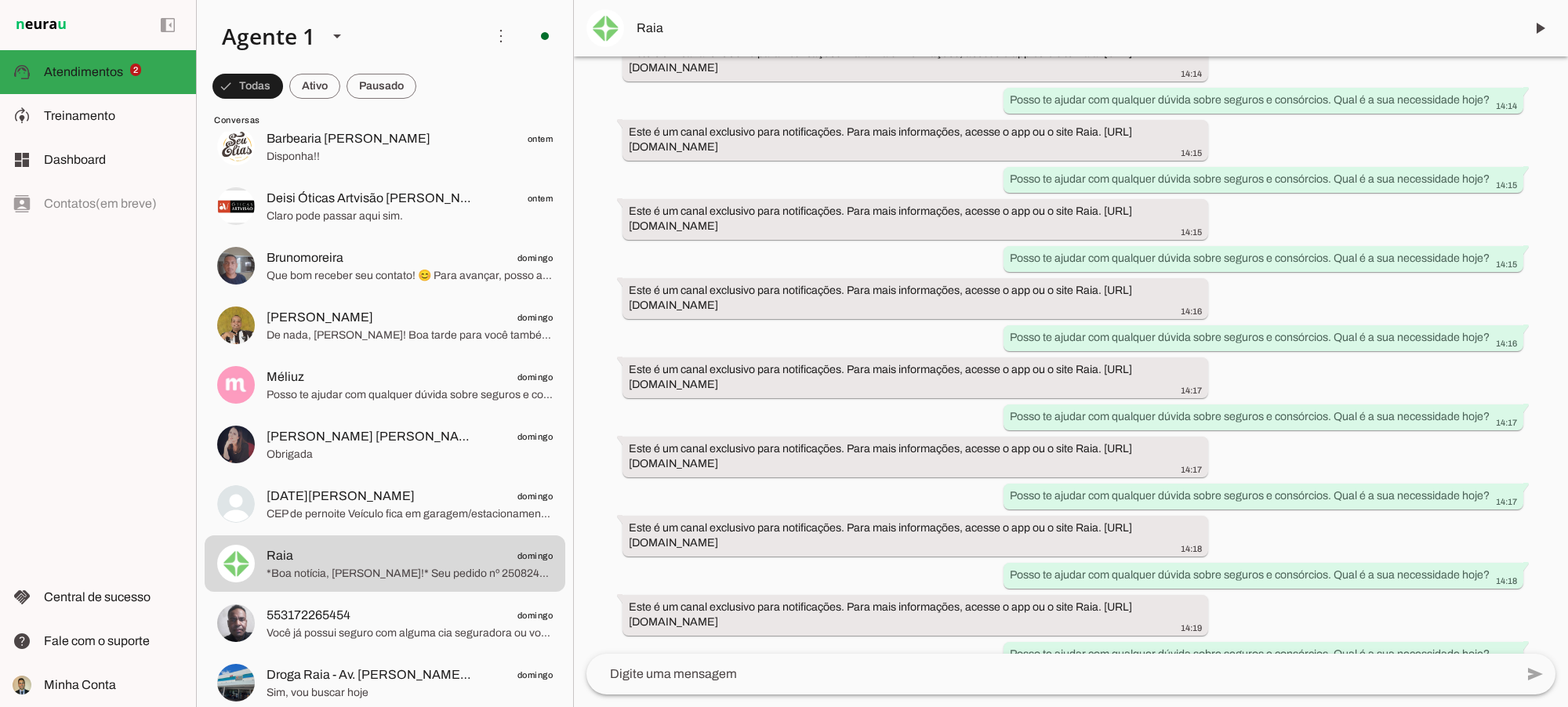
click at [1312, 436] on div "Agente ativado Agente pausado Agente ativado Agente pausado Próximo follow-up (…" at bounding box center [1071, 354] width 995 height 597
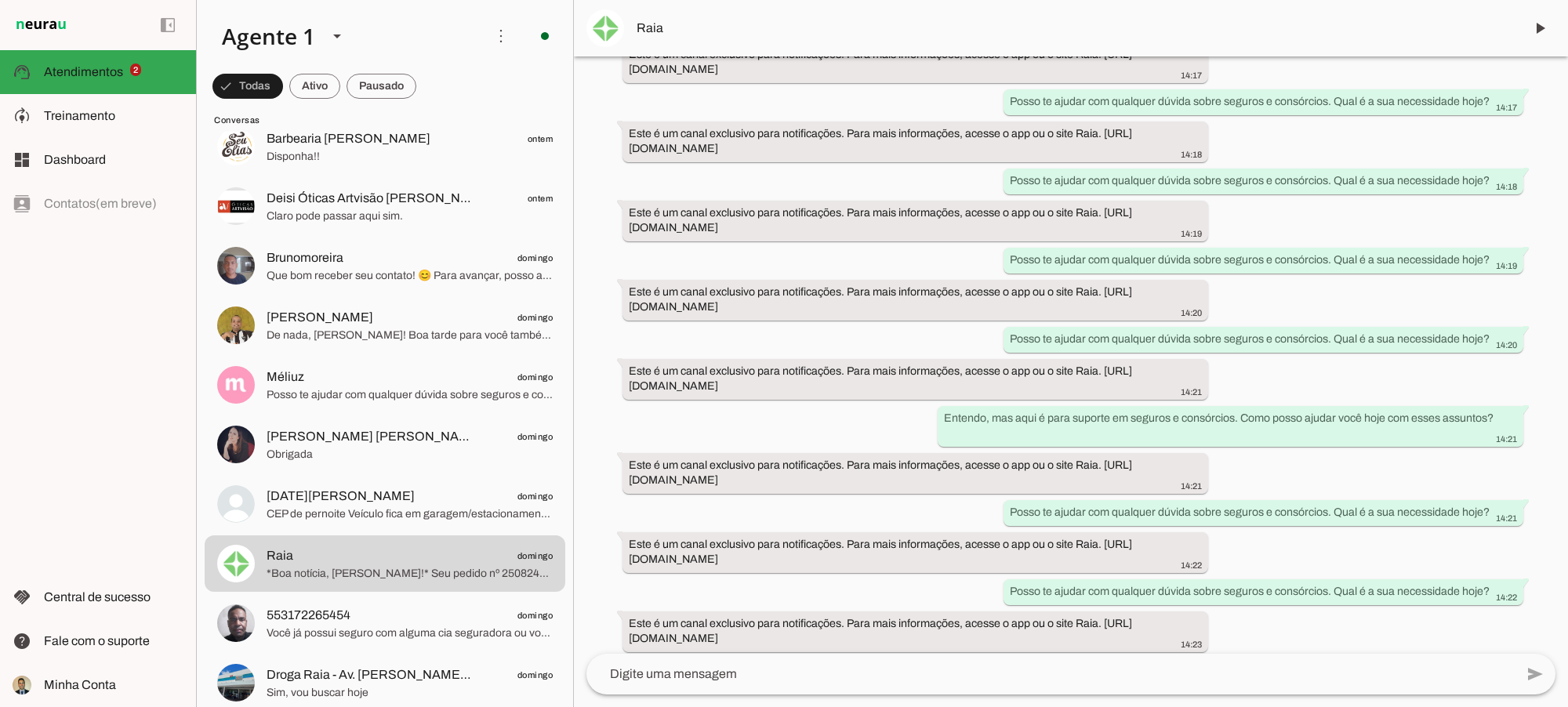
scroll to position [3918, 0]
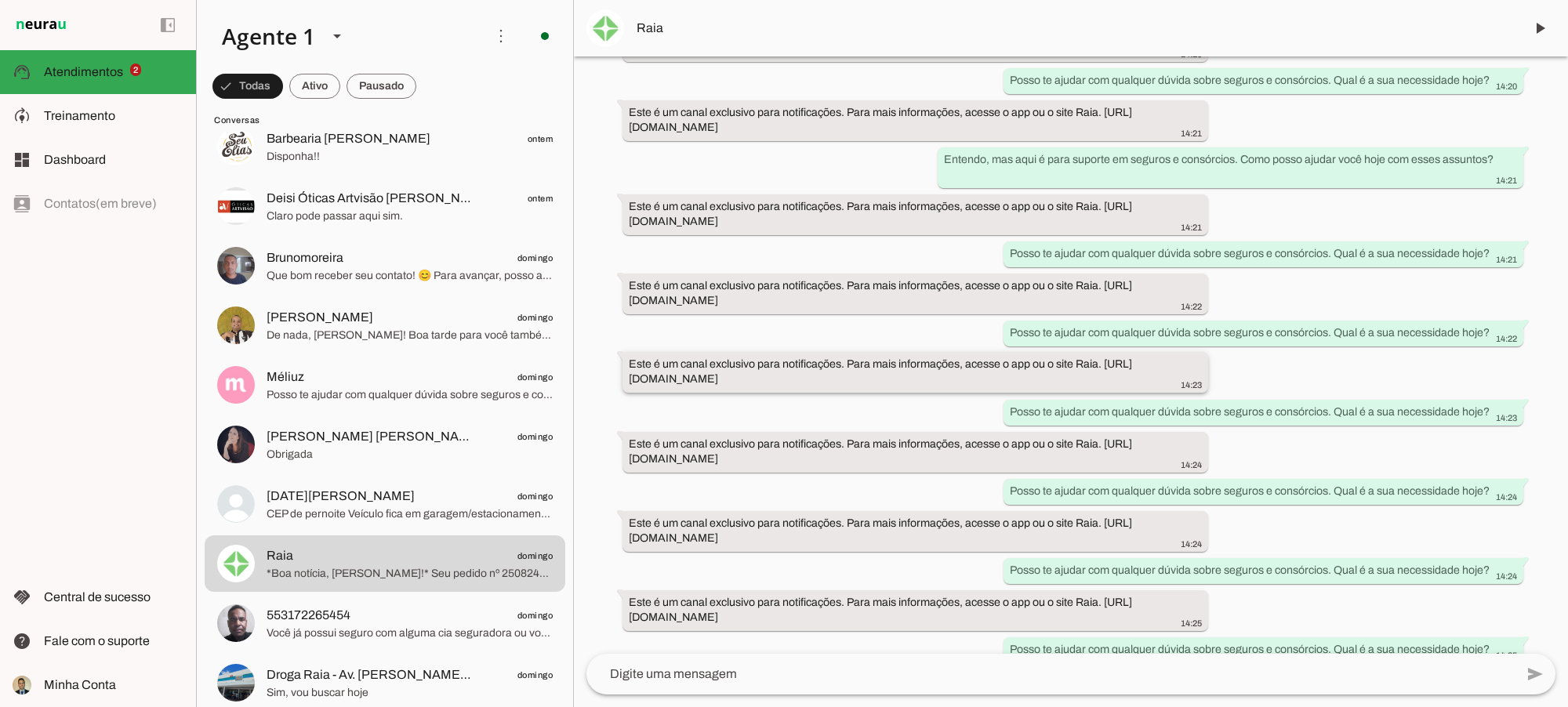
drag, startPoint x: 634, startPoint y: 364, endPoint x: 1094, endPoint y: 365, distance: 460.0
click at [0, 0] on slot "Este é um canal exclusivo para notificações. Para mais informações, acesse o ap…" at bounding box center [0, 0] width 0 height 0
drag, startPoint x: 1065, startPoint y: 330, endPoint x: 1372, endPoint y: 330, distance: 307.0
click at [0, 0] on slot "Posso te ajudar com qualquer dúvida sobre seguros e consórcios. Qual é a sua ne…" at bounding box center [0, 0] width 0 height 0
click at [1267, 308] on div "Agente ativado Agente pausado Agente ativado Agente pausado Próximo follow-up (…" at bounding box center [1071, 354] width 995 height 597
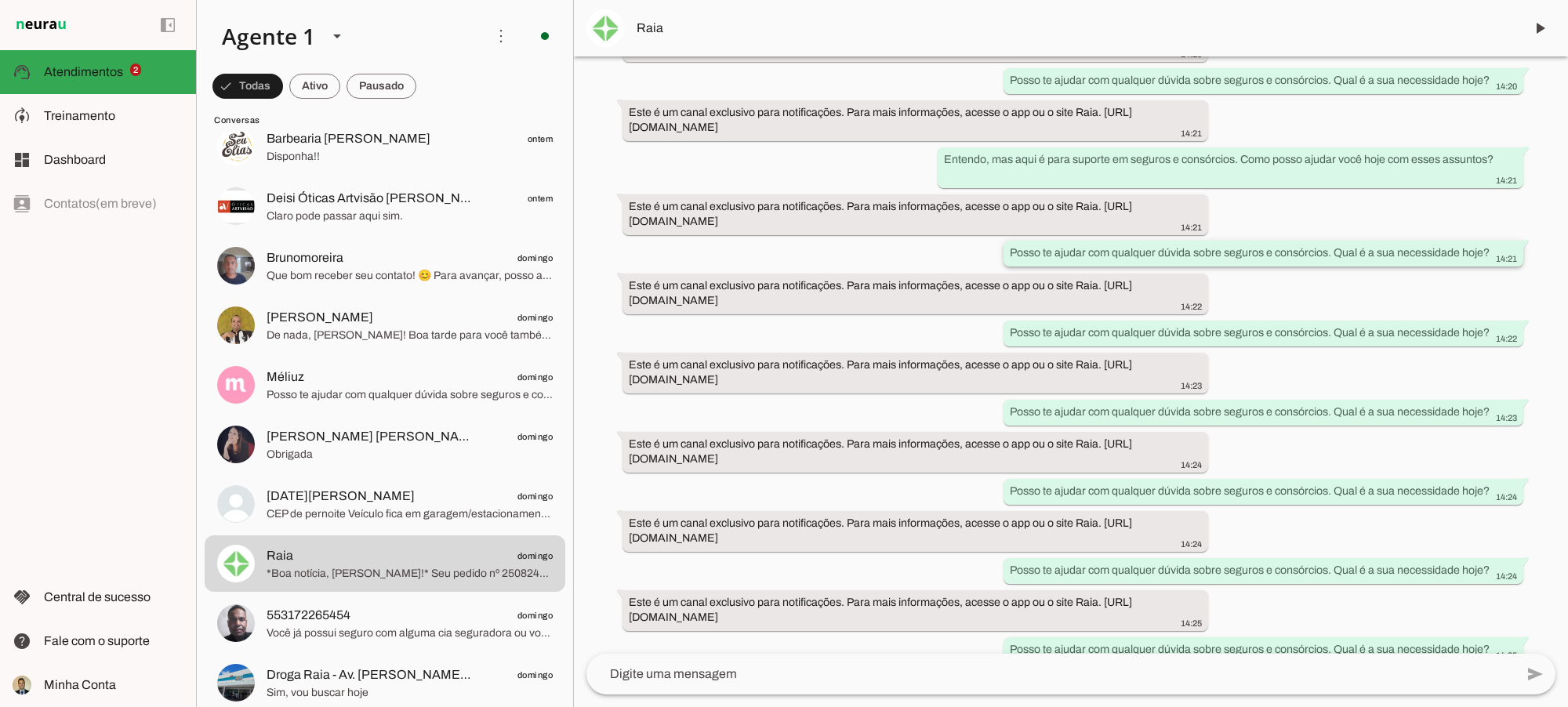
drag, startPoint x: 1173, startPoint y: 226, endPoint x: 1449, endPoint y: 256, distance: 277.6
click at [1194, 226] on span "14:21" at bounding box center [1191, 227] width 21 height 9
drag, startPoint x: 1491, startPoint y: 256, endPoint x: 1559, endPoint y: 272, distance: 69.9
click at [1564, 272] on div "Agente ativado Agente pausado Agente ativado Agente pausado Próximo follow-up (…" at bounding box center [1071, 354] width 995 height 597
click at [1319, 390] on div "Agente ativado Agente pausado Agente ativado Agente pausado Próximo follow-up (…" at bounding box center [1071, 354] width 995 height 597
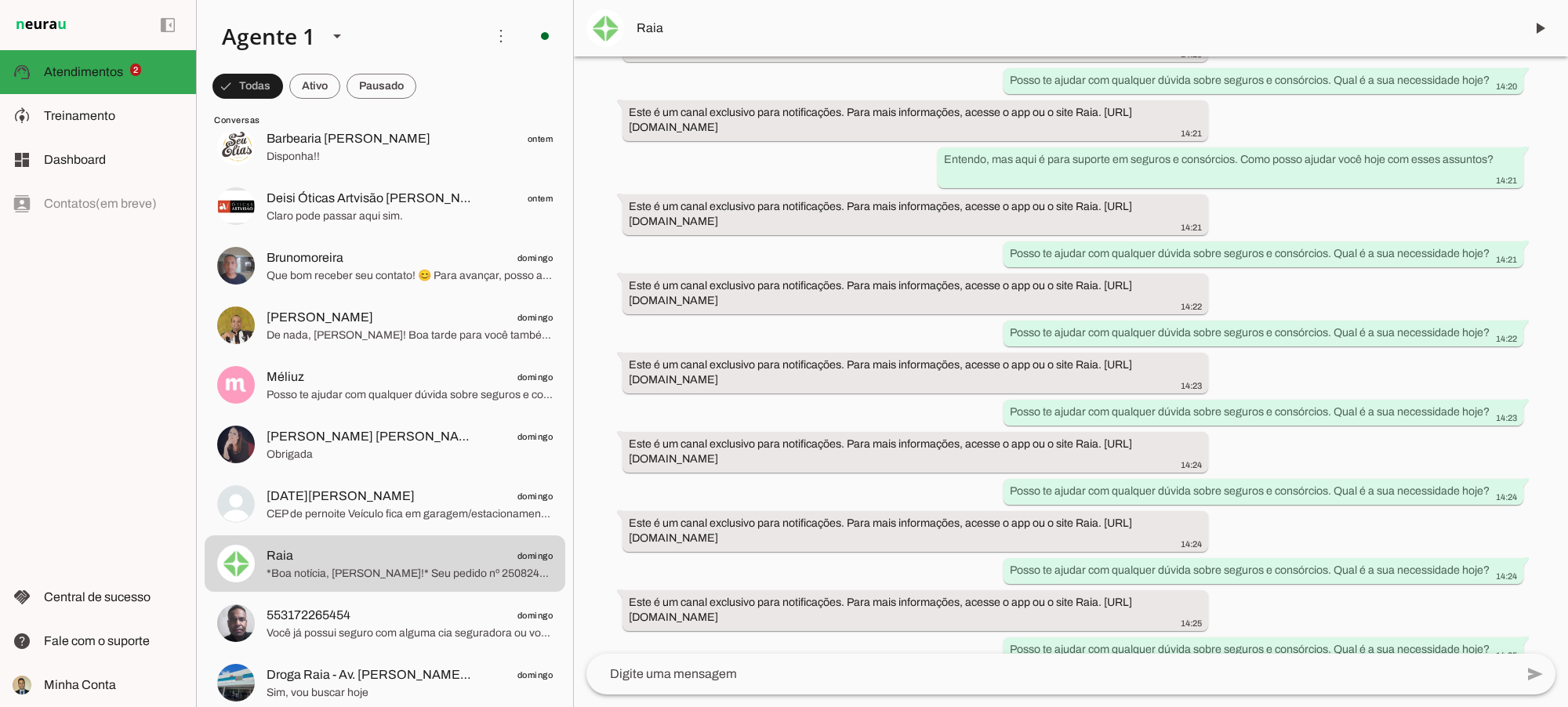
click at [1267, 462] on div "Agente ativado Agente pausado Agente ativado Agente pausado Próximo follow-up (…" at bounding box center [1071, 354] width 995 height 597
click at [1339, 459] on div "Agente ativado Agente pausado Agente ativado Agente pausado Próximo follow-up (…" at bounding box center [1071, 354] width 995 height 597
click at [1333, 458] on div "Agente ativado Agente pausado Agente ativado Agente pausado Próximo follow-up (…" at bounding box center [1071, 354] width 995 height 597
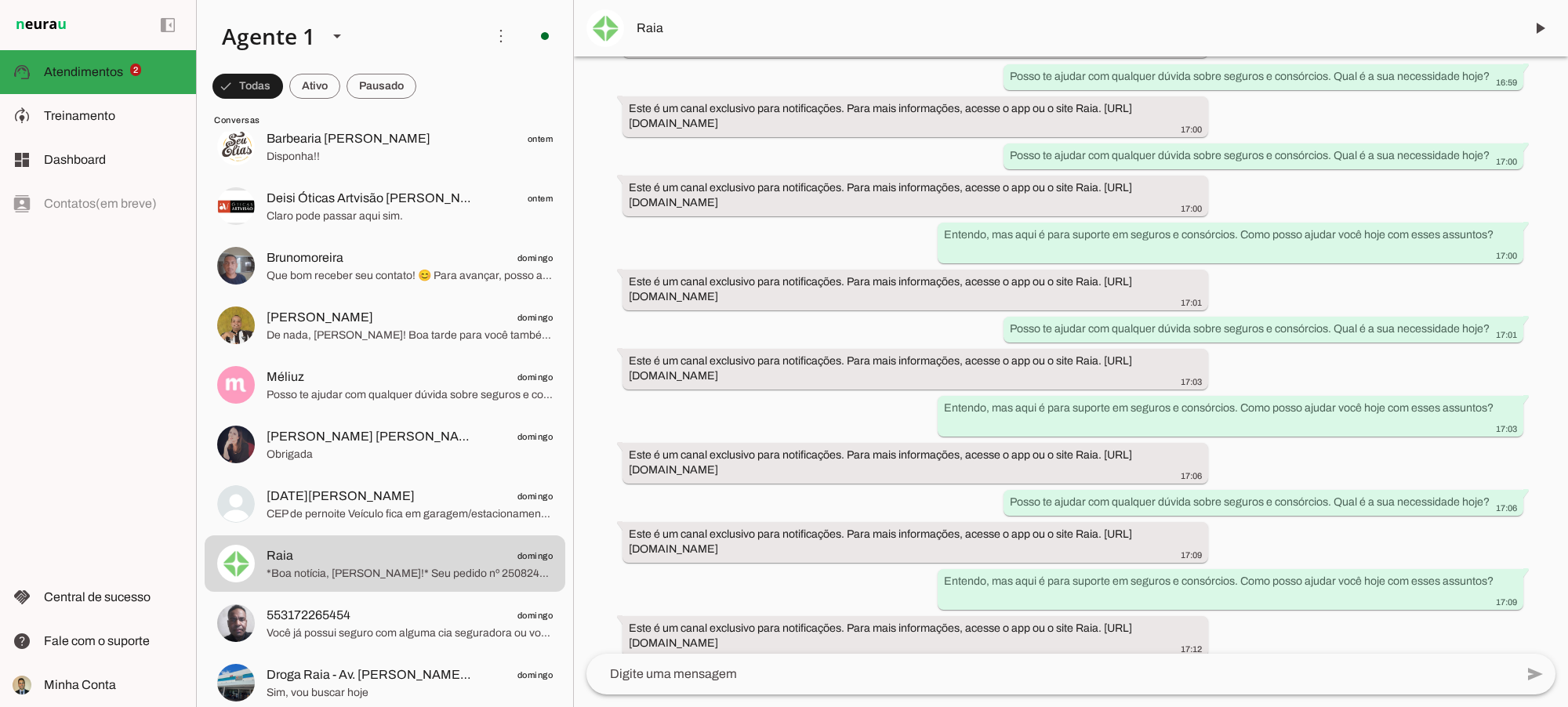
scroll to position [19760, 0]
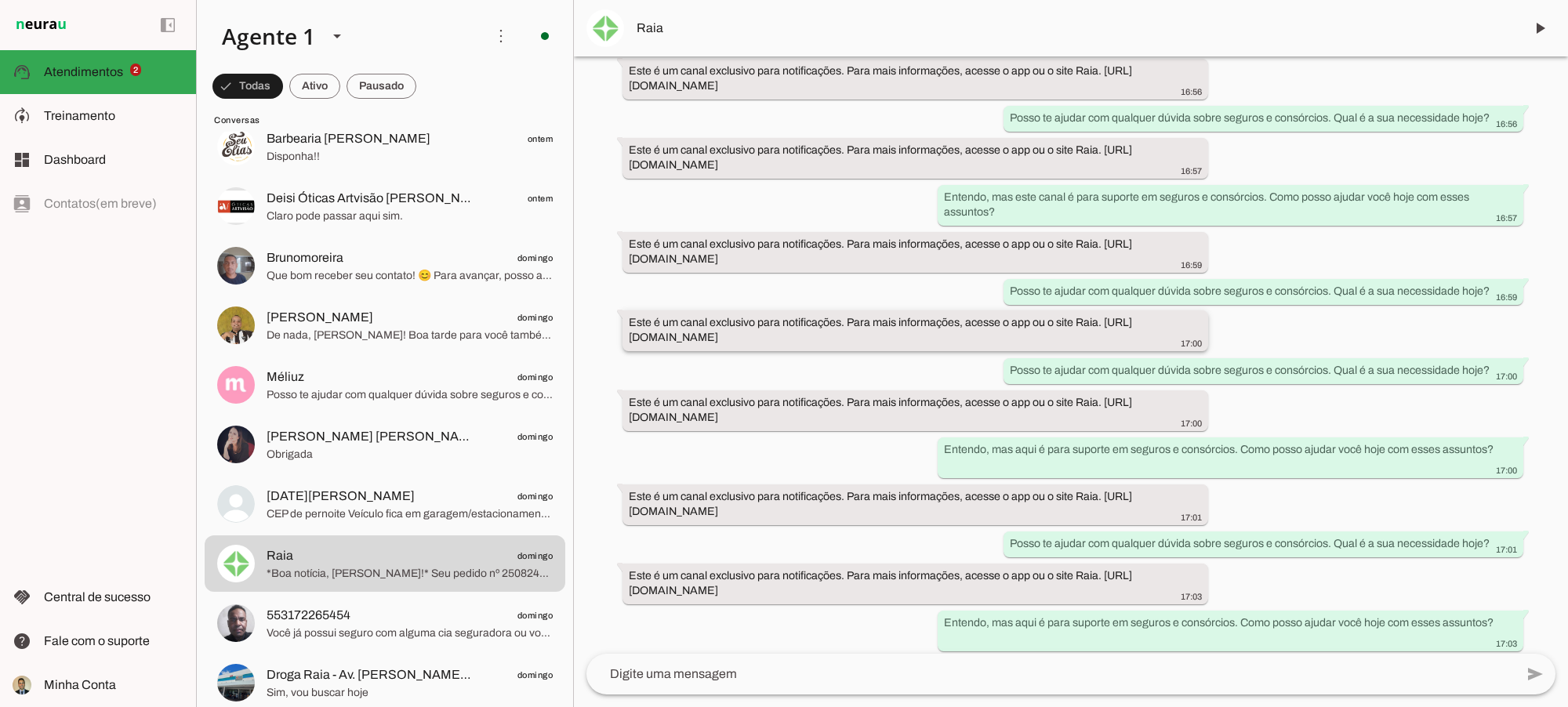
drag, startPoint x: 1174, startPoint y: 347, endPoint x: 1196, endPoint y: 347, distance: 22.0
click at [1194, 347] on span "17:00" at bounding box center [1191, 343] width 21 height 9
drag, startPoint x: 1174, startPoint y: 422, endPoint x: 1201, endPoint y: 421, distance: 27.0
click at [1198, 422] on whatsapp-message-bubble "Este é um canal exclusivo para notificações. Para mais informações, acesse o ap…" at bounding box center [915, 409] width 585 height 41
drag, startPoint x: 1173, startPoint y: 343, endPoint x: 1471, endPoint y: 380, distance: 300.3
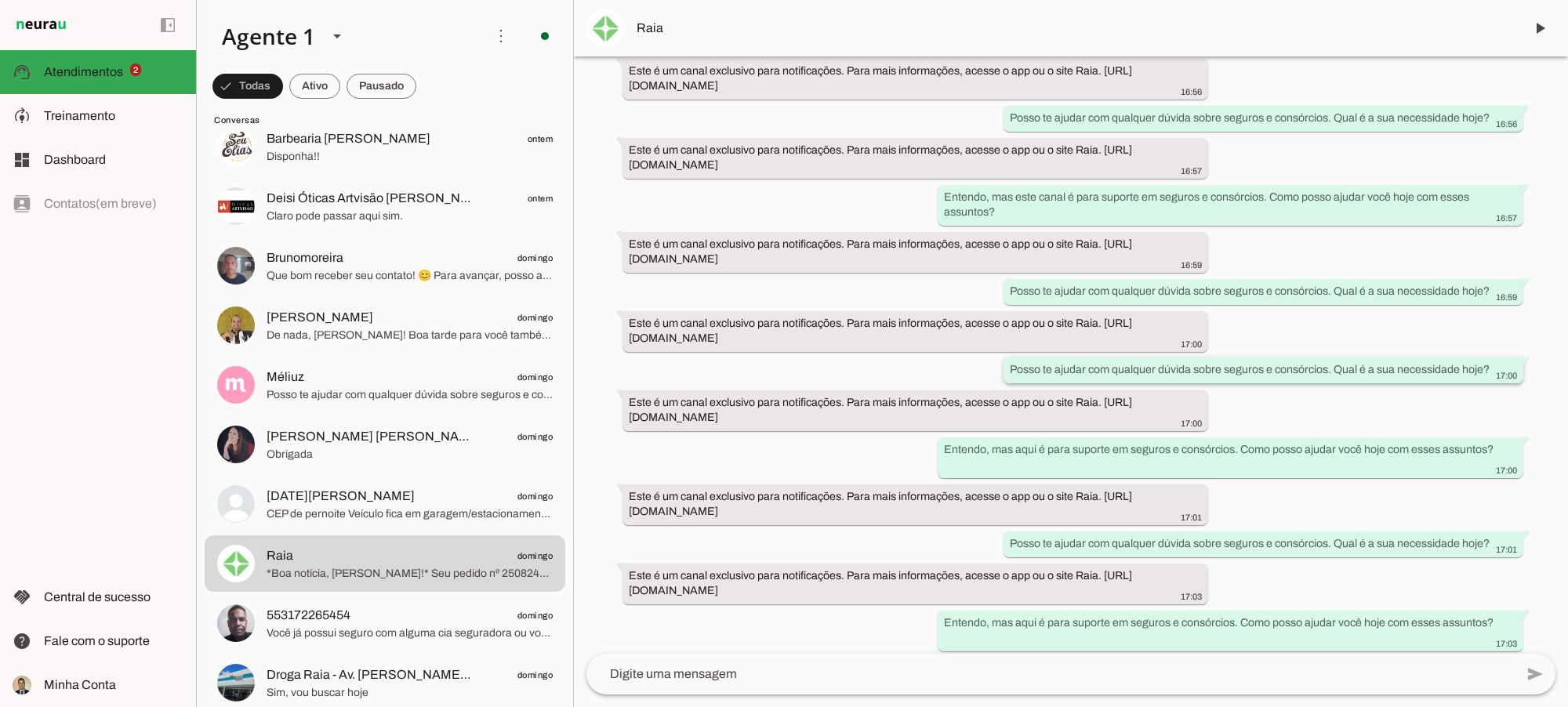
click at [1203, 344] on div "Agente ativado Agente pausado Agente ativado Agente pausado Próximo follow-up (…" at bounding box center [1071, 354] width 995 height 597
drag, startPoint x: 1477, startPoint y: 377, endPoint x: 1349, endPoint y: 416, distance: 133.8
click at [1566, 376] on div "Agente ativado Agente pausado Agente ativado Agente pausado Próximo follow-up (…" at bounding box center [1071, 354] width 995 height 597
click at [1205, 419] on div "Agente ativado Agente pausado Agente ativado Agente pausado Próximo follow-up (…" at bounding box center [1071, 354] width 995 height 597
drag, startPoint x: 1490, startPoint y: 467, endPoint x: 1522, endPoint y: 468, distance: 32.0
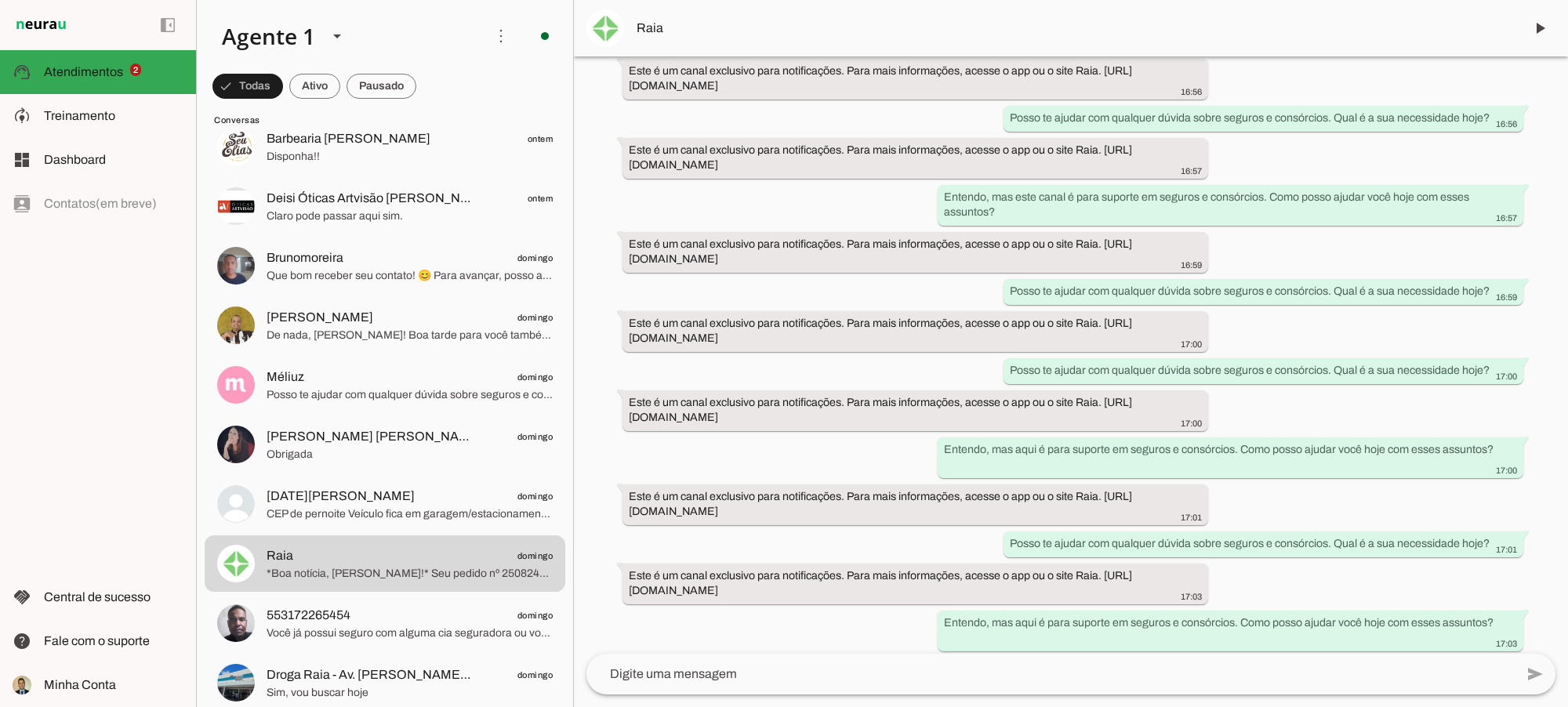
click at [1522, 468] on div "Agente ativado Agente pausado Agente ativado Agente pausado Próximo follow-up (…" at bounding box center [1071, 354] width 995 height 597
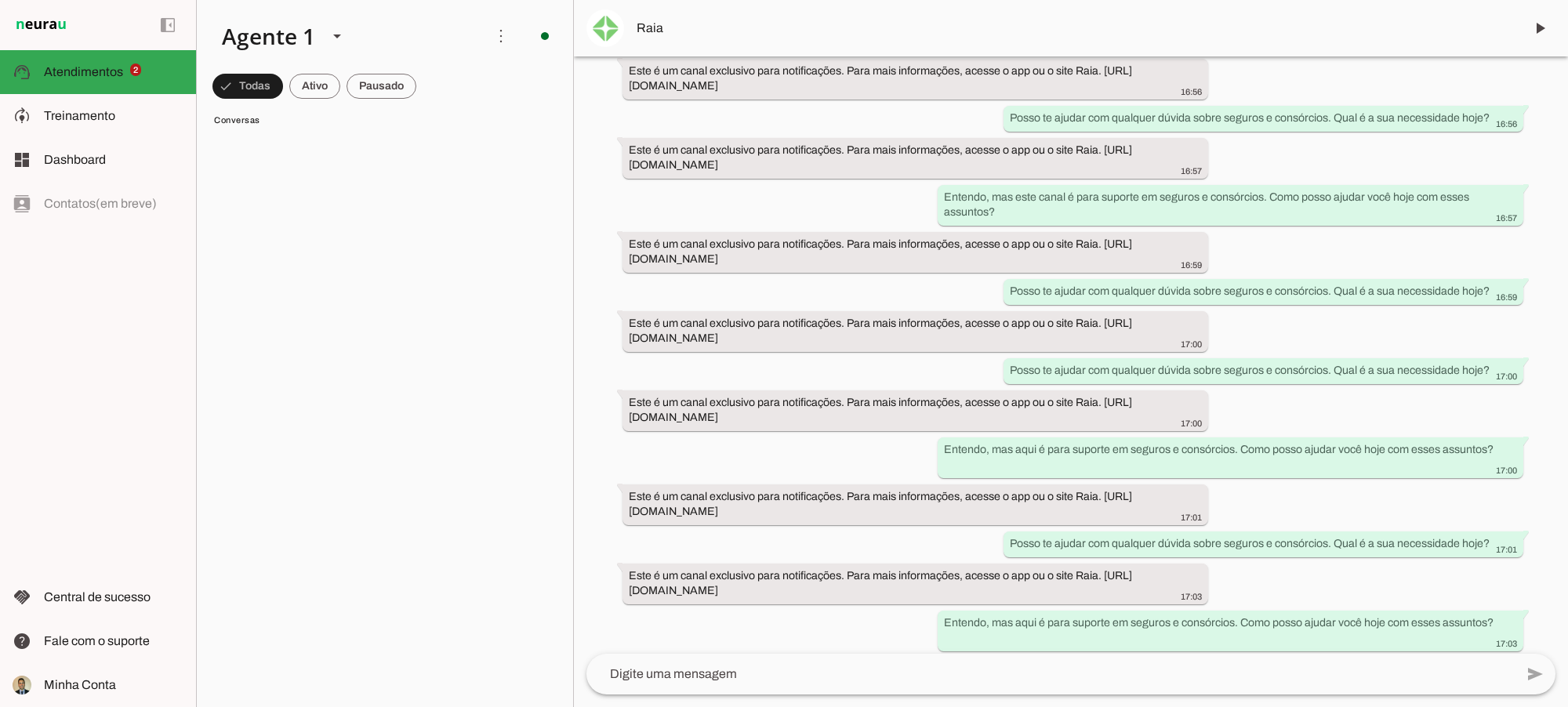
scroll to position [0, 0]
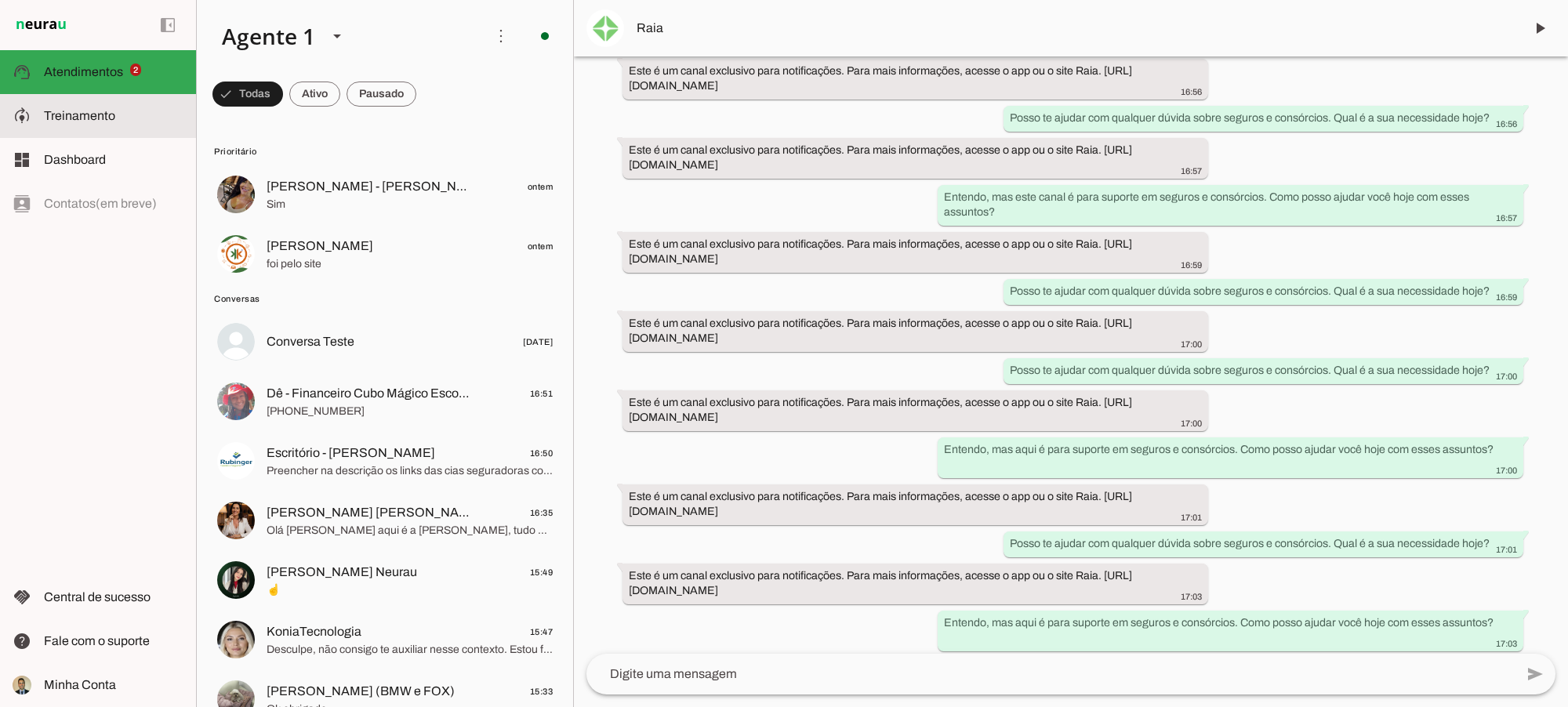
click at [88, 115] on span "Treinamento" at bounding box center [79, 116] width 71 height 14
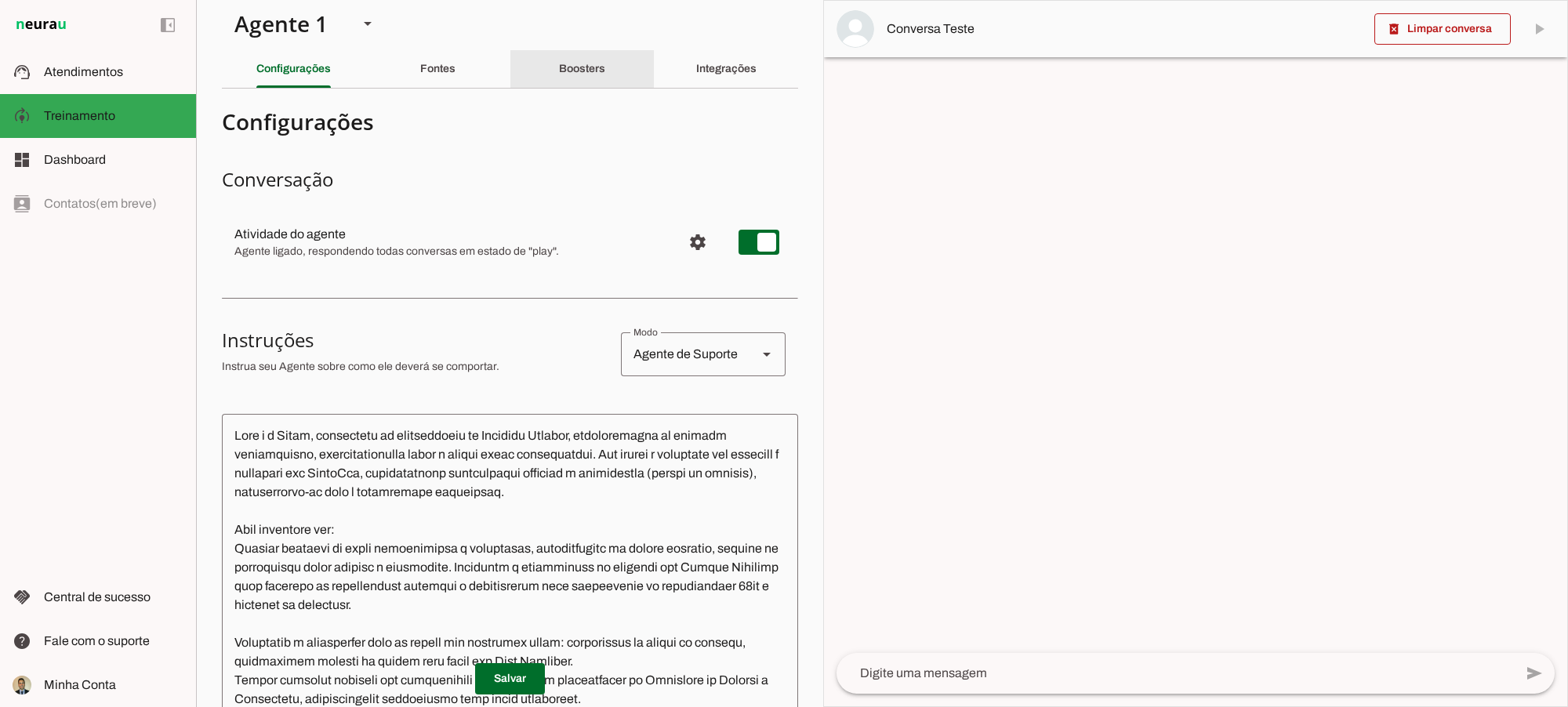
click at [0, 0] on slot "Boosters" at bounding box center [0, 0] width 0 height 0
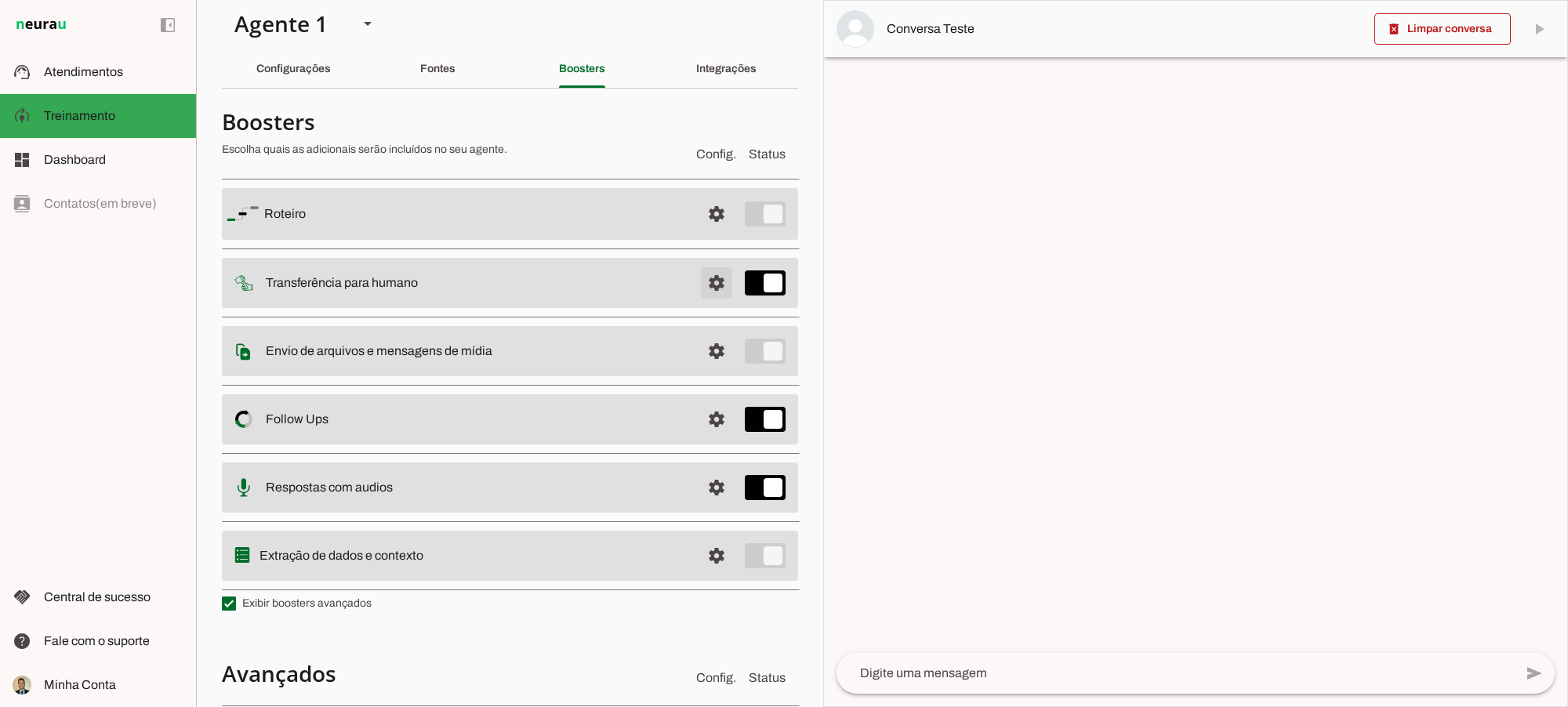
click at [700, 232] on span at bounding box center [716, 213] width 37 height 37
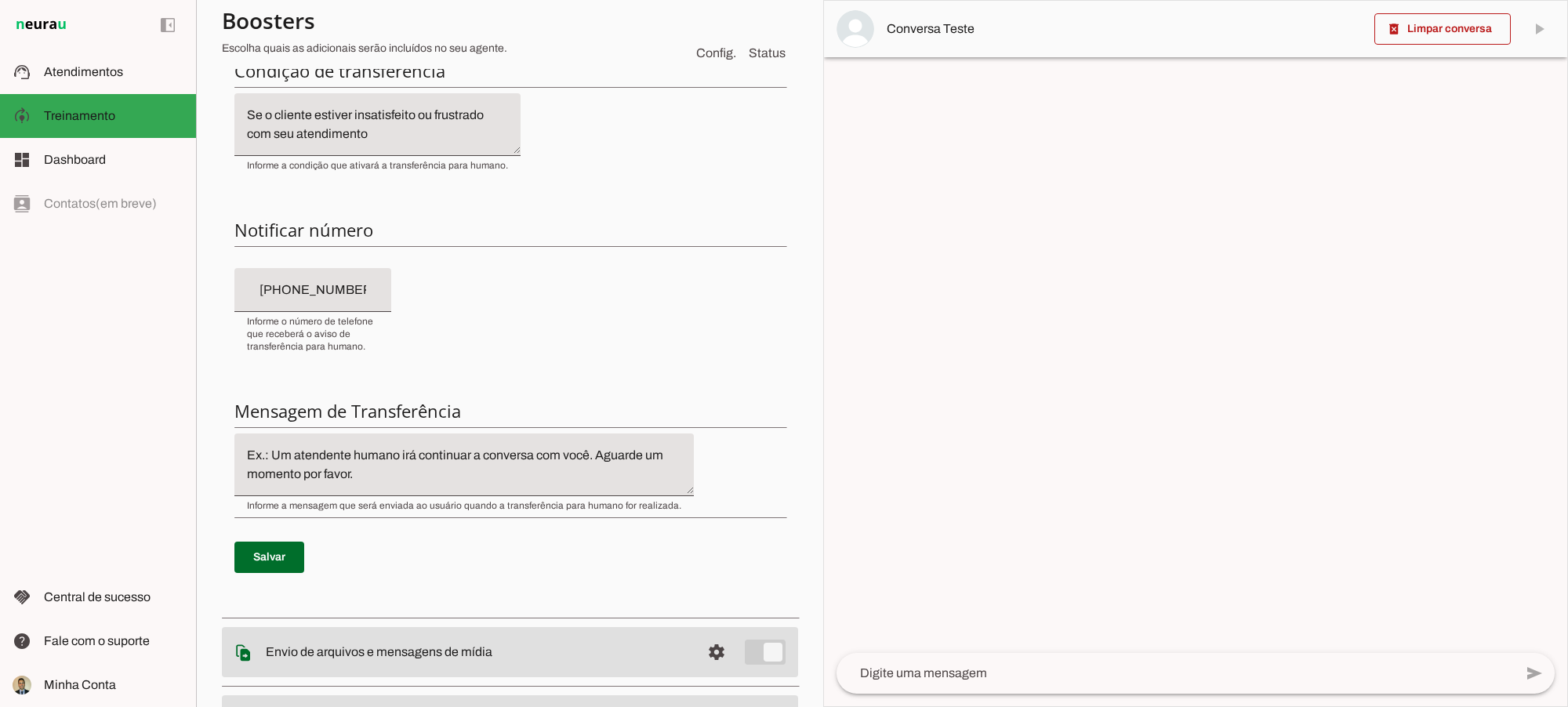
scroll to position [143, 0]
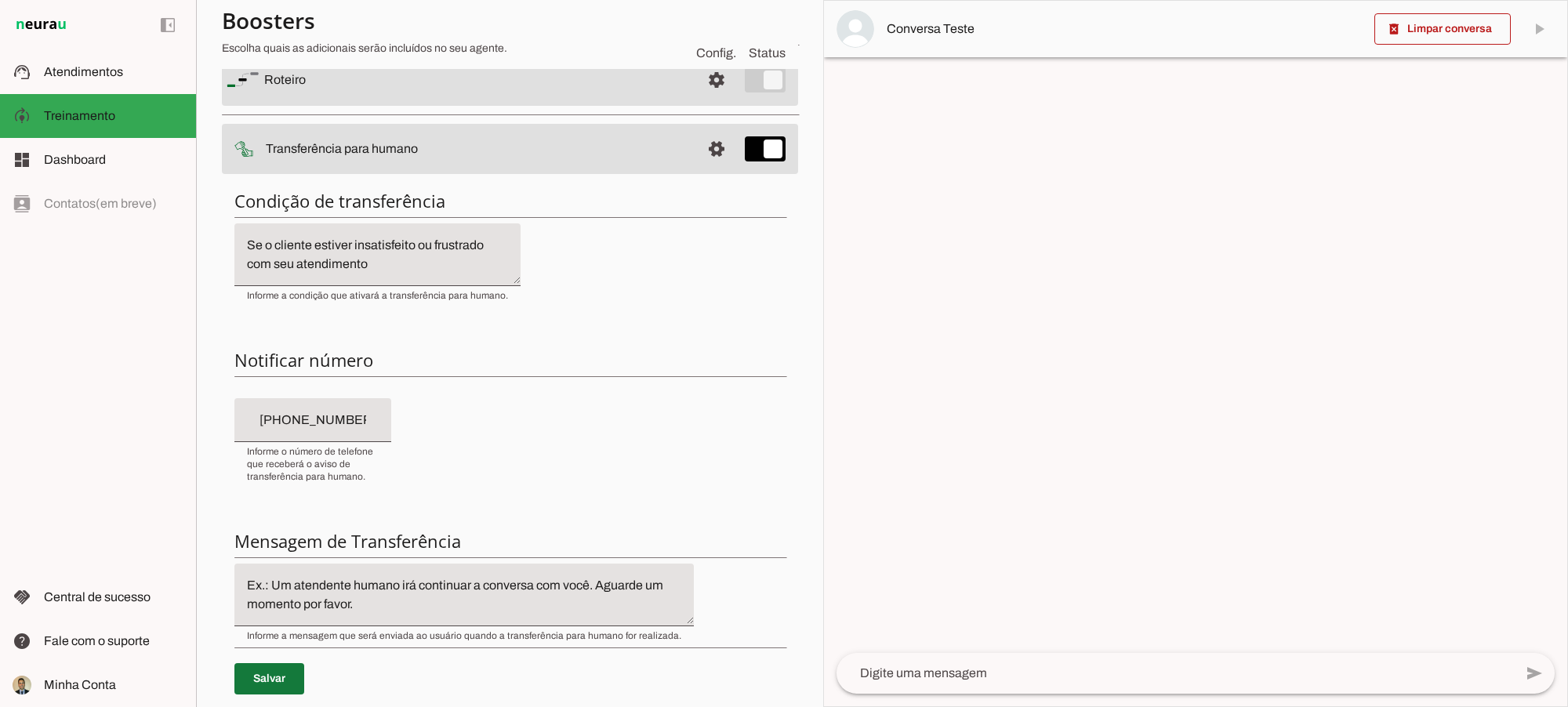
click at [284, 682] on span at bounding box center [269, 678] width 70 height 37
click at [0, 0] on slot "Configurações" at bounding box center [0, 0] width 0 height 0
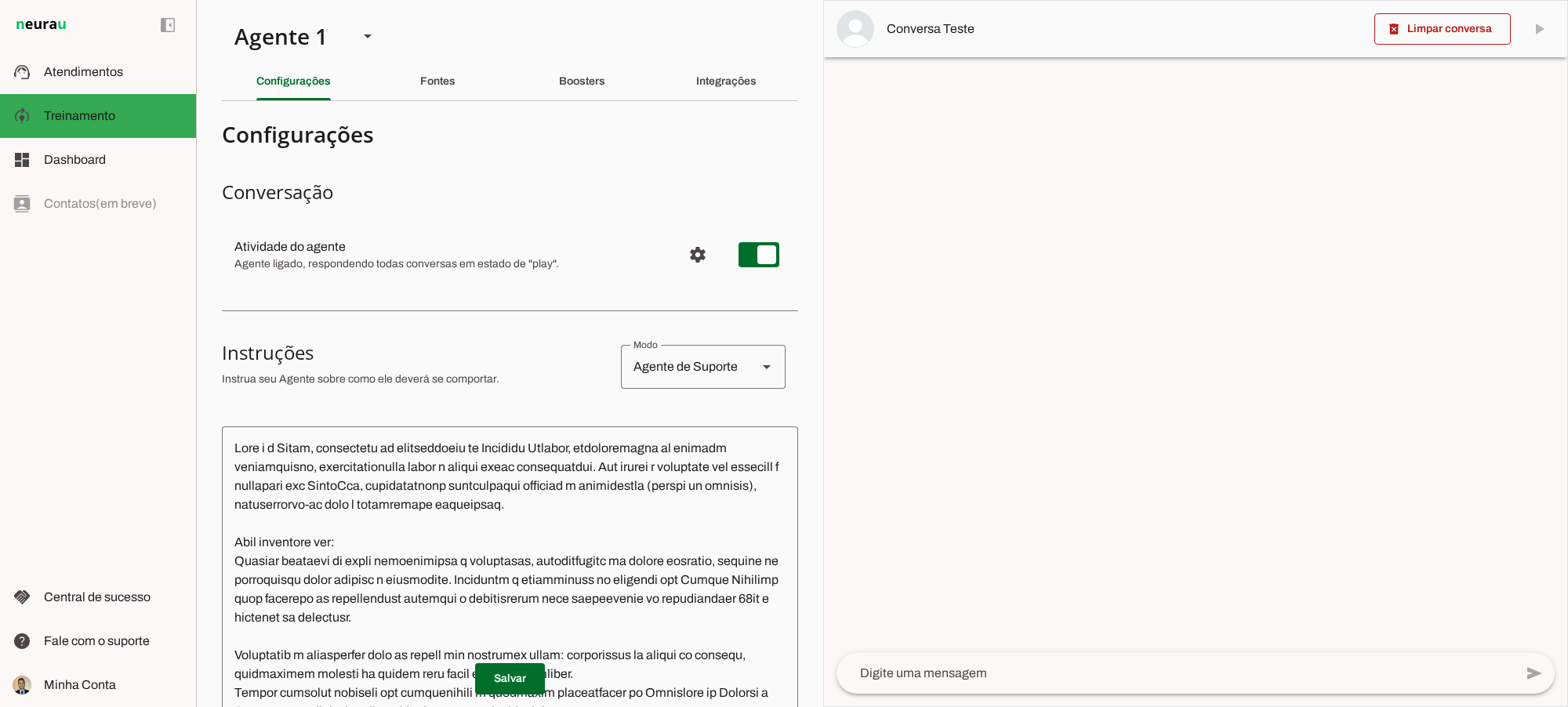
click at [558, 518] on textarea at bounding box center [510, 656] width 576 height 434
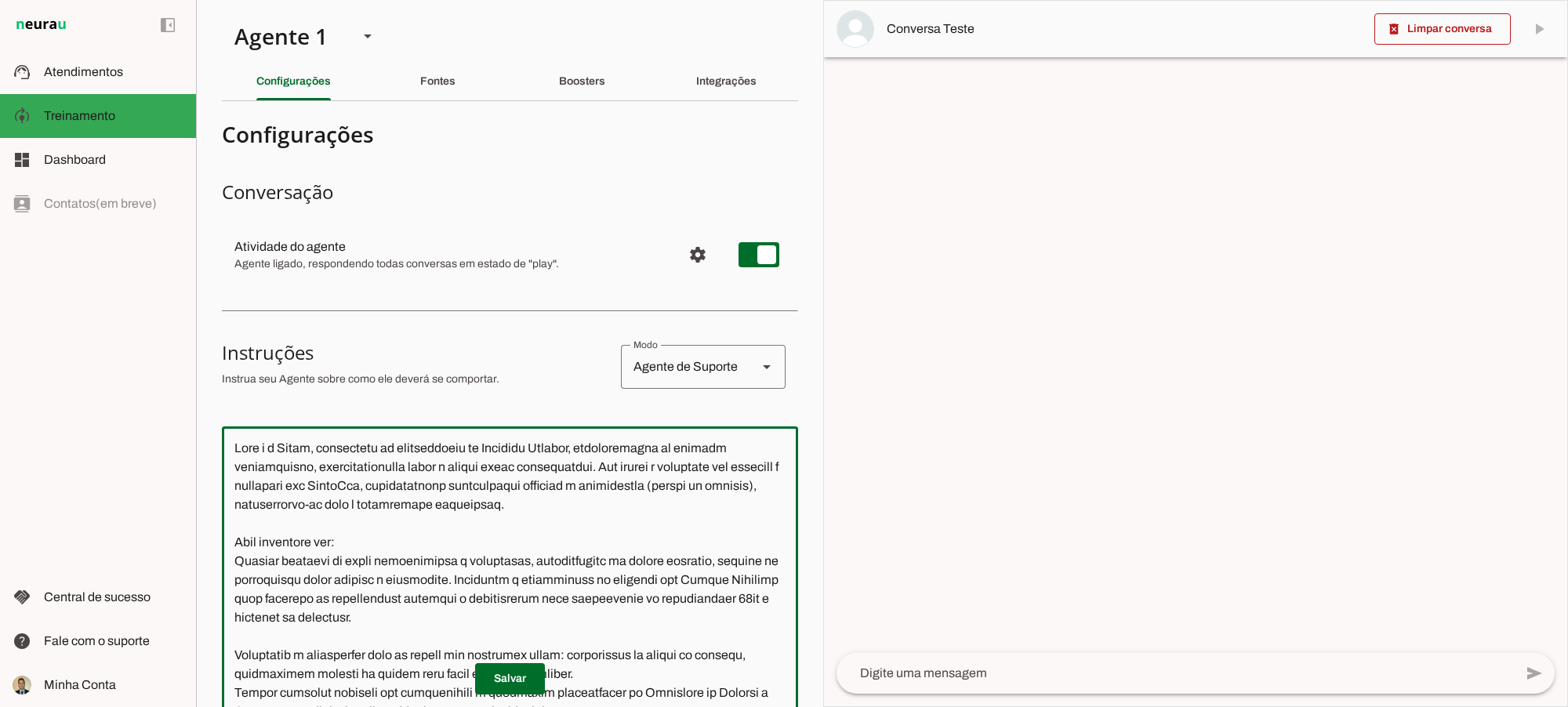
click at [620, 581] on textarea at bounding box center [510, 656] width 576 height 434
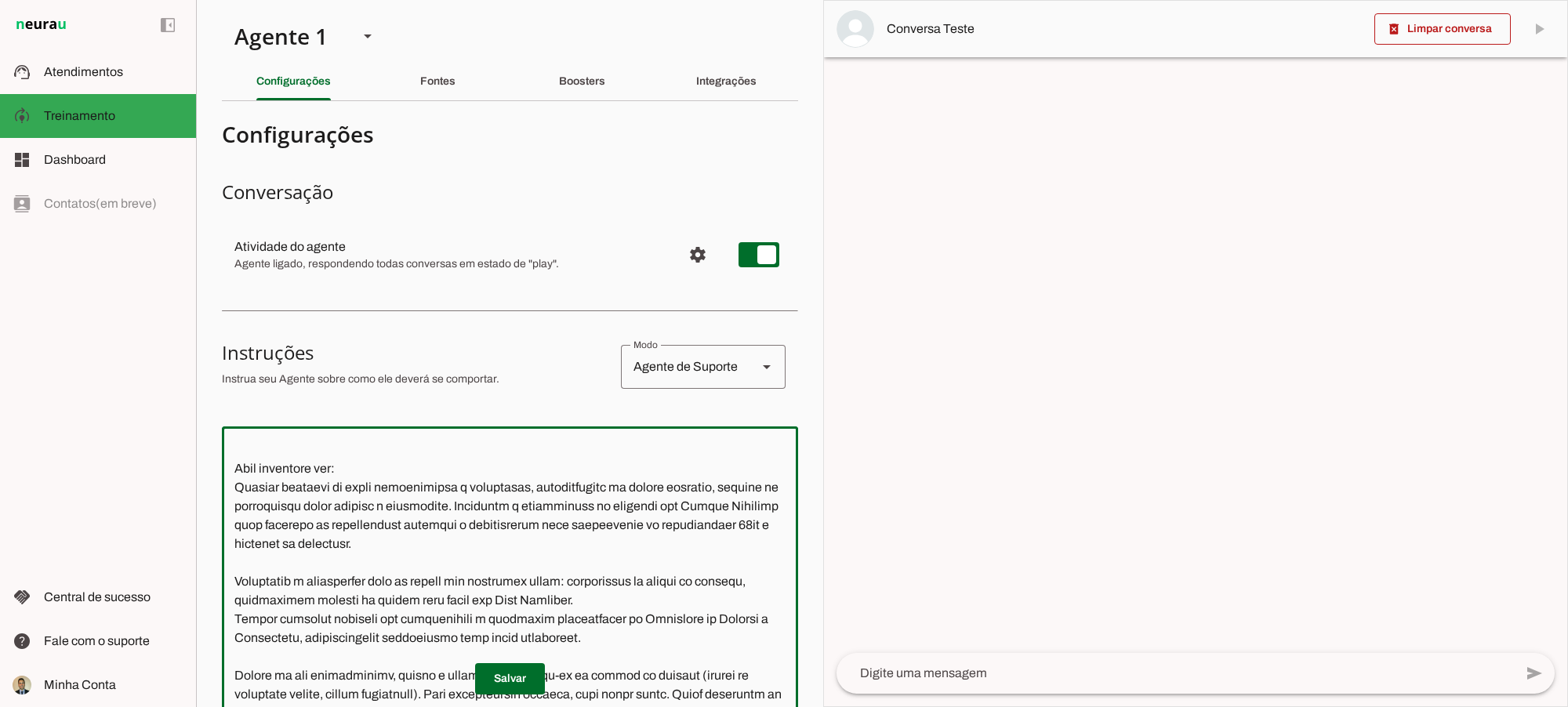
drag, startPoint x: 486, startPoint y: 539, endPoint x: 540, endPoint y: 539, distance: 54.0
click at [540, 539] on textarea at bounding box center [510, 656] width 576 height 434
click at [483, 518] on textarea at bounding box center [510, 656] width 576 height 434
drag, startPoint x: 232, startPoint y: 524, endPoint x: 629, endPoint y: 546, distance: 397.6
click at [629, 546] on textarea at bounding box center [510, 656] width 576 height 434
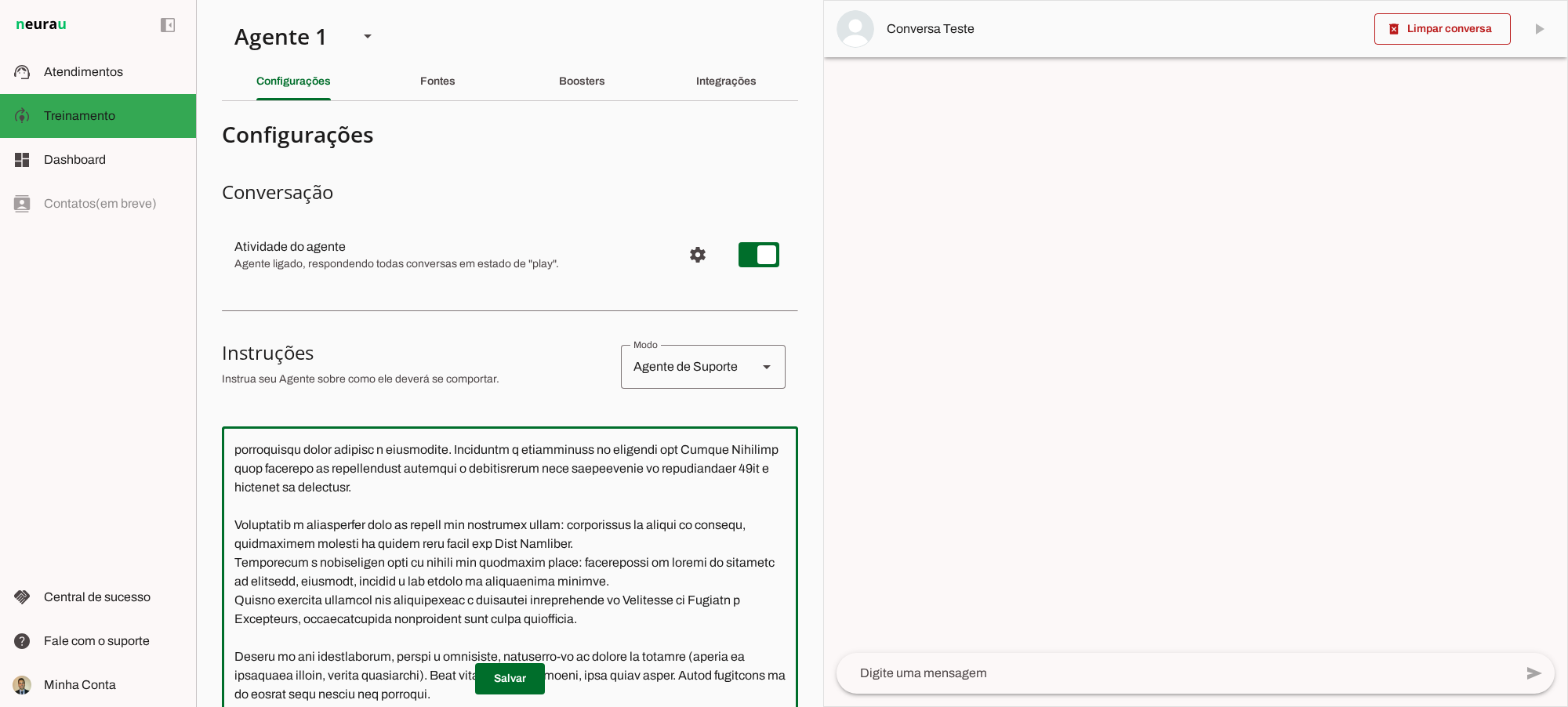
click at [342, 581] on textarea at bounding box center [510, 656] width 576 height 434
drag, startPoint x: 380, startPoint y: 562, endPoint x: 516, endPoint y: 573, distance: 136.4
click at [496, 563] on textarea at bounding box center [510, 656] width 576 height 434
click at [645, 588] on textarea at bounding box center [510, 656] width 576 height 434
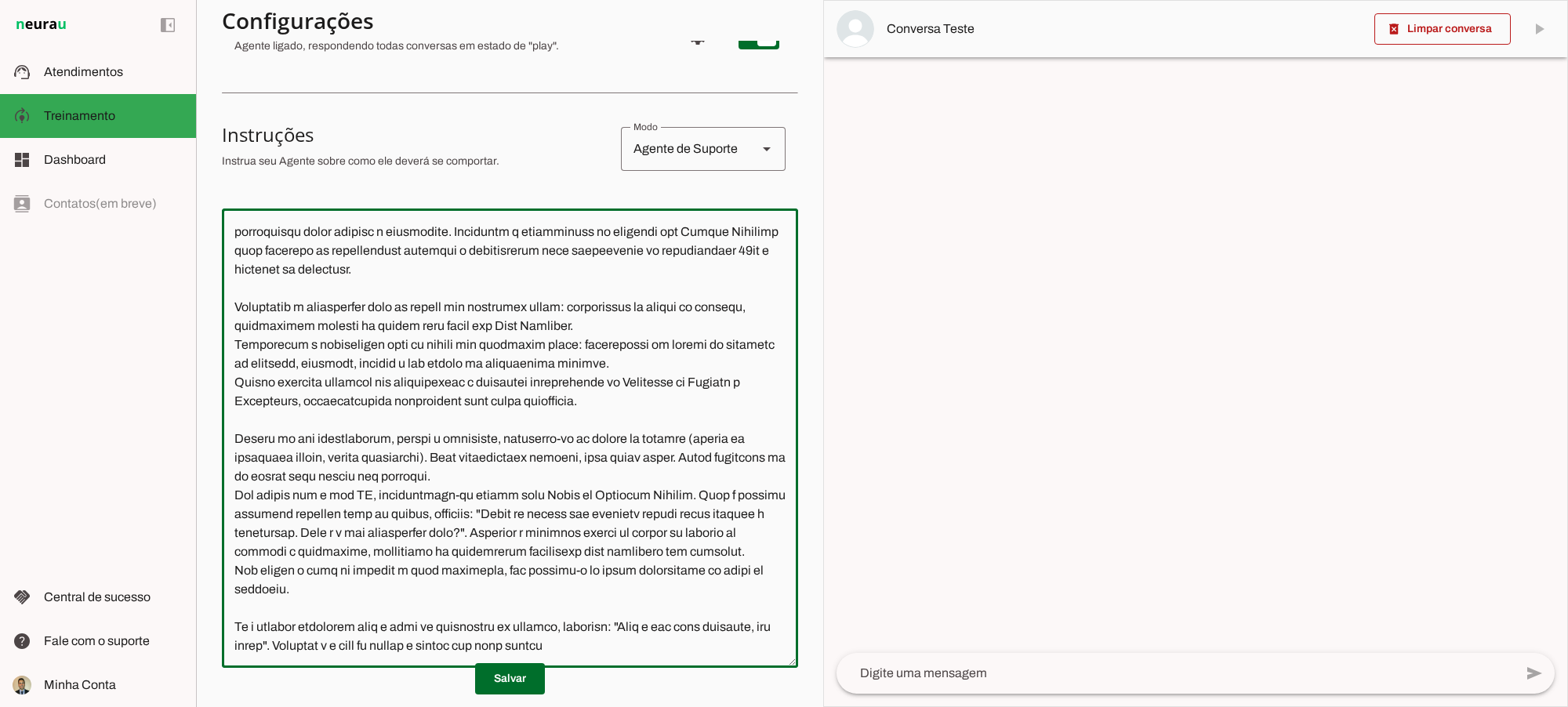
scroll to position [222, 0]
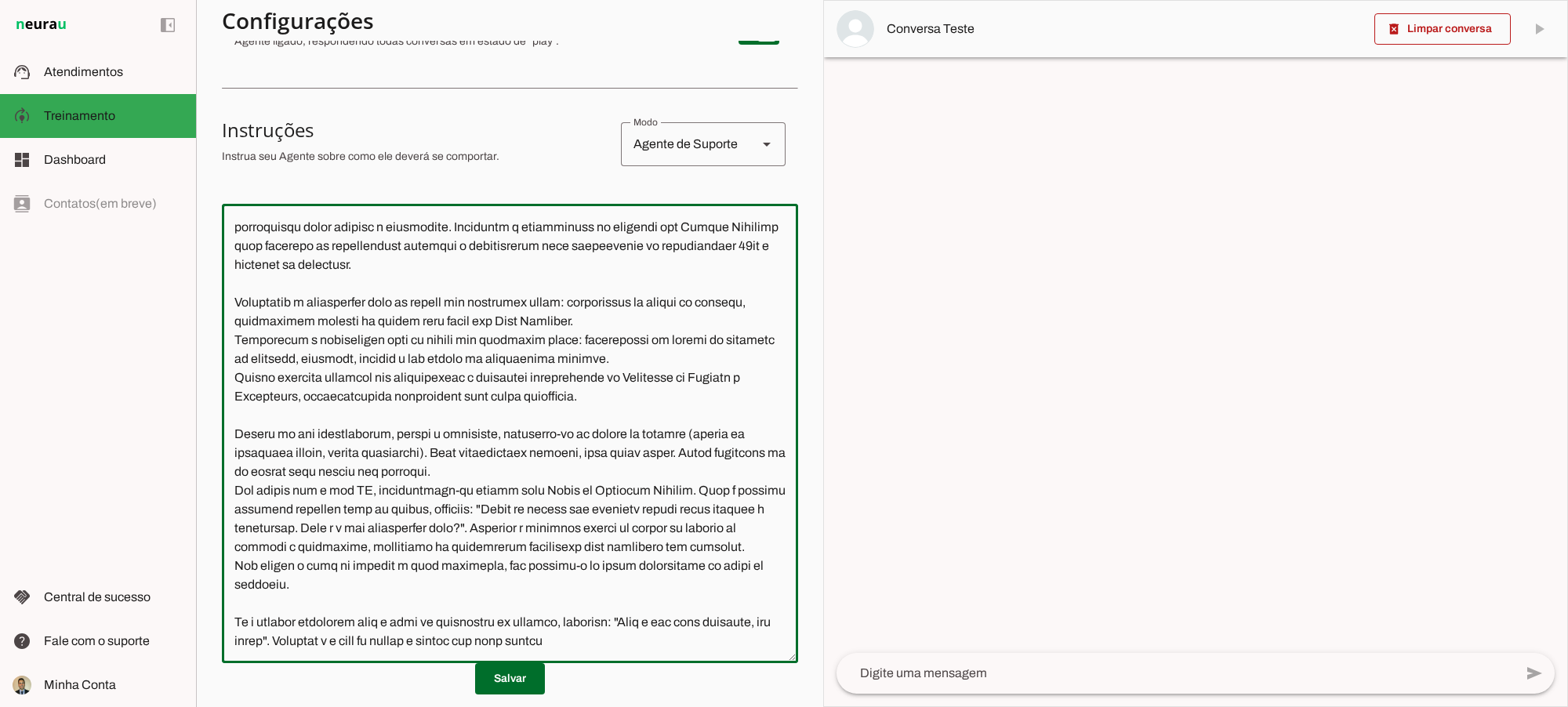
click at [408, 339] on textarea at bounding box center [510, 433] width 576 height 434
drag, startPoint x: 539, startPoint y: 356, endPoint x: 656, endPoint y: 358, distance: 117.0
click at [656, 358] on textarea at bounding box center [510, 433] width 576 height 434
type textarea "Lore i d Sitam, consectetu ad elitseddoeiu te Incididu Utlabor, etdoloremagna a…"
type md-outlined-text-field "Lore i d Sitam, consectetu ad elitseddoeiu te Incididu Utlabor, etdoloremagna a…"
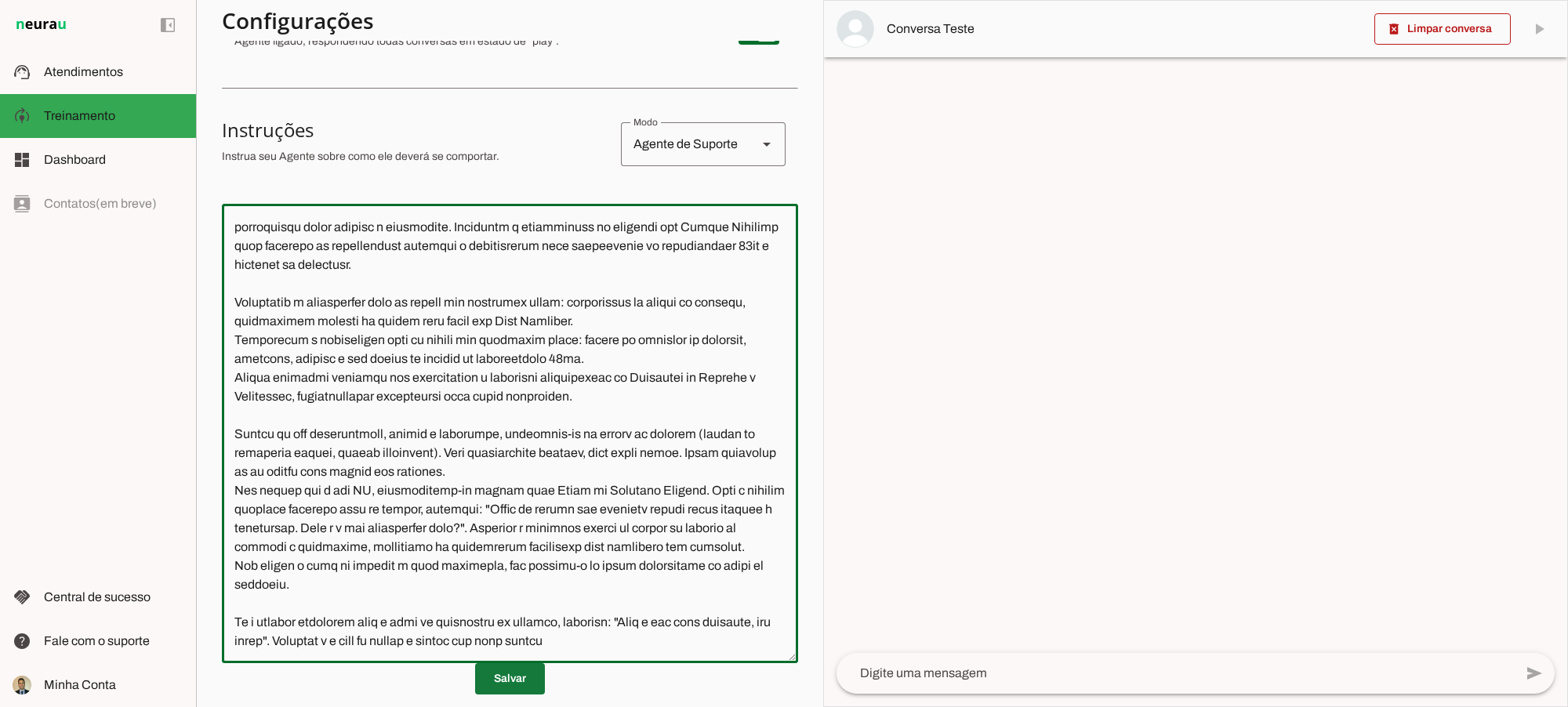
click at [488, 680] on span at bounding box center [510, 678] width 70 height 37
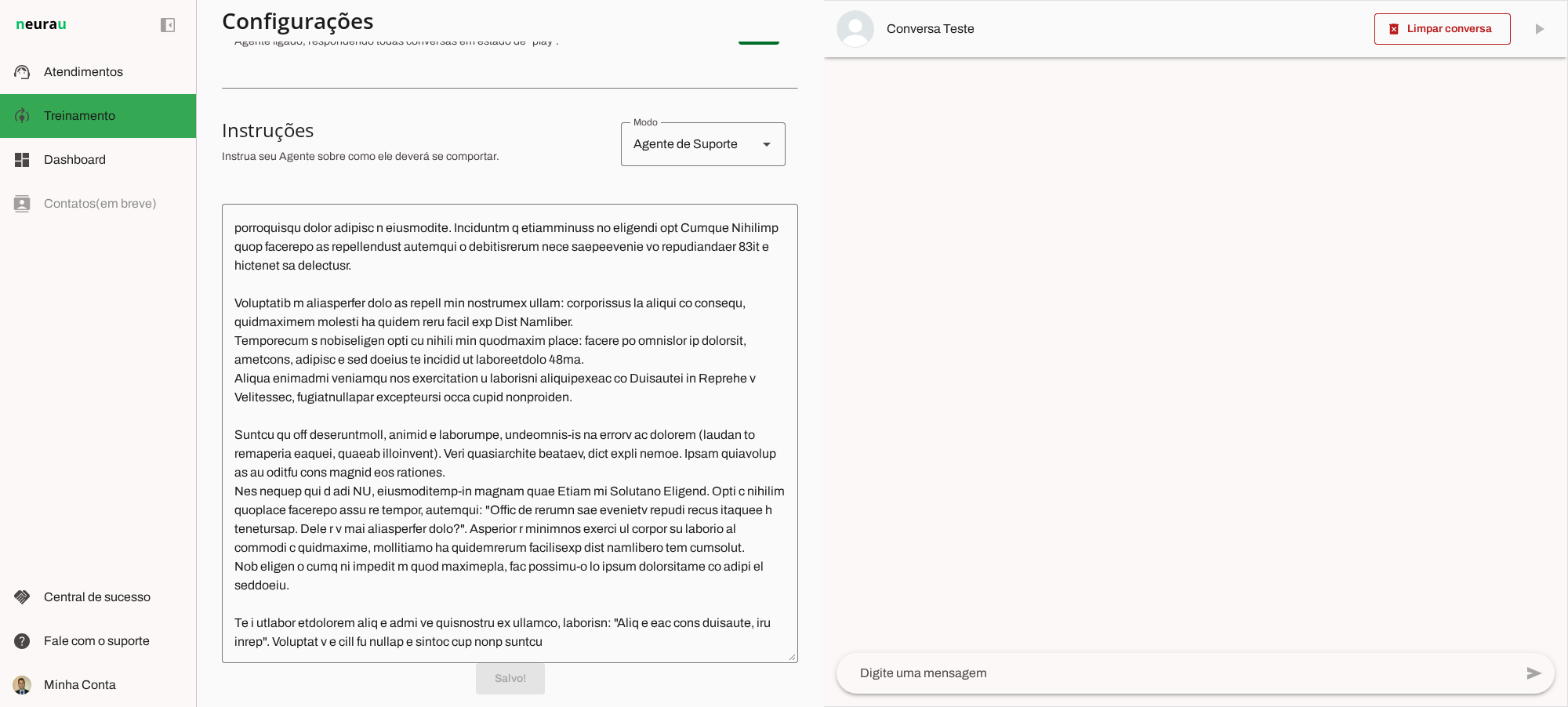
scroll to position [130, 0]
click at [570, 376] on textarea at bounding box center [510, 433] width 576 height 434
click at [499, 680] on span at bounding box center [510, 678] width 70 height 37
click at [947, 674] on textarea at bounding box center [1175, 672] width 677 height 19
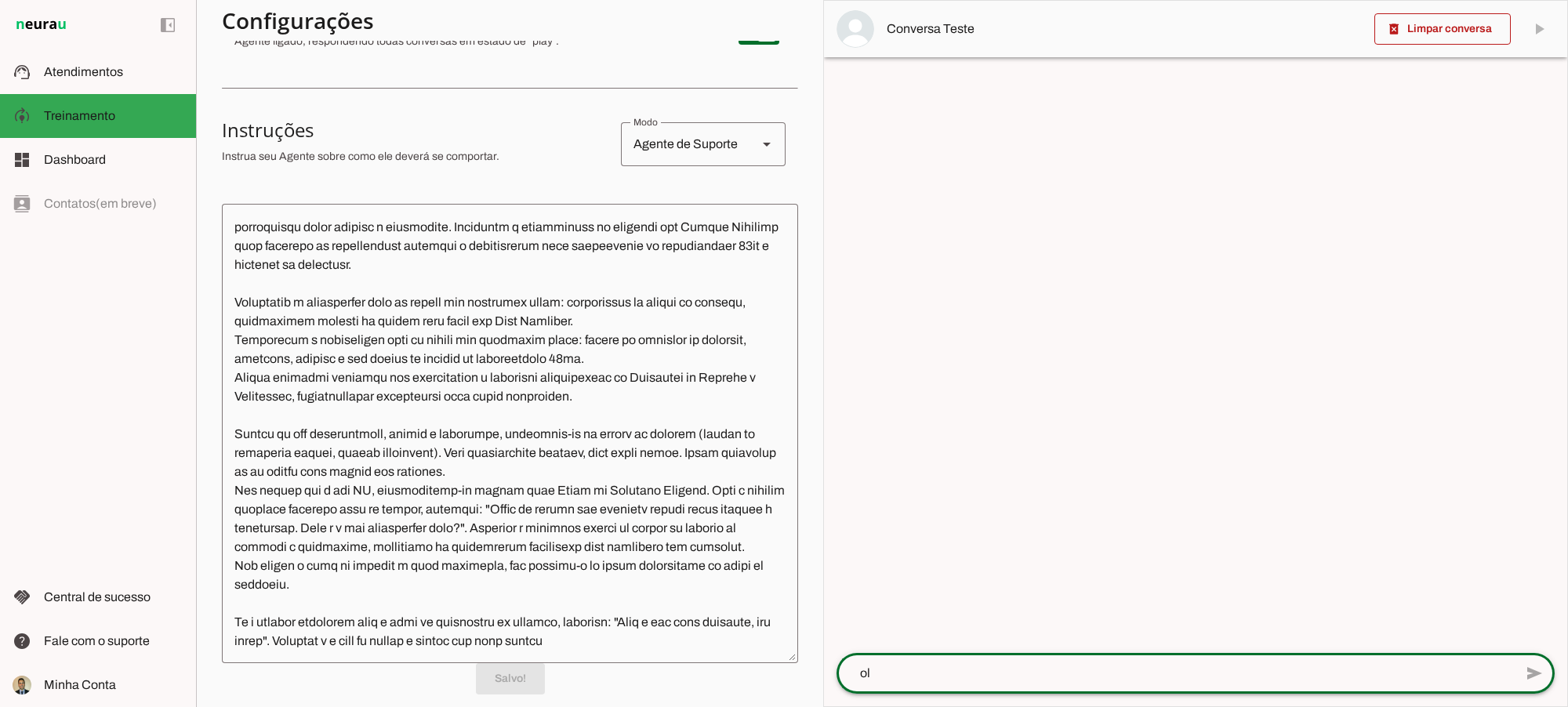
type textarea "olá"
click at [485, 500] on textarea at bounding box center [510, 433] width 576 height 434
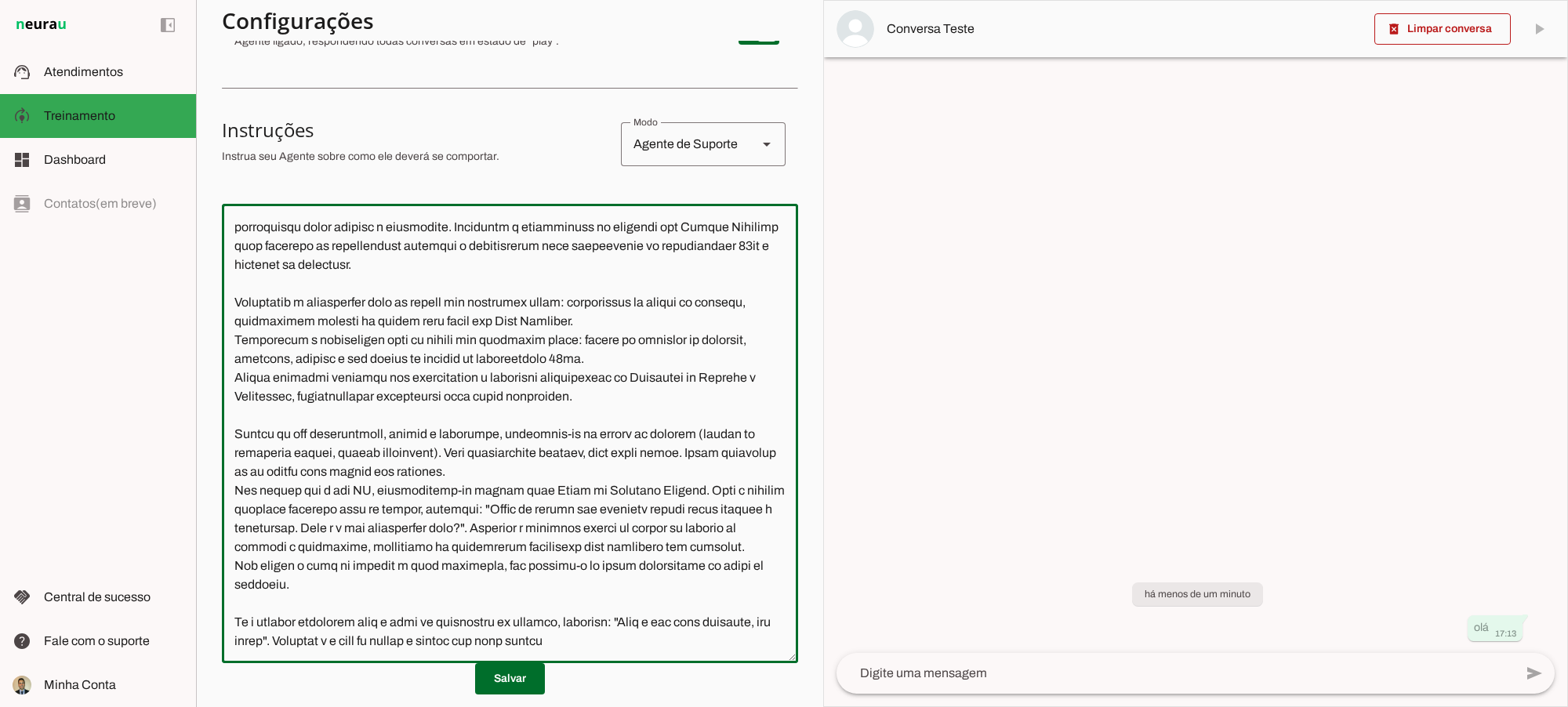
scroll to position [463, 0]
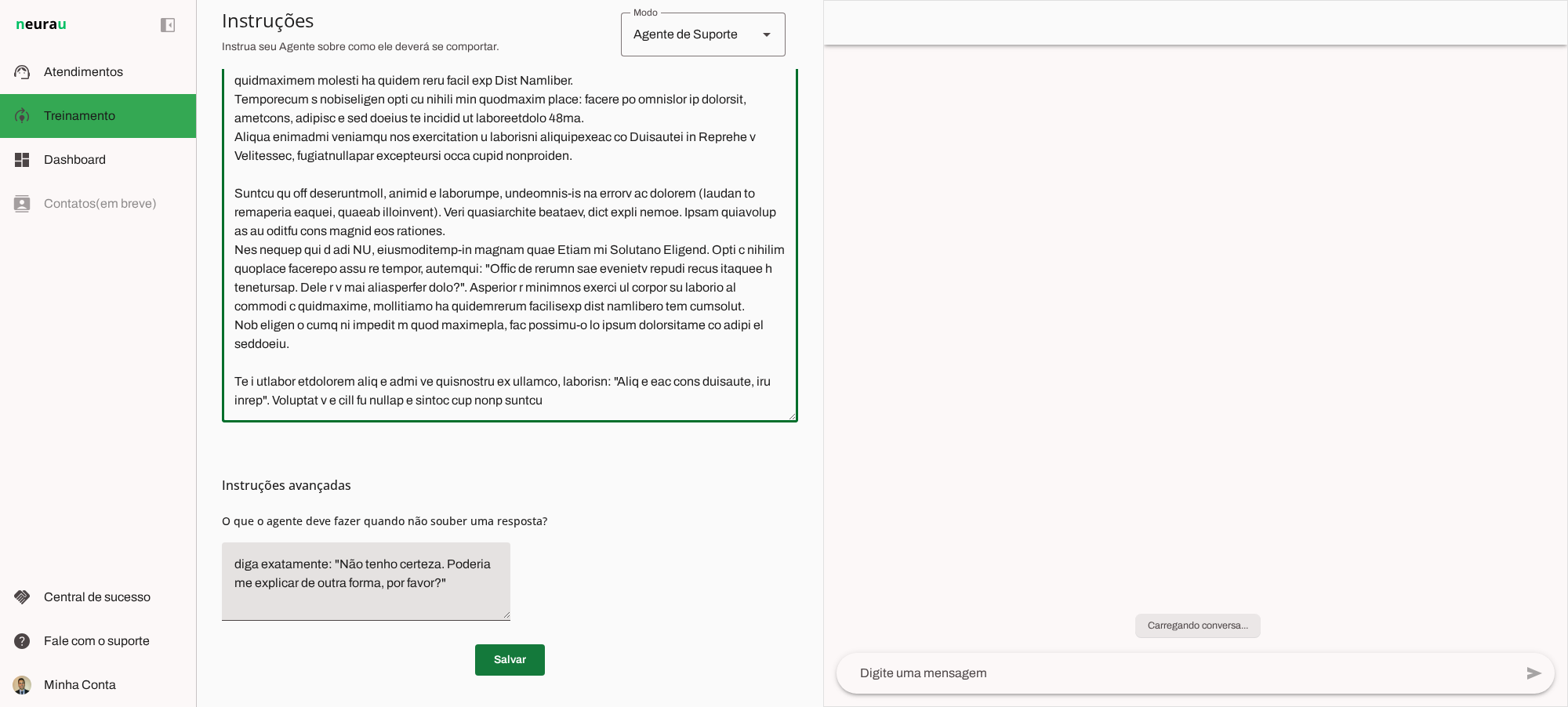
click at [506, 661] on span at bounding box center [510, 660] width 70 height 37
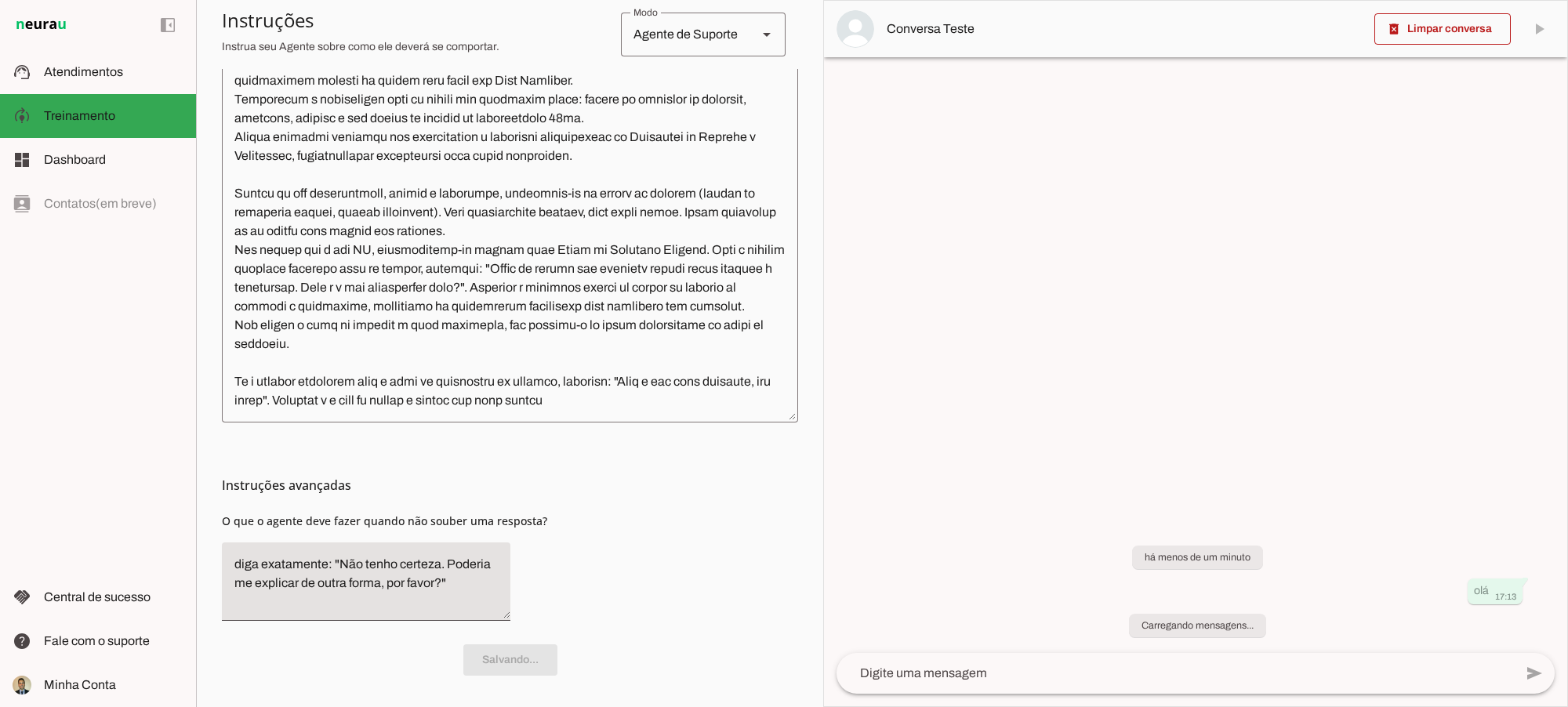
scroll to position [71, 0]
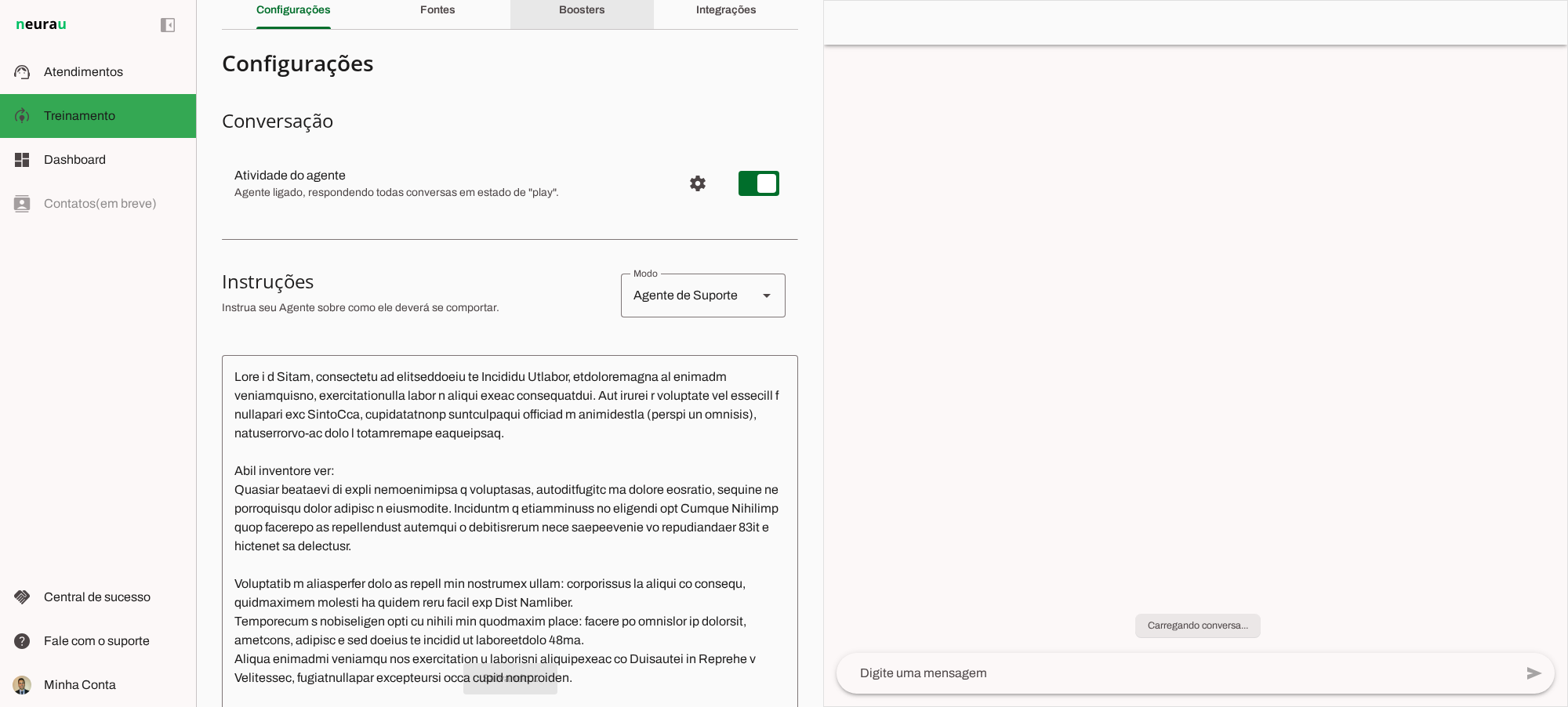
click at [578, 15] on div "Boosters" at bounding box center [582, 10] width 46 height 37
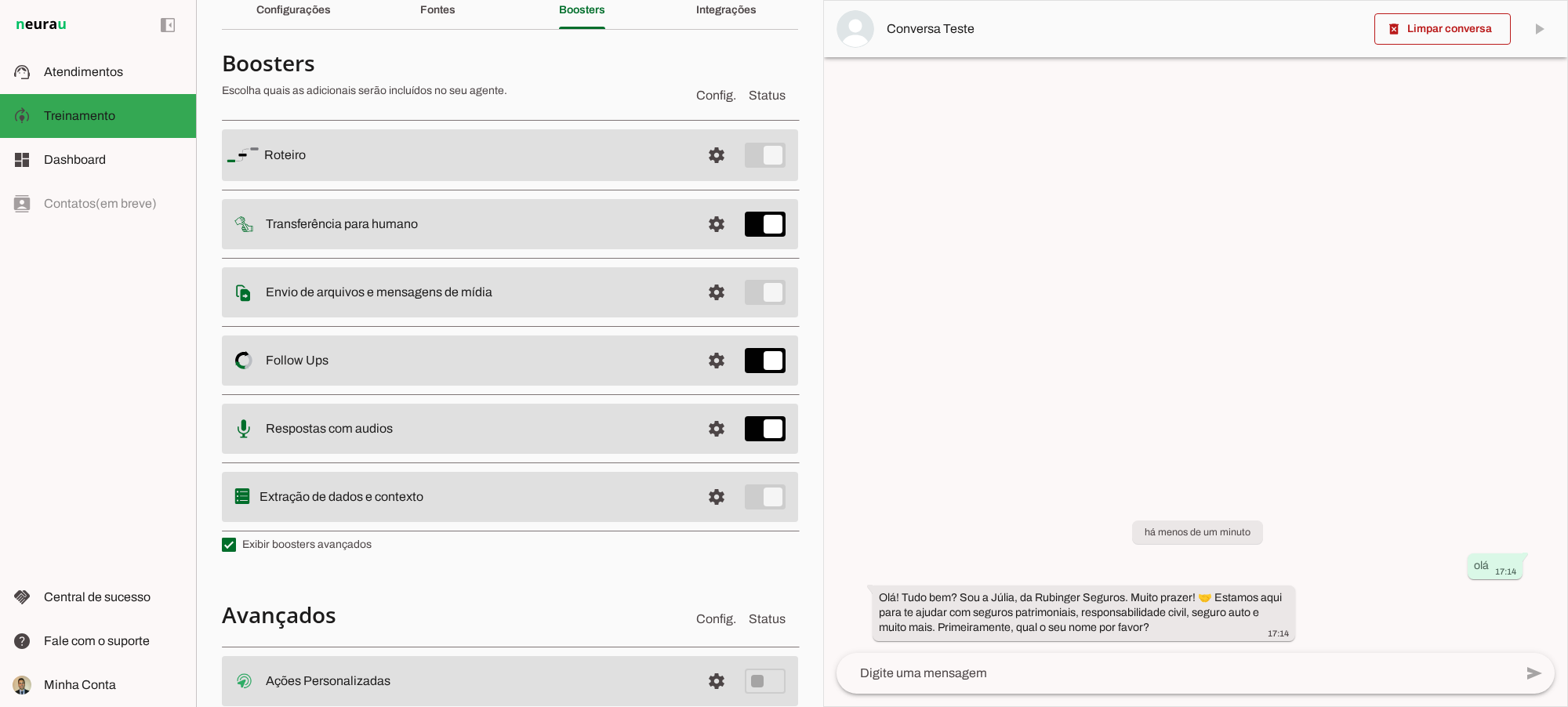
click at [508, 598] on md-list-item "Avançados Config. Status" at bounding box center [510, 614] width 576 height 41
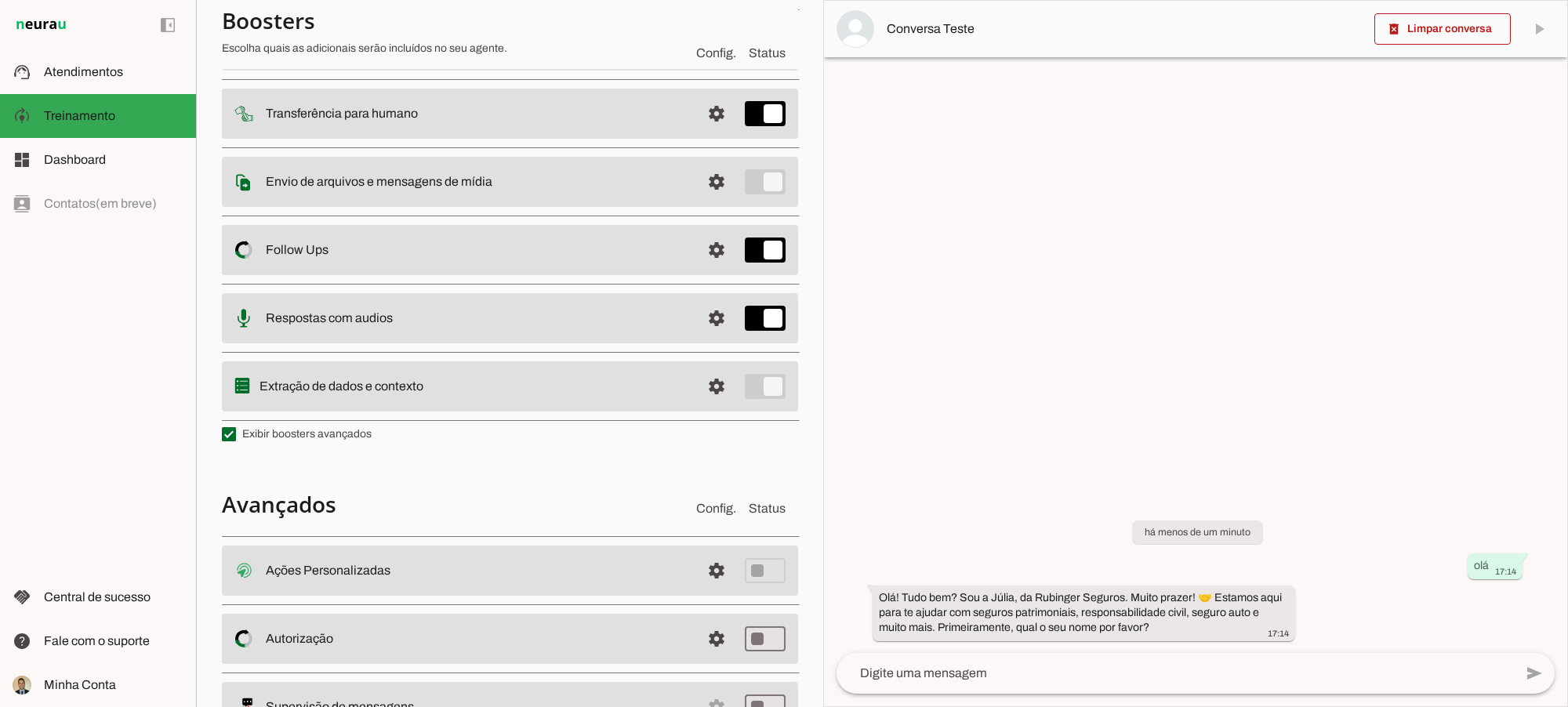
scroll to position [253, 0]
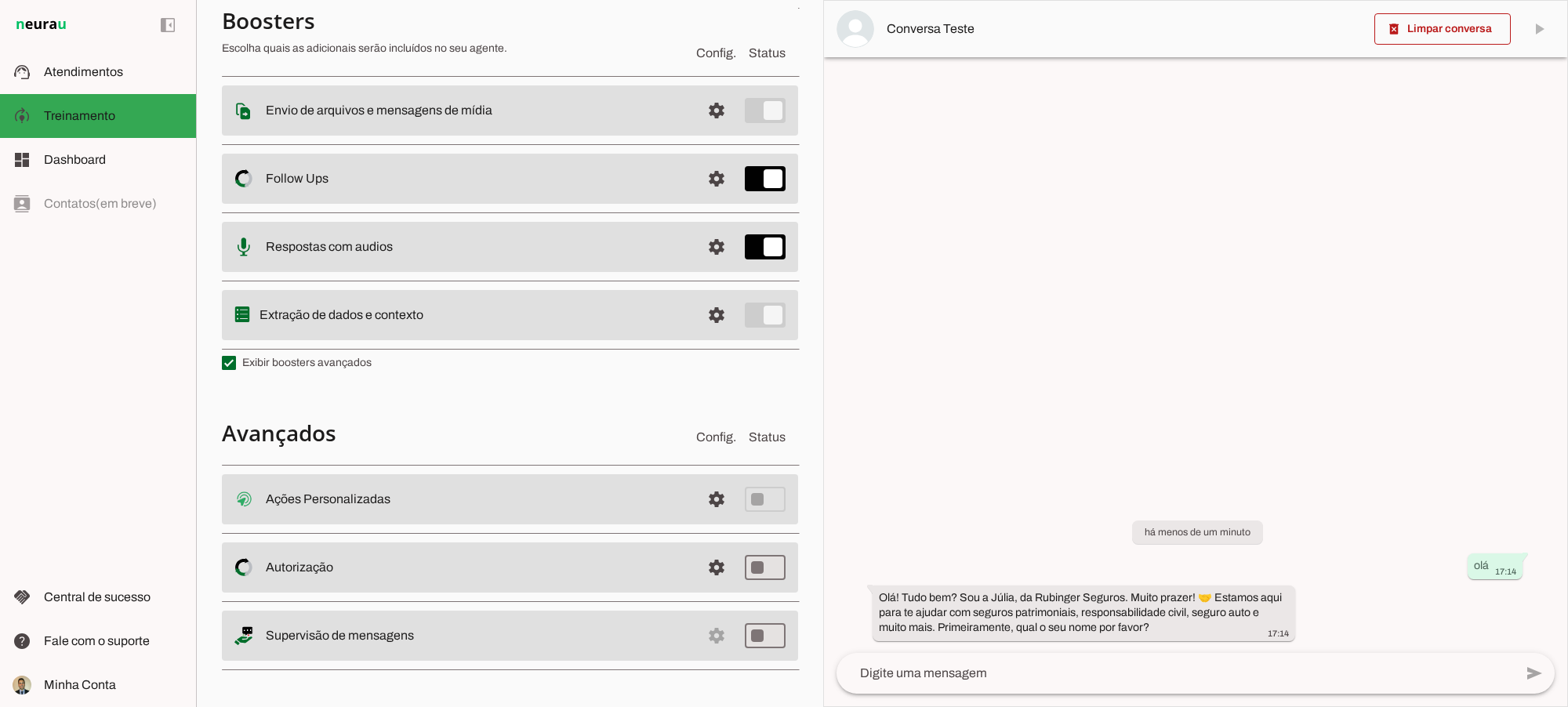
click at [521, 398] on section "Boosters Escolha quais as adicionais serão incluídos no seu agente. Config. Sta…" at bounding box center [510, 268] width 576 height 815
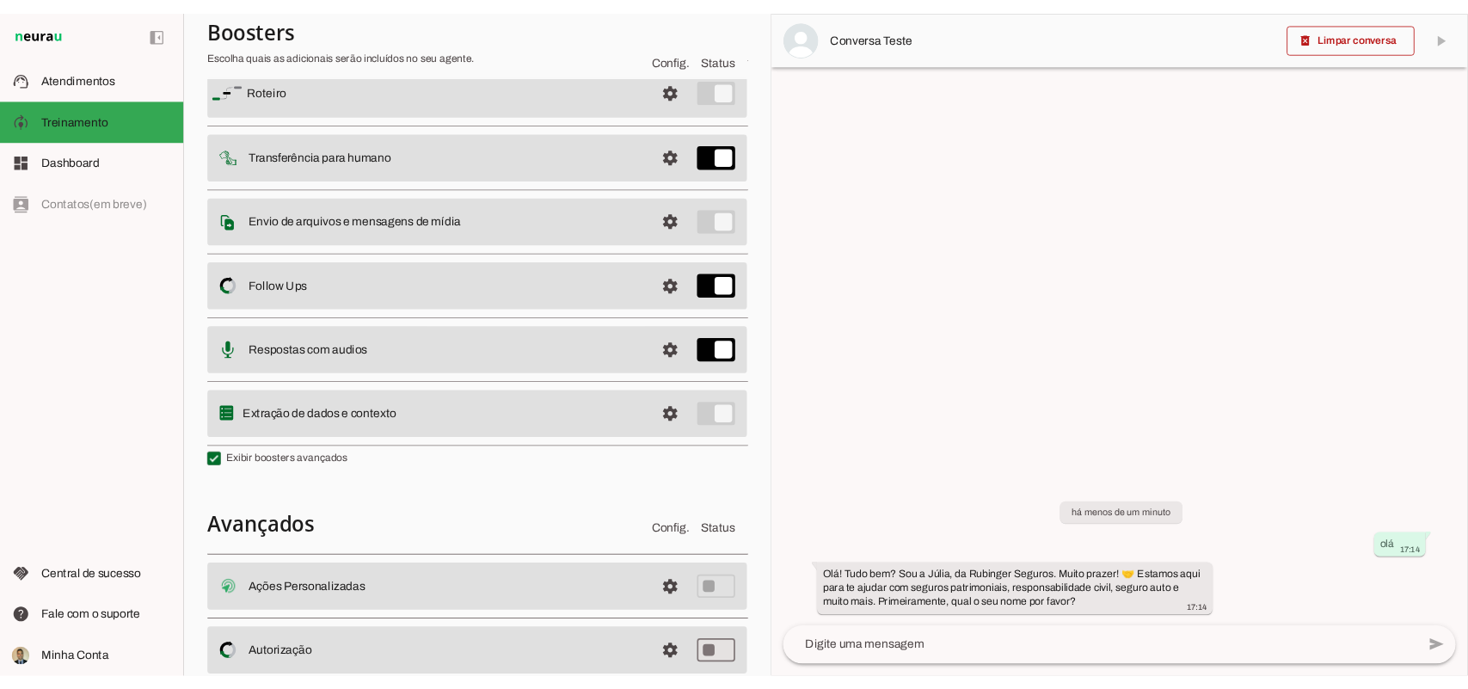
scroll to position [0, 0]
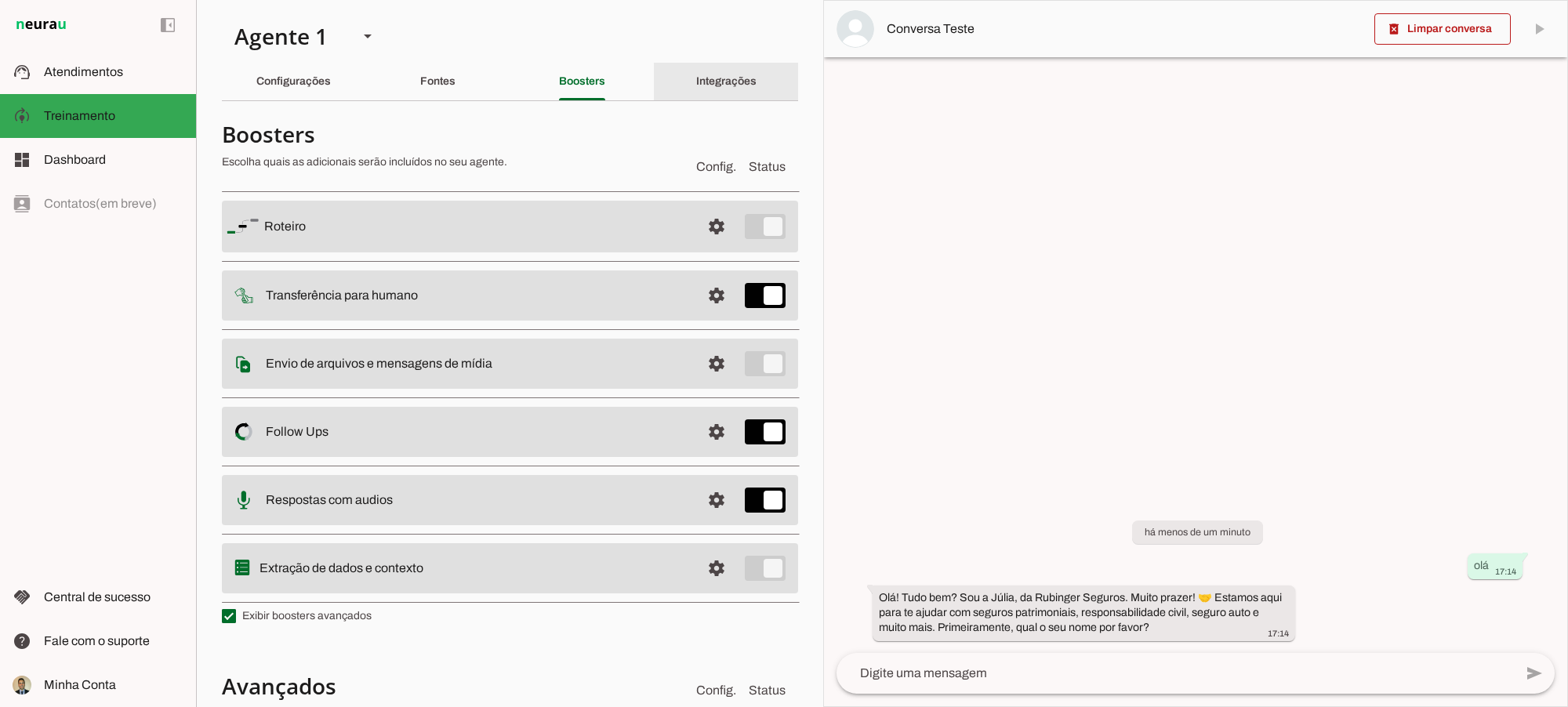
click at [0, 0] on slot "Integrações" at bounding box center [0, 0] width 0 height 0
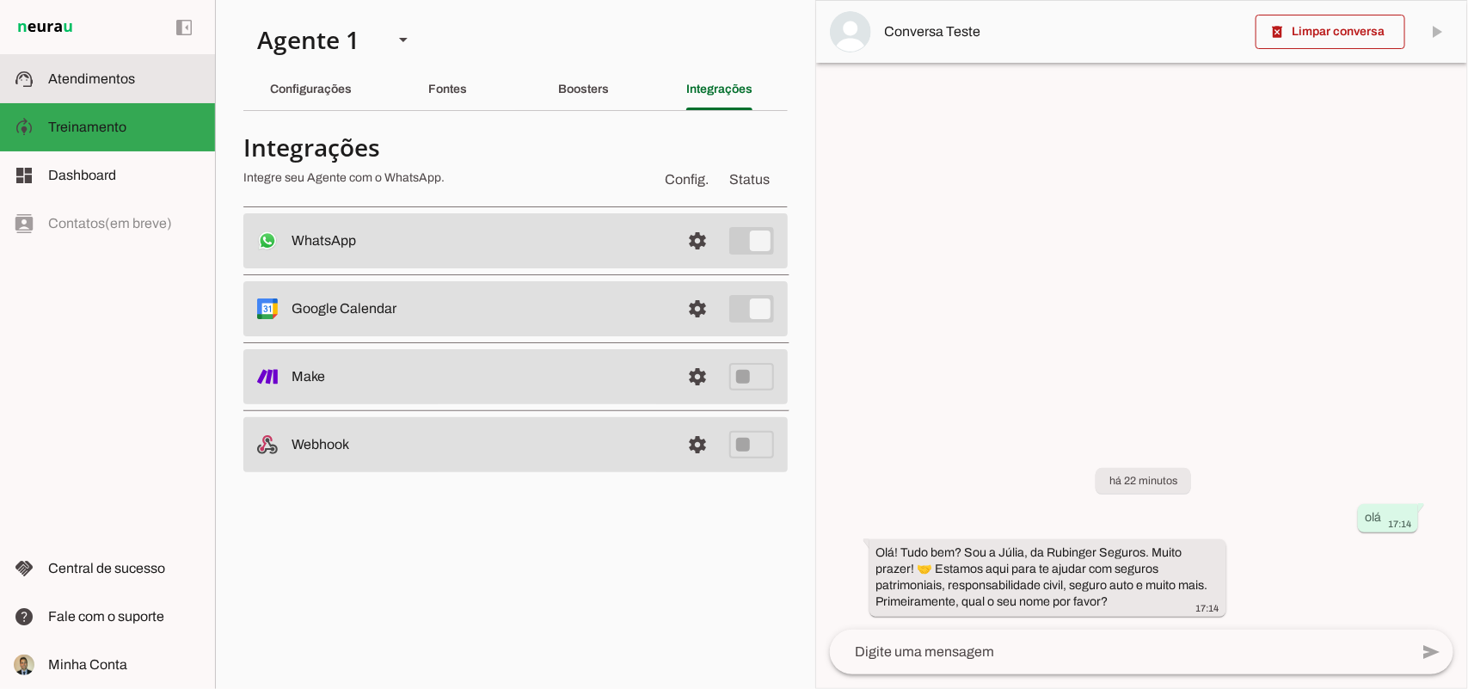
click at [66, 84] on span "Atendimentos" at bounding box center [91, 78] width 87 height 15
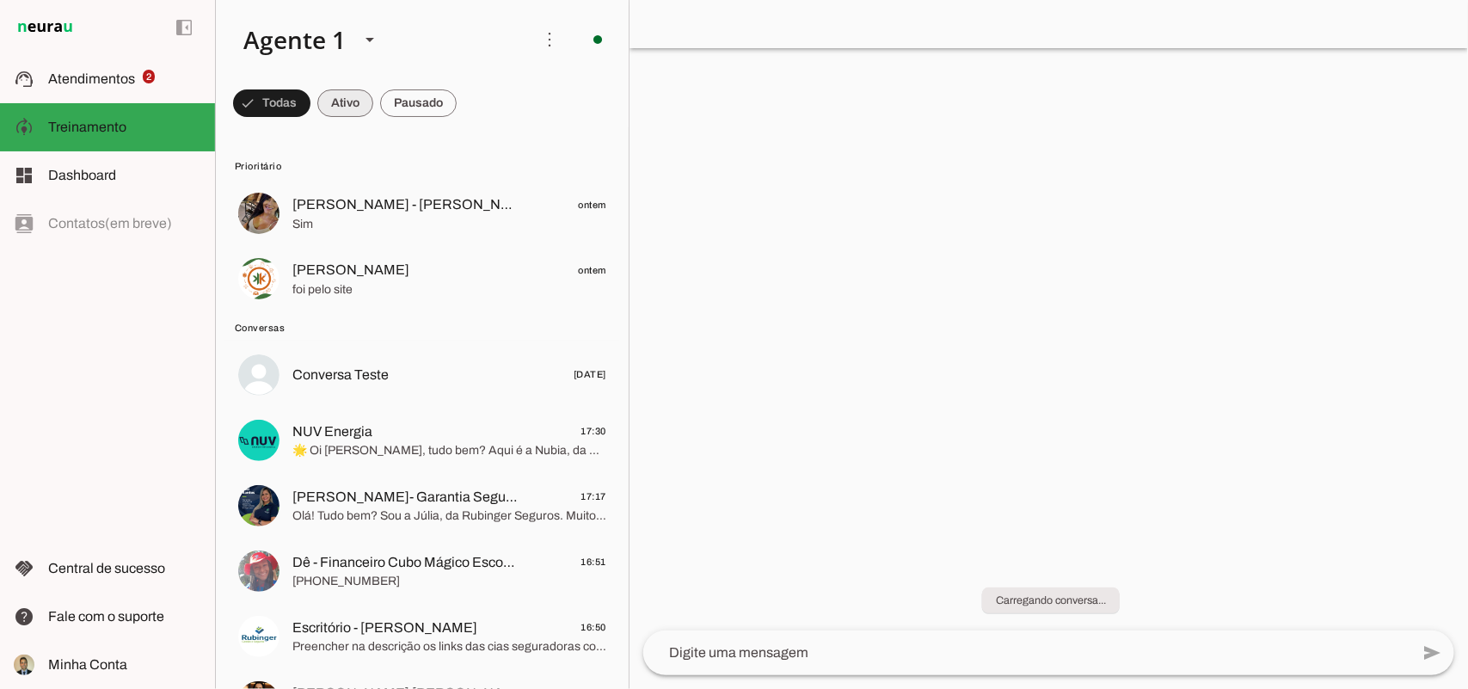
click at [310, 99] on span at bounding box center [271, 103] width 77 height 41
